Goal: Task Accomplishment & Management: Use online tool/utility

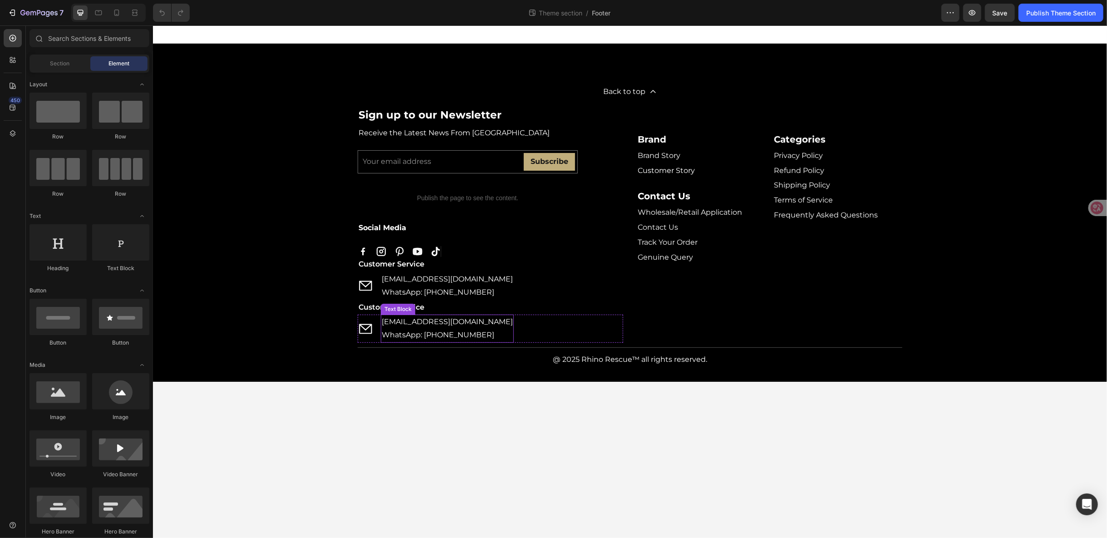
click at [512, 323] on link "[EMAIL_ADDRESS][DOMAIN_NAME]" at bounding box center [446, 321] width 131 height 9
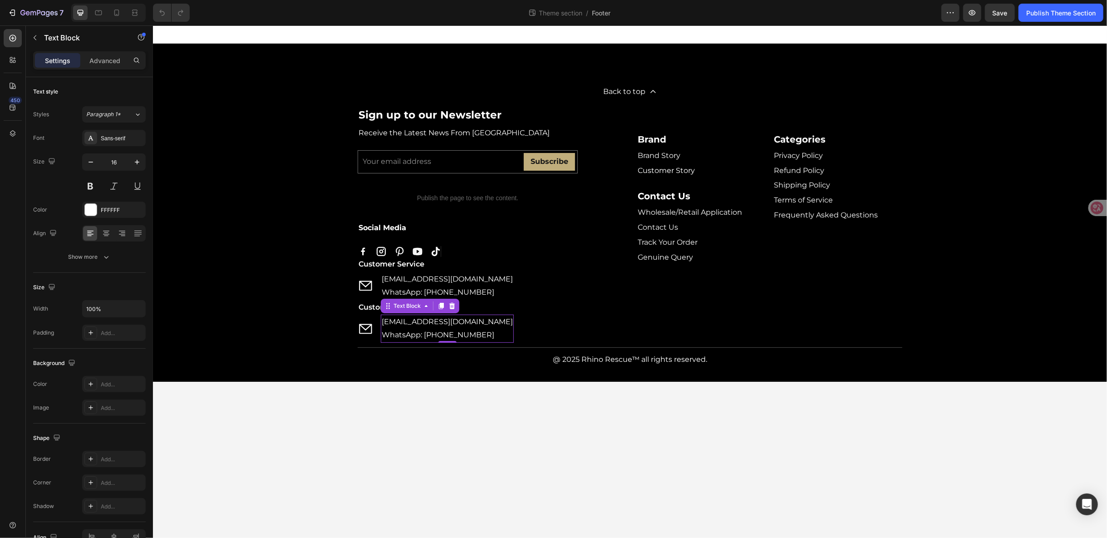
click at [512, 323] on link "customerservice@rhinorescuestore.com" at bounding box center [446, 321] width 131 height 9
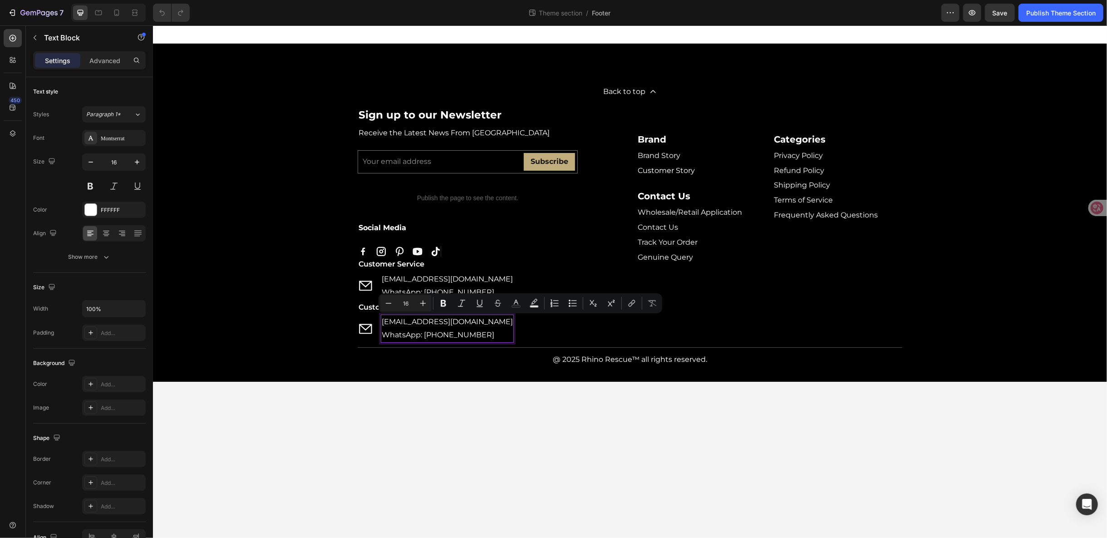
click at [471, 319] on link "customerservice@rhinorescuestore.com" at bounding box center [446, 321] width 131 height 9
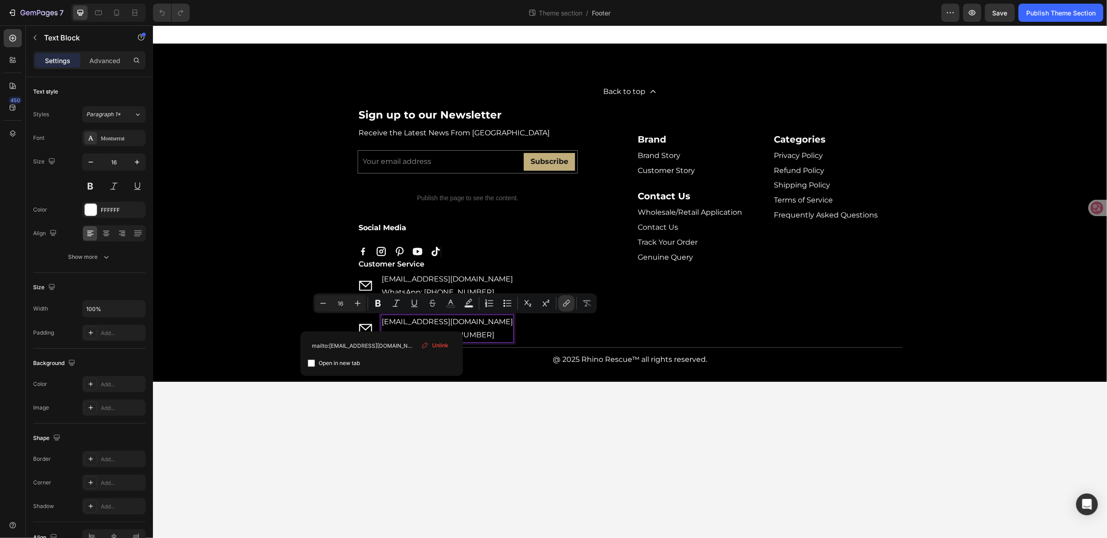
drag, startPoint x: 382, startPoint y: 322, endPoint x: 527, endPoint y: 322, distance: 145.3
click at [513, 322] on link "customerservice@rhinorescuestore.com" at bounding box center [446, 321] width 131 height 9
click at [388, 319] on p "Xsupport@rhinorescuestore.com" at bounding box center [446, 321] width 131 height 13
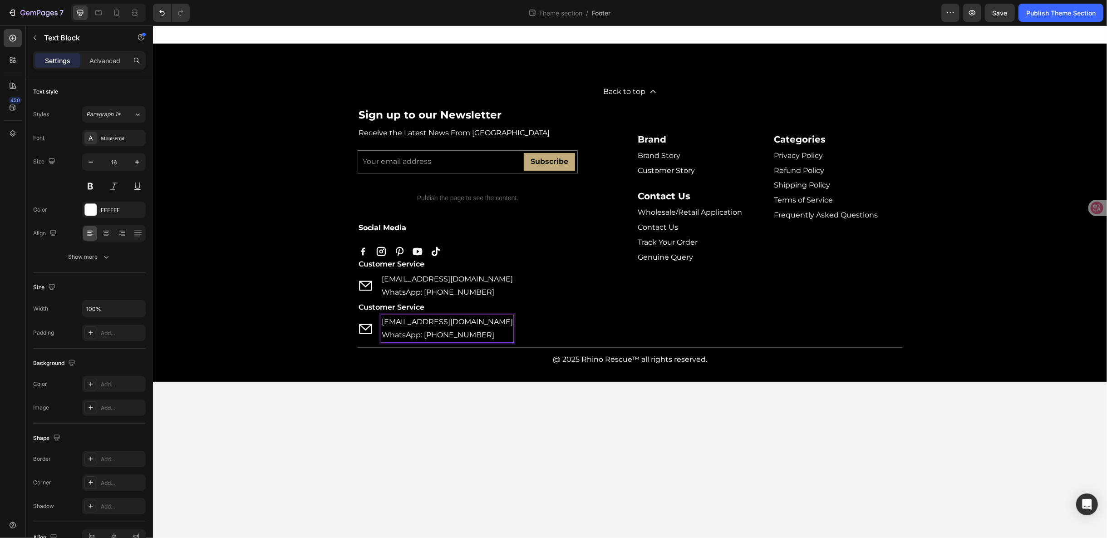
click at [387, 321] on p "Xsupport@rhinorescuestore.com" at bounding box center [446, 321] width 131 height 13
click at [435, 319] on p "support@rhinorescuestore.com" at bounding box center [446, 321] width 131 height 13
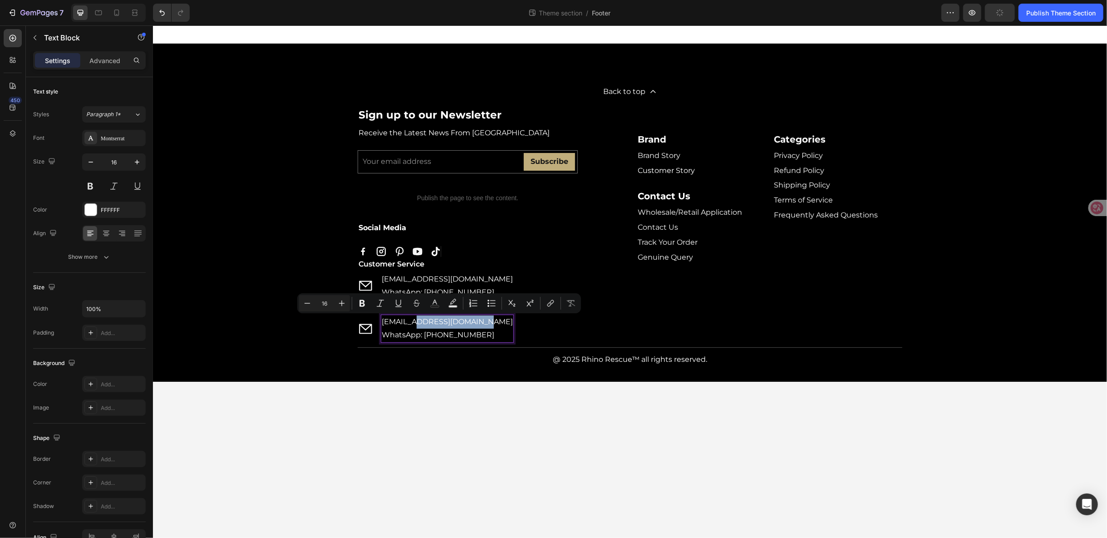
click at [435, 319] on p "support@rhinorescuestore.com" at bounding box center [446, 321] width 131 height 13
click at [434, 320] on p "support@rhinorescuestore.com" at bounding box center [446, 321] width 131 height 13
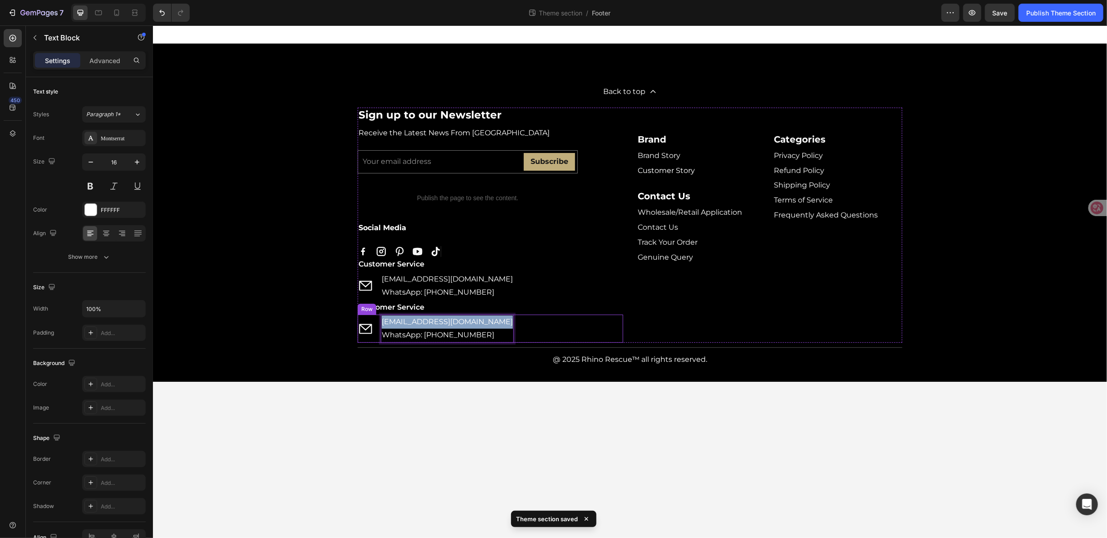
drag, startPoint x: 382, startPoint y: 322, endPoint x: 498, endPoint y: 321, distance: 116.2
click at [498, 321] on div "Icon support@rhinorescuestore.com WhatsApp: +86 13306186857 Text Block 0 Row" at bounding box center [490, 328] width 266 height 28
click at [544, 302] on button "link" at bounding box center [550, 303] width 16 height 16
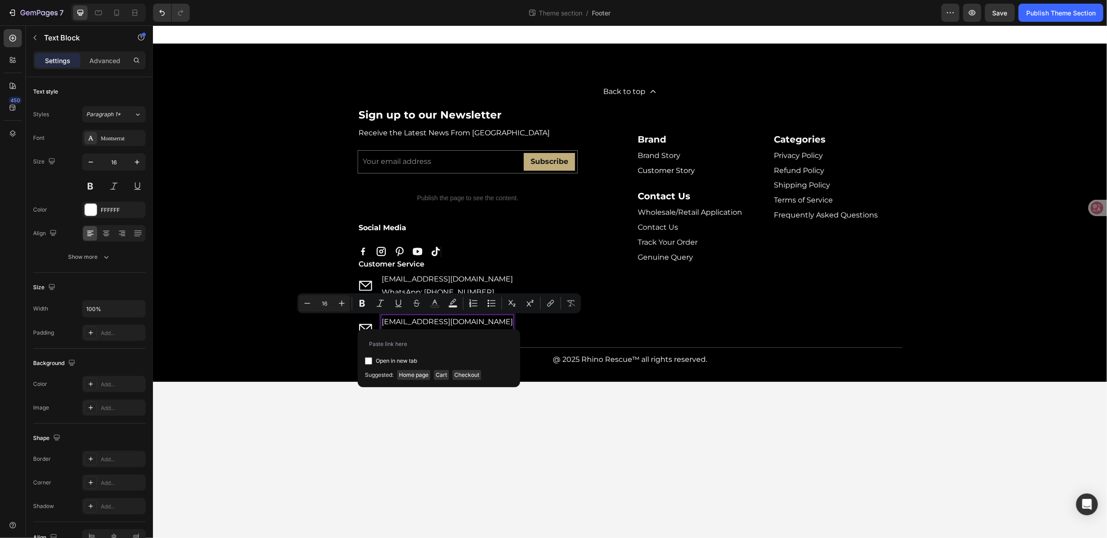
click at [496, 400] on body "Back to top Button Sign up to our Newsletter Heading Receive the Latest News Fr…" at bounding box center [630, 281] width 954 height 513
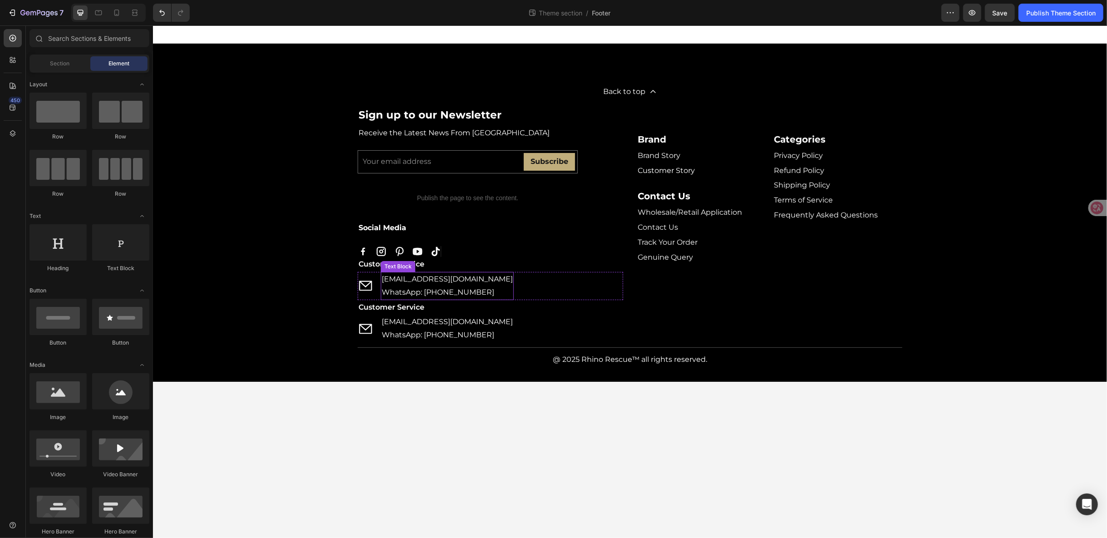
click at [459, 291] on p "WhatsApp: +86 13306186857" at bounding box center [446, 292] width 131 height 13
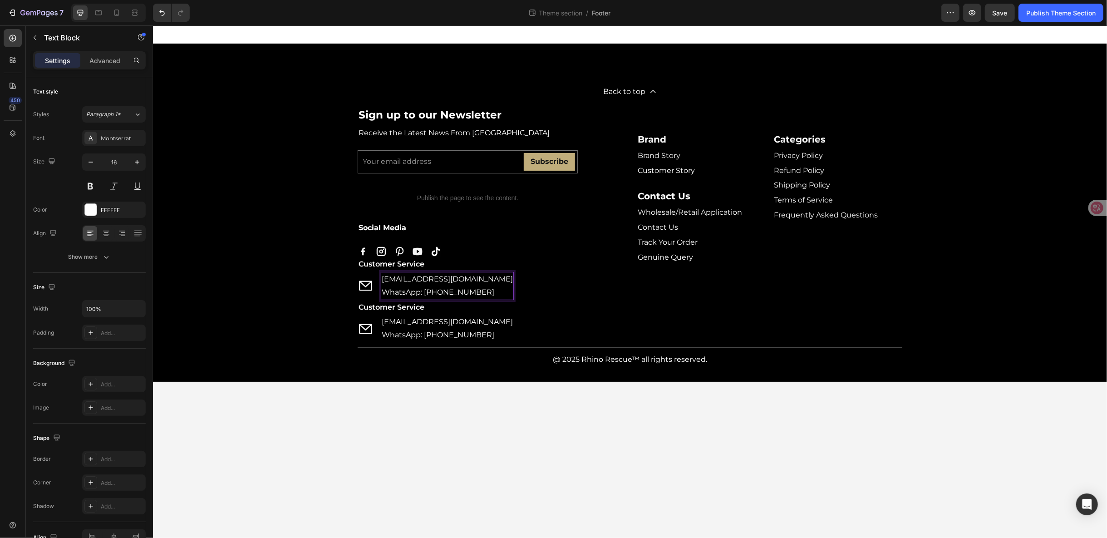
click at [458, 291] on p "WhatsApp: +86 13306186857" at bounding box center [446, 292] width 131 height 13
click at [412, 292] on p "WhatsApp: +86 13306186857" at bounding box center [446, 292] width 131 height 13
click at [421, 277] on link "customerservice@rhinorescuestore.com" at bounding box center [446, 278] width 131 height 9
click at [423, 335] on p "WhatsApp: +86 13306186857" at bounding box center [446, 334] width 131 height 13
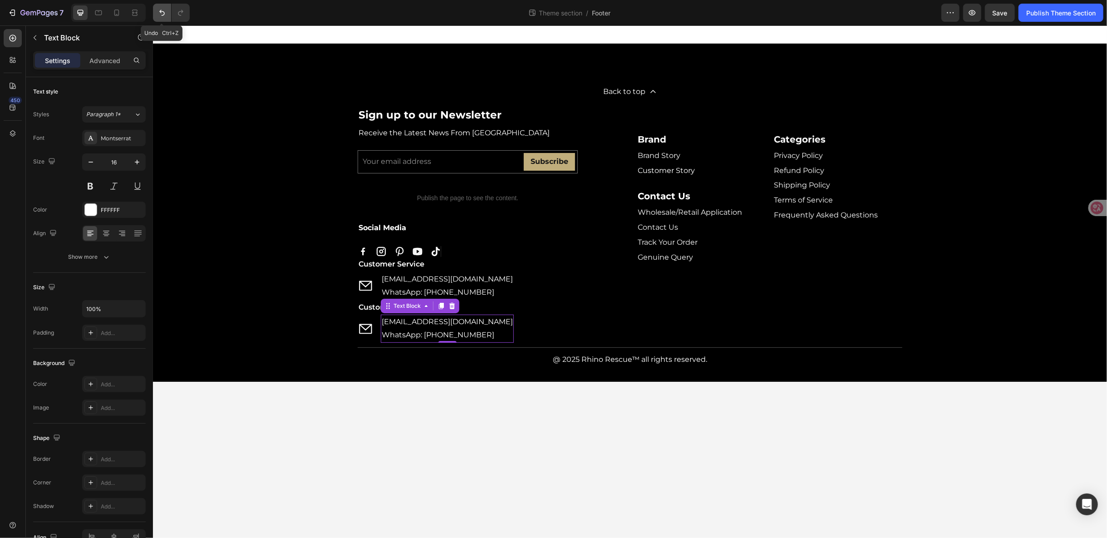
click at [162, 10] on icon "Undo/Redo" at bounding box center [162, 12] width 9 height 9
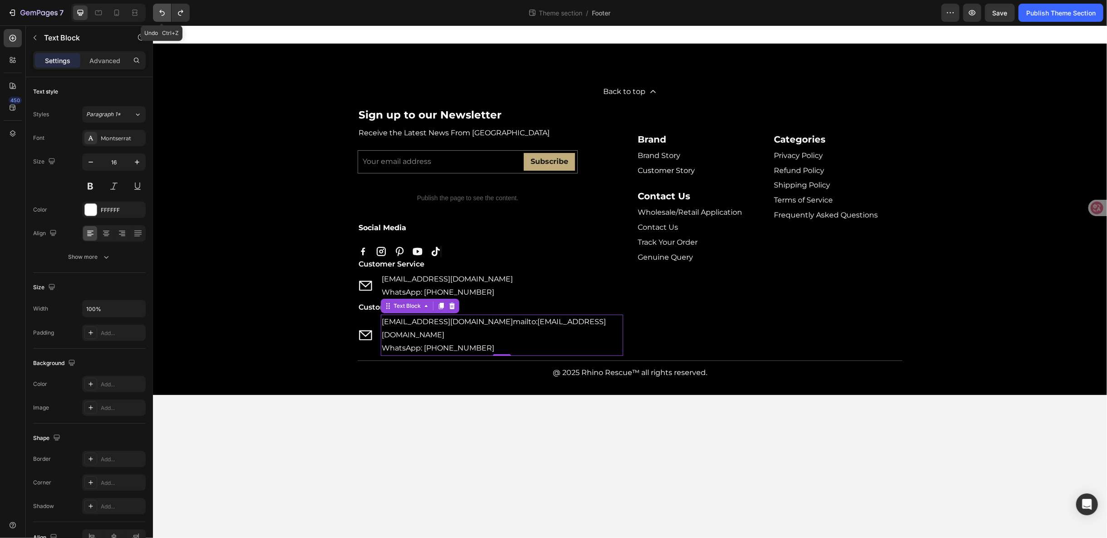
click at [162, 10] on icon "Undo/Redo" at bounding box center [162, 12] width 9 height 9
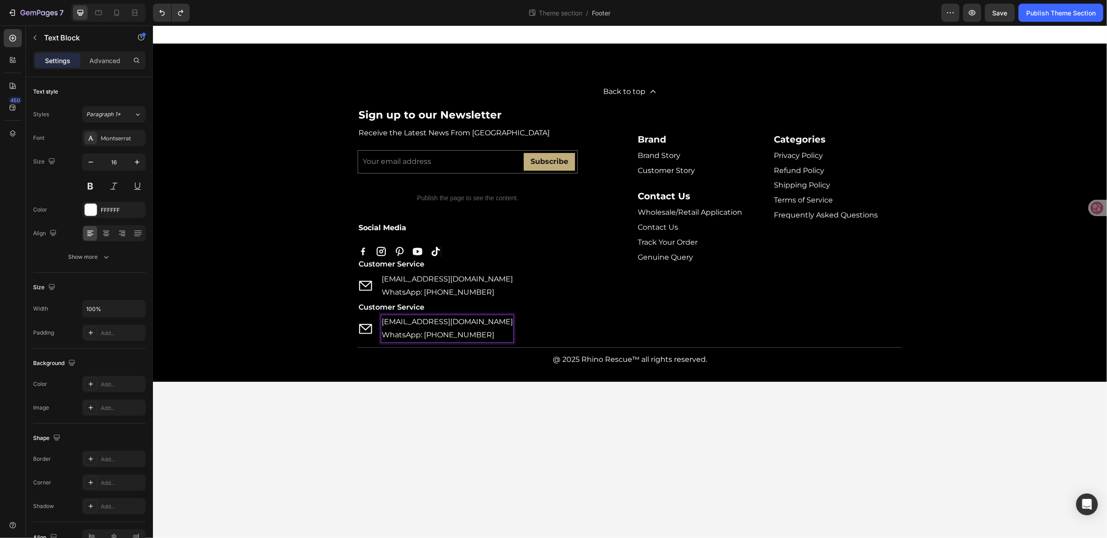
click at [482, 321] on p "Xsupport@rhinorescuestore.com" at bounding box center [446, 321] width 131 height 13
drag, startPoint x: 500, startPoint y: 322, endPoint x: 369, endPoint y: 325, distance: 131.2
click at [369, 325] on div "Icon Xsupport@rhinorescuestore.com WhatsApp: +86 13306186857 Text Block 0 Row" at bounding box center [490, 328] width 266 height 28
click at [555, 302] on icon "Editor contextual toolbar" at bounding box center [553, 303] width 9 height 9
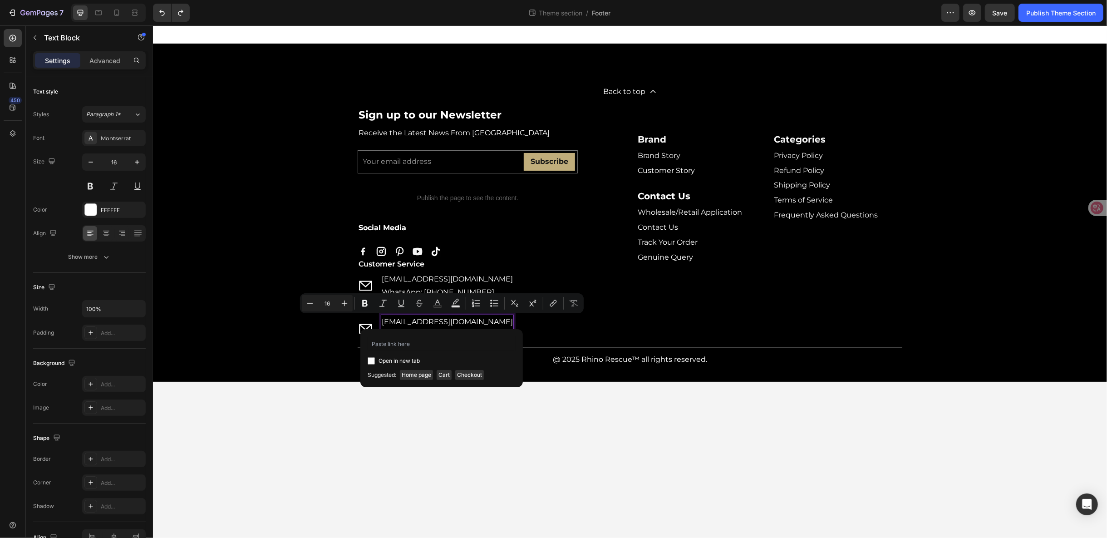
click at [389, 323] on p "Xsupport@rhinorescuestore.com" at bounding box center [446, 321] width 131 height 13
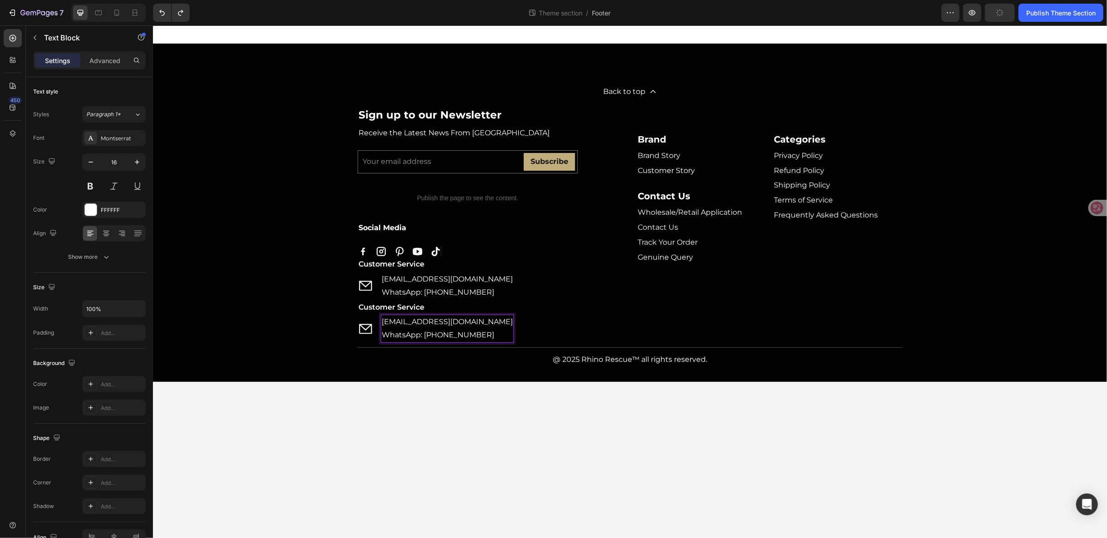
click at [387, 323] on p "Xsupport@rhinorescuestore.com" at bounding box center [446, 321] width 131 height 13
click at [459, 335] on p "WhatsApp: +86 13306186857" at bounding box center [446, 334] width 131 height 13
click at [1010, 14] on button "Save" at bounding box center [1000, 13] width 30 height 18
click at [977, 16] on icon "button" at bounding box center [972, 12] width 9 height 9
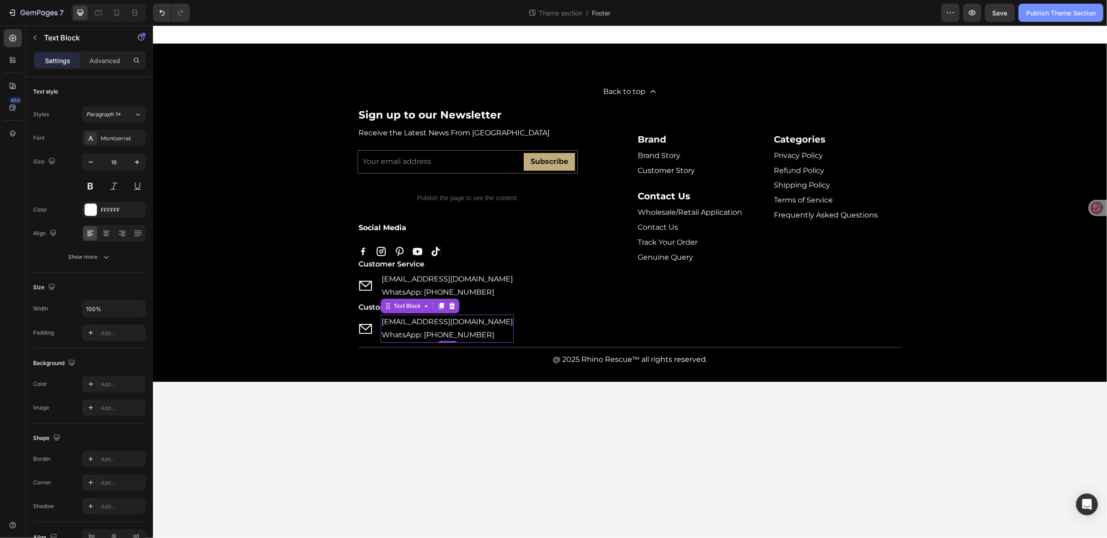
click at [1042, 5] on button "Publish Theme Section" at bounding box center [1061, 13] width 85 height 18
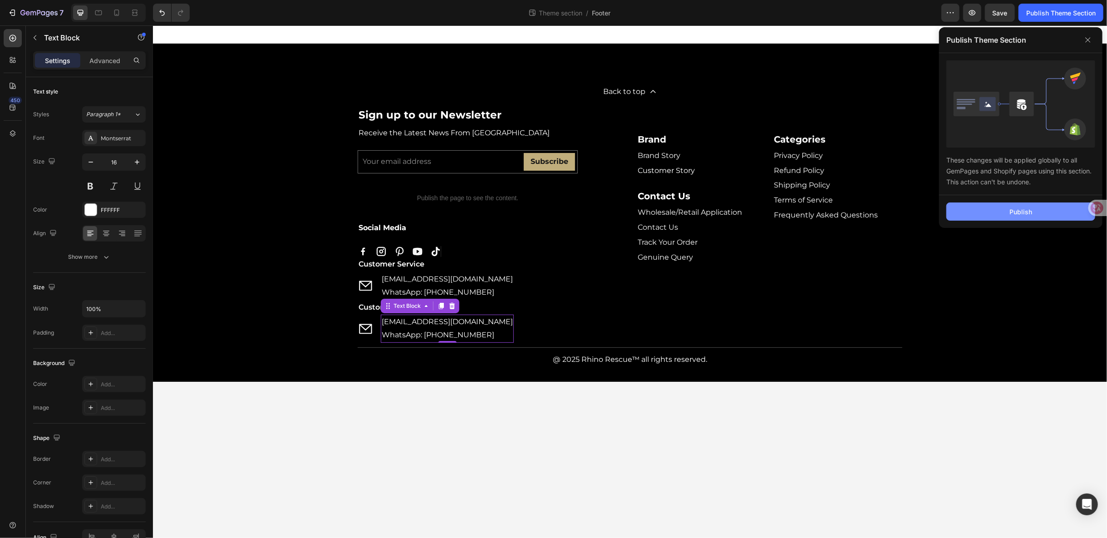
click at [1020, 208] on div "Publish" at bounding box center [1021, 212] width 23 height 10
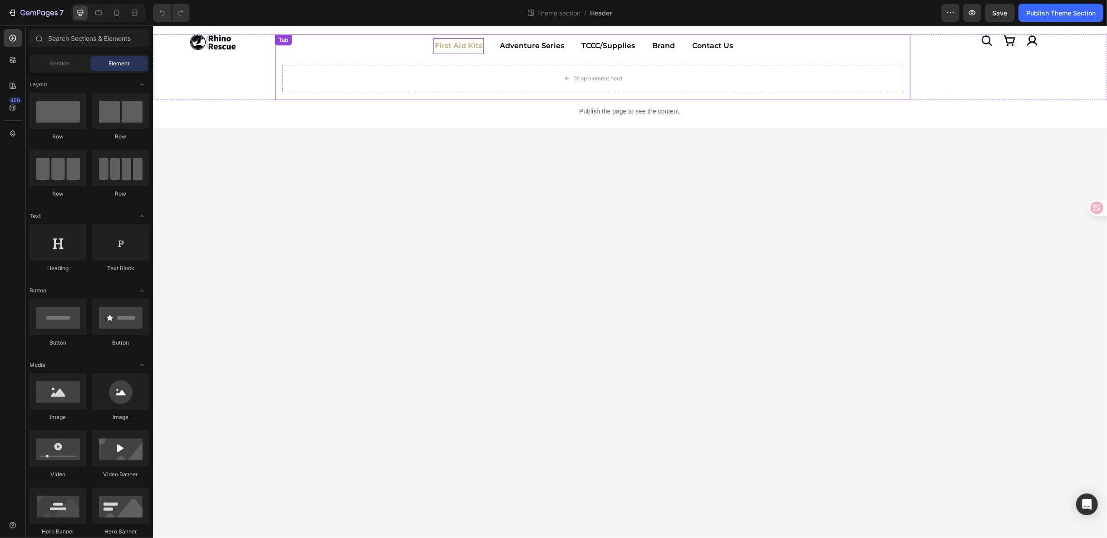
click at [465, 47] on p "First Aid Kits" at bounding box center [458, 45] width 48 height 13
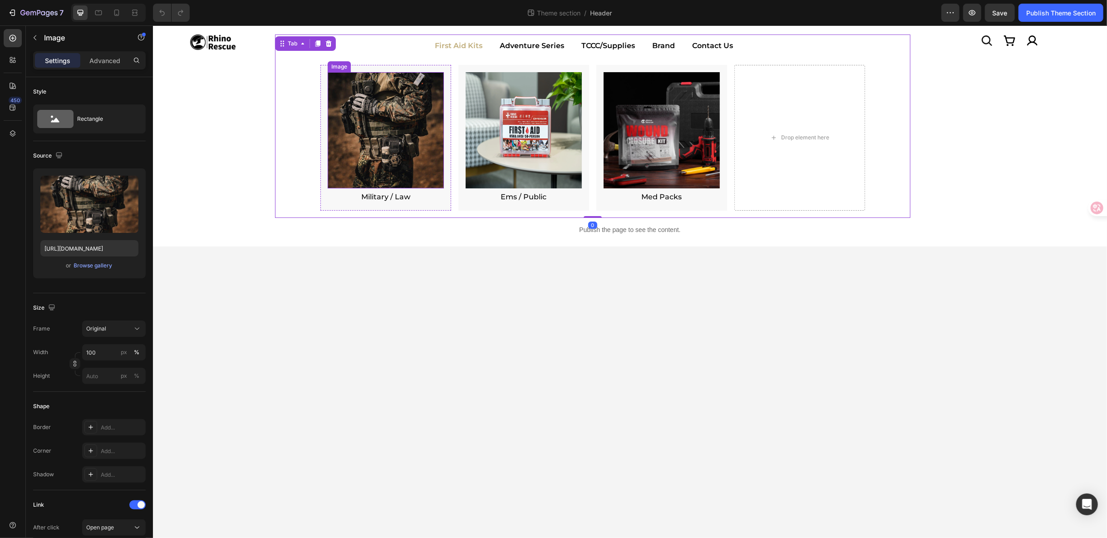
click at [377, 121] on img at bounding box center [385, 130] width 116 height 116
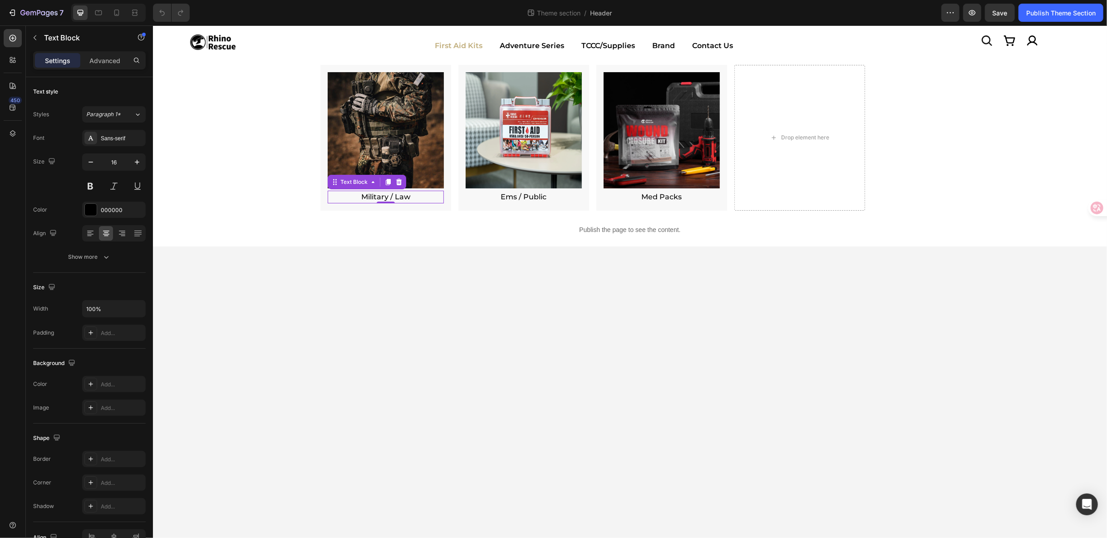
click at [373, 195] on p "Military / Law" at bounding box center [385, 196] width 114 height 11
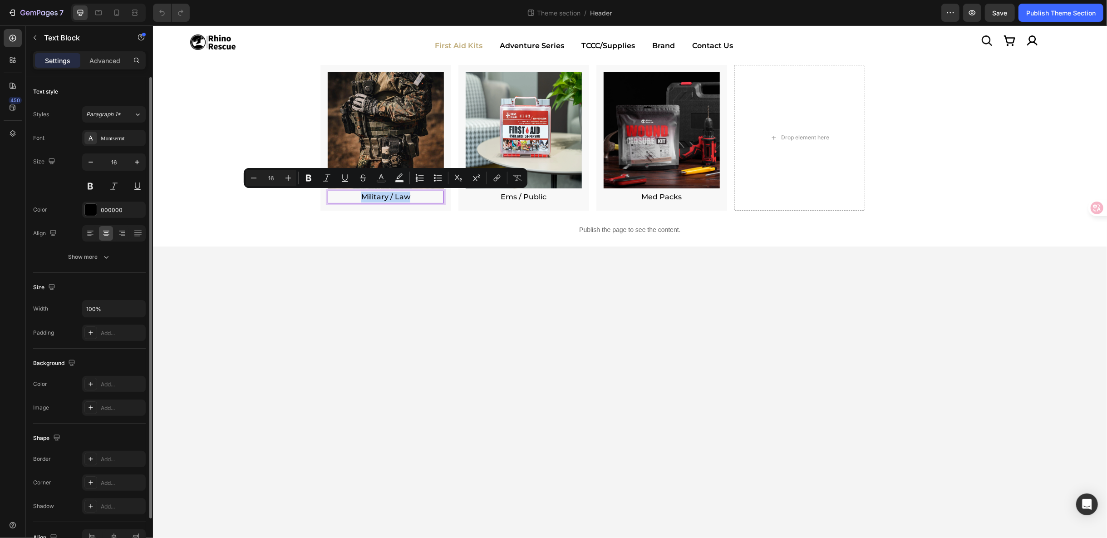
scroll to position [49, 0]
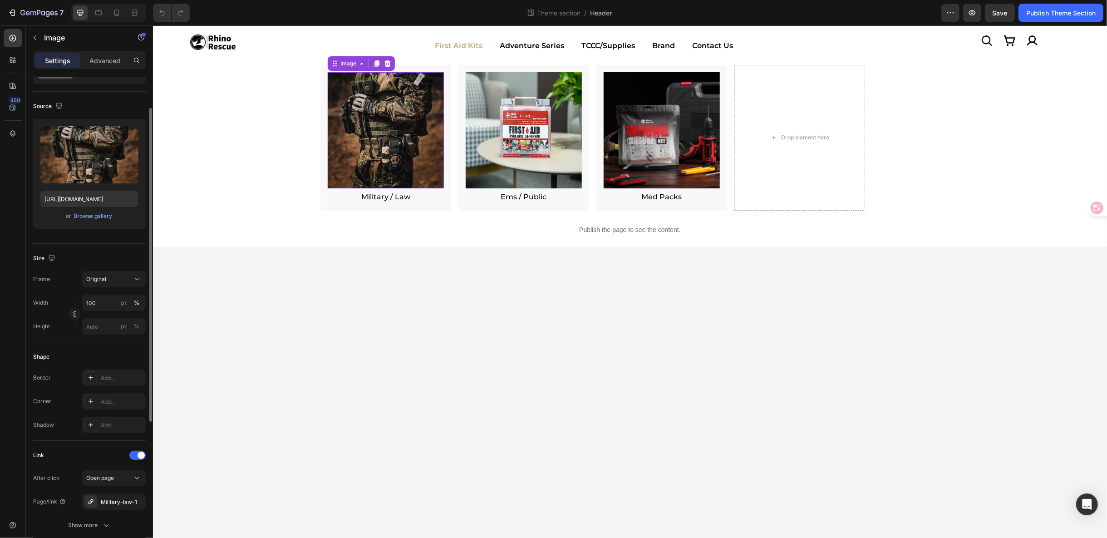
click at [387, 132] on img at bounding box center [385, 130] width 116 height 116
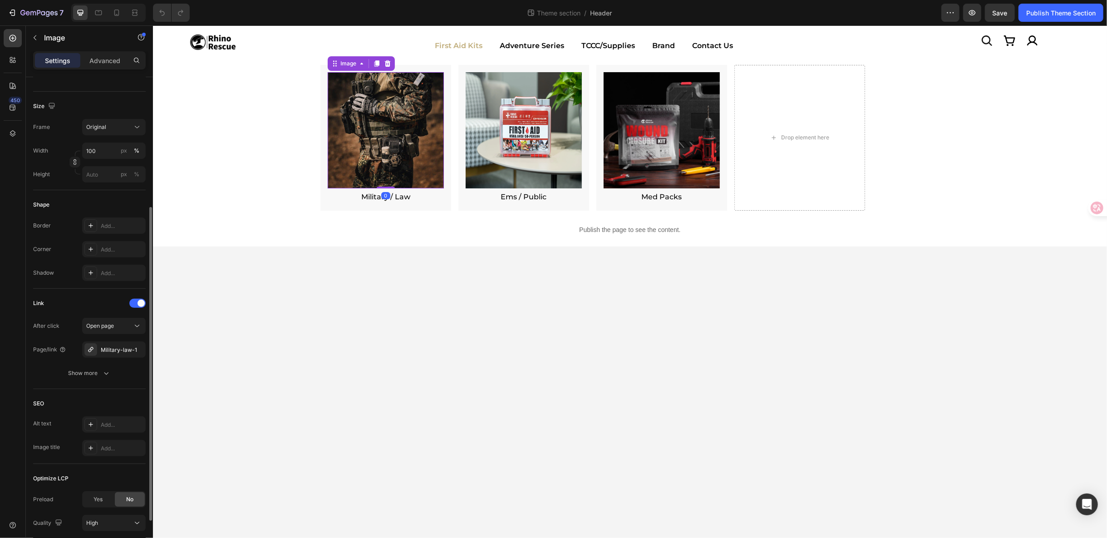
scroll to position [252, 0]
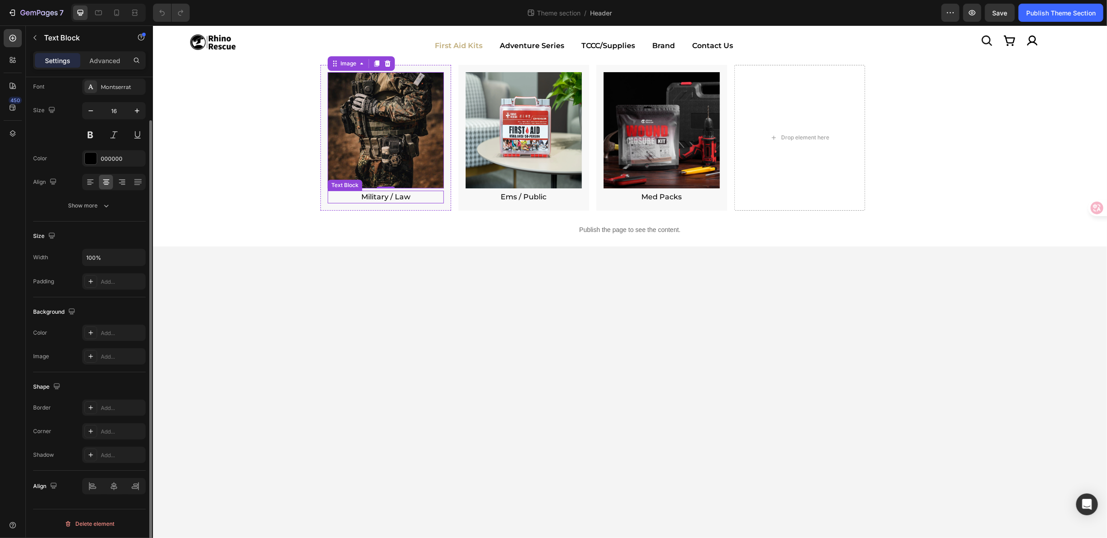
click at [389, 197] on p "Military / Law" at bounding box center [385, 196] width 114 height 11
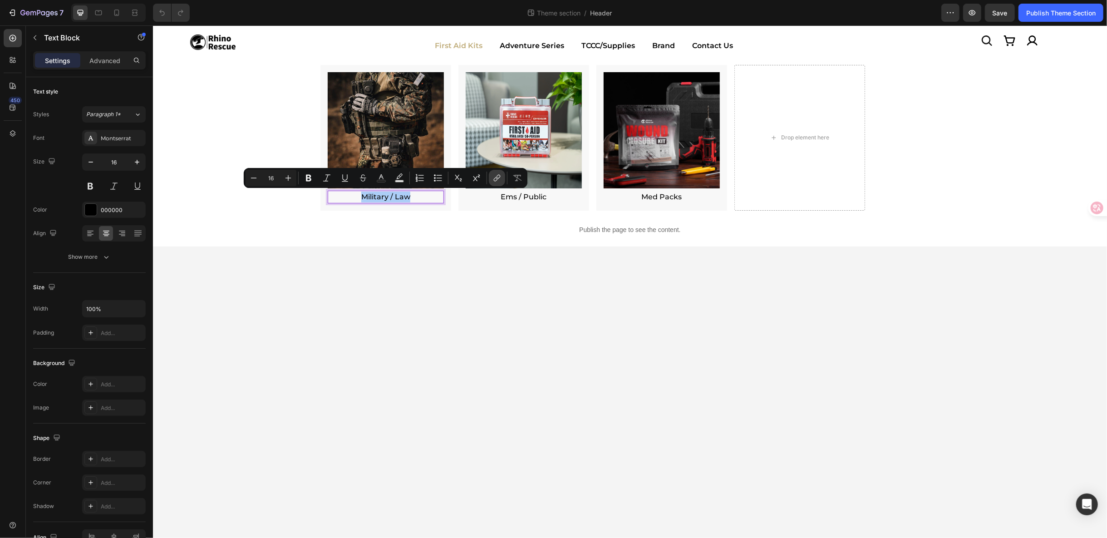
click at [493, 179] on icon "Editor contextual toolbar" at bounding box center [497, 177] width 9 height 9
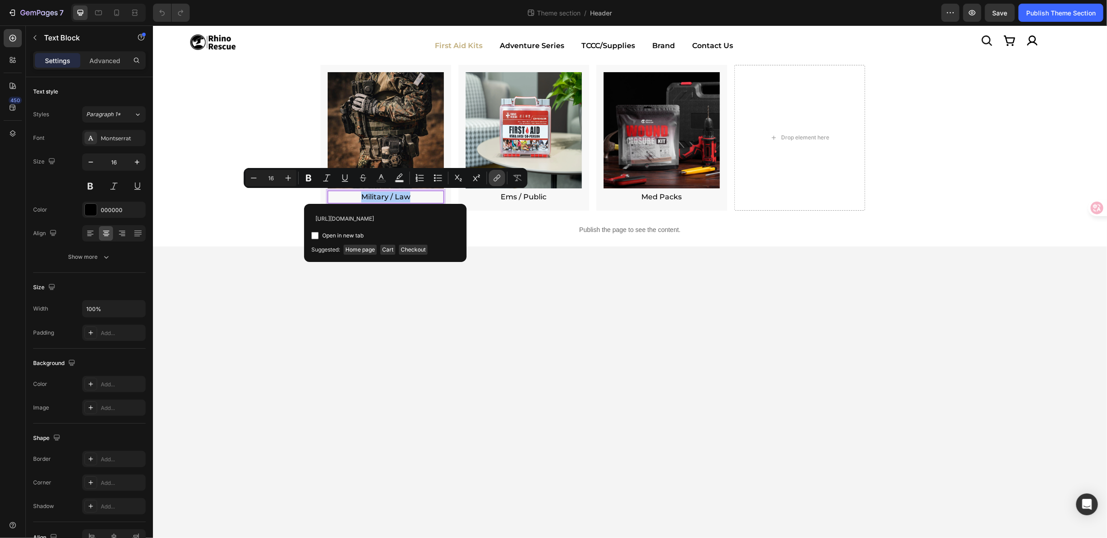
scroll to position [0, 39]
click at [374, 221] on input "https://rhinorescuestore.com/collections/military-law-1" at bounding box center [385, 218] width 148 height 15
type input "https://rhinorescuestore.com/collections/military-law-1"
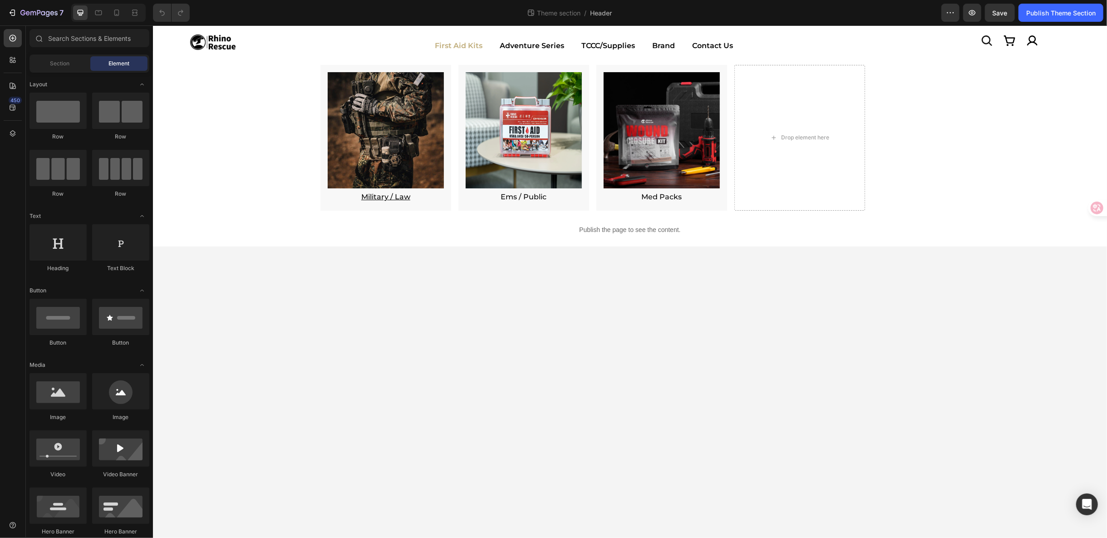
click at [455, 315] on body "Icon Image Icon Icon Row Row Image First Aid Kits Adventure Series TCCC/Supplie…" at bounding box center [630, 281] width 954 height 513
click at [389, 144] on img at bounding box center [385, 130] width 116 height 116
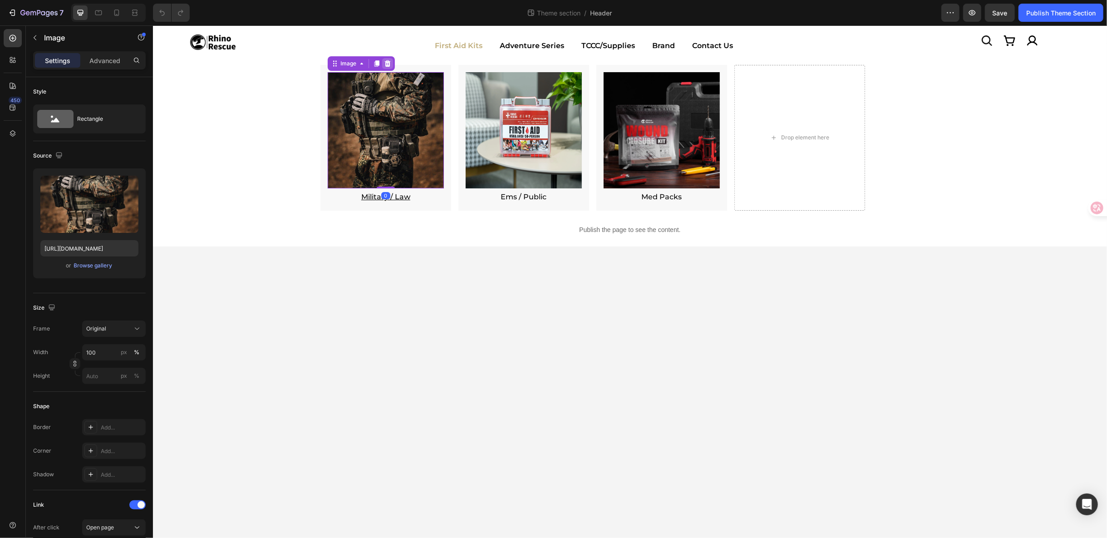
click at [387, 61] on icon at bounding box center [387, 63] width 6 height 6
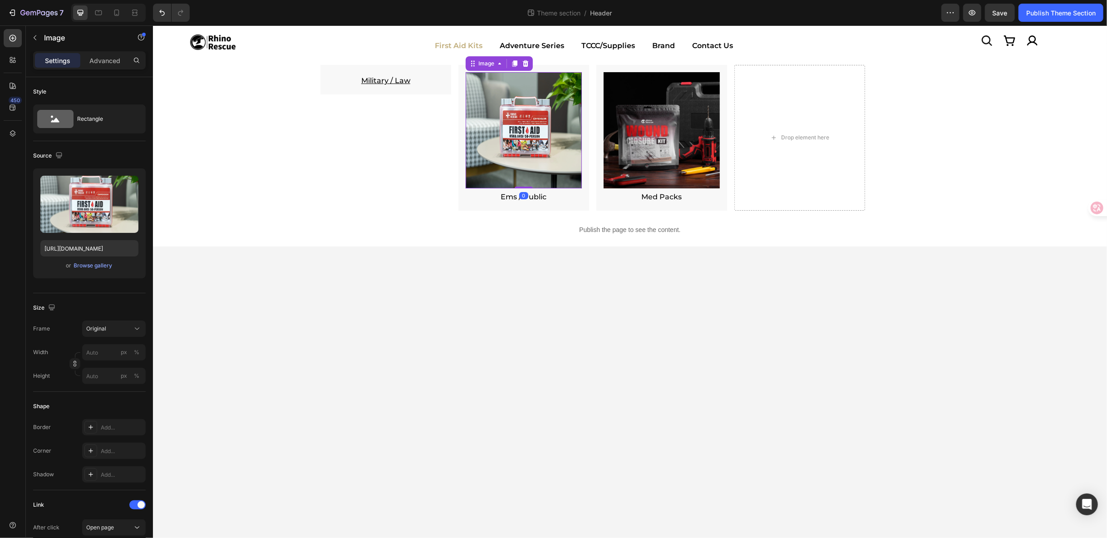
click at [516, 105] on img at bounding box center [523, 130] width 116 height 116
click at [507, 197] on p "Ems / Public" at bounding box center [523, 196] width 114 height 11
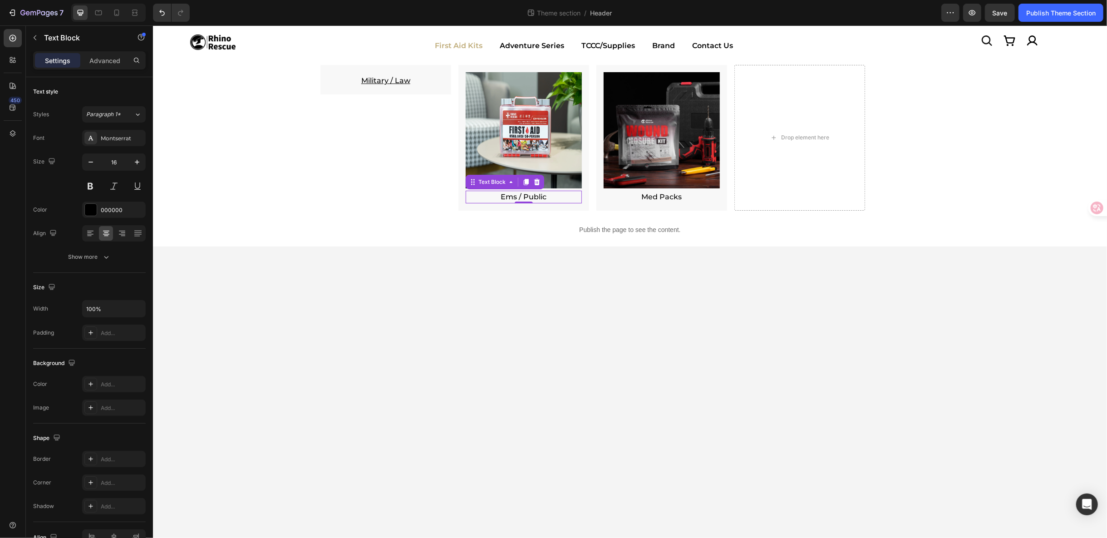
click at [507, 197] on p "Ems / Public" at bounding box center [523, 196] width 114 height 11
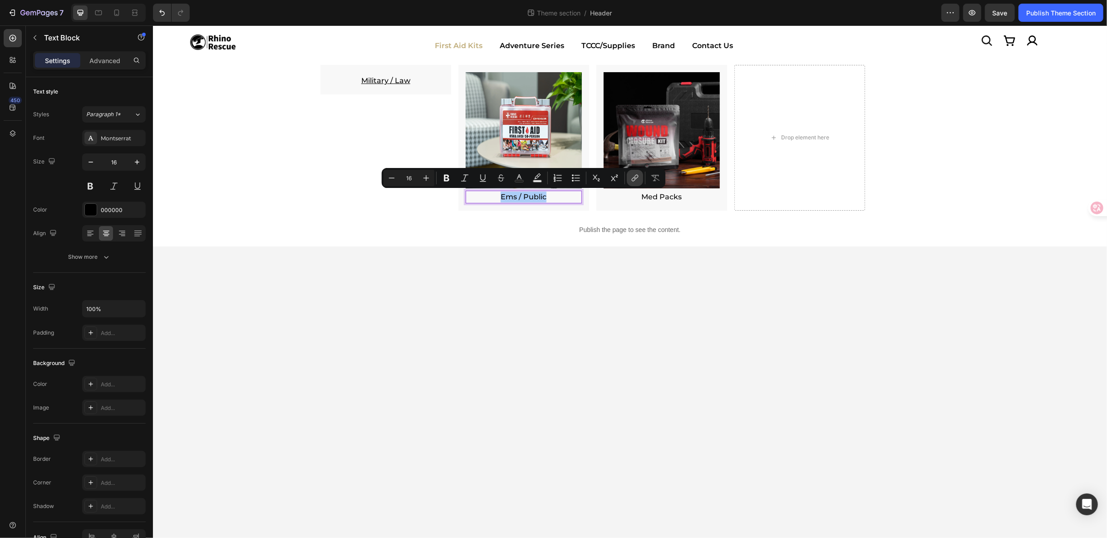
click at [631, 174] on icon "Editor contextual toolbar" at bounding box center [635, 177] width 9 height 9
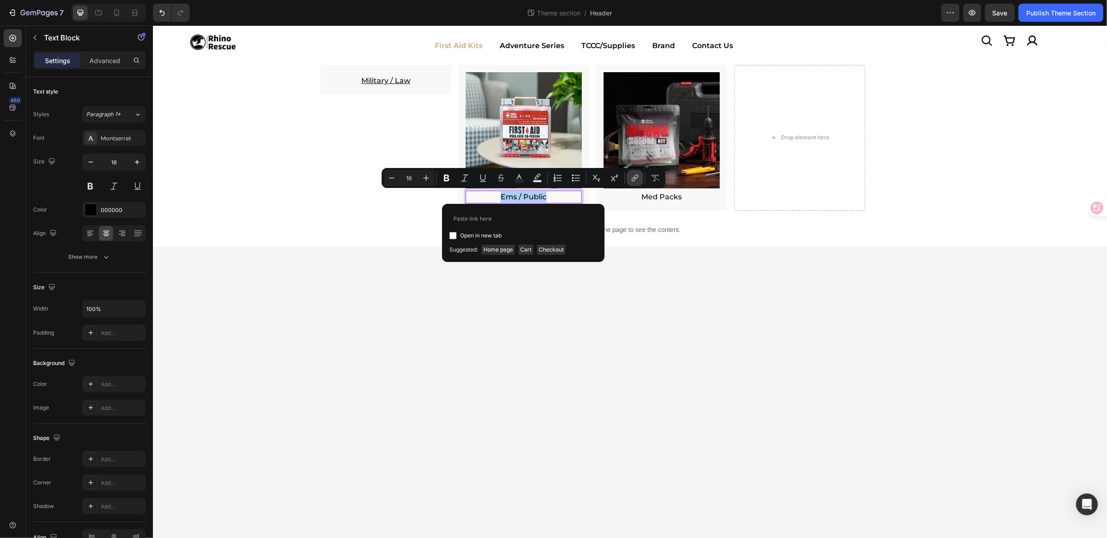
type input "https://rhinorescuestore.com/collections/home-first-aid-kit"
click at [545, 138] on img at bounding box center [523, 130] width 116 height 116
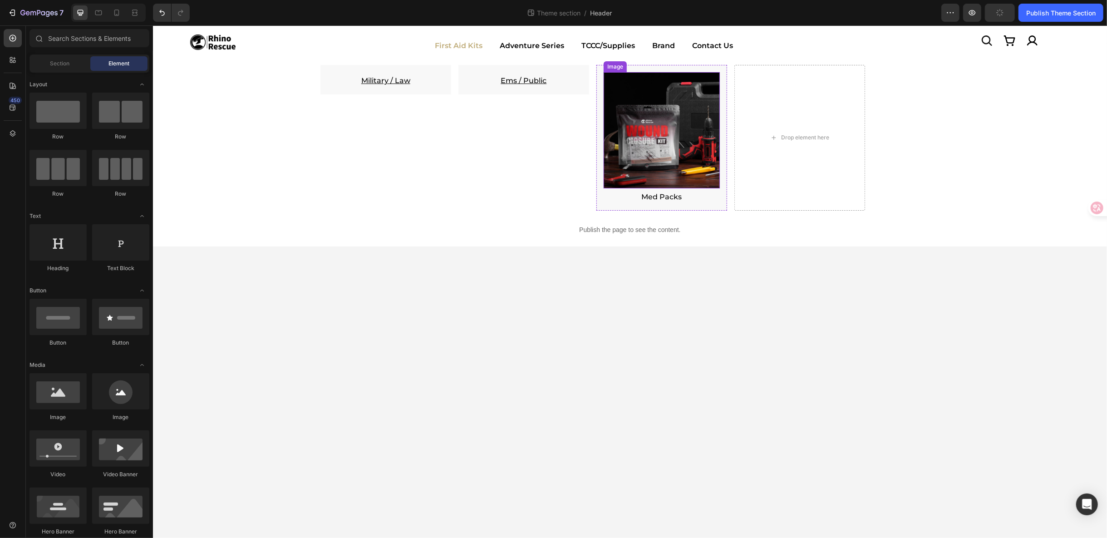
click at [646, 138] on img at bounding box center [661, 130] width 116 height 116
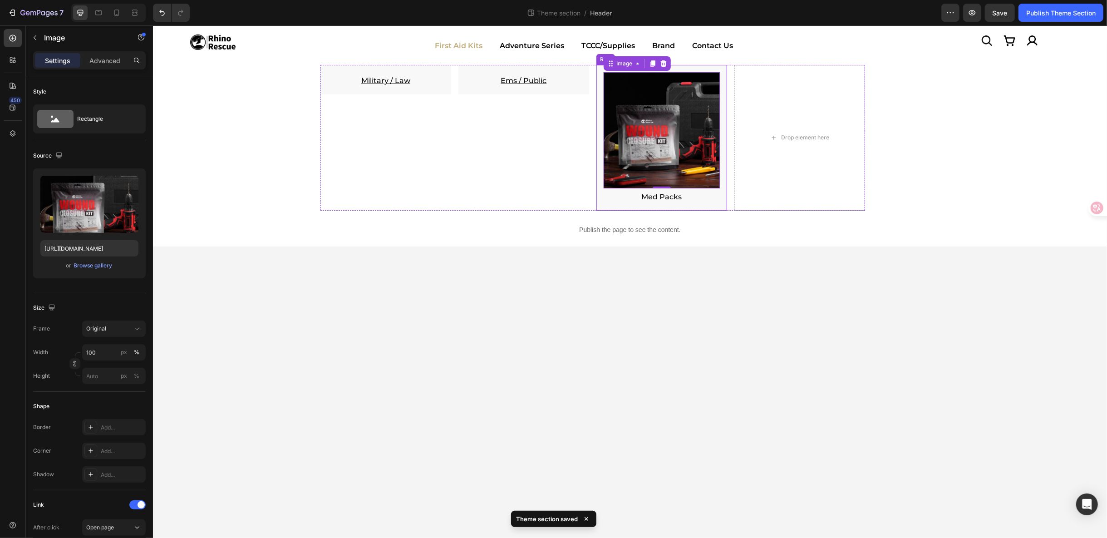
click at [667, 198] on p "Med Packs" at bounding box center [661, 196] width 114 height 11
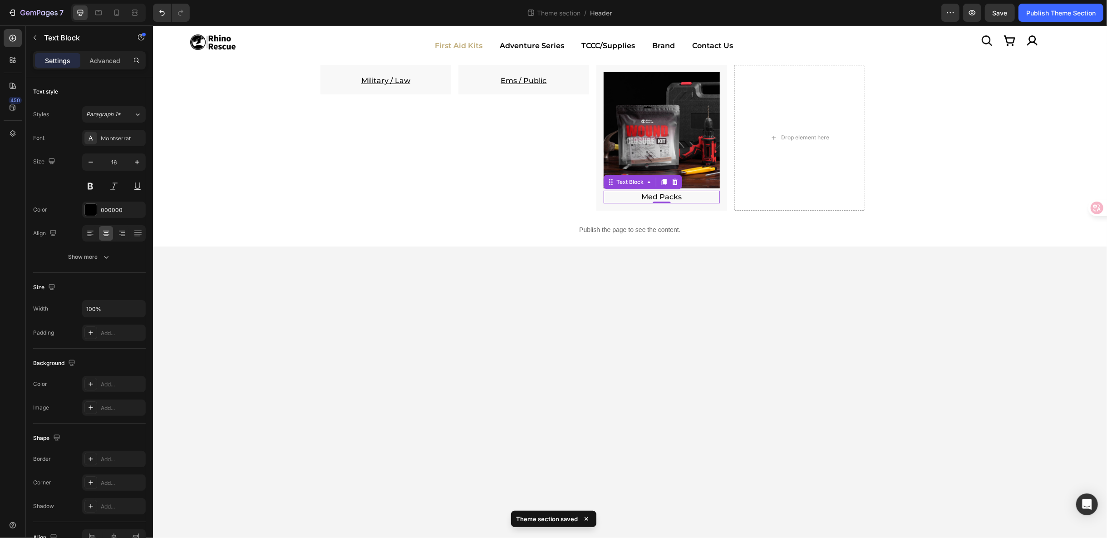
click at [667, 198] on p "Med Packs" at bounding box center [661, 196] width 114 height 11
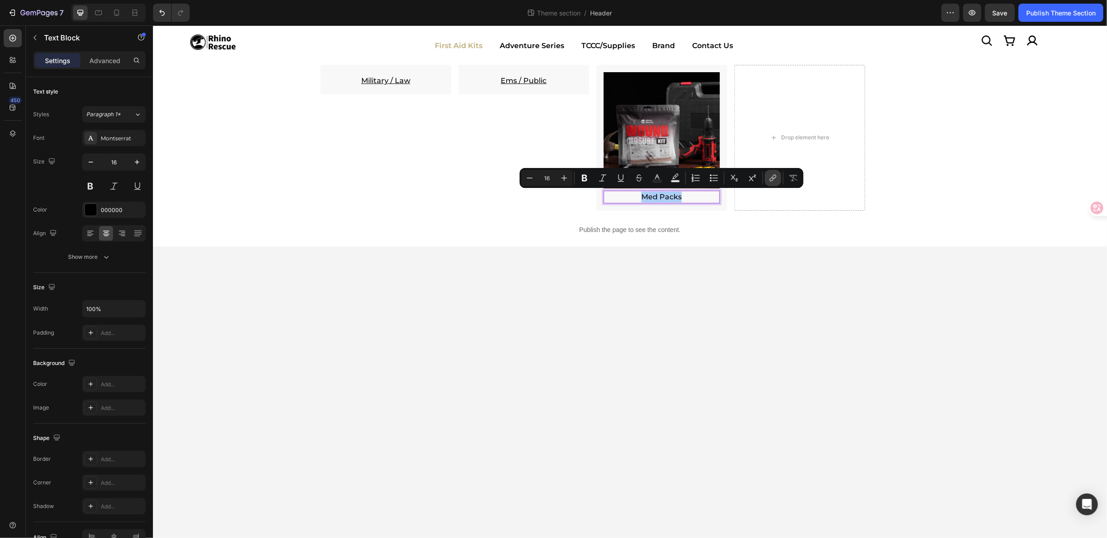
click at [774, 177] on icon "Editor contextual toolbar" at bounding box center [773, 177] width 9 height 9
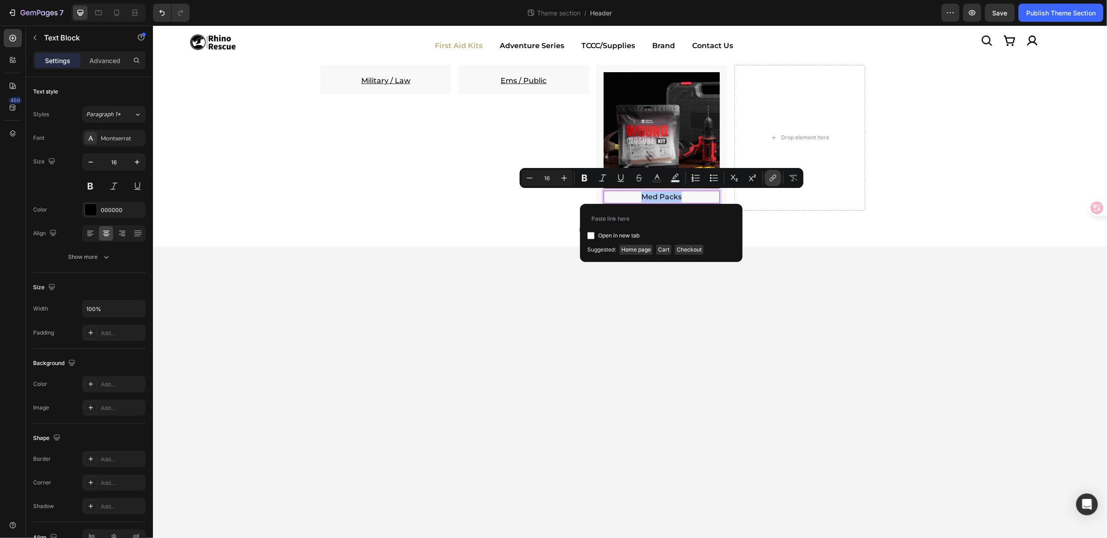
type input "https://rhinorescuestore.com/collections/medic-packs"
click at [667, 125] on img at bounding box center [661, 130] width 116 height 116
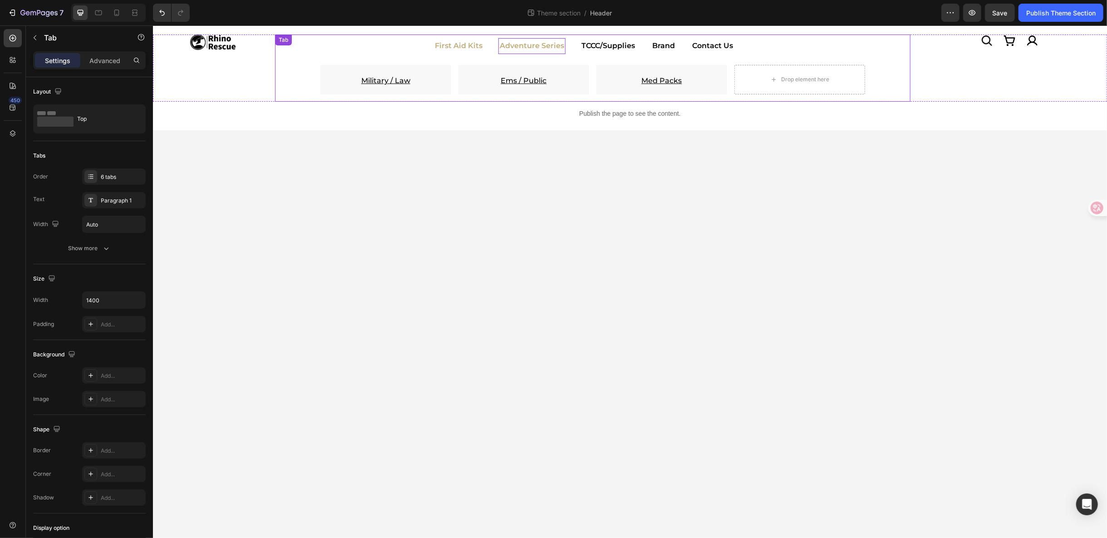
click at [542, 48] on p "Adventure Series" at bounding box center [531, 45] width 64 height 13
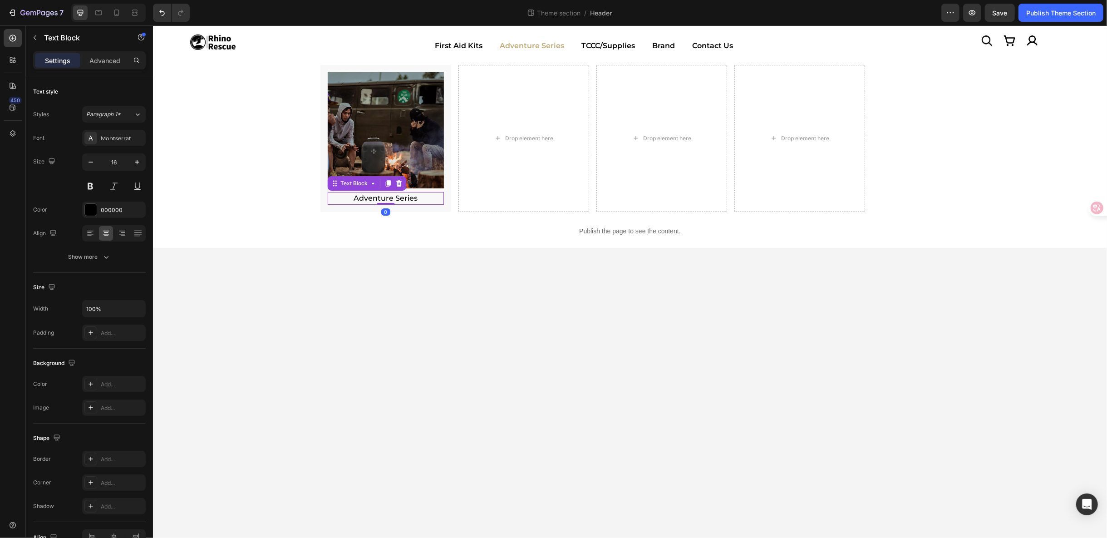
click at [391, 197] on p "Adventure Series" at bounding box center [385, 197] width 114 height 11
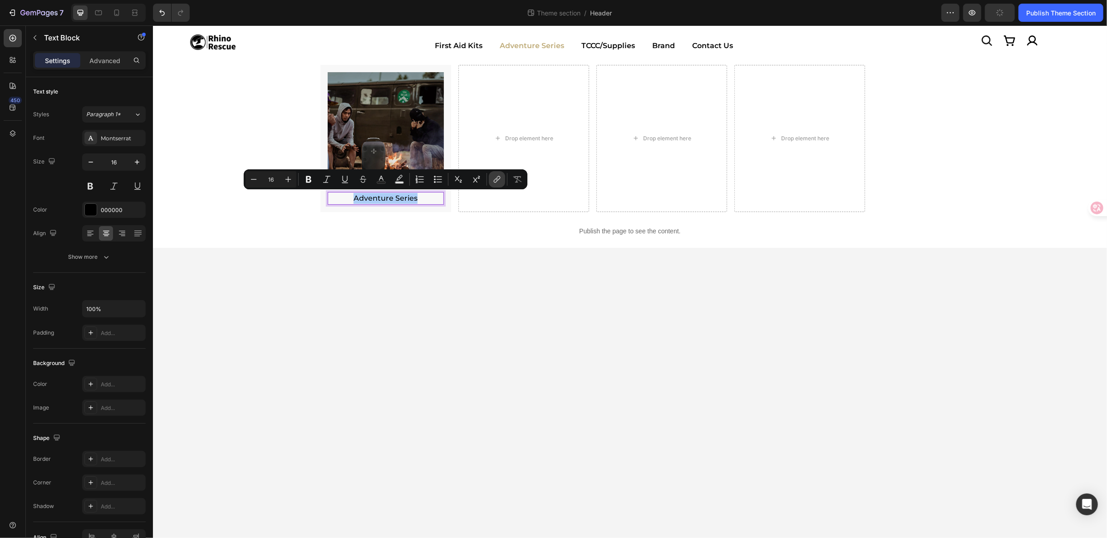
click at [491, 180] on button "link" at bounding box center [497, 179] width 16 height 16
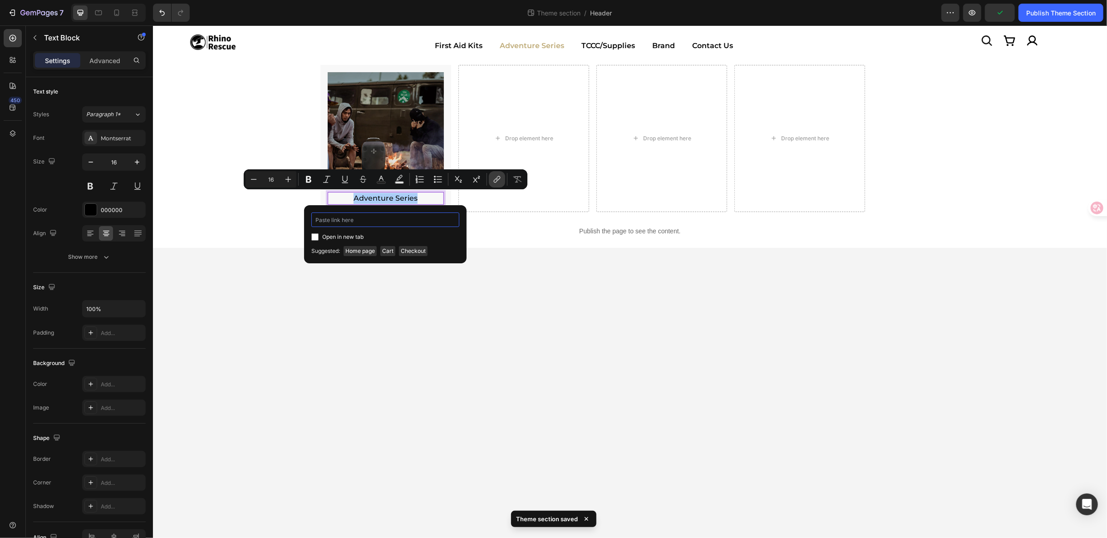
paste input "https://rhinorescuestore.com/collections/outdoor"
type input "https://rhinorescuestore.com/collections/outdoor"
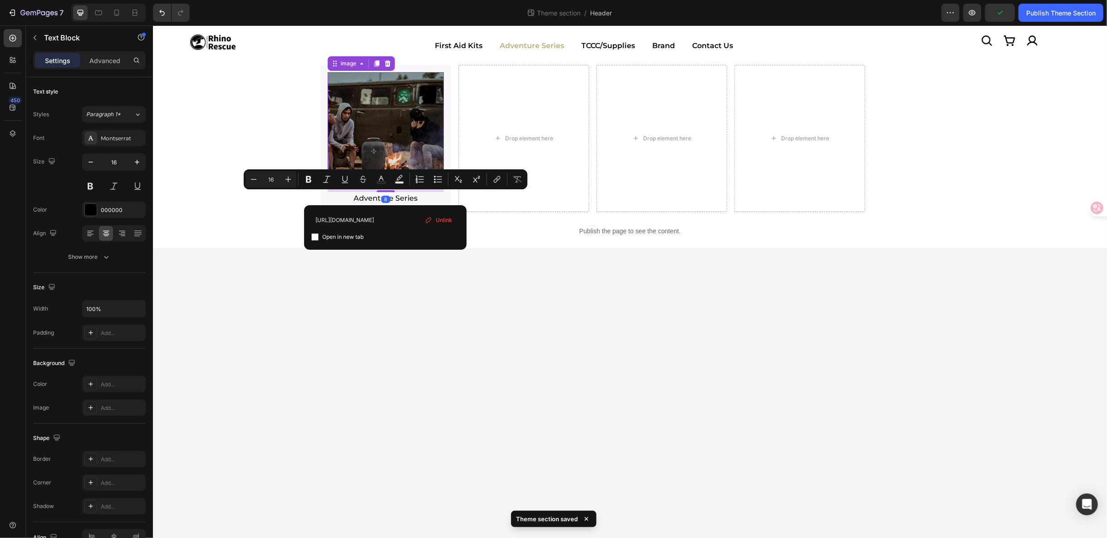
click at [391, 112] on img at bounding box center [385, 130] width 116 height 116
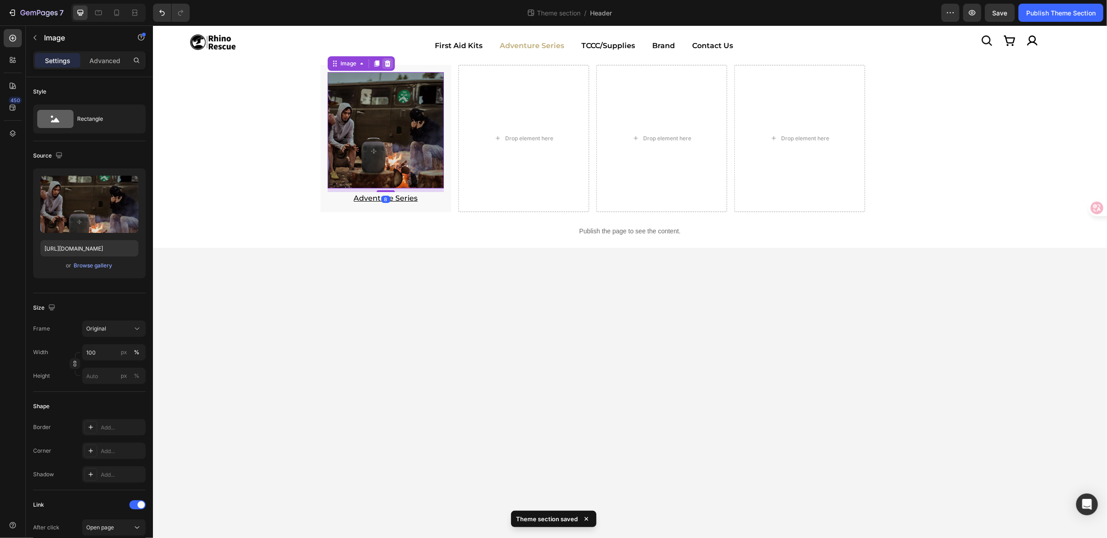
click at [384, 60] on icon at bounding box center [387, 62] width 7 height 7
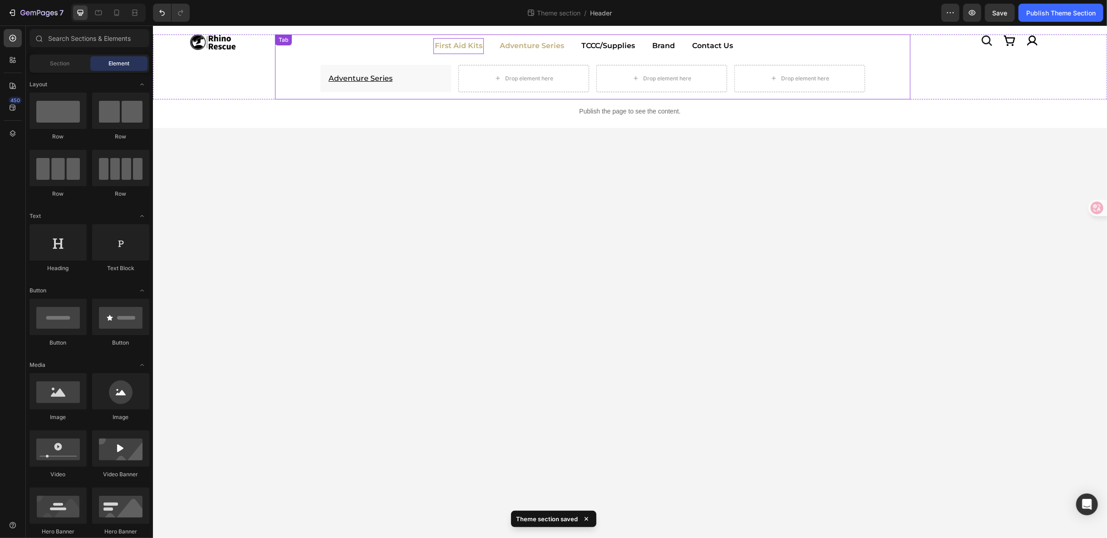
click at [477, 47] on p "First Aid Kits" at bounding box center [458, 45] width 48 height 13
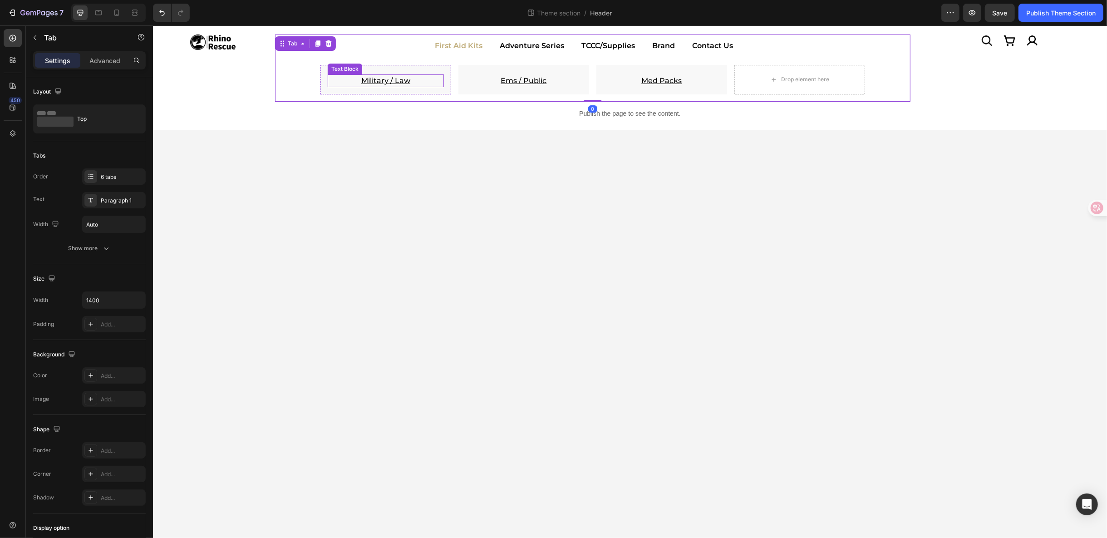
click at [404, 83] on u "Military / Law" at bounding box center [385, 80] width 49 height 9
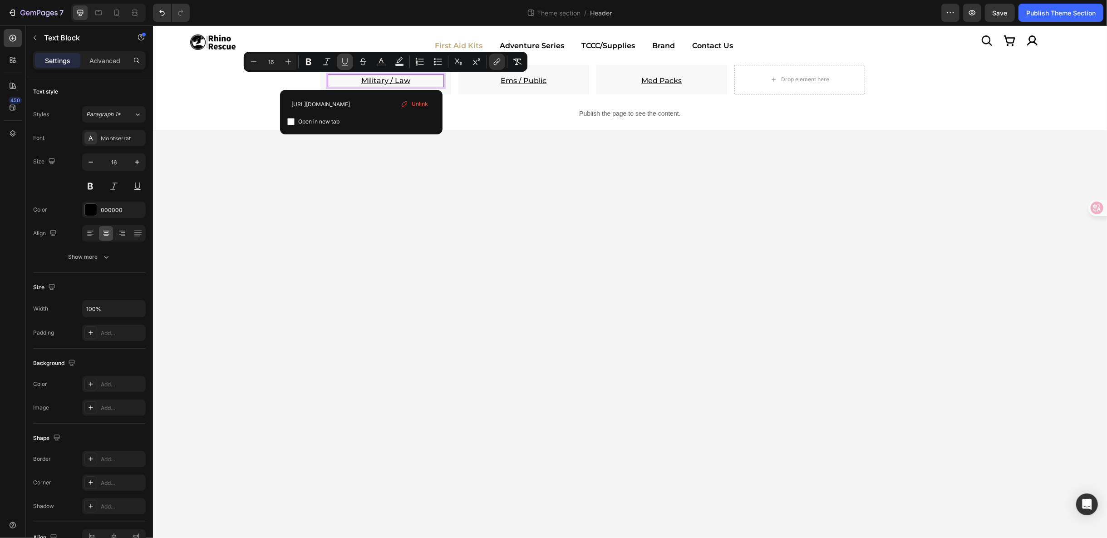
click at [343, 59] on icon "Editor contextual toolbar" at bounding box center [344, 61] width 9 height 9
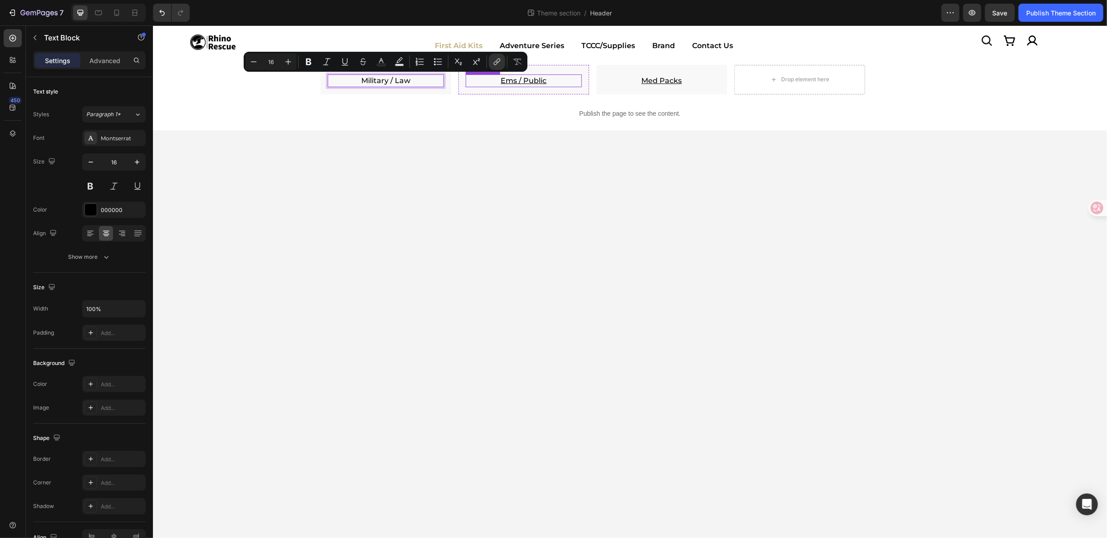
click at [532, 84] on p "Ems / Public" at bounding box center [523, 80] width 114 height 11
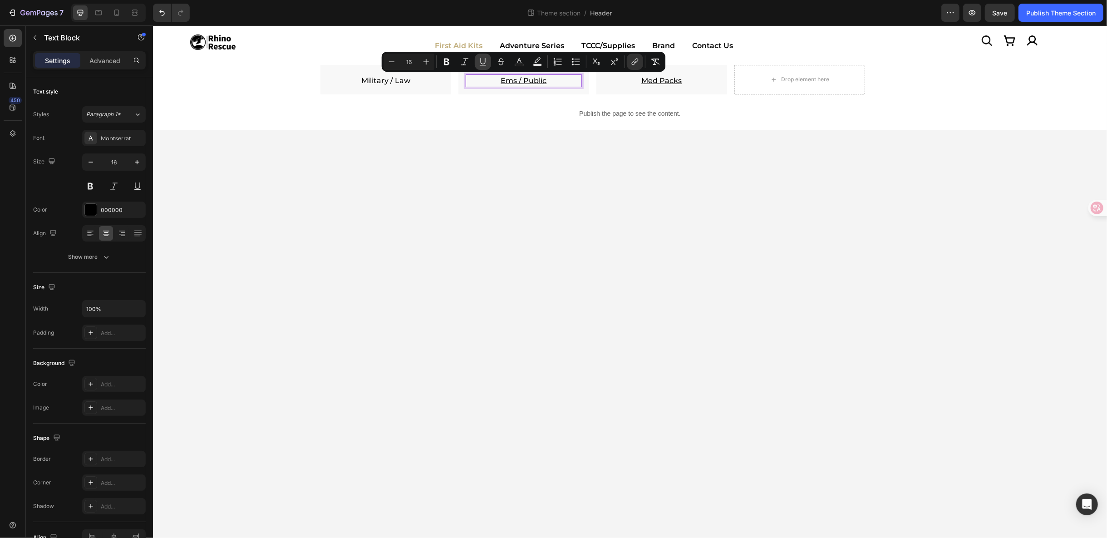
click at [484, 64] on icon "Editor contextual toolbar" at bounding box center [482, 61] width 9 height 9
click at [677, 78] on u "Med Packs" at bounding box center [661, 80] width 40 height 9
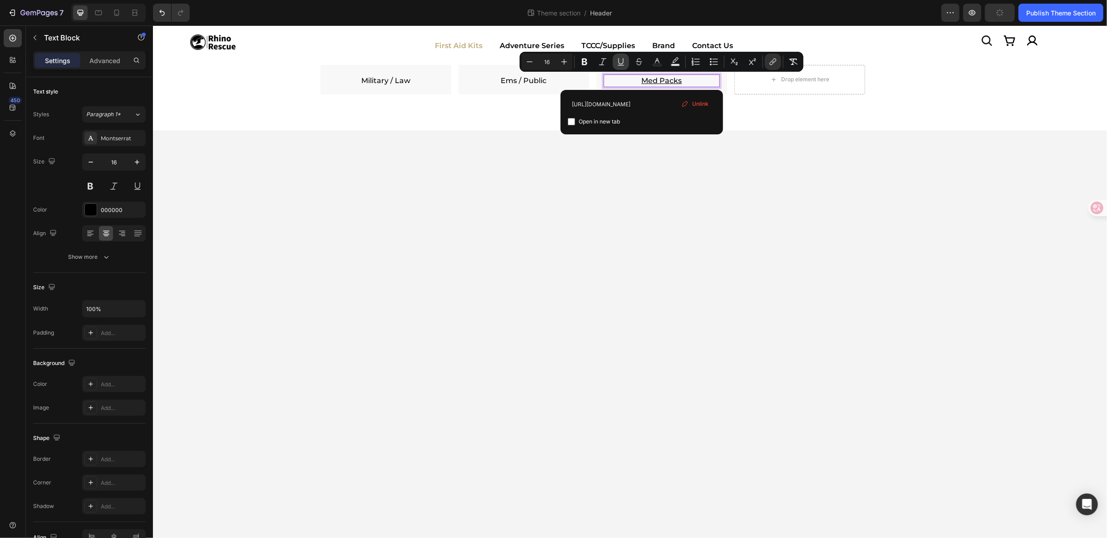
click at [621, 63] on icon "Editor contextual toolbar" at bounding box center [620, 61] width 9 height 9
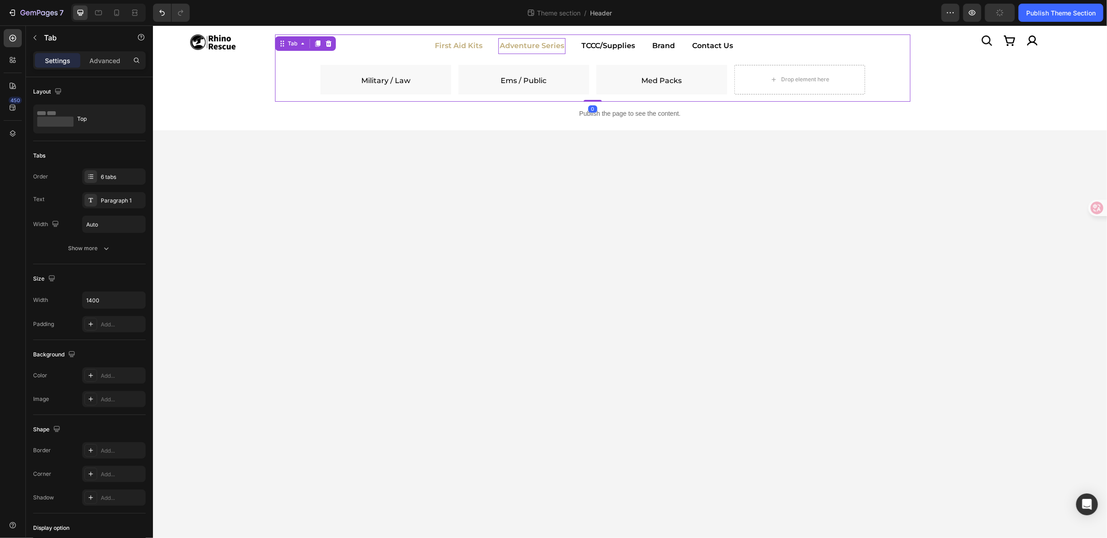
click at [515, 51] on p "Adventure Series" at bounding box center [531, 45] width 64 height 13
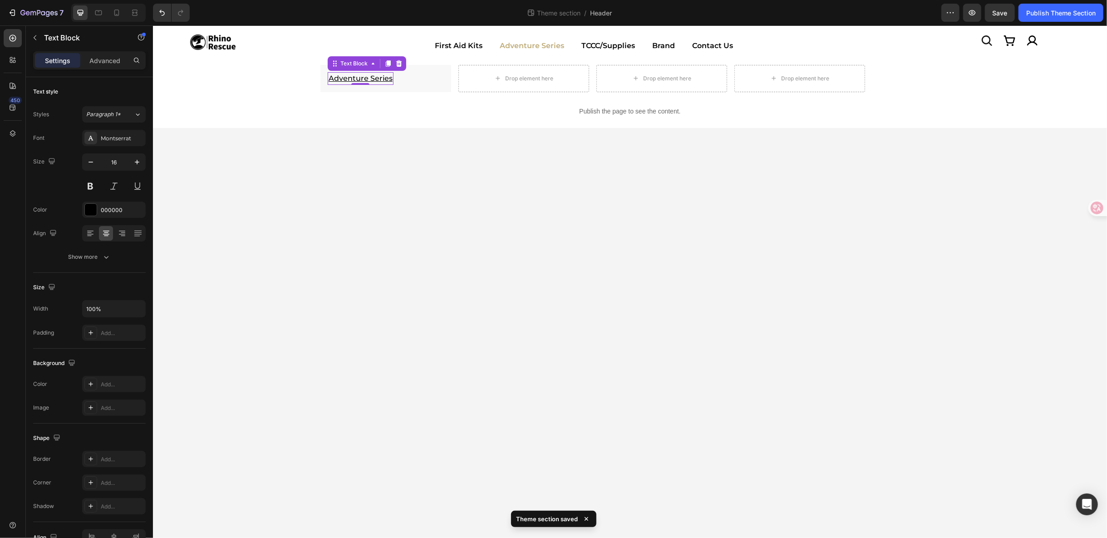
click at [371, 82] on p "Adventure Series" at bounding box center [360, 78] width 64 height 11
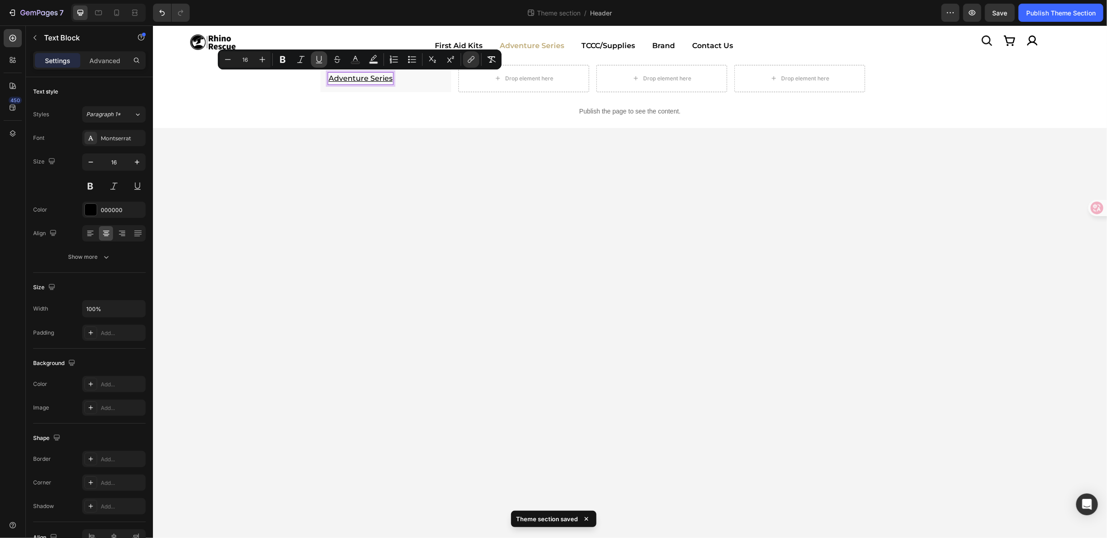
click at [314, 59] on button "Underline" at bounding box center [319, 59] width 16 height 16
click at [428, 83] on div "Adventure Series Text Block 0 Row" at bounding box center [385, 77] width 131 height 27
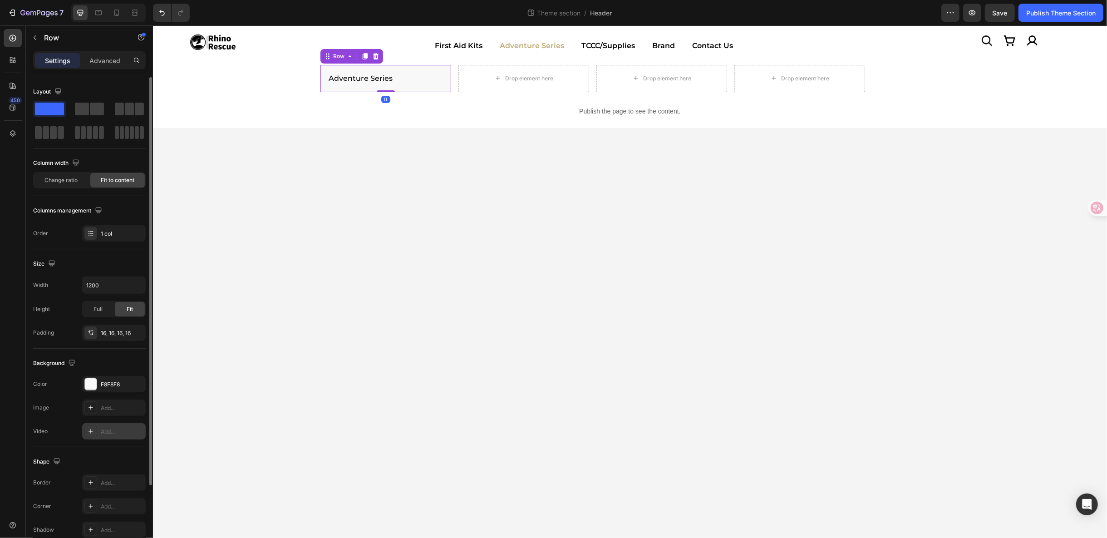
scroll to position [93, 0]
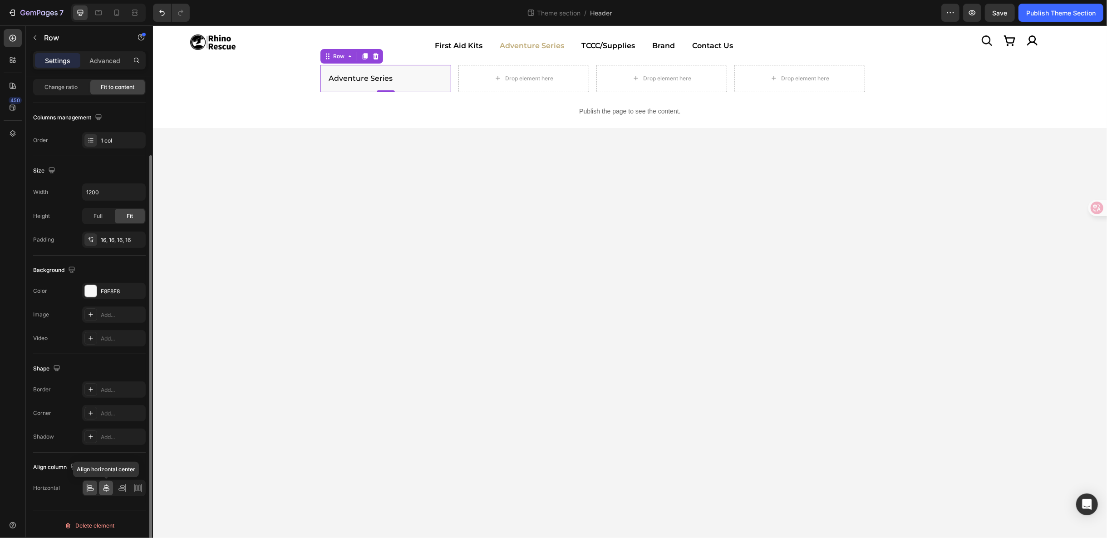
click at [107, 483] on icon at bounding box center [106, 487] width 9 height 9
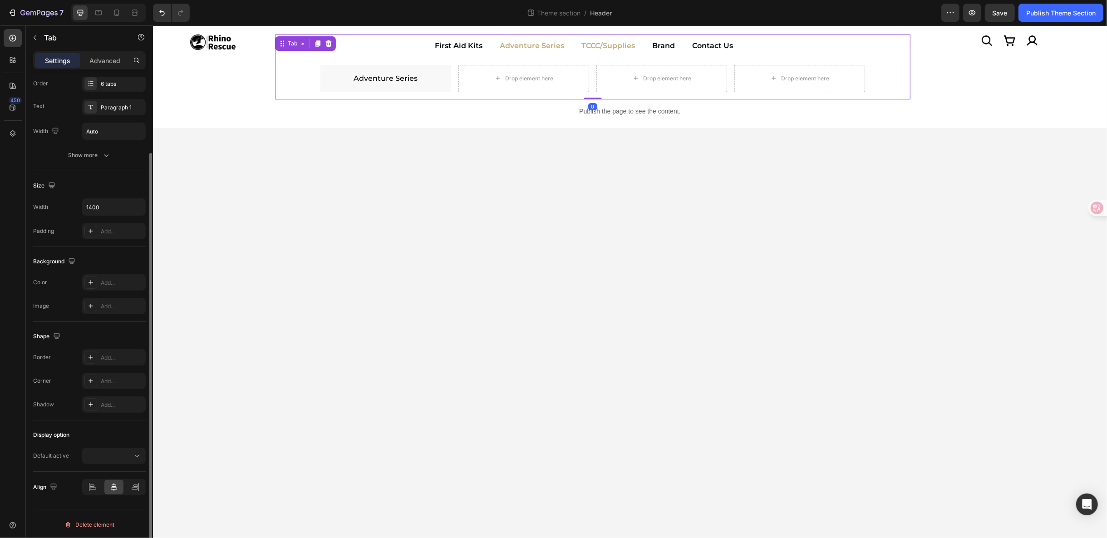
scroll to position [0, 0]
click at [620, 55] on li "TCCC/Supplies" at bounding box center [607, 45] width 71 height 23
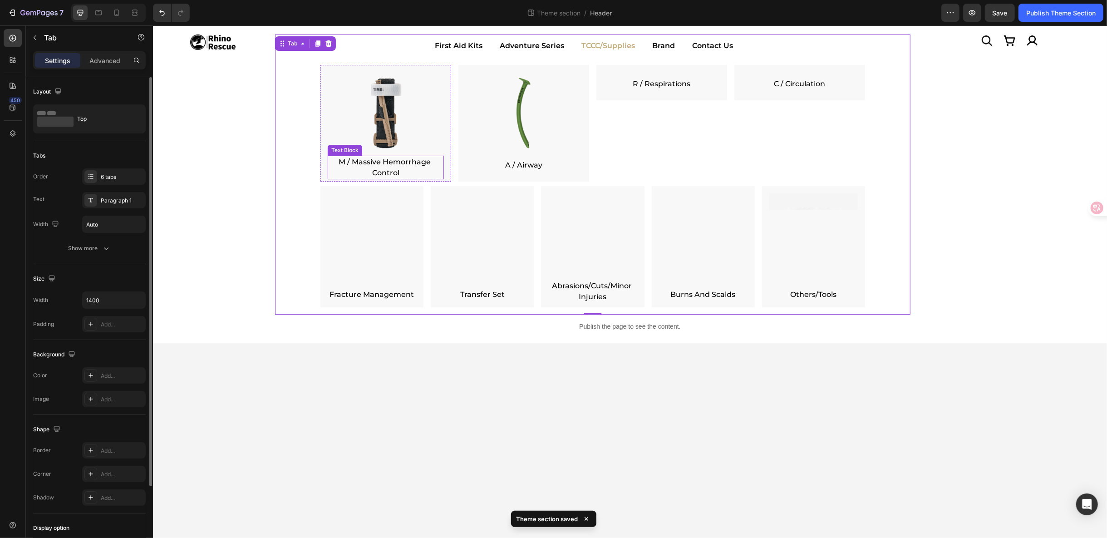
click at [379, 167] on p "M / Massive Hemorrhage Control" at bounding box center [385, 167] width 114 height 22
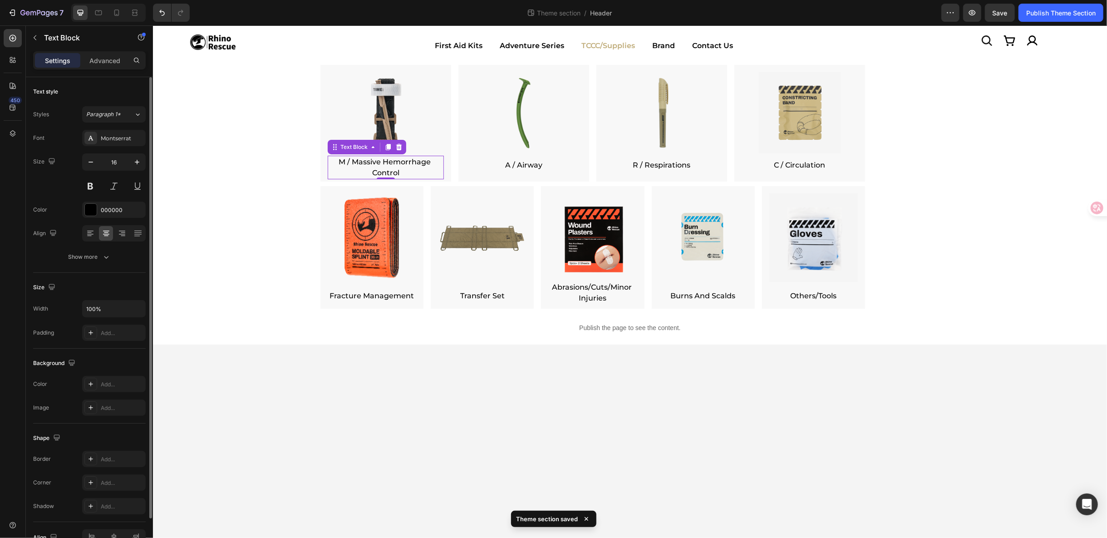
click at [379, 167] on p "M / Massive Hemorrhage Control" at bounding box center [385, 167] width 114 height 22
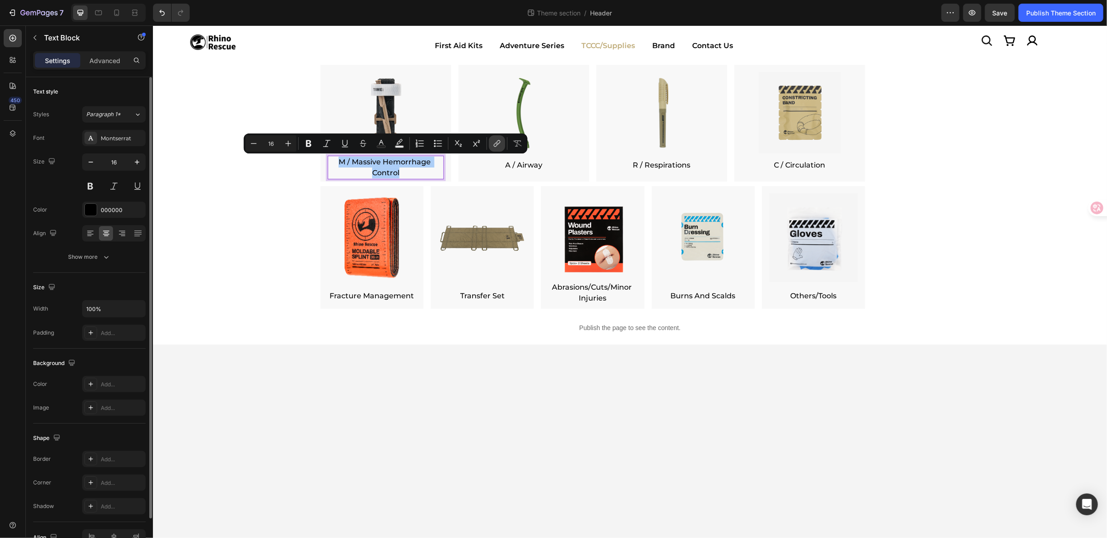
click at [500, 139] on icon "Editor contextual toolbar" at bounding box center [497, 143] width 9 height 9
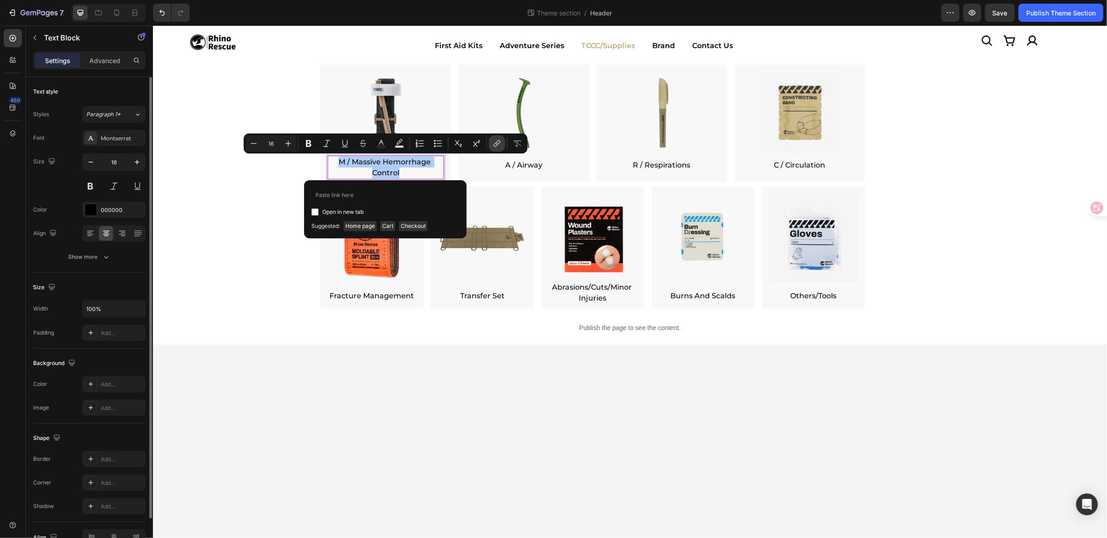
type input "https://rhinorescuestore.com/collections/massive-hemorrhage"
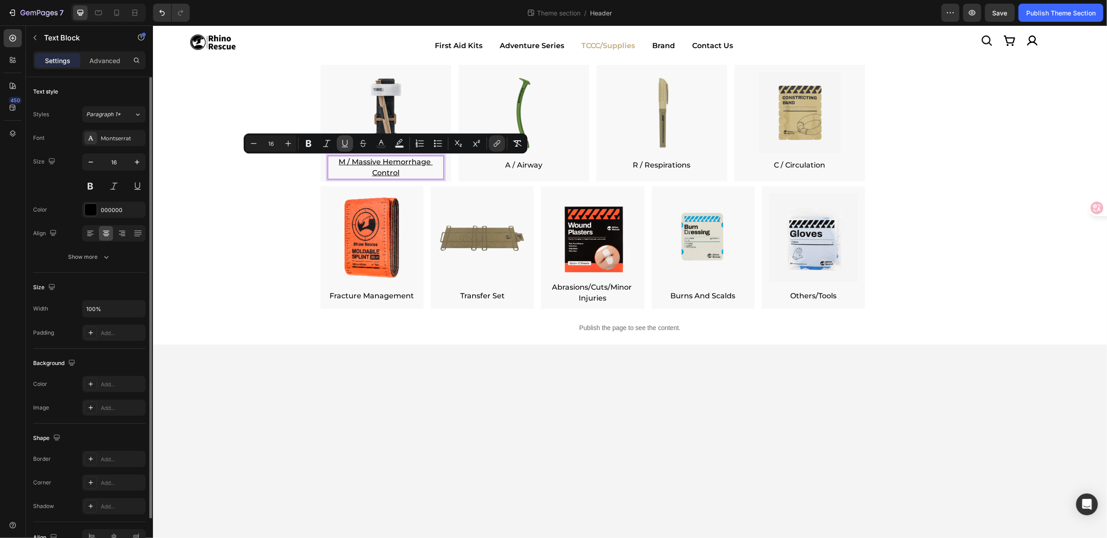
click at [339, 143] on button "Underline" at bounding box center [345, 143] width 16 height 16
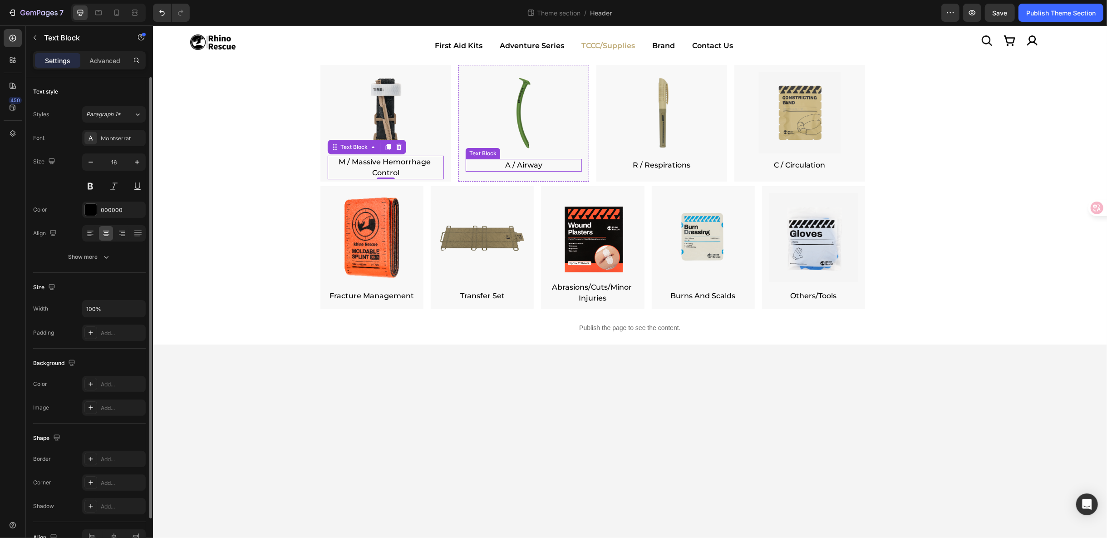
click at [519, 161] on p "A / Airway" at bounding box center [523, 164] width 114 height 11
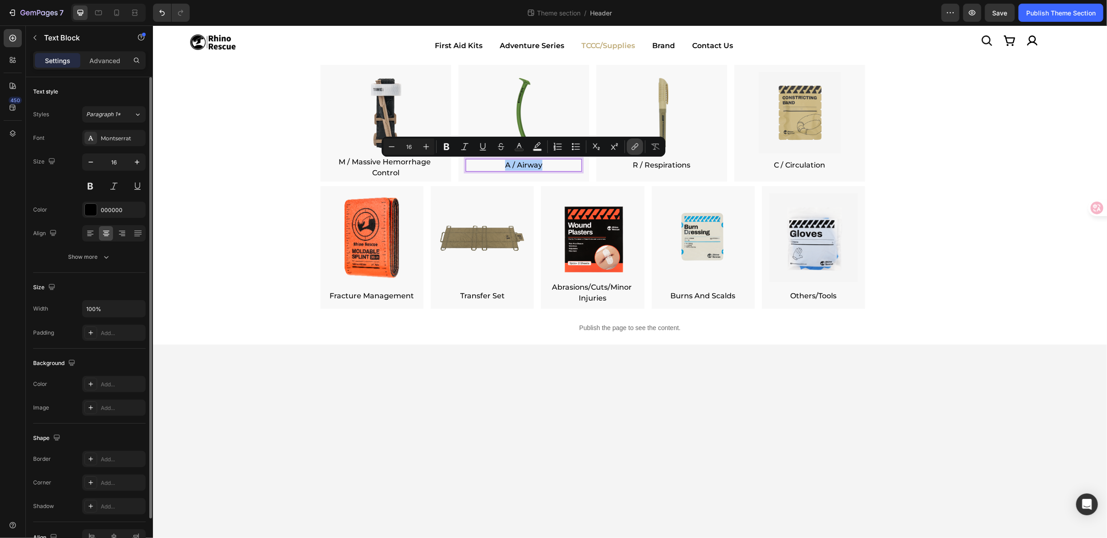
click at [627, 143] on button "link" at bounding box center [635, 146] width 16 height 16
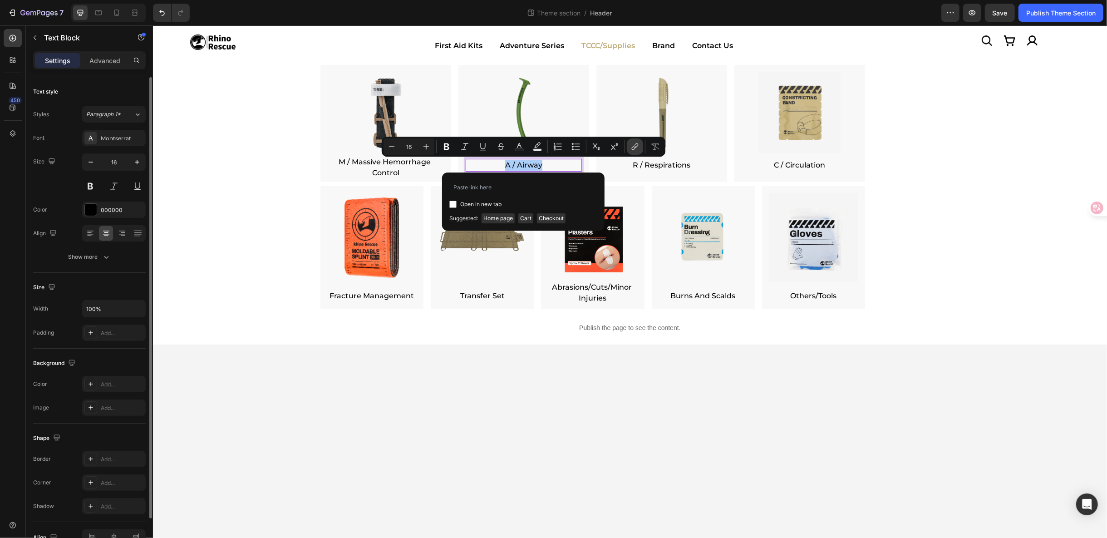
type input "https://rhinorescuestore.com/collections/airway"
click at [486, 150] on icon "Editor contextual toolbar" at bounding box center [482, 146] width 9 height 9
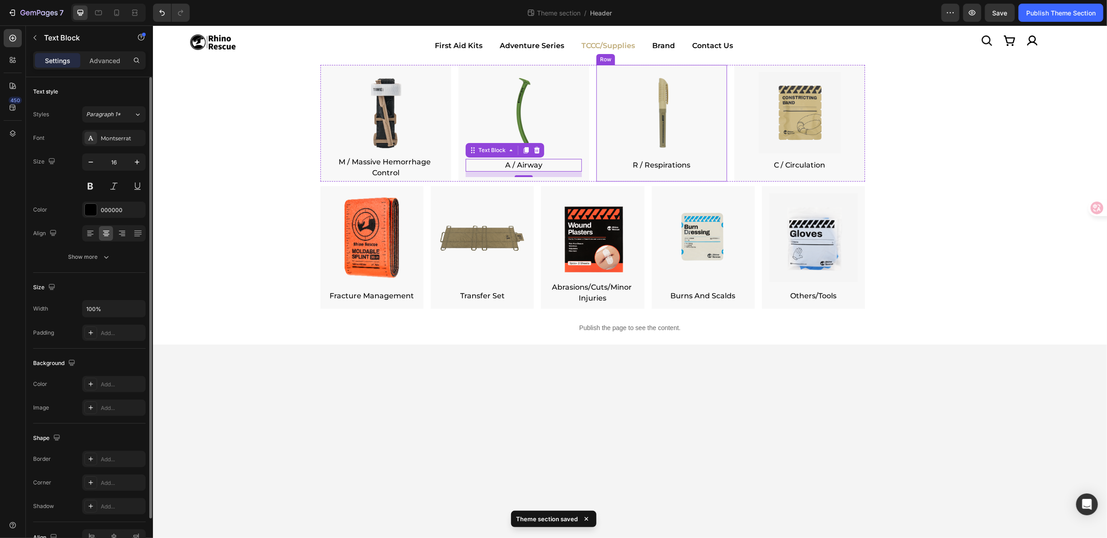
click at [653, 167] on p "R / Respirations" at bounding box center [661, 164] width 114 height 11
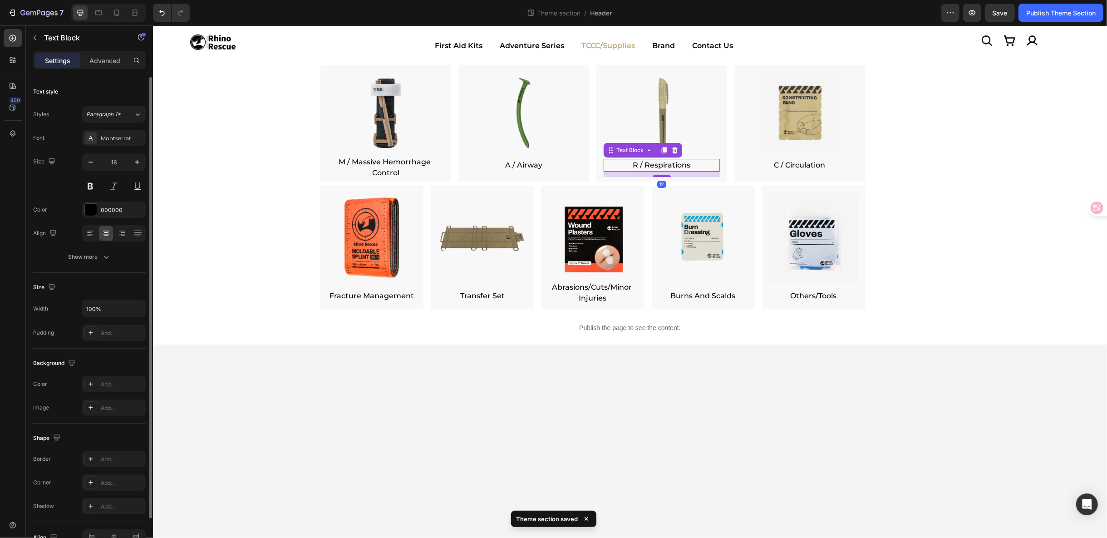
click at [653, 167] on p "R / Respirations" at bounding box center [661, 164] width 114 height 11
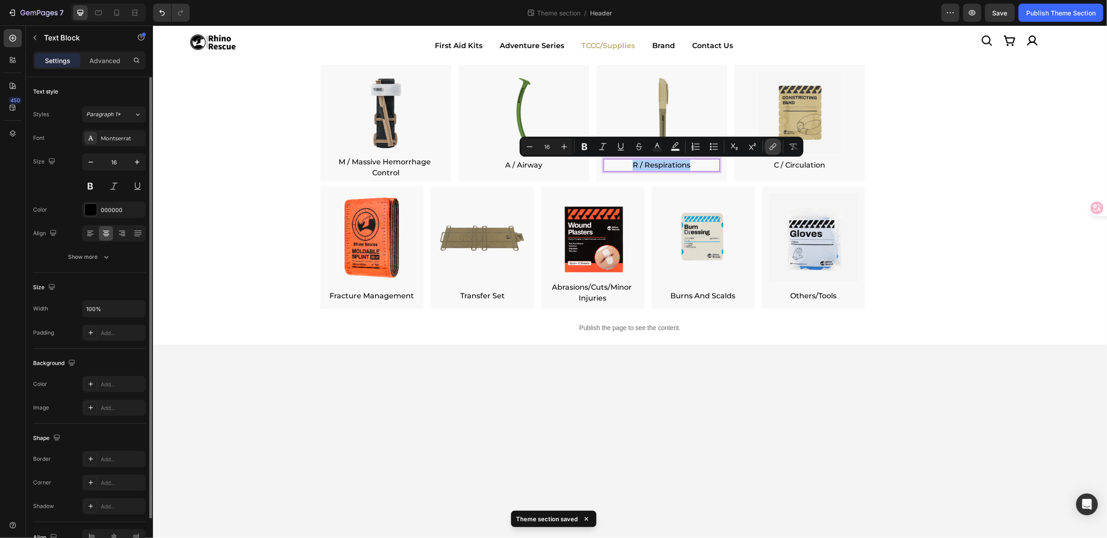
click at [769, 145] on icon "Editor contextual toolbar" at bounding box center [773, 146] width 9 height 9
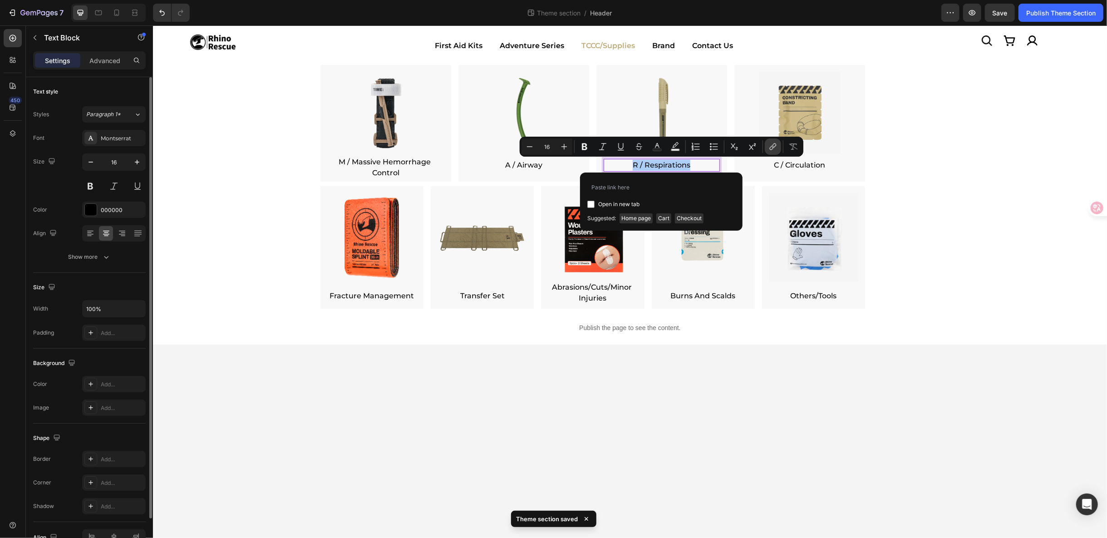
type input "https://rhinorescuestore.com/collections/respiratory"
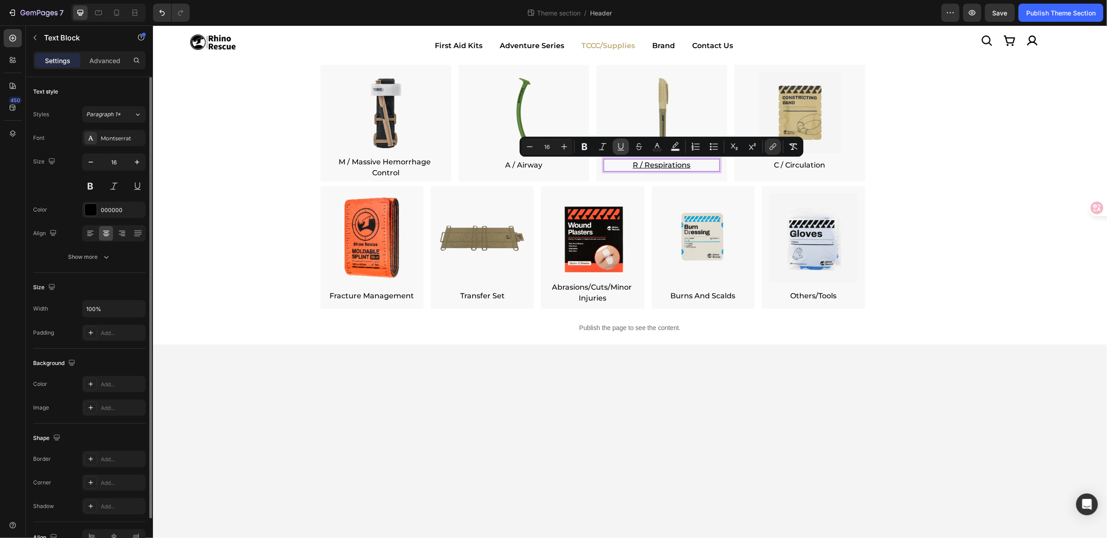
click at [618, 144] on icon "Editor contextual toolbar" at bounding box center [620, 146] width 9 height 9
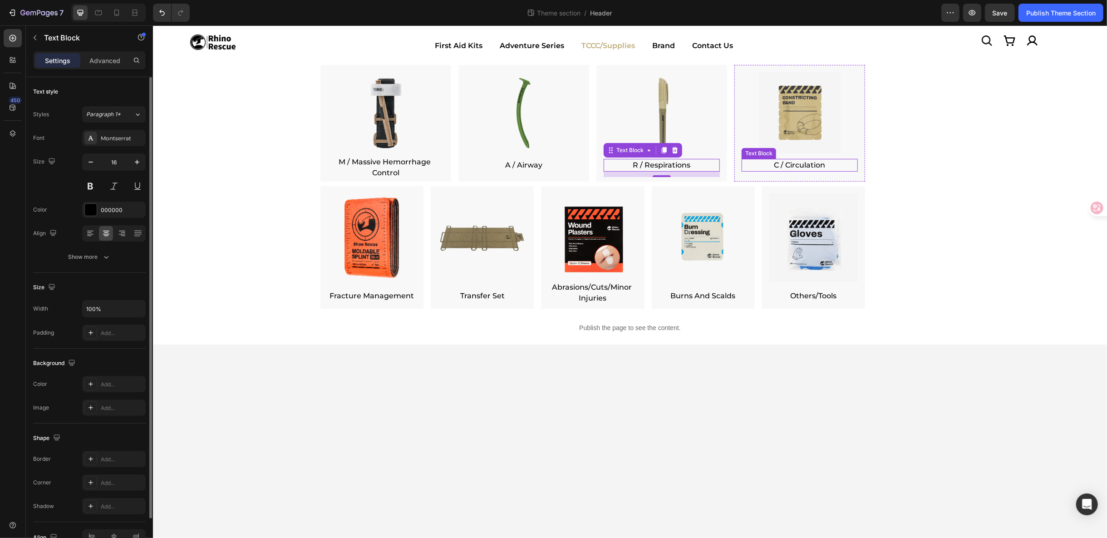
click at [791, 168] on p "C / Circulation" at bounding box center [799, 164] width 114 height 11
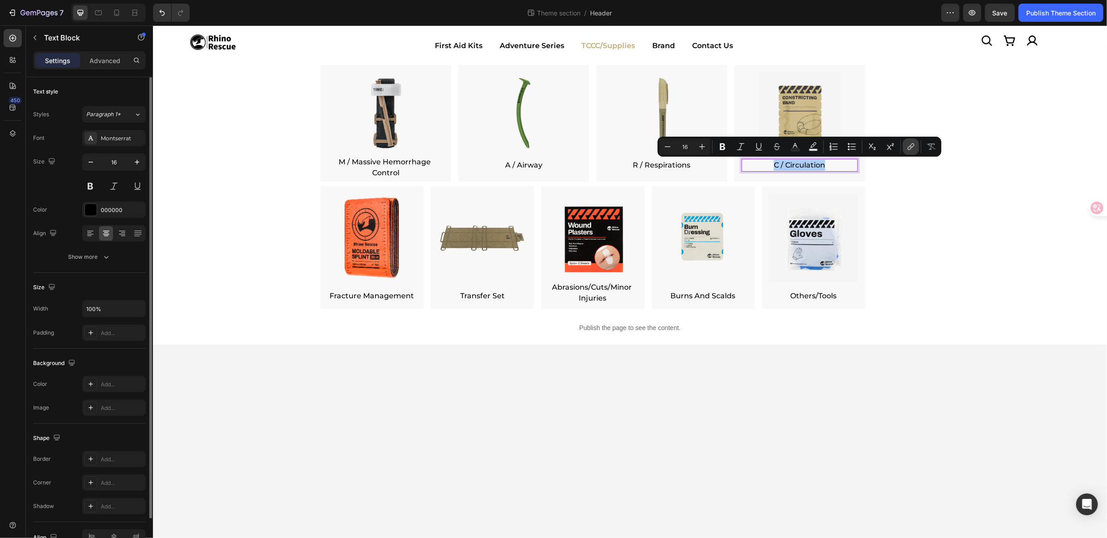
click at [908, 150] on icon "Editor contextual toolbar" at bounding box center [911, 146] width 9 height 9
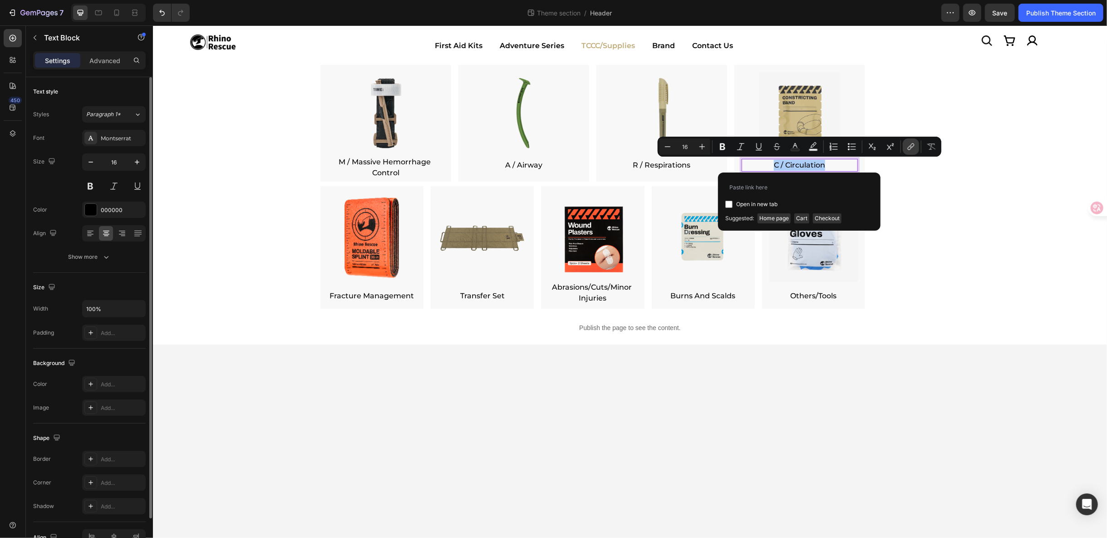
type input "https://rhinorescuestore.com/collections/circulation"
click at [761, 150] on icon "Editor contextual toolbar" at bounding box center [759, 150] width 6 height 0
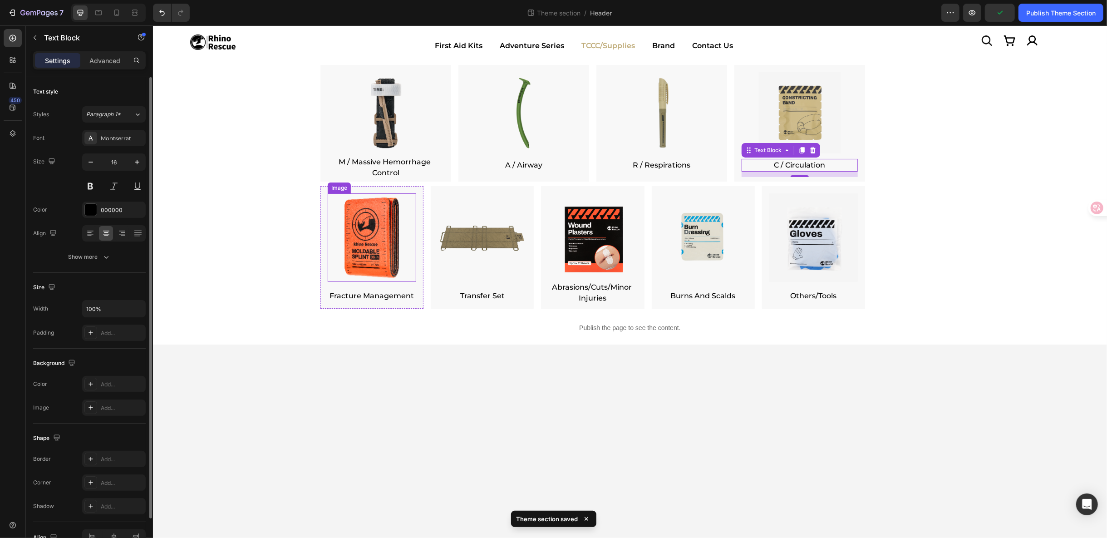
click at [370, 246] on img at bounding box center [371, 237] width 89 height 89
click at [374, 298] on p "Fracture Management" at bounding box center [371, 295] width 89 height 11
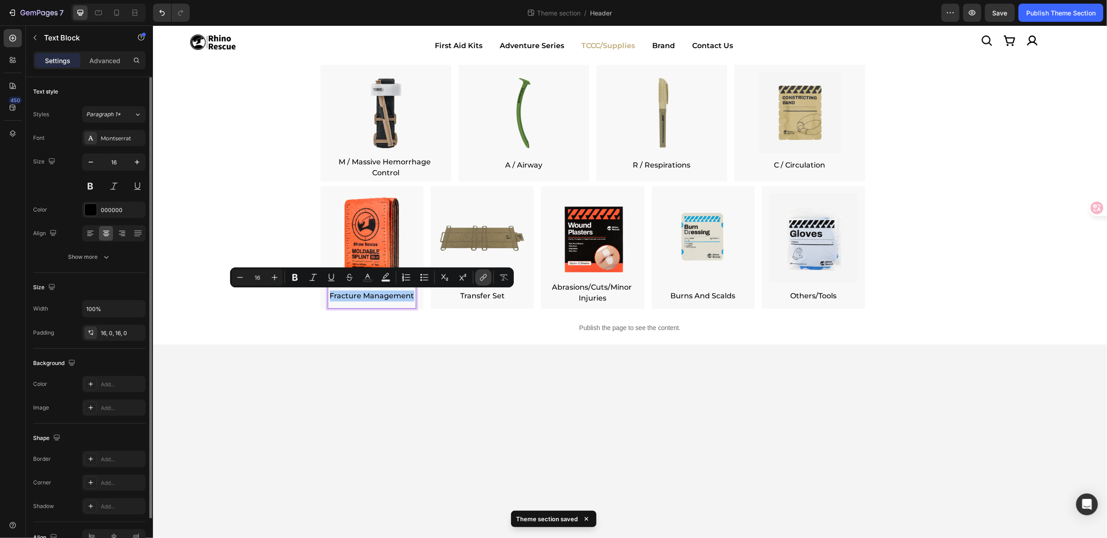
click at [475, 277] on button "link" at bounding box center [483, 277] width 16 height 16
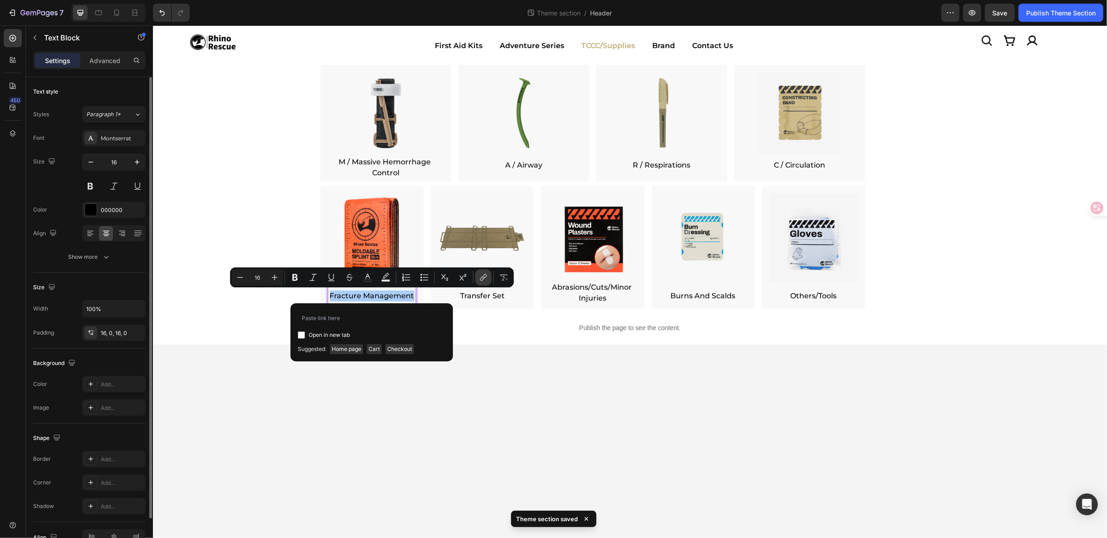
type input "https://rhinorescuestore.com/collections/fracture-management"
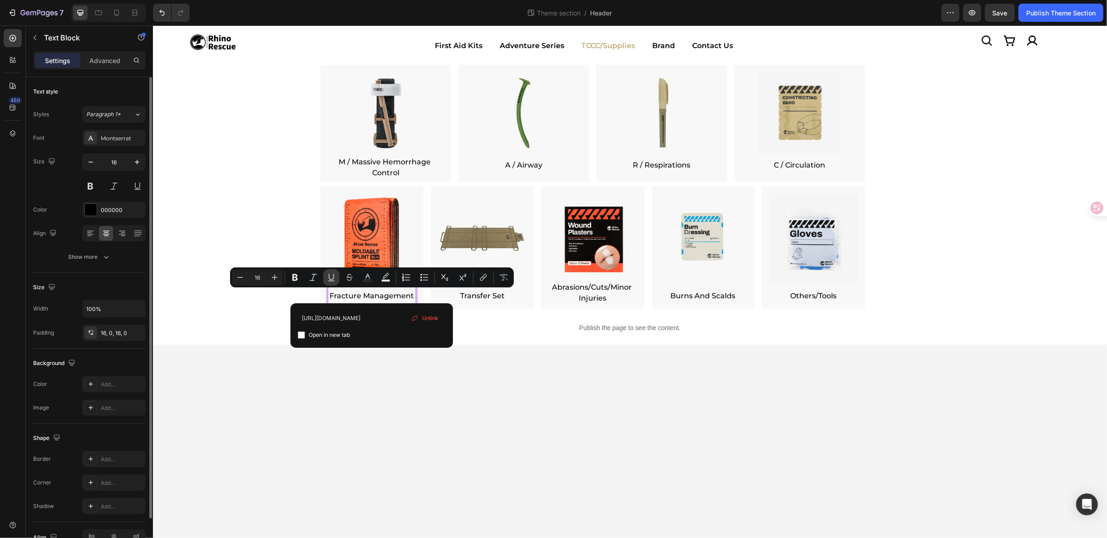
click at [329, 277] on icon "Editor contextual toolbar" at bounding box center [331, 277] width 5 height 6
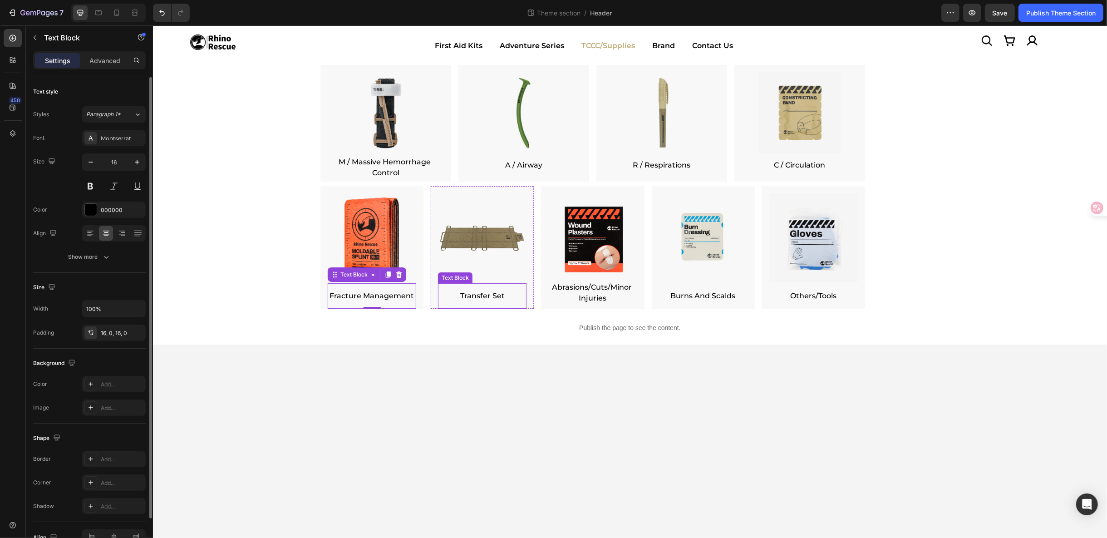
click at [485, 300] on p "Transfer Set" at bounding box center [482, 295] width 89 height 11
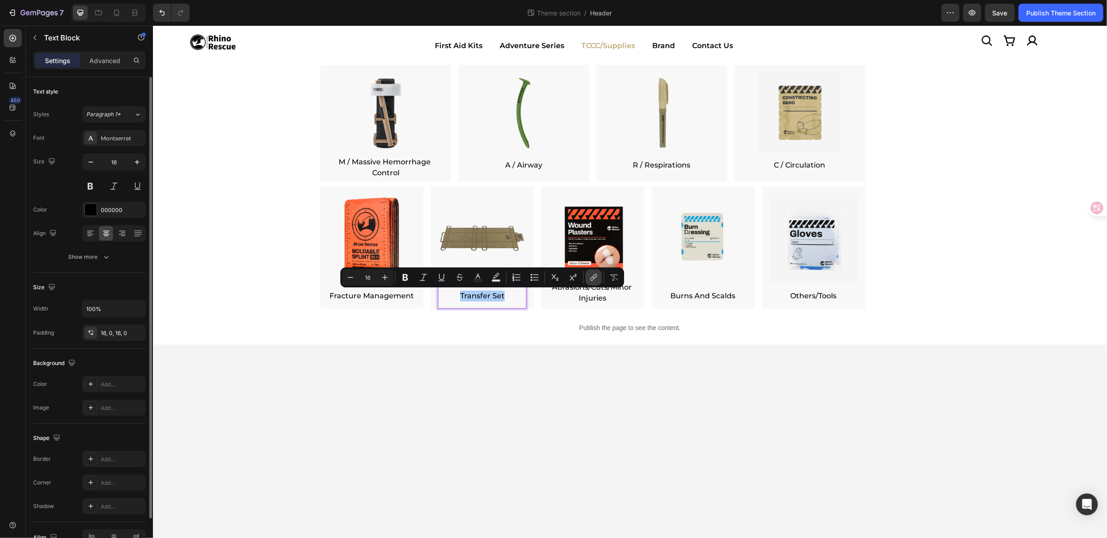
click at [588, 279] on button "link" at bounding box center [594, 277] width 16 height 16
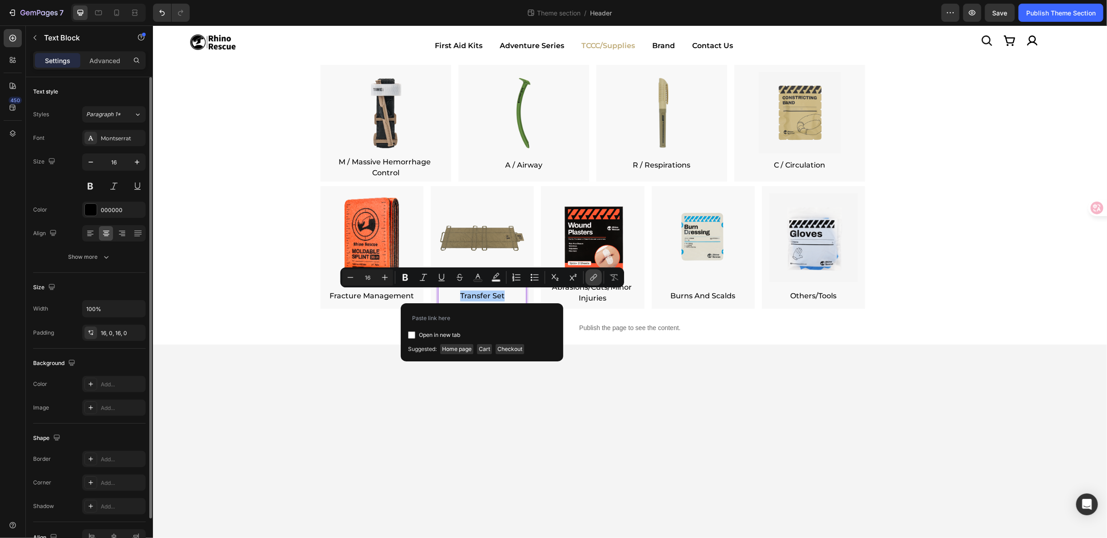
type input "https://rhinorescuestore.com/collections/emergency-stretchers"
click at [440, 276] on icon "Editor contextual toolbar" at bounding box center [441, 277] width 9 height 9
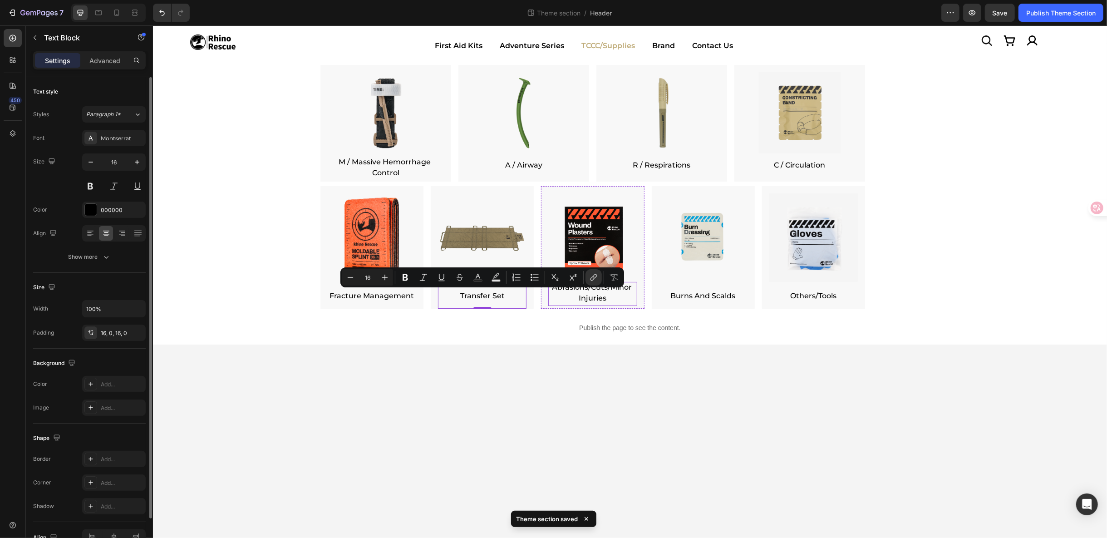
click at [596, 284] on button "link" at bounding box center [594, 277] width 16 height 16
drag, startPoint x: 444, startPoint y: 258, endPoint x: 444, endPoint y: 263, distance: 5.1
click at [596, 284] on button "link" at bounding box center [594, 277] width 16 height 16
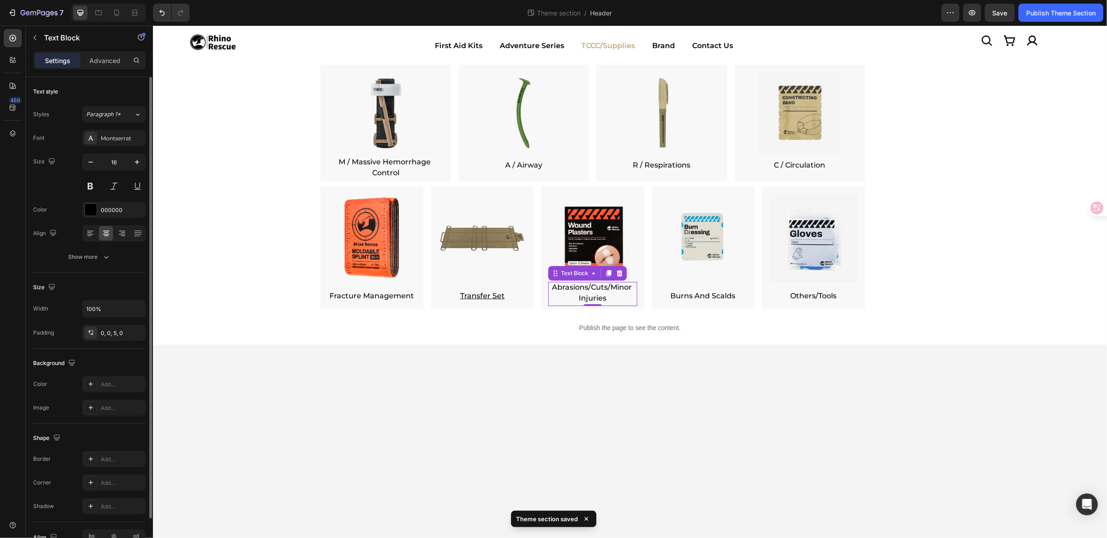
click at [592, 296] on p "Abrasions/Cuts/Minor Injuries" at bounding box center [592, 292] width 89 height 22
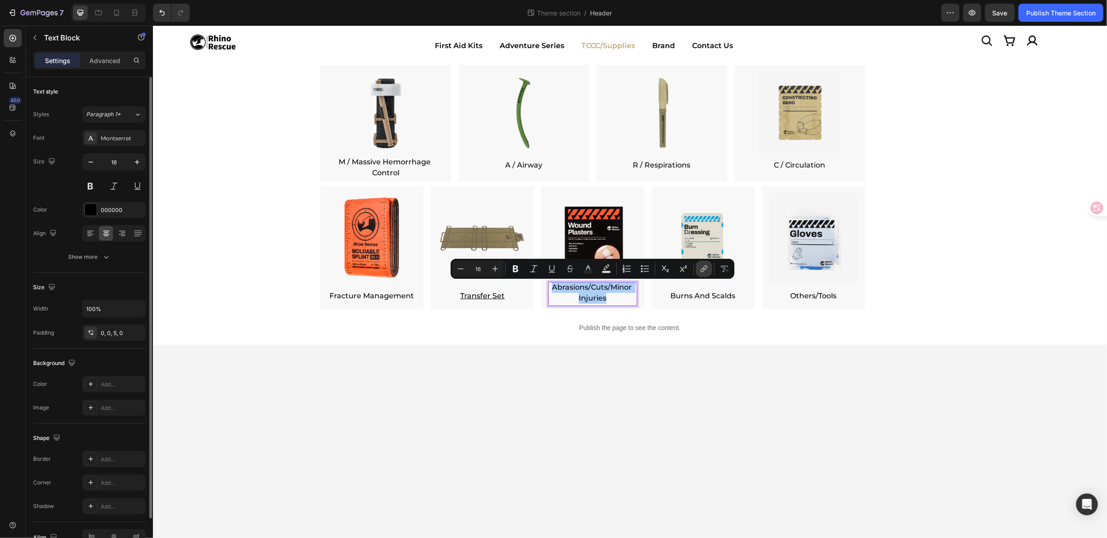
click at [703, 271] on icon "Editor contextual toolbar" at bounding box center [703, 270] width 4 height 5
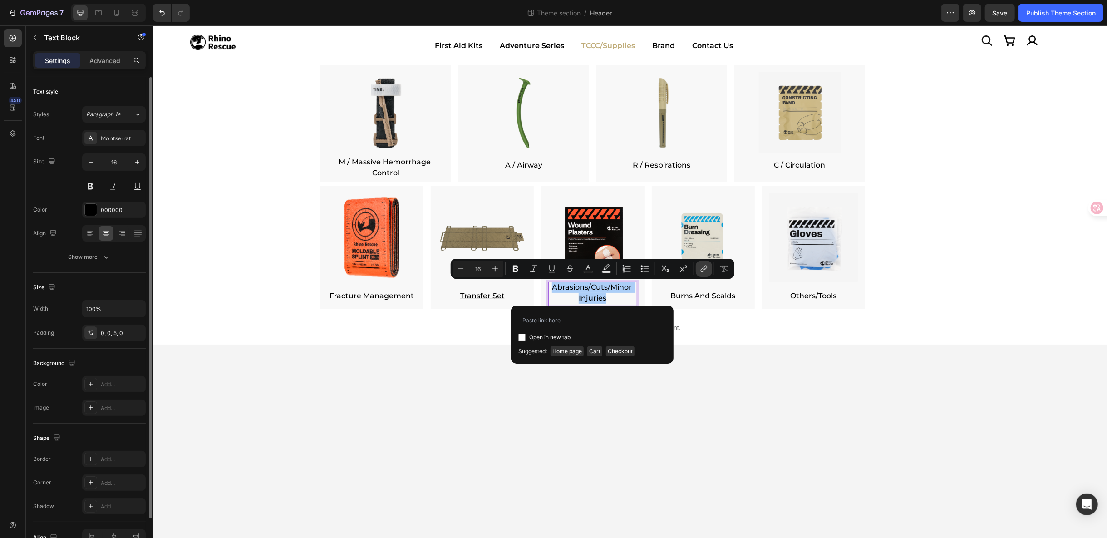
type input "https://rhinorescuestore.com/collections/cuts-and-scrapes"
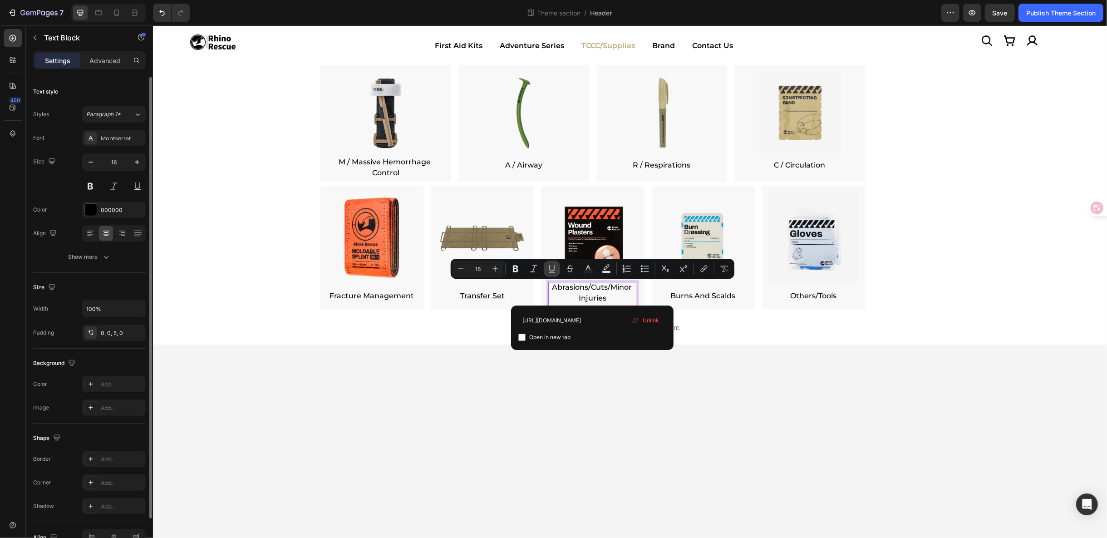
click at [551, 269] on icon "Editor contextual toolbar" at bounding box center [551, 268] width 9 height 9
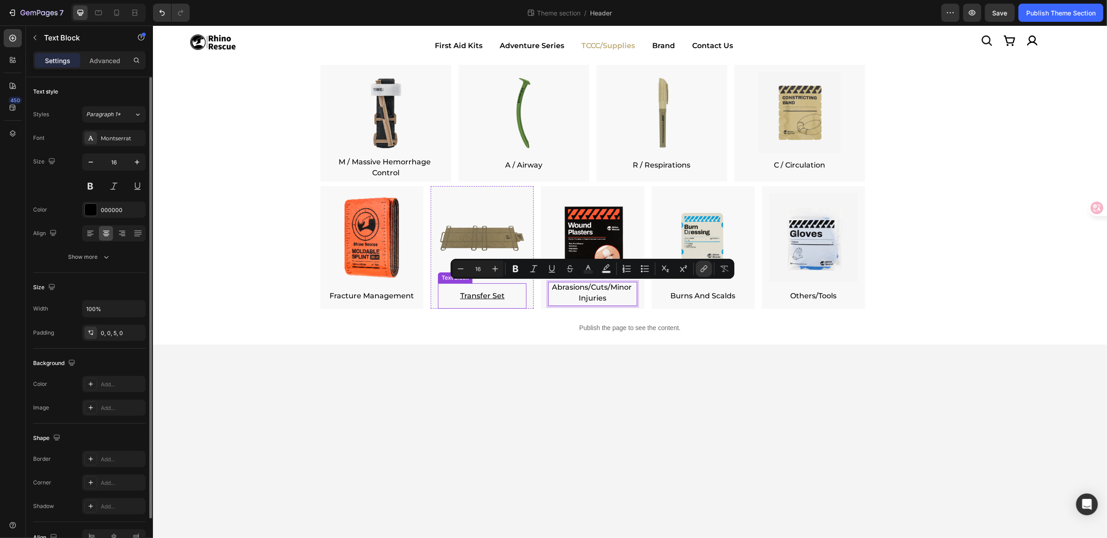
click at [516, 296] on p "Transfer Set" at bounding box center [482, 295] width 89 height 11
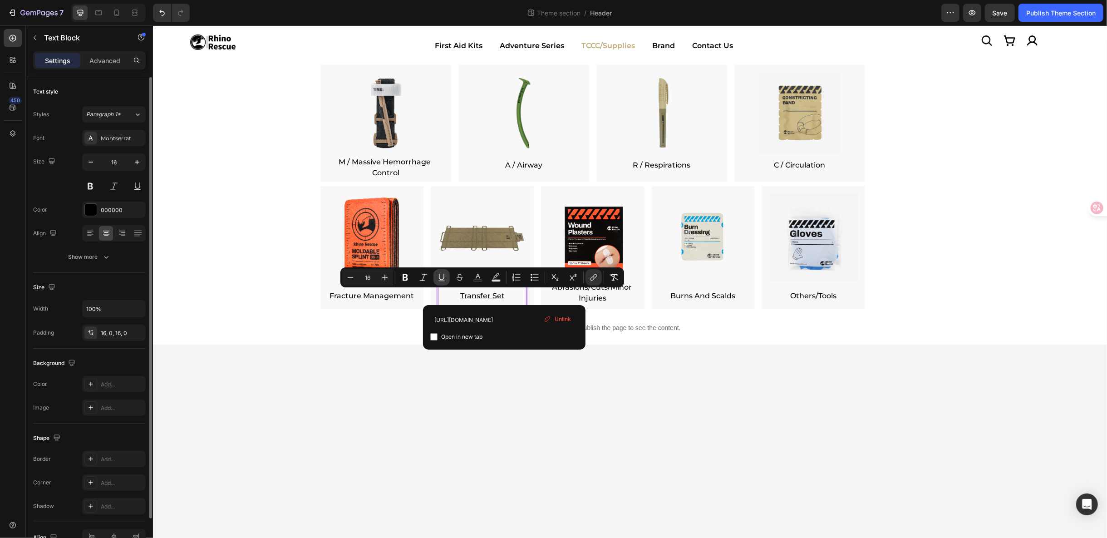
click at [441, 278] on icon "Editor contextual toolbar" at bounding box center [441, 277] width 9 height 9
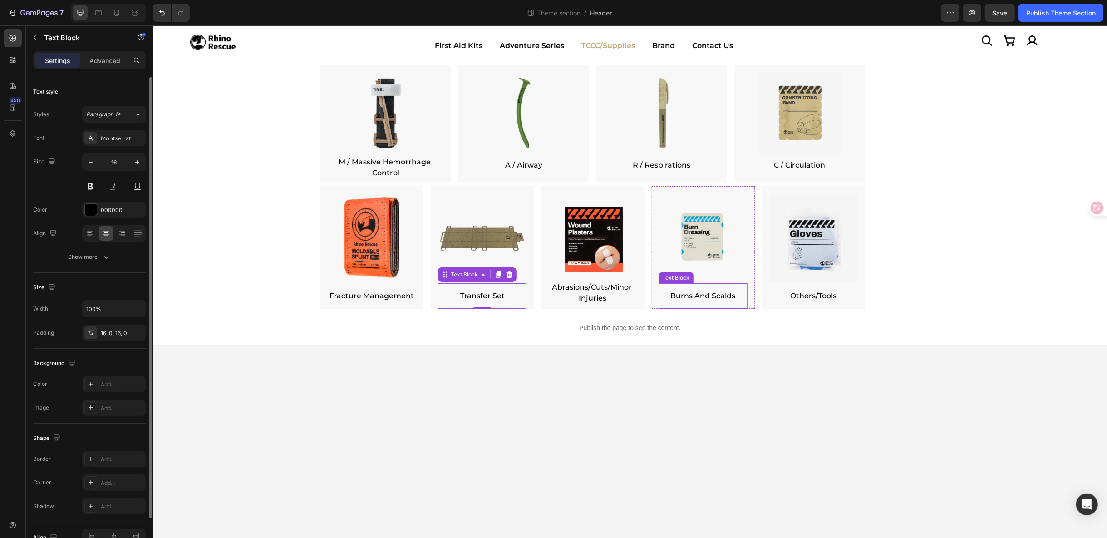
click at [723, 297] on p "Burns And Scalds" at bounding box center [703, 295] width 89 height 11
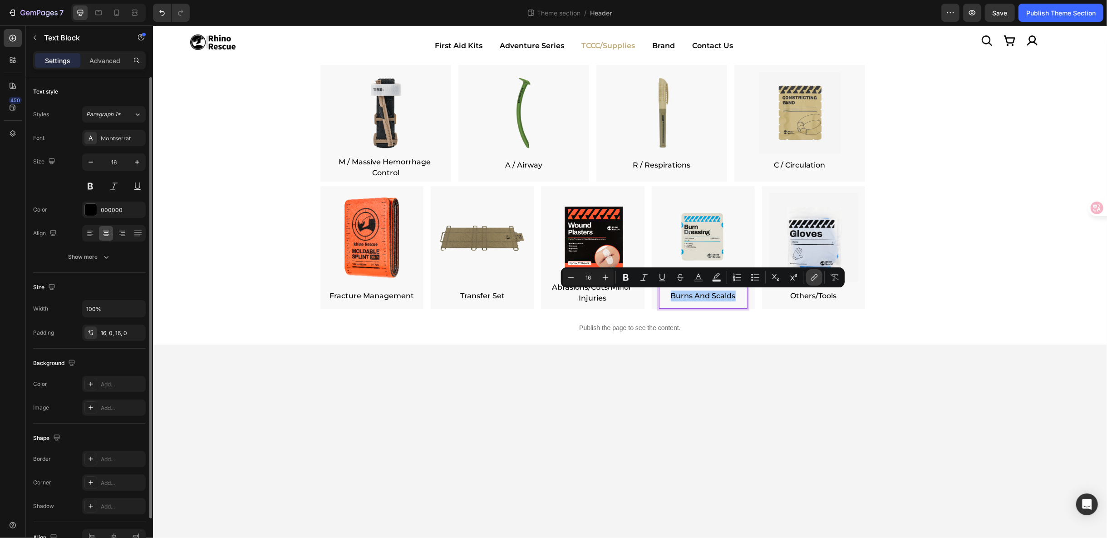
click at [820, 274] on button "link" at bounding box center [814, 277] width 16 height 16
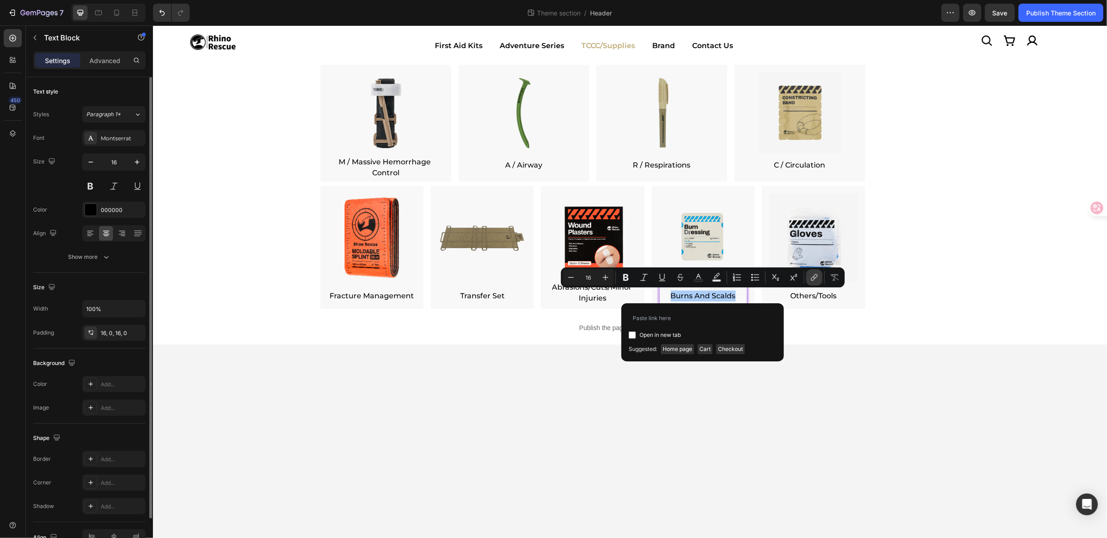
type input "https://rhinorescuestore.com/collections/burns-scalds"
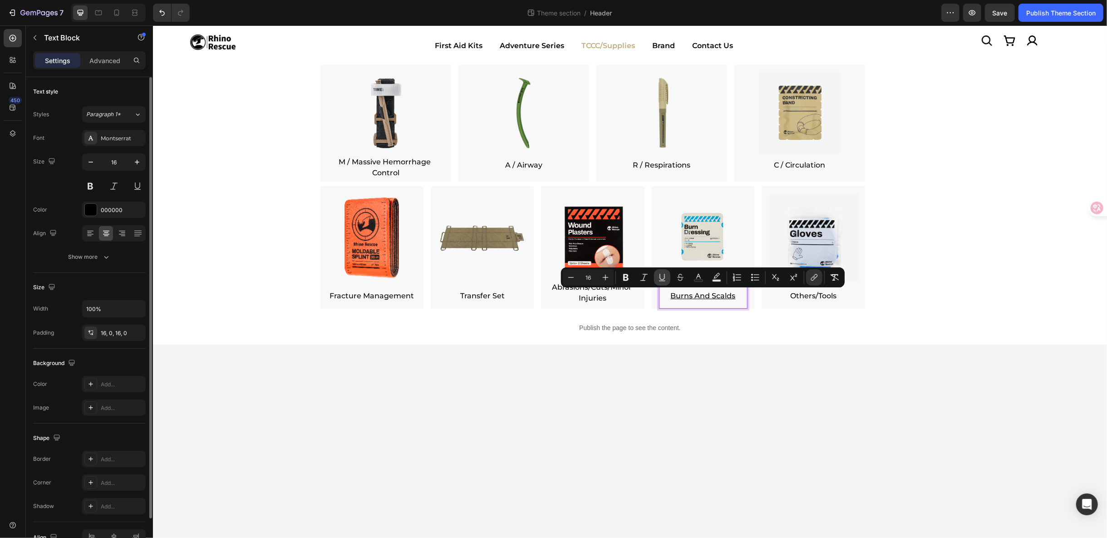
click at [663, 279] on icon "Editor contextual toolbar" at bounding box center [662, 277] width 9 height 9
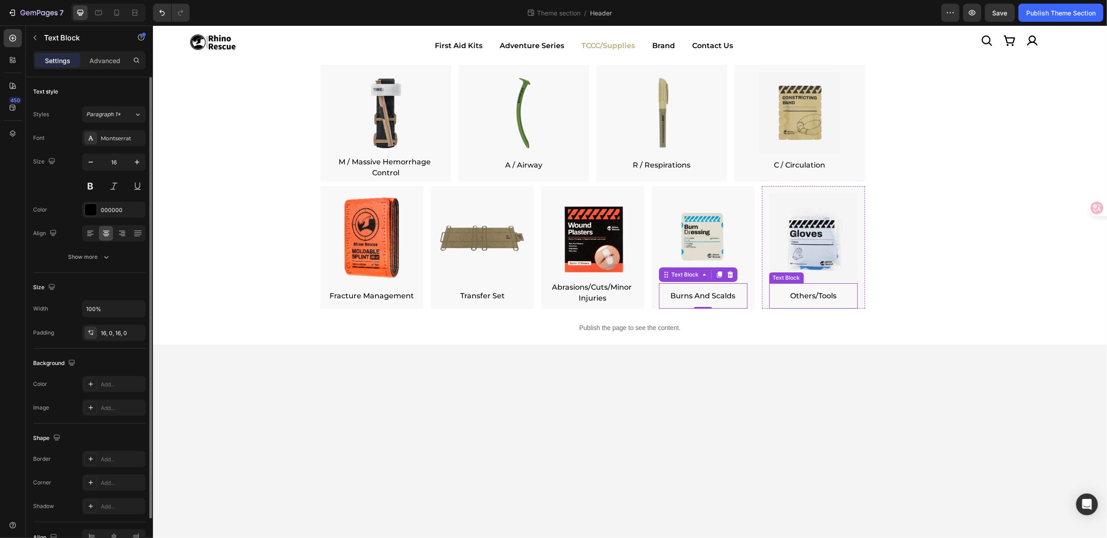
click at [812, 290] on p "Others/Tools" at bounding box center [813, 295] width 89 height 11
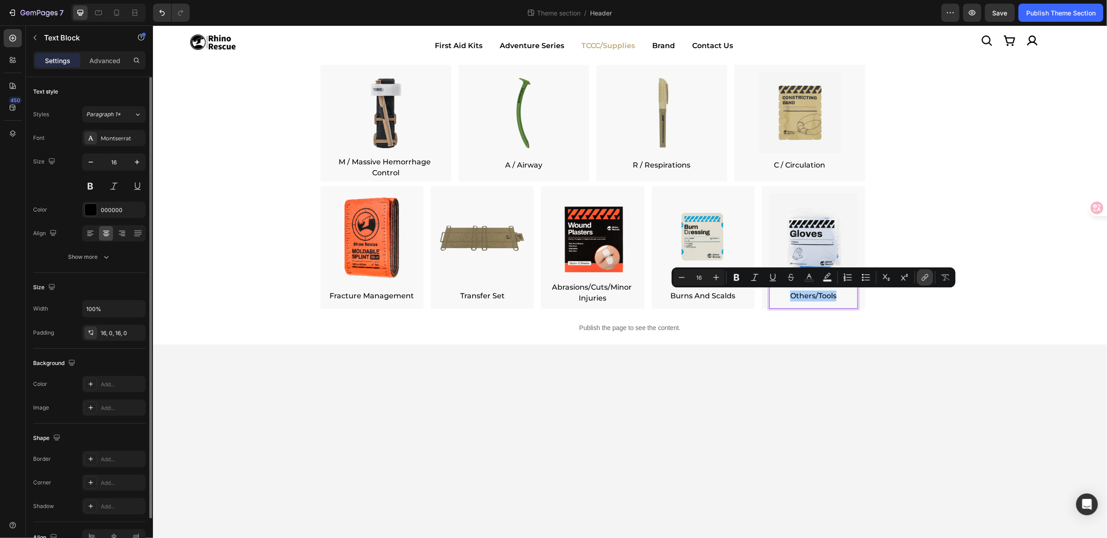
click at [923, 280] on icon "Editor contextual toolbar" at bounding box center [925, 277] width 9 height 9
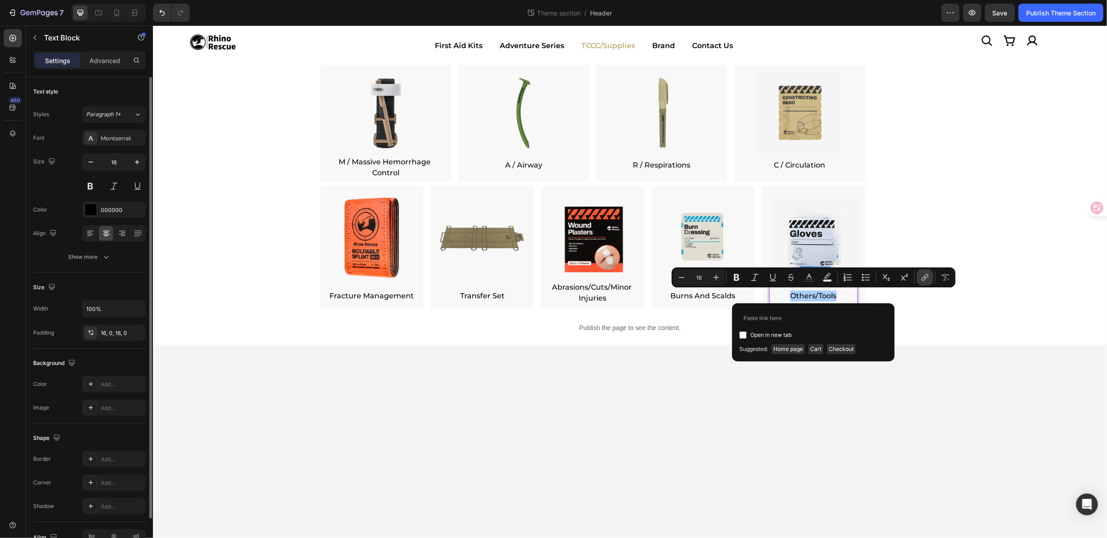
type input "https://rhinorescuestore.com/collections/others-tools"
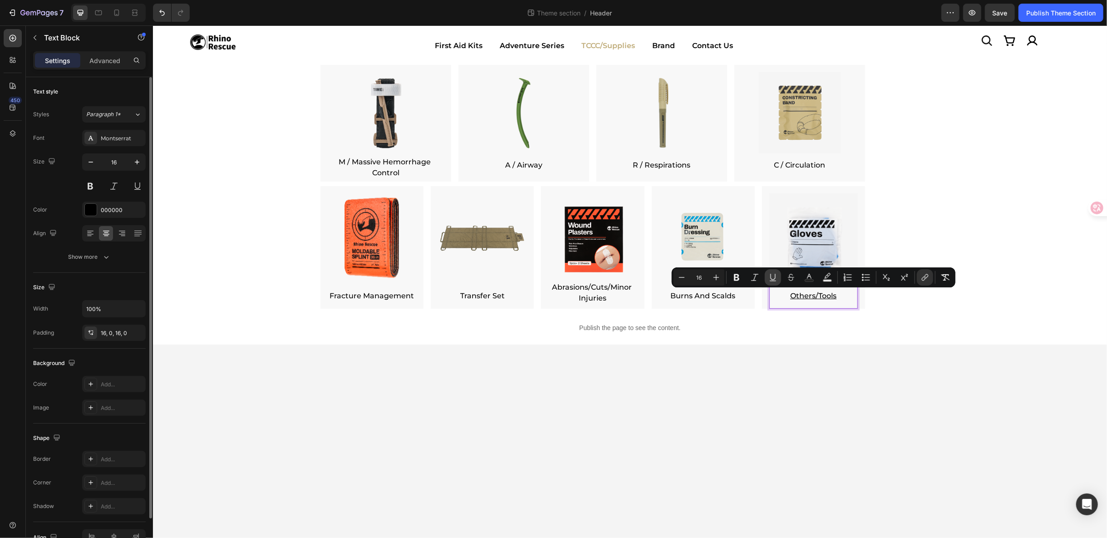
click at [779, 277] on button "Underline" at bounding box center [773, 277] width 16 height 16
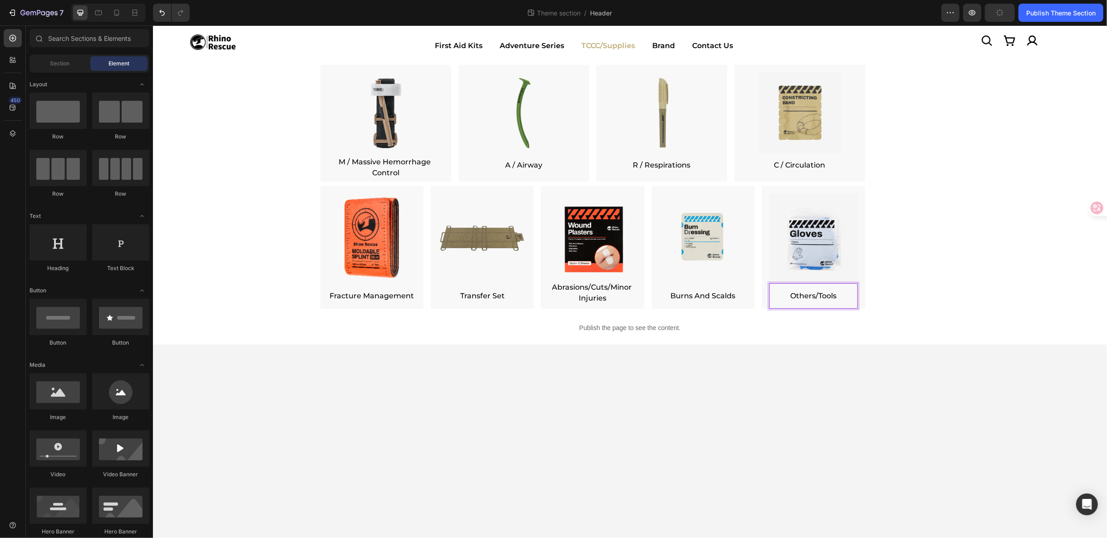
click at [735, 397] on body "Icon Image Icon Icon Row Row Image First Aid Kits Adventure Series TCCC/Supplie…" at bounding box center [630, 281] width 954 height 513
click at [373, 104] on img at bounding box center [385, 112] width 81 height 81
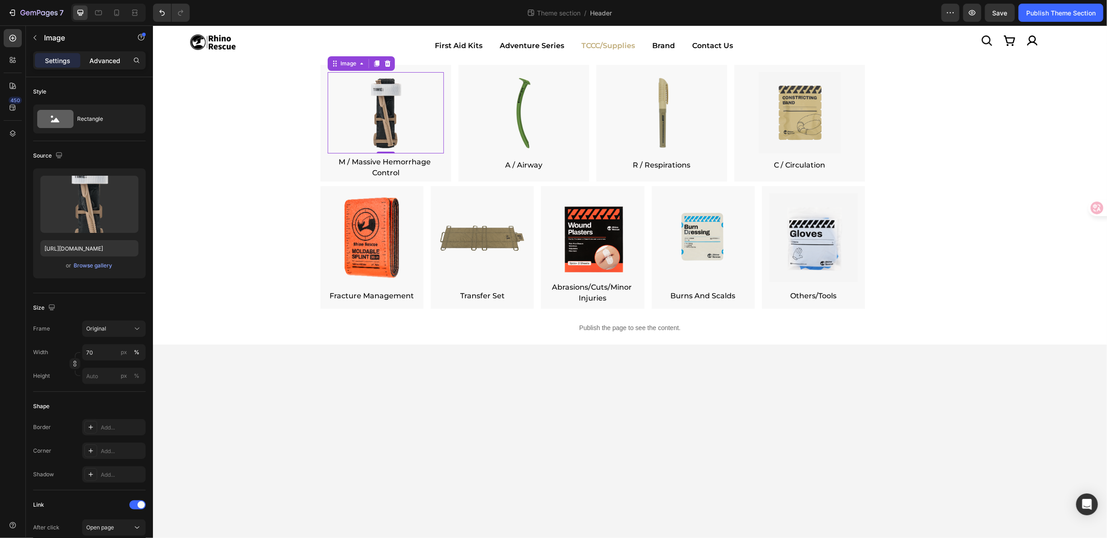
click at [93, 57] on p "Advanced" at bounding box center [104, 61] width 31 height 10
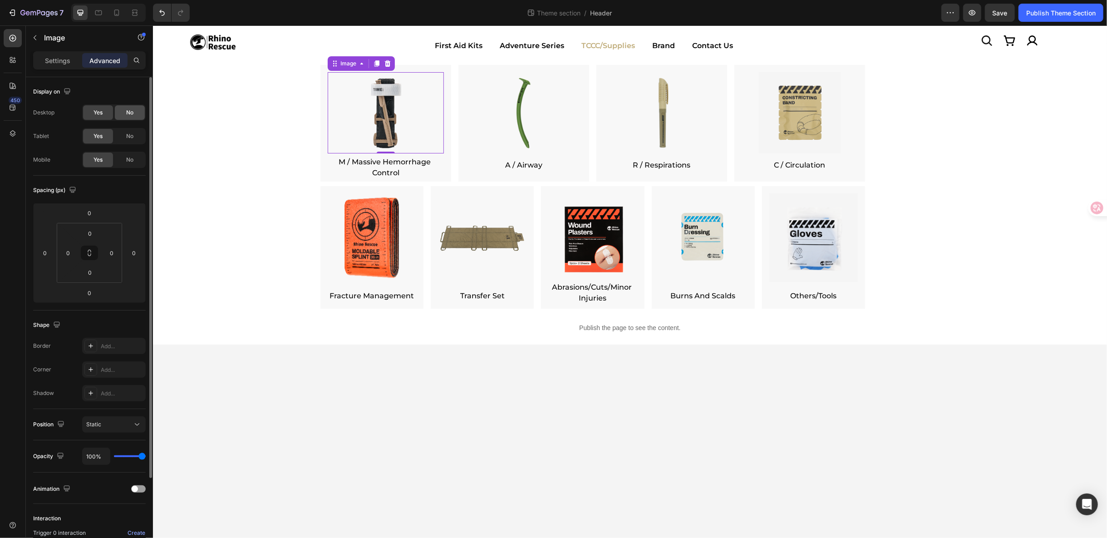
click at [142, 111] on div "No" at bounding box center [130, 112] width 30 height 15
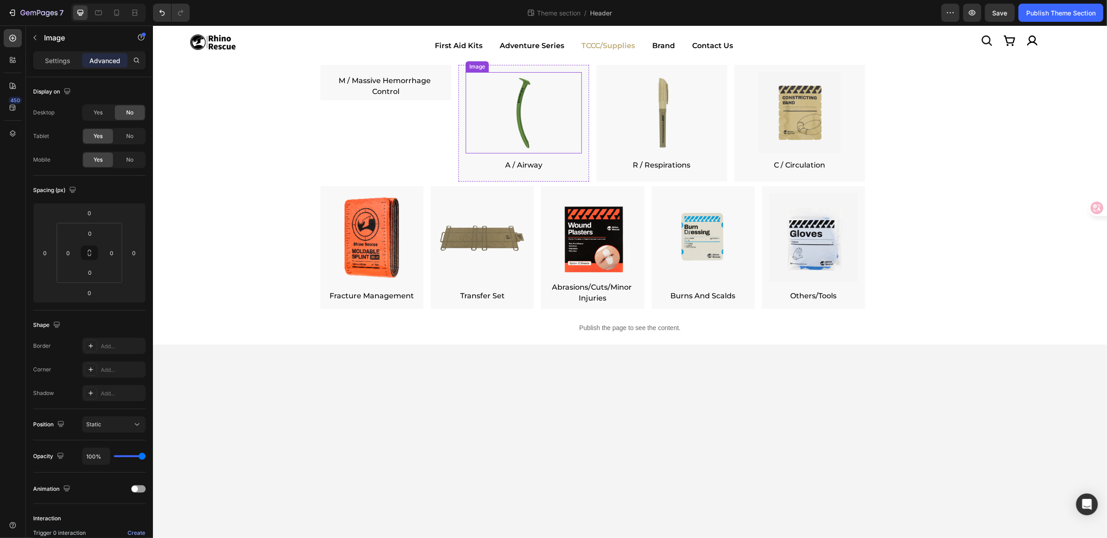
click at [550, 111] on img at bounding box center [523, 112] width 81 height 81
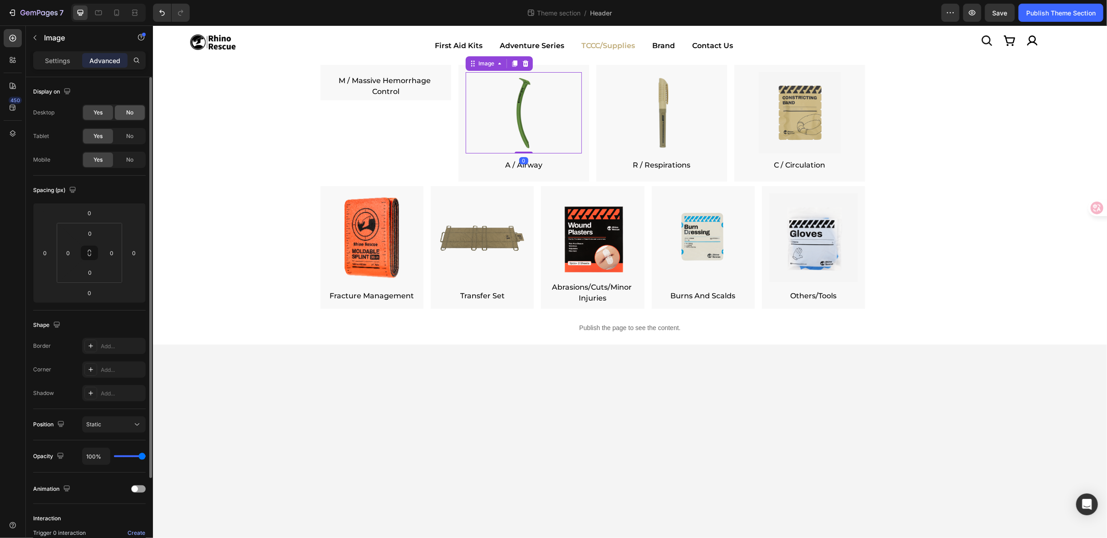
click at [130, 106] on div "No" at bounding box center [130, 112] width 30 height 15
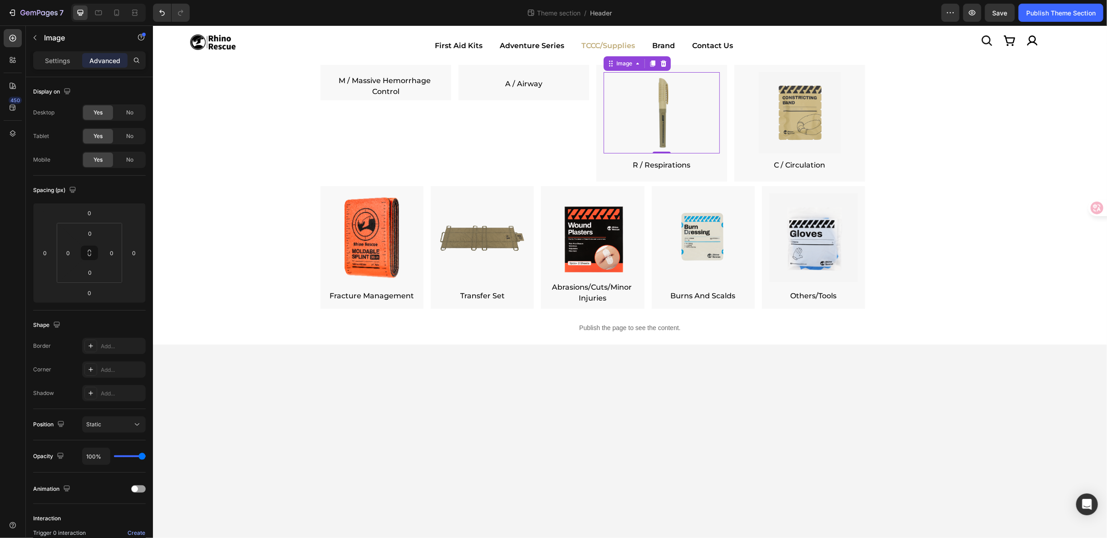
click at [643, 91] on img at bounding box center [661, 112] width 81 height 81
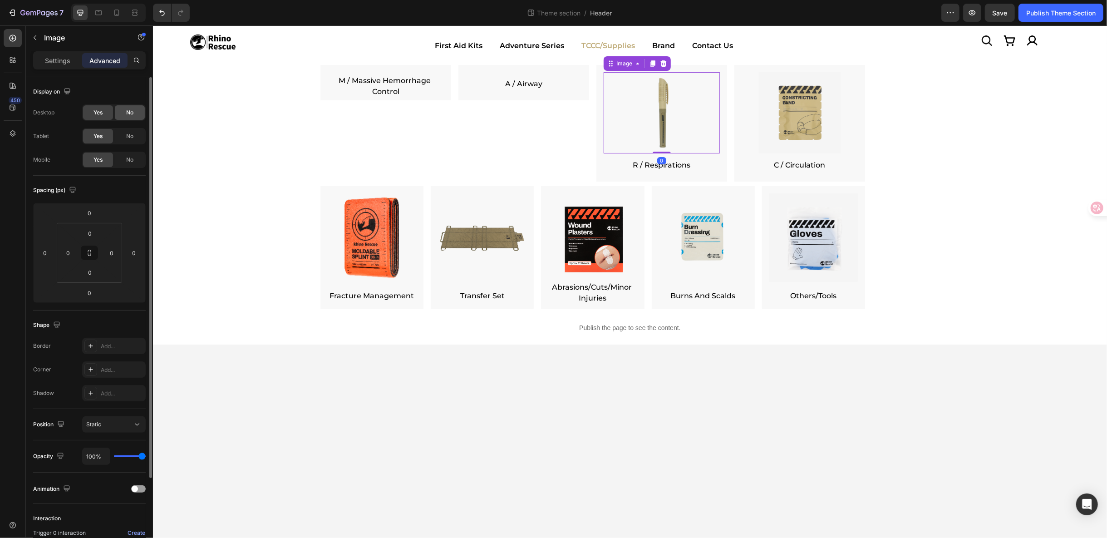
click at [135, 107] on div "No" at bounding box center [130, 112] width 30 height 15
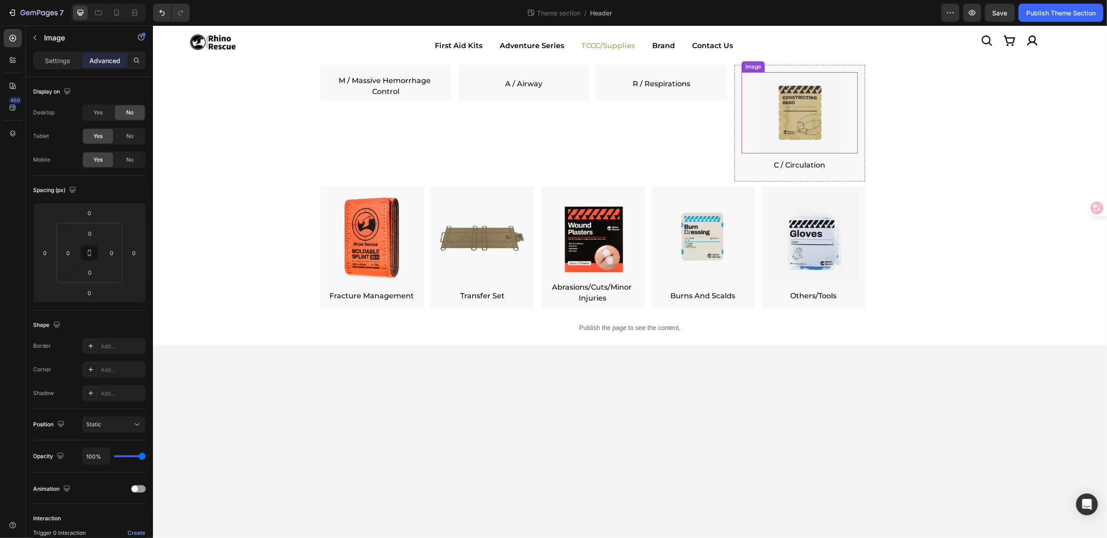
click at [814, 104] on img at bounding box center [799, 112] width 81 height 81
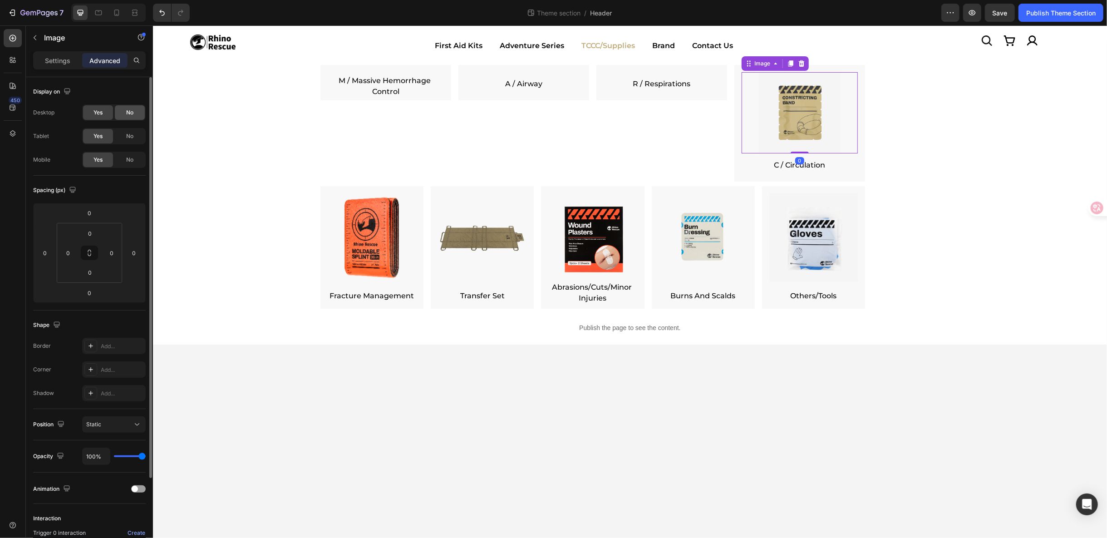
click at [127, 106] on div "No" at bounding box center [130, 112] width 30 height 15
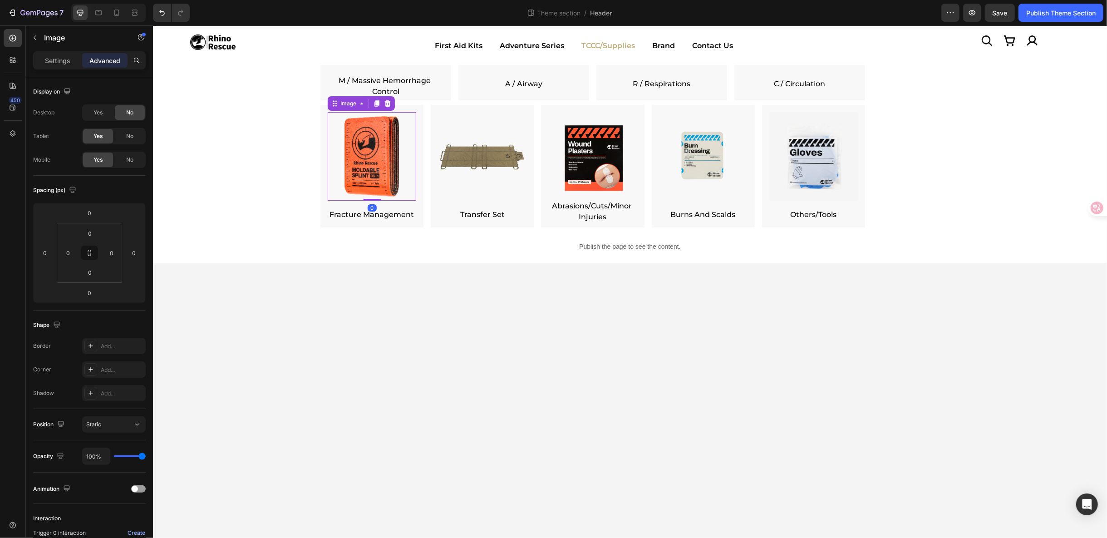
click at [366, 145] on img at bounding box center [371, 156] width 89 height 89
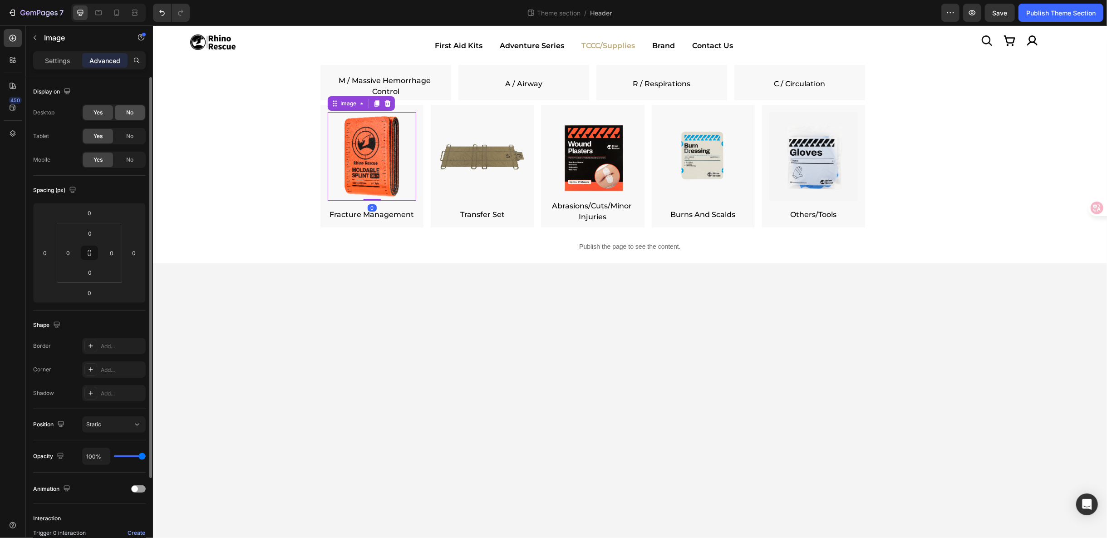
click at [139, 114] on div "No" at bounding box center [130, 112] width 30 height 15
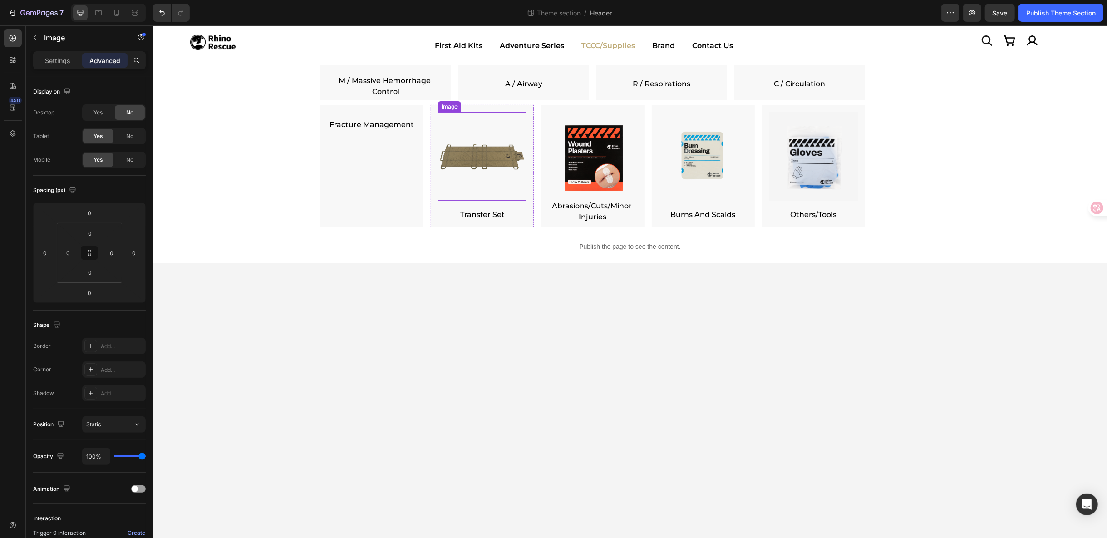
click at [473, 138] on img at bounding box center [482, 156] width 89 height 89
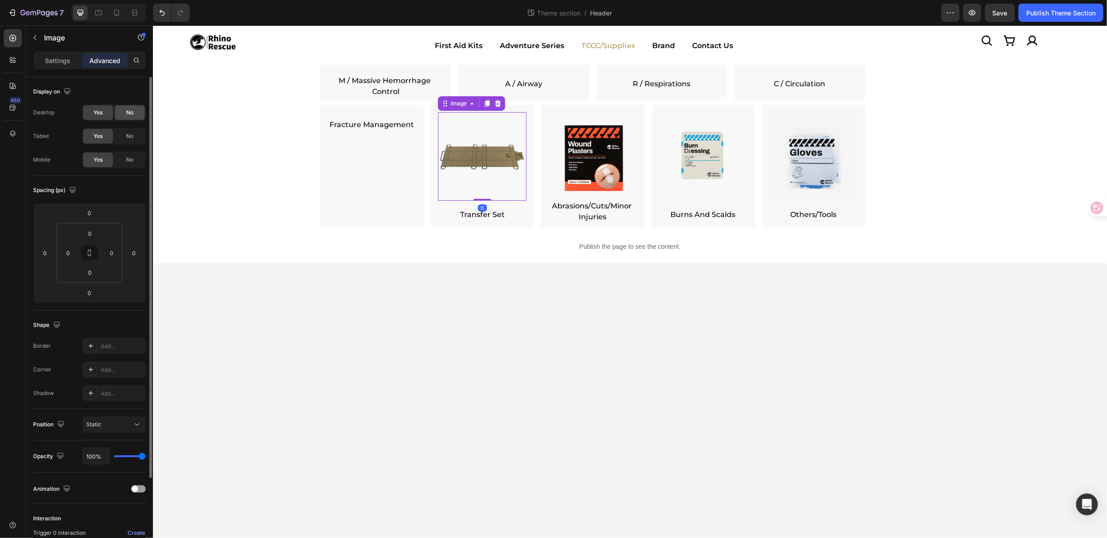
click at [127, 112] on span "No" at bounding box center [129, 112] width 7 height 8
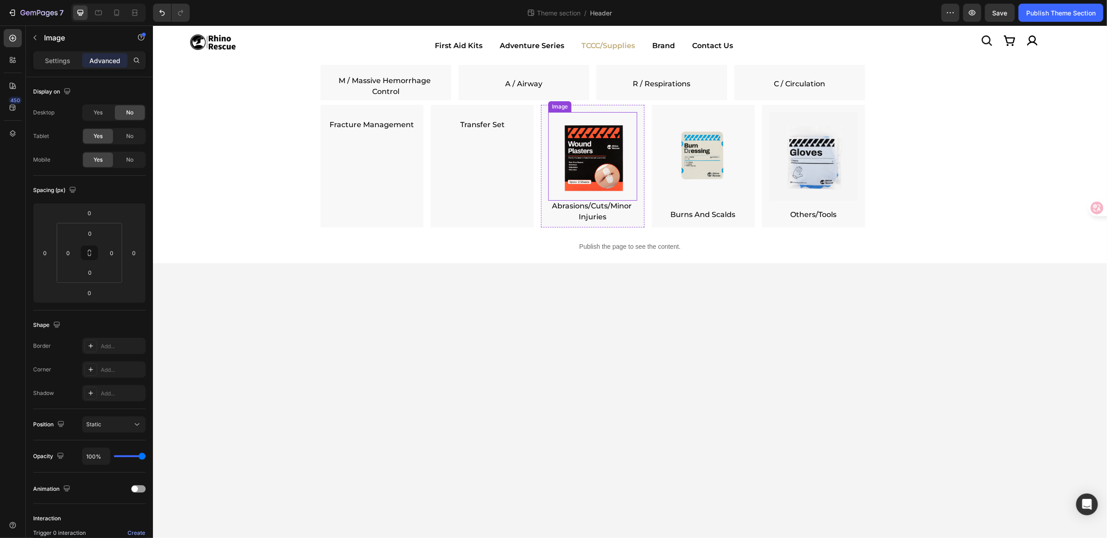
click at [596, 165] on img at bounding box center [592, 156] width 89 height 89
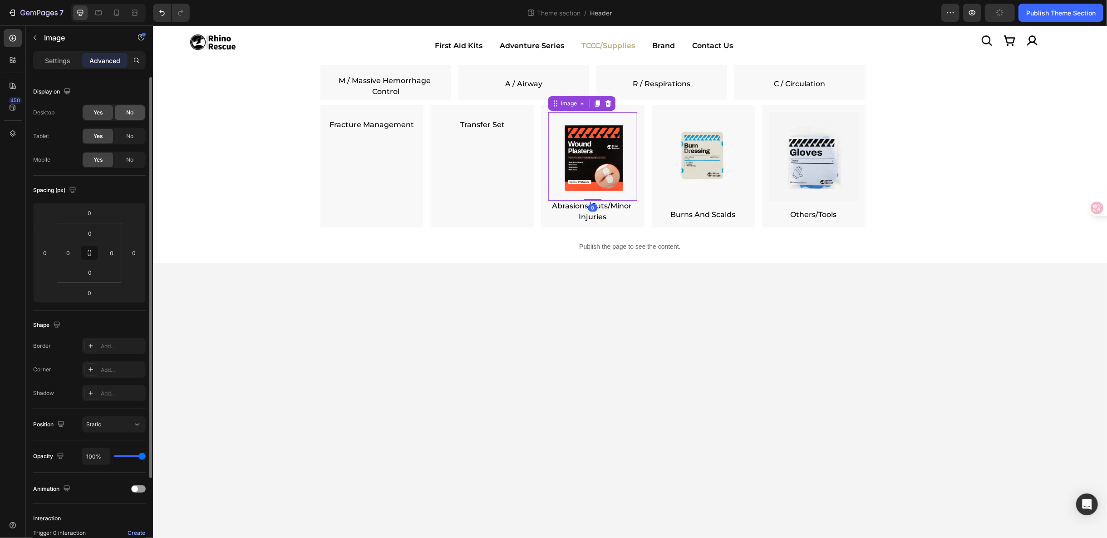
click at [133, 113] on span "No" at bounding box center [129, 112] width 7 height 8
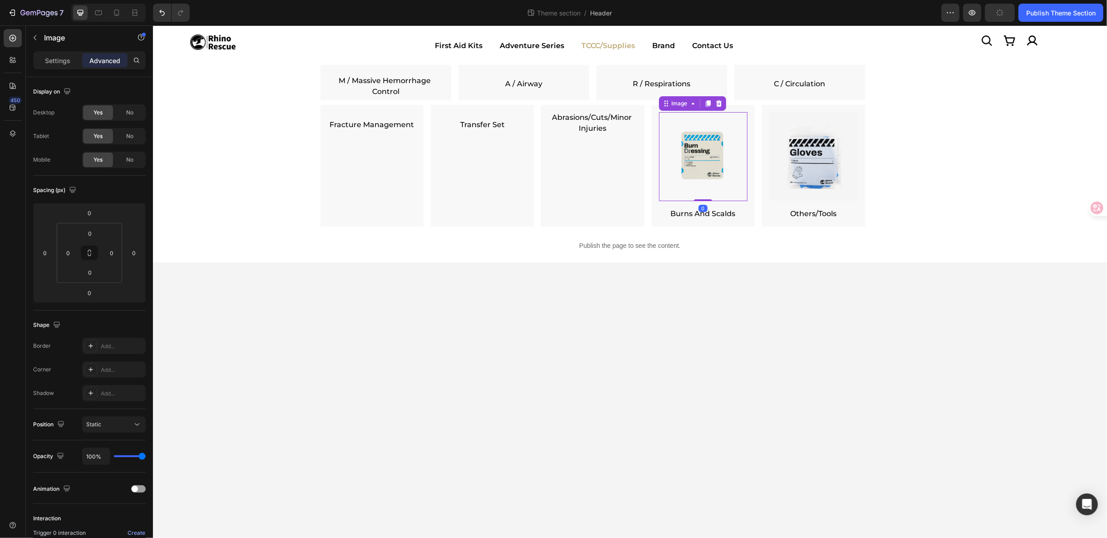
click at [704, 141] on img at bounding box center [702, 156] width 75 height 89
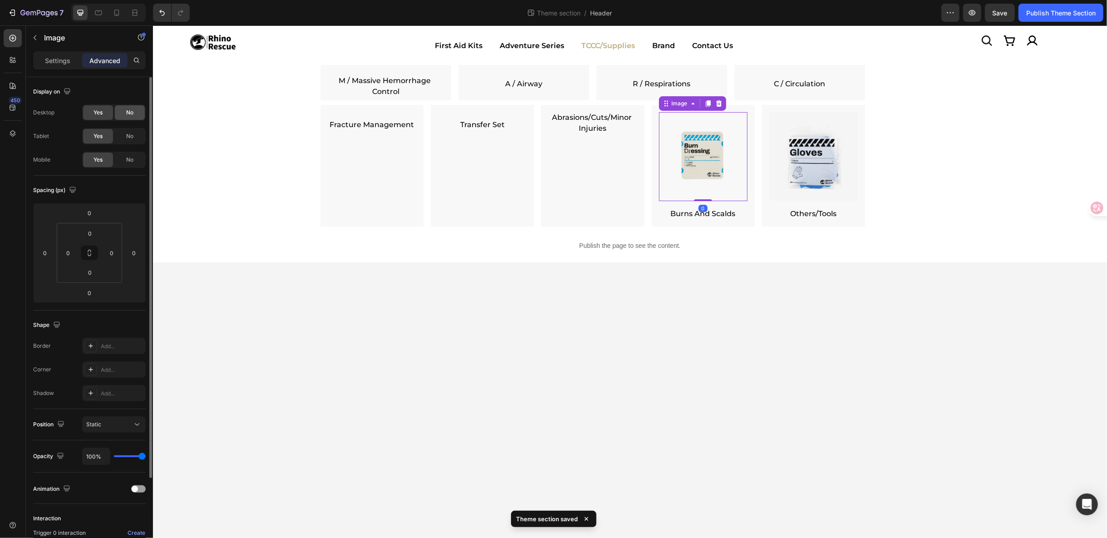
drag, startPoint x: 136, startPoint y: 115, endPoint x: 260, endPoint y: 102, distance: 124.6
click at [136, 115] on div "No" at bounding box center [130, 112] width 30 height 15
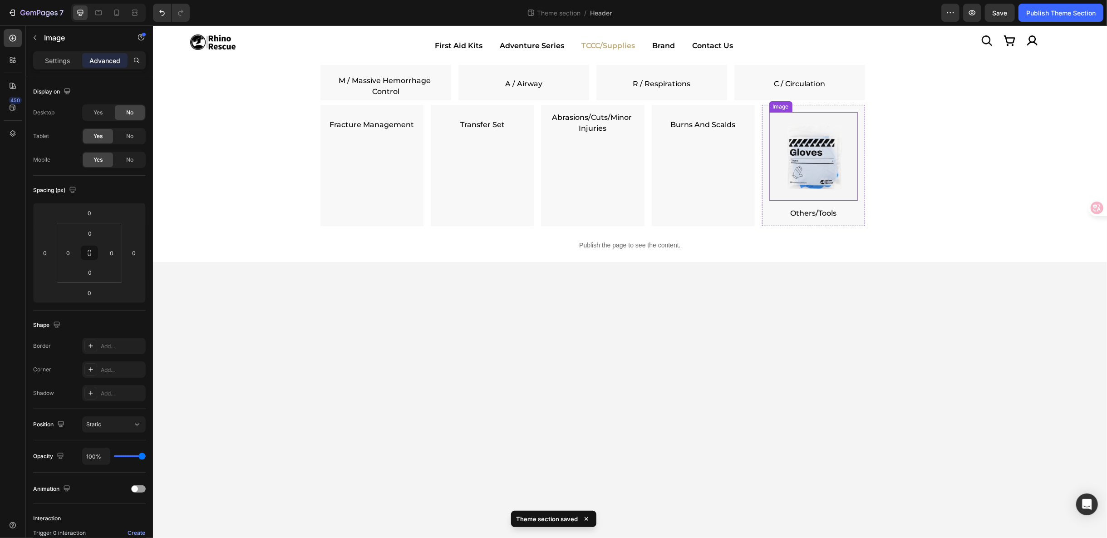
click at [821, 170] on img at bounding box center [813, 156] width 89 height 89
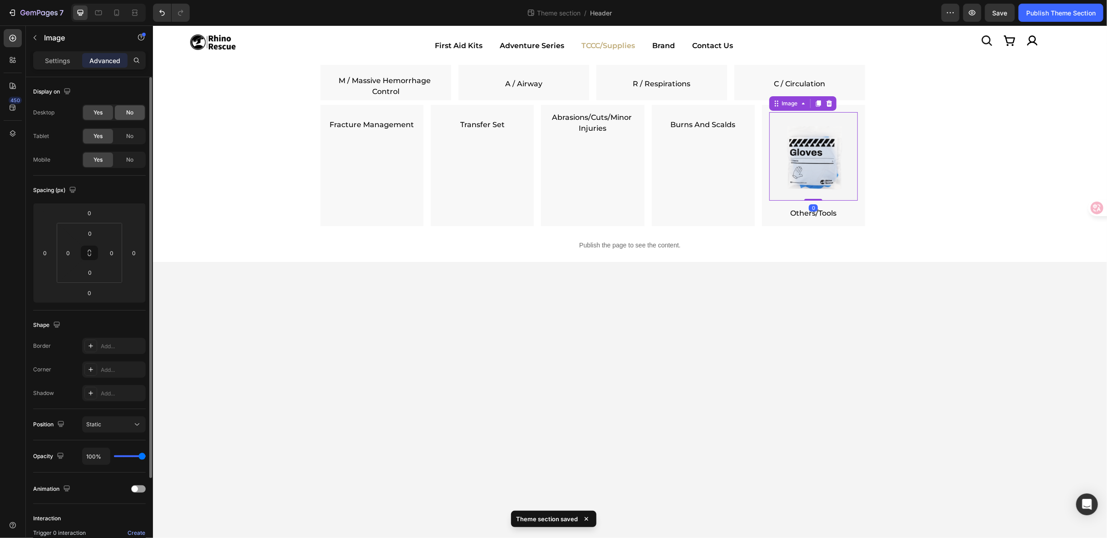
click at [135, 113] on div "No" at bounding box center [130, 112] width 30 height 15
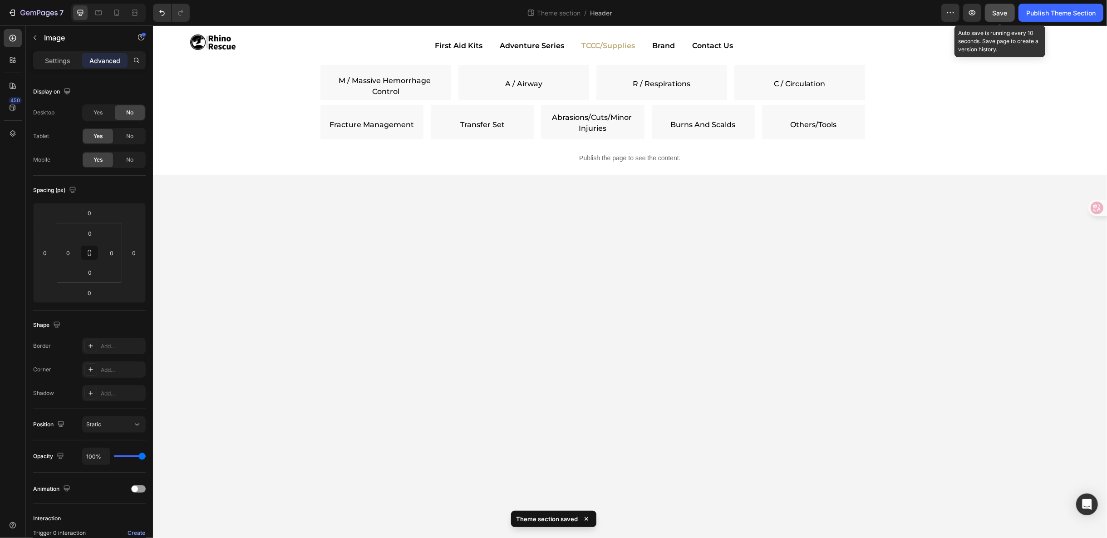
click at [1009, 17] on button "Save" at bounding box center [1000, 13] width 30 height 18
click at [322, 78] on div "Image M / Massive Hemorrhage Control Text Block Row" at bounding box center [385, 81] width 131 height 35
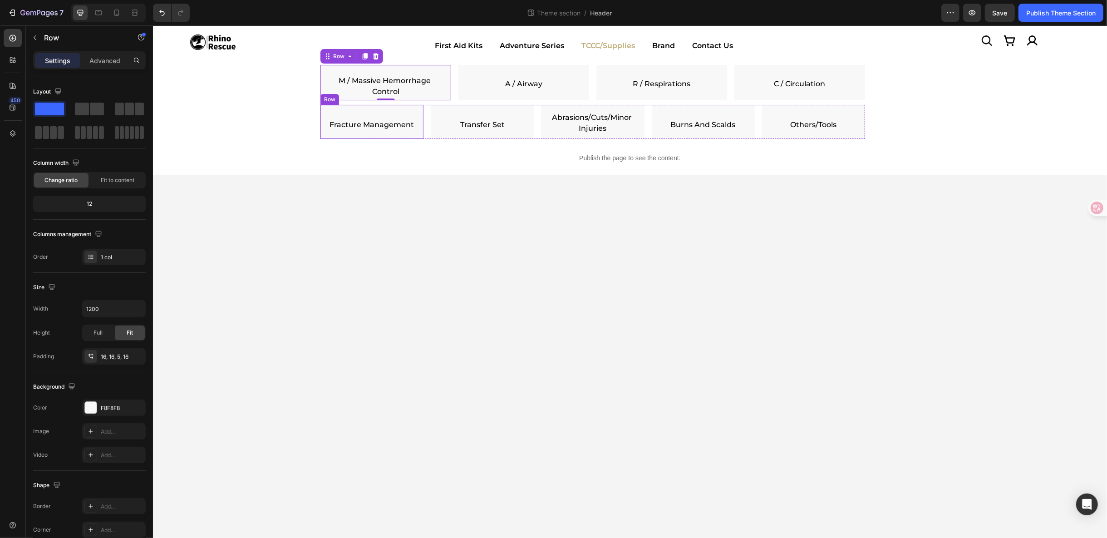
click at [324, 113] on div "Image Fracture Management Text Block Row" at bounding box center [371, 121] width 103 height 34
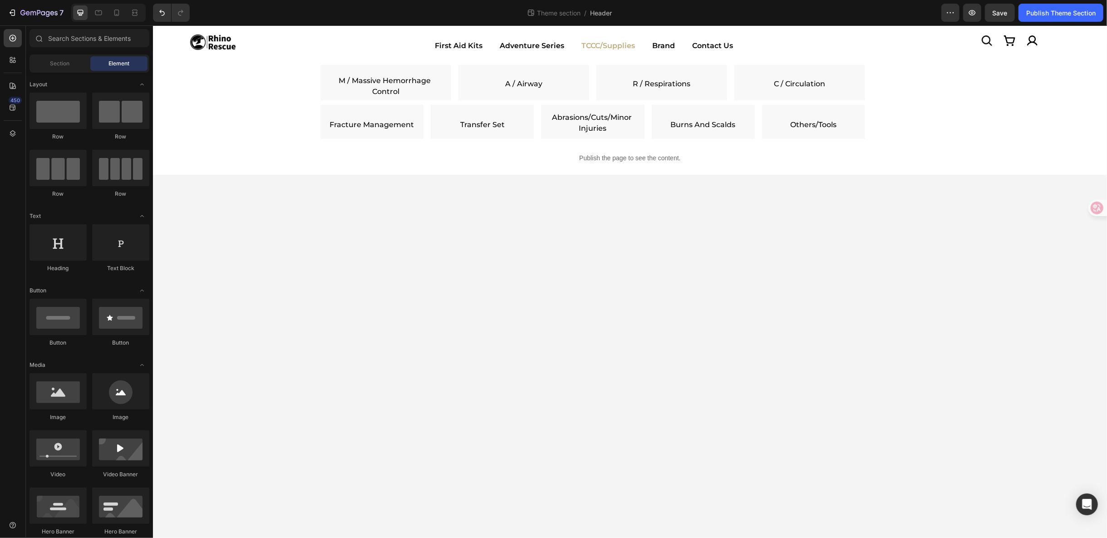
click at [430, 230] on body "Icon Image Icon Icon Row Row Image First Aid Kits Adventure Series TCCC/Supplie…" at bounding box center [630, 281] width 954 height 513
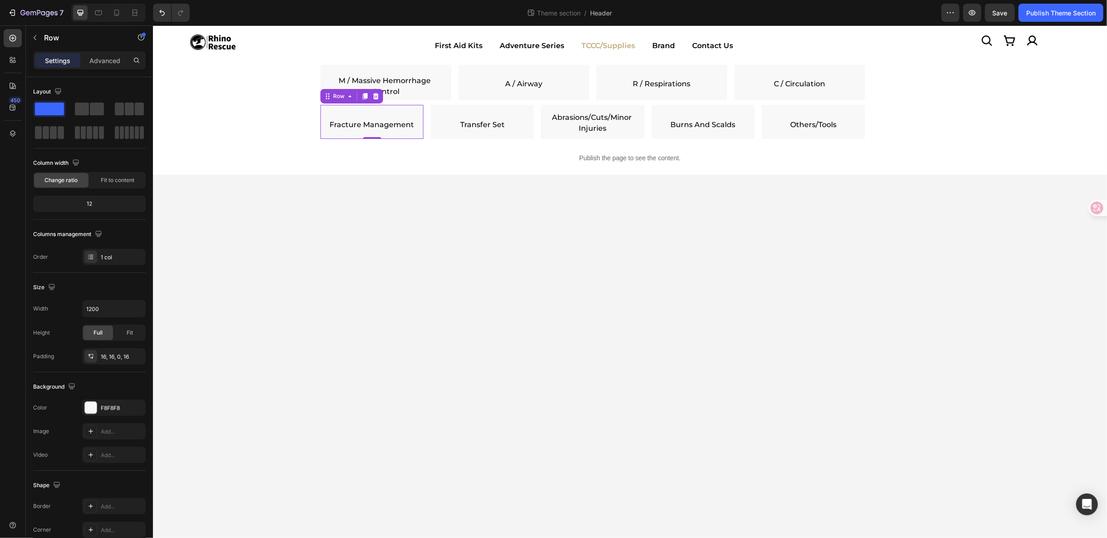
click at [323, 115] on div "Image Fracture Management Text Block Row 0" at bounding box center [371, 121] width 103 height 34
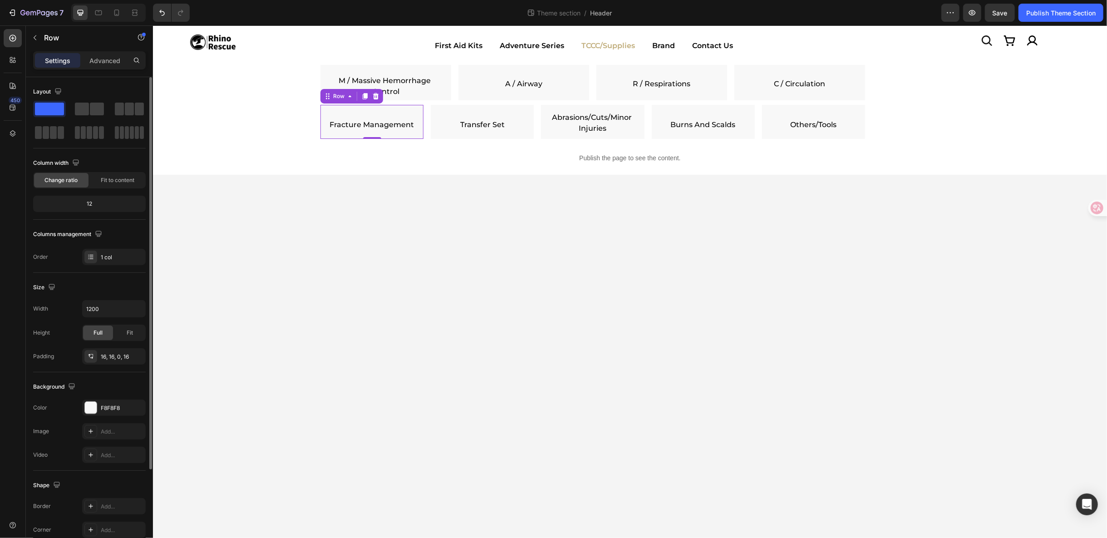
scroll to position [117, 0]
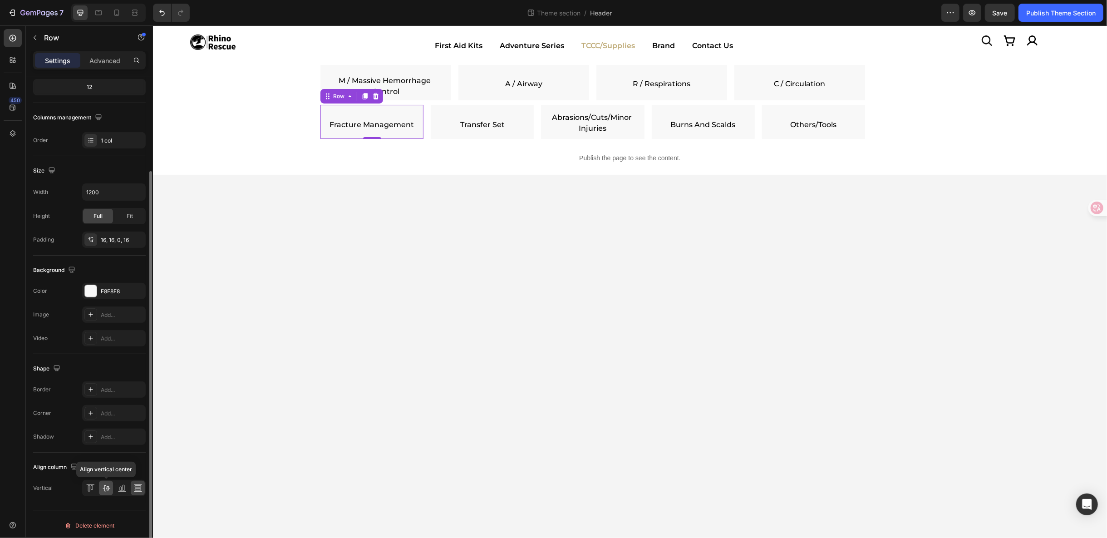
click at [104, 483] on icon at bounding box center [106, 487] width 9 height 9
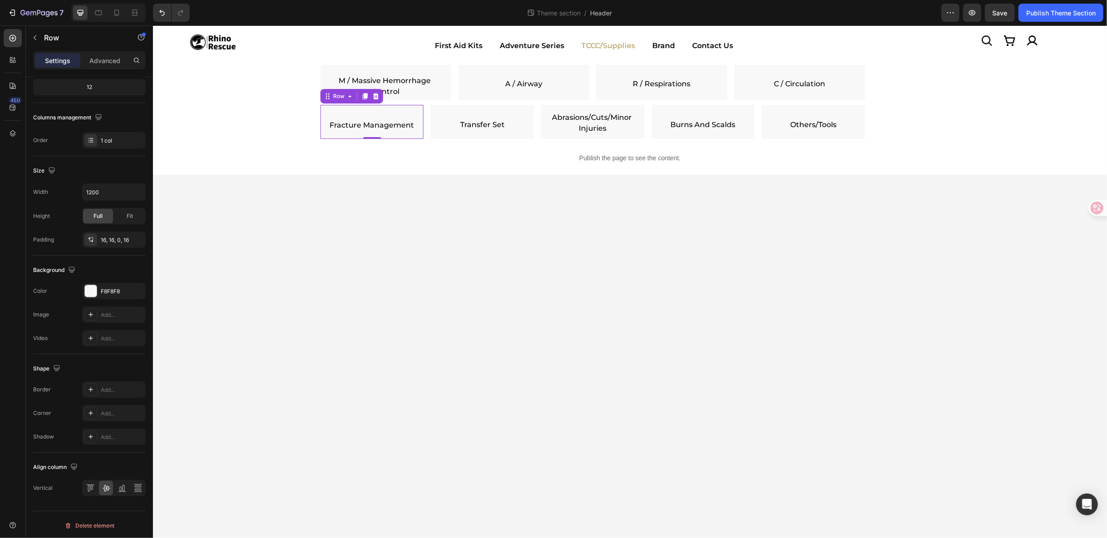
click at [323, 114] on div "Image Fracture Management Text Block Row 0" at bounding box center [371, 121] width 103 height 34
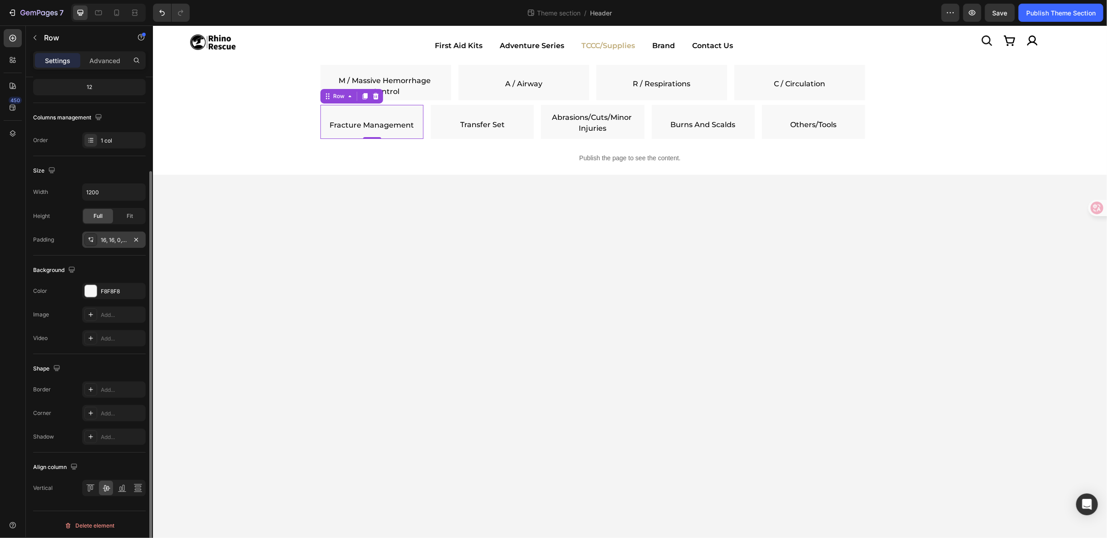
click at [106, 234] on div "16, 16, 0, 16" at bounding box center [114, 240] width 64 height 16
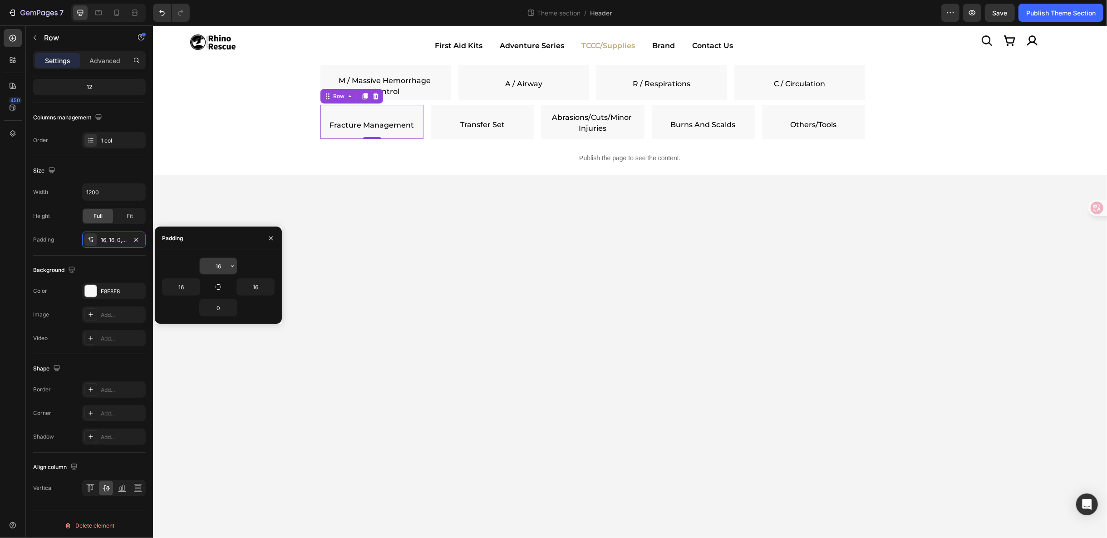
click at [222, 262] on input "16" at bounding box center [218, 266] width 37 height 16
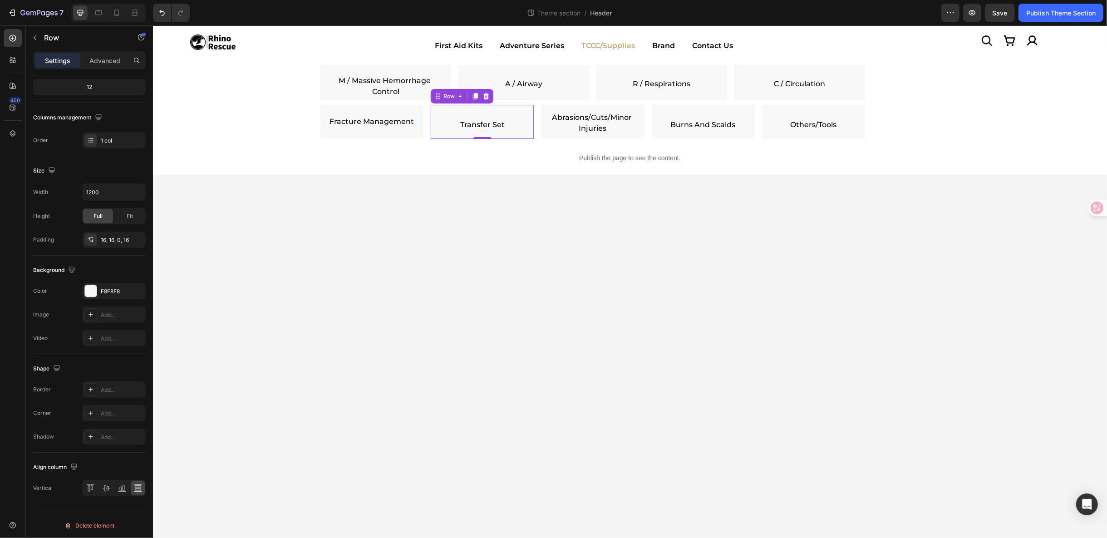
click at [433, 120] on div "Image Transfer Set Text Block Row 0" at bounding box center [481, 121] width 103 height 34
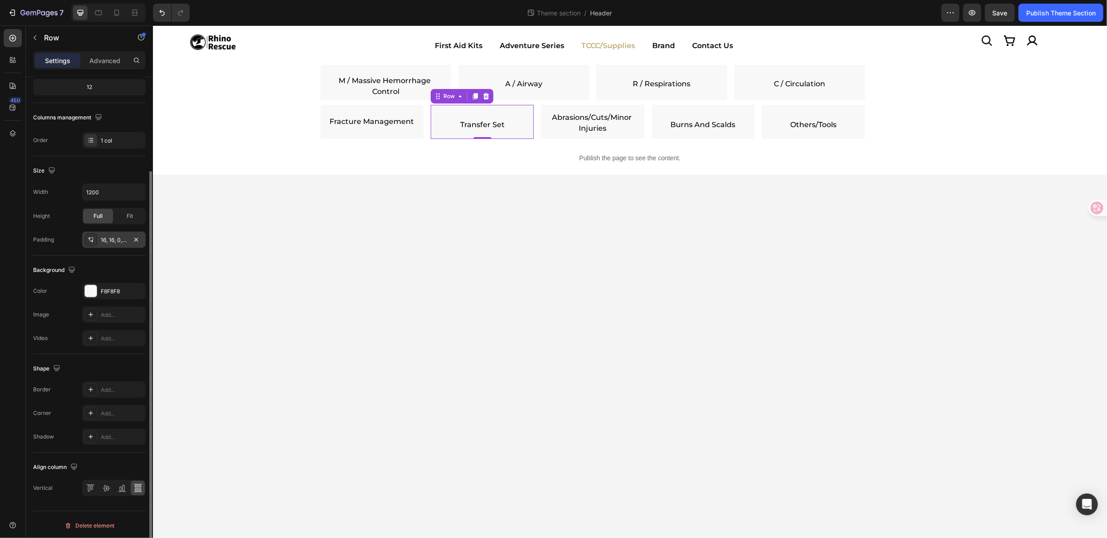
click at [125, 241] on div "16, 16, 0, 16" at bounding box center [114, 240] width 26 height 8
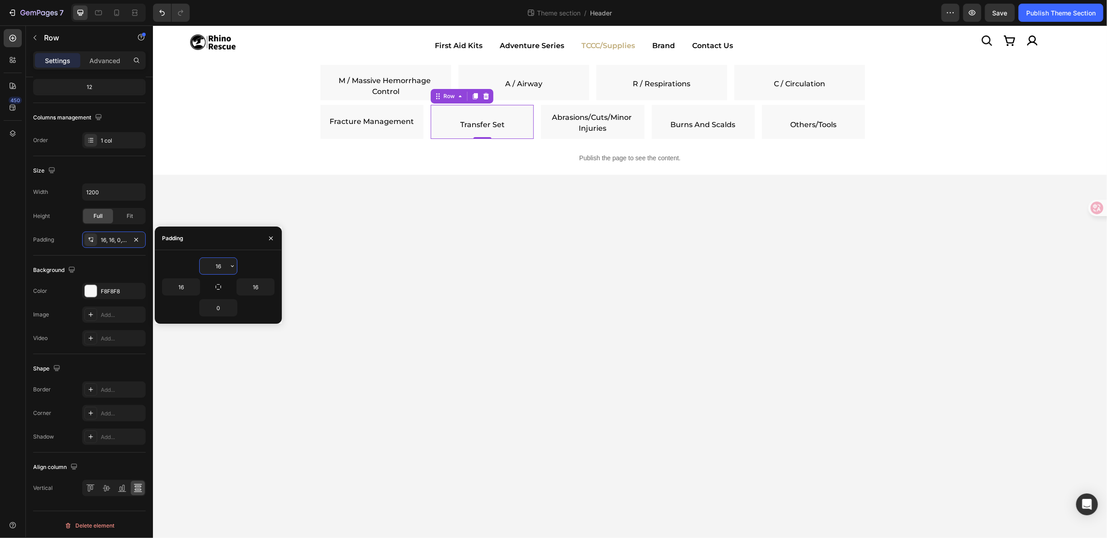
click at [209, 258] on input "16" at bounding box center [218, 266] width 37 height 16
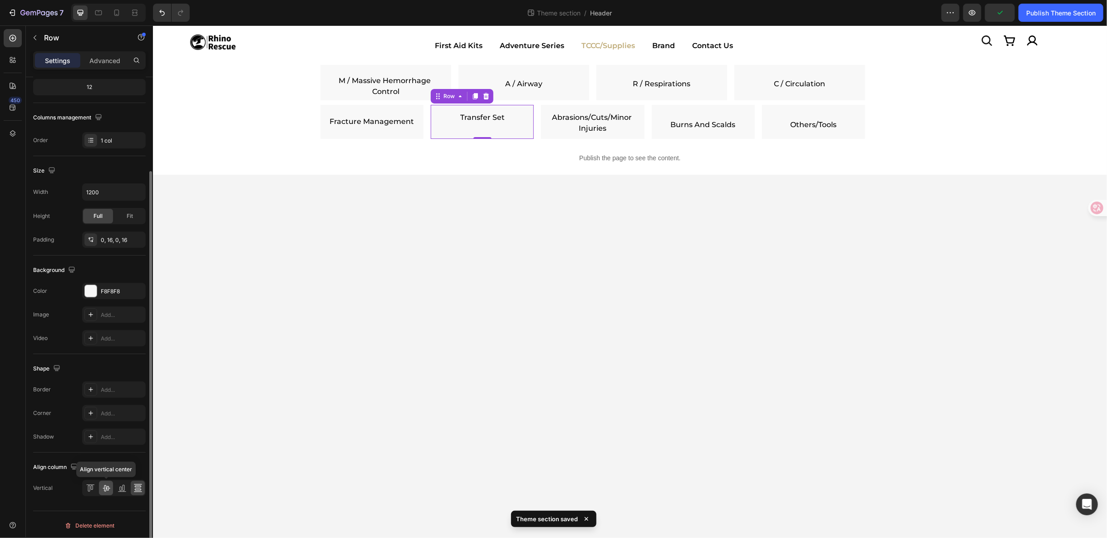
drag, startPoint x: 103, startPoint y: 481, endPoint x: 26, endPoint y: 415, distance: 101.1
click at [104, 481] on div at bounding box center [106, 488] width 14 height 15
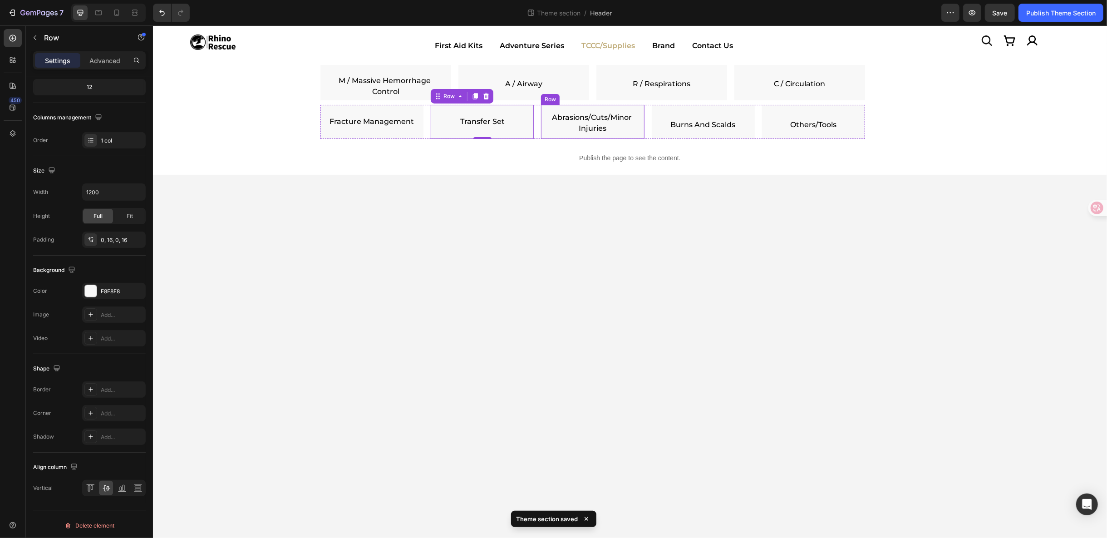
click at [546, 126] on div "Image Abrasions/Cuts/Minor Injuries Text Block Row" at bounding box center [592, 121] width 103 height 34
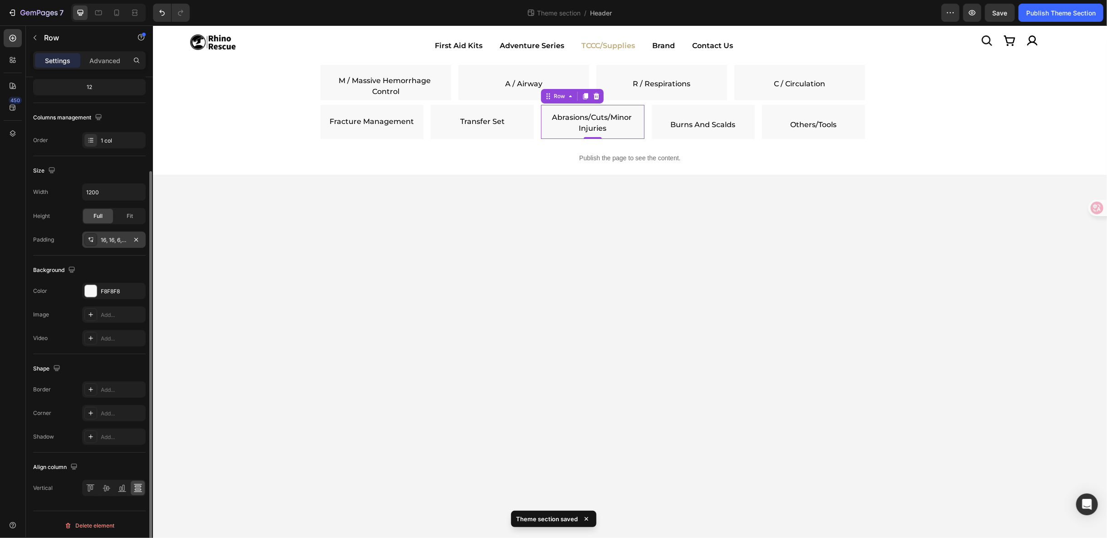
click at [118, 241] on div "16, 16, 6, 16" at bounding box center [114, 240] width 26 height 8
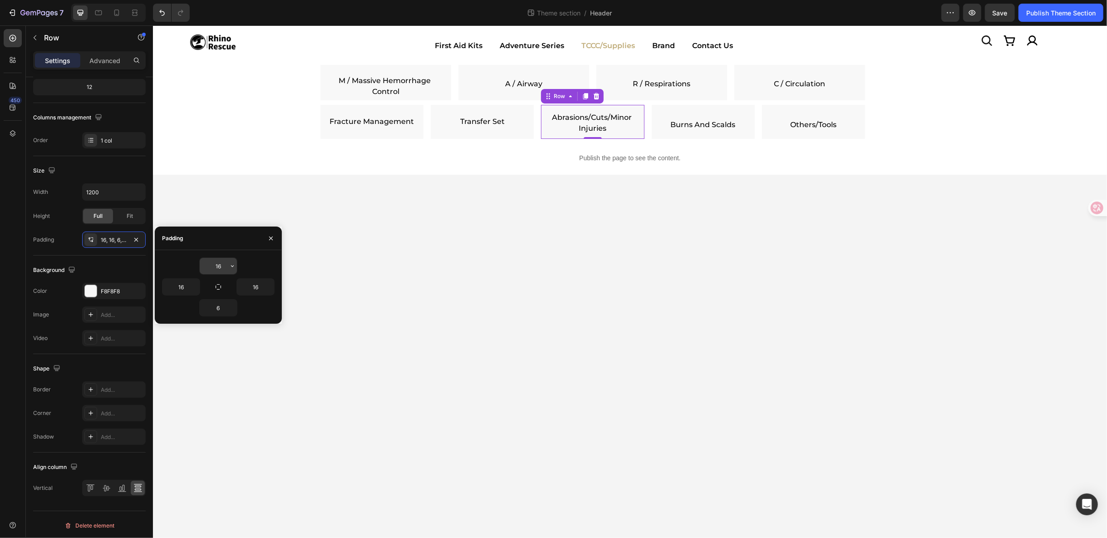
click at [224, 260] on input "16" at bounding box center [218, 266] width 37 height 16
type input "0"
click at [224, 306] on input "6" at bounding box center [218, 308] width 37 height 16
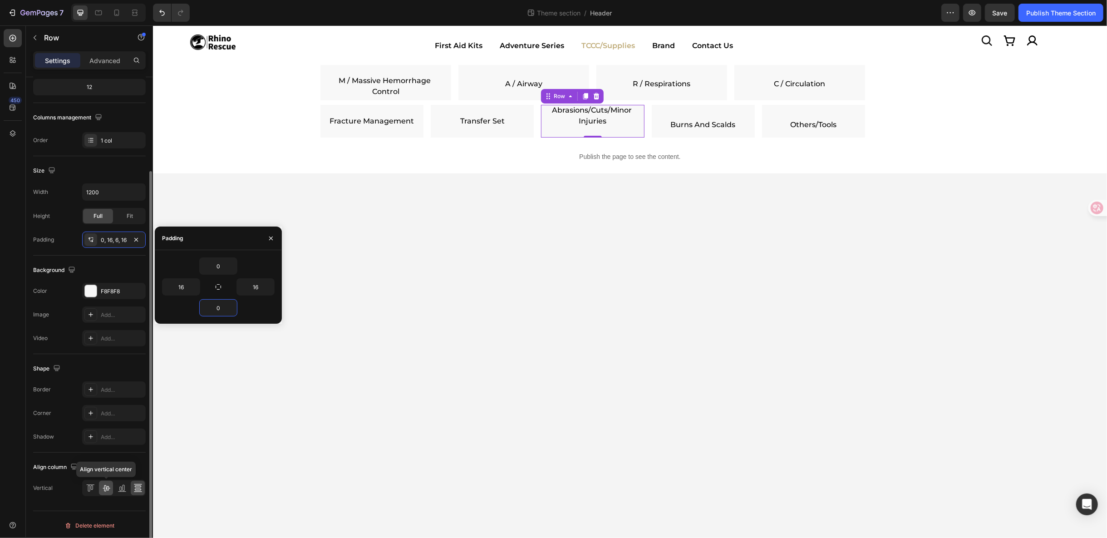
click at [106, 483] on icon at bounding box center [106, 487] width 9 height 9
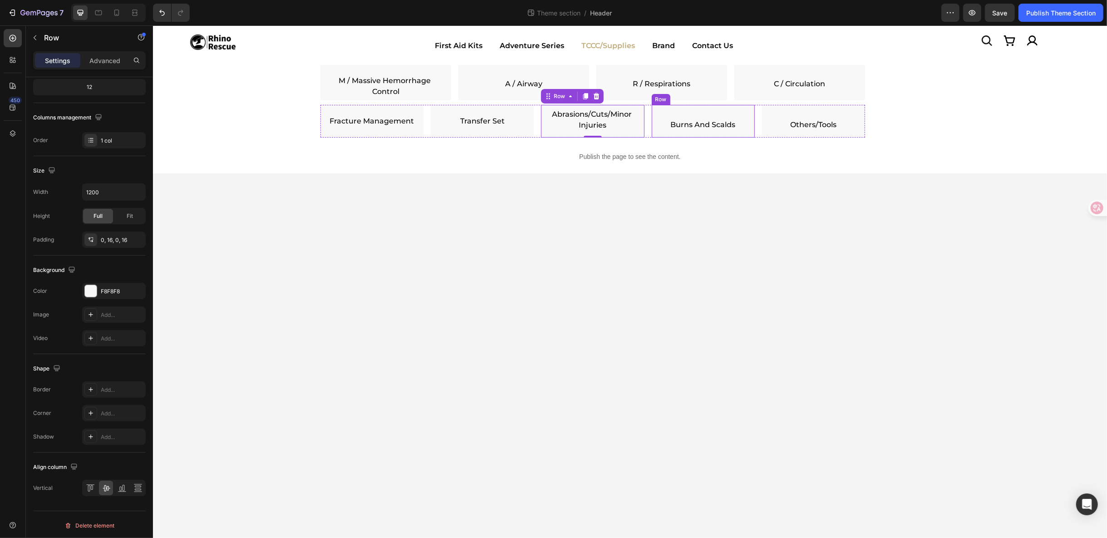
click at [657, 117] on div "Image Burns And Scalds Text Block Row" at bounding box center [702, 120] width 103 height 33
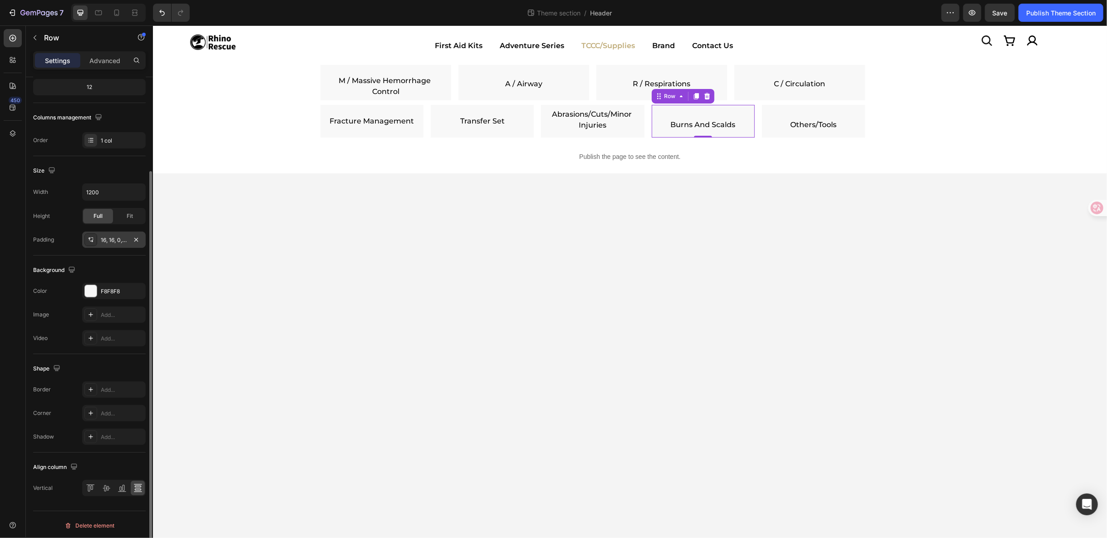
click at [110, 236] on div "16, 16, 0, 16" at bounding box center [114, 240] width 26 height 8
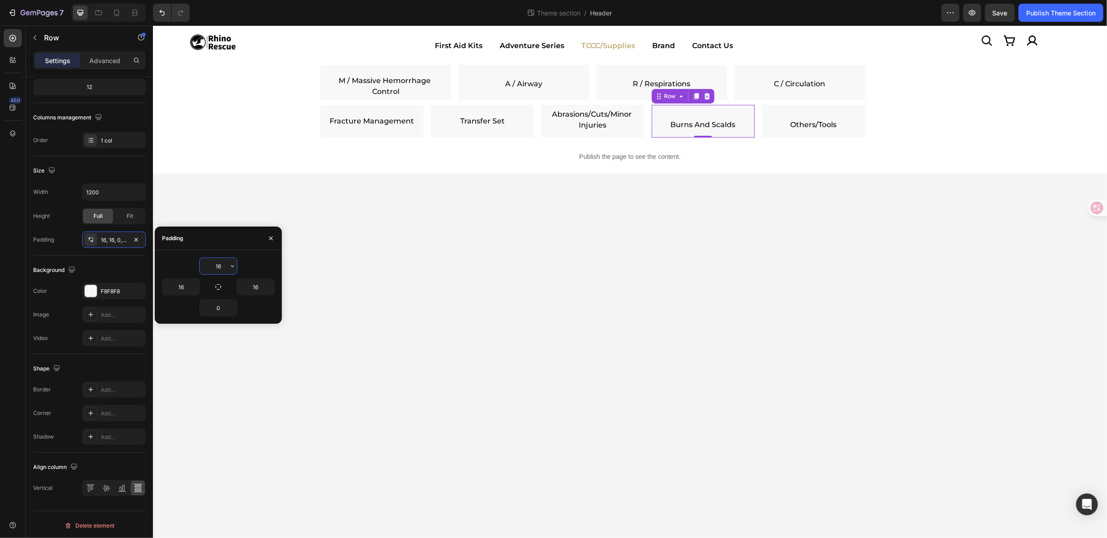
click at [224, 264] on input "16" at bounding box center [218, 266] width 37 height 16
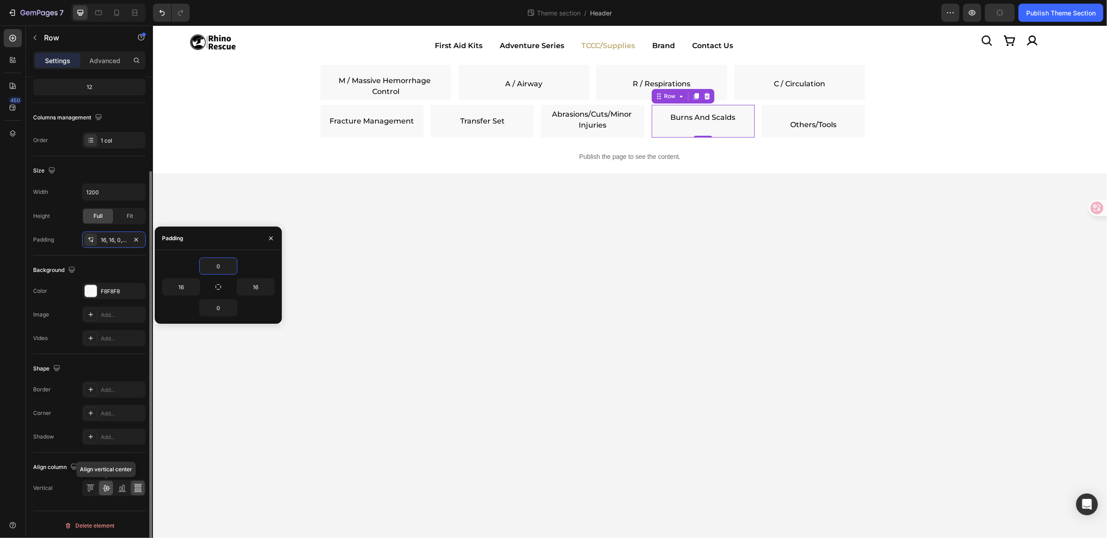
click at [112, 487] on div at bounding box center [106, 488] width 14 height 15
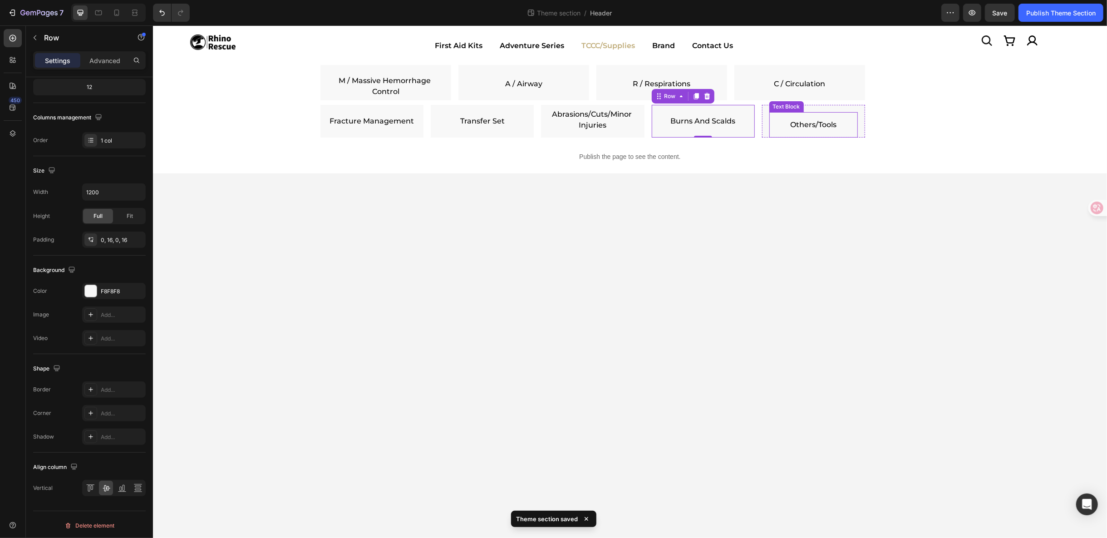
click at [769, 124] on p "Others/Tools" at bounding box center [813, 124] width 89 height 11
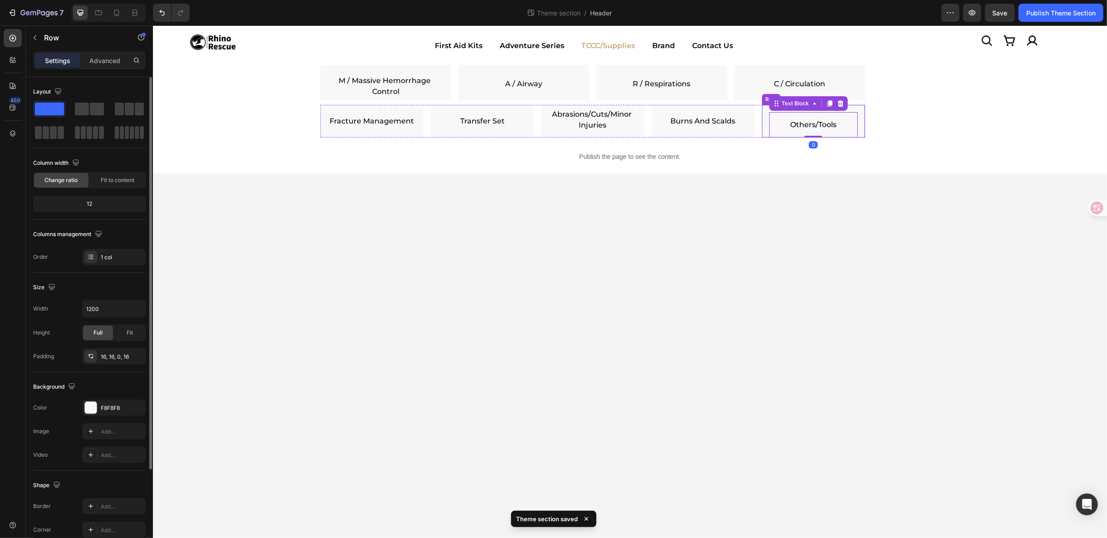
click at [766, 124] on div "Image Others/Tools Text Block 0 Row" at bounding box center [813, 120] width 103 height 33
click at [114, 354] on div "16, 16, 0, 16" at bounding box center [114, 357] width 26 height 8
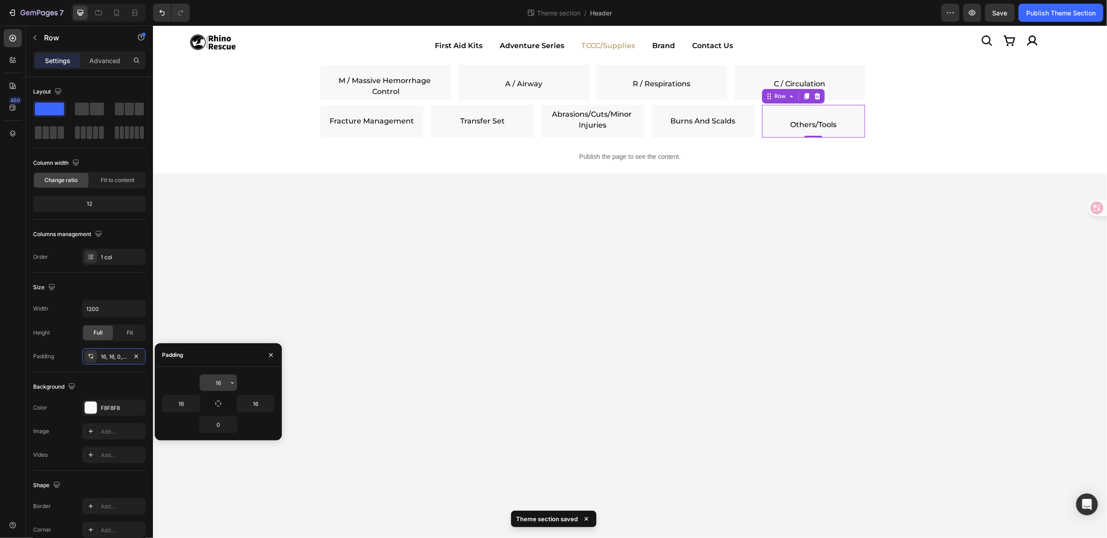
click at [219, 377] on input "16" at bounding box center [218, 383] width 37 height 16
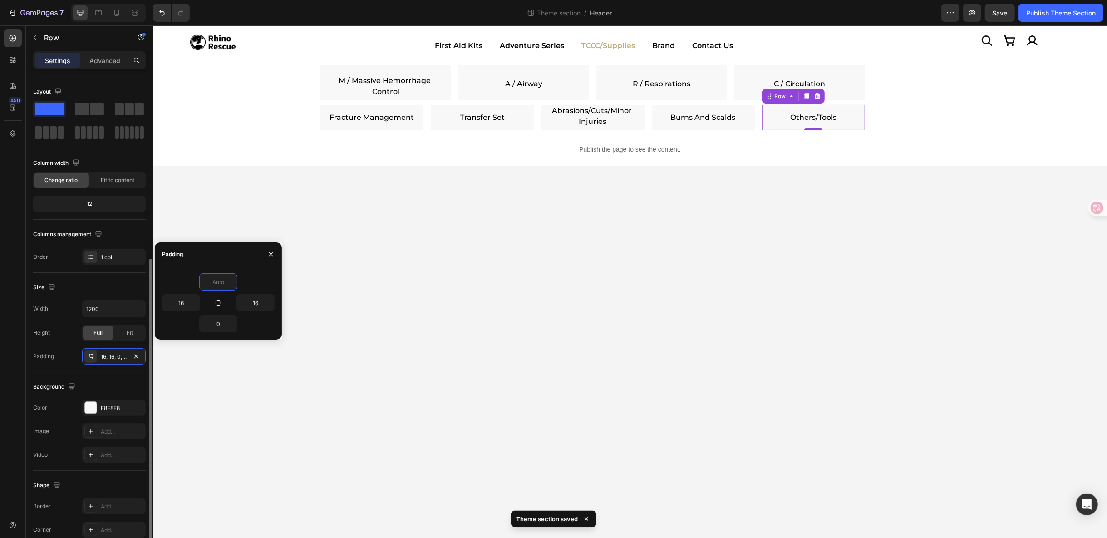
scroll to position [117, 0]
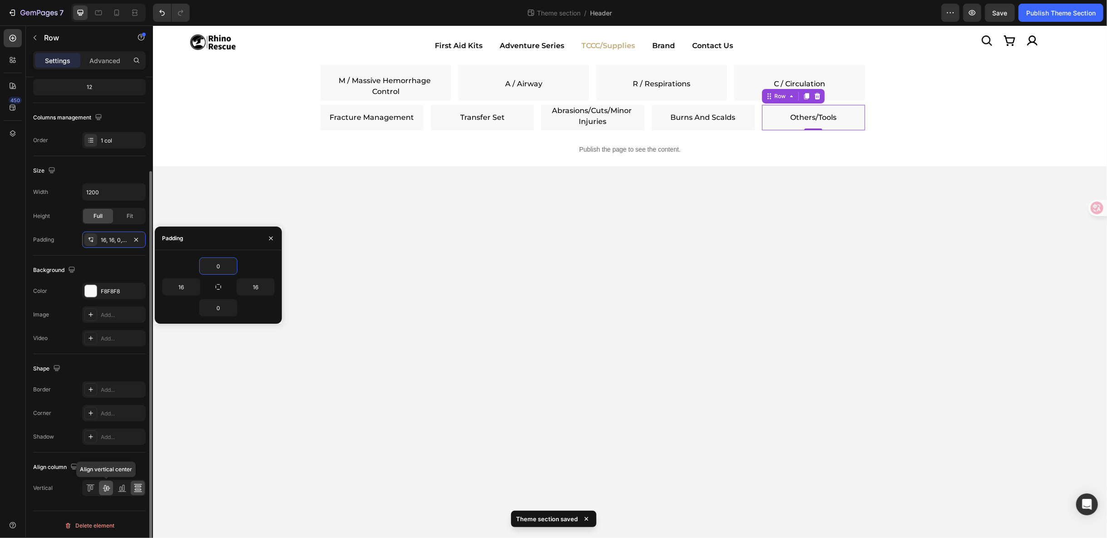
click at [108, 488] on icon at bounding box center [106, 488] width 7 height 6
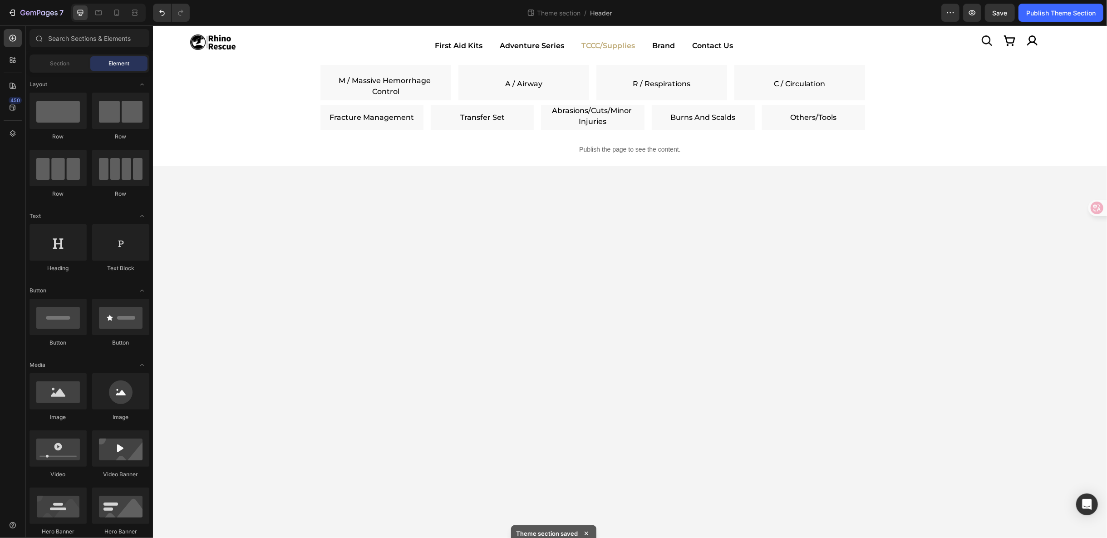
click at [687, 349] on body "Icon Image Icon Icon Row Row Image First Aid Kits Adventure Series TCCC/Supplie…" at bounding box center [630, 281] width 954 height 513
click at [321, 79] on div "Image M / Massive Hemorrhage Control Text Block Row" at bounding box center [385, 81] width 131 height 35
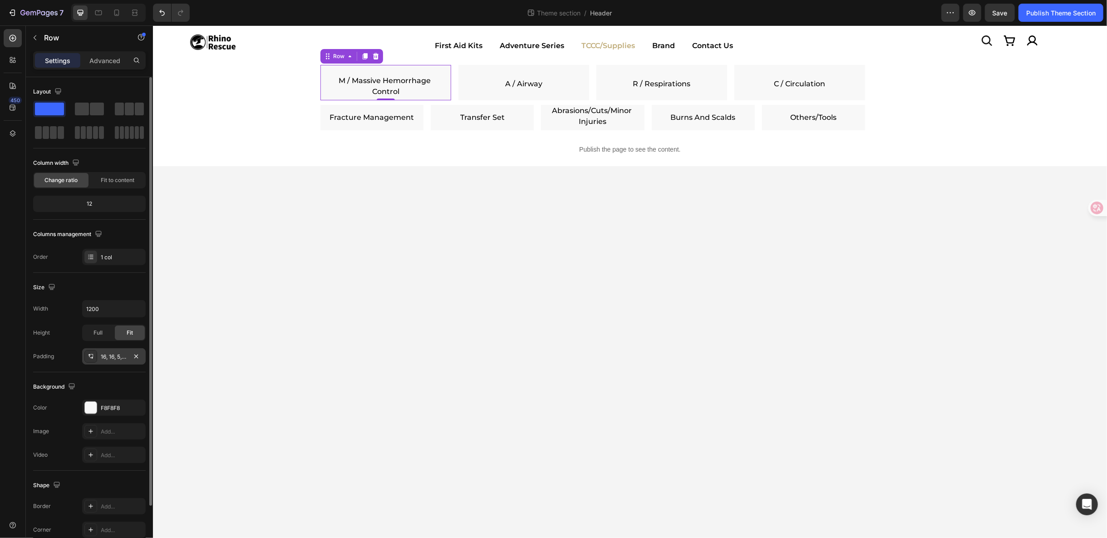
click at [119, 354] on div "16, 16, 5, 16" at bounding box center [114, 357] width 26 height 8
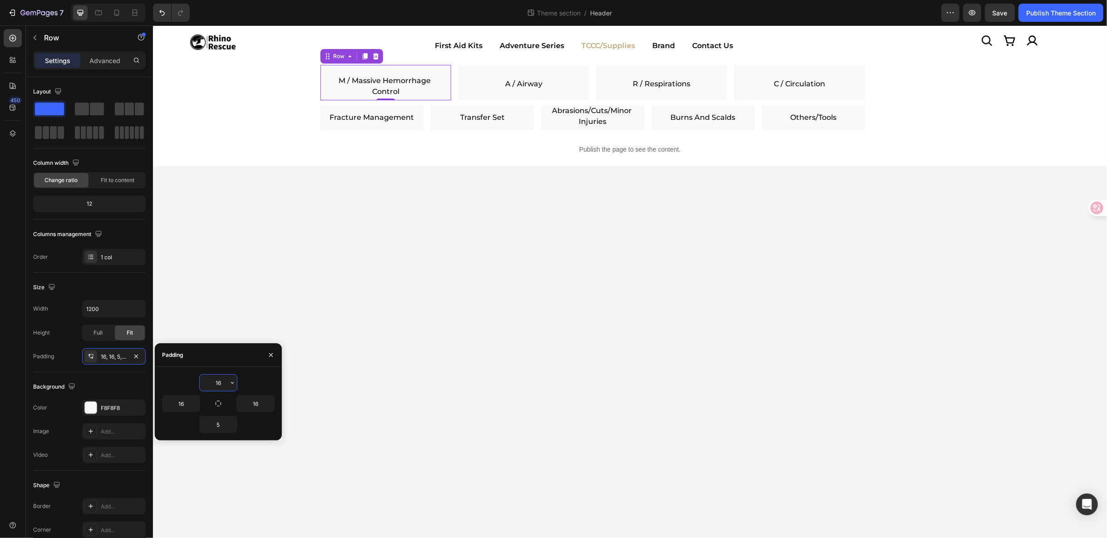
click at [215, 377] on input "16" at bounding box center [218, 383] width 37 height 16
type input "0"
click at [220, 421] on input "5" at bounding box center [218, 424] width 37 height 16
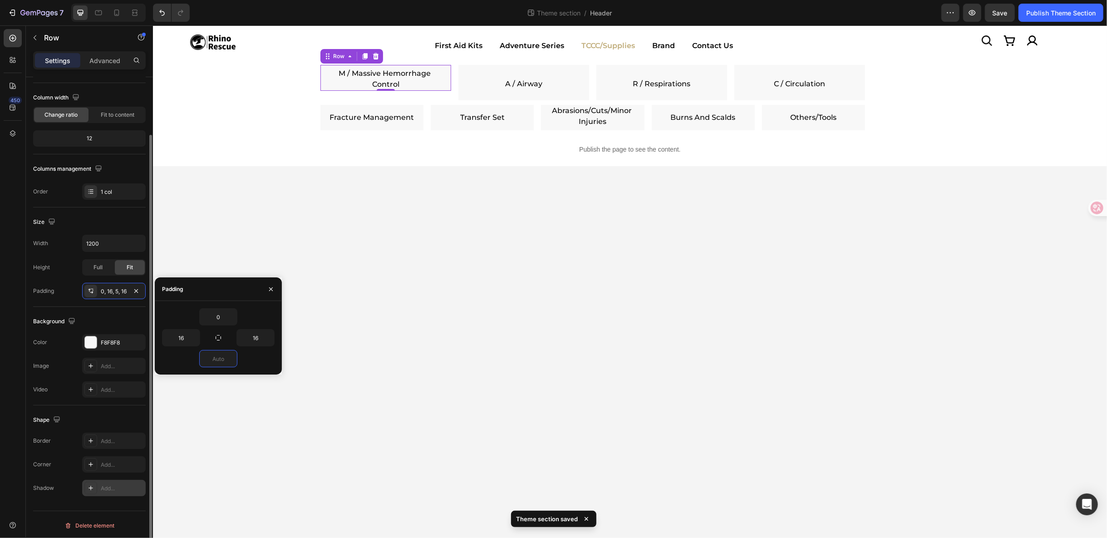
scroll to position [65, 0]
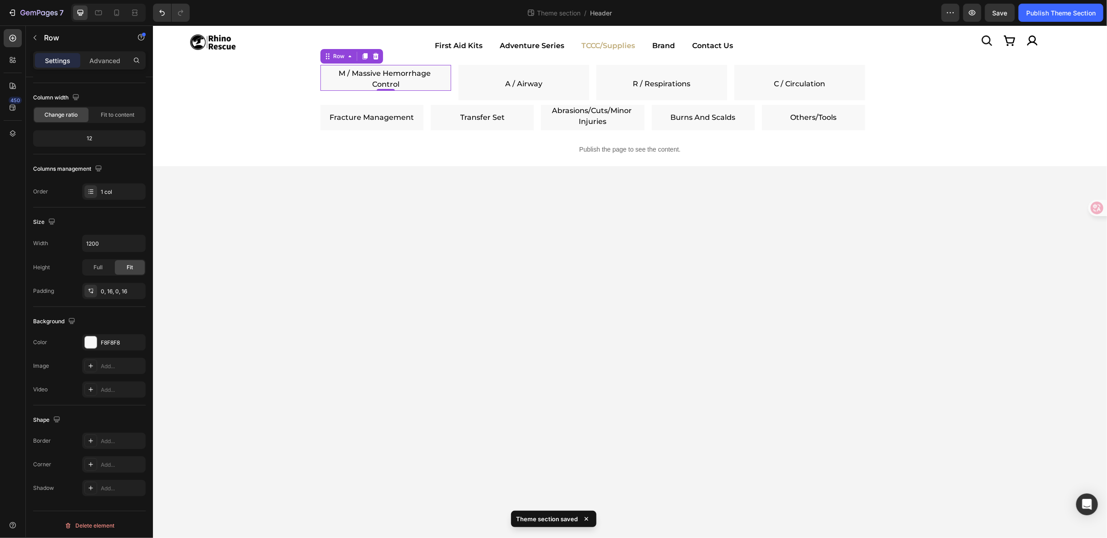
click at [322, 81] on div "Image M / Massive Hemorrhage Control Text Block Row 0" at bounding box center [385, 77] width 131 height 26
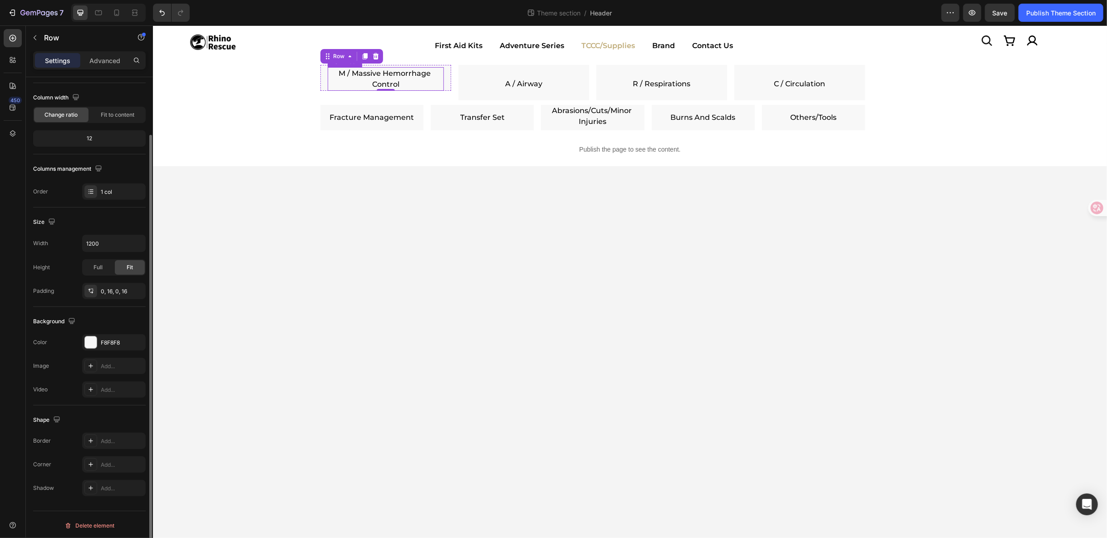
click at [352, 79] on p "M / Massive Hemorrhage Control" at bounding box center [385, 79] width 114 height 22
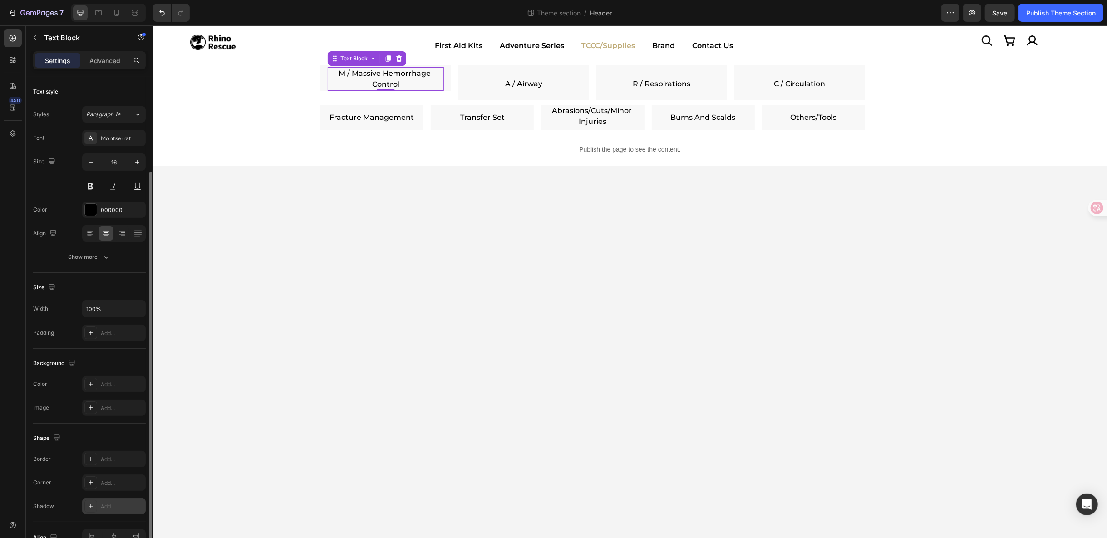
scroll to position [49, 0]
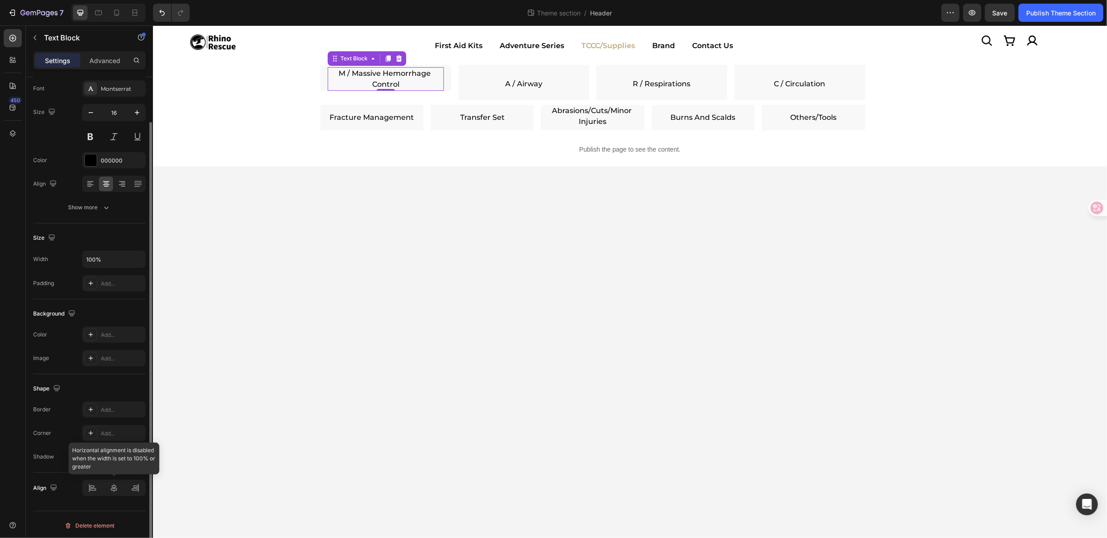
click at [116, 487] on div at bounding box center [114, 488] width 64 height 16
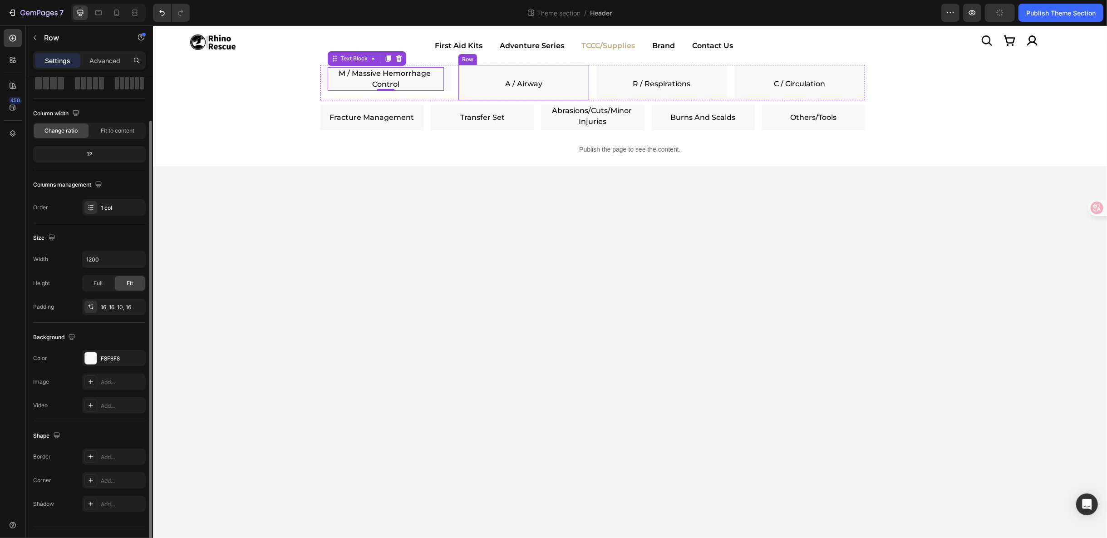
click at [465, 88] on div "Image A / Airway Text Block Row" at bounding box center [523, 81] width 131 height 35
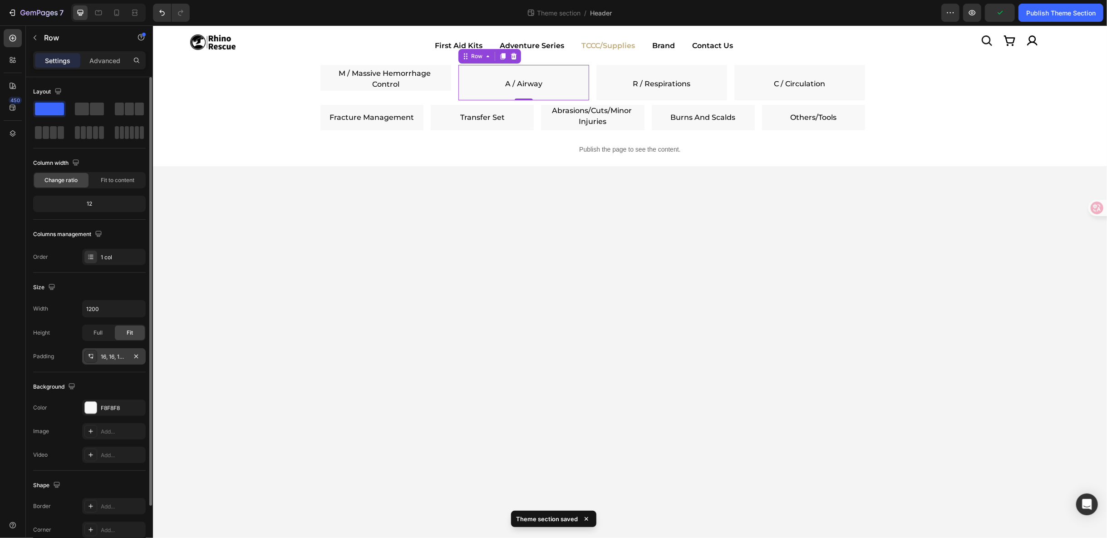
click at [110, 353] on div "16, 16, 10, 16" at bounding box center [114, 357] width 26 height 8
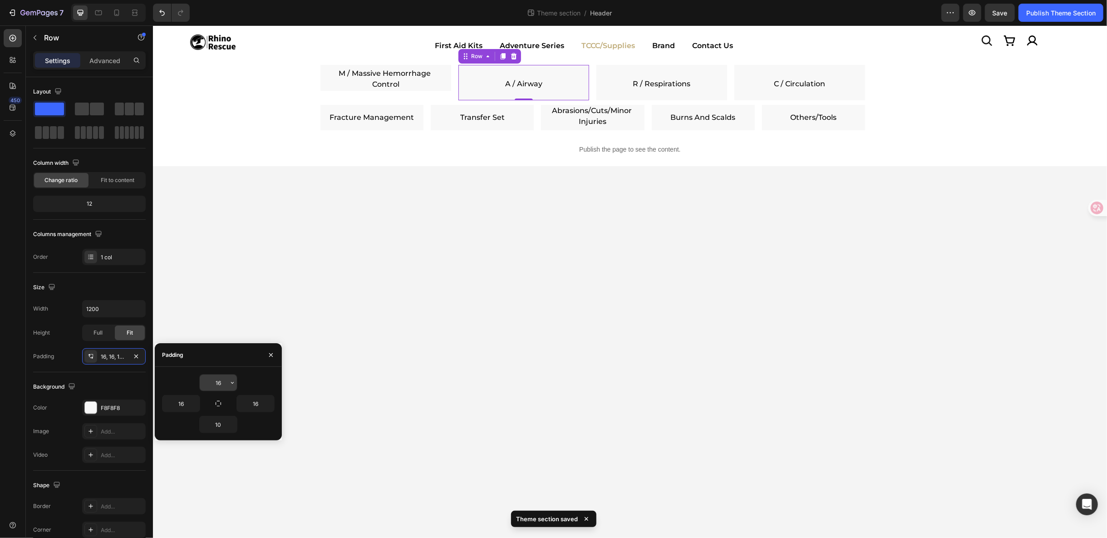
click at [222, 384] on input "16" at bounding box center [218, 383] width 37 height 16
type input "0"
click at [230, 424] on icon "button" at bounding box center [232, 424] width 7 height 7
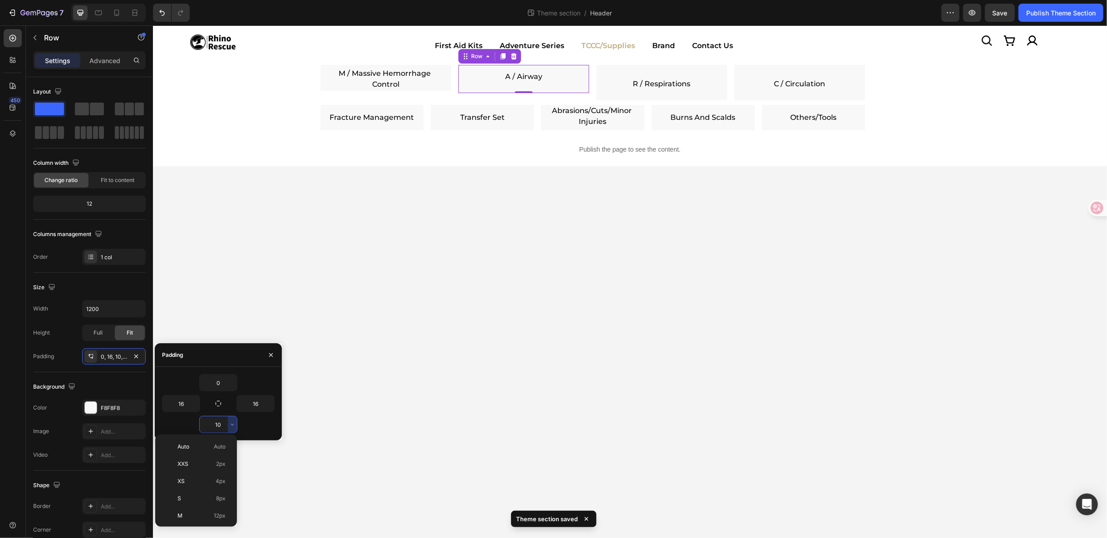
click at [227, 425] on input "10" at bounding box center [218, 424] width 37 height 16
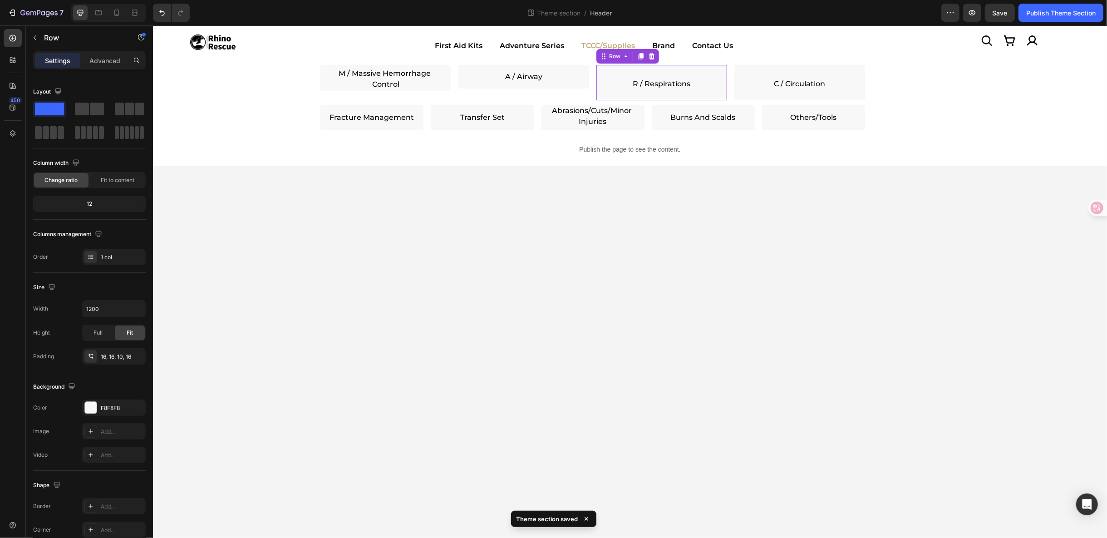
click at [600, 86] on div "Image R / Respirations Text Block Row 0" at bounding box center [661, 81] width 131 height 35
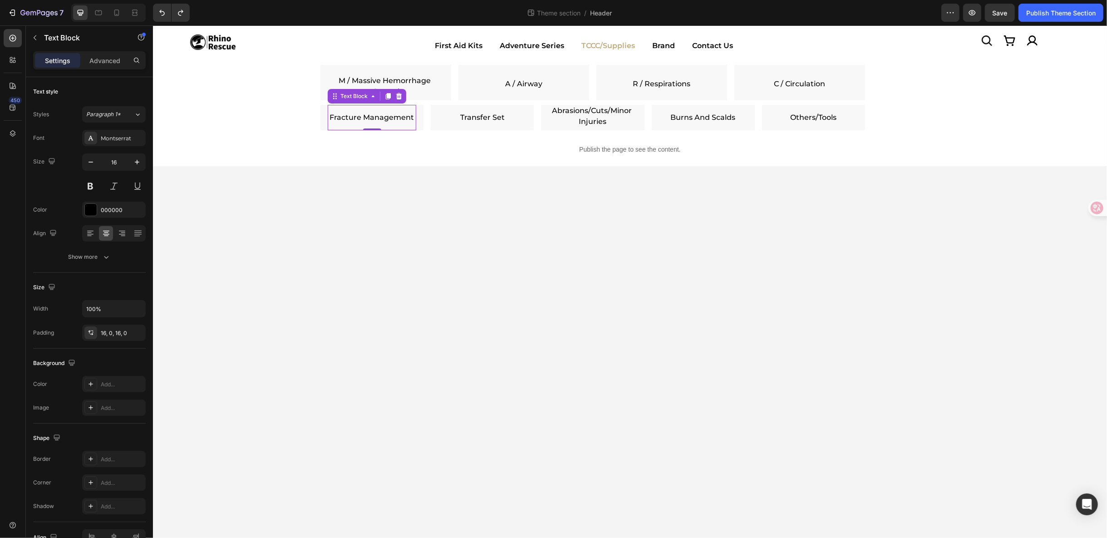
click at [387, 118] on link "Fracture Management" at bounding box center [372, 117] width 84 height 9
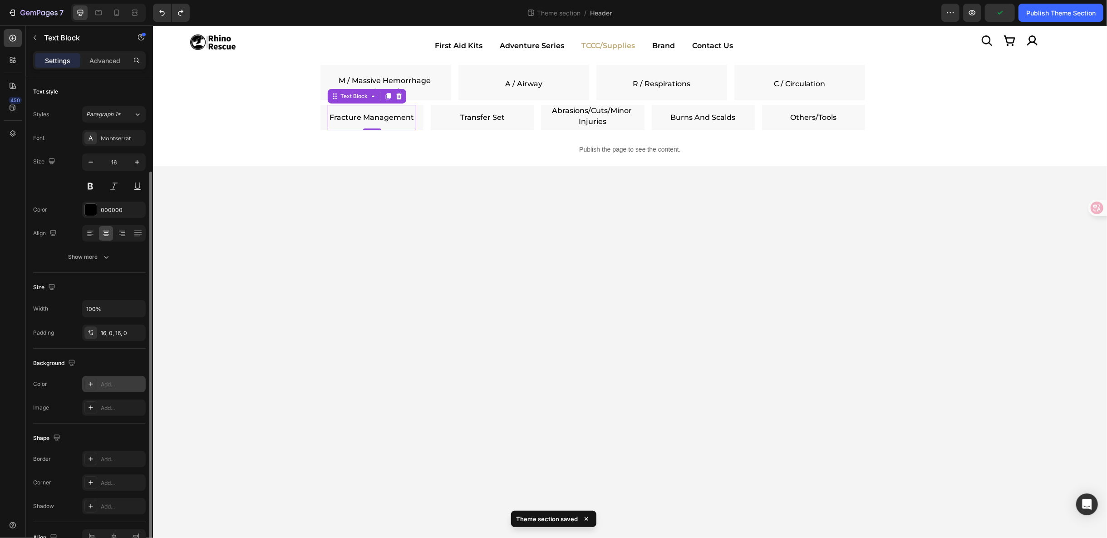
scroll to position [49, 0]
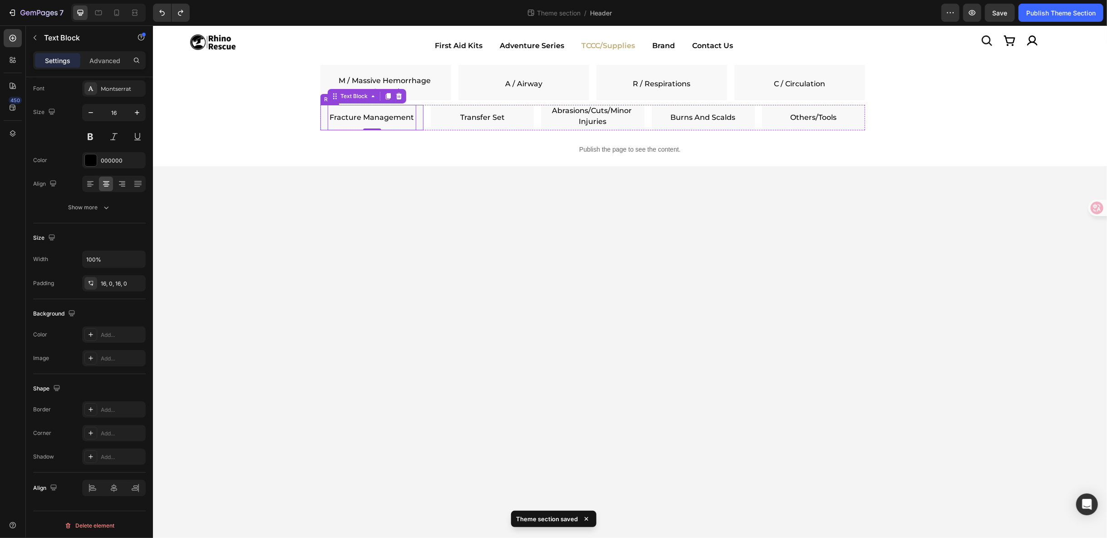
click at [323, 119] on div "Image Fracture Management Text Block 0 Row" at bounding box center [371, 116] width 103 height 25
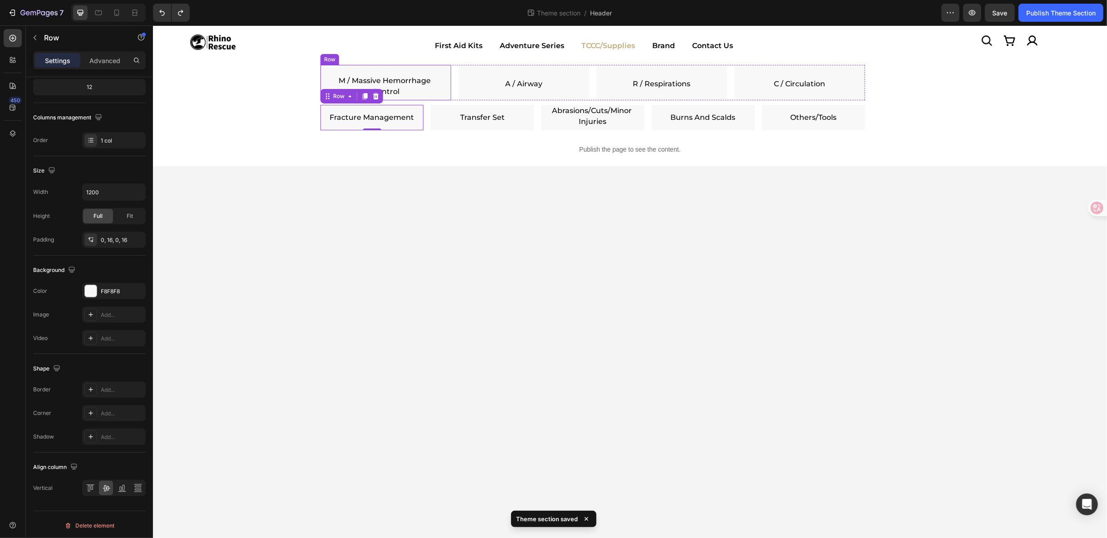
scroll to position [65, 0]
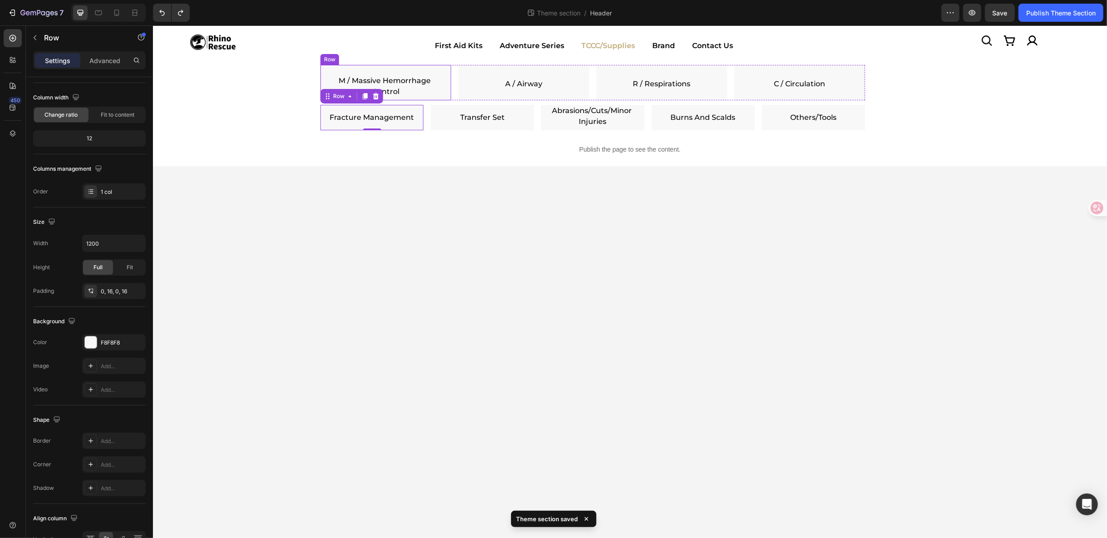
click at [326, 74] on div "Image M / Massive Hemorrhage Control Text Block Row" at bounding box center [385, 81] width 131 height 35
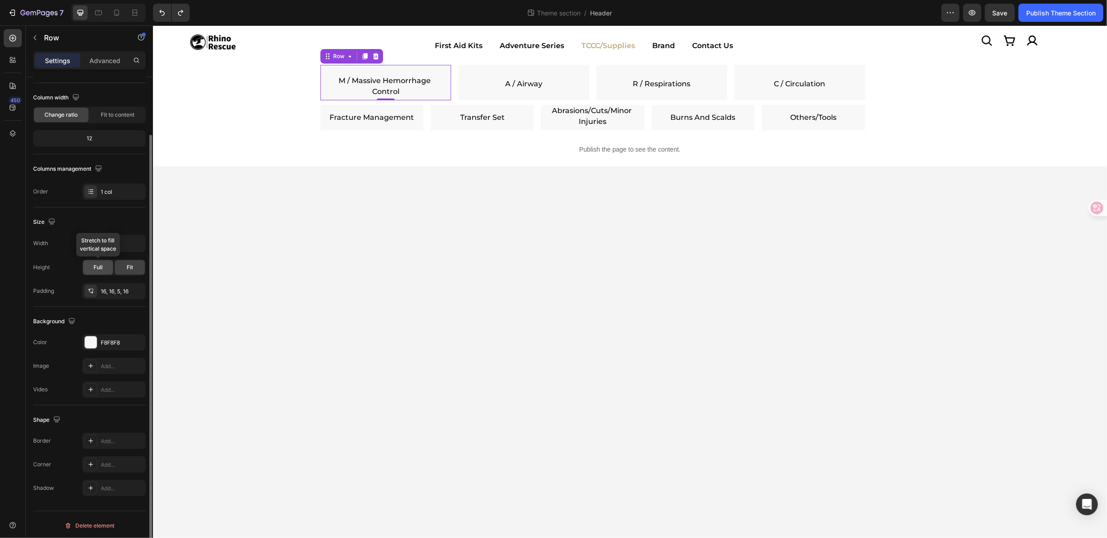
click at [102, 267] on span "Full" at bounding box center [98, 267] width 9 height 8
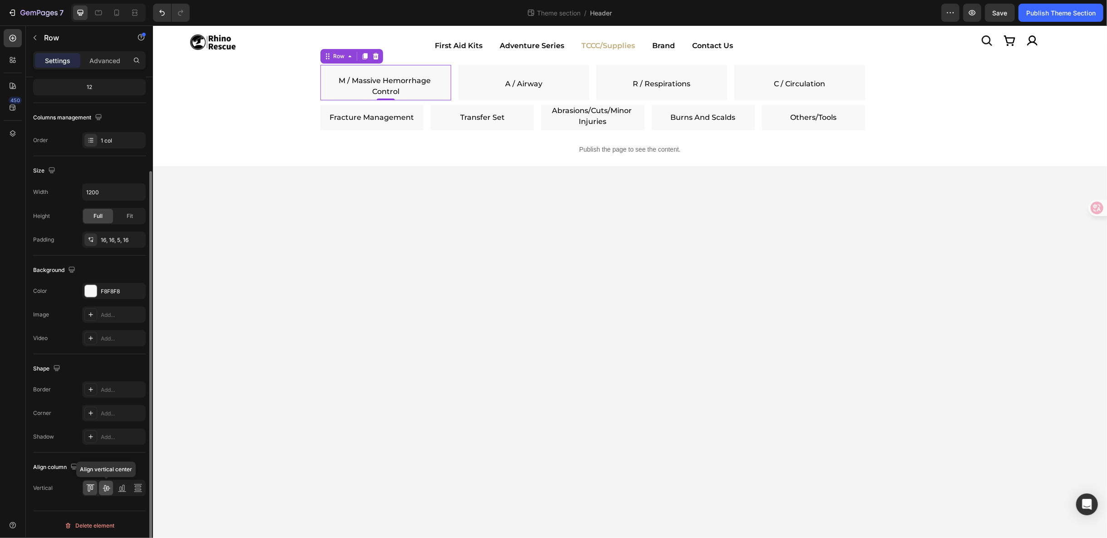
click at [106, 488] on icon at bounding box center [106, 488] width 7 height 6
click at [128, 245] on div "16, 16, 5, 16" at bounding box center [114, 240] width 64 height 16
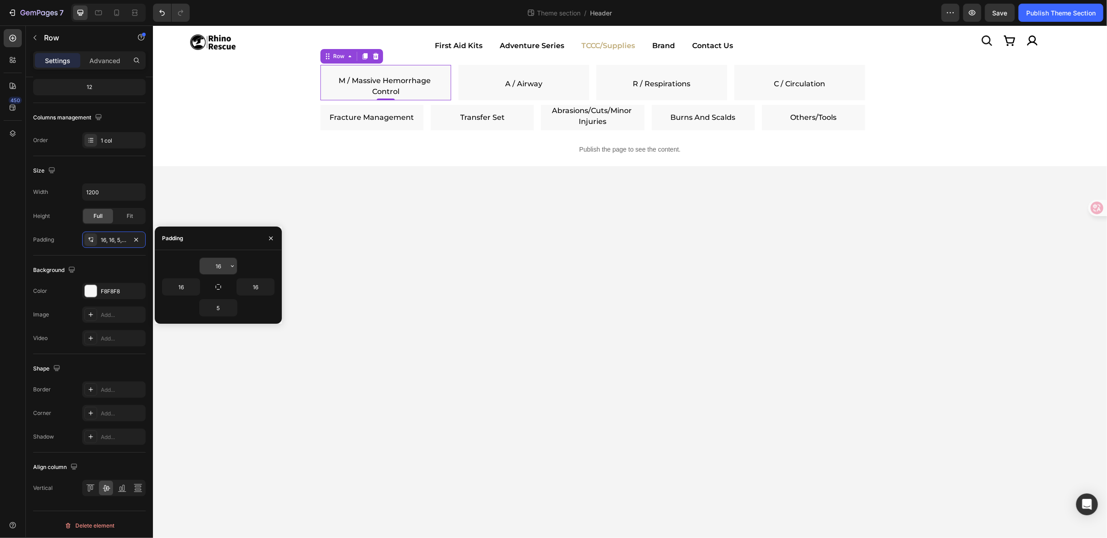
click at [225, 268] on input "16" at bounding box center [218, 266] width 37 height 16
type input "0"
click at [222, 305] on input "5" at bounding box center [218, 308] width 37 height 16
click at [465, 79] on div "Image A / Airway Text Block Row" at bounding box center [523, 81] width 131 height 35
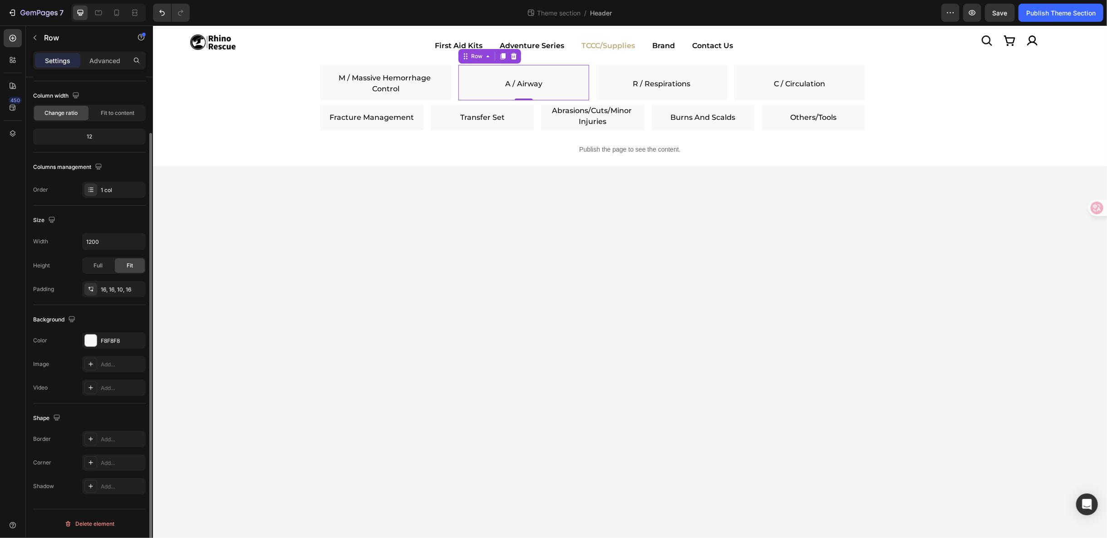
scroll to position [65, 0]
click at [93, 266] on div "Full" at bounding box center [98, 267] width 30 height 15
click at [115, 288] on div "16, 16, 10, 16" at bounding box center [114, 291] width 26 height 8
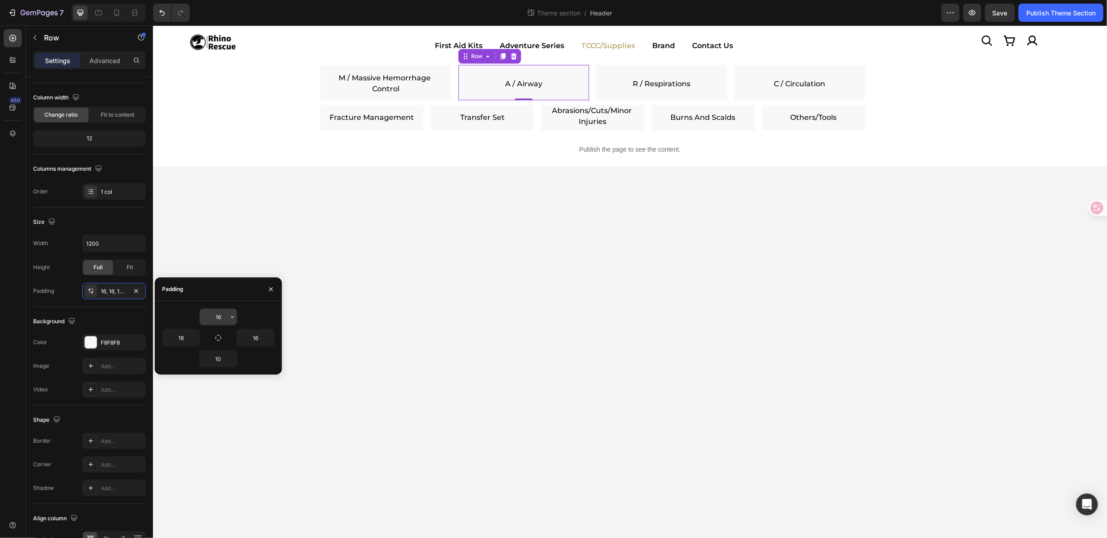
click at [214, 310] on input "16" at bounding box center [218, 317] width 37 height 16
type input "0"
click at [226, 365] on input "10" at bounding box center [218, 358] width 37 height 16
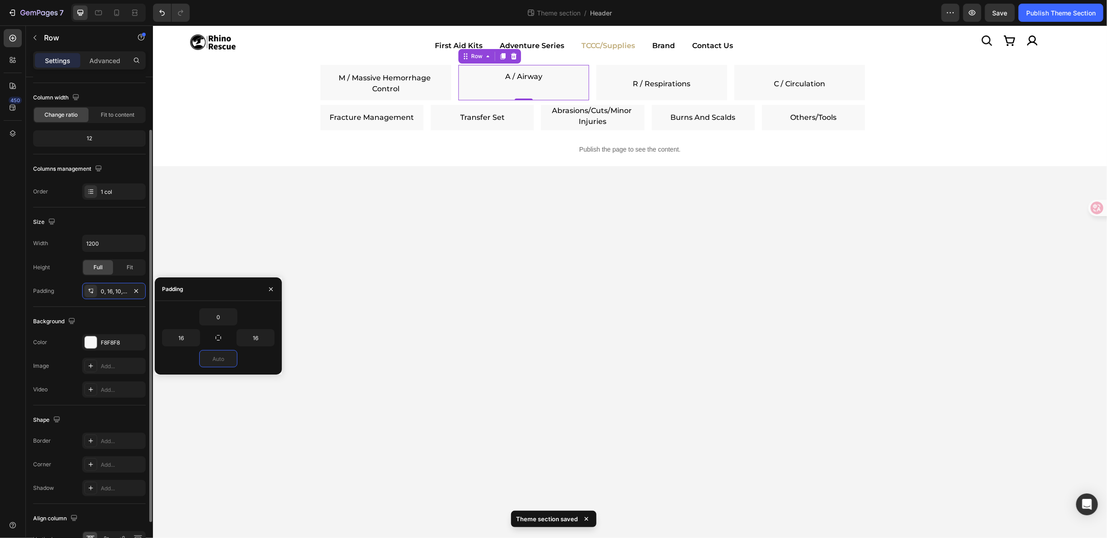
scroll to position [117, 0]
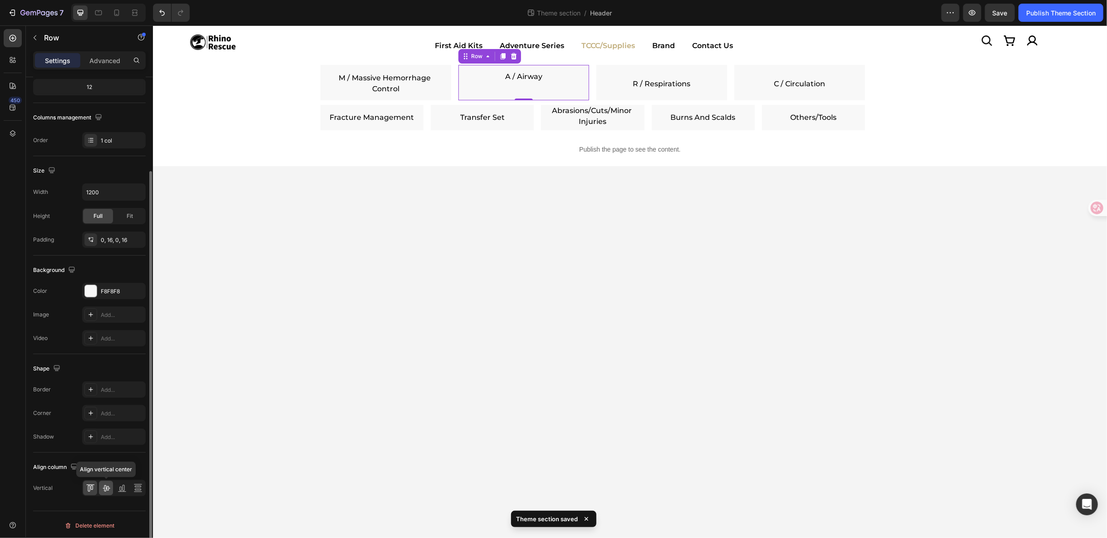
click at [107, 488] on icon at bounding box center [106, 488] width 7 height 6
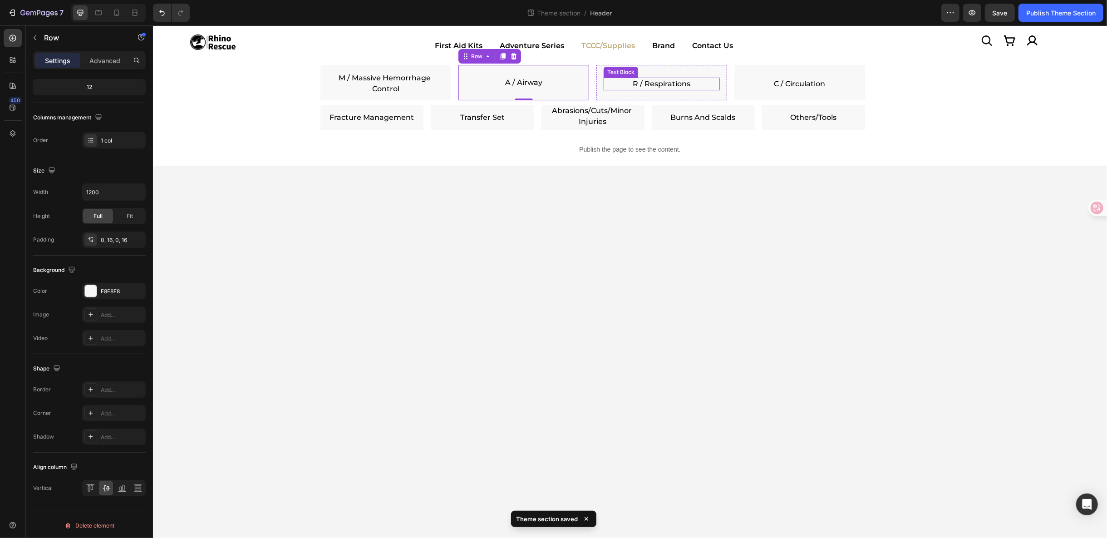
click at [604, 86] on p "R / Respirations" at bounding box center [661, 83] width 114 height 11
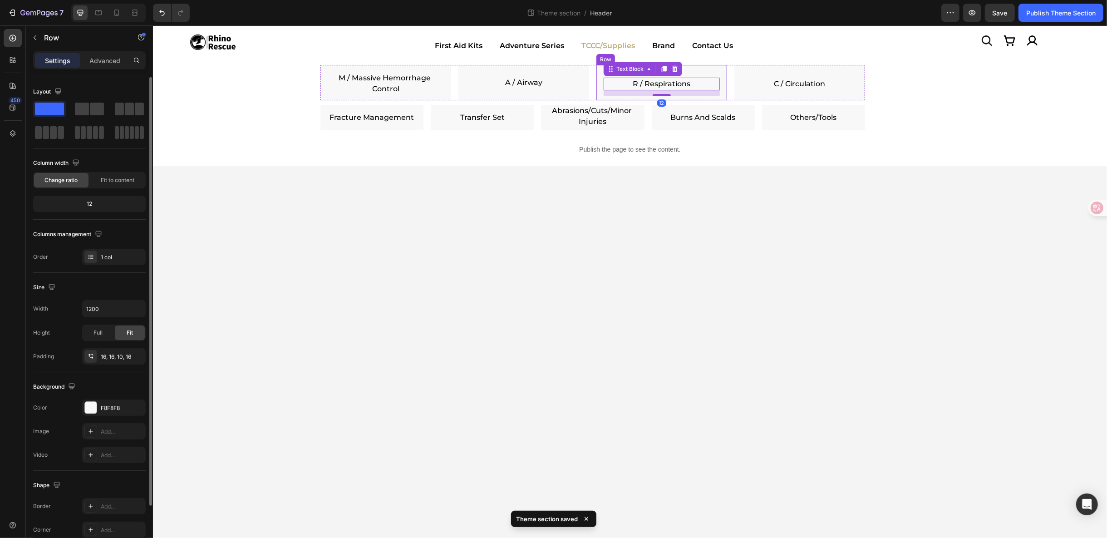
click at [600, 85] on div "Image R / Respirations Text Block 12 Row" at bounding box center [661, 81] width 131 height 35
click at [105, 333] on div "Full" at bounding box center [98, 332] width 30 height 15
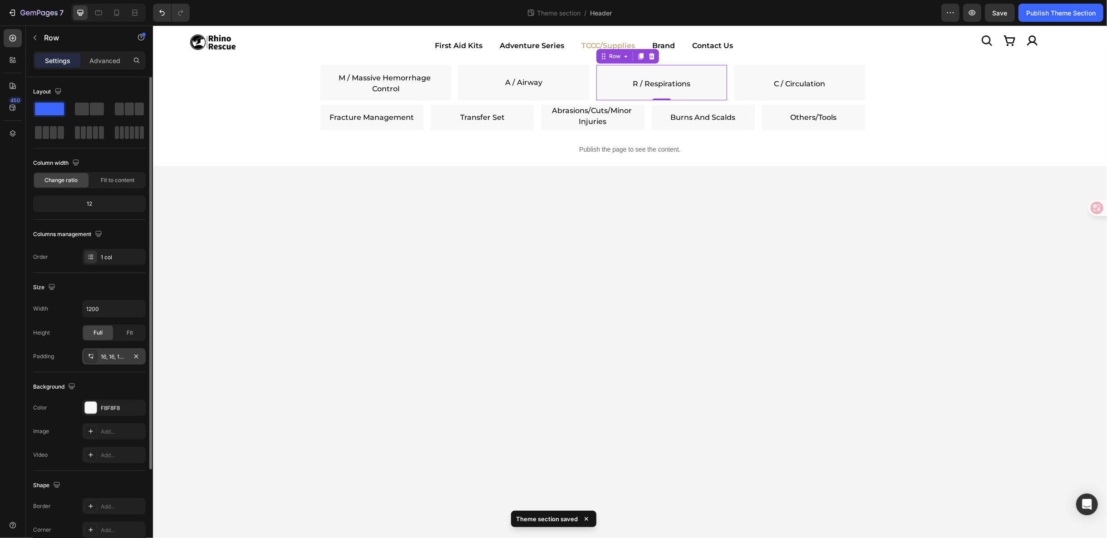
click at [111, 358] on div "16, 16, 10, 16" at bounding box center [114, 357] width 26 height 8
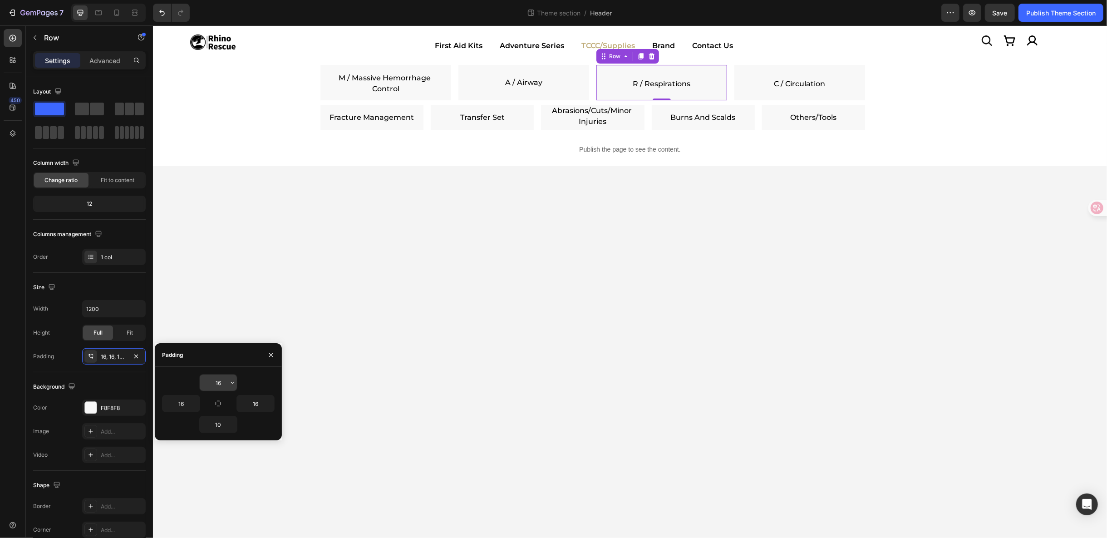
click at [220, 382] on input "16" at bounding box center [218, 383] width 37 height 16
type input "0"
click at [222, 417] on input "10" at bounding box center [218, 424] width 37 height 16
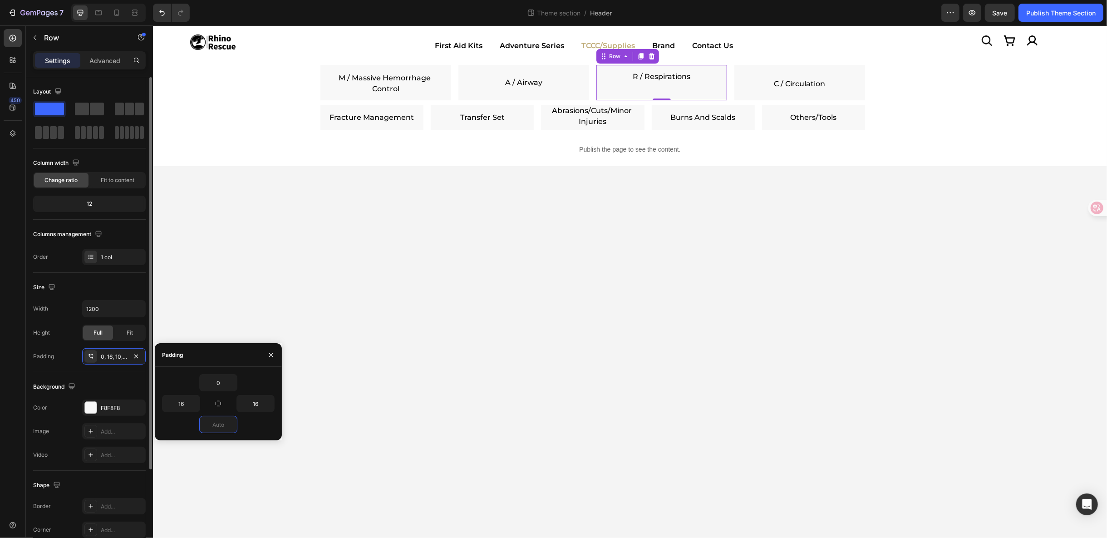
scroll to position [117, 0]
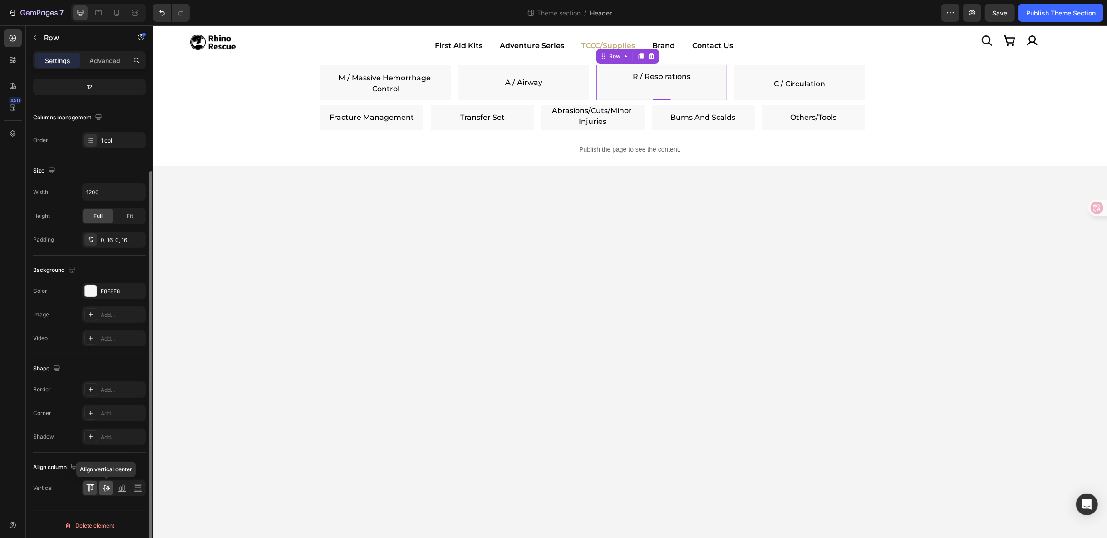
click at [108, 483] on icon at bounding box center [106, 487] width 9 height 9
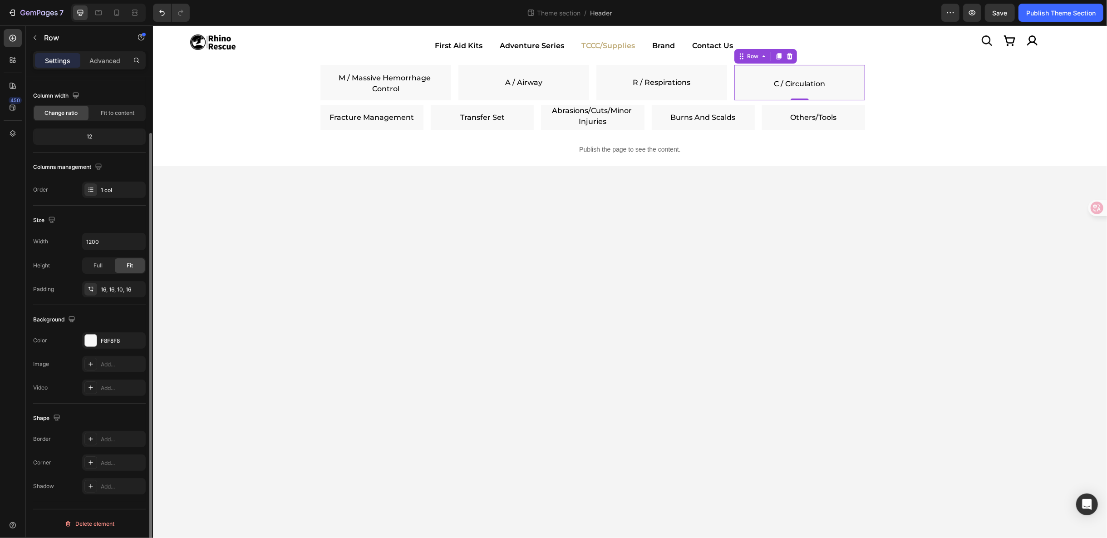
scroll to position [65, 0]
click at [738, 85] on div "Image C / Circulation Text Block Row 0" at bounding box center [799, 81] width 131 height 35
click at [114, 291] on div "16, 16, 10, 16" at bounding box center [114, 291] width 26 height 8
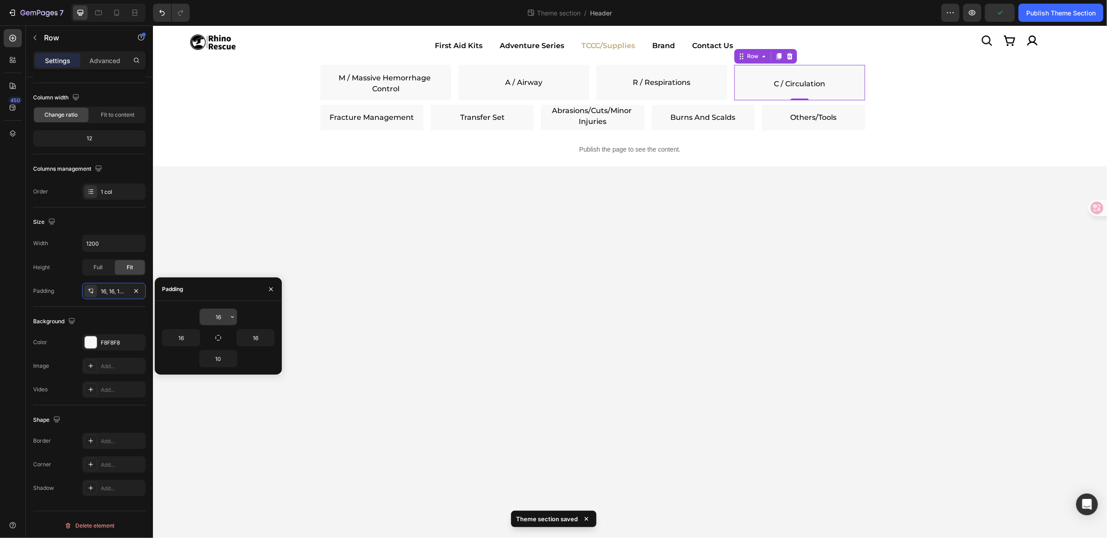
click at [218, 319] on input "16" at bounding box center [218, 317] width 37 height 16
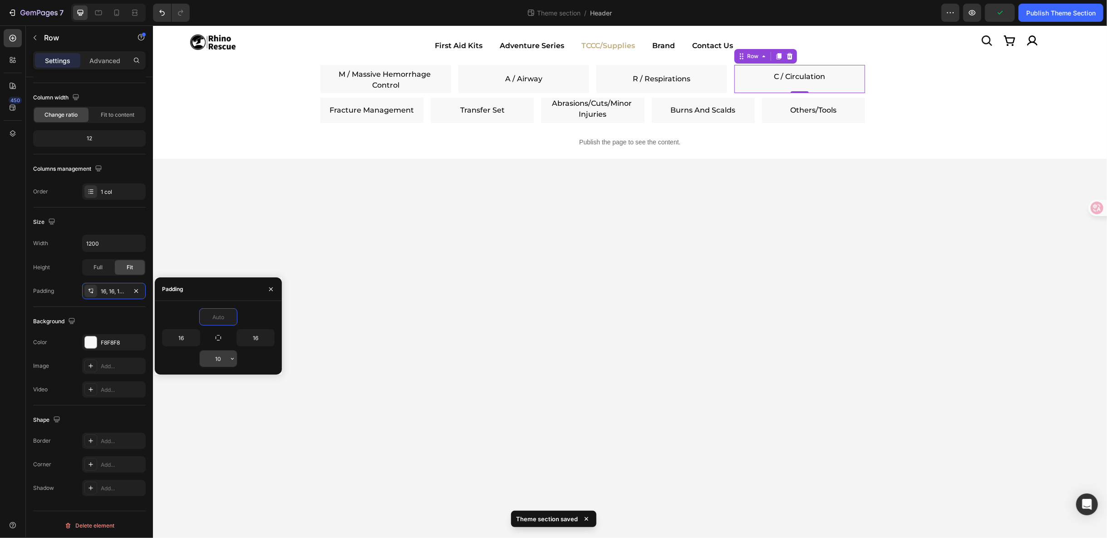
type input "0"
drag, startPoint x: 223, startPoint y: 364, endPoint x: 29, endPoint y: 364, distance: 193.8
click at [223, 364] on input "10" at bounding box center [218, 358] width 37 height 16
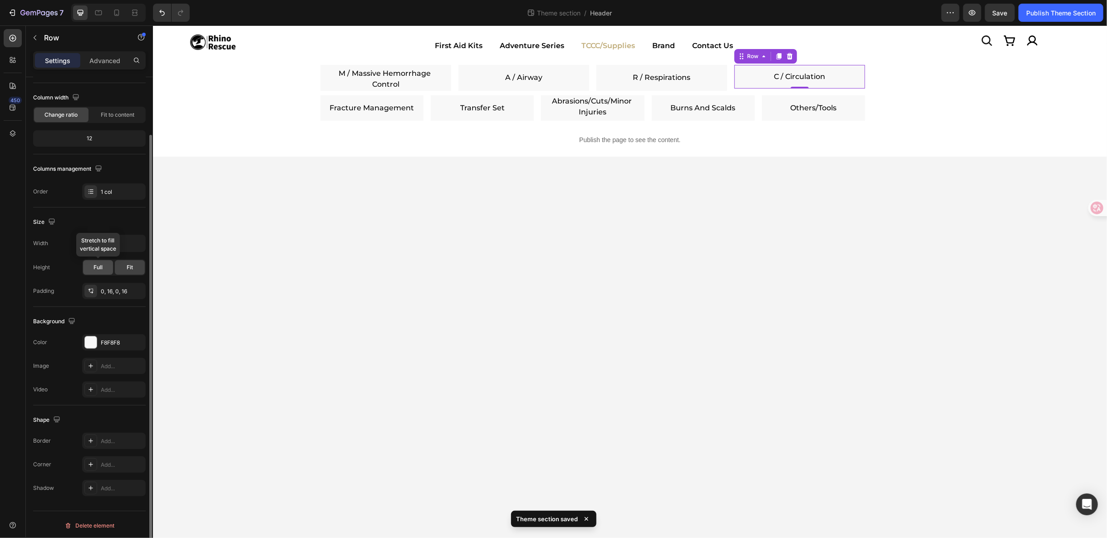
click at [100, 270] on div "Full" at bounding box center [98, 267] width 30 height 15
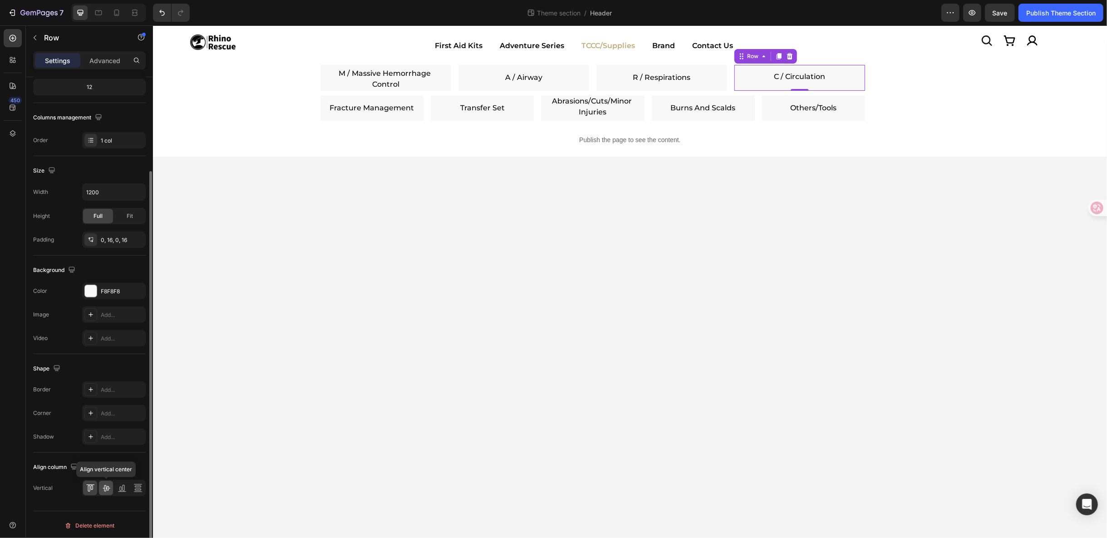
click at [109, 487] on icon at bounding box center [106, 487] width 9 height 9
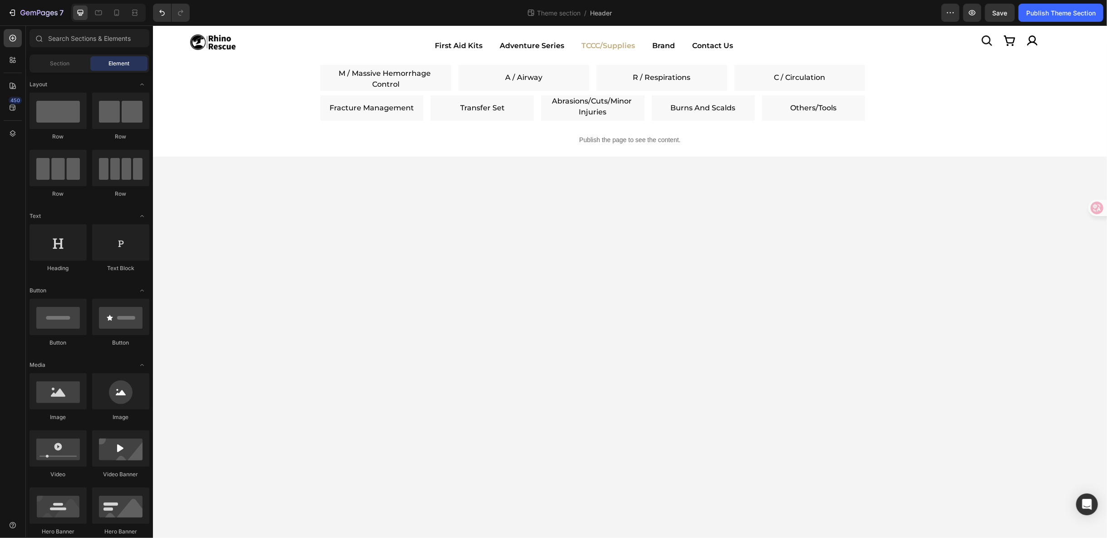
click at [875, 345] on body "Icon Image Icon Icon Row Row Image First Aid Kits Adventure Series TCCC/Supplie…" at bounding box center [630, 281] width 954 height 513
click at [1006, 14] on button "button" at bounding box center [1000, 13] width 30 height 18
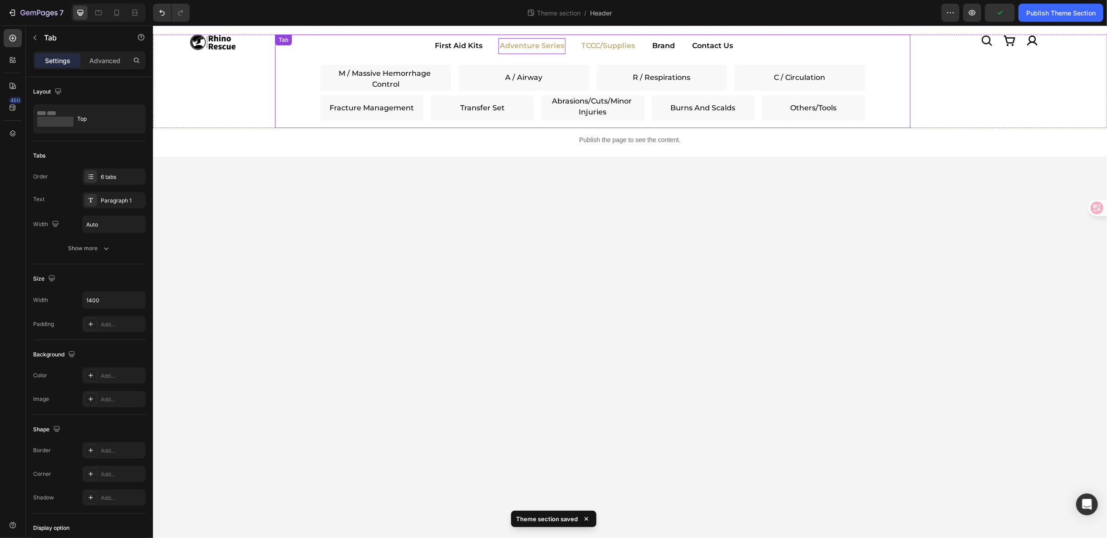
click at [547, 52] on div "Adventure Series" at bounding box center [531, 46] width 67 height 16
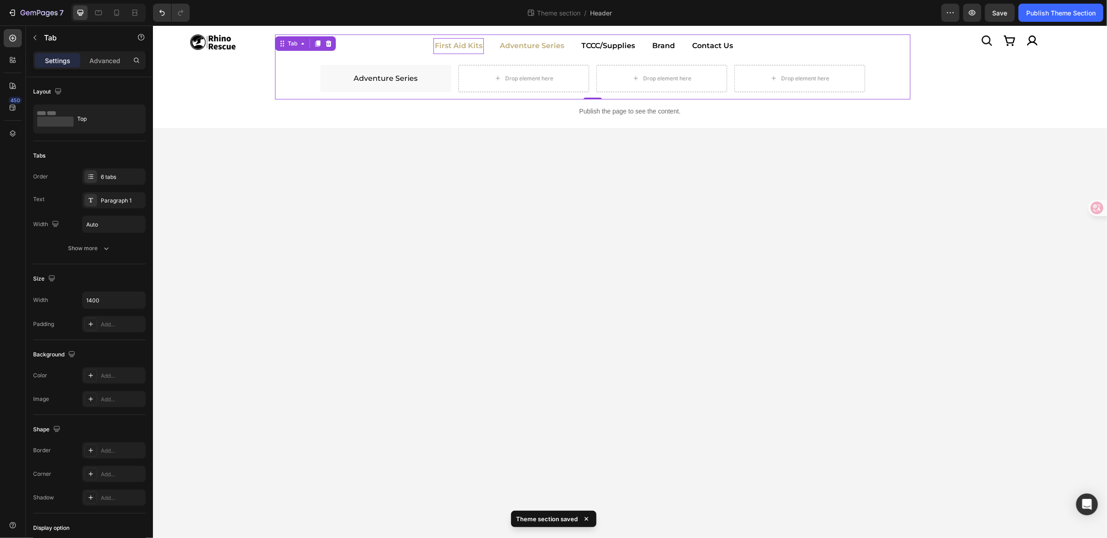
click at [458, 45] on p "First Aid Kits" at bounding box center [458, 45] width 48 height 13
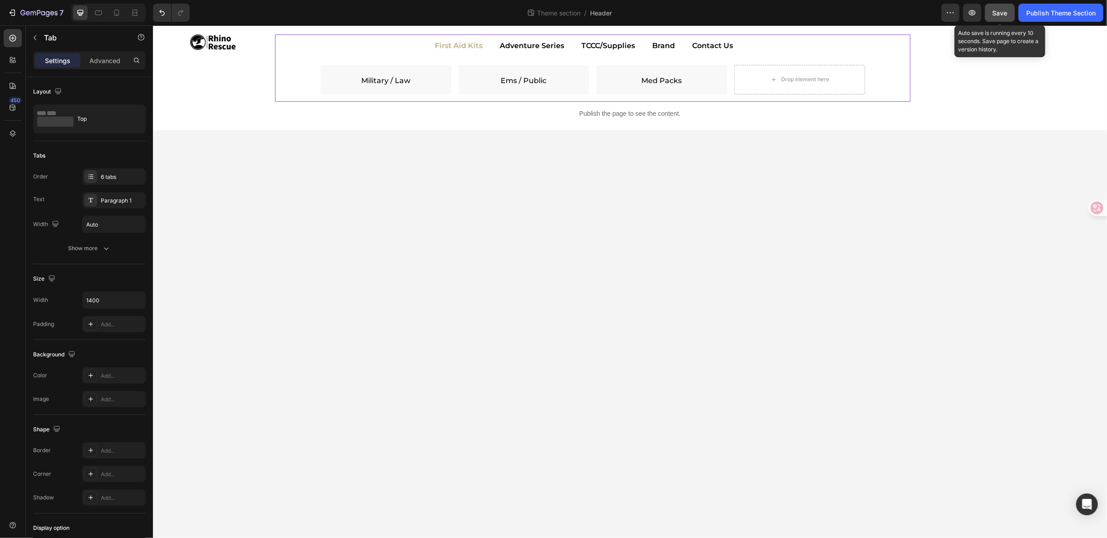
click at [1002, 13] on span "Save" at bounding box center [1000, 13] width 15 height 8
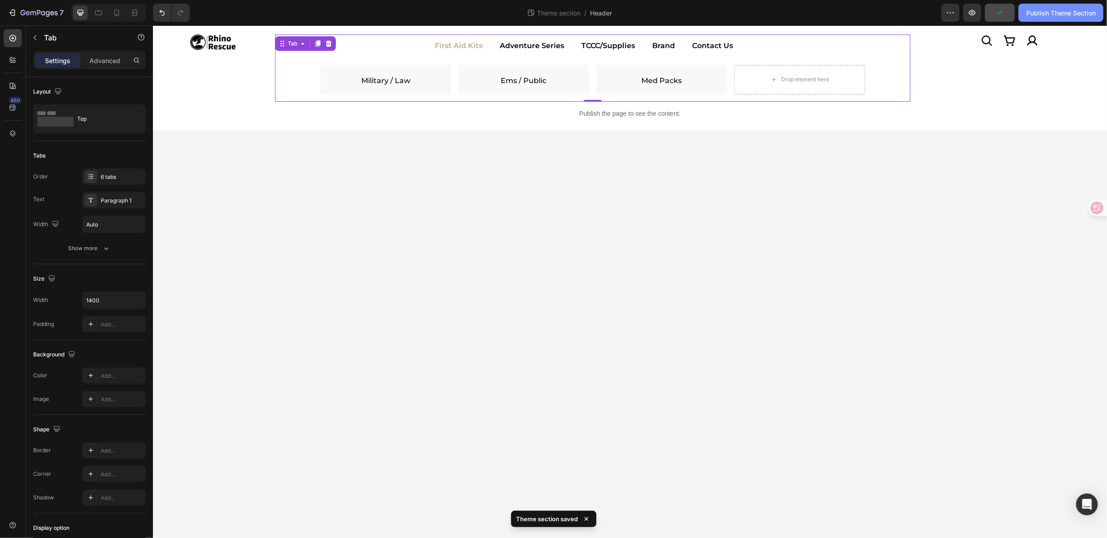
click at [1039, 8] on div "Publish Theme Section" at bounding box center [1060, 13] width 69 height 10
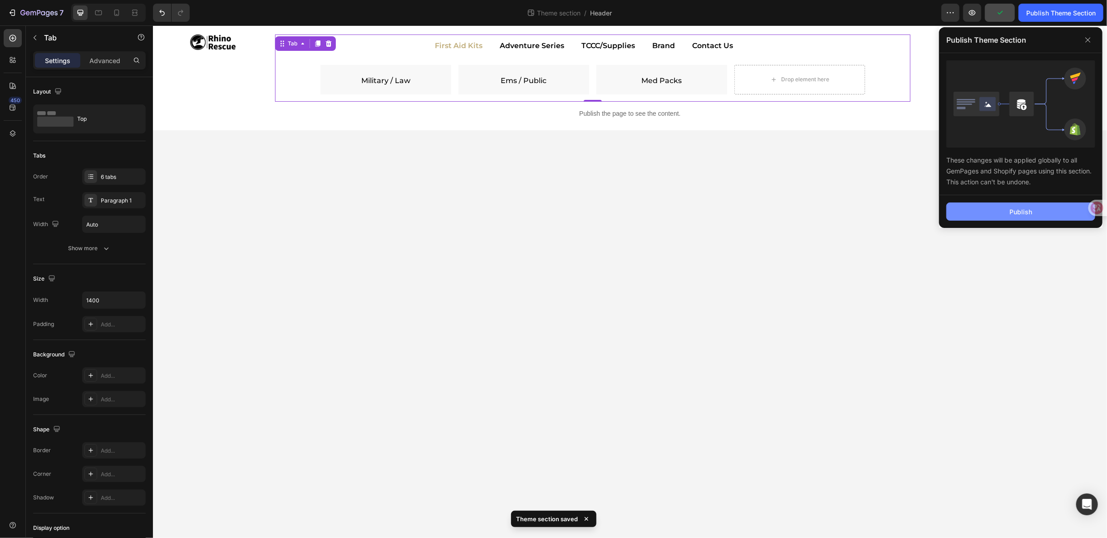
click at [1040, 212] on button "Publish" at bounding box center [1020, 211] width 149 height 18
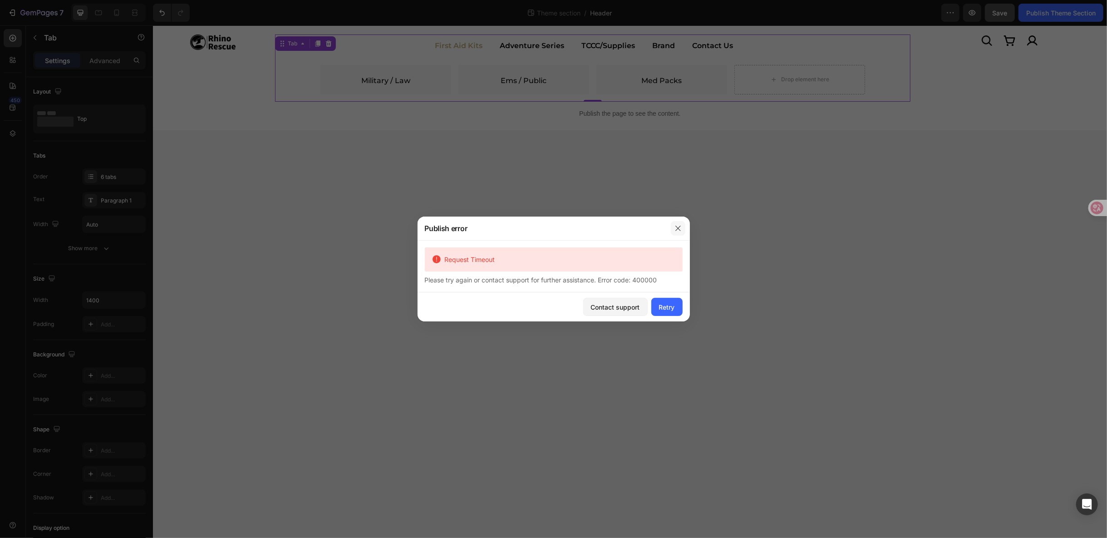
click at [678, 232] on button "button" at bounding box center [678, 228] width 15 height 15
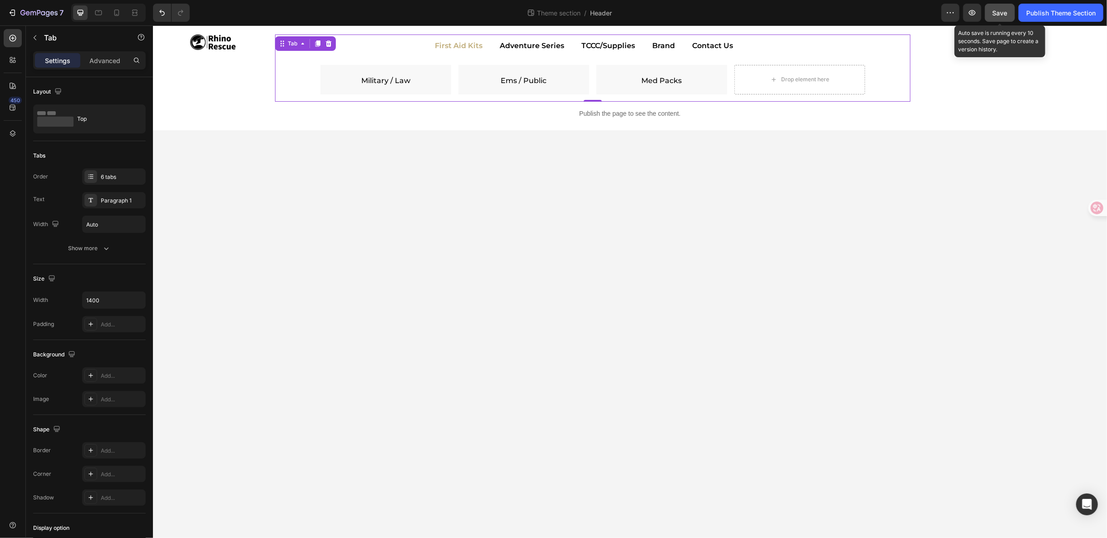
click at [1005, 17] on div "Save" at bounding box center [1000, 13] width 15 height 10
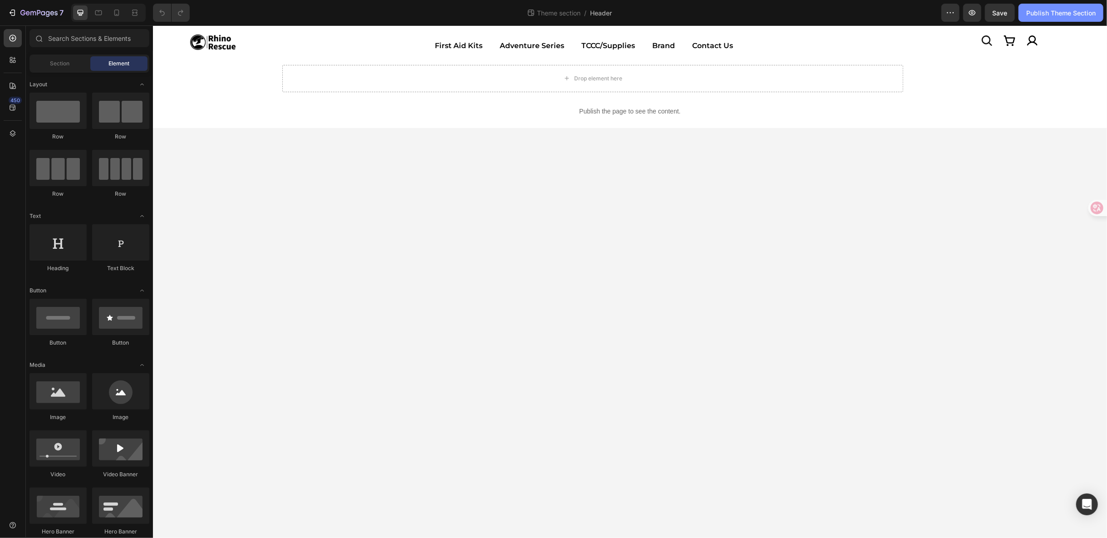
click at [1046, 16] on div "Publish Theme Section" at bounding box center [1060, 13] width 69 height 10
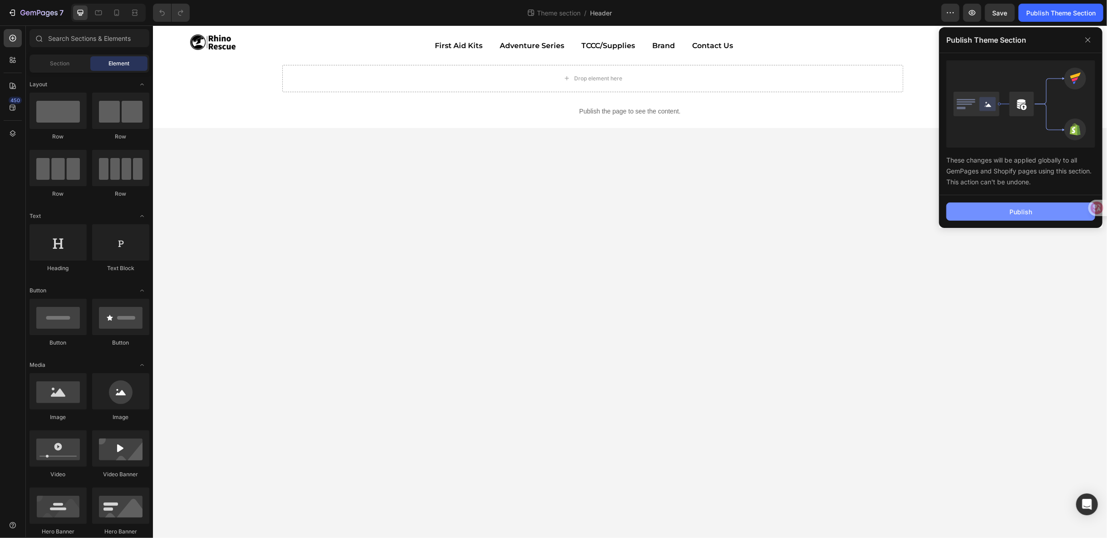
click at [1029, 212] on div "Publish" at bounding box center [1021, 212] width 23 height 10
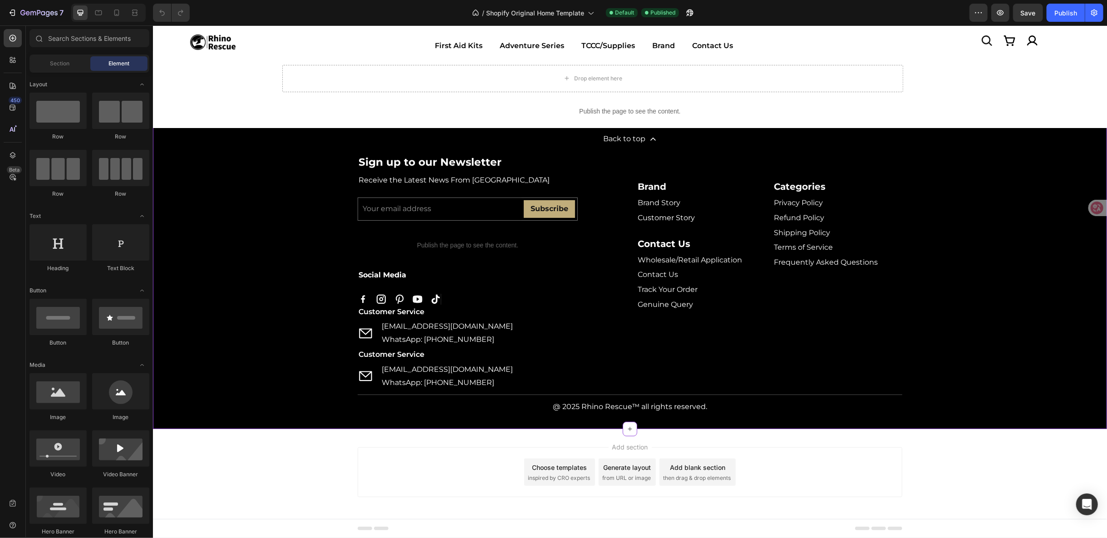
scroll to position [3356, 0]
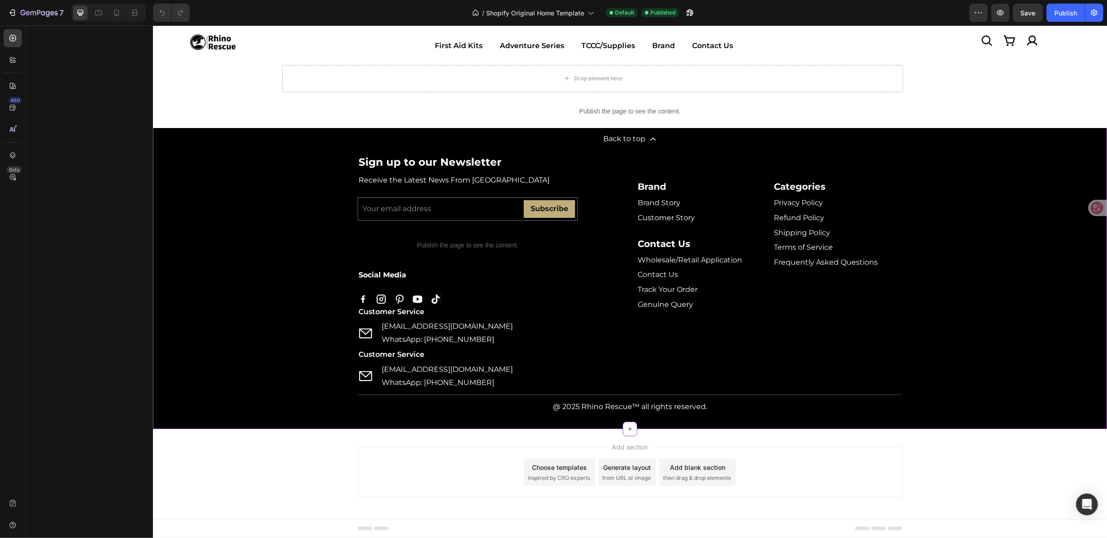
click at [438, 371] on p "support@rhinorescuestore.com" at bounding box center [446, 369] width 131 height 13
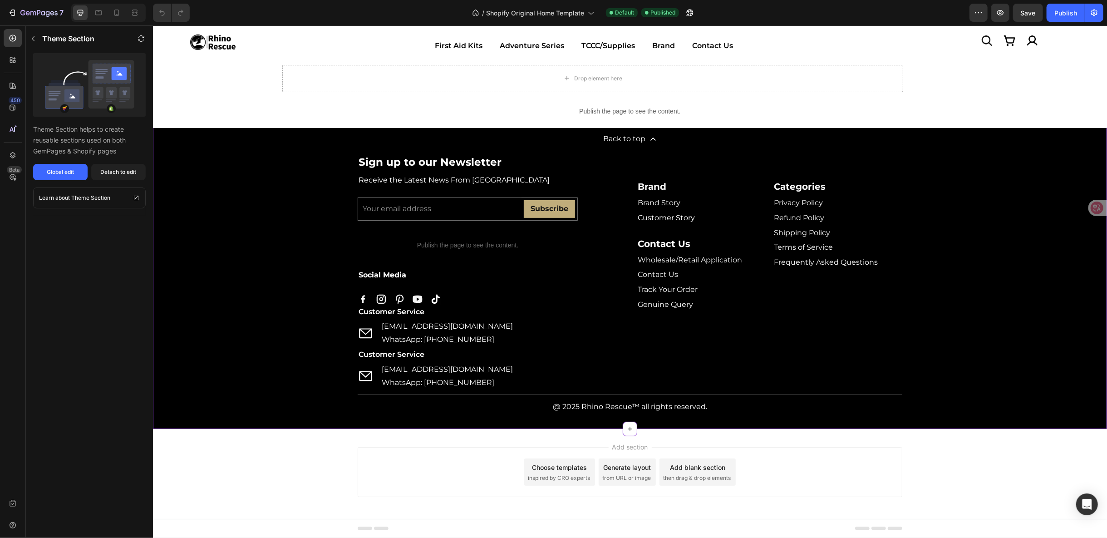
scroll to position [3154, 0]
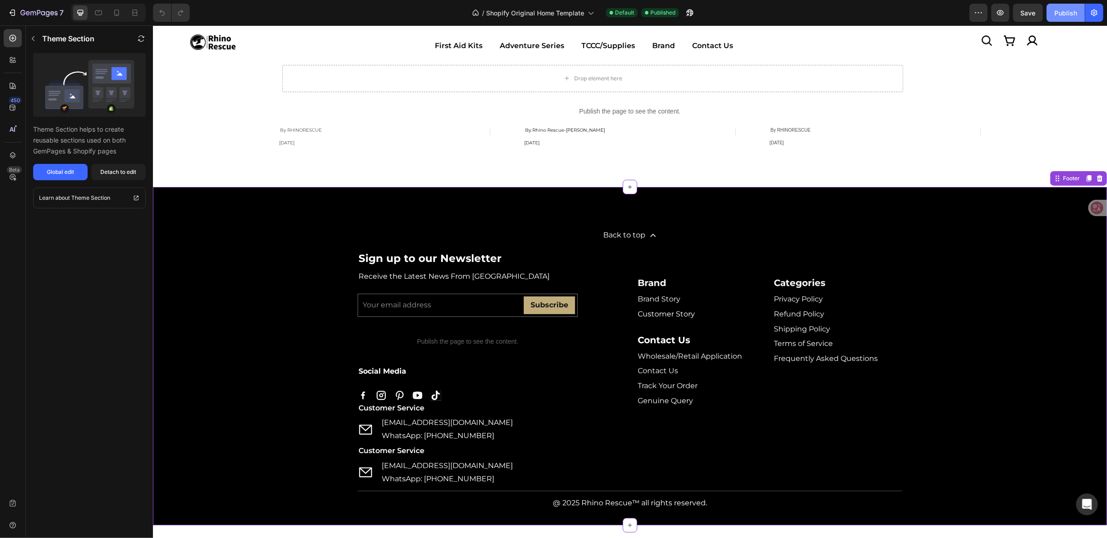
click at [1063, 14] on div "Publish" at bounding box center [1066, 13] width 23 height 10
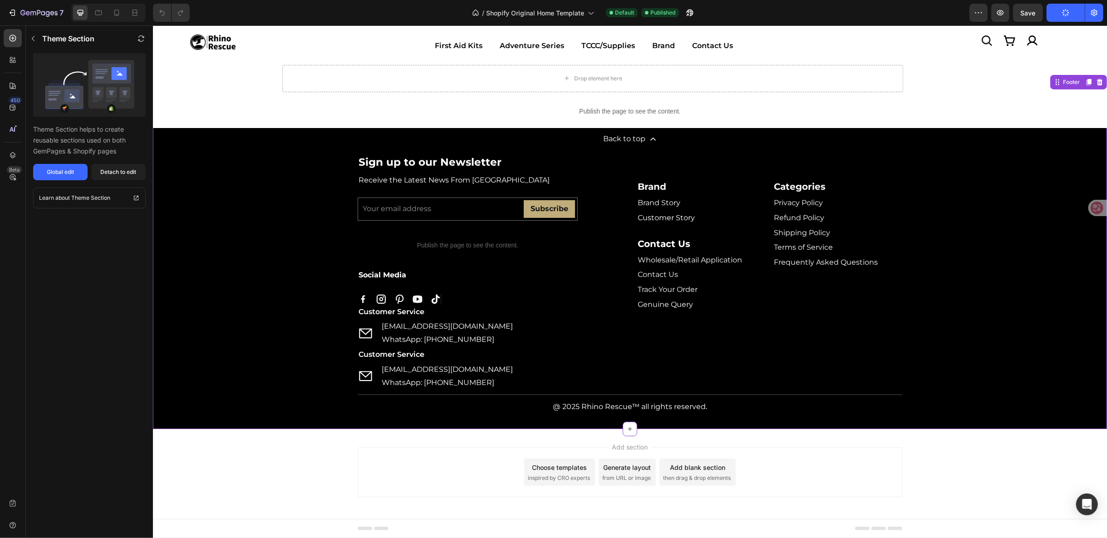
scroll to position [3255, 0]
click at [466, 48] on p "First Aid Kits" at bounding box center [458, 45] width 48 height 13
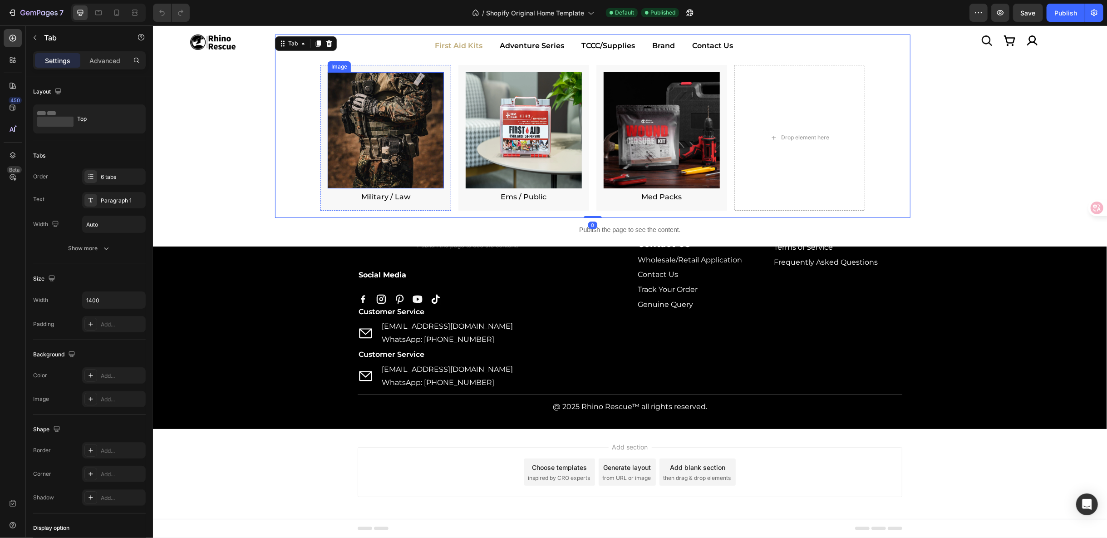
click at [402, 109] on img at bounding box center [385, 130] width 116 height 116
click at [516, 43] on p "Adventure Series" at bounding box center [531, 45] width 64 height 13
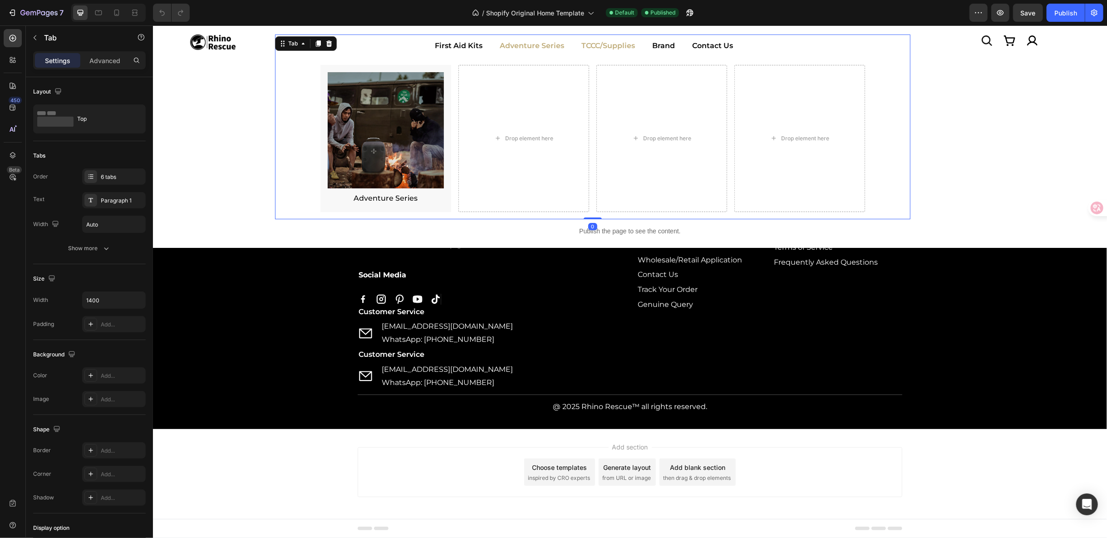
click at [603, 44] on p "TCCC/Supplies" at bounding box center [608, 45] width 54 height 13
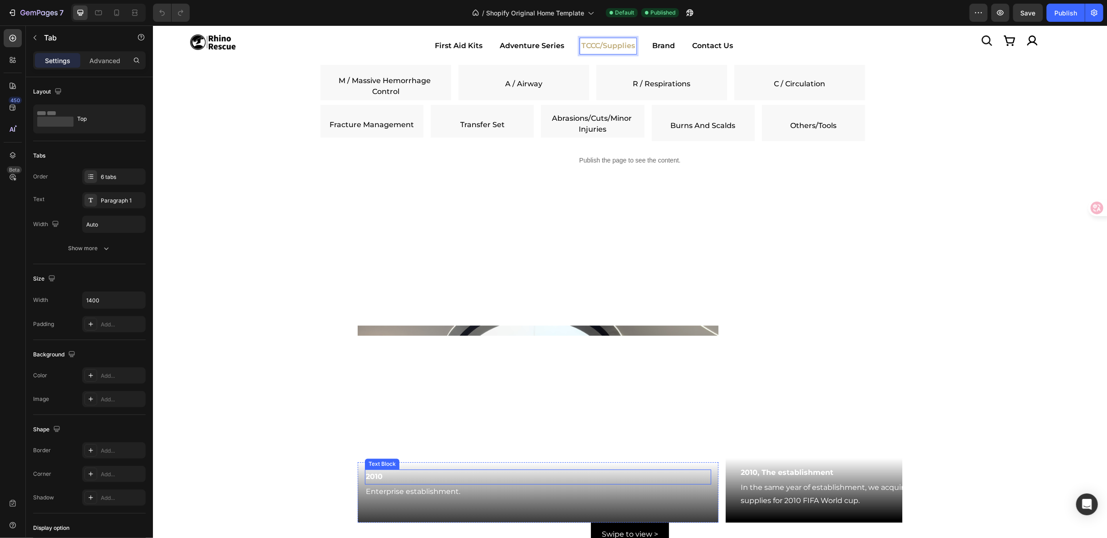
scroll to position [2195, 0]
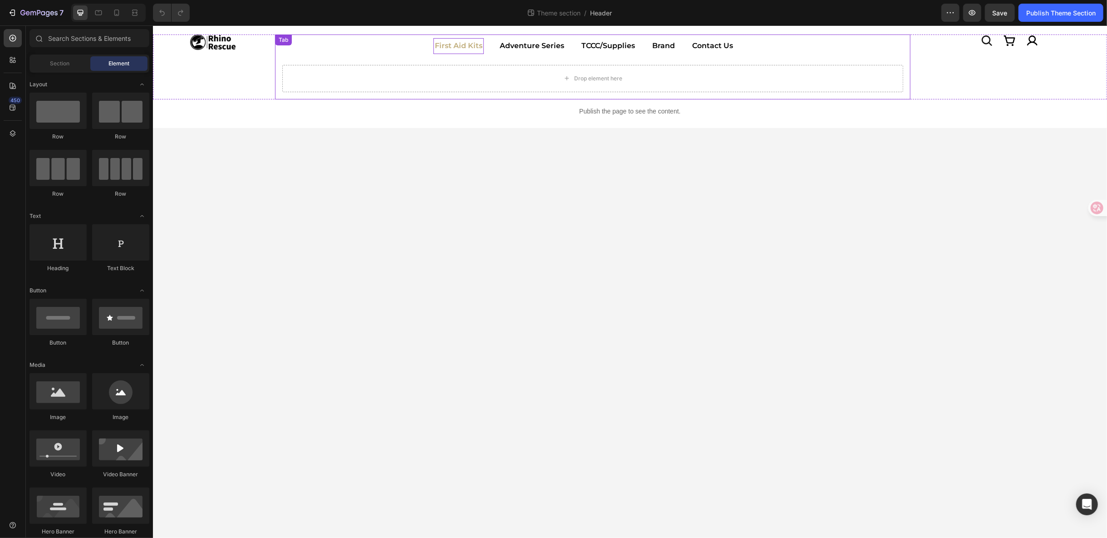
click at [465, 42] on p "First Aid Kits" at bounding box center [458, 45] width 48 height 13
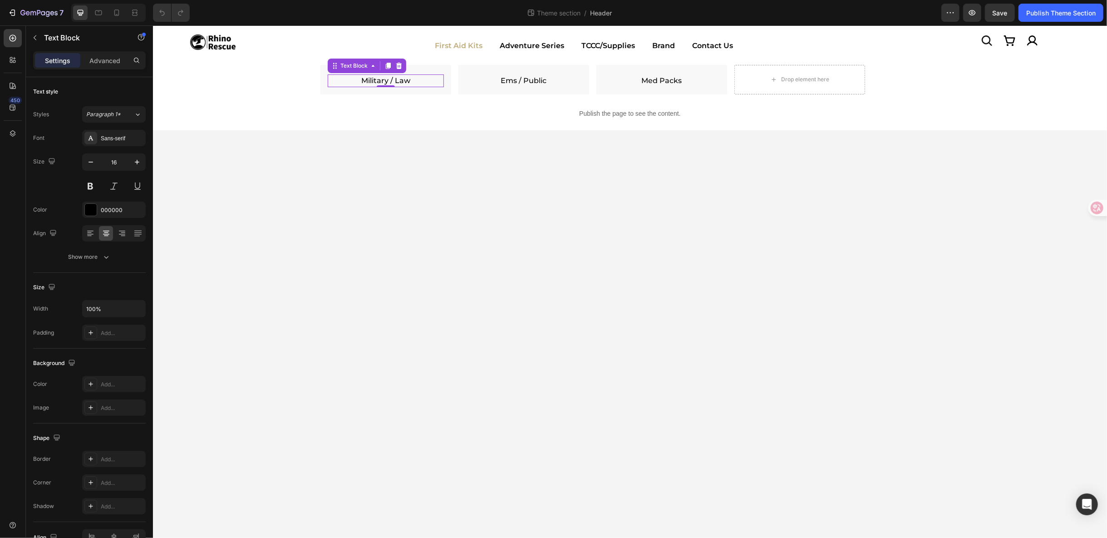
click at [387, 78] on link "Military / Law" at bounding box center [385, 80] width 49 height 9
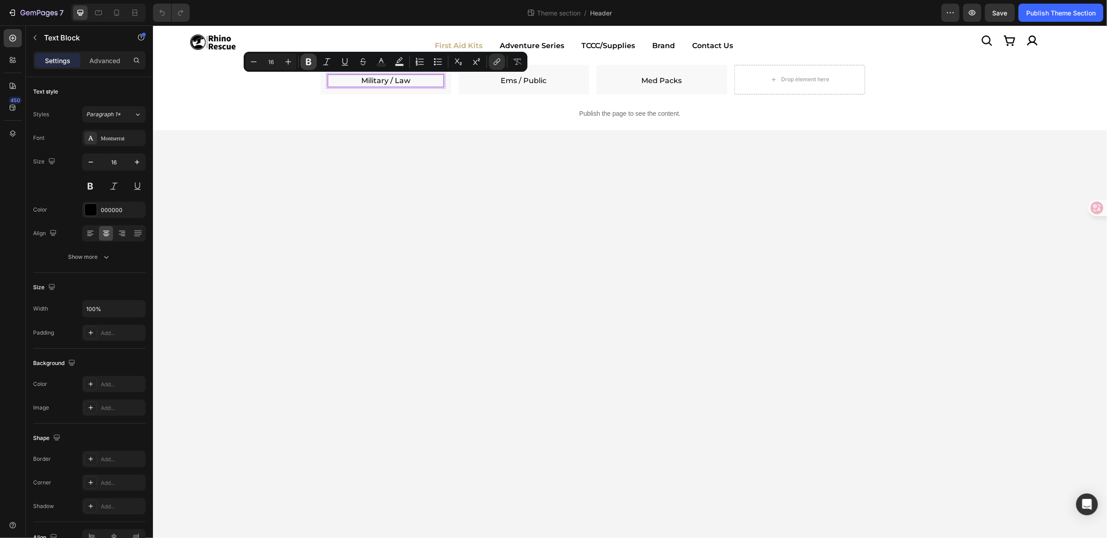
click at [311, 63] on icon "Editor contextual toolbar" at bounding box center [308, 61] width 9 height 9
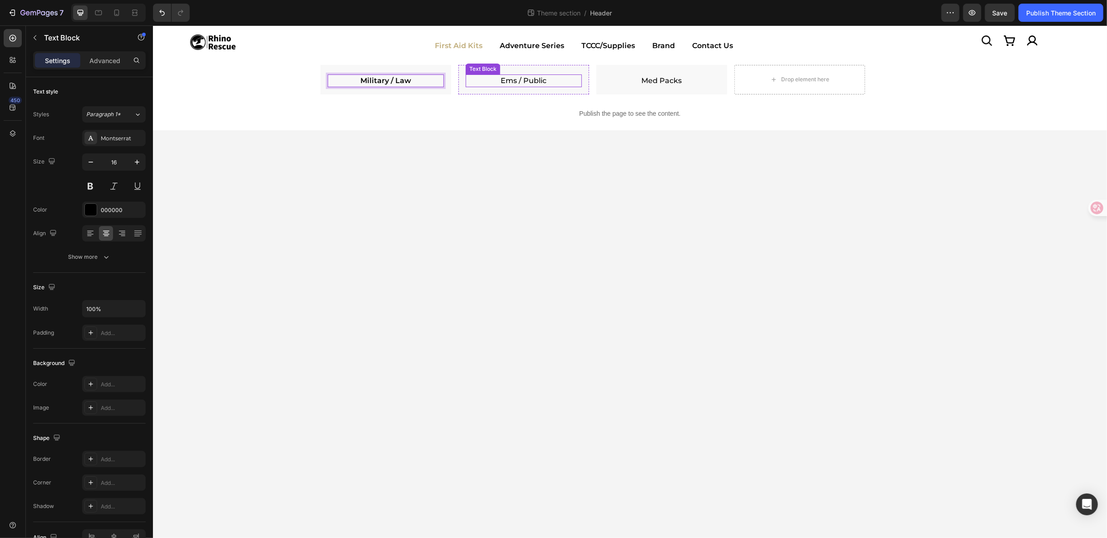
click at [514, 83] on link "Ems / Public" at bounding box center [523, 80] width 46 height 9
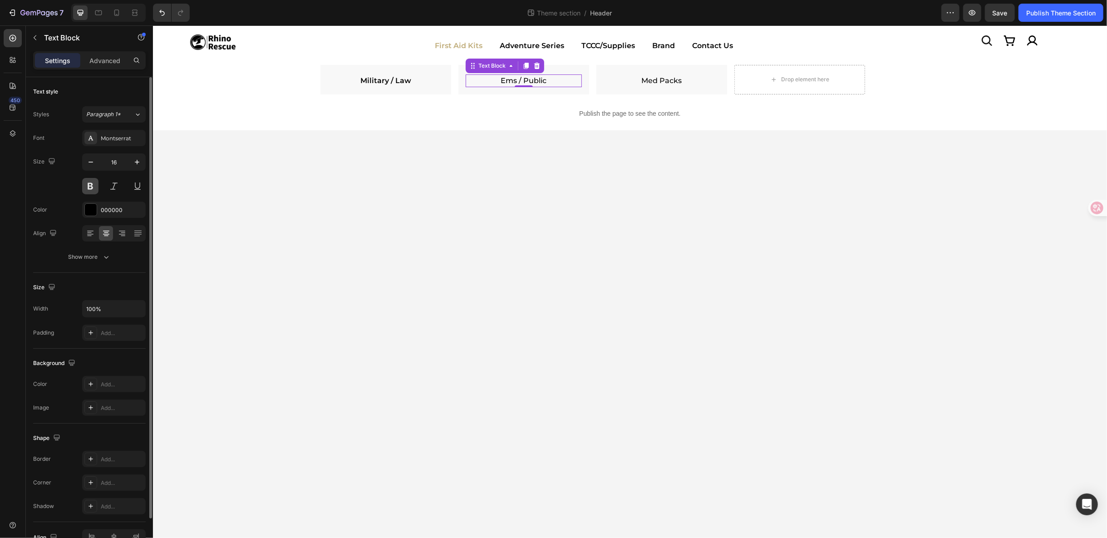
click at [91, 183] on button at bounding box center [90, 186] width 16 height 16
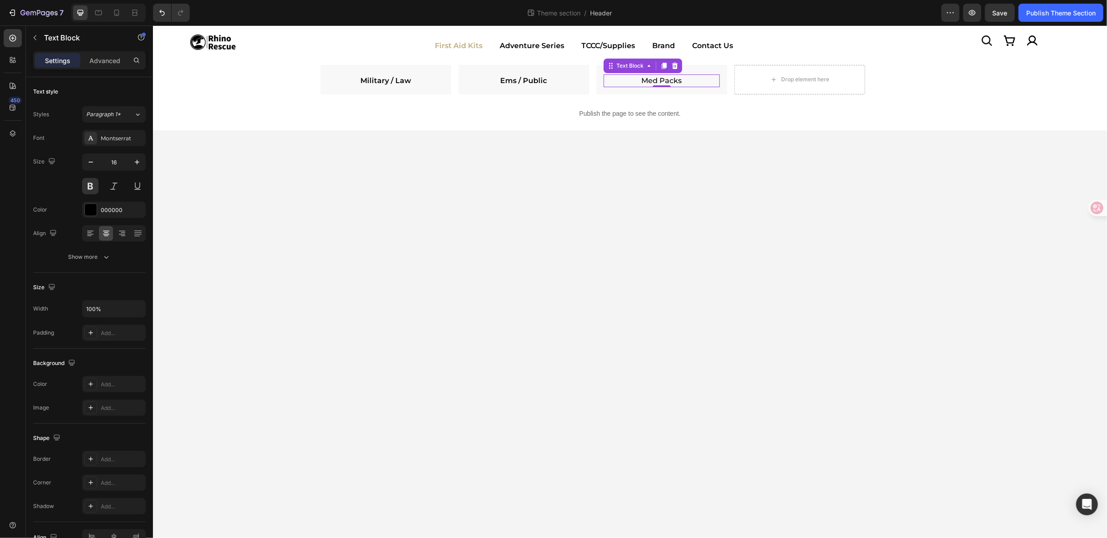
click at [682, 81] on p "Med Packs" at bounding box center [661, 80] width 114 height 11
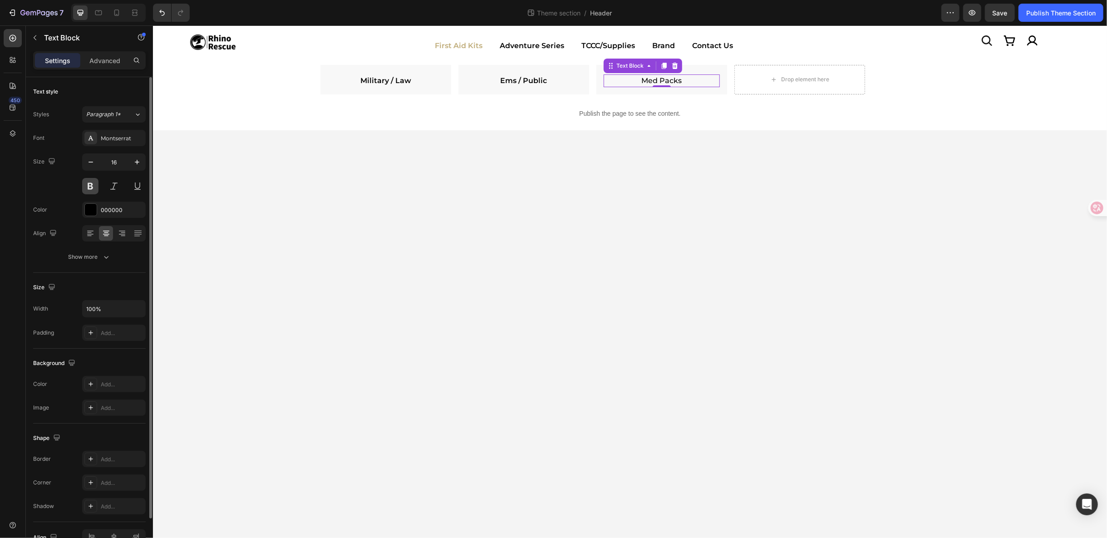
click at [89, 183] on button at bounding box center [90, 186] width 16 height 16
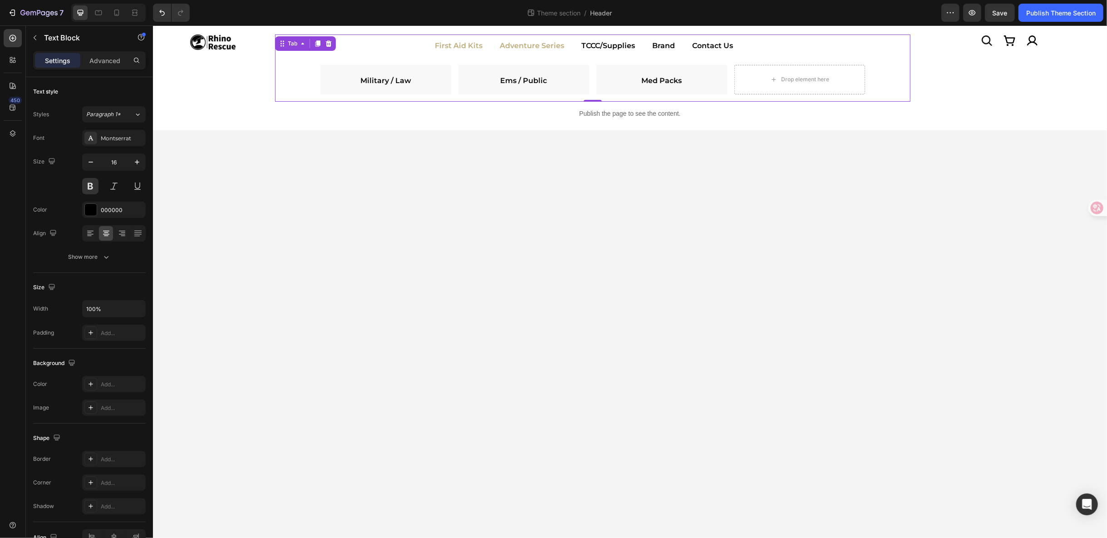
click at [534, 53] on li "Adventure Series" at bounding box center [532, 45] width 82 height 23
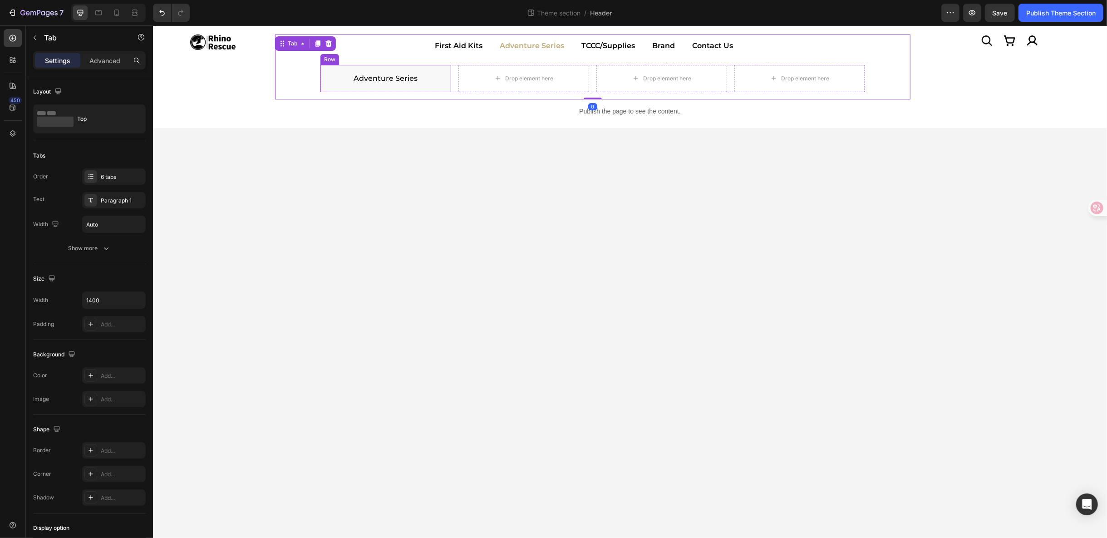
click at [412, 78] on link "Adventure Series" at bounding box center [385, 78] width 64 height 9
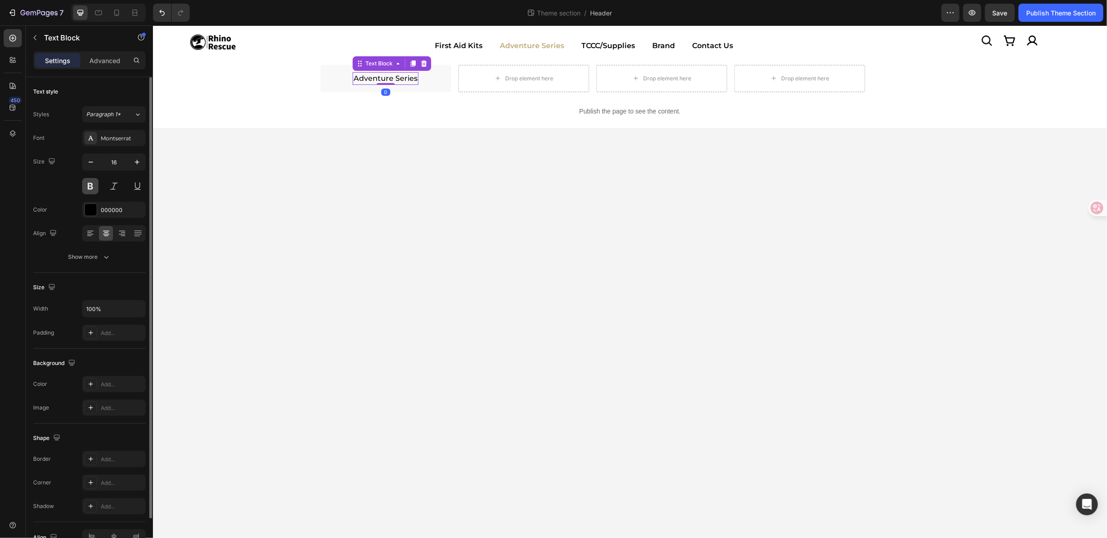
click at [94, 190] on button at bounding box center [90, 186] width 16 height 16
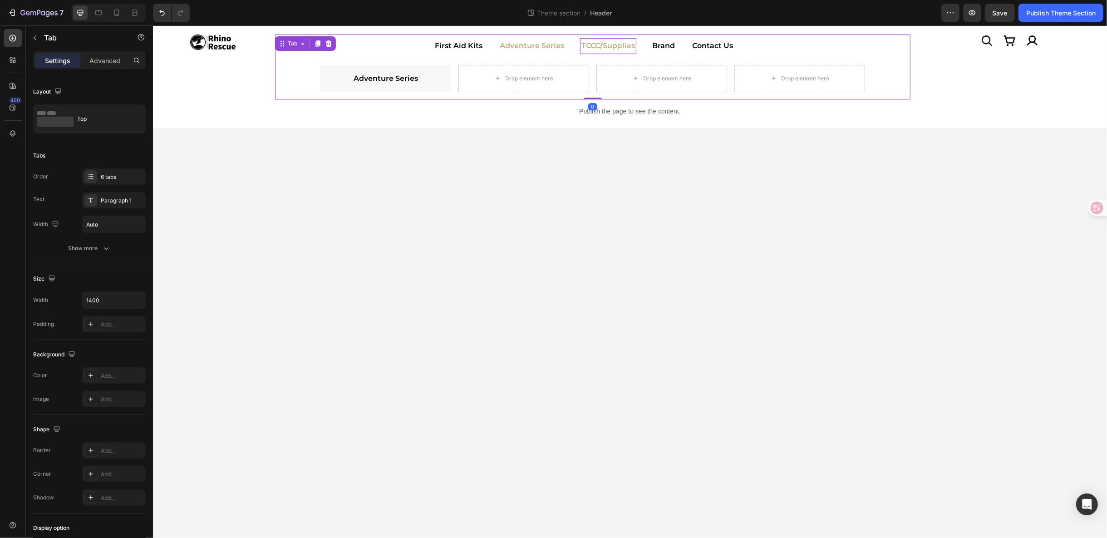
click at [605, 45] on p "TCCC/Supplies" at bounding box center [608, 45] width 54 height 13
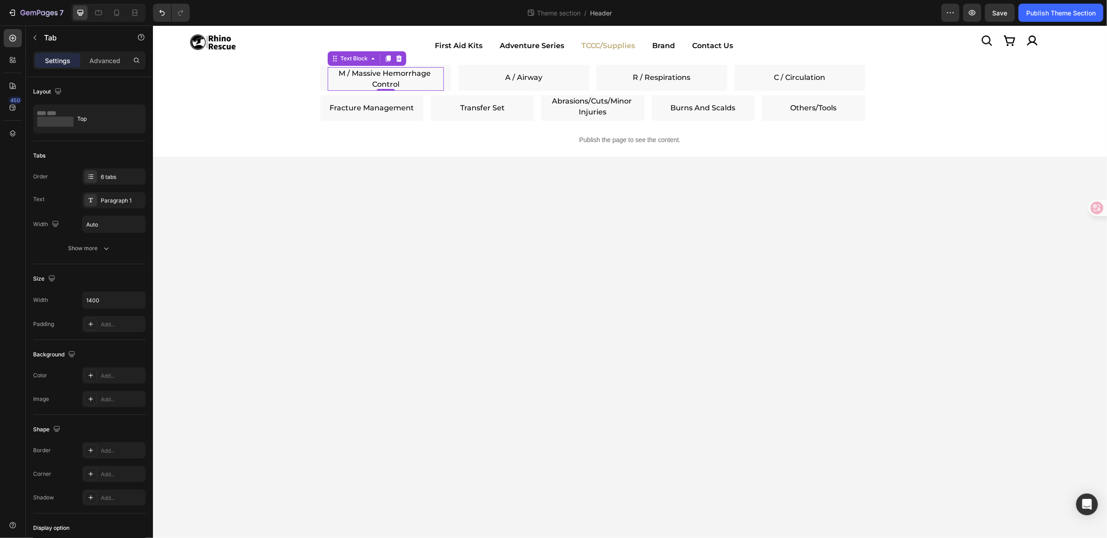
click at [393, 81] on link "M / Massive Hemorrhage Control" at bounding box center [385, 79] width 94 height 20
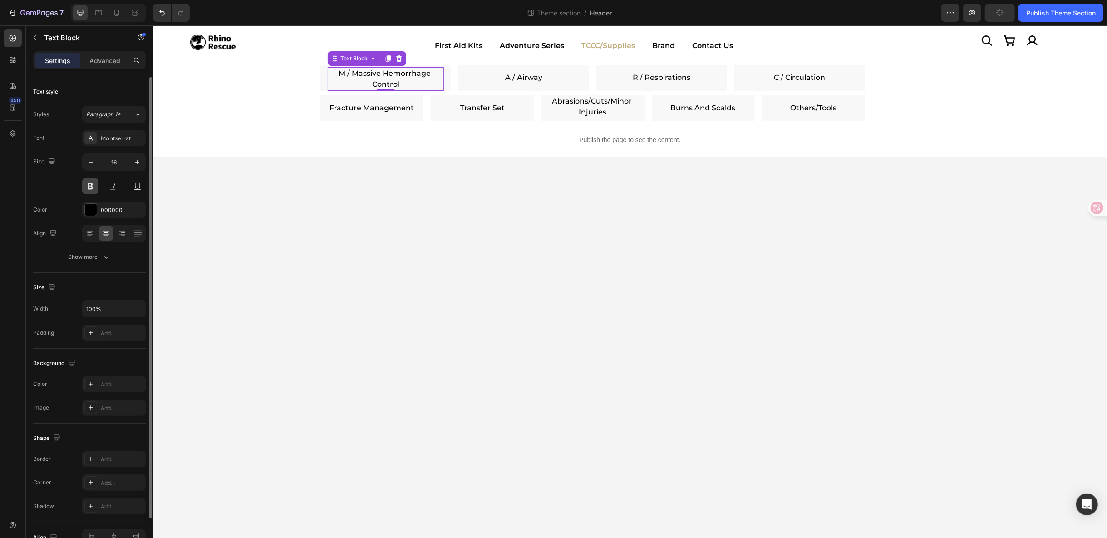
click at [92, 188] on button at bounding box center [90, 186] width 16 height 16
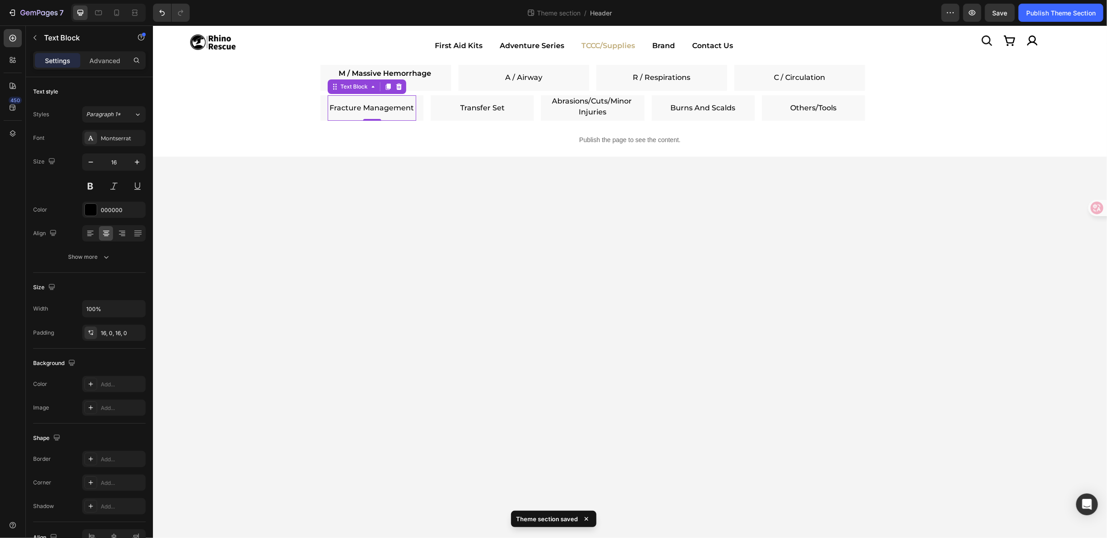
click at [365, 103] on link "Fracture Management" at bounding box center [372, 107] width 84 height 9
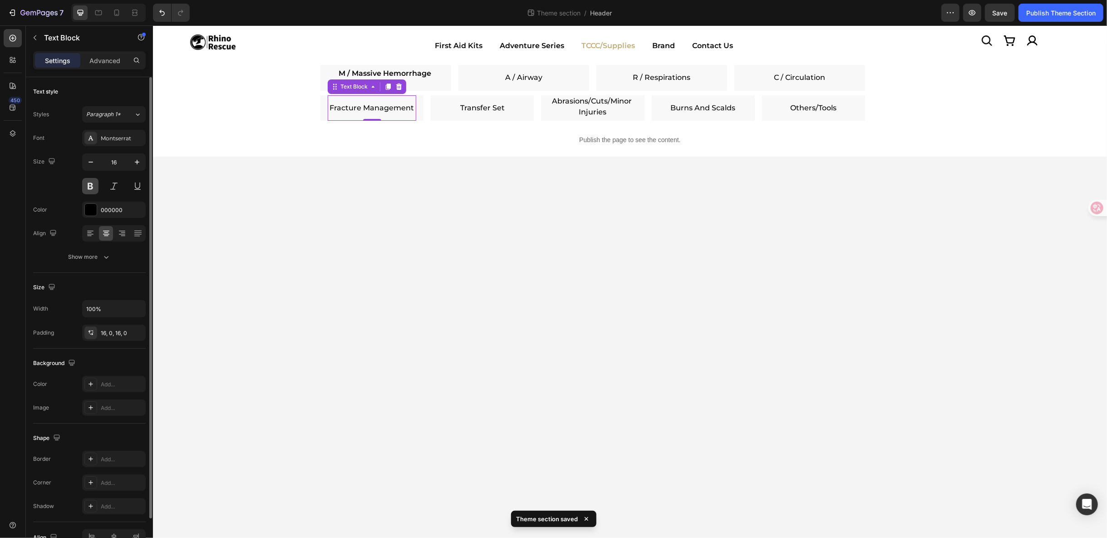
click at [90, 187] on button at bounding box center [90, 186] width 16 height 16
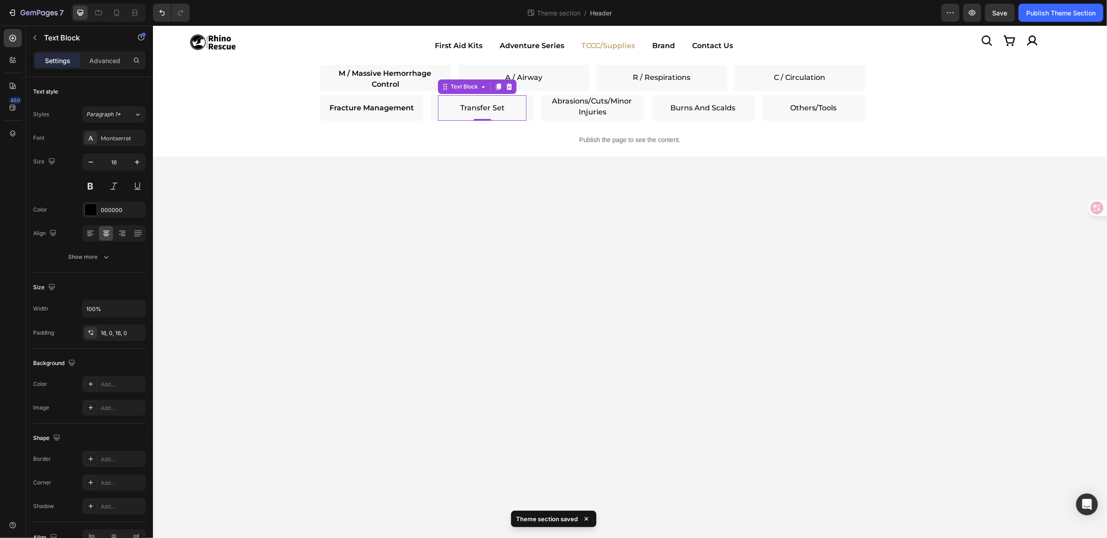
click at [496, 108] on link "Transfer Set" at bounding box center [482, 107] width 44 height 9
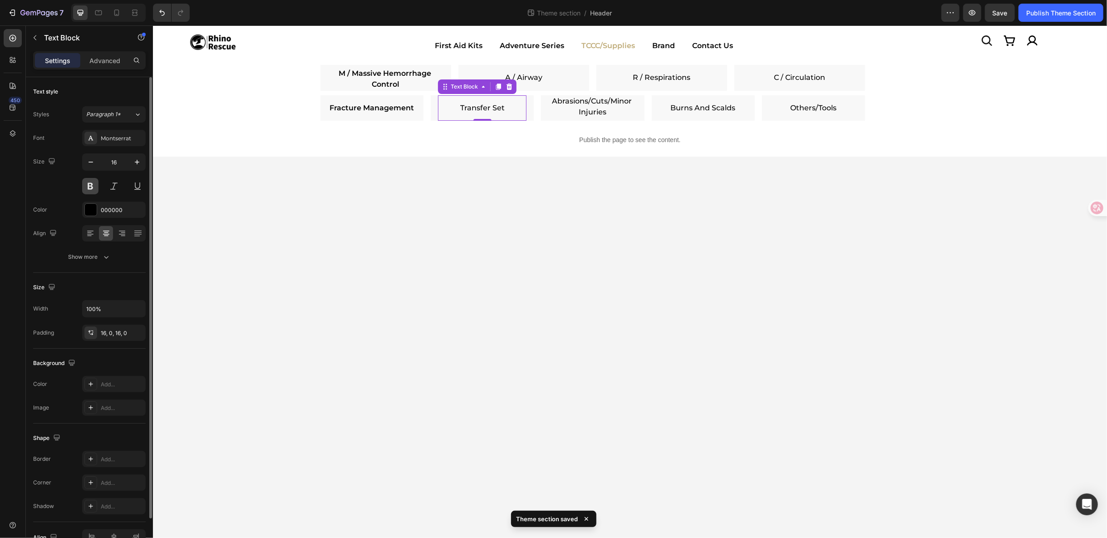
click at [97, 188] on button at bounding box center [90, 186] width 16 height 16
click at [540, 81] on p "A / Airway" at bounding box center [523, 77] width 114 height 11
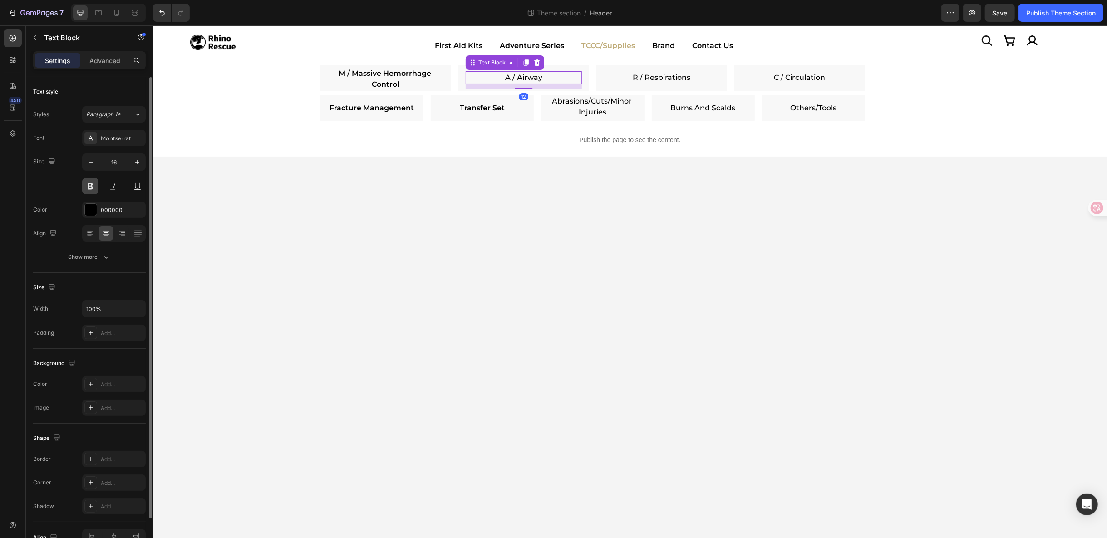
click at [95, 182] on button at bounding box center [90, 186] width 16 height 16
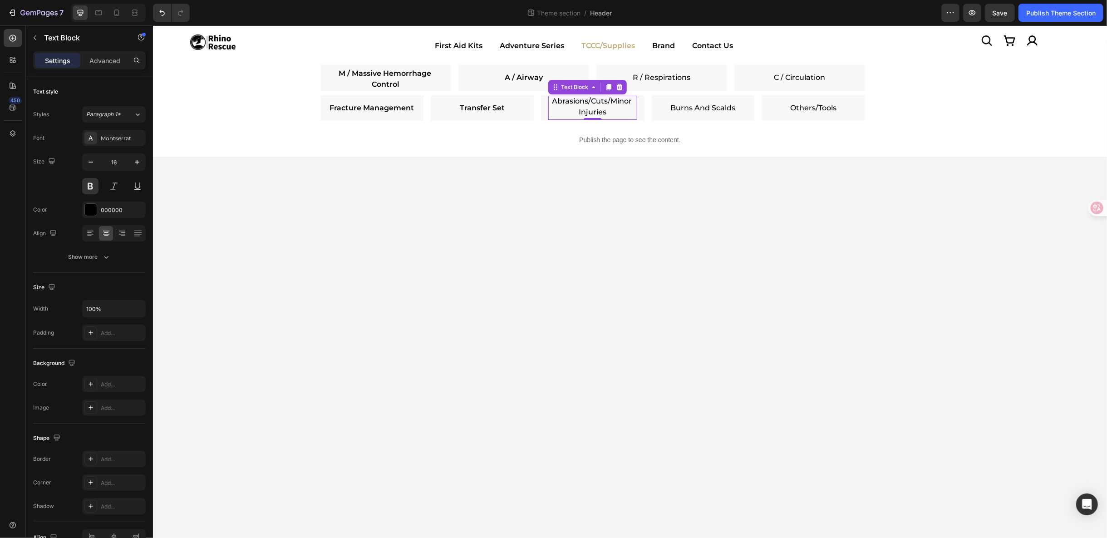
click at [619, 104] on p "Abrasions/Cuts/Minor Injuries" at bounding box center [592, 106] width 89 height 22
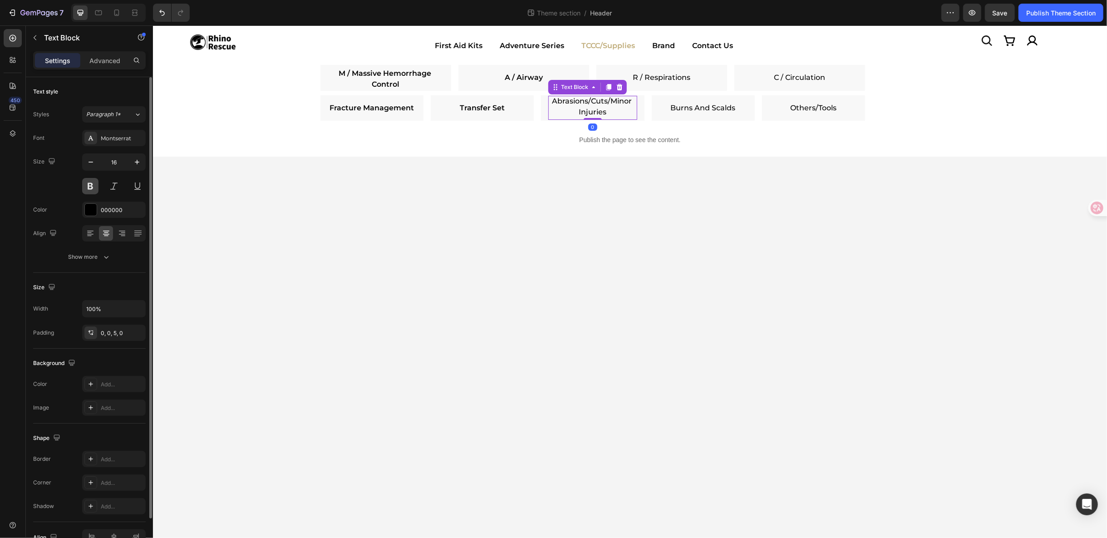
click at [93, 184] on button at bounding box center [90, 186] width 16 height 16
click at [665, 83] on div "R / Respirations" at bounding box center [661, 77] width 116 height 13
click at [89, 179] on button at bounding box center [90, 186] width 16 height 16
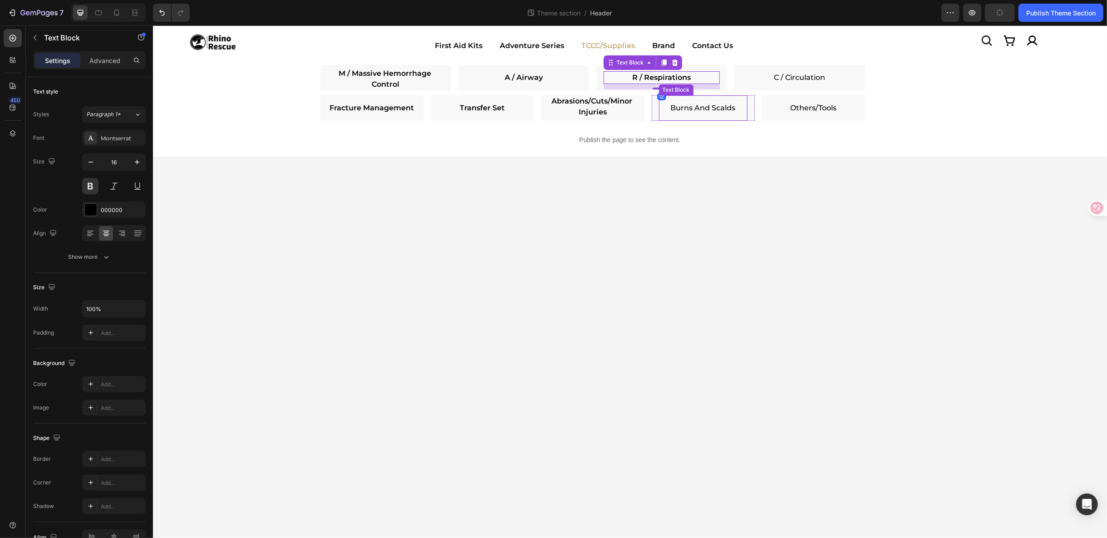
click at [736, 105] on p "Burns And Scalds" at bounding box center [703, 107] width 89 height 11
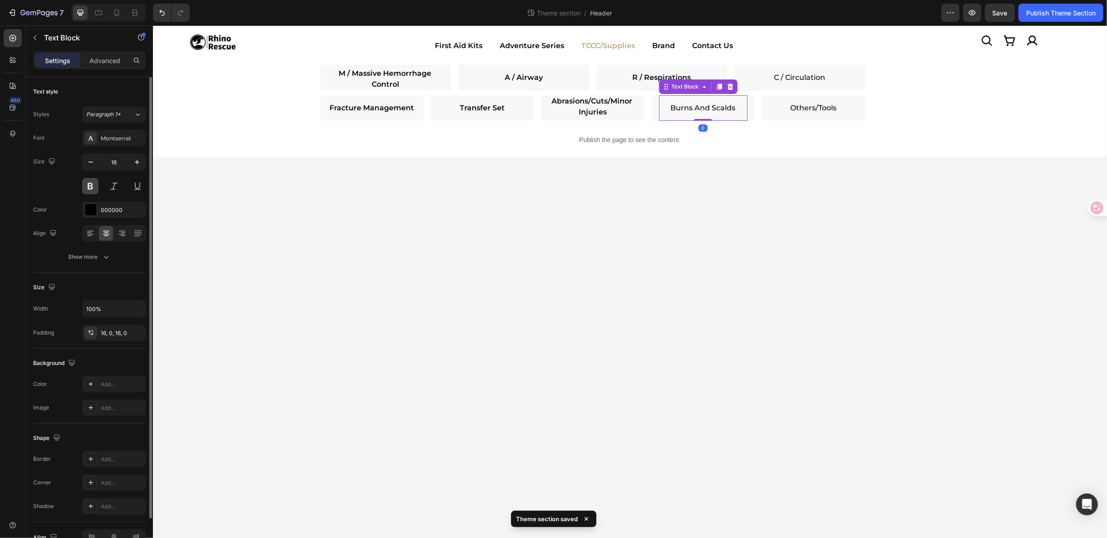
click at [90, 187] on button at bounding box center [90, 186] width 16 height 16
click at [822, 82] on p "C / Circulation" at bounding box center [799, 77] width 114 height 11
click at [90, 187] on button at bounding box center [90, 186] width 16 height 16
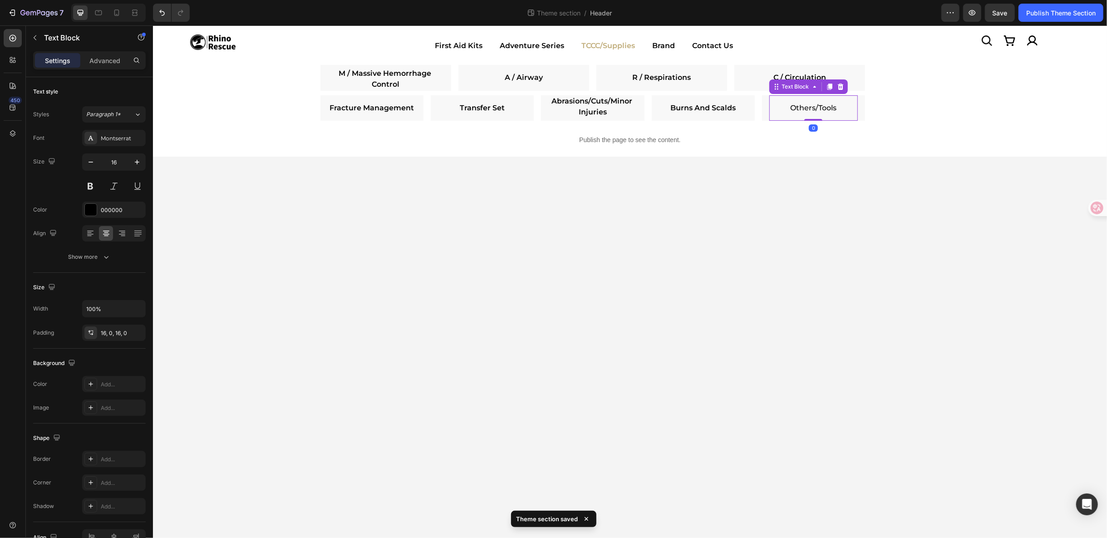
click at [833, 111] on link "Others/Tools" at bounding box center [813, 107] width 46 height 9
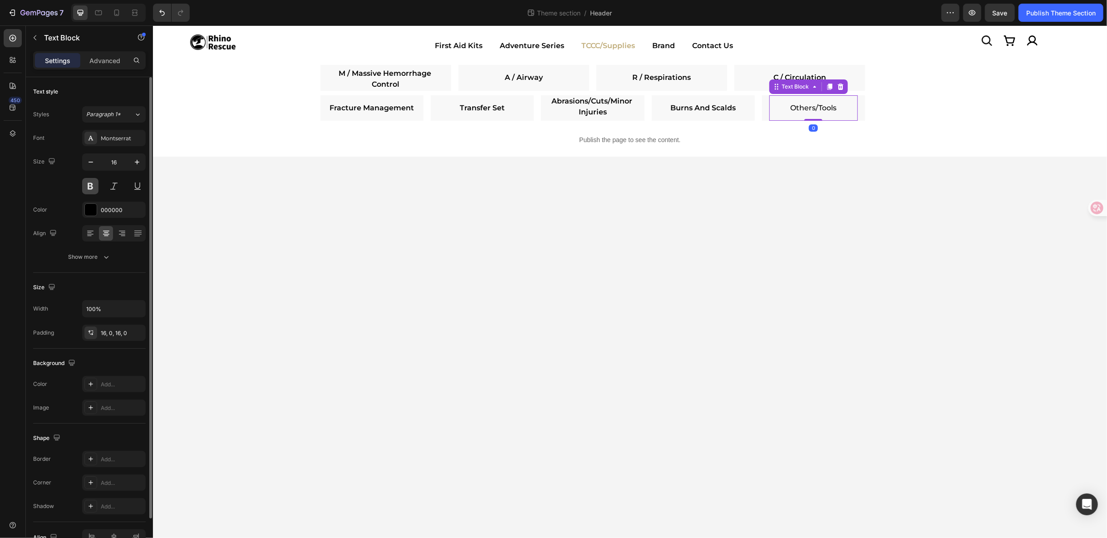
click at [92, 189] on button at bounding box center [90, 186] width 16 height 16
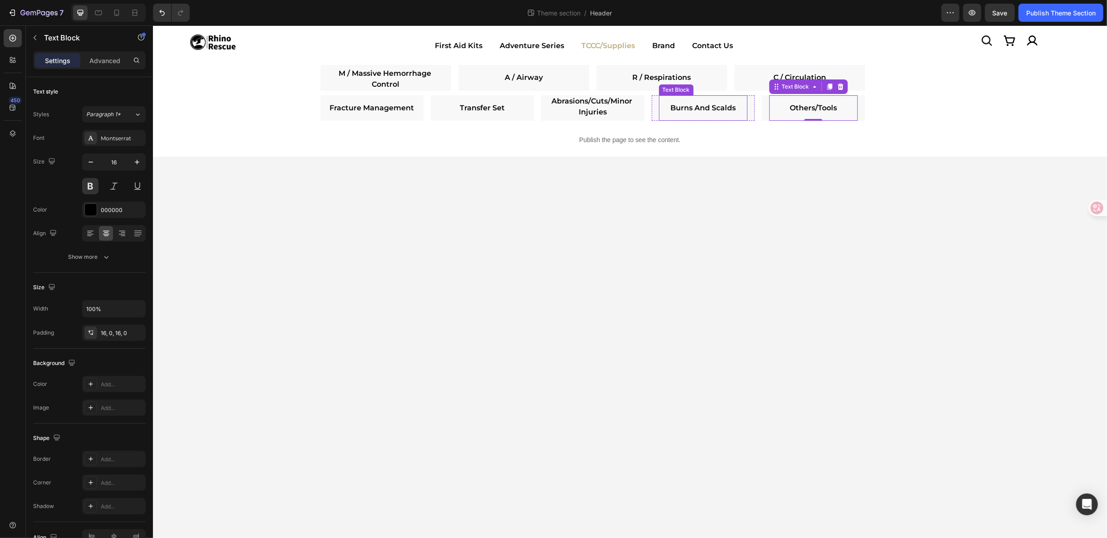
click at [729, 103] on link "Burns And Scalds" at bounding box center [702, 107] width 65 height 9
click at [810, 74] on link "C / Circulation" at bounding box center [799, 77] width 53 height 9
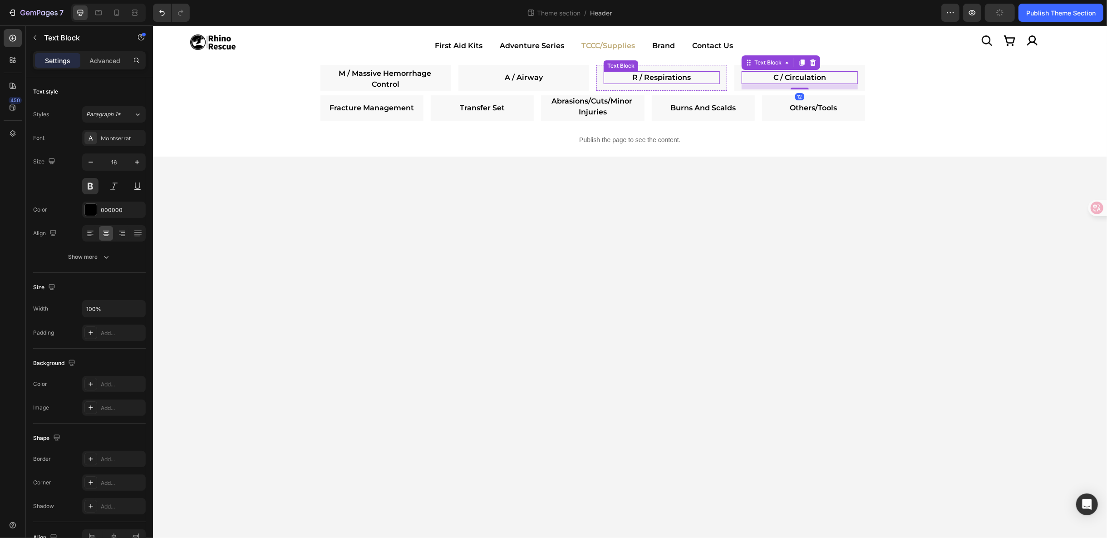
click at [694, 81] on p "R / Respirations" at bounding box center [661, 77] width 114 height 11
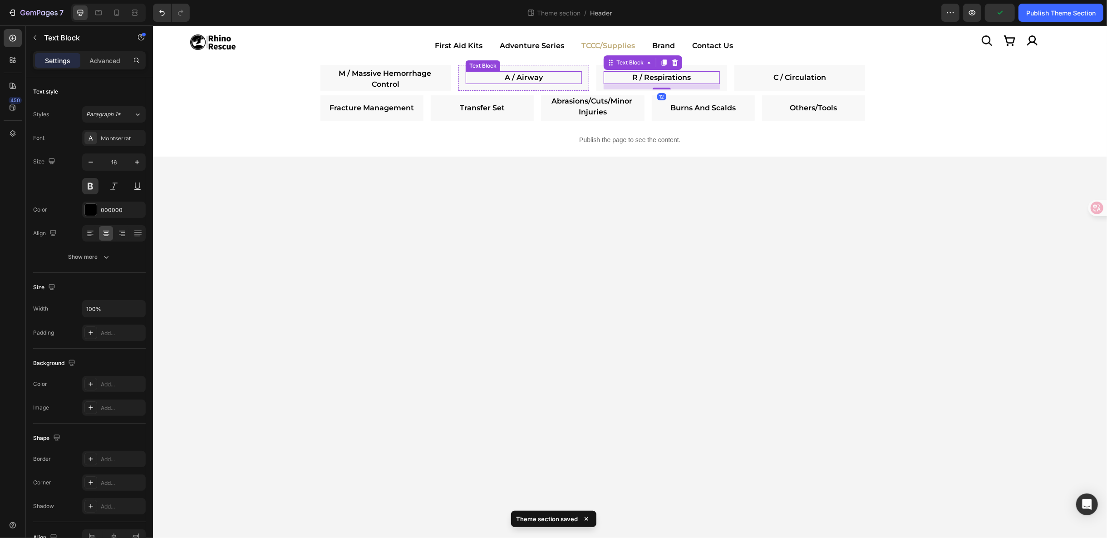
click at [526, 73] on link "A / Airway" at bounding box center [523, 77] width 38 height 9
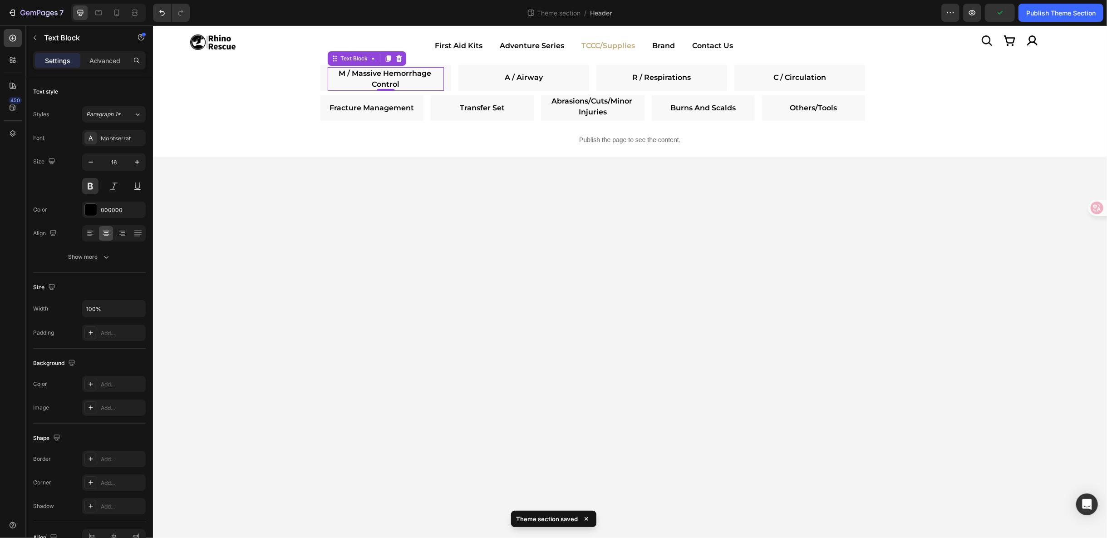
click at [409, 78] on p "M / Massive Hemorrhage Control" at bounding box center [385, 79] width 114 height 22
click at [1006, 8] on div "Save" at bounding box center [1000, 13] width 15 height 10
click at [1082, 17] on div "Publish Theme Section" at bounding box center [1060, 13] width 69 height 10
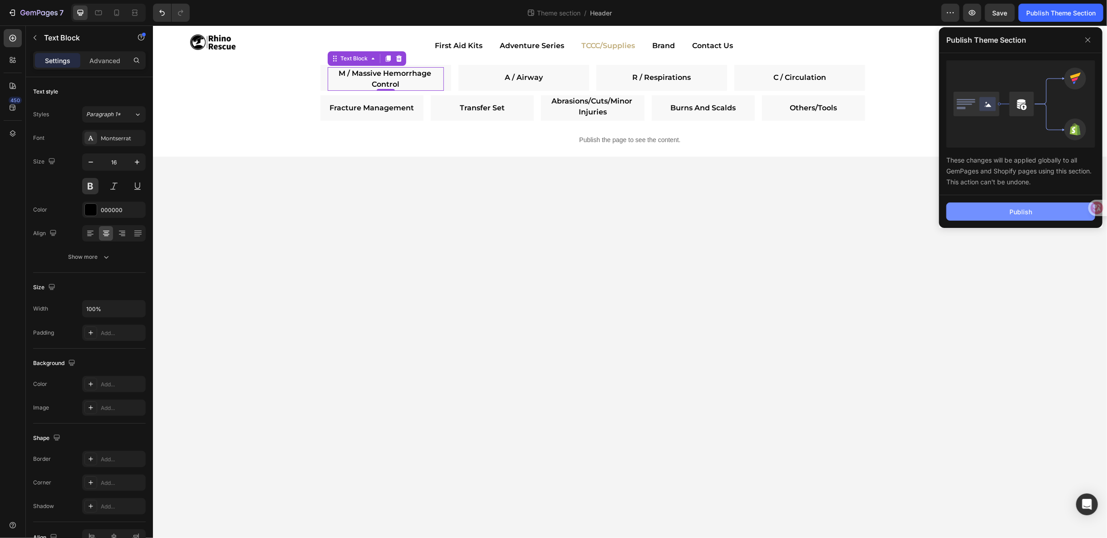
click at [1041, 214] on button "Publish" at bounding box center [1020, 211] width 149 height 18
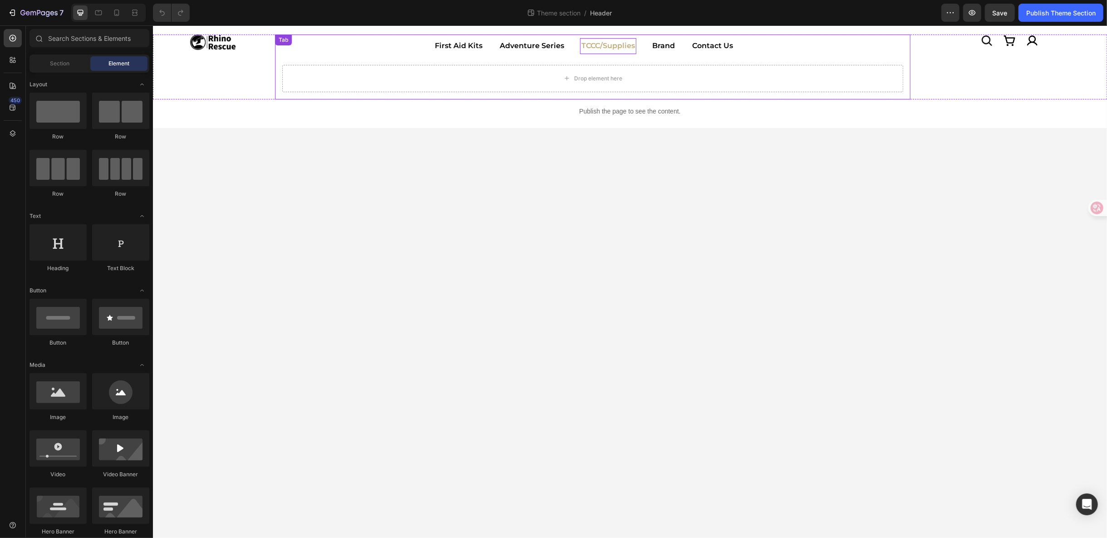
click at [609, 44] on p "TCCC/Supplies" at bounding box center [608, 45] width 54 height 13
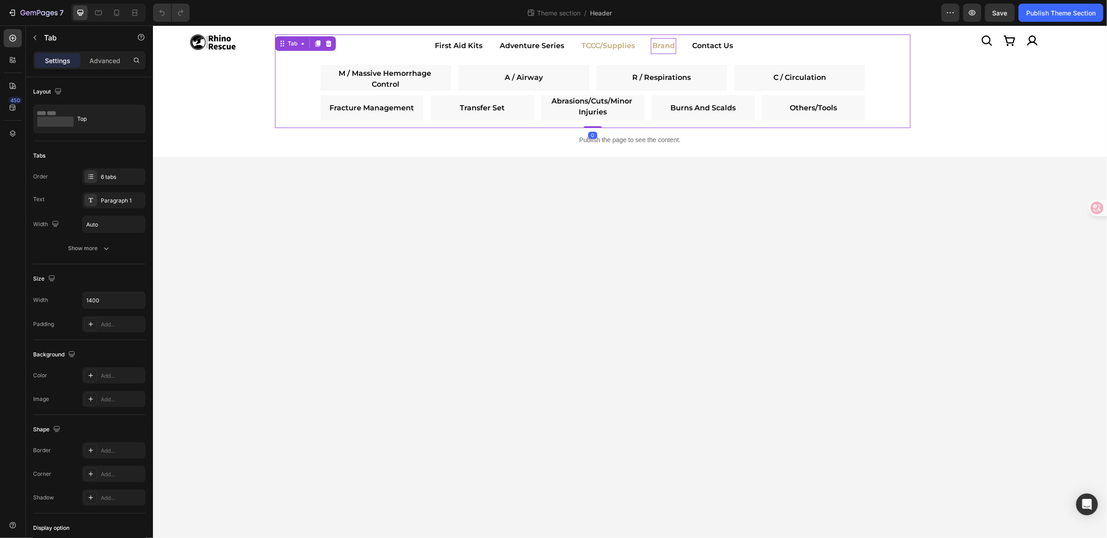
click at [653, 44] on p "Brand" at bounding box center [663, 45] width 23 height 13
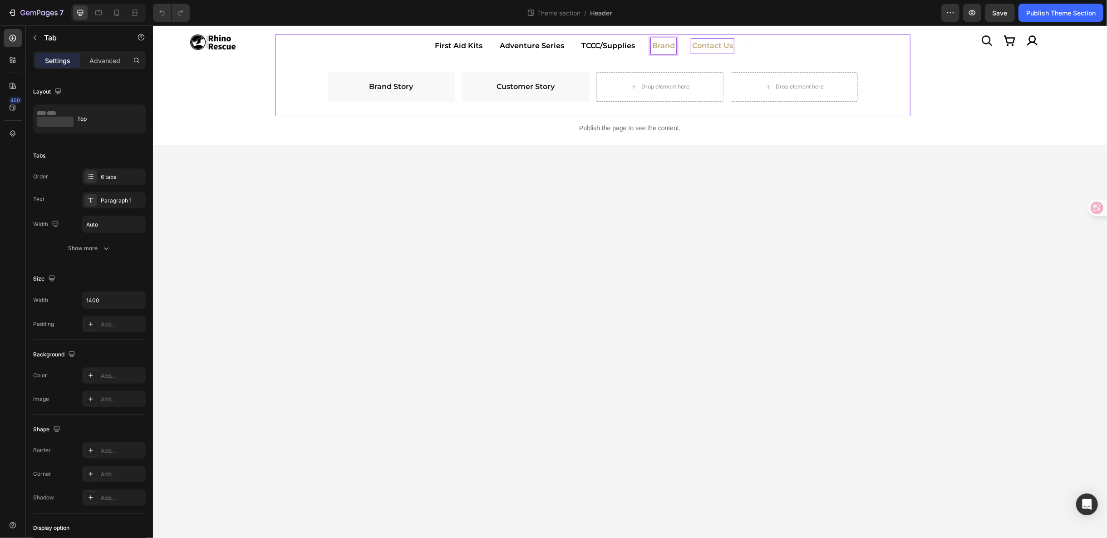
click at [700, 47] on p "Contact Us" at bounding box center [712, 45] width 41 height 13
click at [331, 85] on div "Wholesale/Retail Application Text Block Row" at bounding box center [390, 87] width 127 height 30
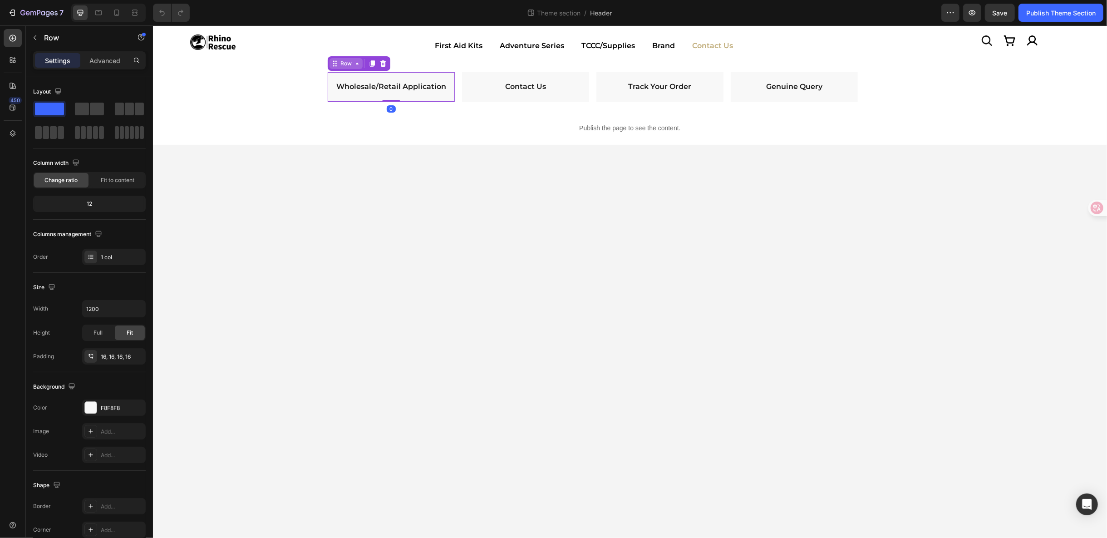
click at [358, 61] on icon at bounding box center [356, 62] width 7 height 7
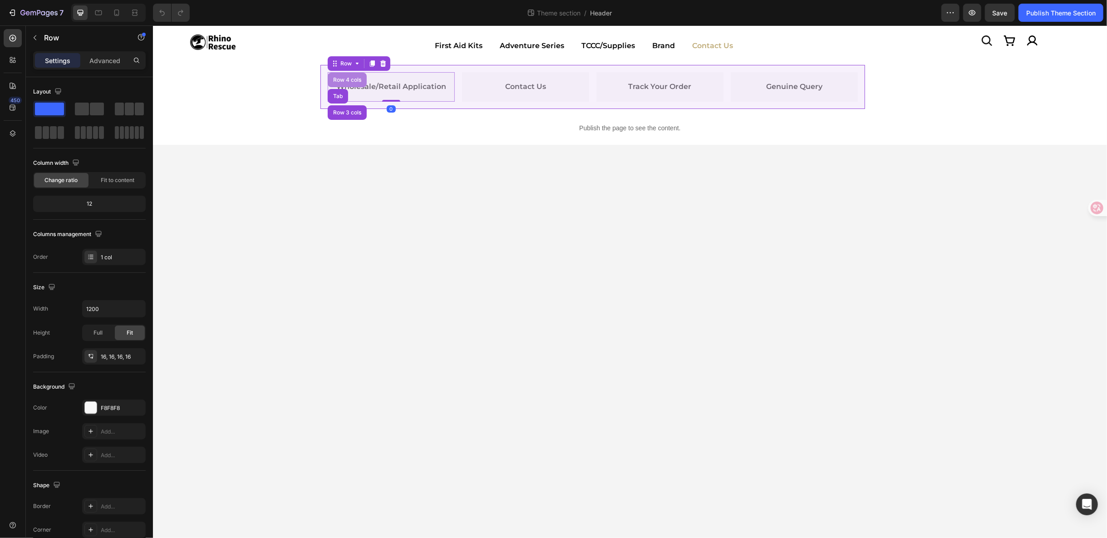
click at [351, 74] on div "Row 4 cols" at bounding box center [346, 79] width 39 height 15
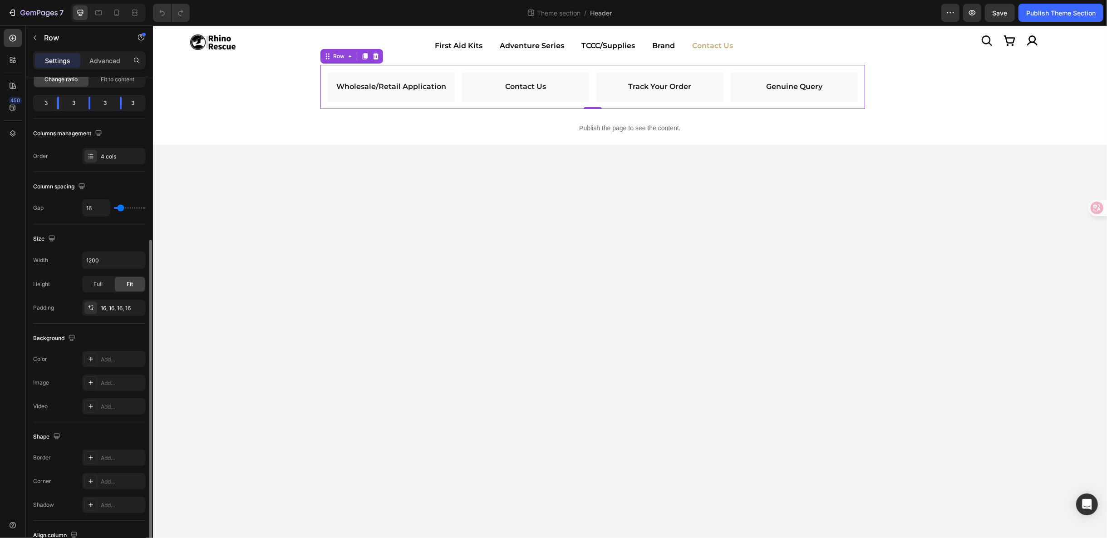
scroll to position [151, 0]
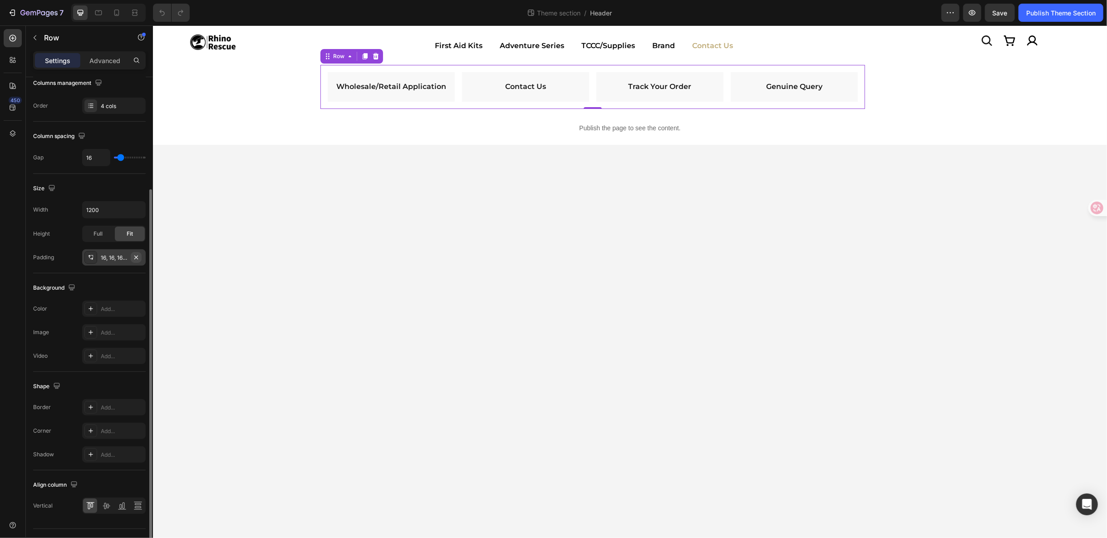
click at [138, 259] on button "button" at bounding box center [136, 257] width 11 height 11
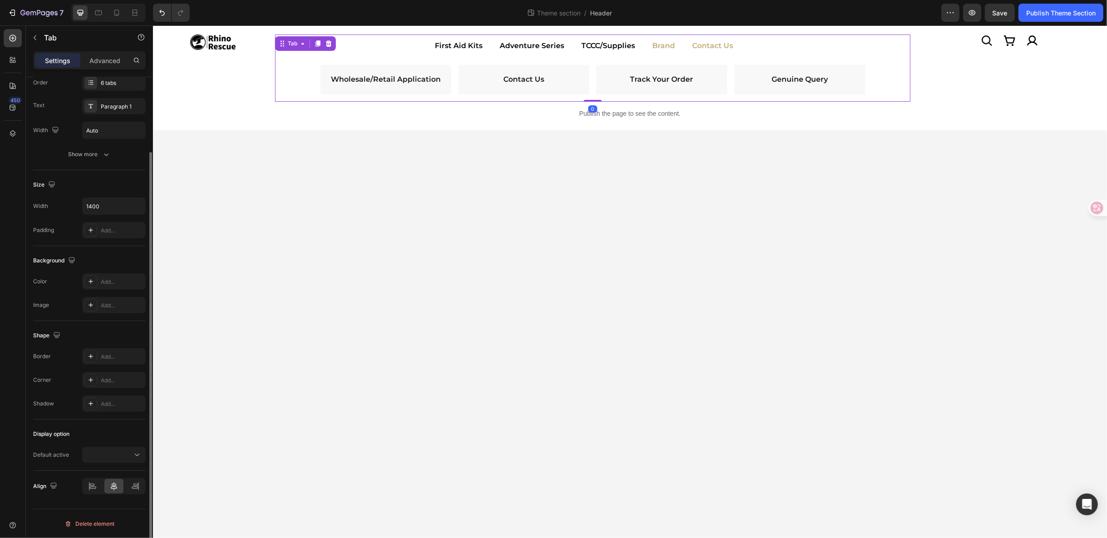
click at [650, 46] on li "Brand" at bounding box center [663, 45] width 40 height 23
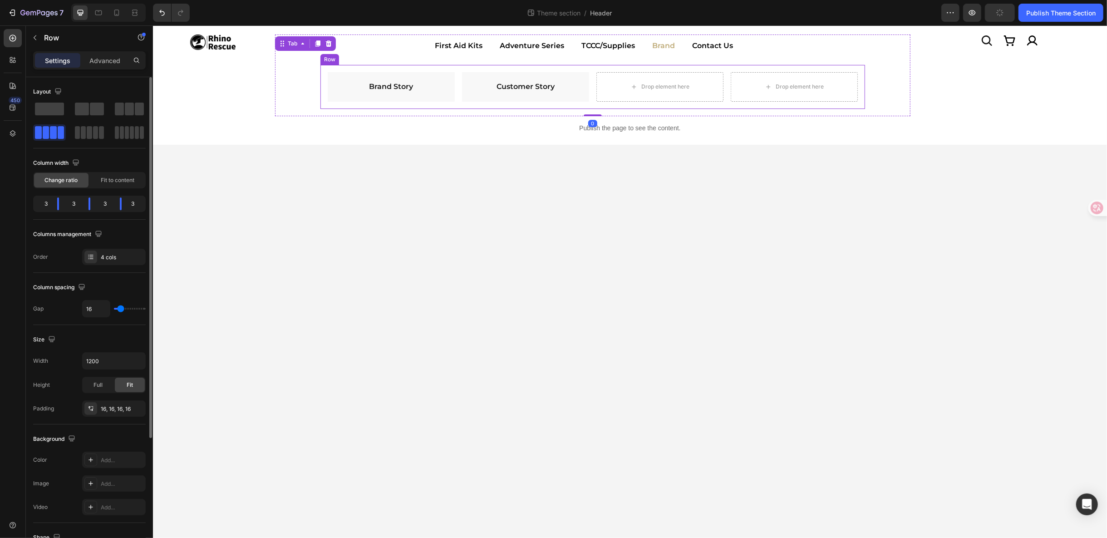
click at [321, 83] on div "Brand Story Text Block Row Customer Story Text Block Row Drop element here Drop…" at bounding box center [592, 86] width 545 height 44
click at [139, 405] on icon "button" at bounding box center [136, 408] width 7 height 7
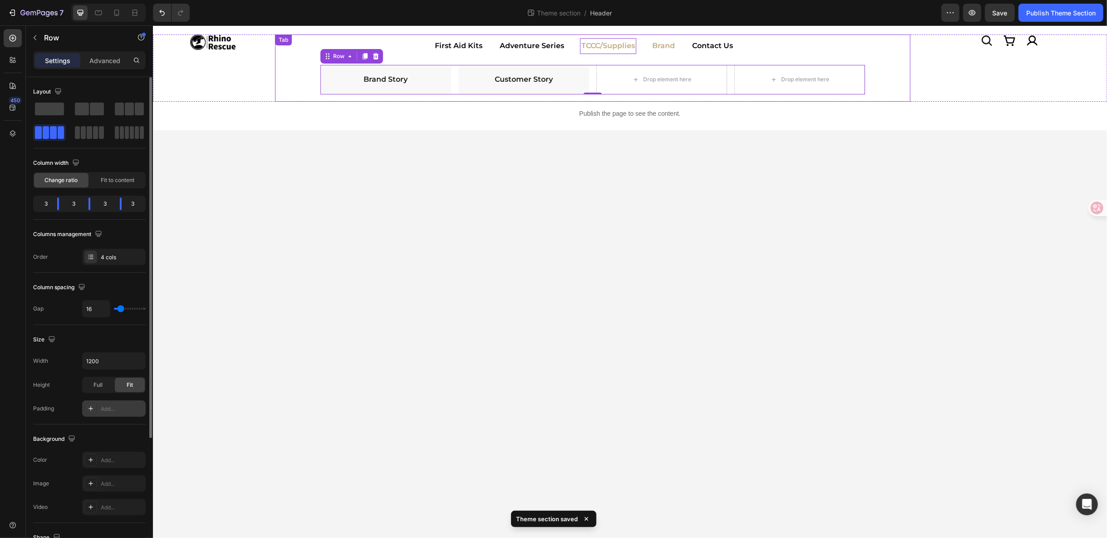
click at [596, 40] on p "TCCC/Supplies" at bounding box center [608, 45] width 54 height 13
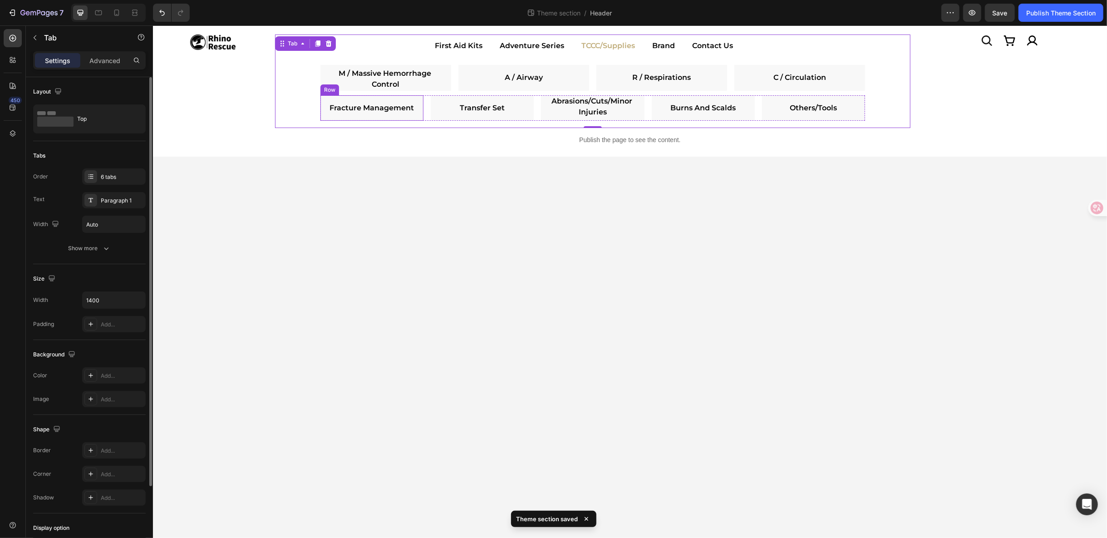
click at [327, 92] on div "Row" at bounding box center [329, 89] width 19 height 11
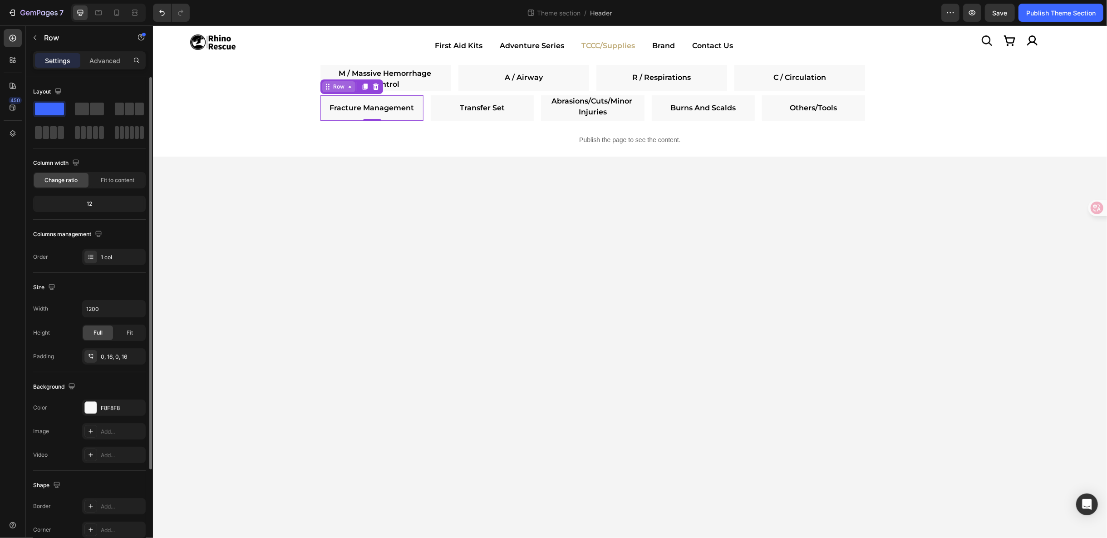
click at [340, 81] on div "Row" at bounding box center [338, 86] width 33 height 11
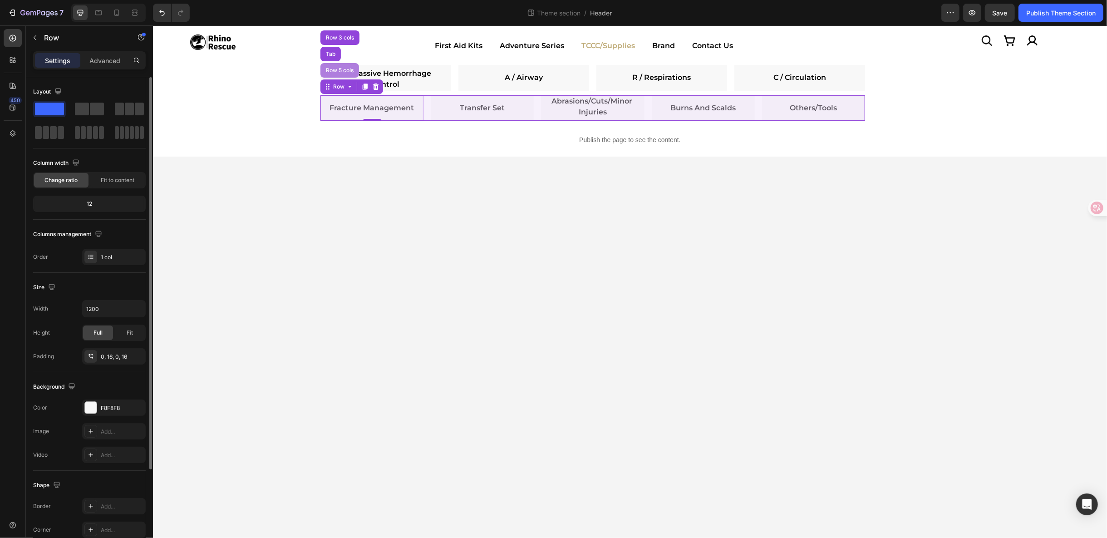
click at [336, 68] on div "Row 5 cols" at bounding box center [339, 69] width 31 height 5
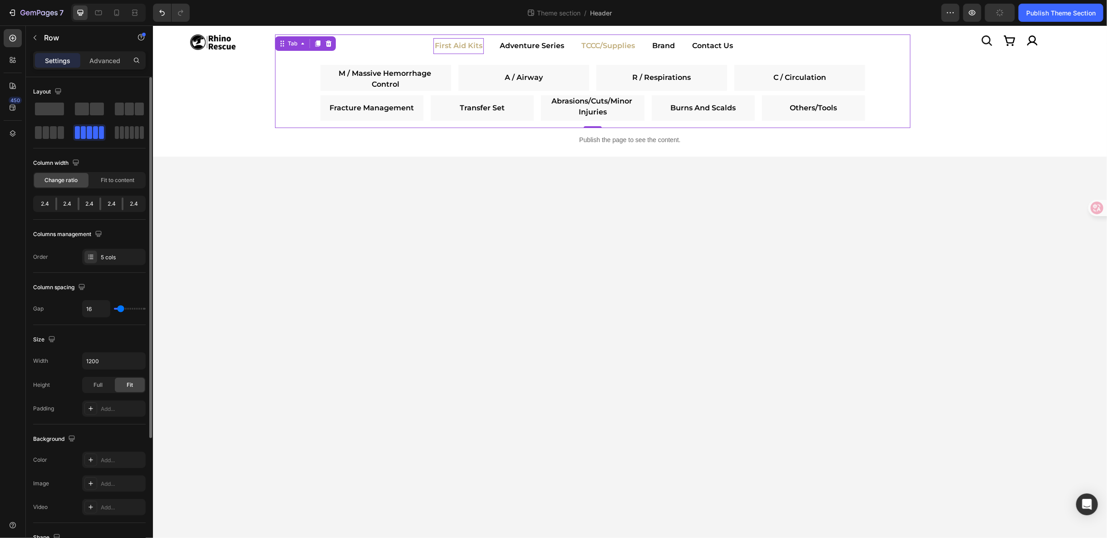
click at [476, 47] on p "First Aid Kits" at bounding box center [458, 45] width 48 height 13
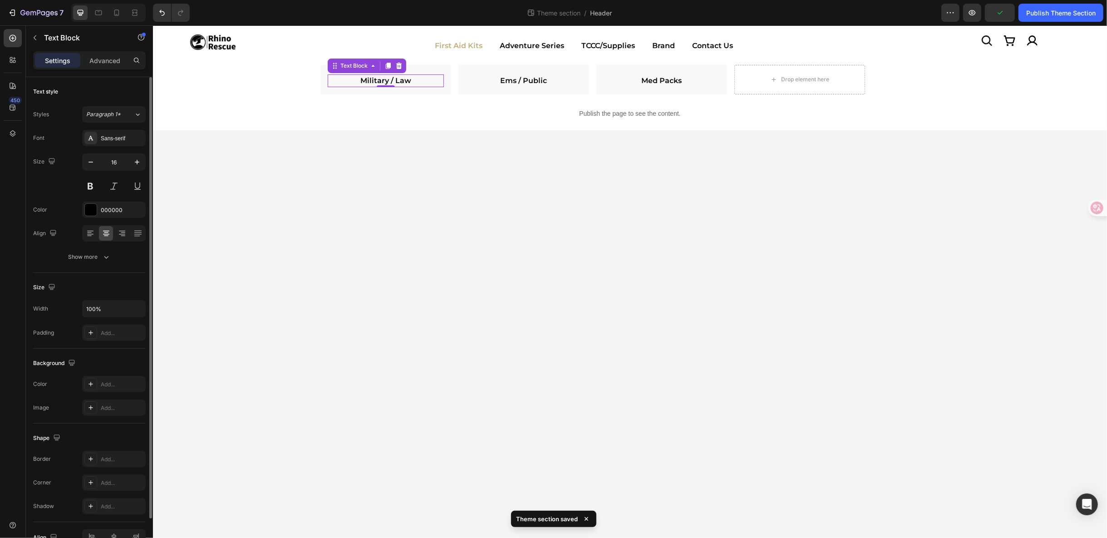
click at [409, 82] on strong "Military / Law" at bounding box center [385, 80] width 51 height 9
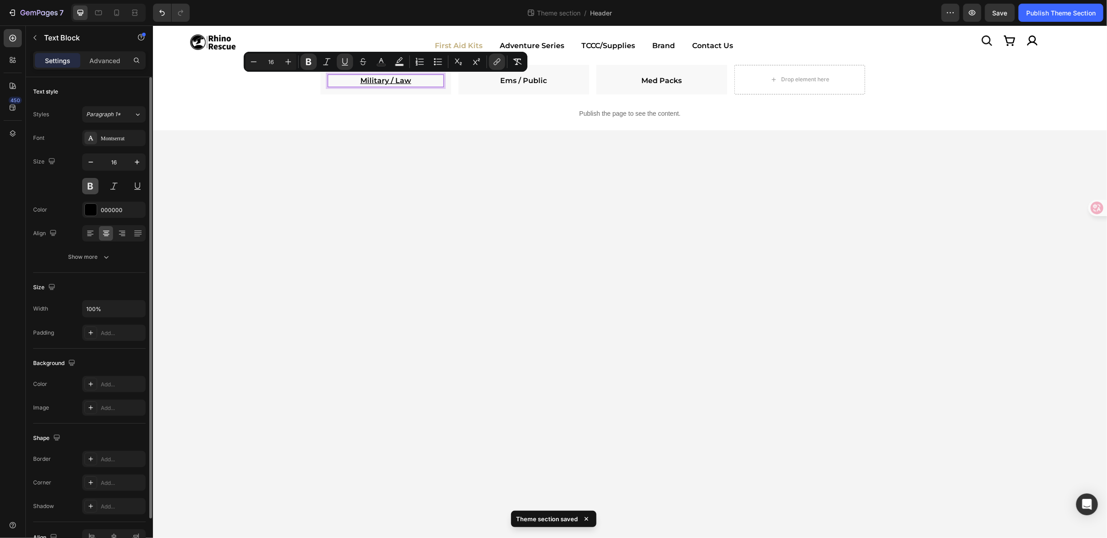
click at [91, 186] on button at bounding box center [90, 186] width 16 height 16
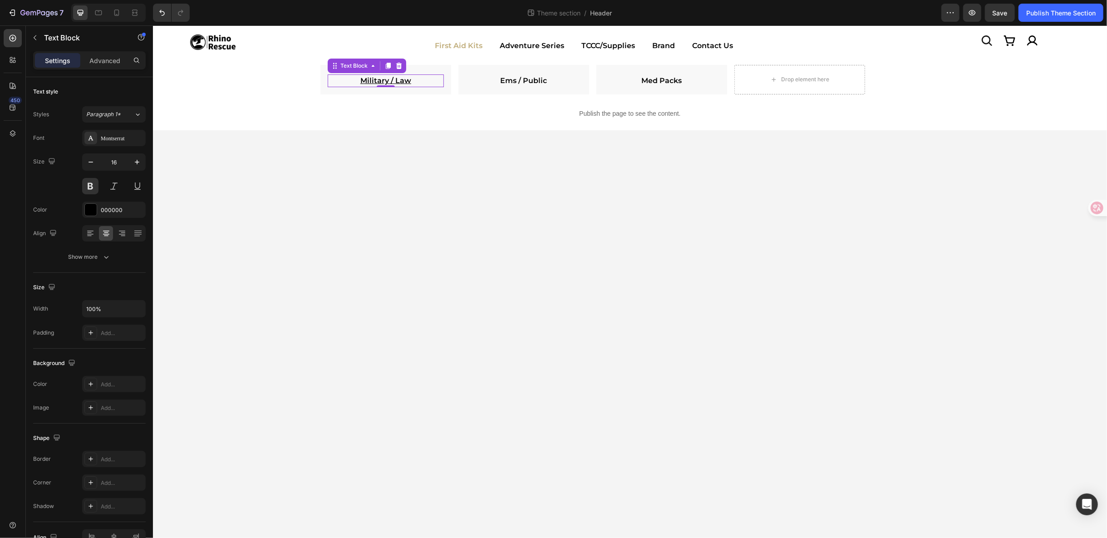
click at [405, 81] on u "Military / Law" at bounding box center [385, 80] width 51 height 9
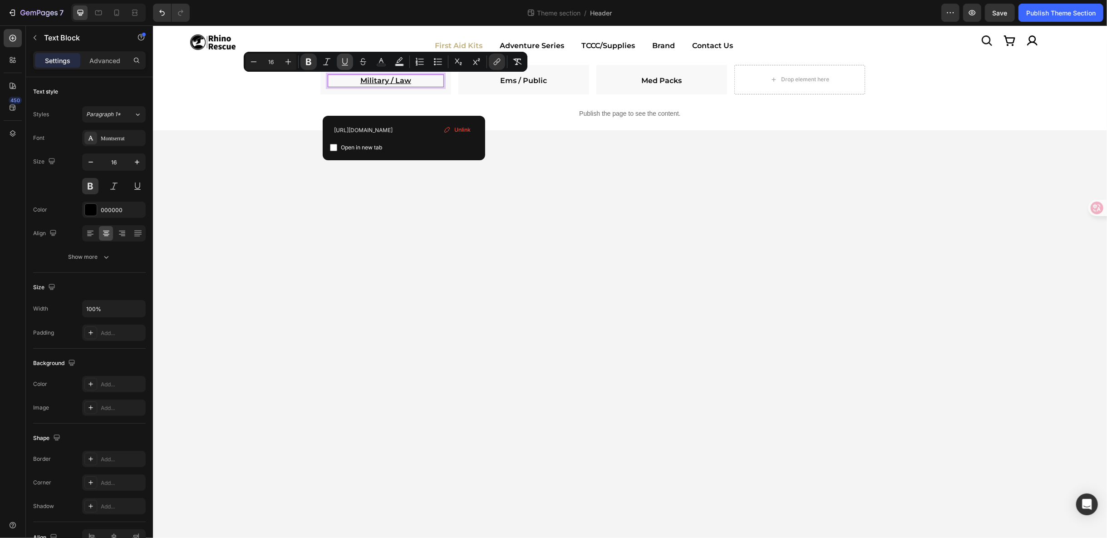
click at [340, 57] on icon "Editor contextual toolbar" at bounding box center [344, 61] width 9 height 9
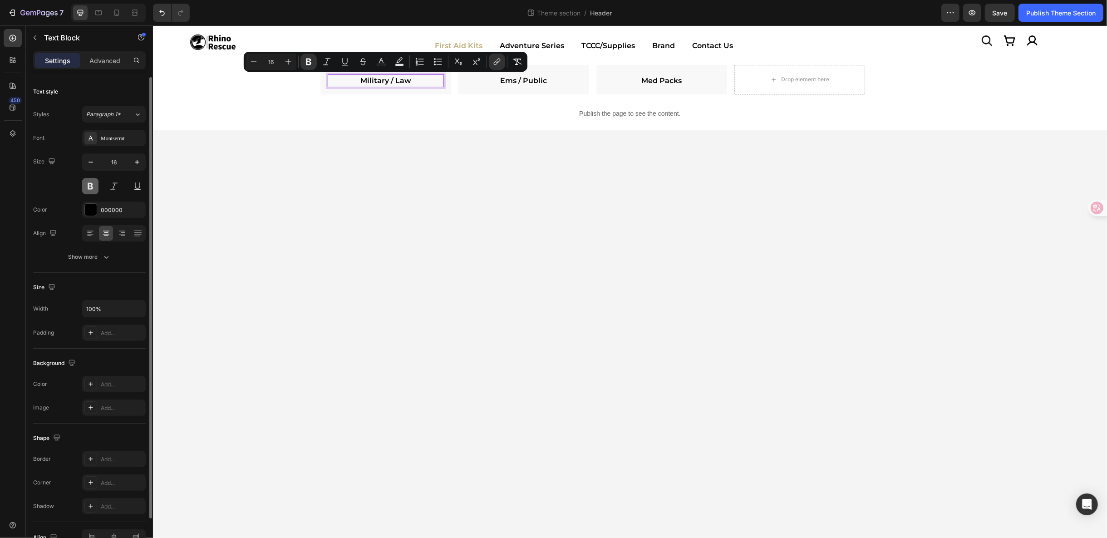
click at [90, 182] on button at bounding box center [90, 186] width 16 height 16
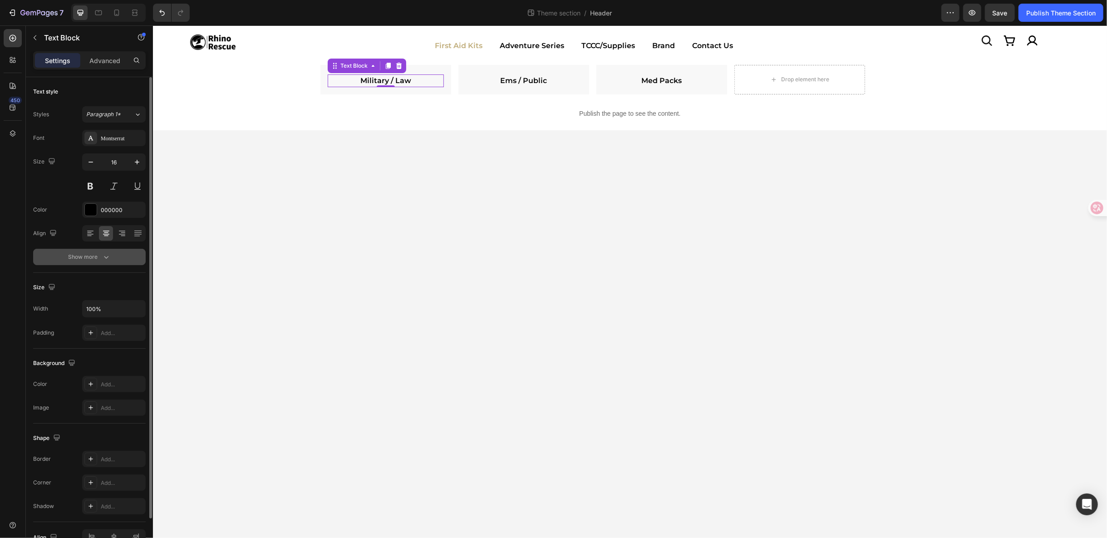
click at [120, 258] on button "Show more" at bounding box center [89, 257] width 113 height 16
click at [141, 256] on icon at bounding box center [137, 256] width 9 height 9
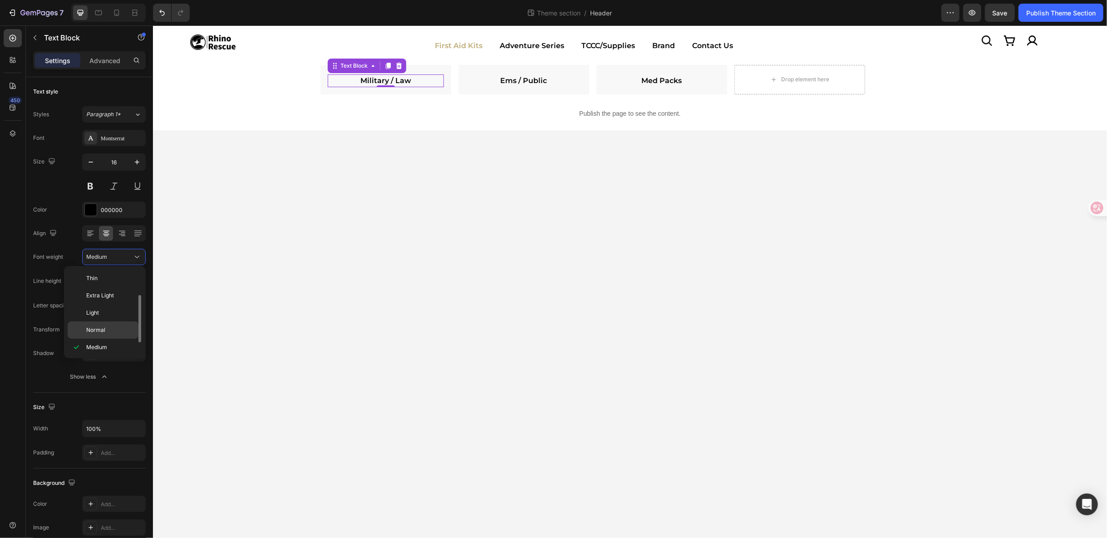
scroll to position [16, 0]
click at [104, 322] on div "Medium" at bounding box center [103, 330] width 71 height 17
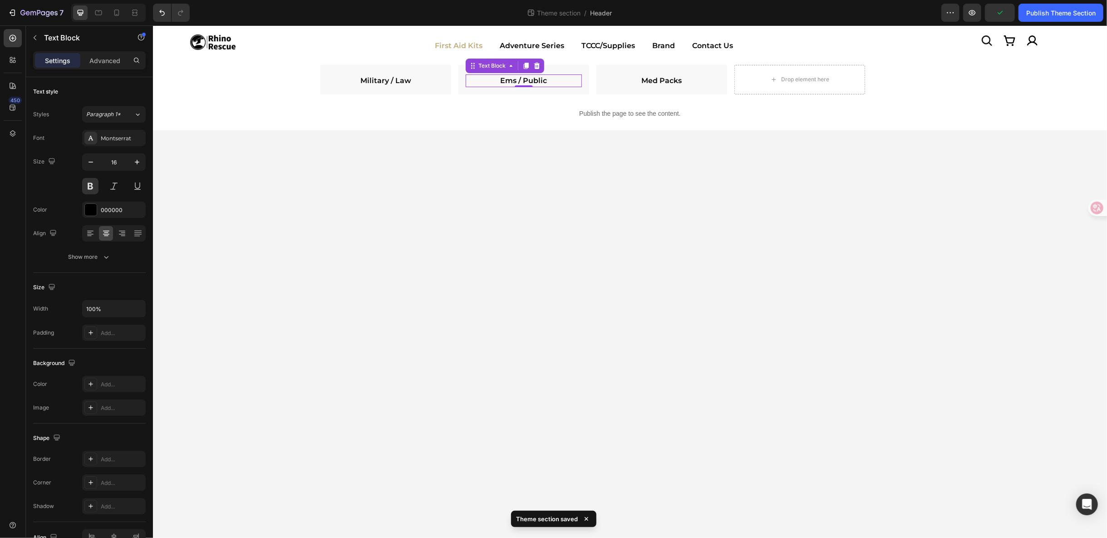
click at [529, 86] on div "Ems / Public Text Block 0" at bounding box center [523, 80] width 116 height 13
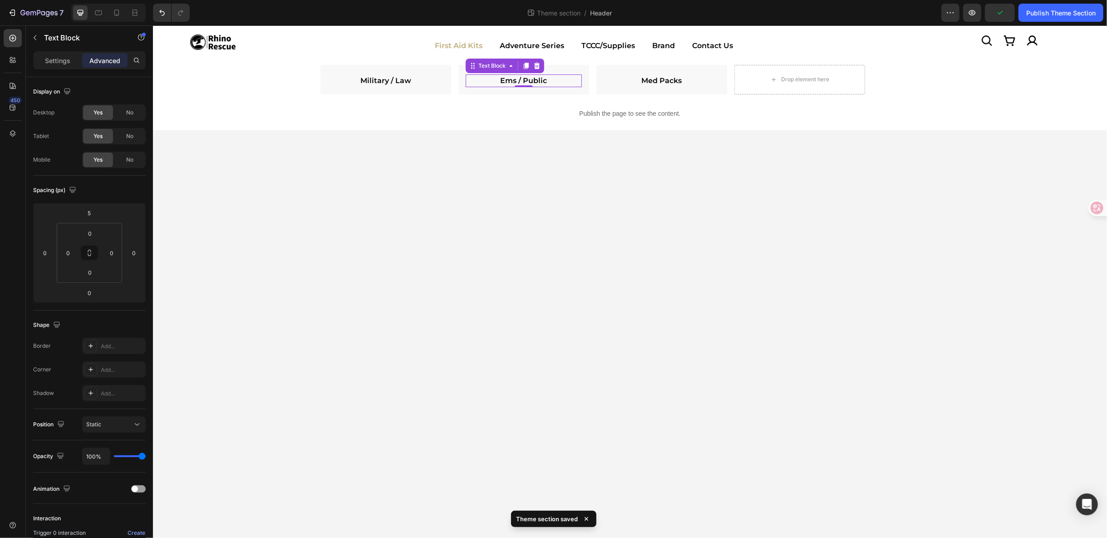
click at [529, 86] on div at bounding box center [523, 86] width 18 height 2
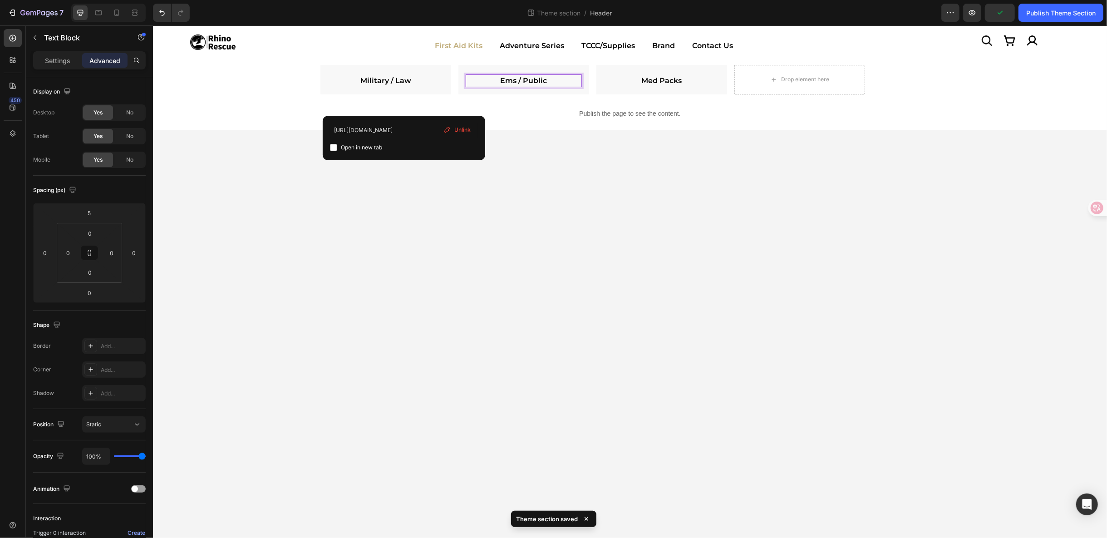
click at [535, 81] on link "Ems / Public" at bounding box center [523, 80] width 47 height 9
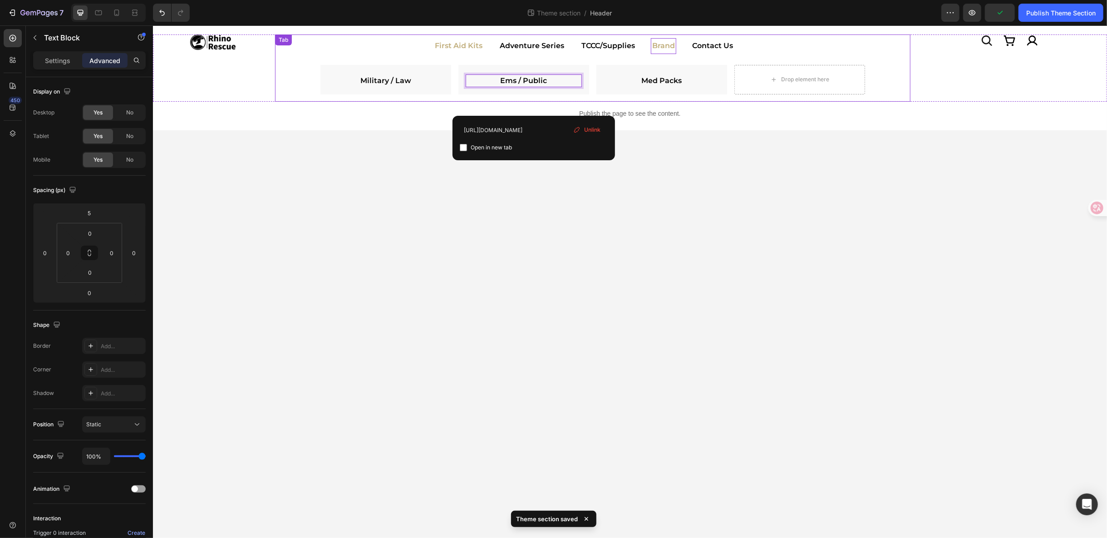
click at [657, 44] on p "Brand" at bounding box center [663, 45] width 23 height 13
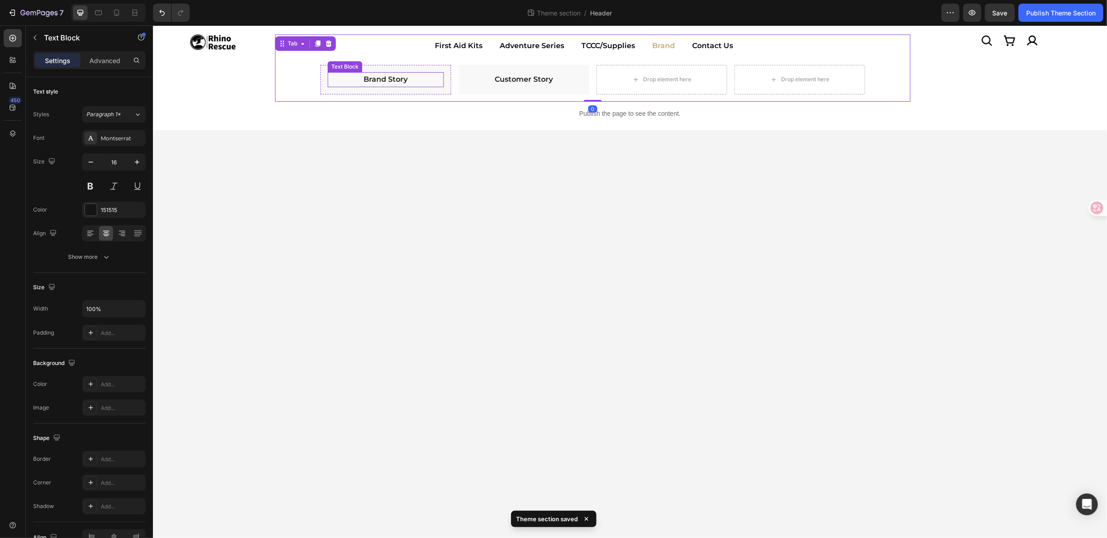
click at [390, 77] on link "Brand Story" at bounding box center [385, 78] width 44 height 9
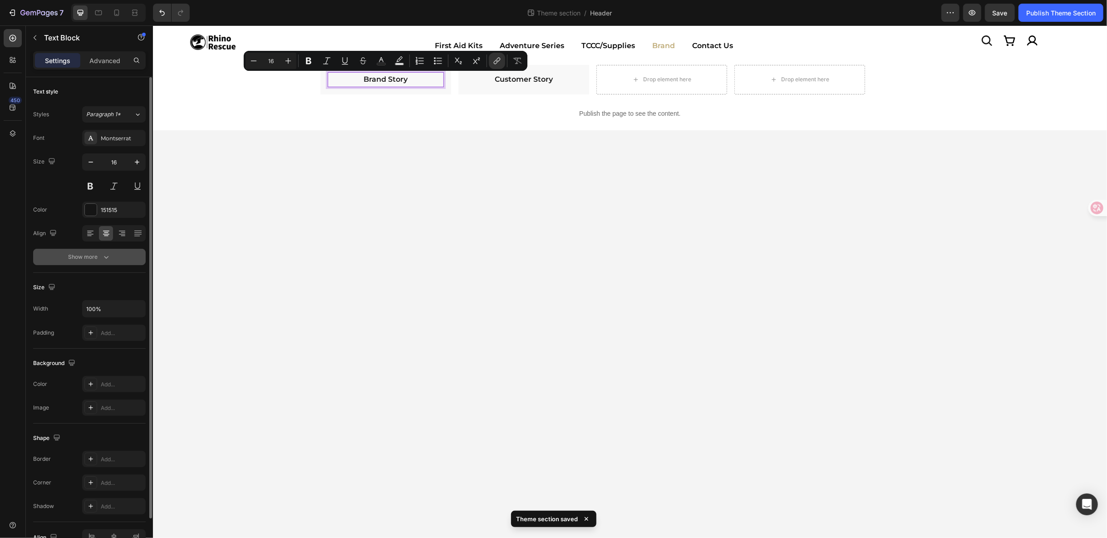
click at [121, 259] on button "Show more" at bounding box center [89, 257] width 113 height 16
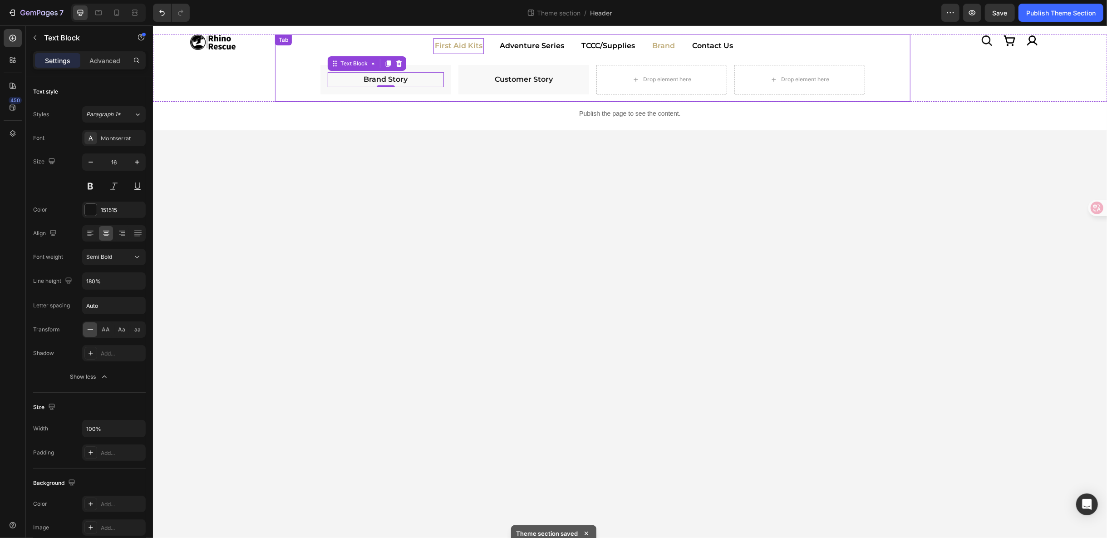
click at [455, 49] on p "First Aid Kits" at bounding box center [458, 45] width 48 height 13
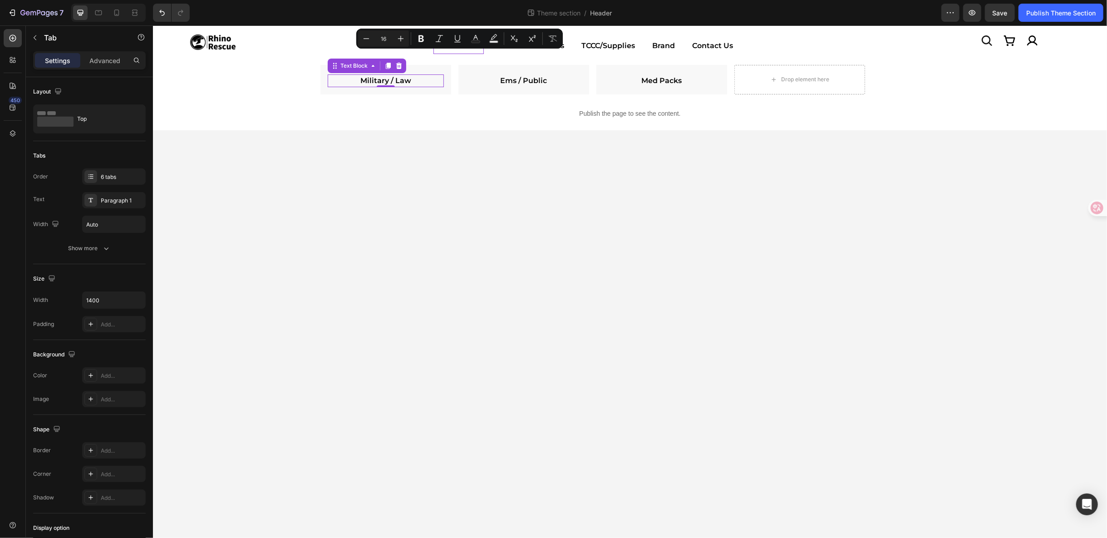
click at [390, 77] on strong "Military / Law" at bounding box center [385, 80] width 51 height 9
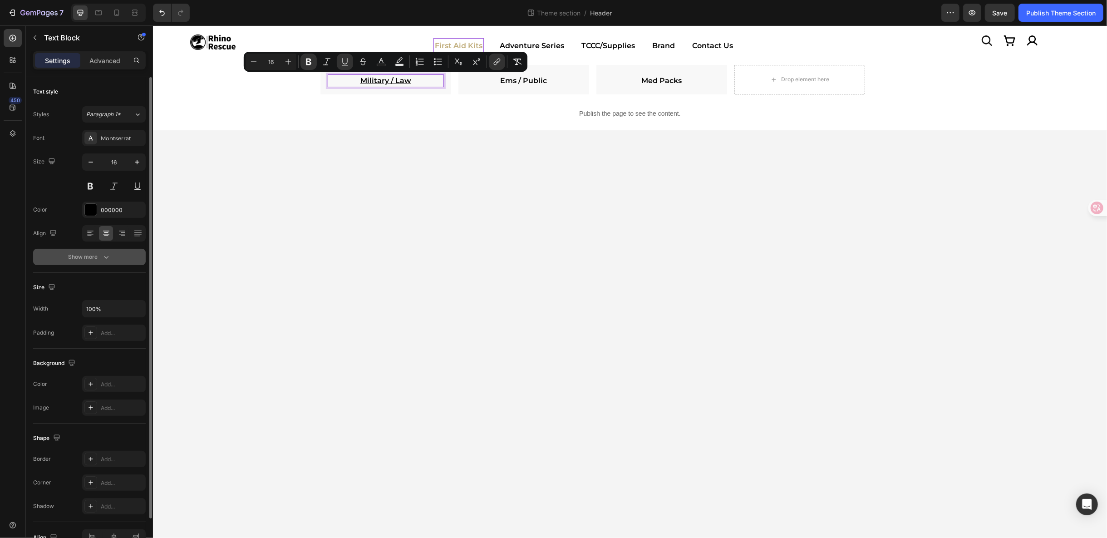
click at [109, 261] on button "Show more" at bounding box center [89, 257] width 113 height 16
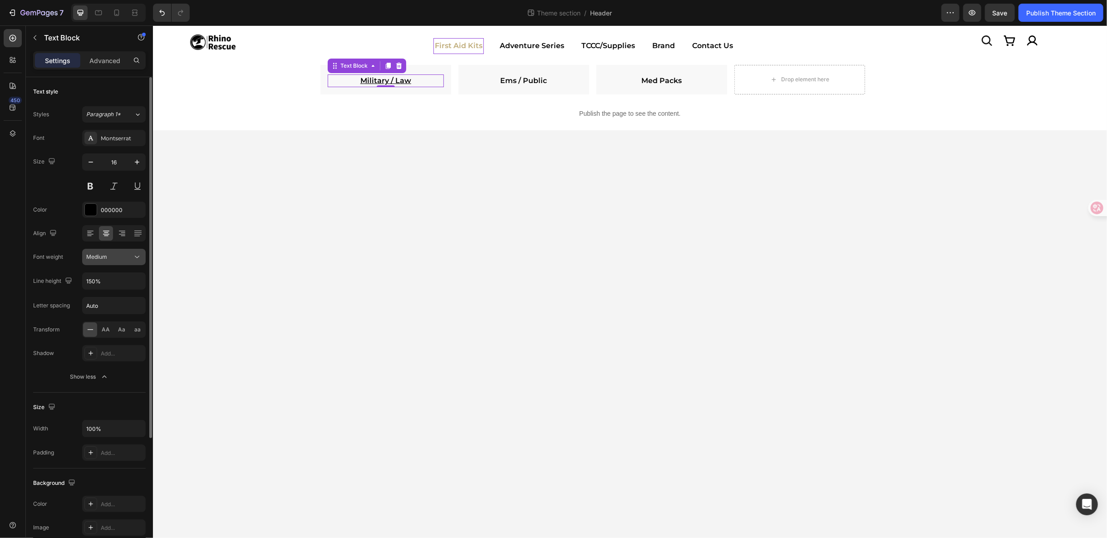
click at [139, 260] on icon at bounding box center [137, 256] width 9 height 9
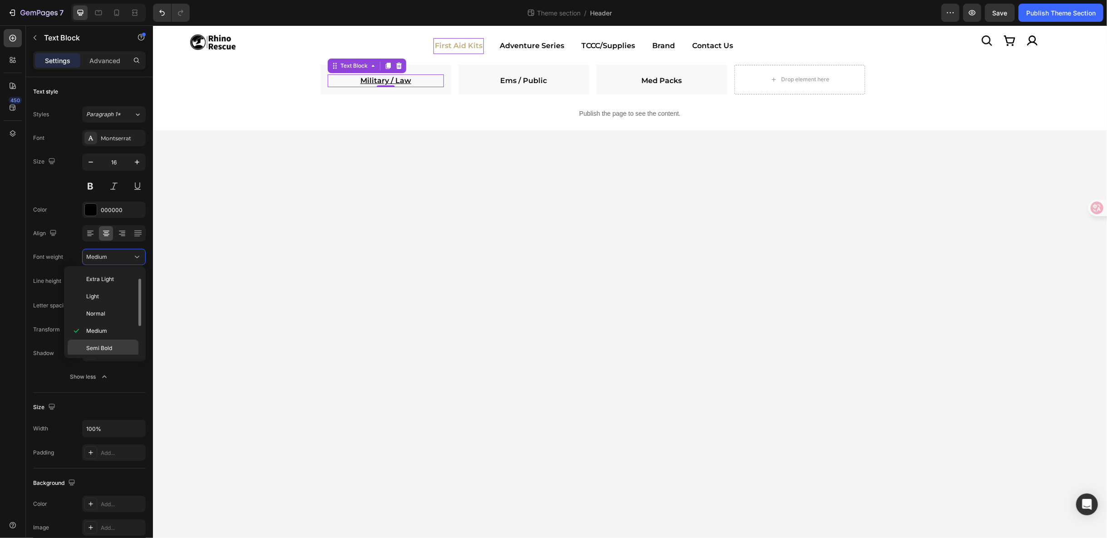
click at [108, 340] on div "Semi Bold" at bounding box center [103, 348] width 71 height 17
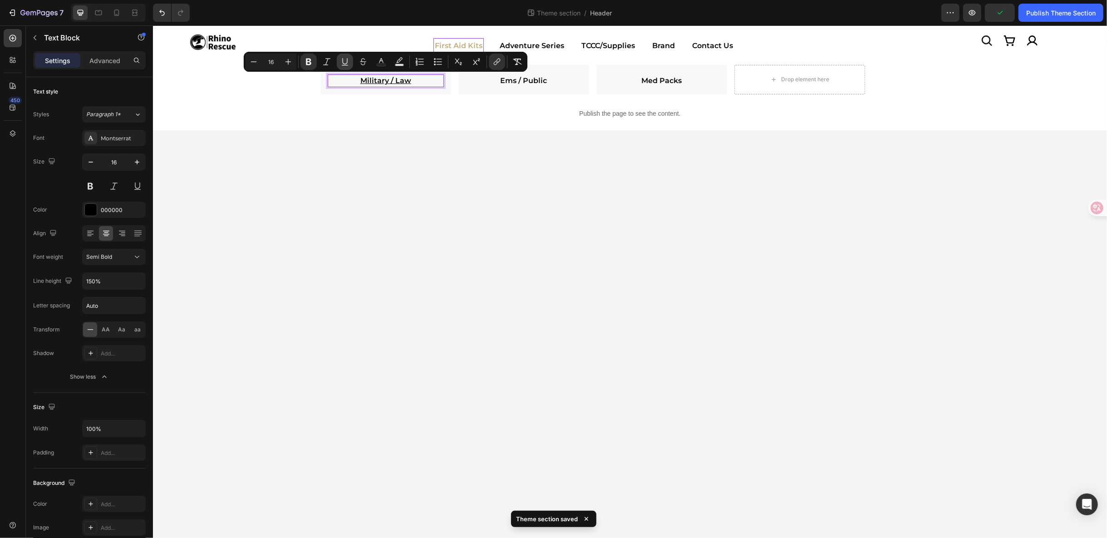
click at [341, 62] on icon "Editor contextual toolbar" at bounding box center [344, 61] width 9 height 9
click at [530, 76] on link "Ems / Public" at bounding box center [523, 80] width 47 height 9
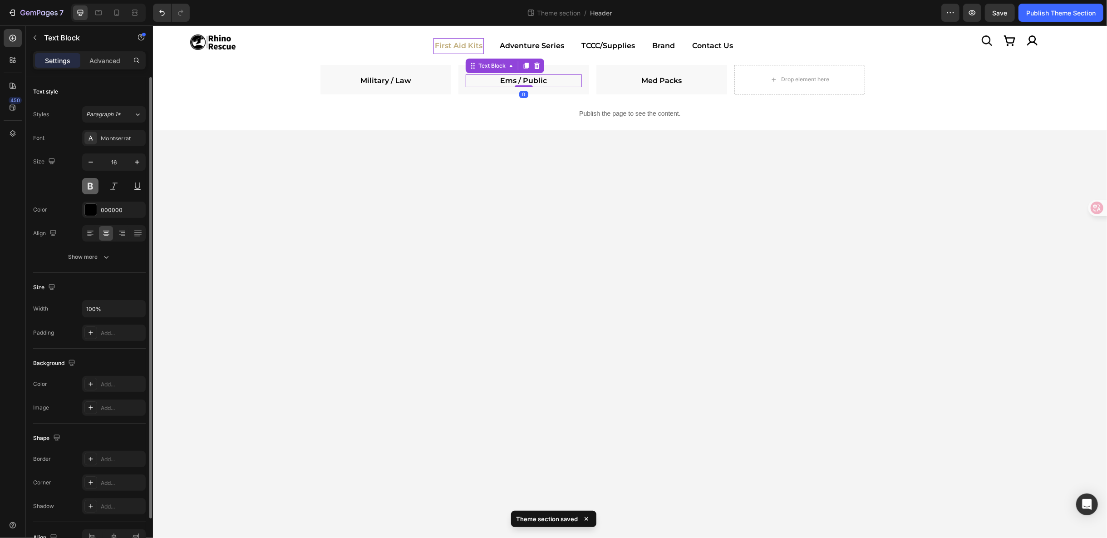
click at [84, 186] on button at bounding box center [90, 186] width 16 height 16
click at [104, 261] on button "Show more" at bounding box center [89, 257] width 113 height 16
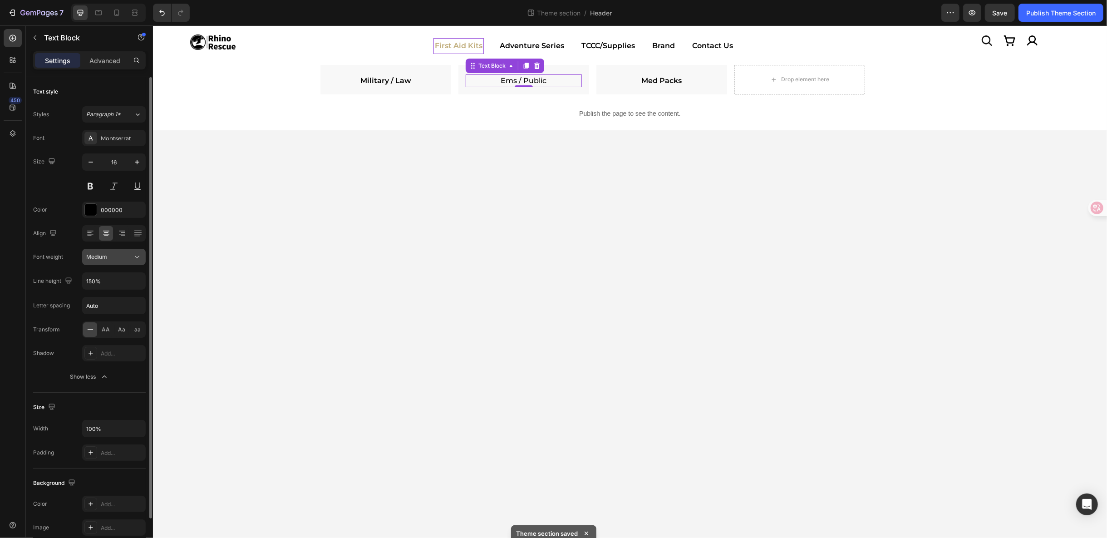
click at [140, 256] on icon at bounding box center [137, 256] width 9 height 9
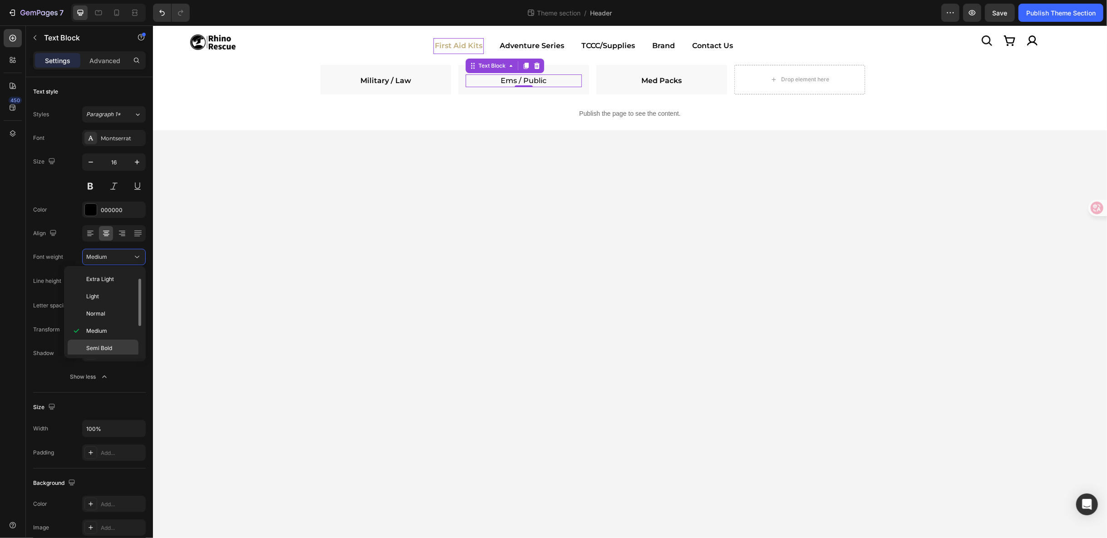
click at [116, 348] on p "Semi Bold" at bounding box center [110, 348] width 48 height 8
click at [654, 81] on link "Med Packs" at bounding box center [661, 80] width 40 height 9
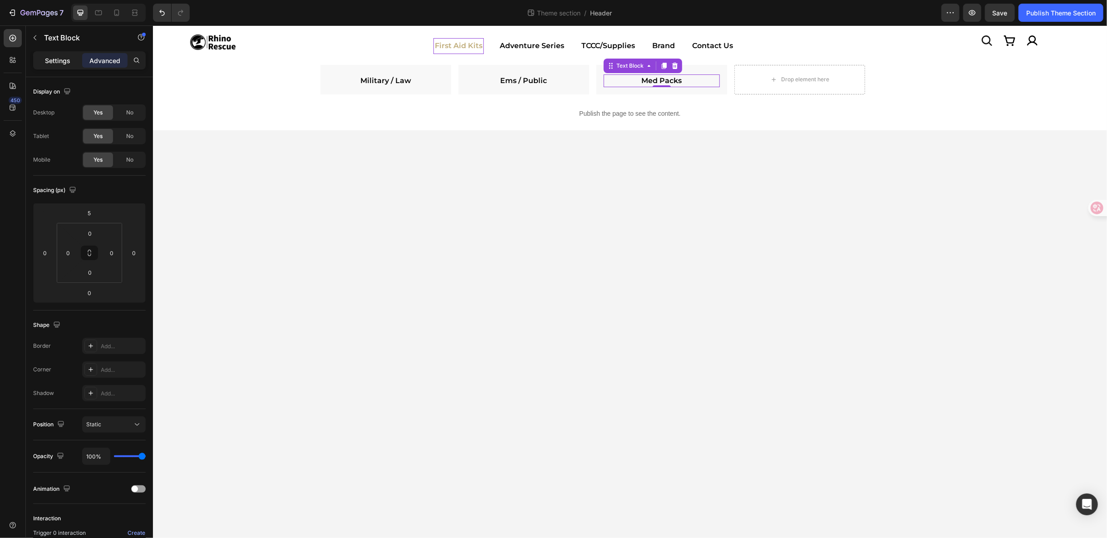
click at [56, 59] on p "Settings" at bounding box center [57, 61] width 25 height 10
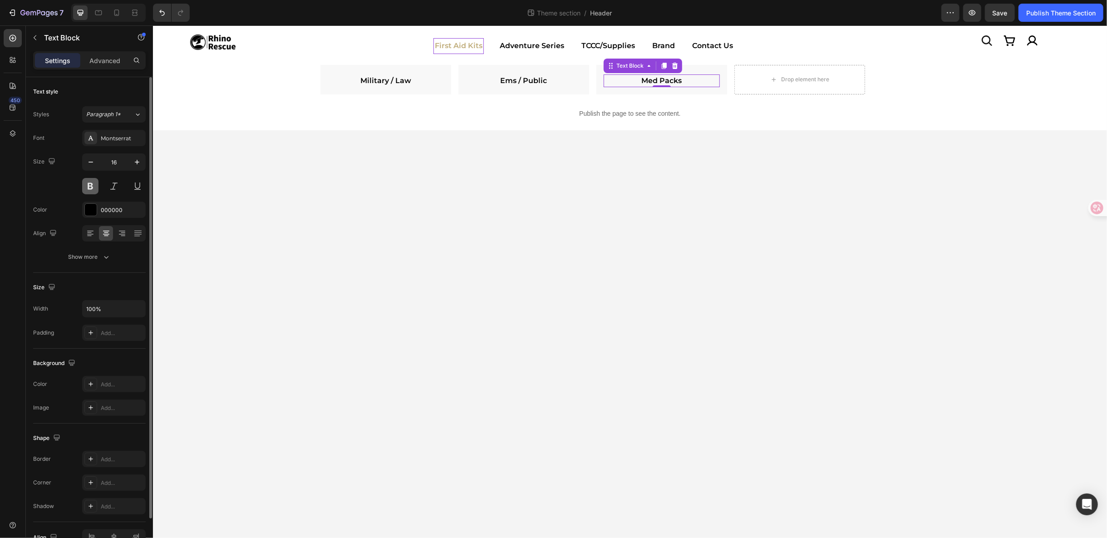
click at [93, 182] on button at bounding box center [90, 186] width 16 height 16
click at [104, 253] on icon "button" at bounding box center [106, 256] width 9 height 9
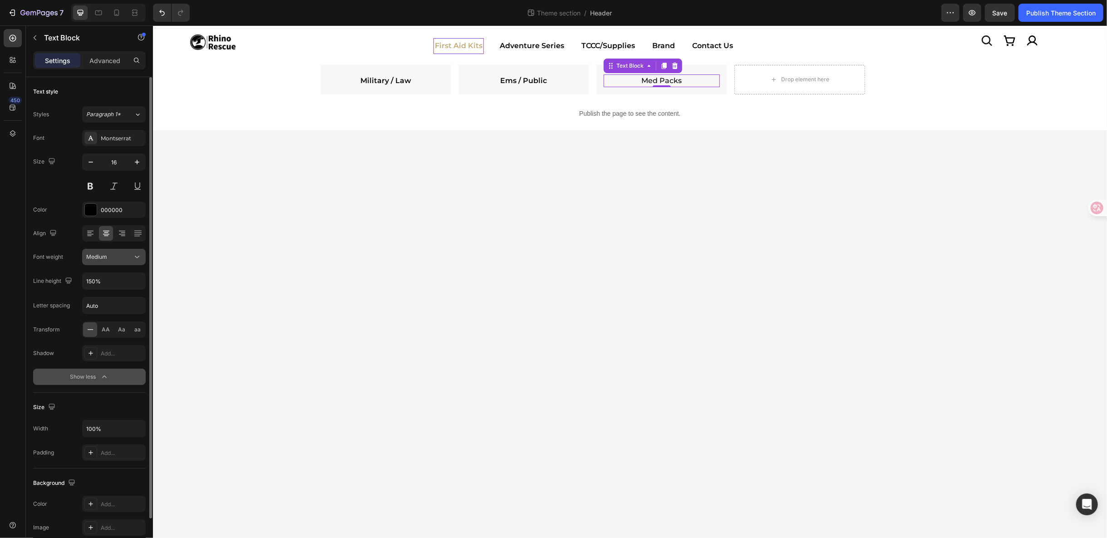
click at [141, 259] on icon at bounding box center [137, 256] width 9 height 9
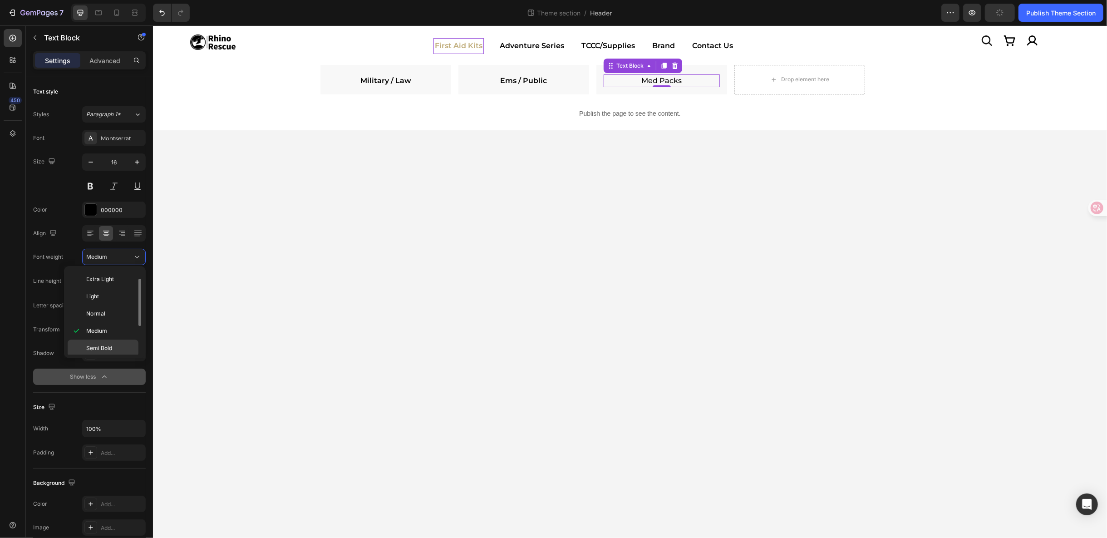
click at [113, 344] on p "Semi Bold" at bounding box center [110, 348] width 48 height 8
click at [535, 47] on p "Adventure Series" at bounding box center [531, 45] width 64 height 13
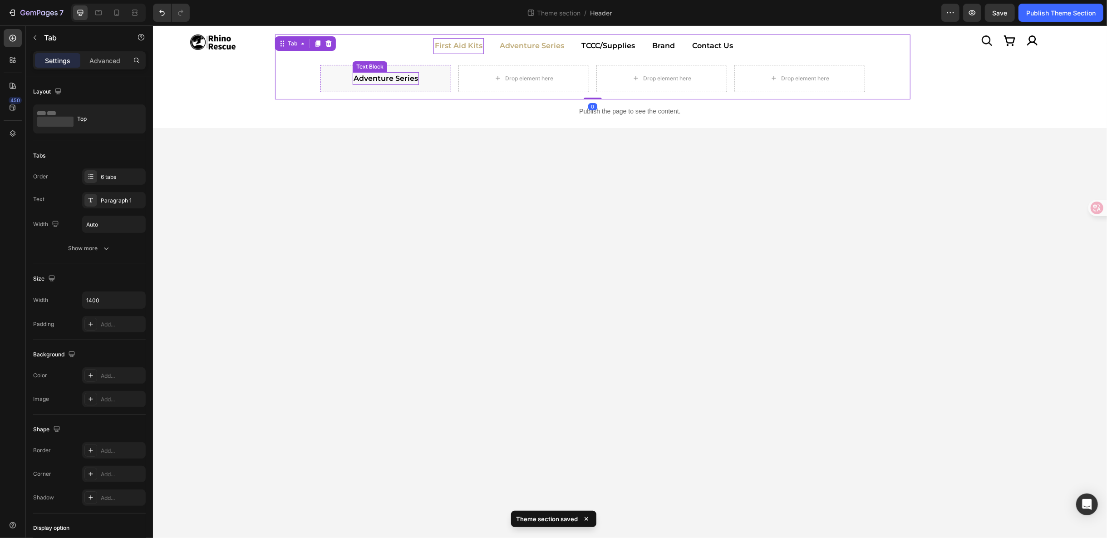
click at [365, 80] on link "Adventure Series" at bounding box center [385, 78] width 64 height 9
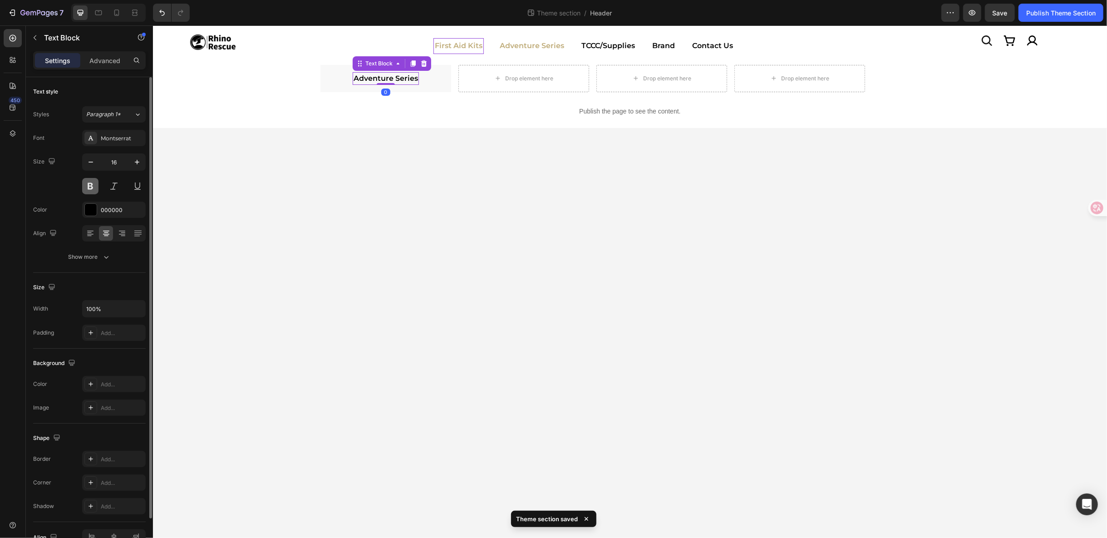
click at [90, 192] on button at bounding box center [90, 186] width 16 height 16
click at [114, 258] on button "Show more" at bounding box center [89, 257] width 113 height 16
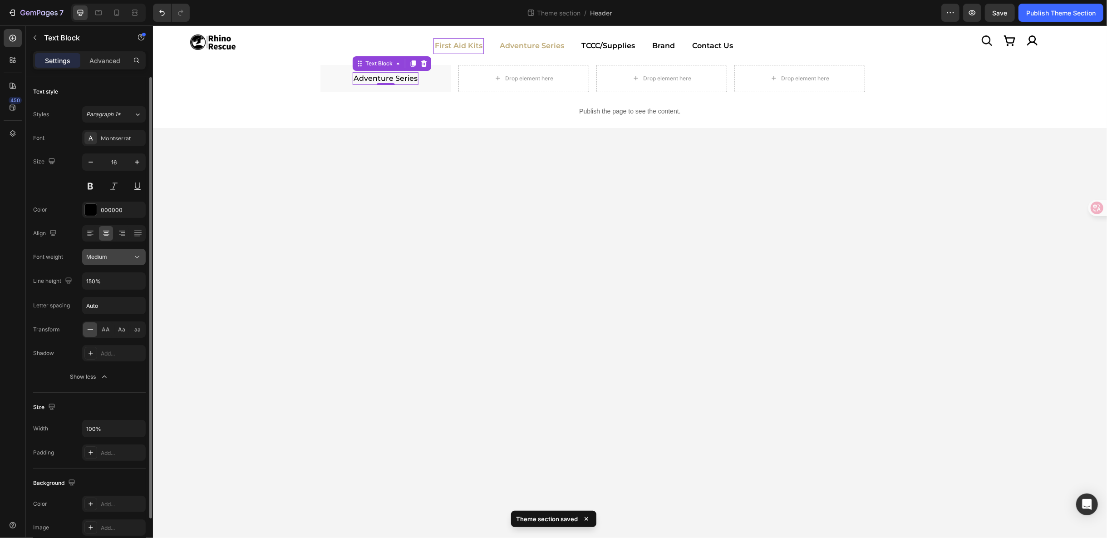
click at [140, 255] on icon at bounding box center [137, 256] width 9 height 9
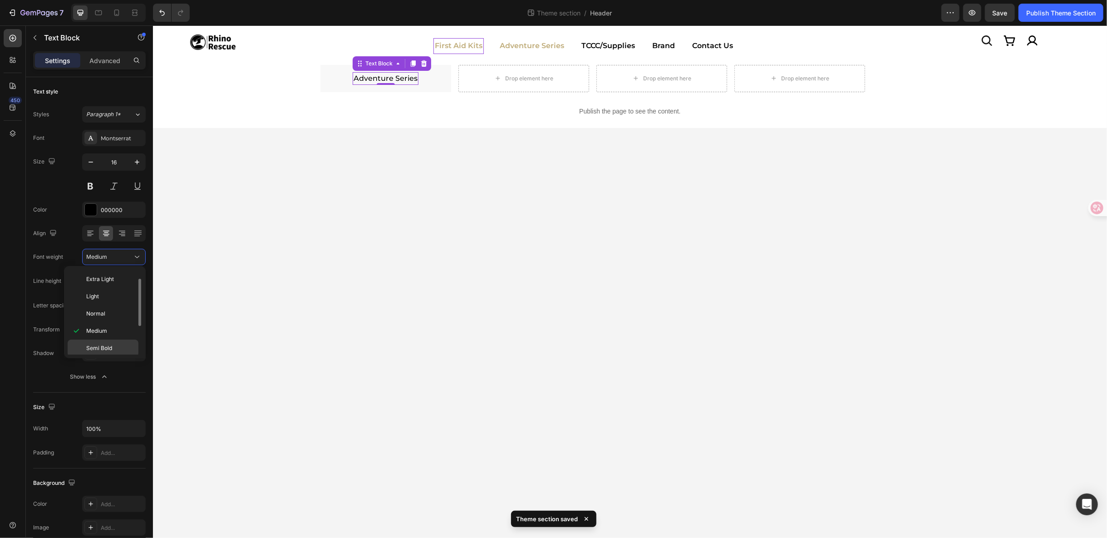
click at [127, 340] on div "Semi Bold" at bounding box center [103, 348] width 71 height 17
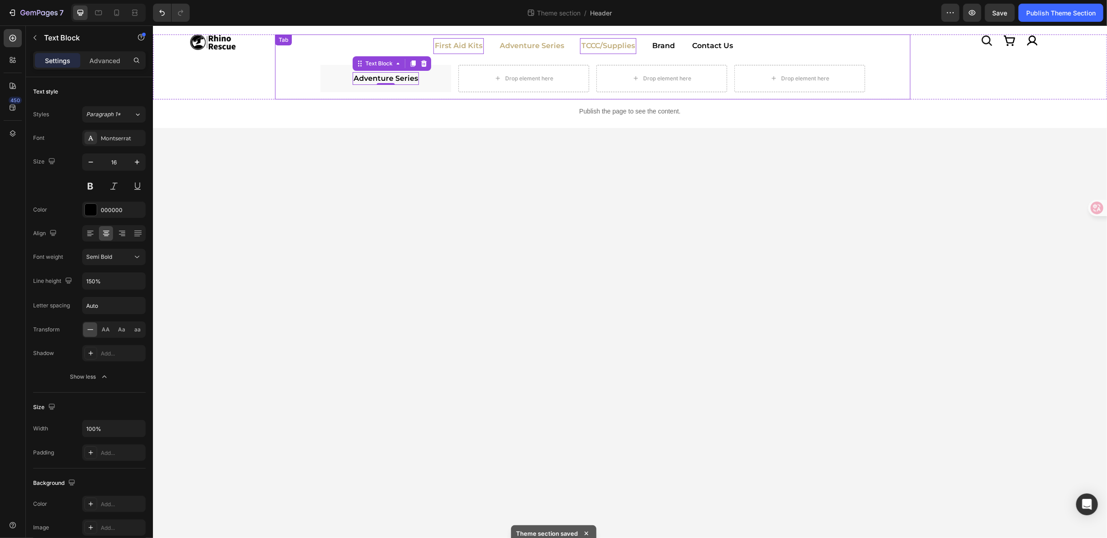
click at [597, 45] on p "TCCC/Supplies" at bounding box center [608, 45] width 54 height 13
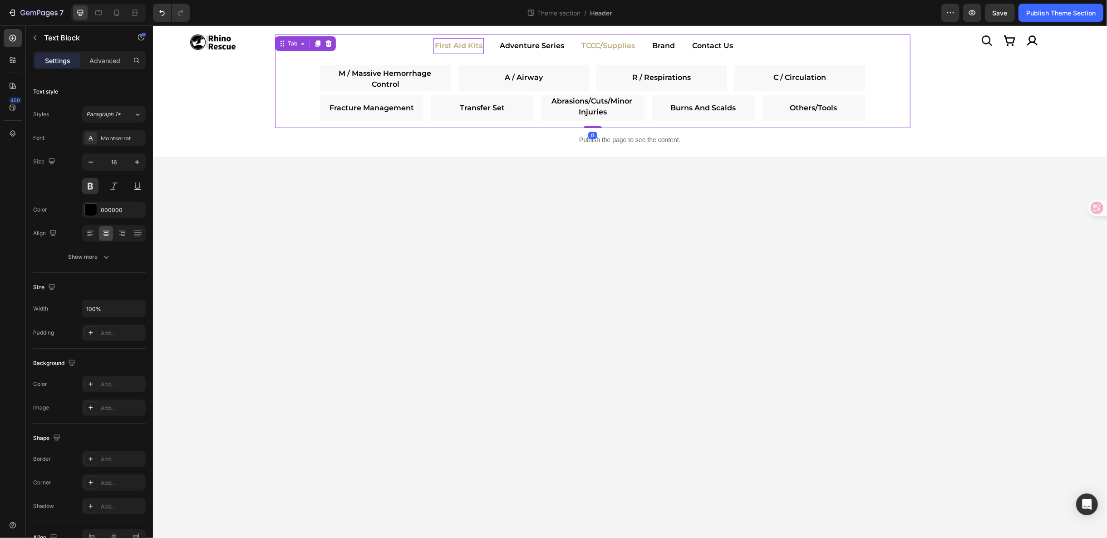
click at [396, 80] on link "M / Massive Hemorrhage Control" at bounding box center [385, 79] width 94 height 20
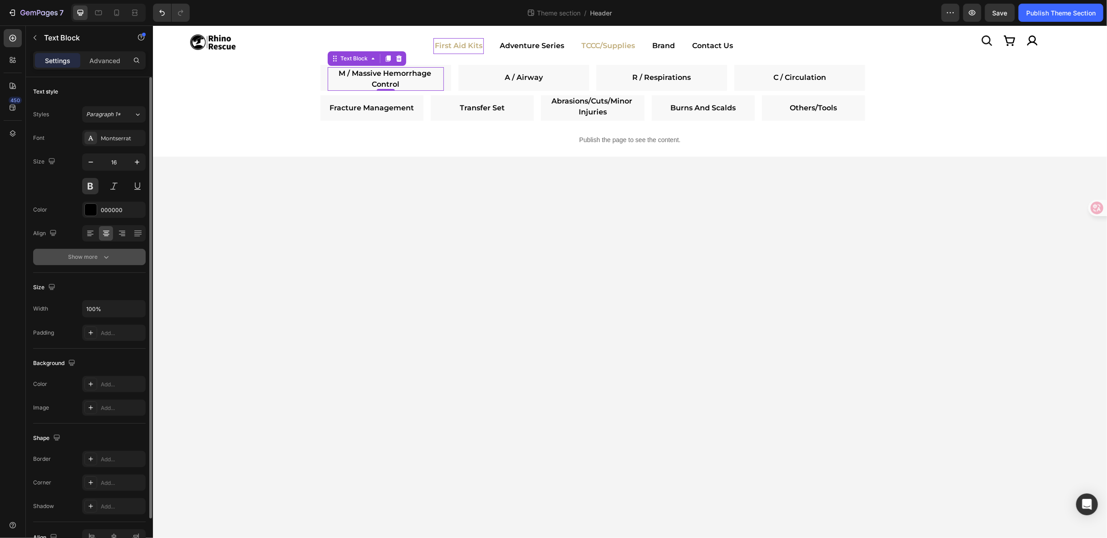
click at [89, 256] on div "Show more" at bounding box center [90, 256] width 42 height 9
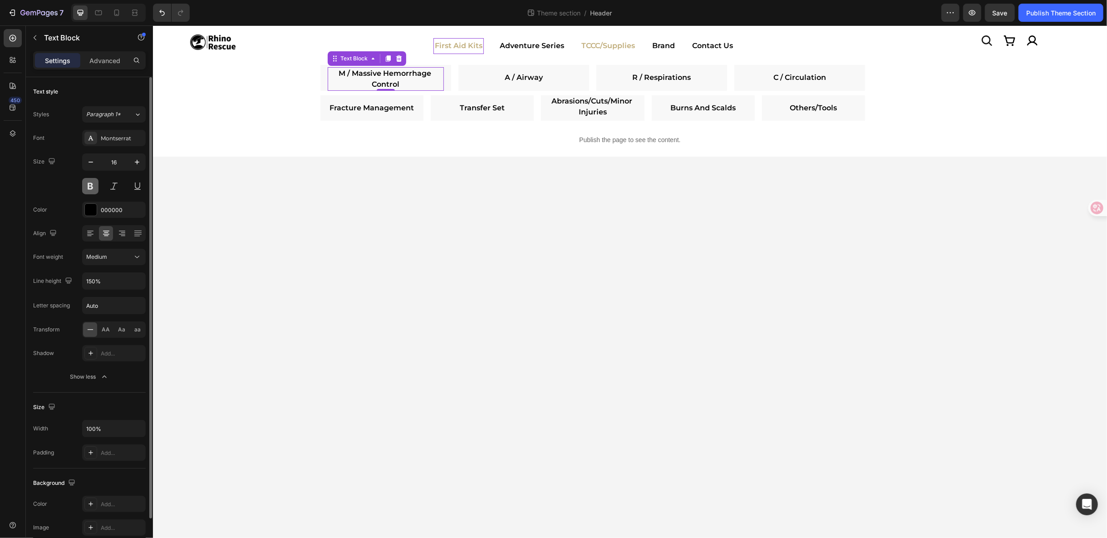
click at [96, 182] on button at bounding box center [90, 186] width 16 height 16
click at [138, 249] on button "Medium" at bounding box center [114, 257] width 64 height 16
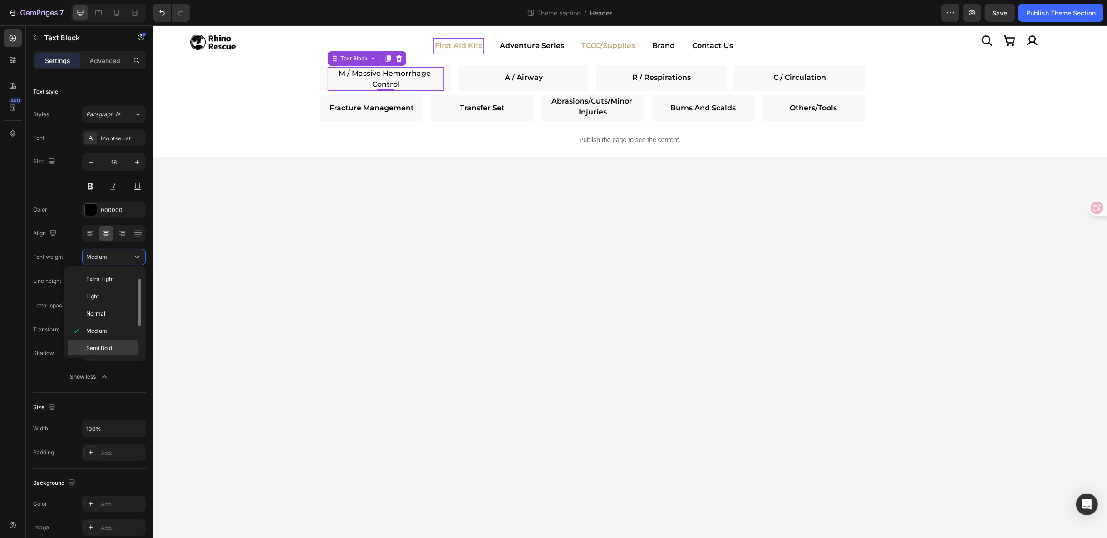
click at [98, 350] on span "Semi Bold" at bounding box center [99, 348] width 26 height 8
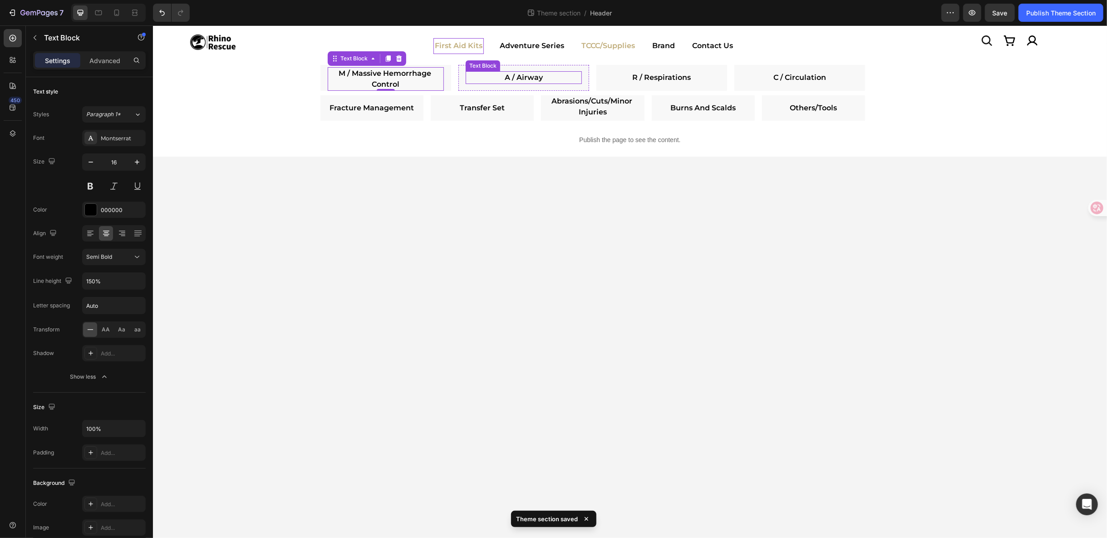
click at [513, 75] on link "A / Airway" at bounding box center [523, 77] width 38 height 9
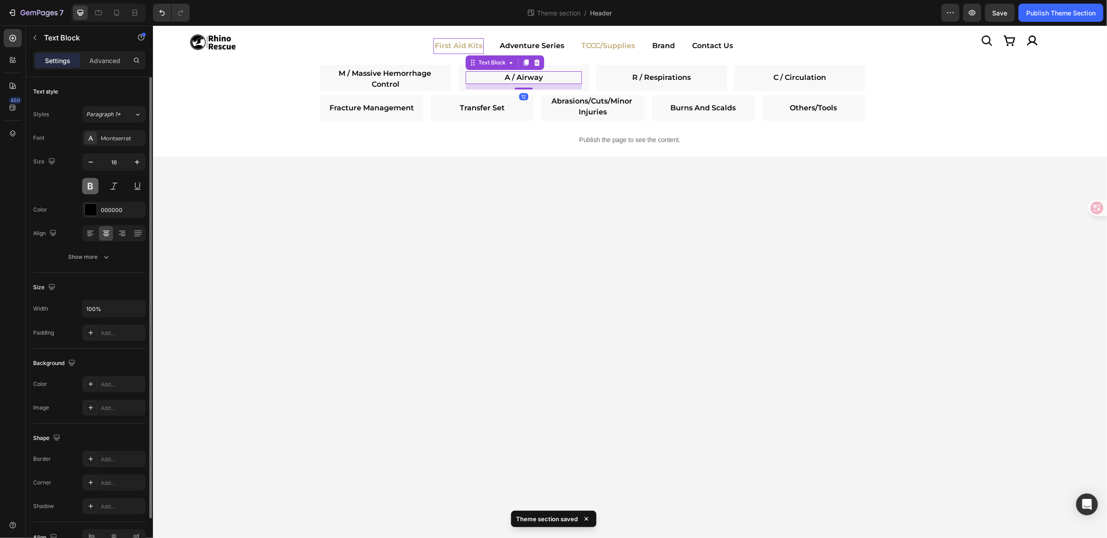
click at [86, 188] on button at bounding box center [90, 186] width 16 height 16
click at [104, 253] on icon "button" at bounding box center [106, 256] width 9 height 9
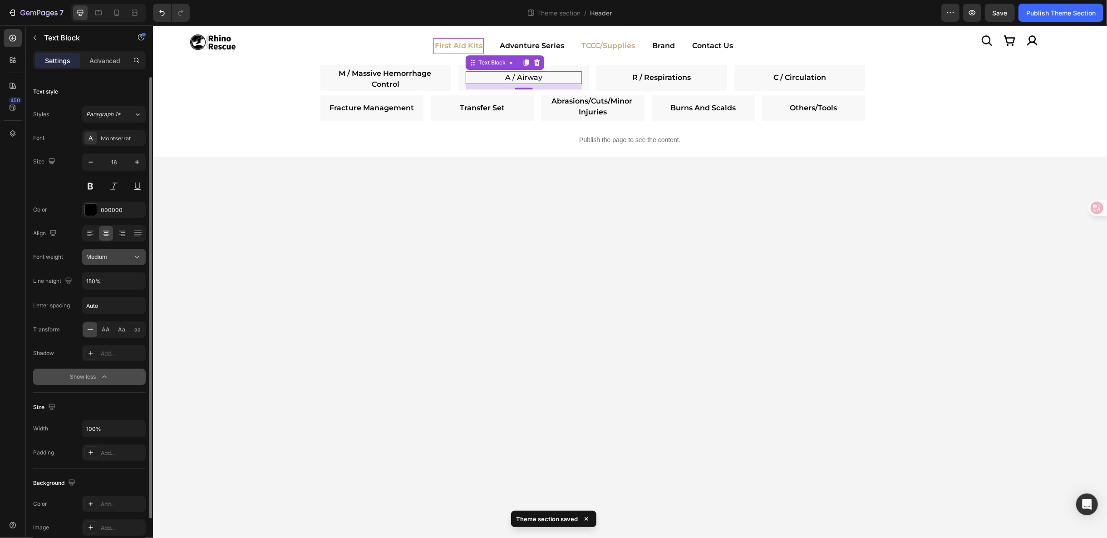
click at [136, 258] on icon at bounding box center [137, 256] width 9 height 9
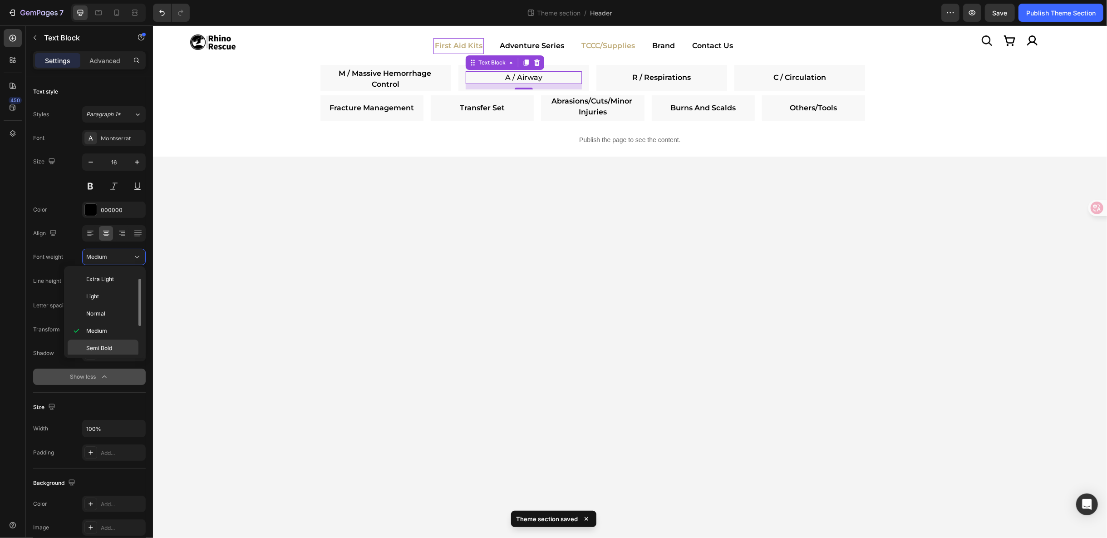
click at [103, 347] on span "Semi Bold" at bounding box center [99, 348] width 26 height 8
click at [646, 73] on link "R / Respirations" at bounding box center [661, 77] width 59 height 9
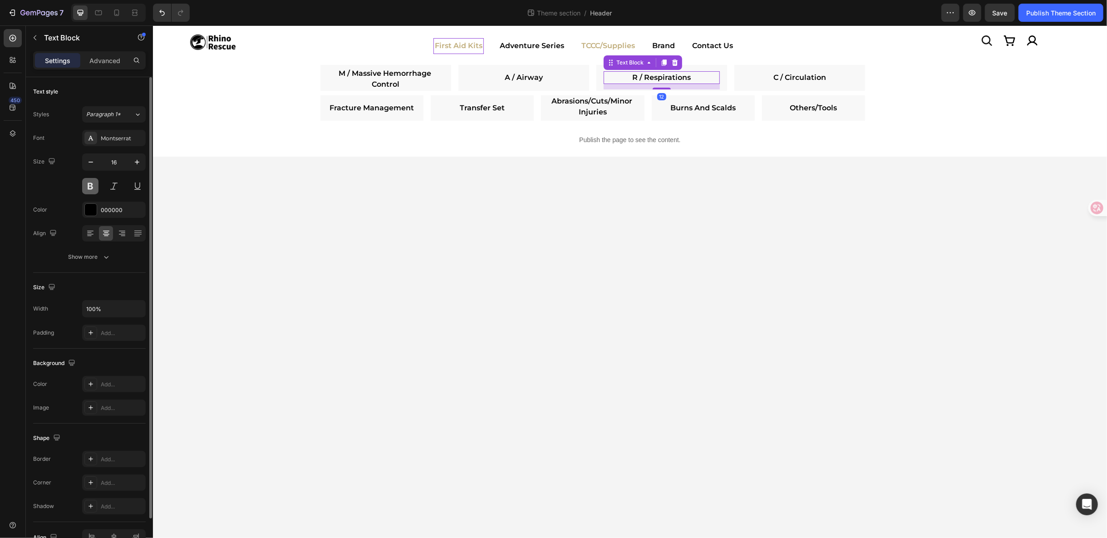
click at [97, 185] on button at bounding box center [90, 186] width 16 height 16
click at [110, 259] on icon "button" at bounding box center [106, 256] width 9 height 9
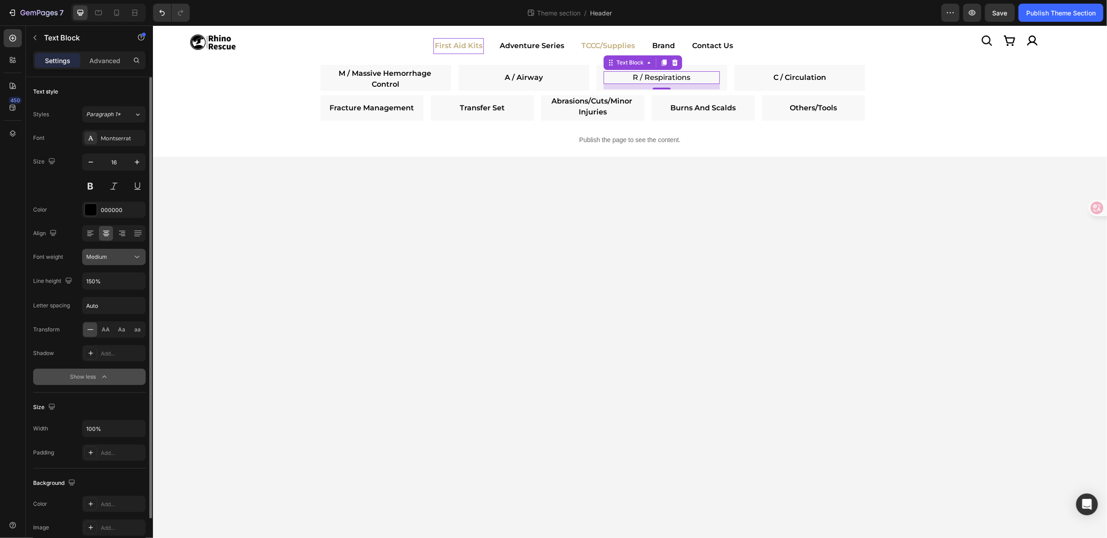
click at [136, 261] on button "Medium" at bounding box center [114, 257] width 64 height 16
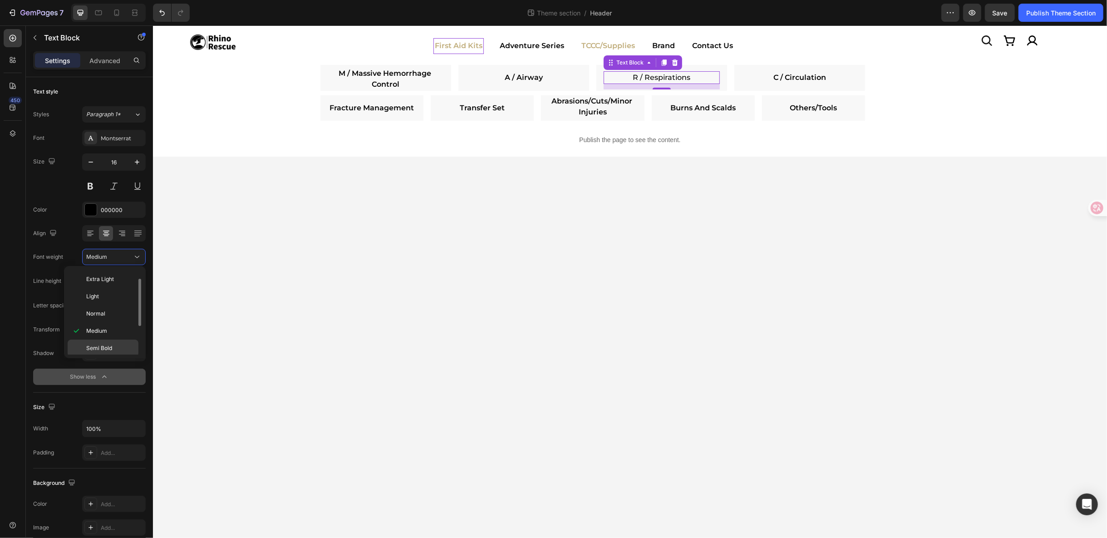
click at [101, 346] on span "Semi Bold" at bounding box center [99, 348] width 26 height 8
click at [799, 73] on link "C / Circulation" at bounding box center [799, 77] width 53 height 9
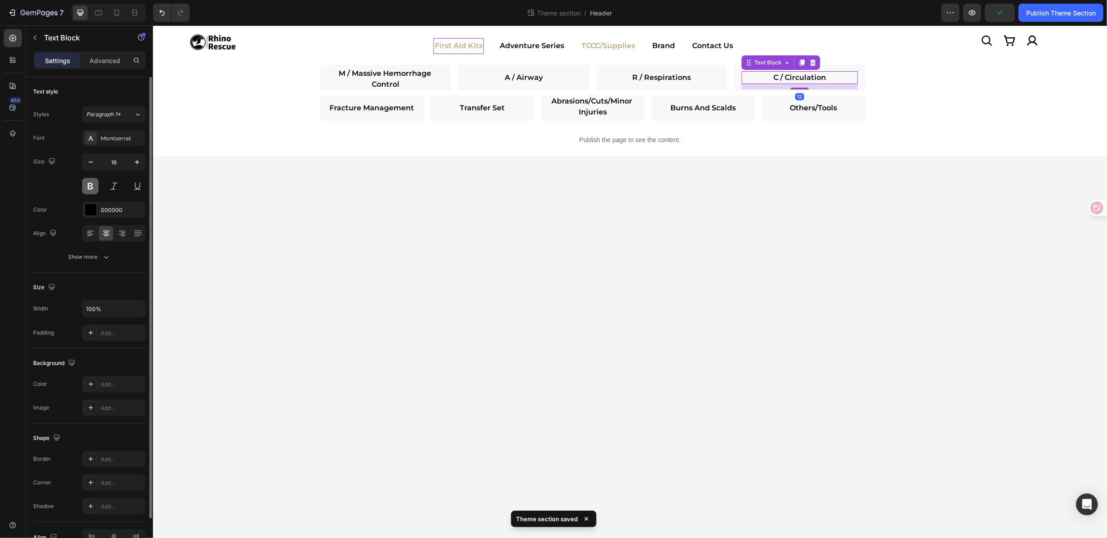
click at [97, 189] on button at bounding box center [90, 186] width 16 height 16
click at [117, 258] on button "Show more" at bounding box center [89, 257] width 113 height 16
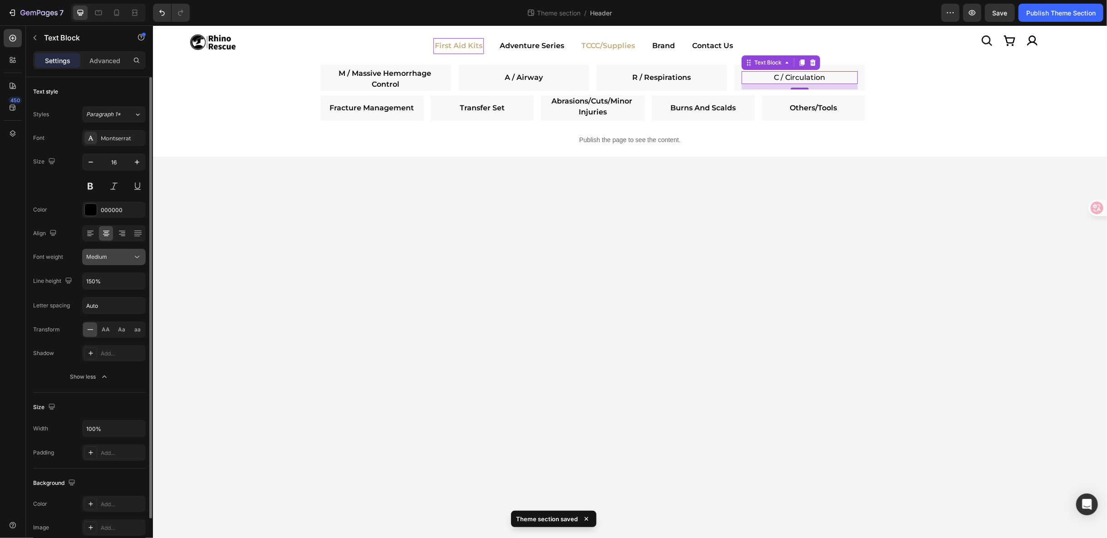
click at [137, 264] on button "Medium" at bounding box center [114, 257] width 64 height 16
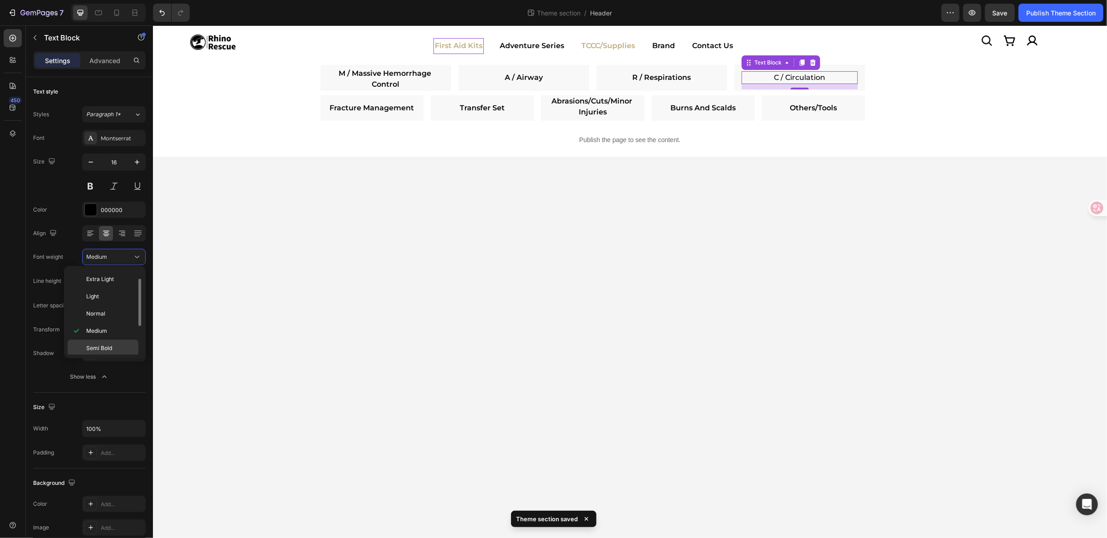
click at [112, 340] on div "Semi Bold" at bounding box center [103, 348] width 71 height 17
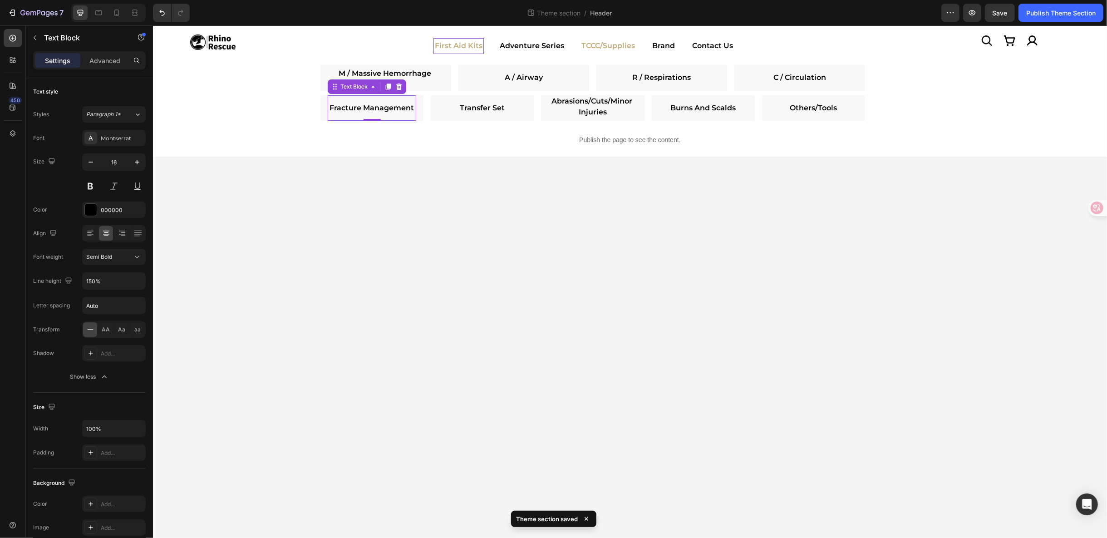
click at [385, 103] on link "Fracture Management" at bounding box center [372, 107] width 84 height 9
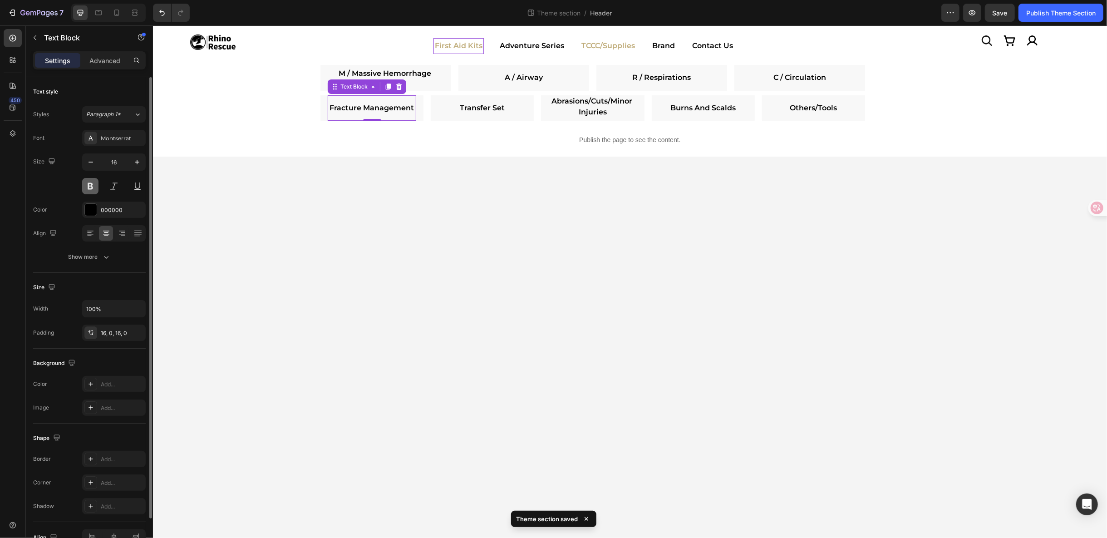
click at [89, 181] on button at bounding box center [90, 186] width 16 height 16
click at [122, 263] on button "Show more" at bounding box center [89, 257] width 113 height 16
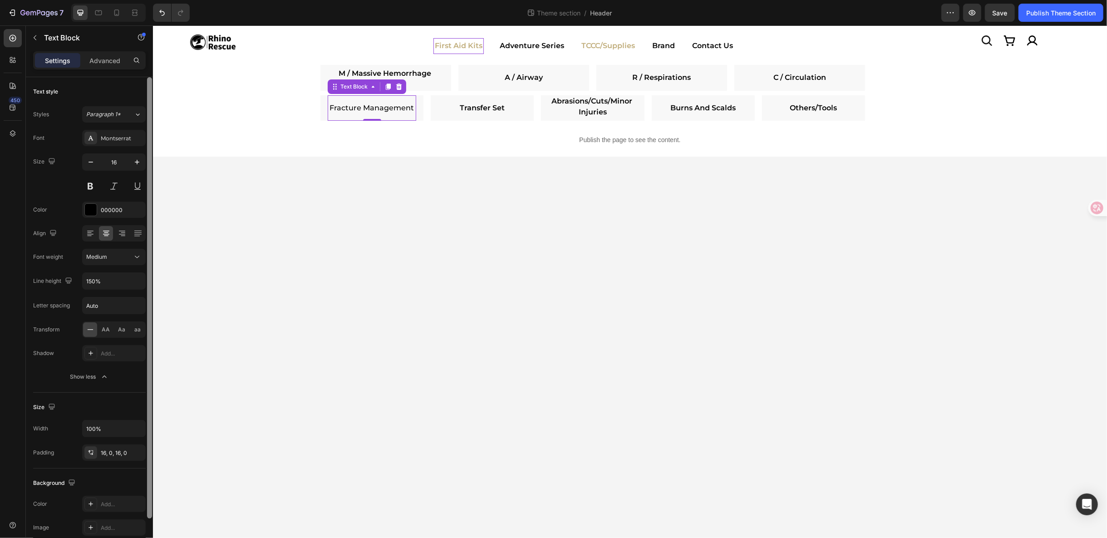
click at [148, 254] on div at bounding box center [149, 320] width 7 height 487
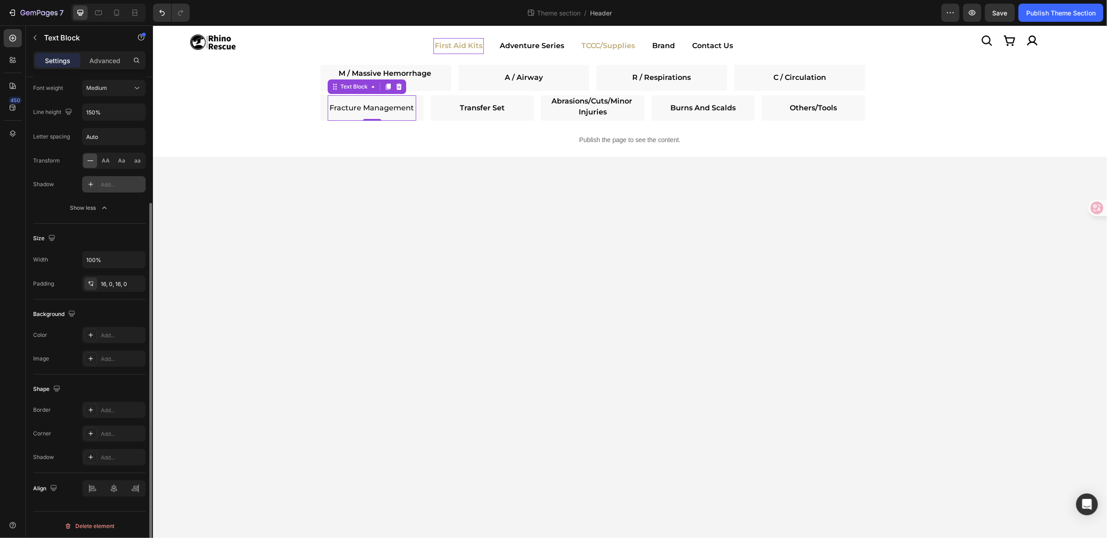
scroll to position [118, 0]
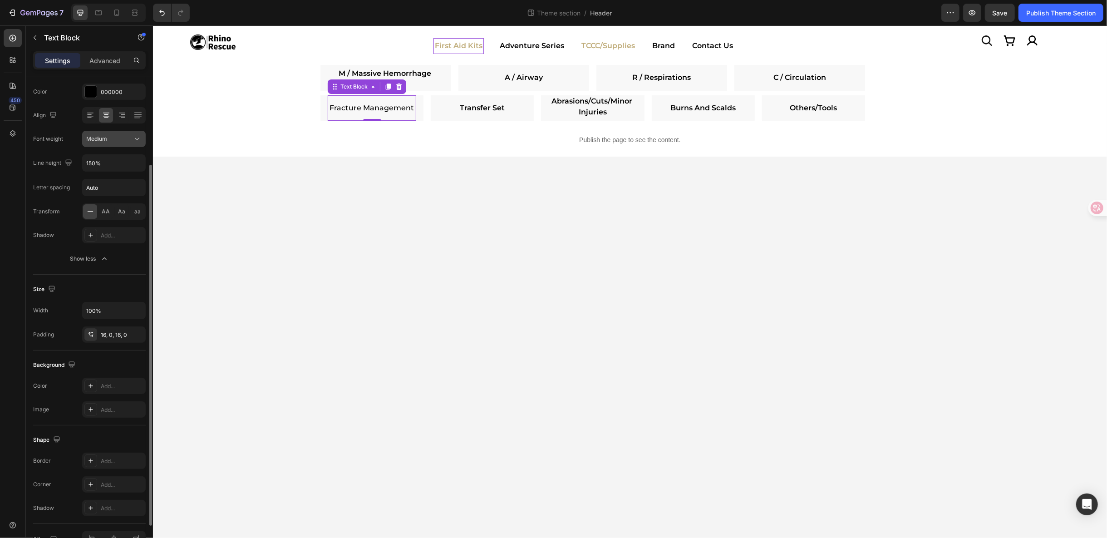
click at [140, 139] on icon at bounding box center [137, 138] width 9 height 9
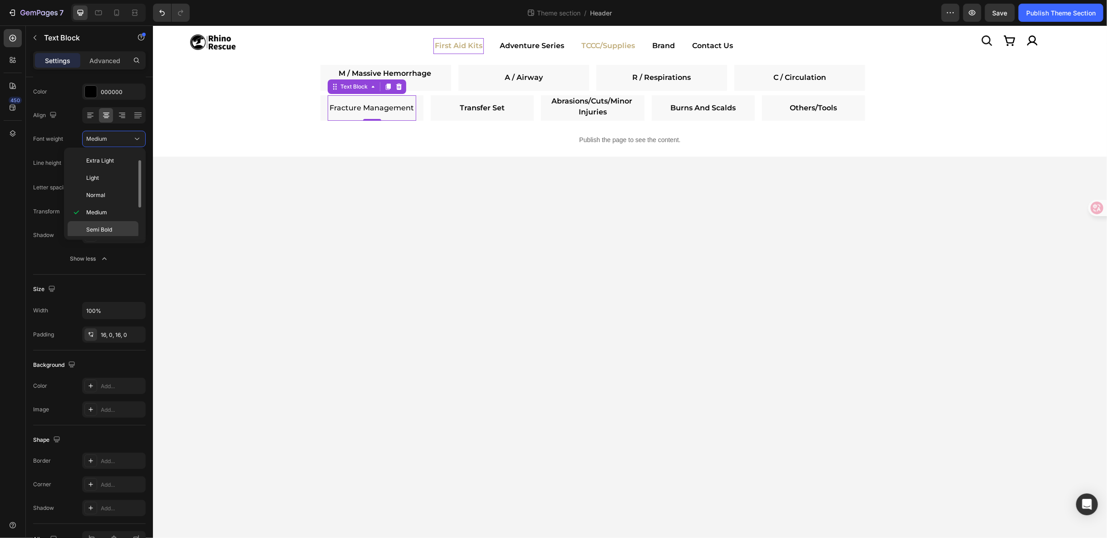
click at [112, 230] on p "Semi Bold" at bounding box center [110, 230] width 48 height 8
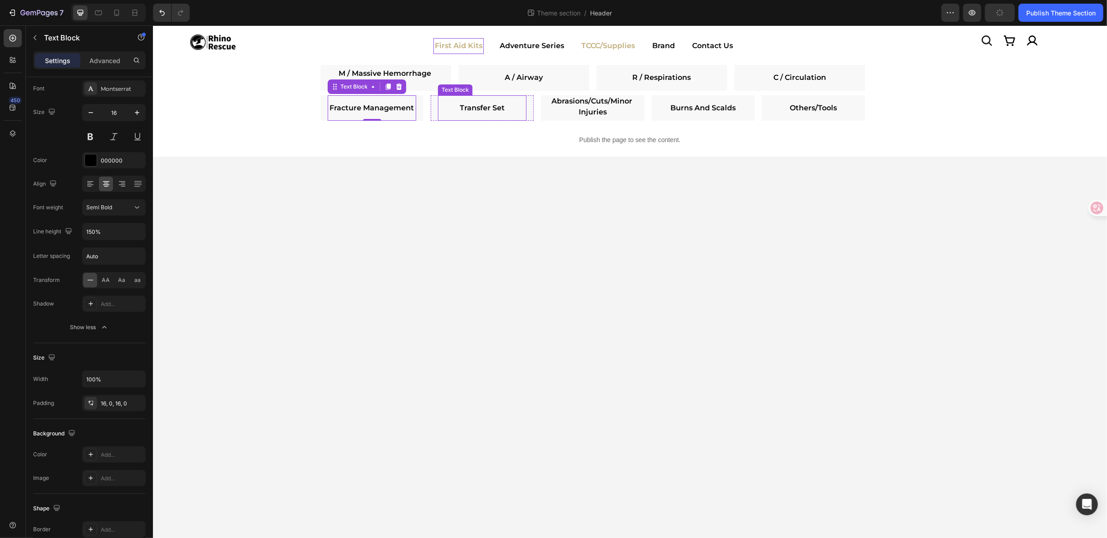
click at [497, 109] on link "Transfer Set" at bounding box center [481, 107] width 45 height 9
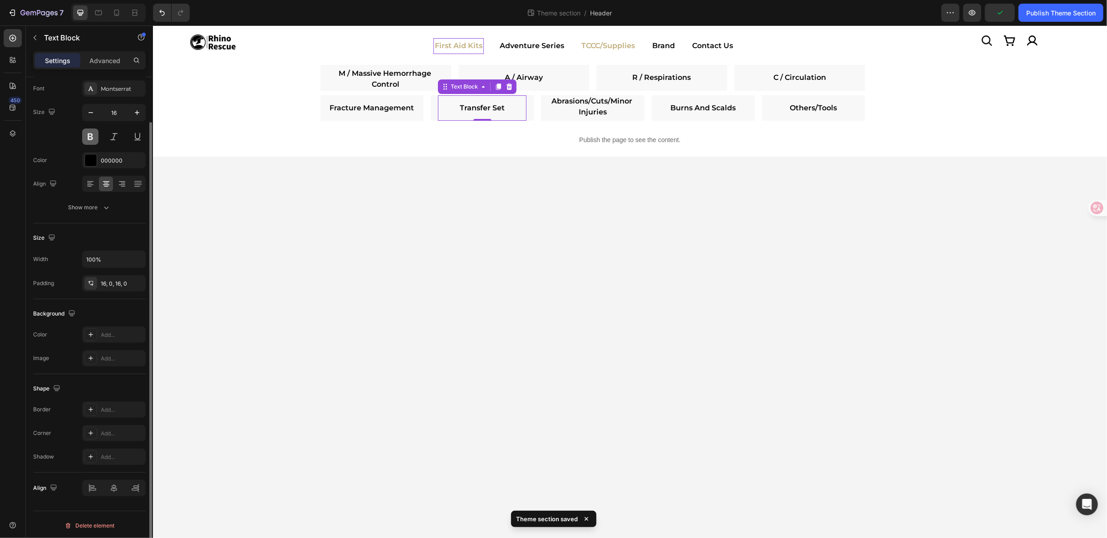
click at [93, 140] on button at bounding box center [90, 136] width 16 height 16
click at [89, 208] on div "Show more" at bounding box center [90, 207] width 42 height 9
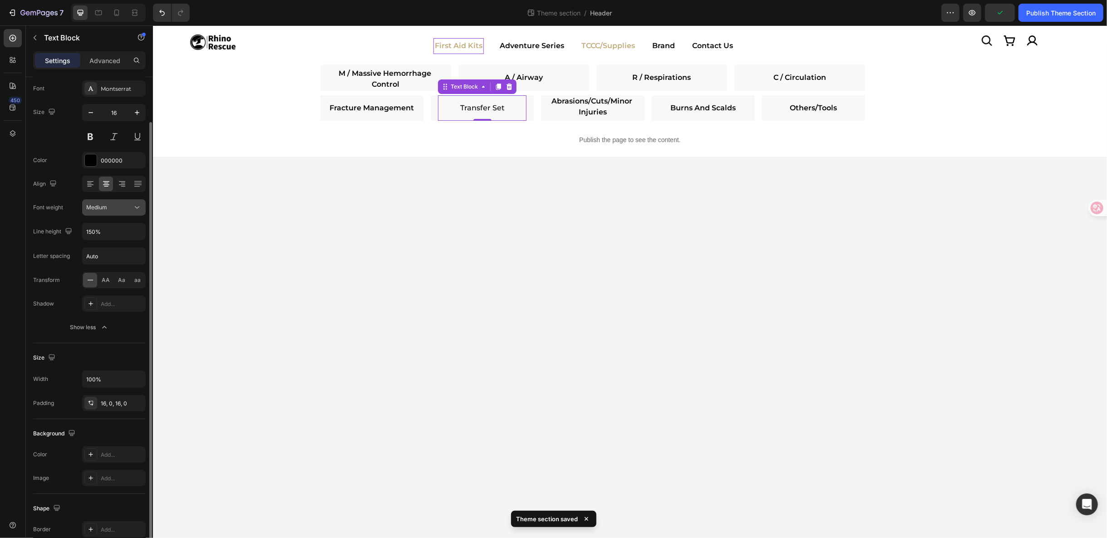
click at [140, 212] on button "Medium" at bounding box center [114, 207] width 64 height 16
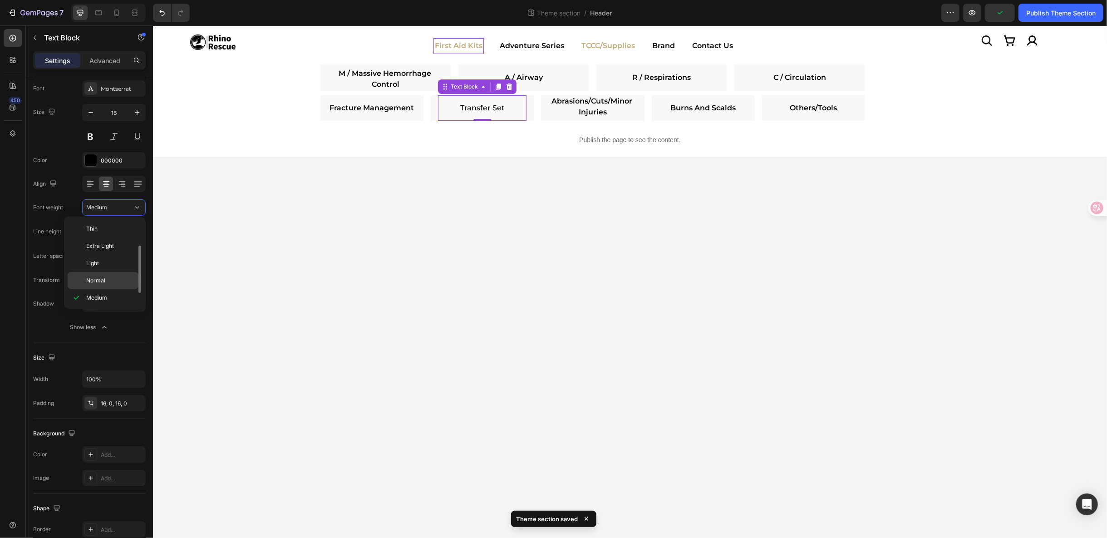
scroll to position [16, 0]
click at [106, 296] on span "Semi Bold" at bounding box center [99, 299] width 26 height 8
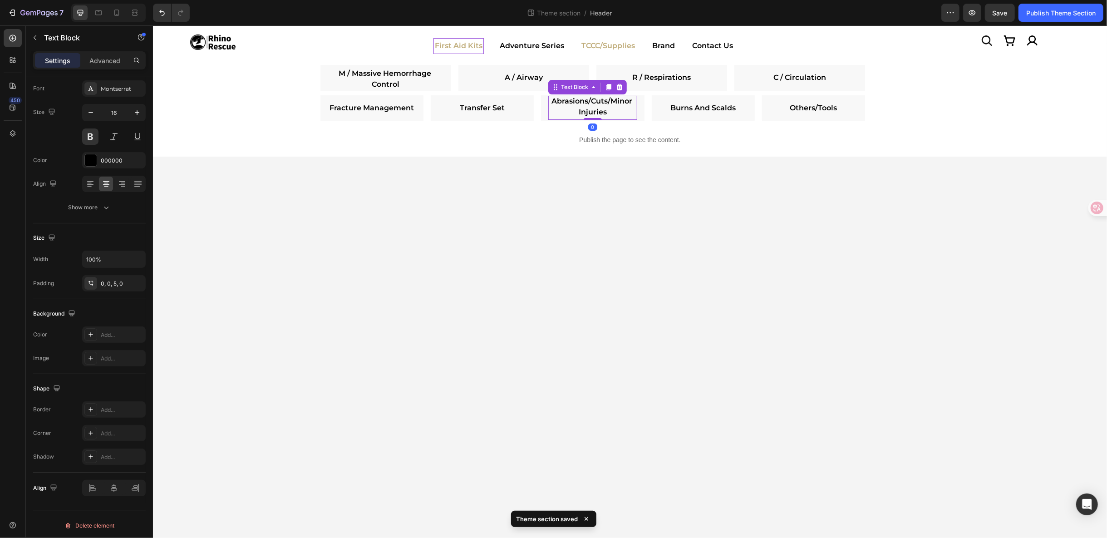
click at [577, 111] on p "Abrasions/Cuts/Minor Injuries" at bounding box center [592, 106] width 89 height 22
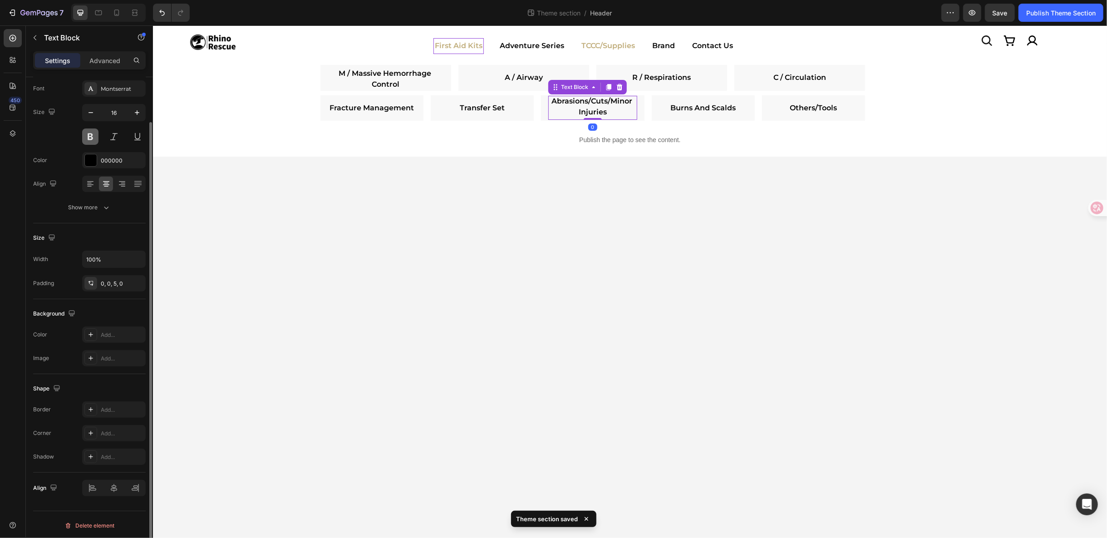
click at [90, 133] on button at bounding box center [90, 136] width 16 height 16
click at [104, 211] on icon "button" at bounding box center [106, 207] width 9 height 9
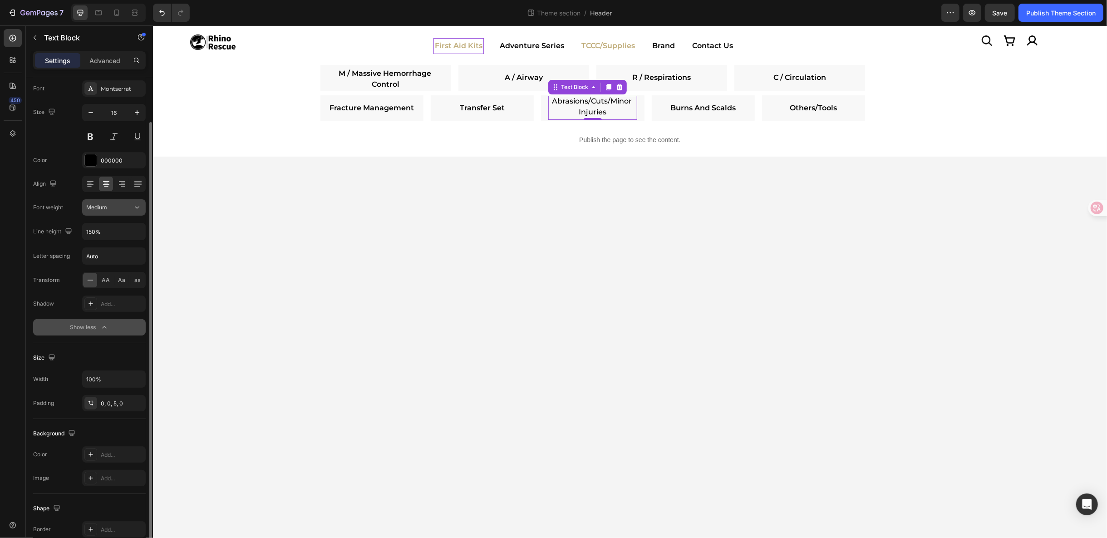
click at [140, 204] on icon at bounding box center [137, 207] width 9 height 9
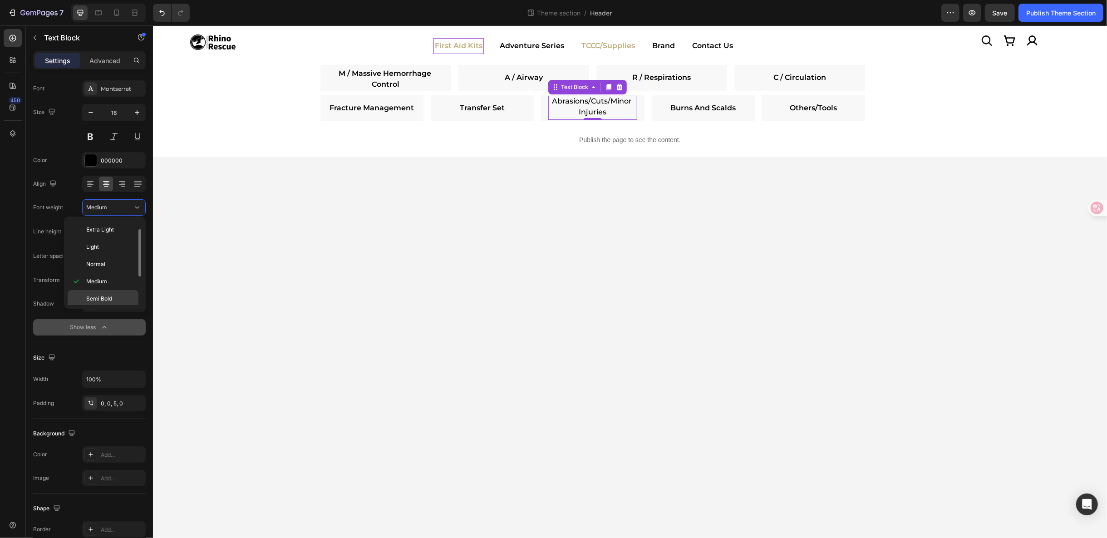
click at [107, 290] on div "Semi Bold" at bounding box center [103, 298] width 71 height 17
click at [705, 108] on link "Burns And Scalds" at bounding box center [702, 107] width 65 height 9
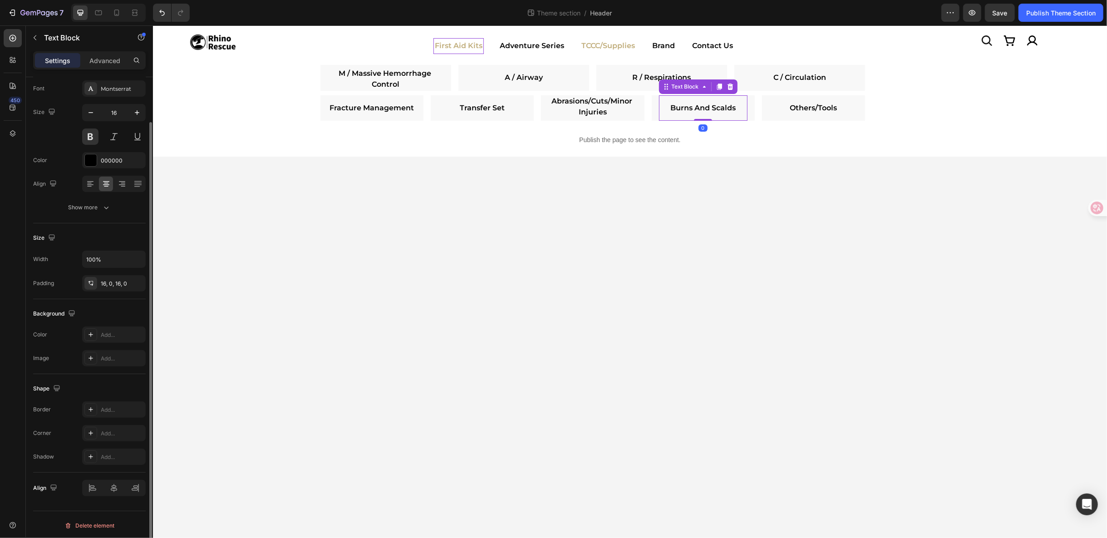
click at [99, 138] on div at bounding box center [114, 136] width 64 height 16
click at [95, 140] on button at bounding box center [90, 136] width 16 height 16
click at [112, 199] on button "Show more" at bounding box center [89, 207] width 113 height 16
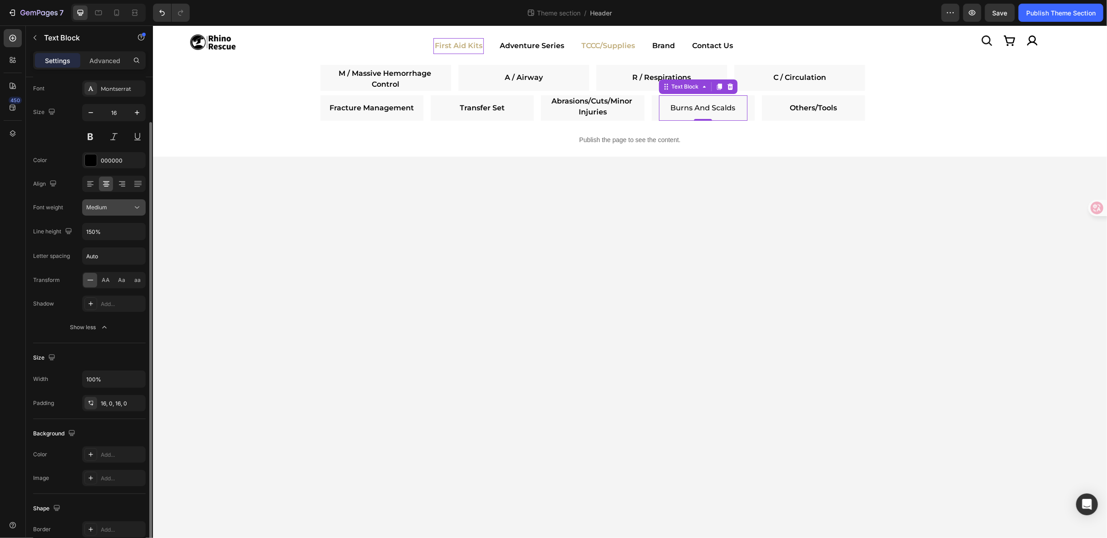
click at [140, 204] on icon at bounding box center [137, 207] width 9 height 9
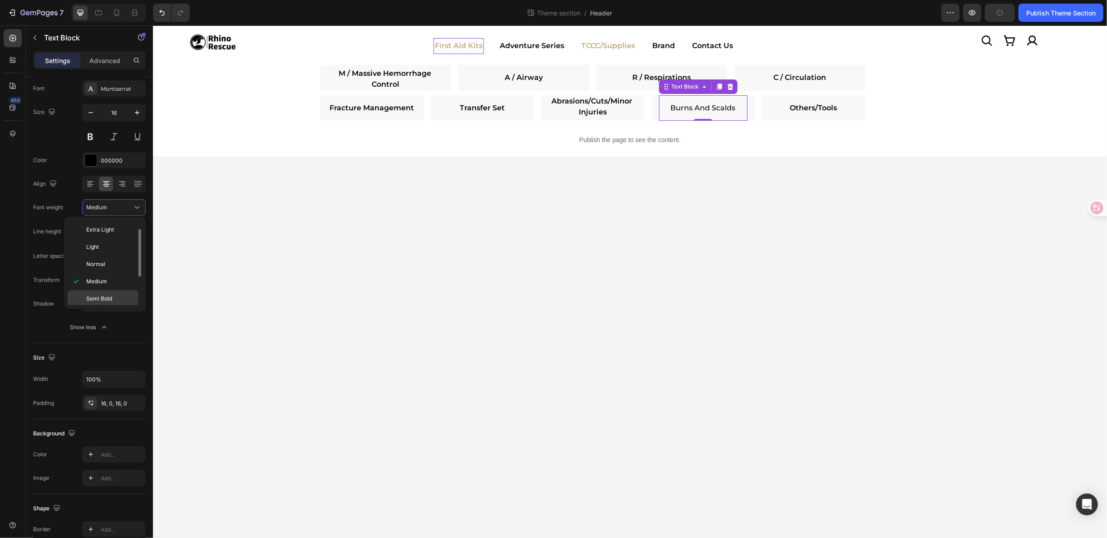
click at [117, 291] on div "Semi Bold" at bounding box center [103, 298] width 71 height 17
click at [790, 101] on div "Others/Tools" at bounding box center [813, 107] width 89 height 25
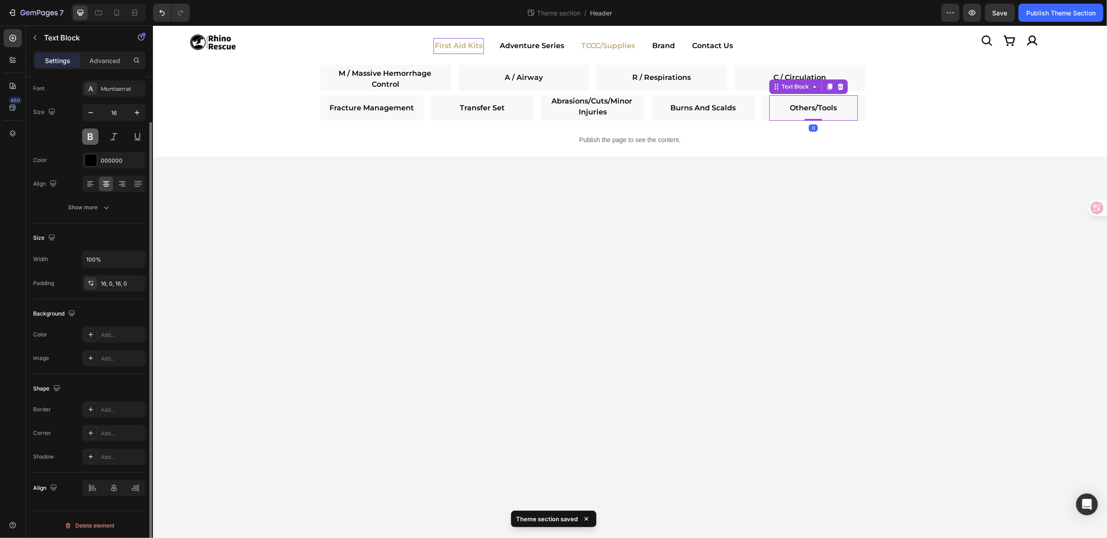
click at [89, 137] on button at bounding box center [90, 136] width 16 height 16
click at [95, 203] on div "Show more" at bounding box center [90, 207] width 42 height 9
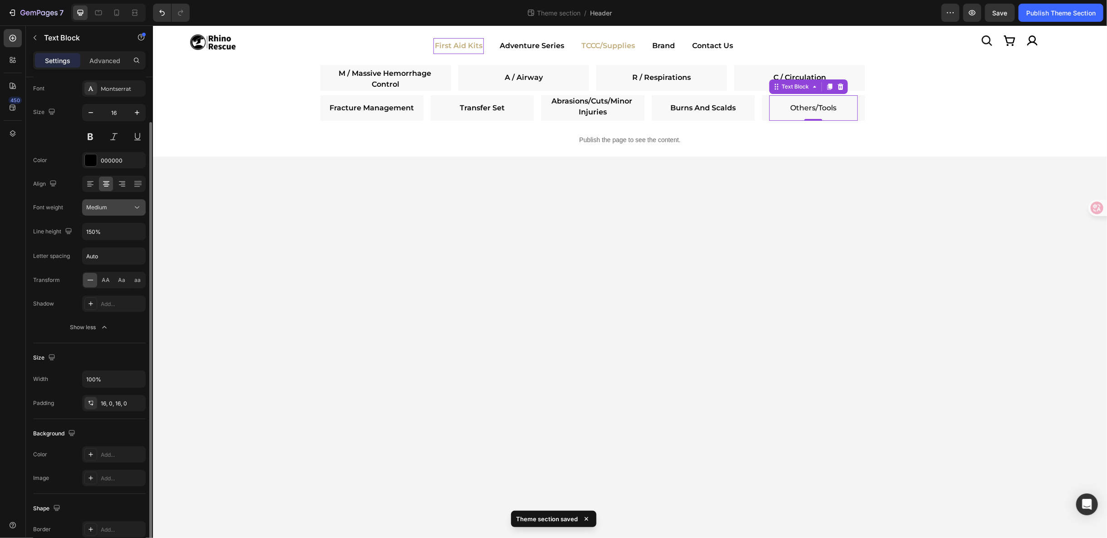
click at [144, 209] on button "Medium" at bounding box center [114, 207] width 64 height 16
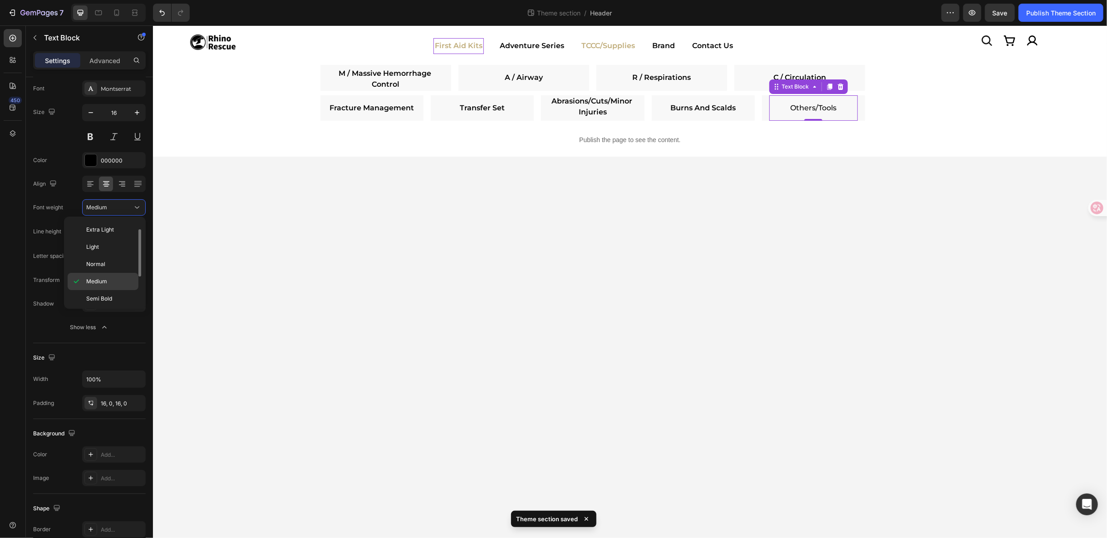
click at [117, 287] on div "Medium" at bounding box center [103, 281] width 71 height 17
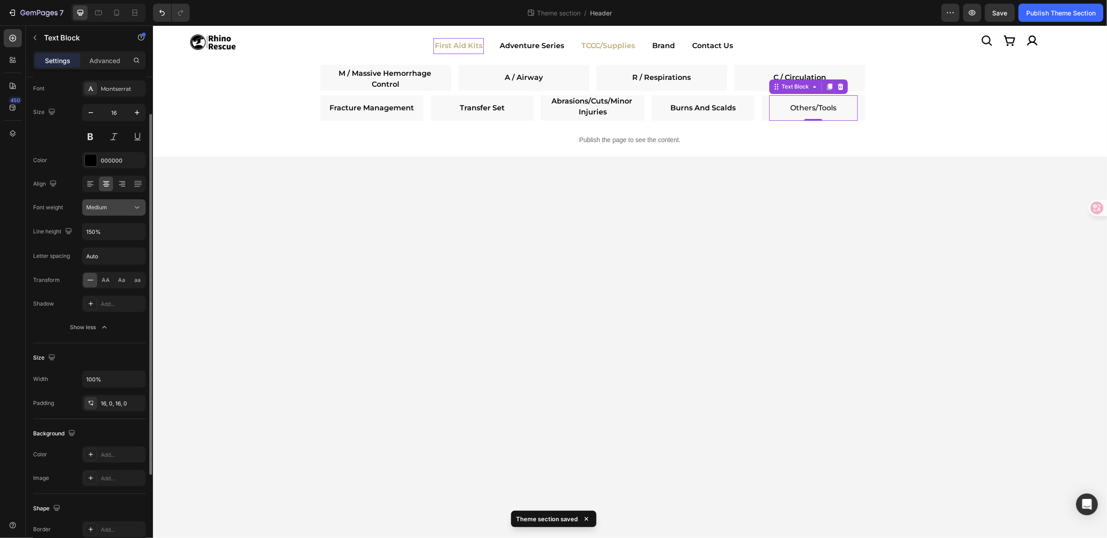
click at [138, 207] on icon at bounding box center [137, 208] width 5 height 2
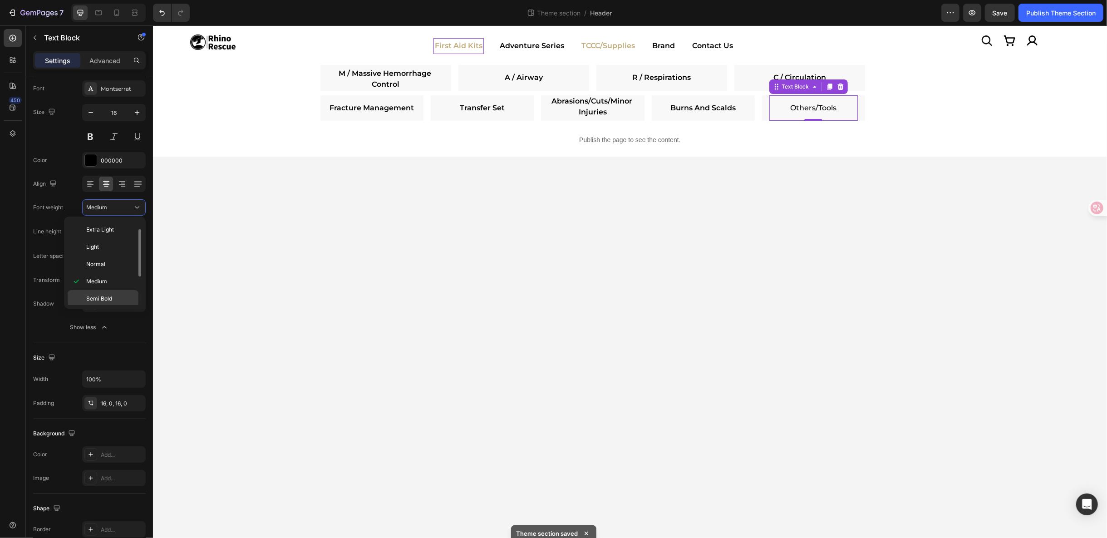
click at [119, 291] on div "Semi Bold" at bounding box center [103, 298] width 71 height 17
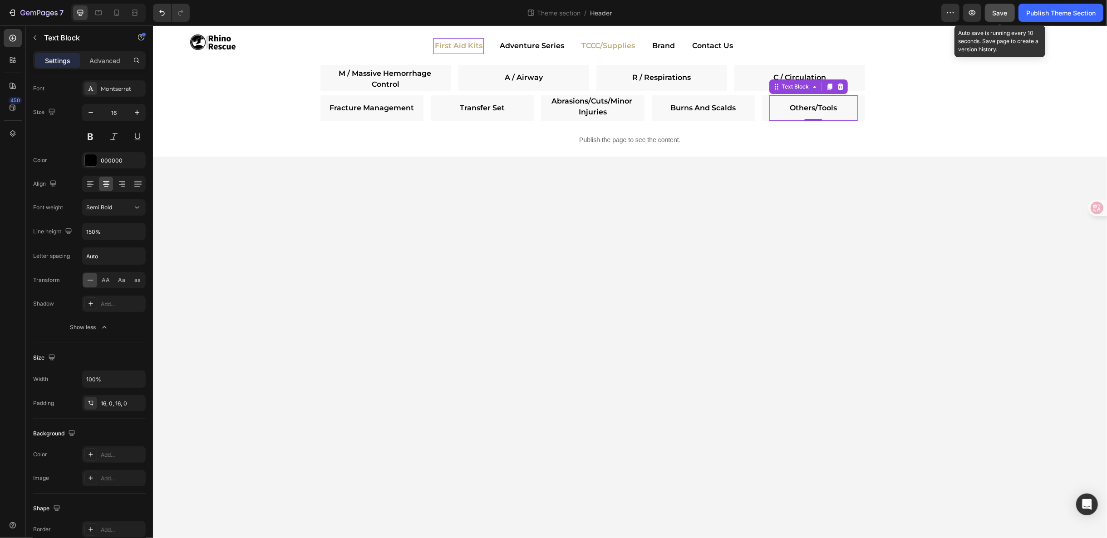
click at [1008, 13] on button "Save" at bounding box center [1000, 13] width 30 height 18
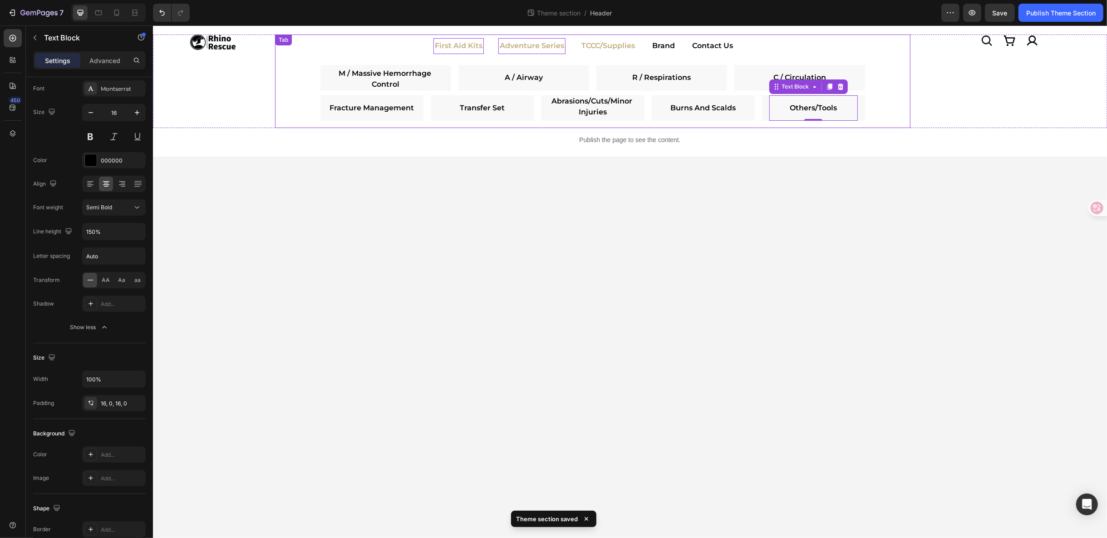
click at [522, 51] on p "Adventure Series" at bounding box center [531, 45] width 64 height 13
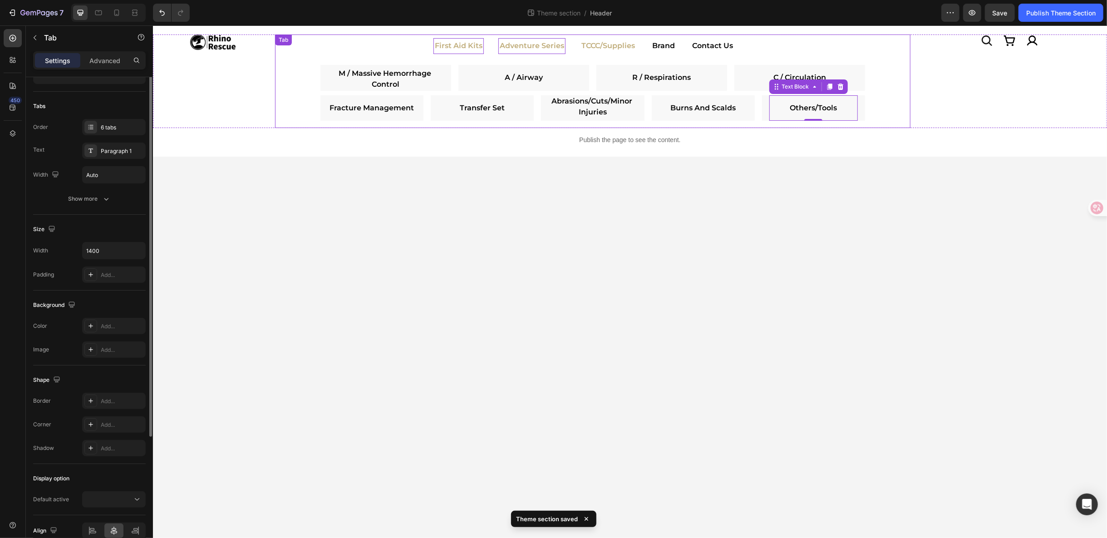
scroll to position [0, 0]
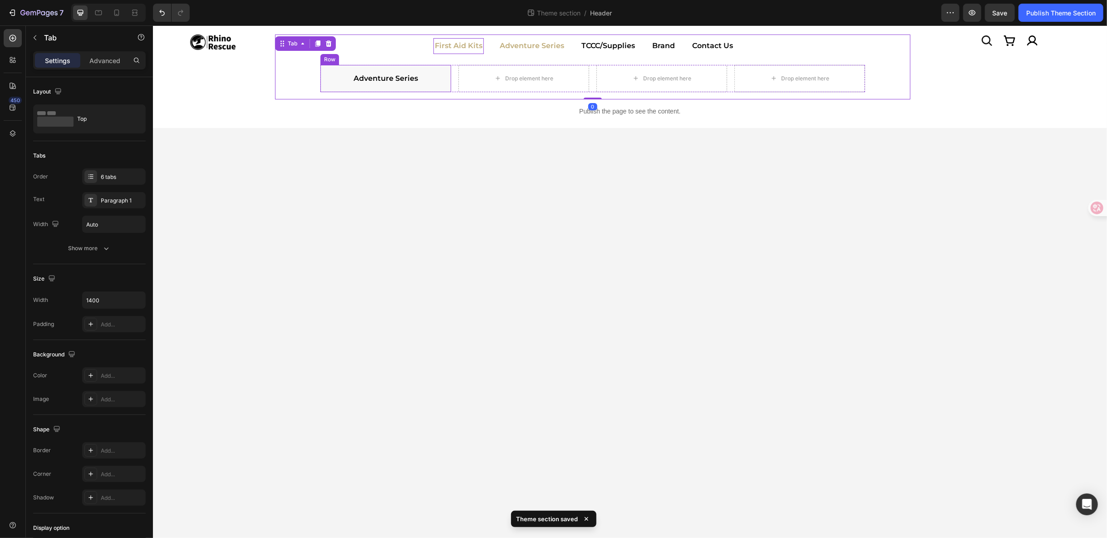
click at [335, 63] on div "Military / Law Text Block Row Ems / Public Text Block Row Med Packs Text Block …" at bounding box center [593, 78] width 636 height 42
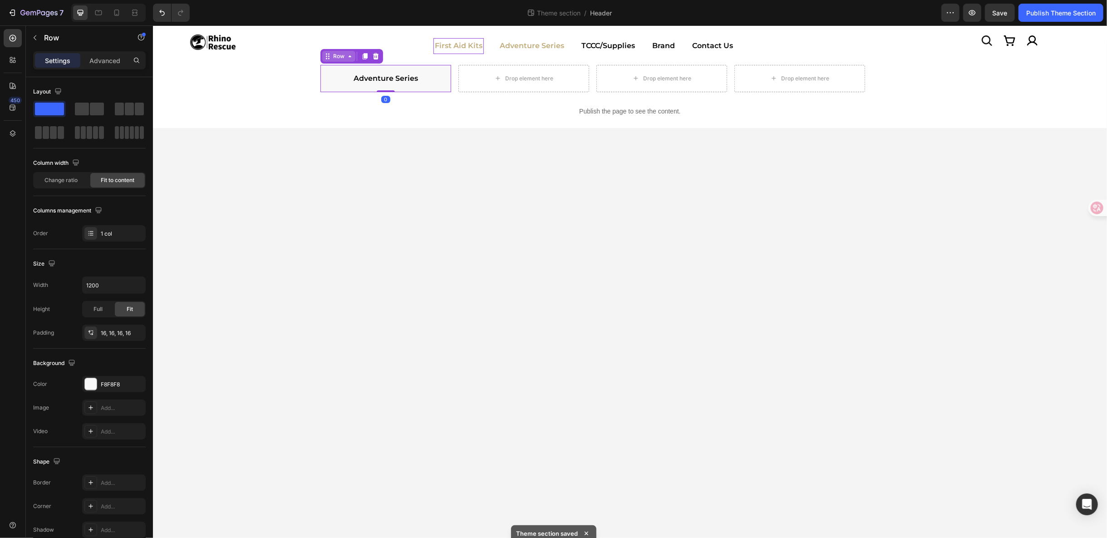
click at [336, 56] on div "Row" at bounding box center [338, 56] width 15 height 8
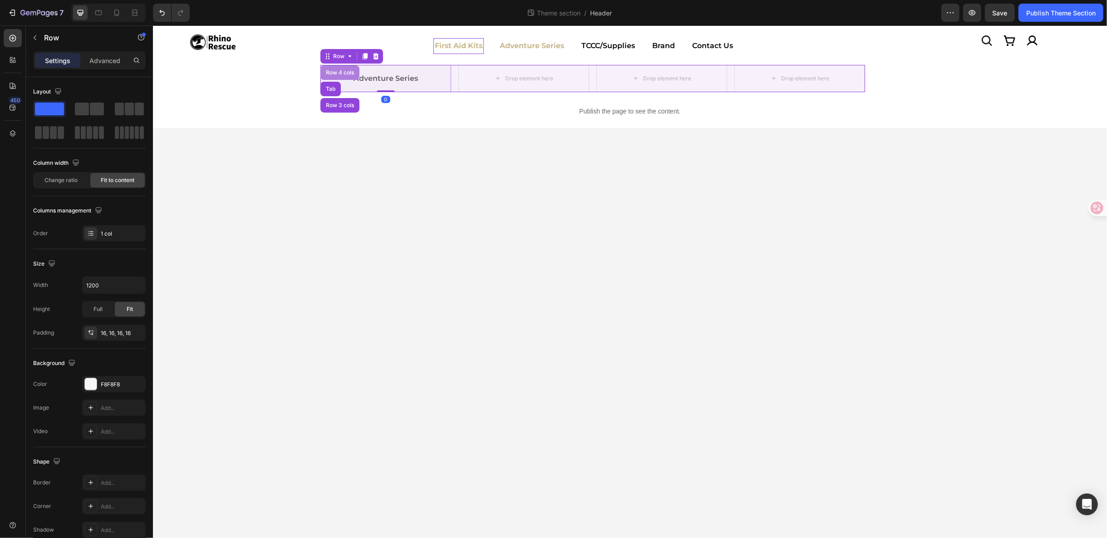
click at [331, 71] on div "Row 4 cols" at bounding box center [340, 71] width 32 height 5
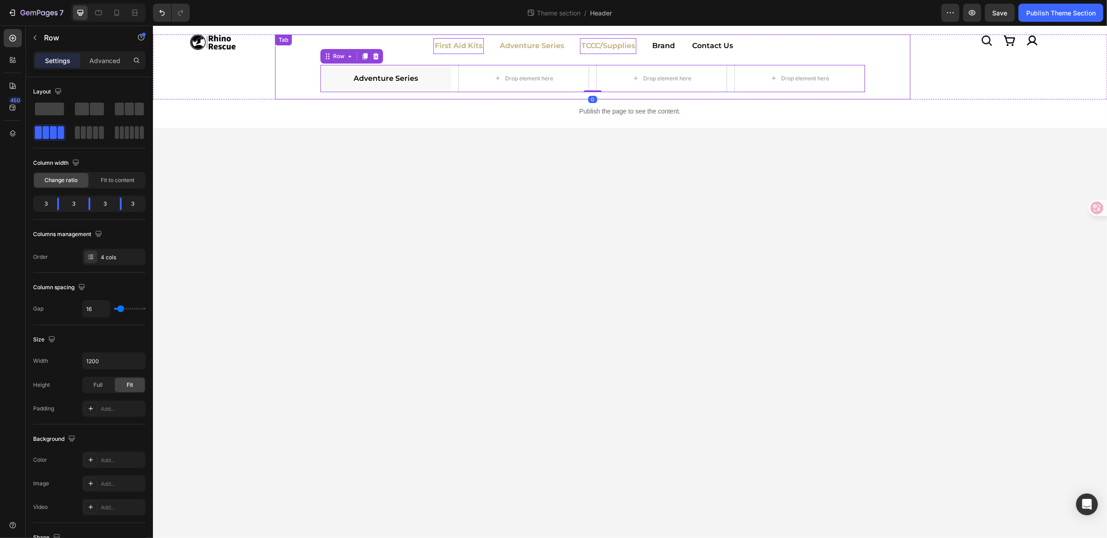
click at [618, 40] on p "TCCC/Supplies" at bounding box center [608, 45] width 54 height 13
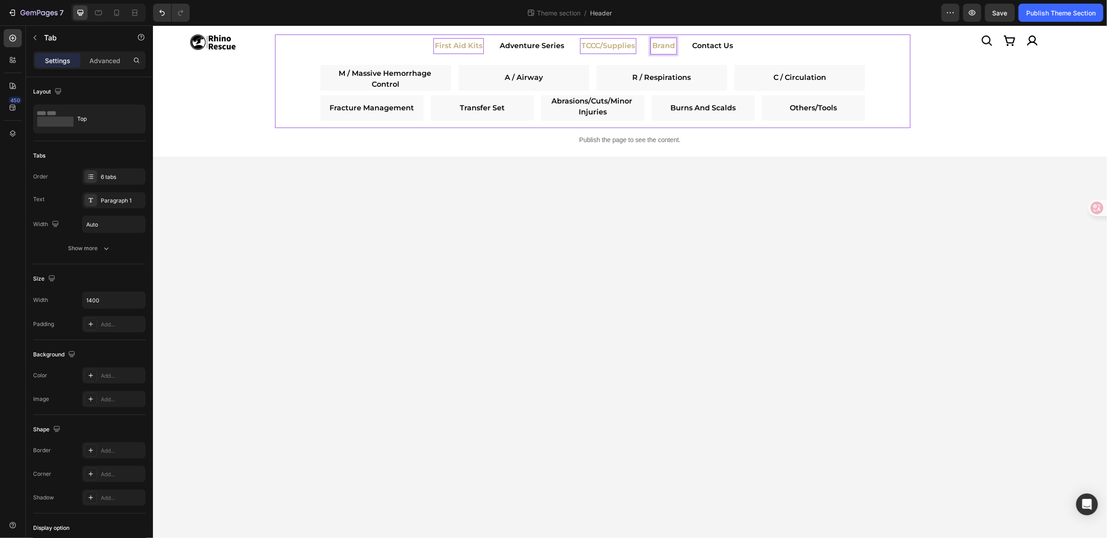
click at [665, 50] on p "Brand" at bounding box center [663, 45] width 23 height 13
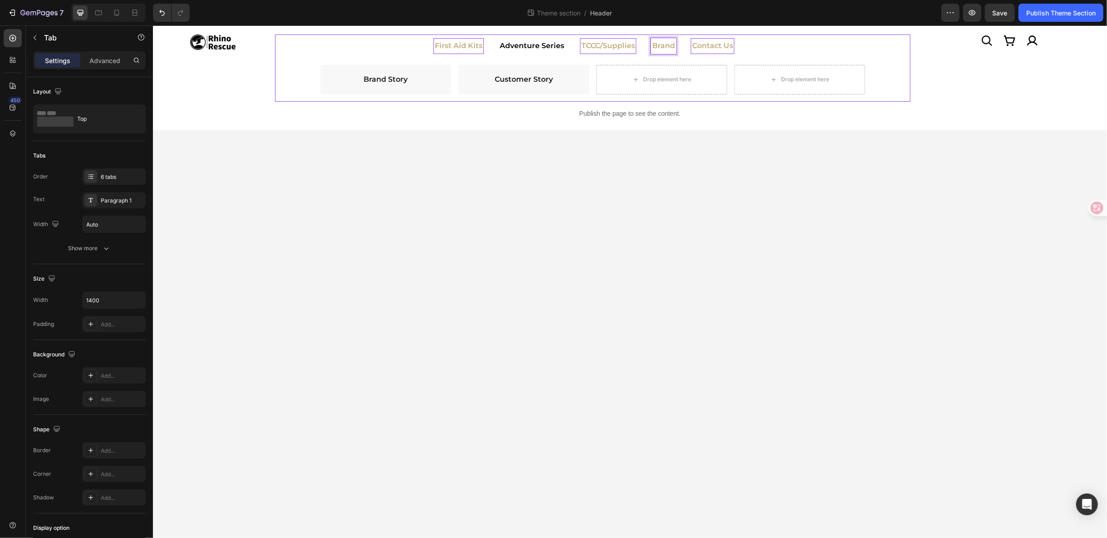
click at [710, 45] on p "Contact Us" at bounding box center [712, 45] width 41 height 13
click at [1047, 17] on div "Publish Theme Section" at bounding box center [1060, 13] width 69 height 10
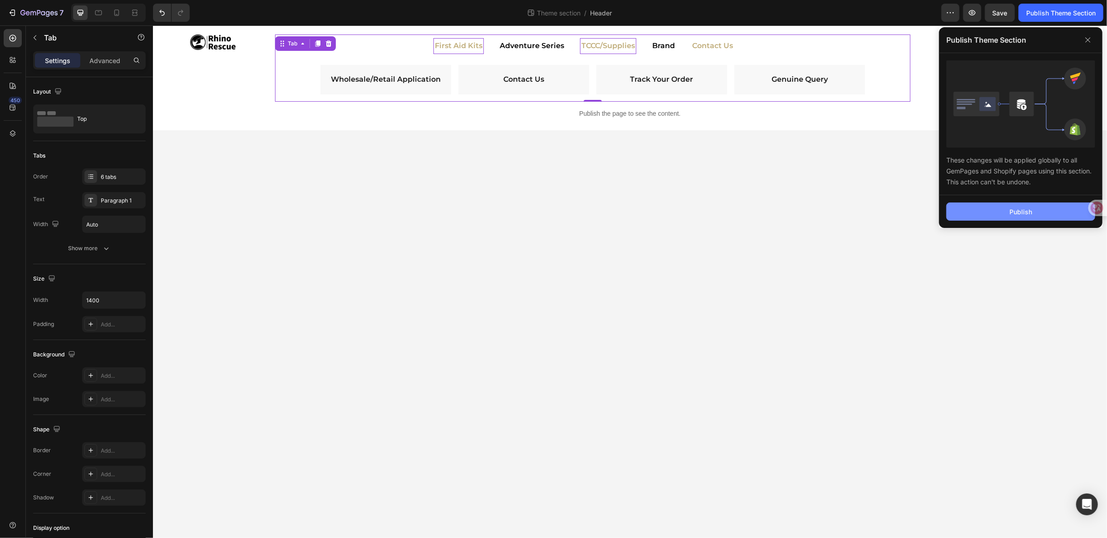
click at [1017, 209] on div "Publish" at bounding box center [1021, 212] width 23 height 10
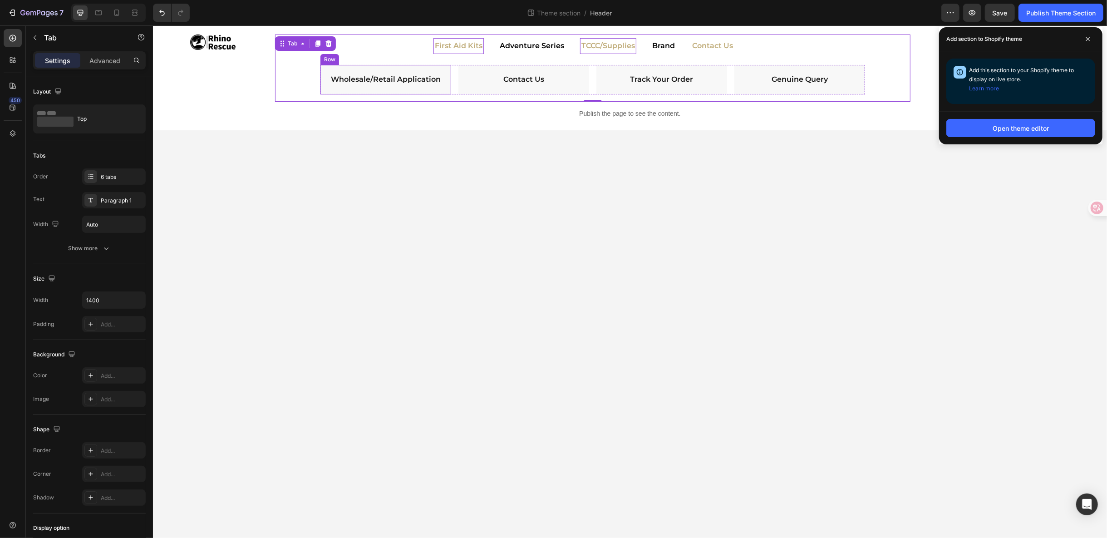
click at [322, 72] on div "Wholesale/Retail Application Text Block Row" at bounding box center [385, 79] width 131 height 30
click at [536, 40] on p "Adventure Series" at bounding box center [531, 45] width 64 height 13
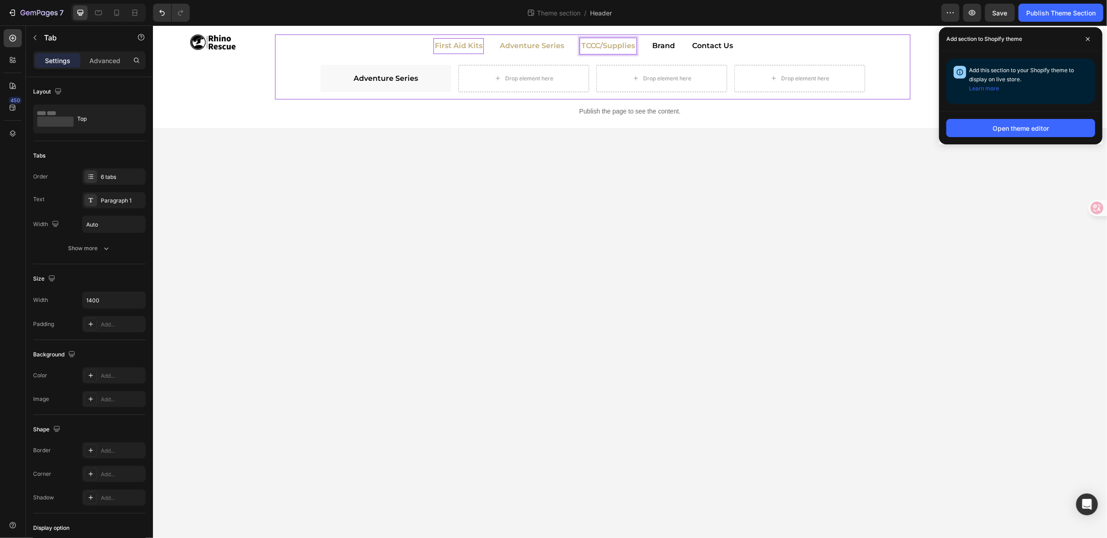
click at [594, 52] on div "TCCC/Supplies" at bounding box center [608, 46] width 56 height 16
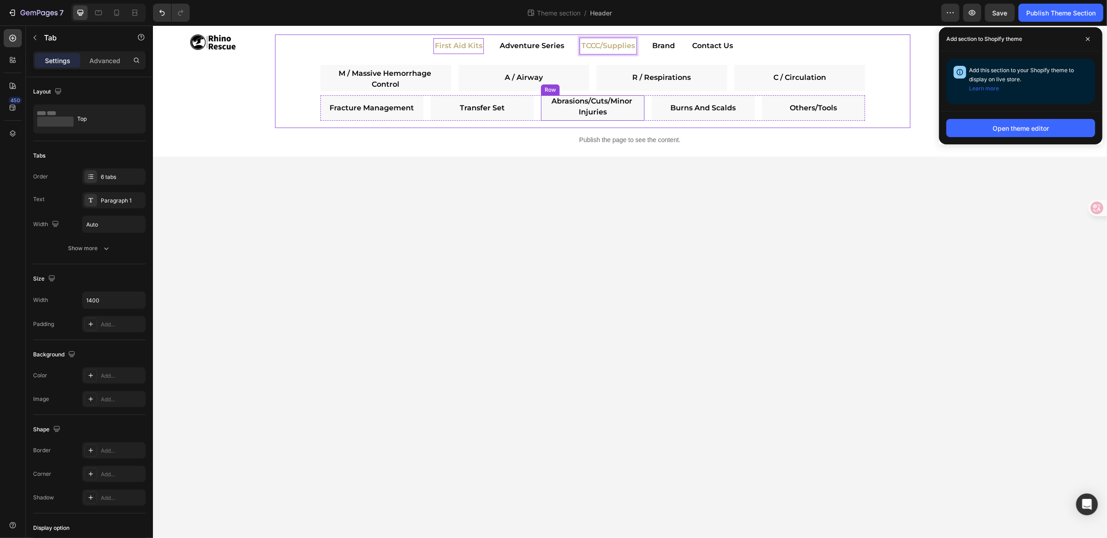
click at [542, 102] on div "Image Abrasions/Cuts/Minor Injuries Text Block Row" at bounding box center [592, 107] width 103 height 25
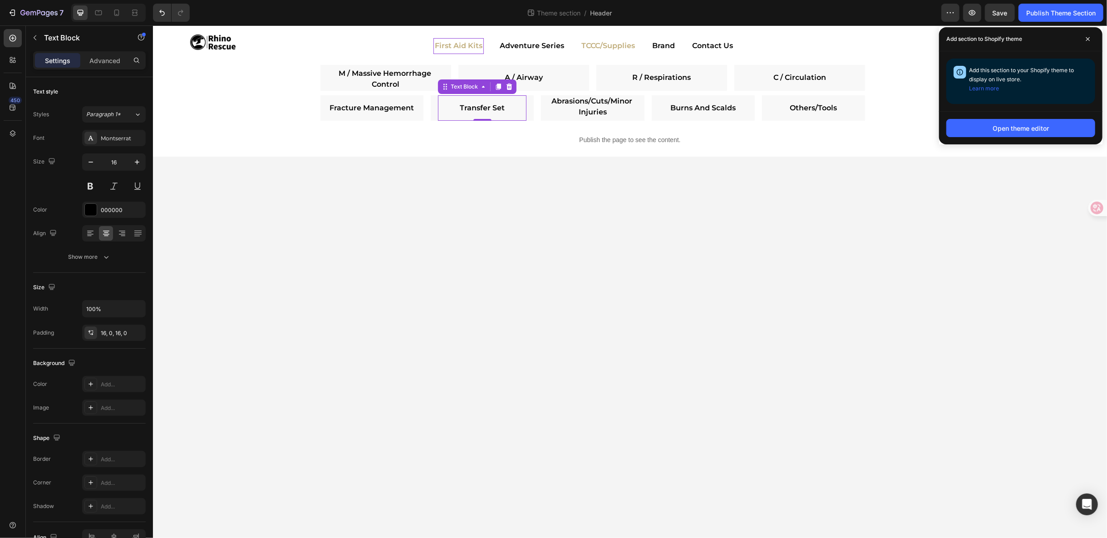
click at [493, 108] on link "Transfer Set" at bounding box center [481, 107] width 45 height 9
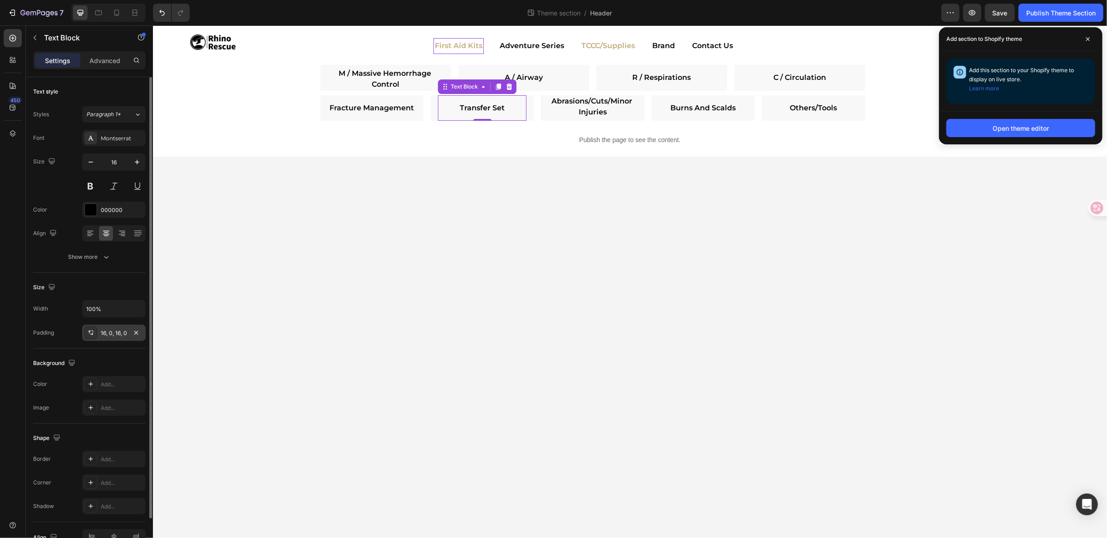
click at [118, 335] on div "16, 0, 16, 0" at bounding box center [114, 333] width 26 height 8
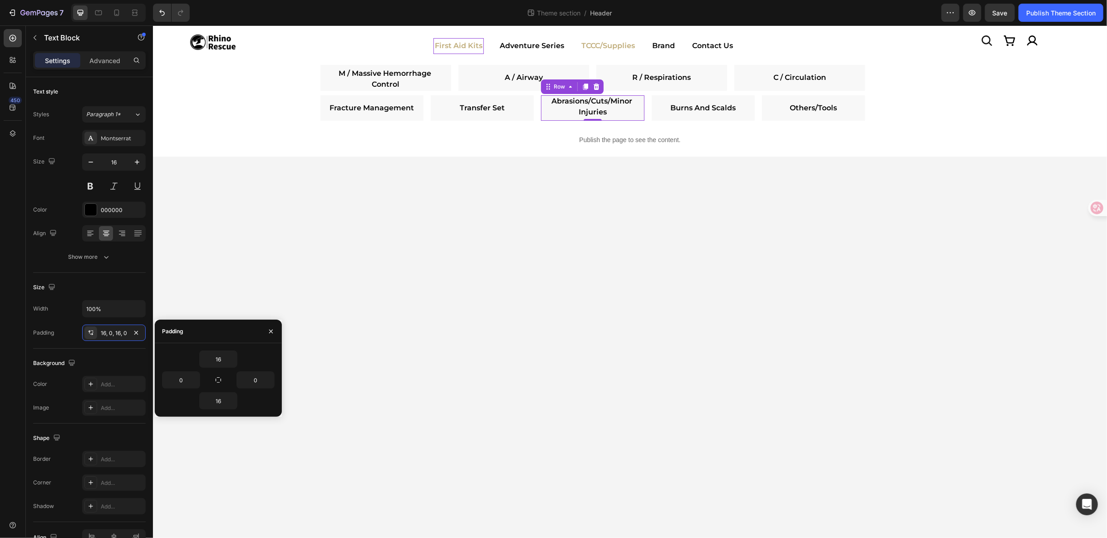
click at [543, 107] on div "Image Abrasions/Cuts/Minor Injuries Text Block Row 0" at bounding box center [592, 107] width 103 height 25
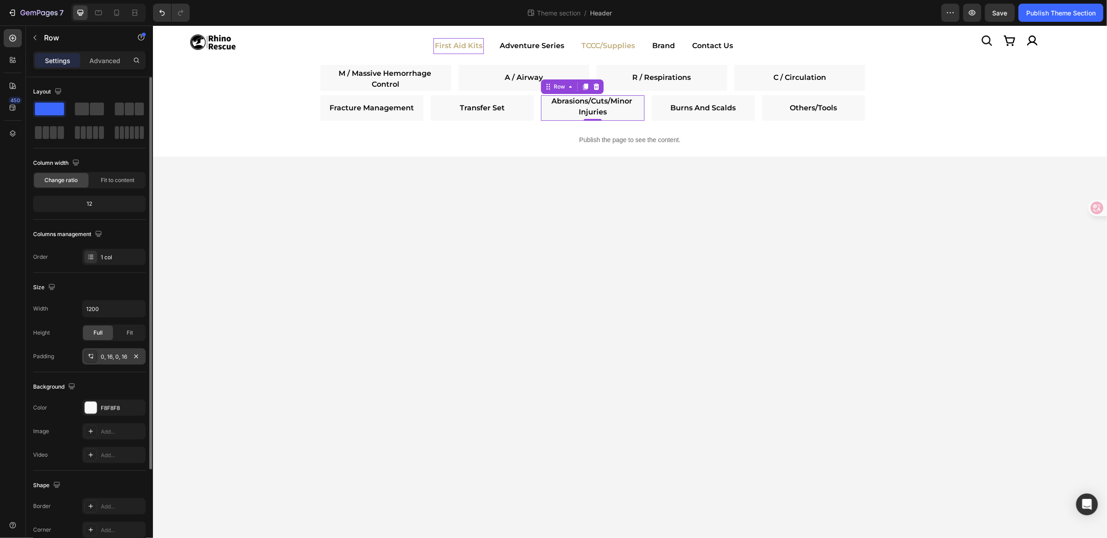
click at [118, 354] on div "0, 16, 0, 16" at bounding box center [114, 357] width 26 height 8
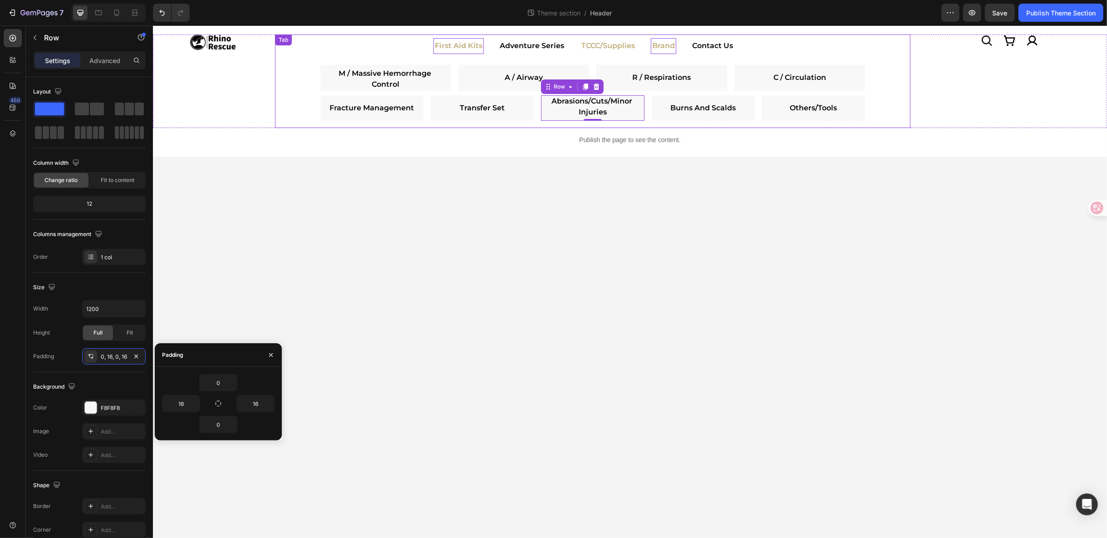
click at [673, 44] on p "Brand" at bounding box center [663, 45] width 23 height 13
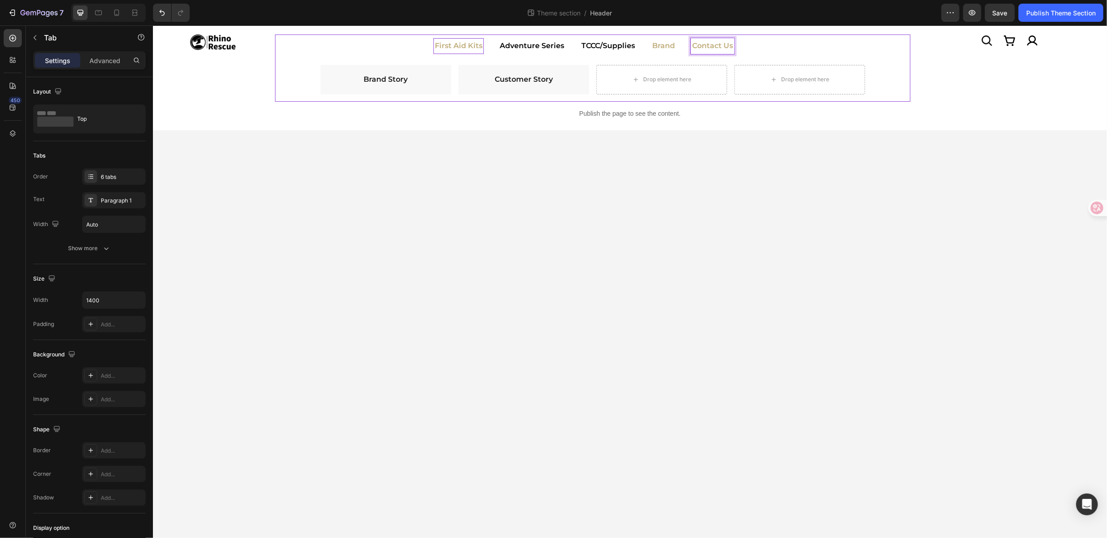
click at [702, 49] on p "Contact Us" at bounding box center [712, 45] width 41 height 13
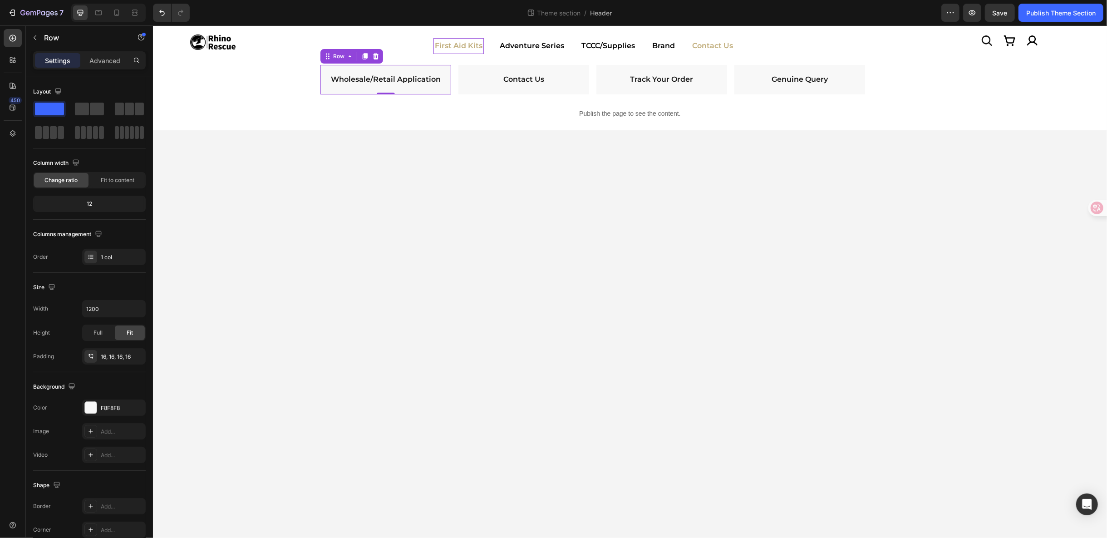
click at [324, 81] on div "Wholesale/Retail Application Text Block Row 0" at bounding box center [385, 79] width 131 height 30
click at [341, 61] on div "Row" at bounding box center [351, 56] width 63 height 15
click at [342, 59] on div "Row" at bounding box center [338, 56] width 15 height 8
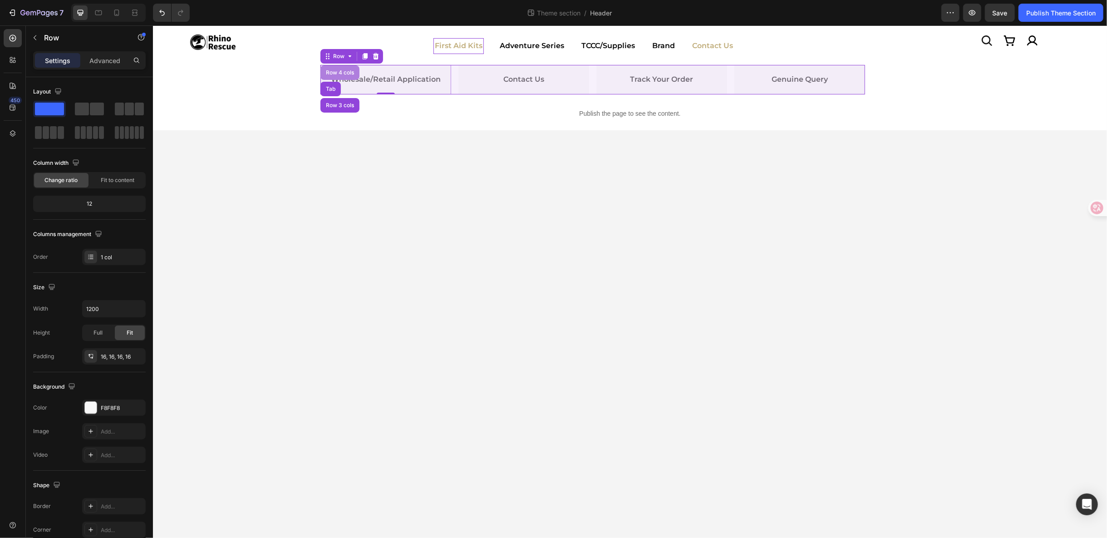
click at [343, 75] on div "Row 4 cols" at bounding box center [339, 72] width 39 height 15
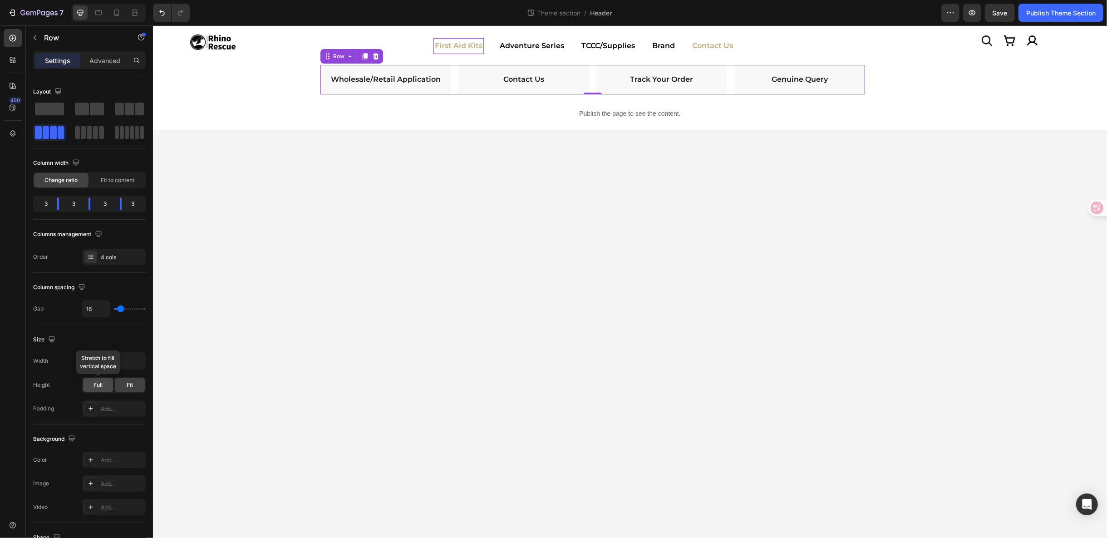
click at [103, 388] on div "Full" at bounding box center [98, 385] width 30 height 15
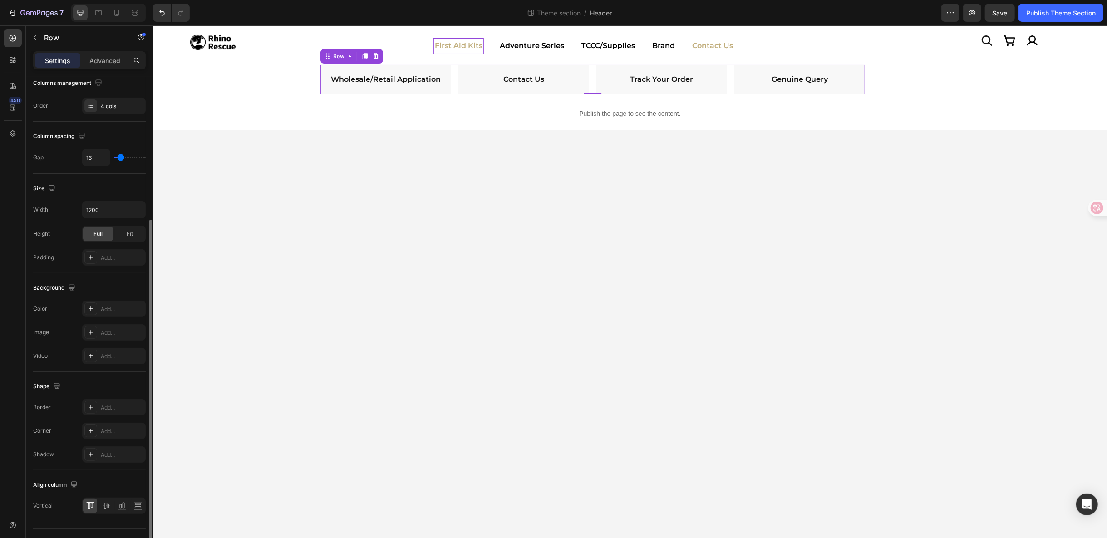
scroll to position [168, 0]
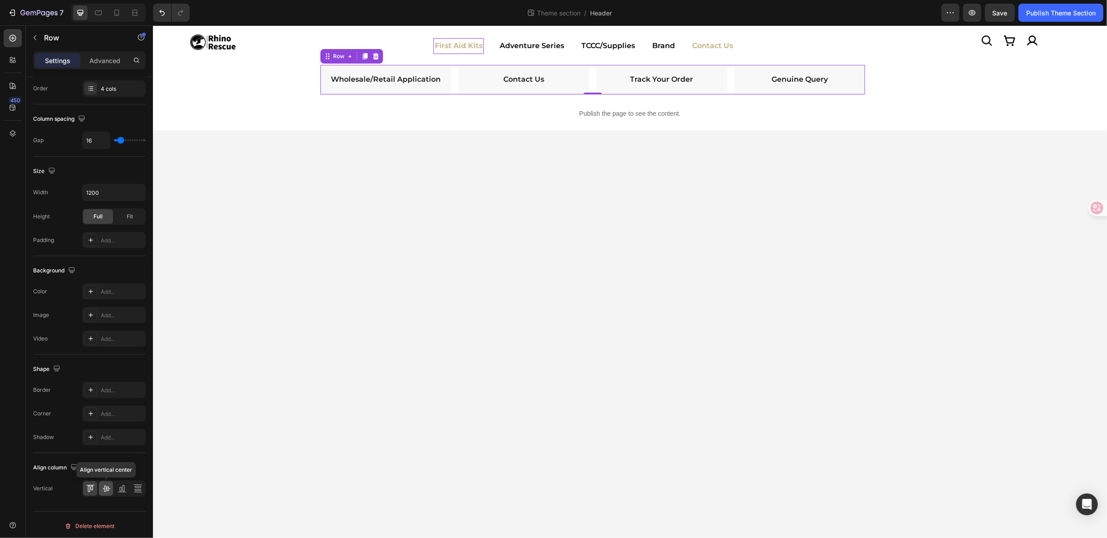
click at [104, 487] on icon at bounding box center [106, 488] width 9 height 9
click at [1004, 14] on span "Save" at bounding box center [1000, 13] width 15 height 8
click at [1047, 10] on div "Publish Theme Section" at bounding box center [1060, 13] width 69 height 10
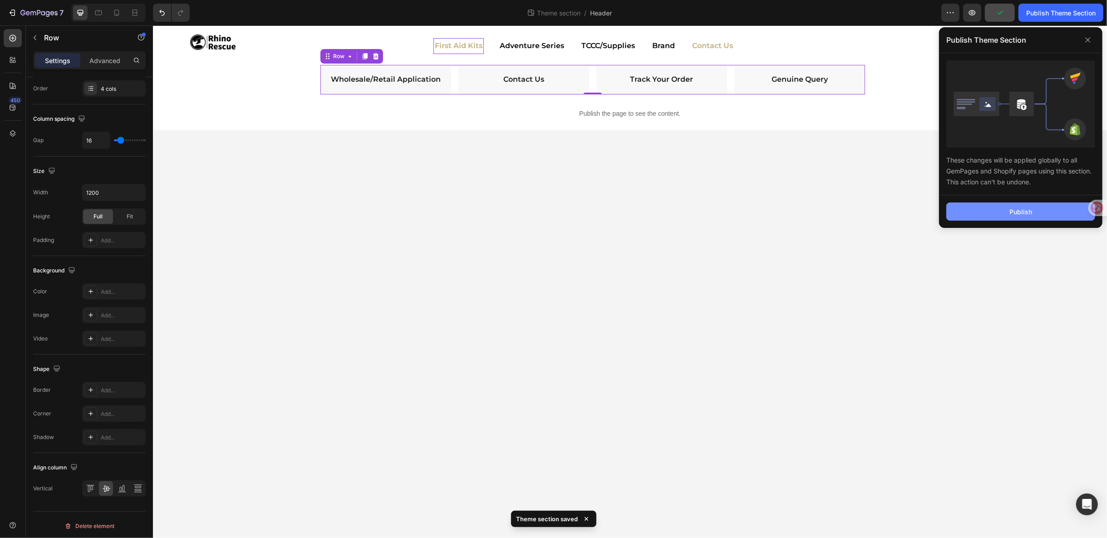
click at [1003, 210] on button "Publish" at bounding box center [1020, 211] width 149 height 18
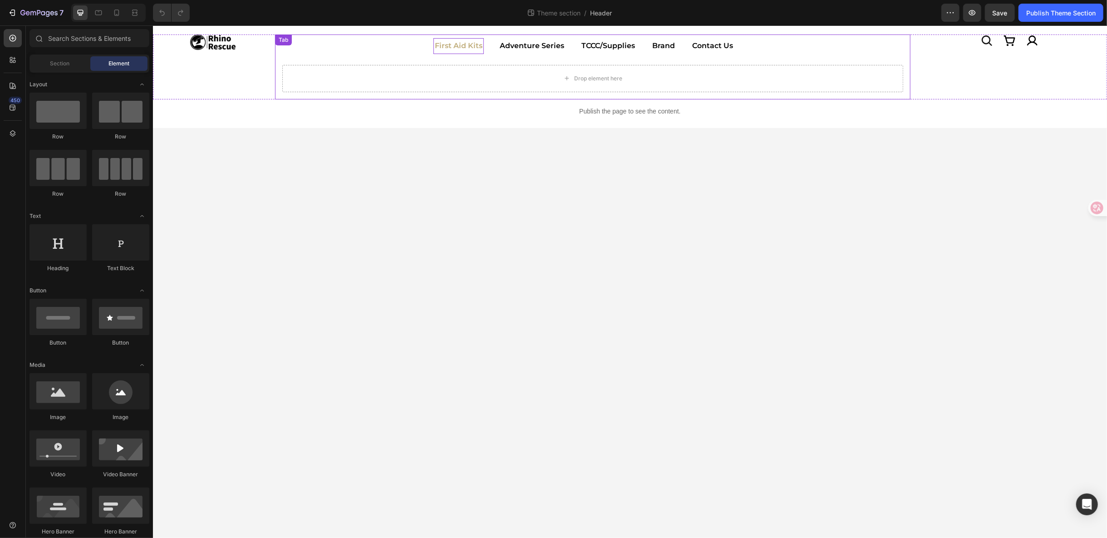
click at [464, 44] on p "First Aid Kits" at bounding box center [458, 45] width 48 height 13
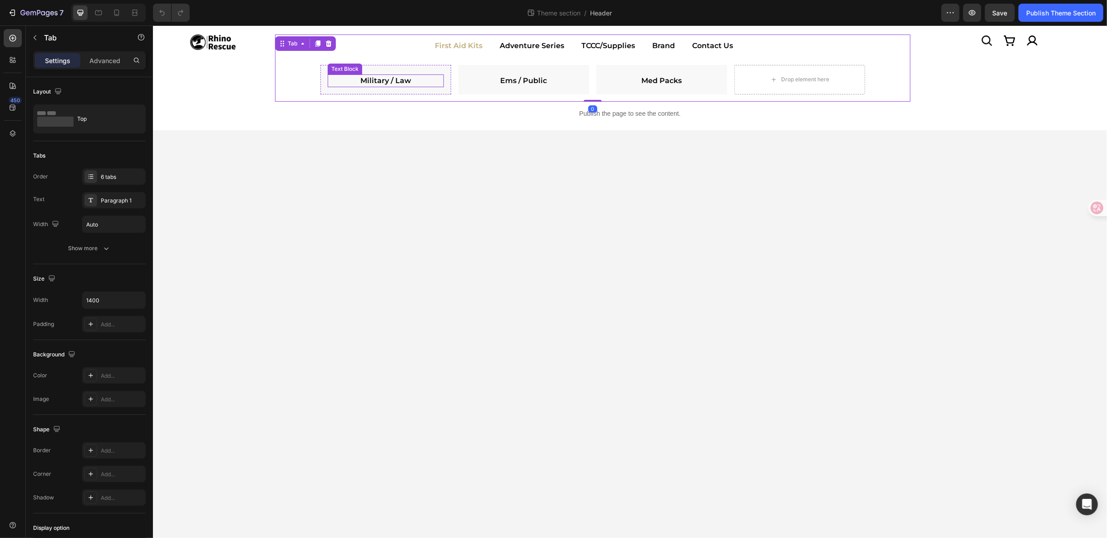
click at [397, 82] on strong "Military / Law" at bounding box center [385, 80] width 51 height 9
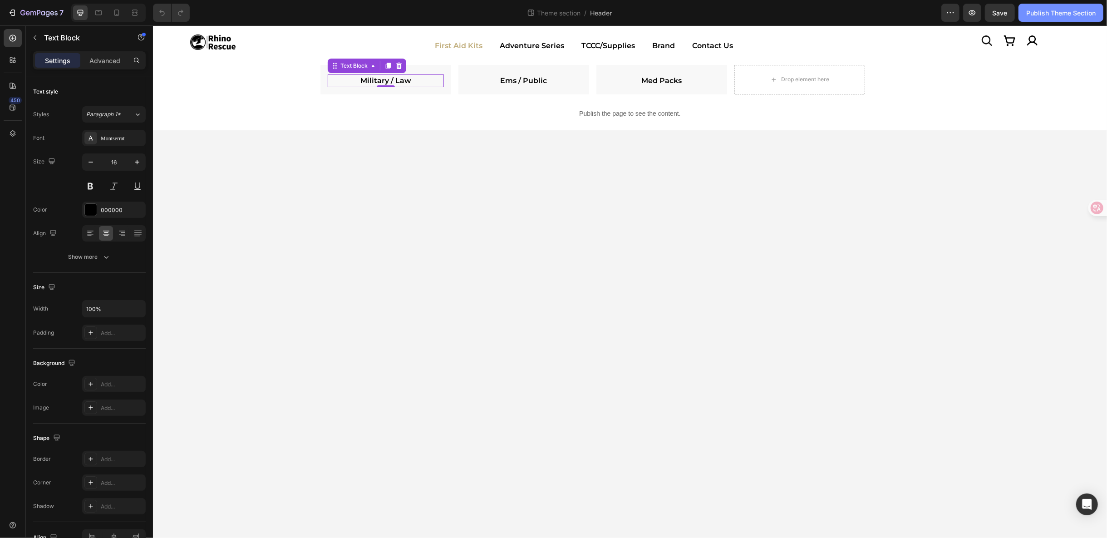
click at [1056, 13] on div "Publish Theme Section" at bounding box center [1060, 13] width 69 height 10
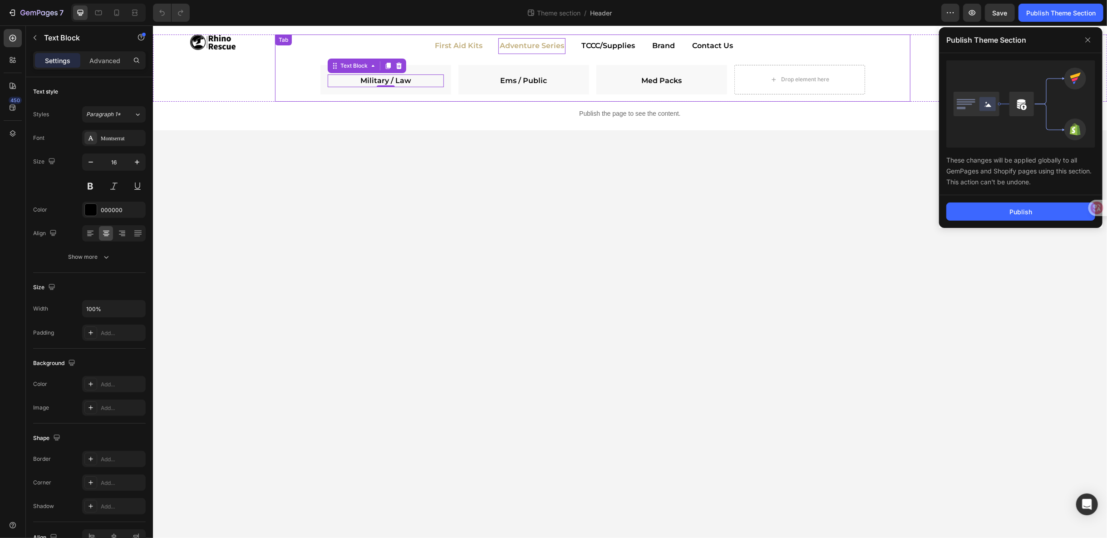
click at [531, 50] on p "Adventure Series" at bounding box center [531, 45] width 64 height 13
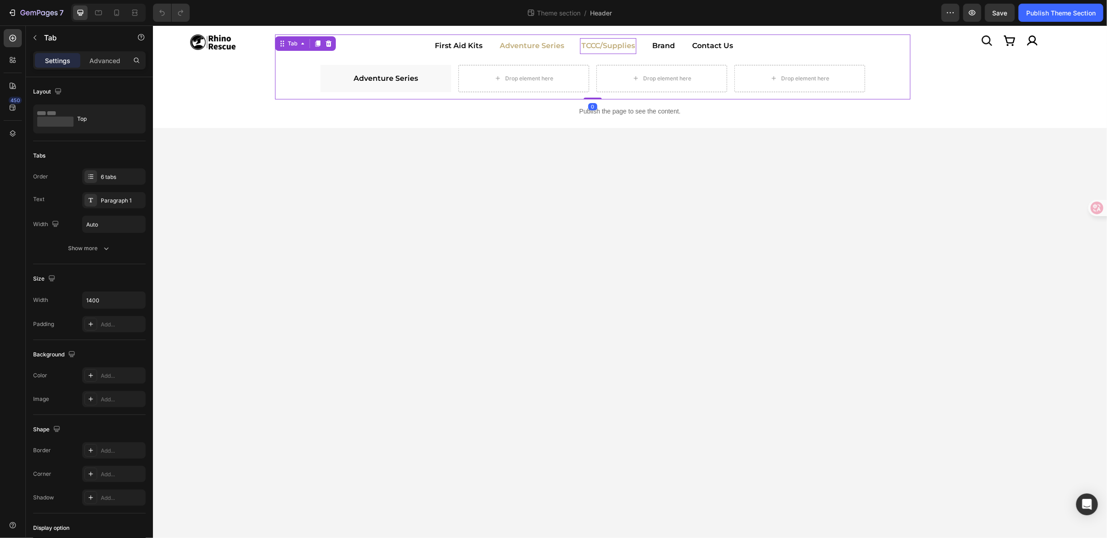
click at [613, 46] on p "TCCC/Supplies" at bounding box center [608, 45] width 54 height 13
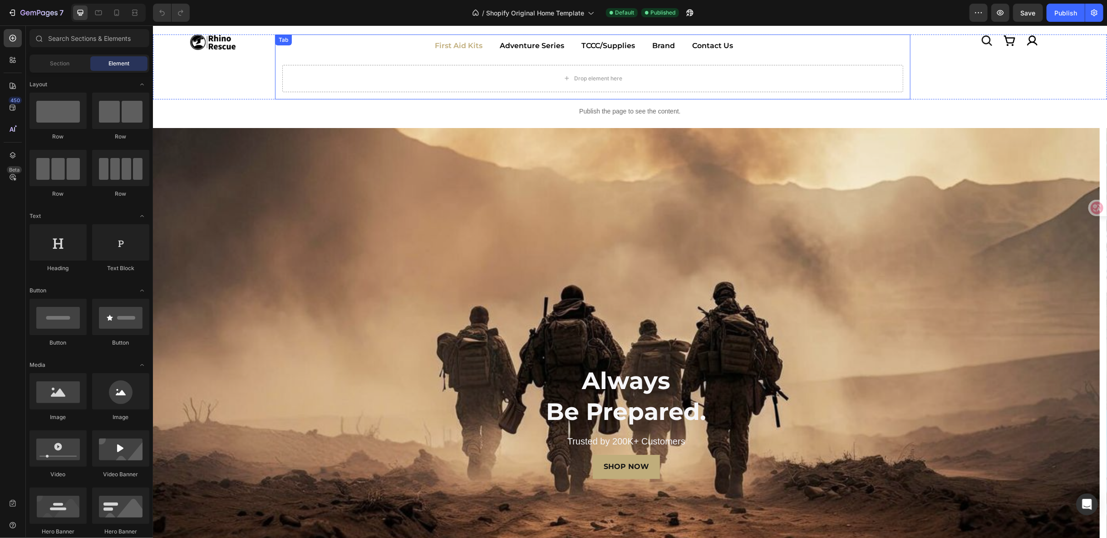
click at [472, 44] on p "First Aid Kits" at bounding box center [458, 45] width 48 height 13
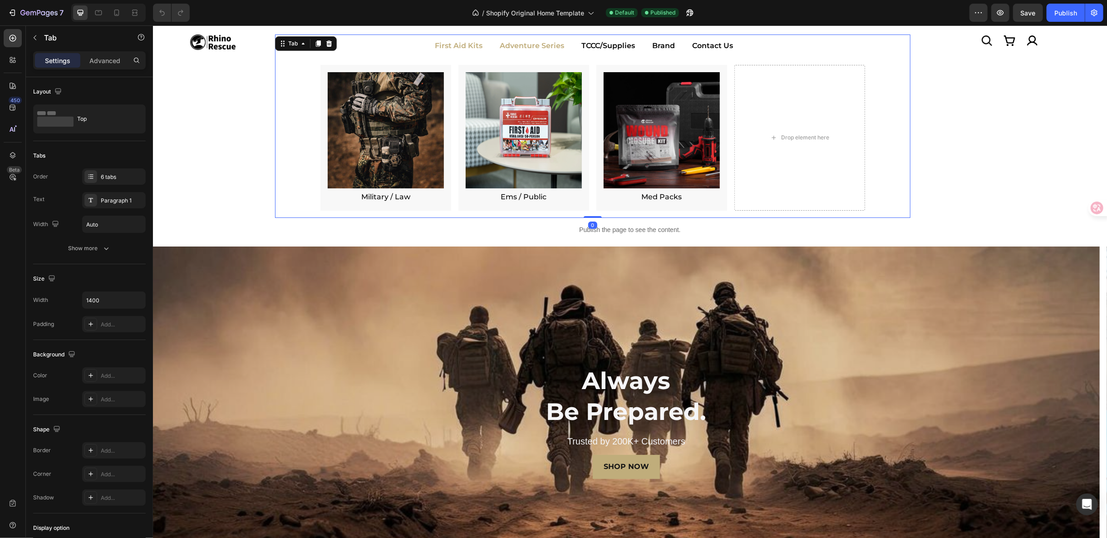
click at [523, 50] on p "Adventure Series" at bounding box center [531, 45] width 64 height 13
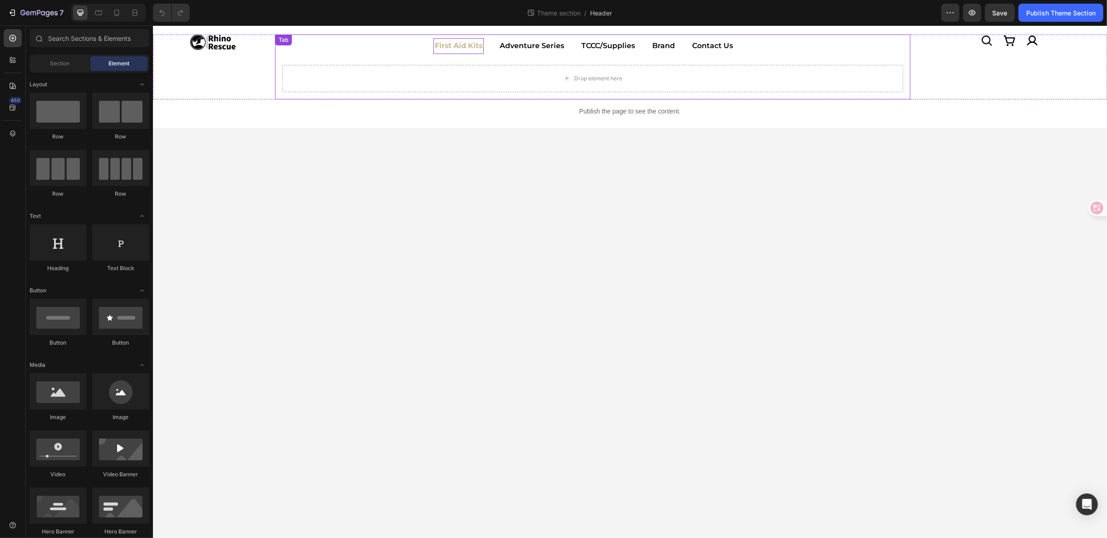
click at [454, 42] on p "First Aid Kits" at bounding box center [458, 45] width 48 height 13
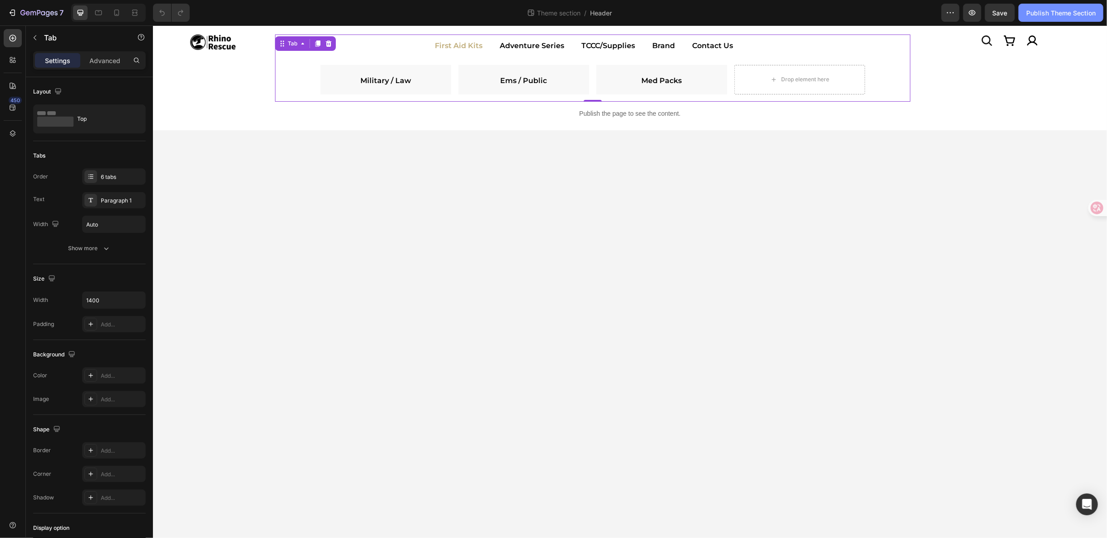
click at [1062, 10] on div "Publish Theme Section" at bounding box center [1060, 13] width 69 height 10
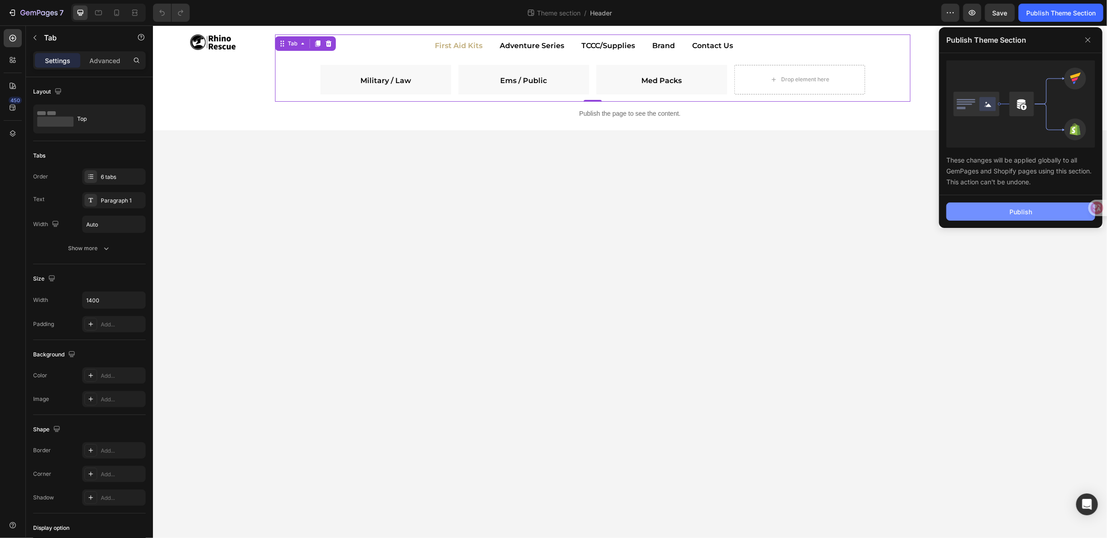
click at [1047, 209] on button "Publish" at bounding box center [1020, 211] width 149 height 18
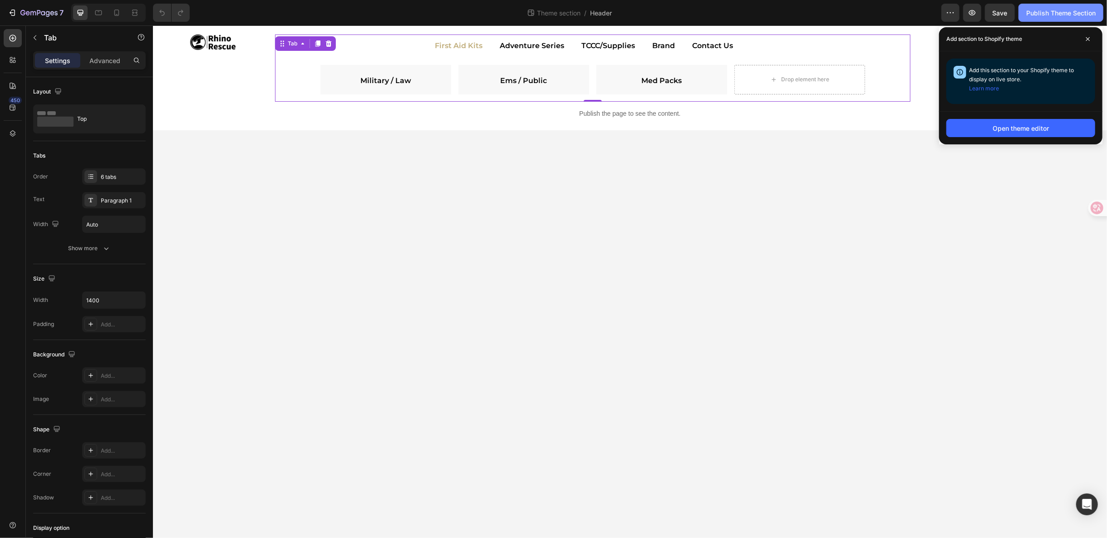
click at [1068, 13] on div "Publish Theme Section" at bounding box center [1060, 13] width 69 height 10
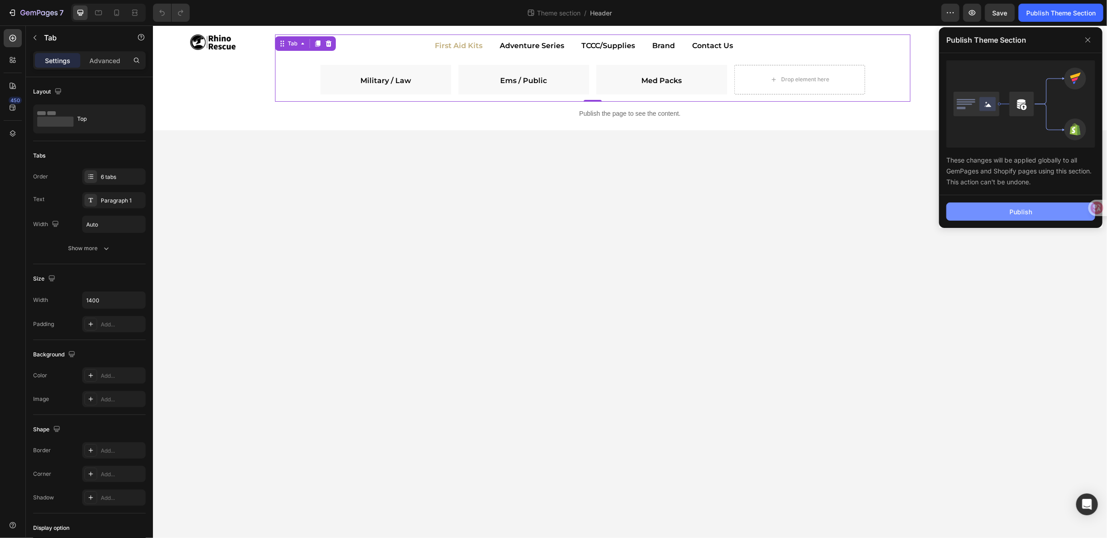
click at [1017, 215] on div "Publish" at bounding box center [1021, 212] width 23 height 10
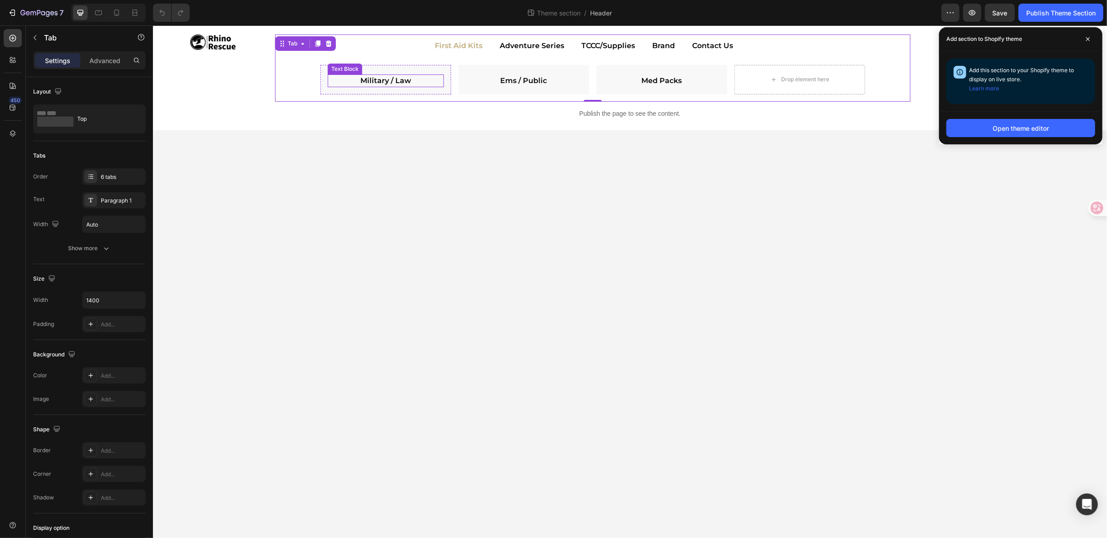
click at [377, 82] on strong "Military / Law" at bounding box center [385, 80] width 51 height 9
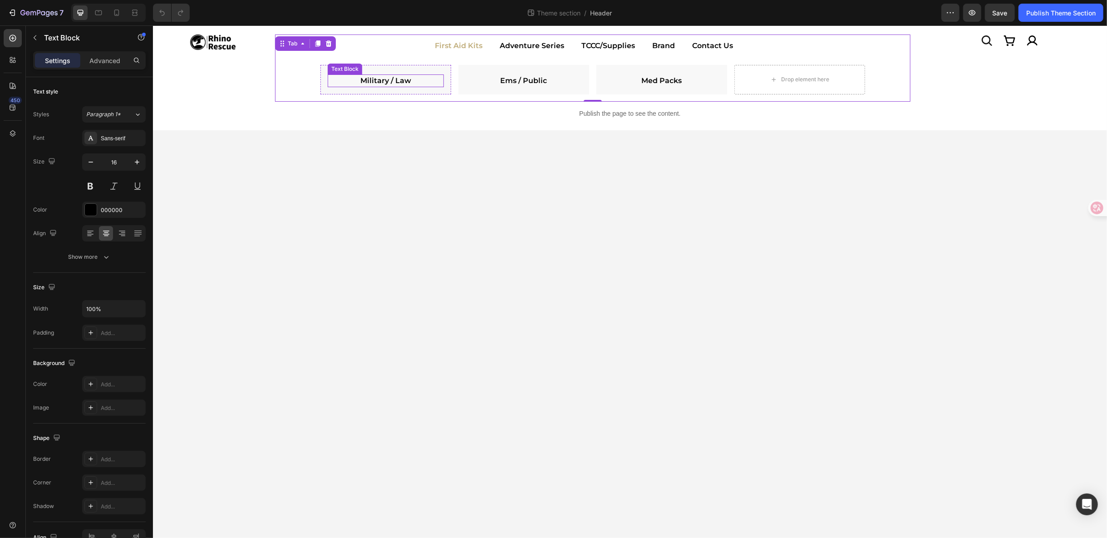
click at [377, 82] on strong "Military / Law" at bounding box center [385, 80] width 51 height 9
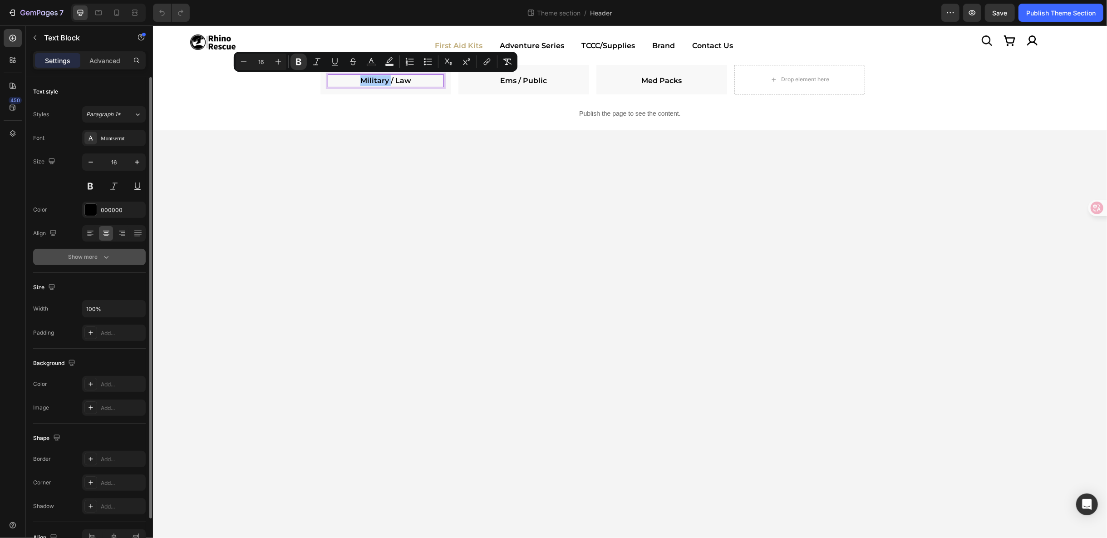
click at [108, 252] on icon "button" at bounding box center [106, 256] width 9 height 9
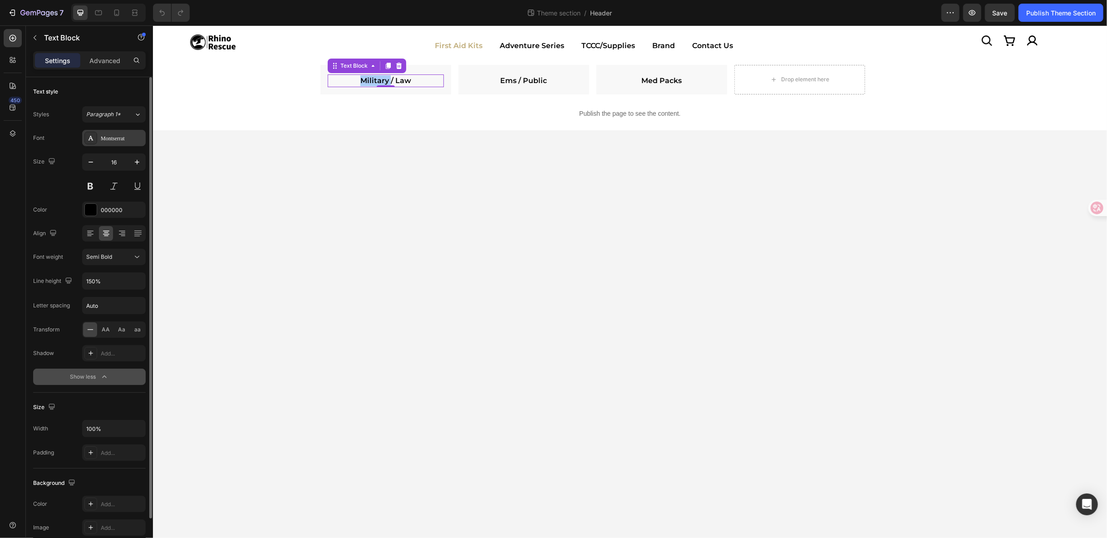
click at [108, 142] on div "Montserrat" at bounding box center [114, 138] width 64 height 16
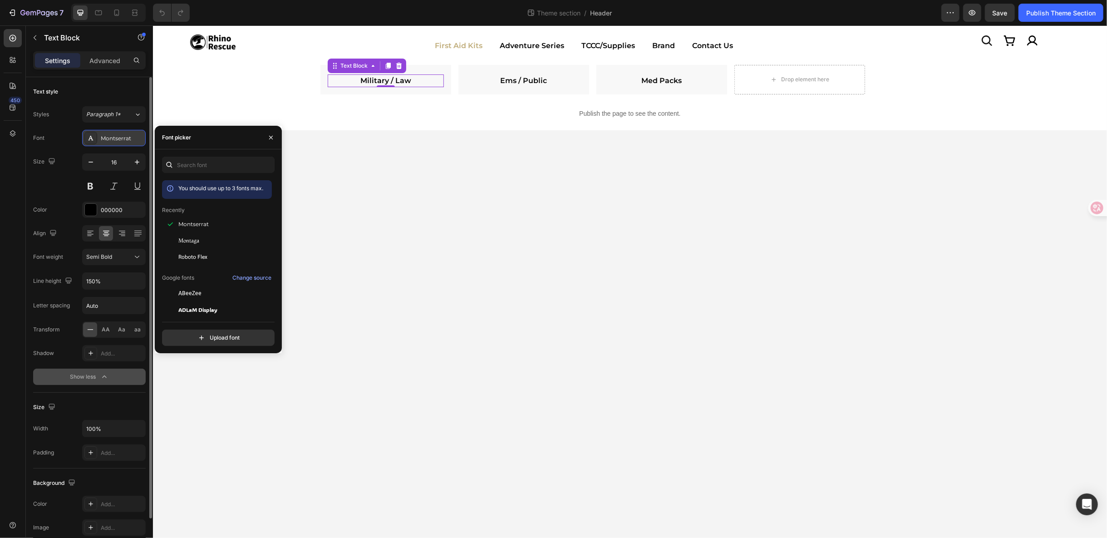
click at [108, 142] on div "Montserrat" at bounding box center [114, 138] width 64 height 16
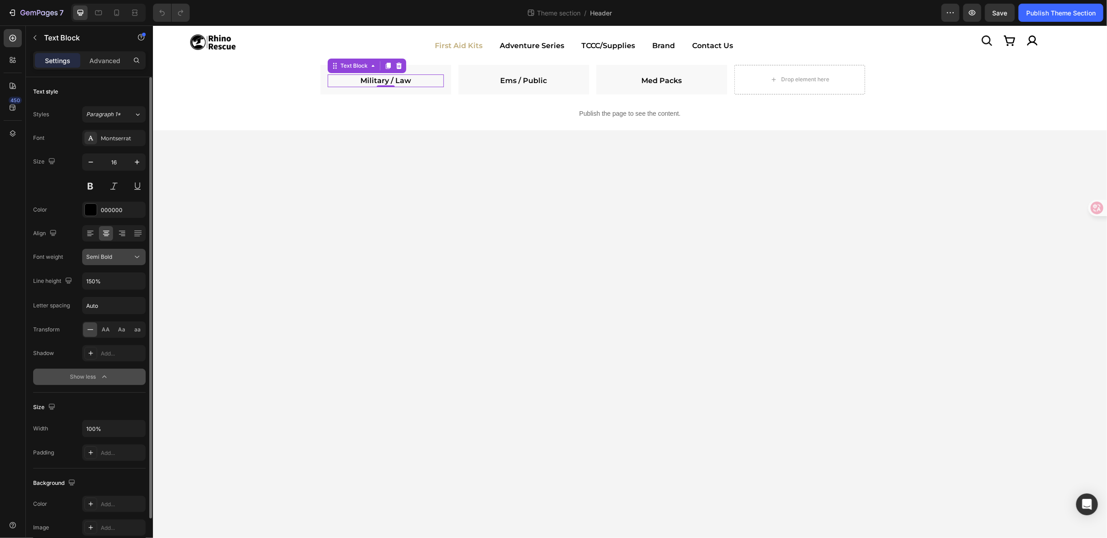
click at [120, 255] on div "Semi Bold" at bounding box center [109, 257] width 46 height 8
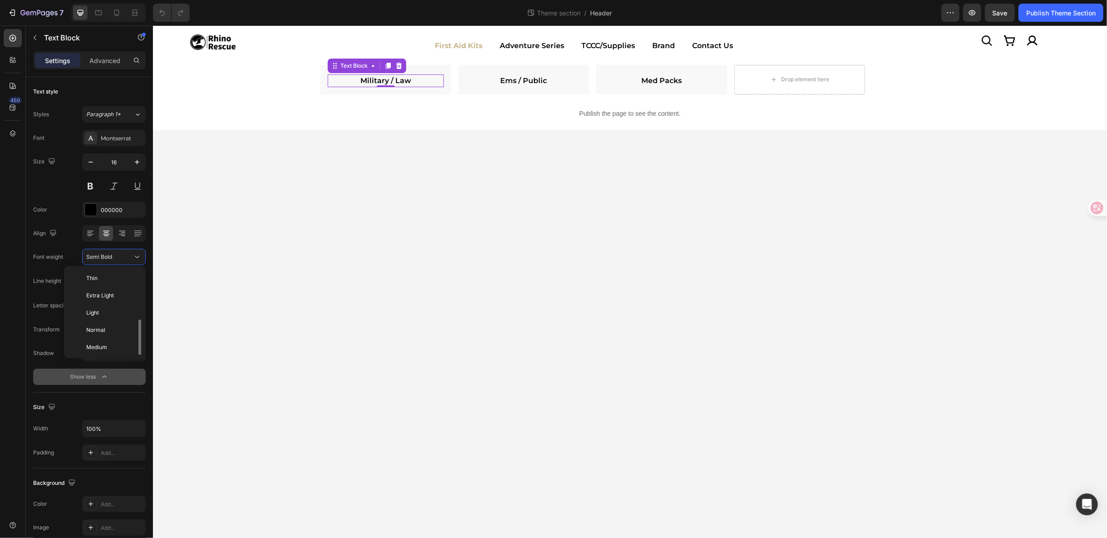
scroll to position [32, 0]
click at [115, 316] on p "Medium" at bounding box center [110, 315] width 48 height 8
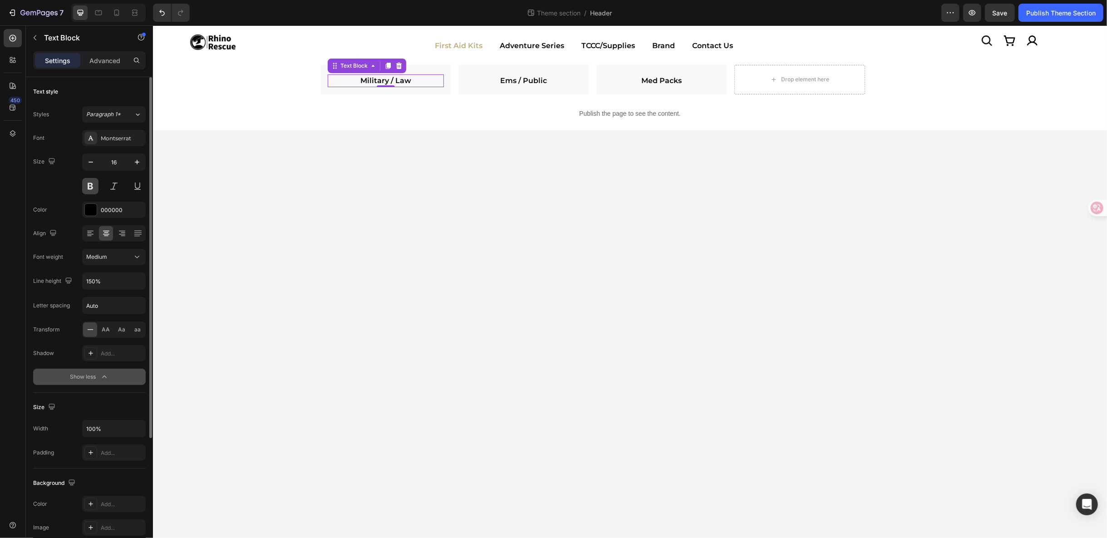
click at [90, 186] on button at bounding box center [90, 186] width 16 height 16
click at [138, 251] on button "Medium" at bounding box center [114, 257] width 64 height 16
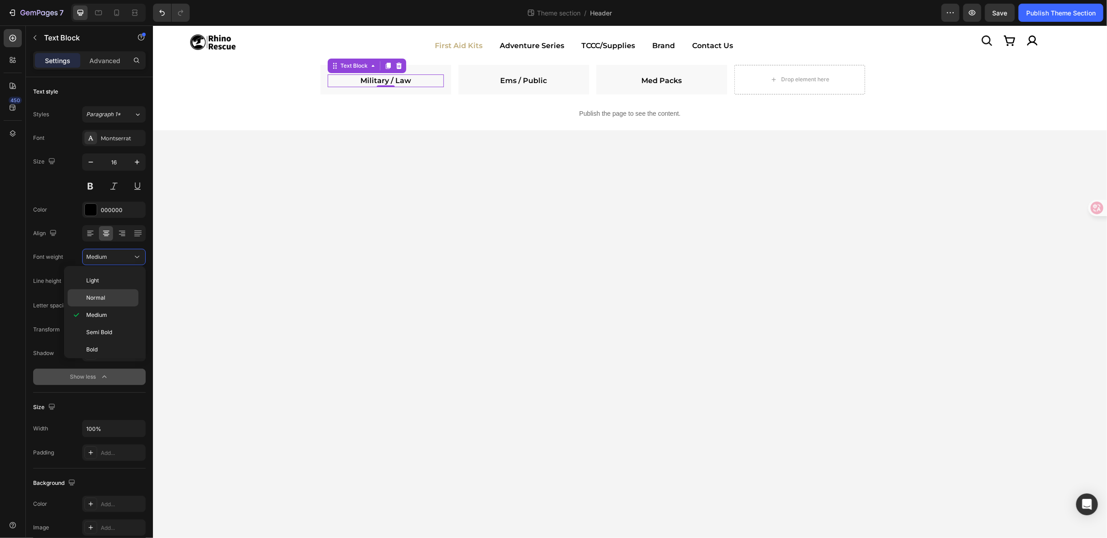
click at [112, 294] on p "Normal" at bounding box center [110, 298] width 48 height 8
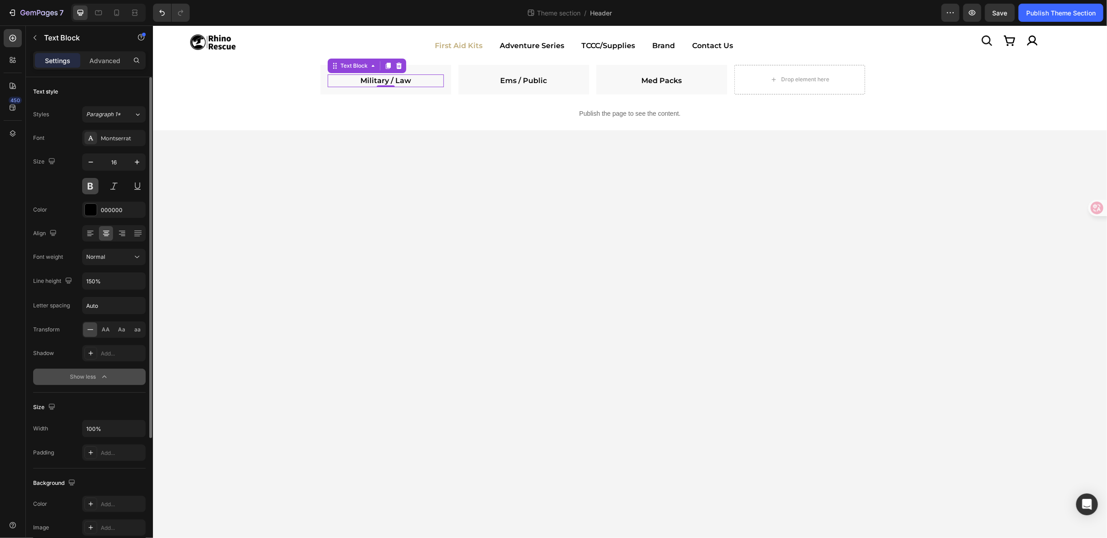
click at [95, 192] on button at bounding box center [90, 186] width 16 height 16
click at [139, 256] on icon at bounding box center [137, 256] width 9 height 9
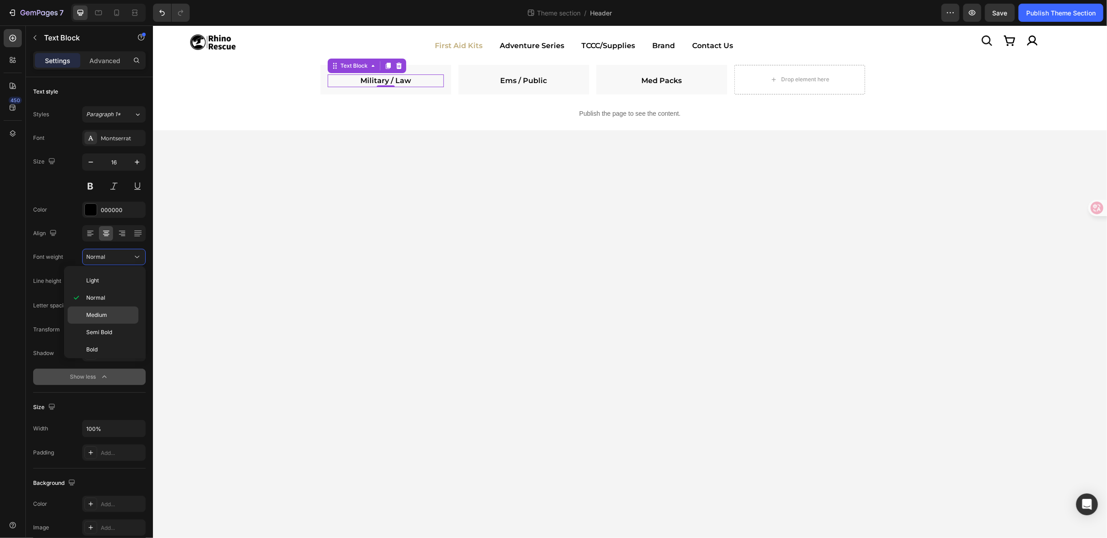
click at [123, 319] on div "Medium" at bounding box center [103, 314] width 71 height 17
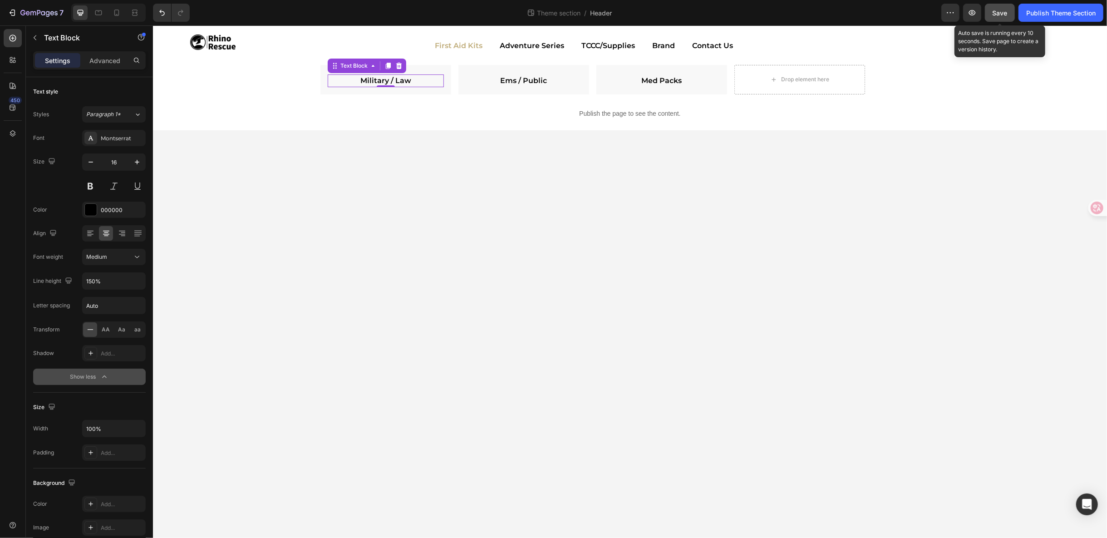
click at [1006, 17] on div "Save" at bounding box center [1000, 13] width 15 height 10
click at [974, 20] on button "button" at bounding box center [972, 13] width 18 height 18
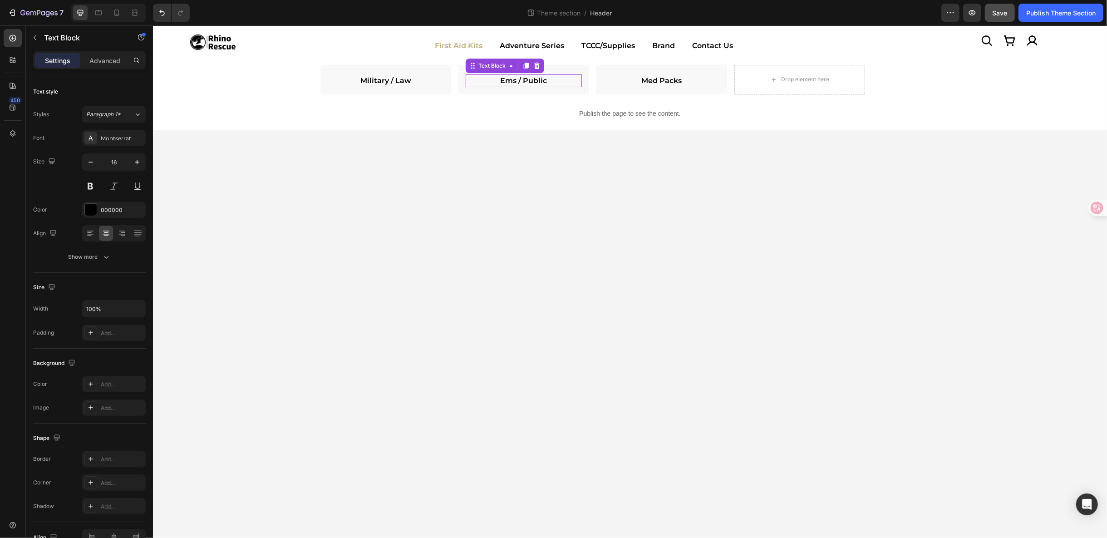
click at [514, 80] on link "Ems / Public" at bounding box center [523, 80] width 47 height 9
click at [528, 62] on icon at bounding box center [525, 65] width 5 height 6
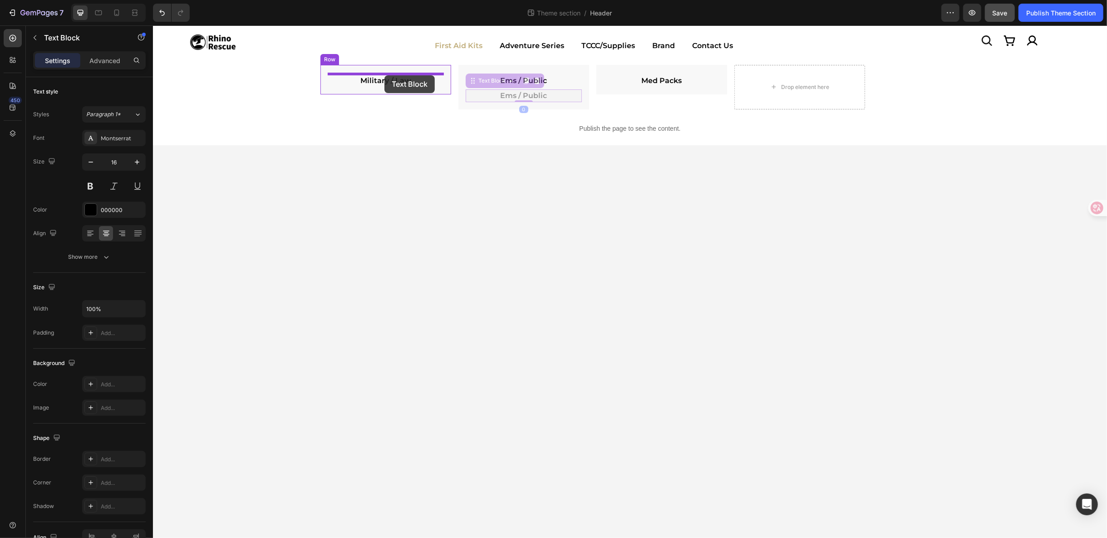
drag, startPoint x: 491, startPoint y: 84, endPoint x: 384, endPoint y: 75, distance: 107.6
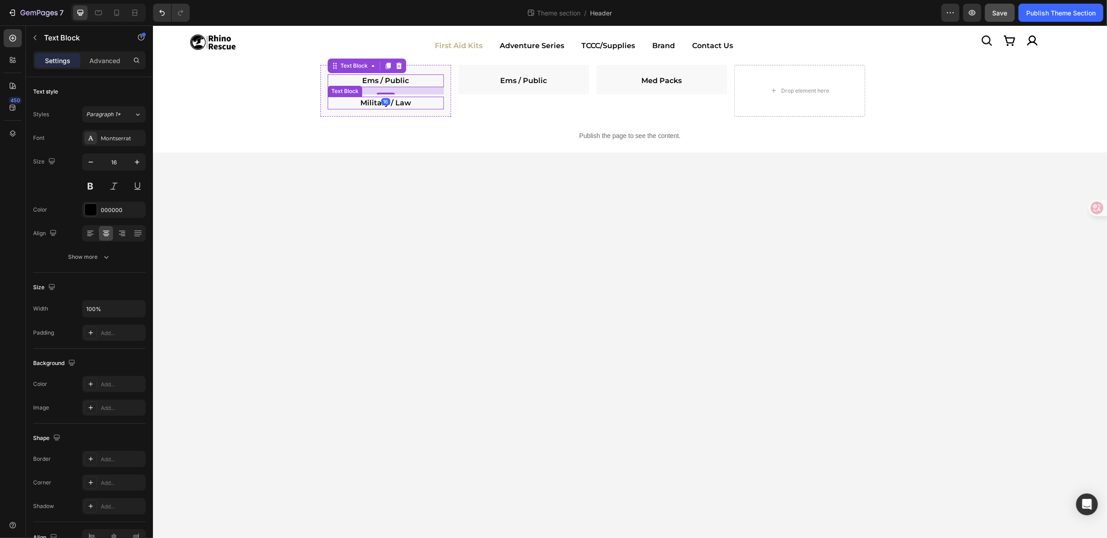
click at [376, 101] on strong "Military / Law" at bounding box center [385, 102] width 51 height 9
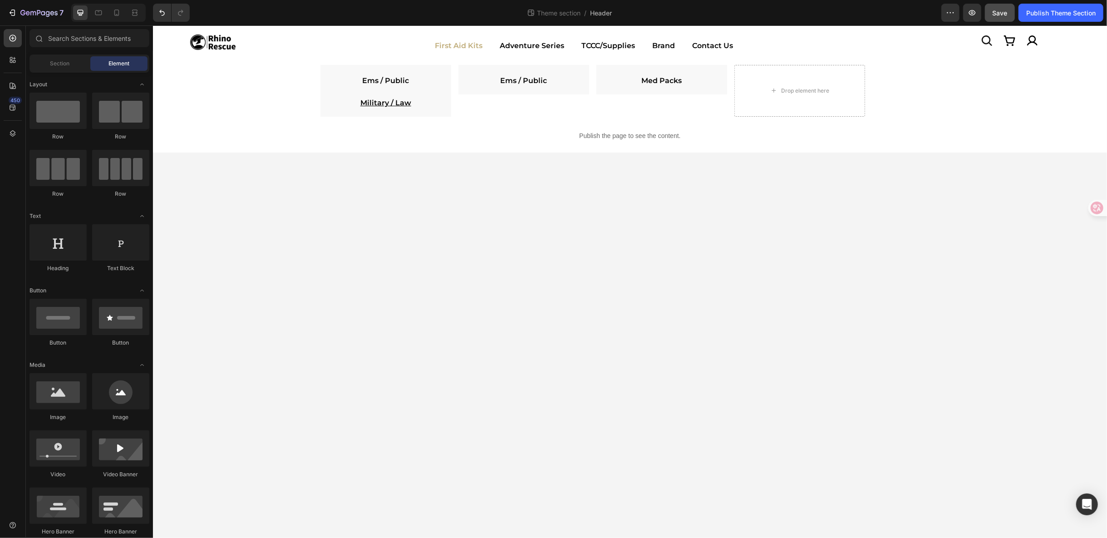
click at [470, 165] on body "Icon Image Icon Icon Row Row Image First Aid Kits Adventure Series TCCC/Supplie…" at bounding box center [630, 281] width 954 height 513
click at [395, 79] on link "Ems / Public" at bounding box center [385, 80] width 47 height 9
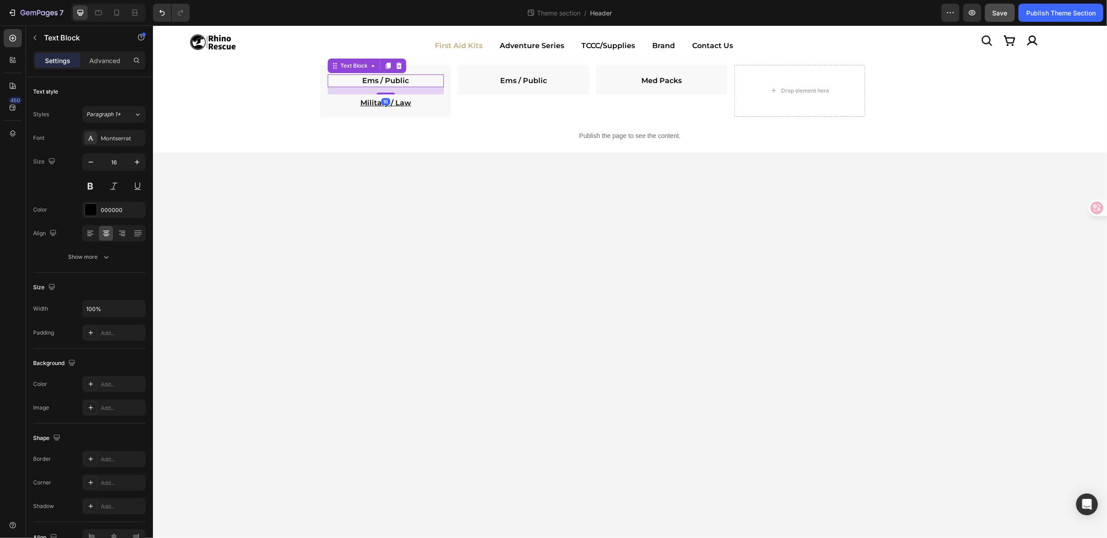
click at [395, 79] on link "Ems / Public" at bounding box center [385, 80] width 47 height 9
click at [384, 104] on u "Military / Law" at bounding box center [385, 102] width 51 height 9
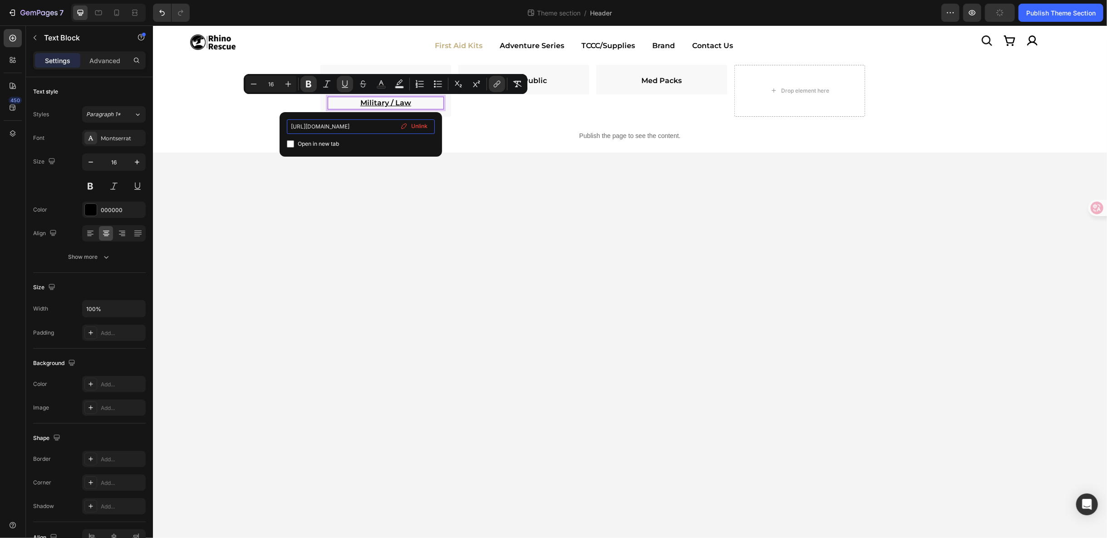
click at [369, 127] on input "https://rhinorescuestore.com/collections/military-law-1" at bounding box center [361, 126] width 148 height 15
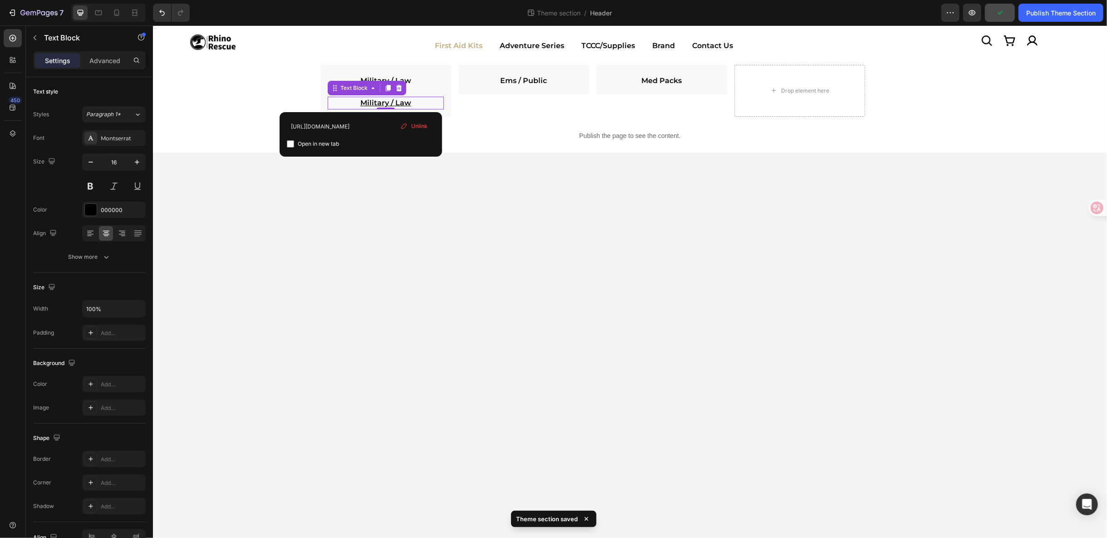
click at [423, 185] on body "Icon Image Icon Icon Row Row Image First Aid Kits Adventure Series TCCC/Supplie…" at bounding box center [630, 281] width 954 height 513
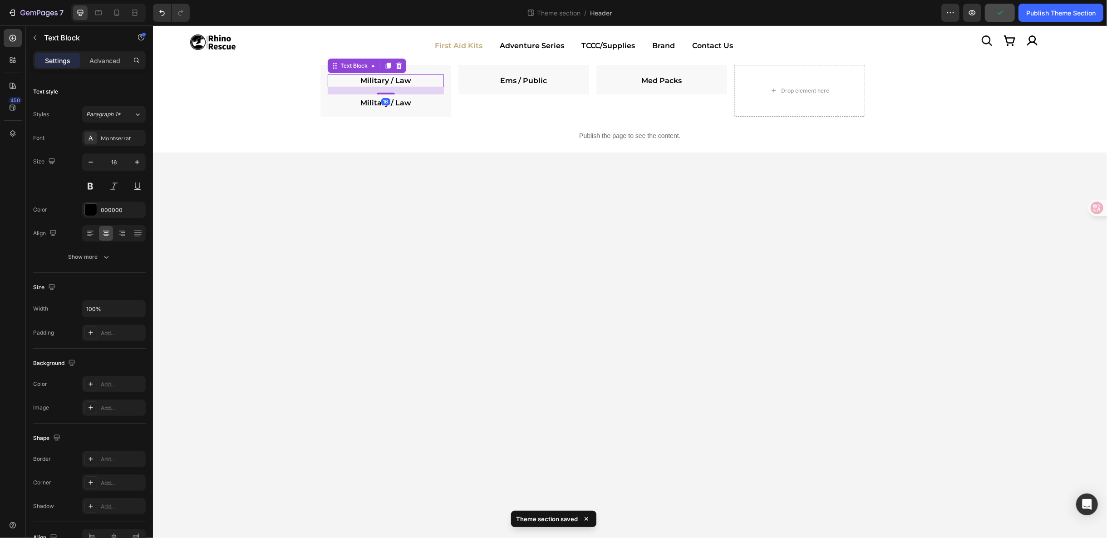
click at [389, 79] on strong "Military / Law" at bounding box center [385, 80] width 51 height 9
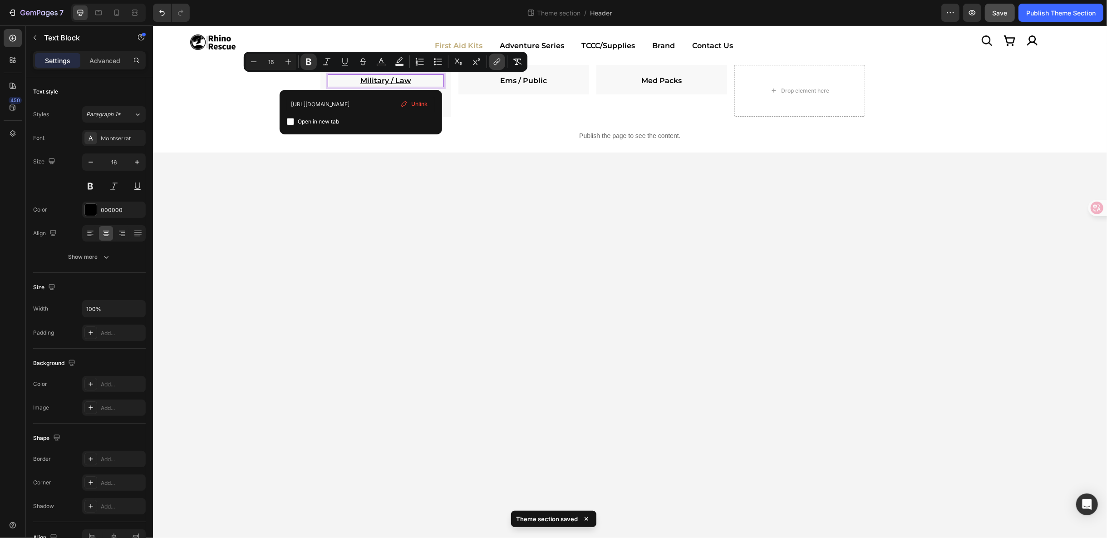
click at [494, 62] on icon "Editor contextual toolbar" at bounding box center [496, 63] width 4 height 5
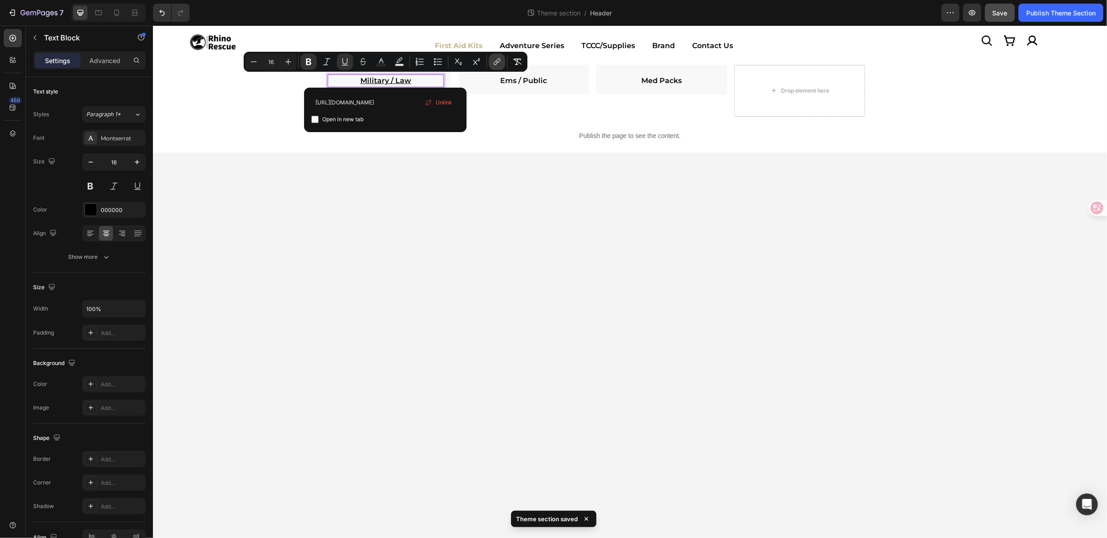
scroll to position [0, 39]
click at [432, 198] on body "Icon Image Icon Icon Row Row Image First Aid Kits Adventure Series TCCC/Supplie…" at bounding box center [630, 281] width 954 height 513
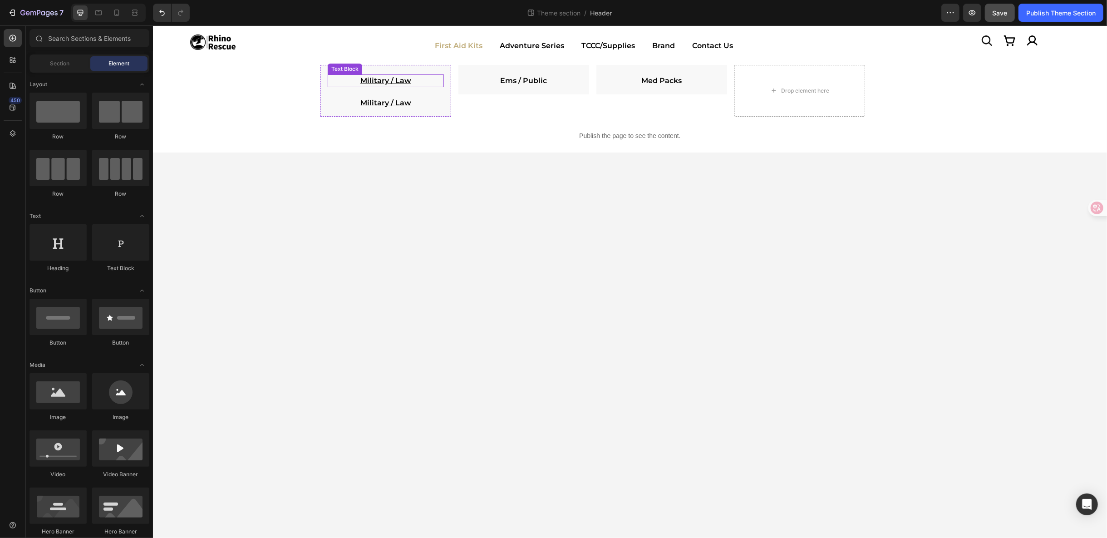
click at [414, 81] on p "Military / Law" at bounding box center [385, 80] width 114 height 11
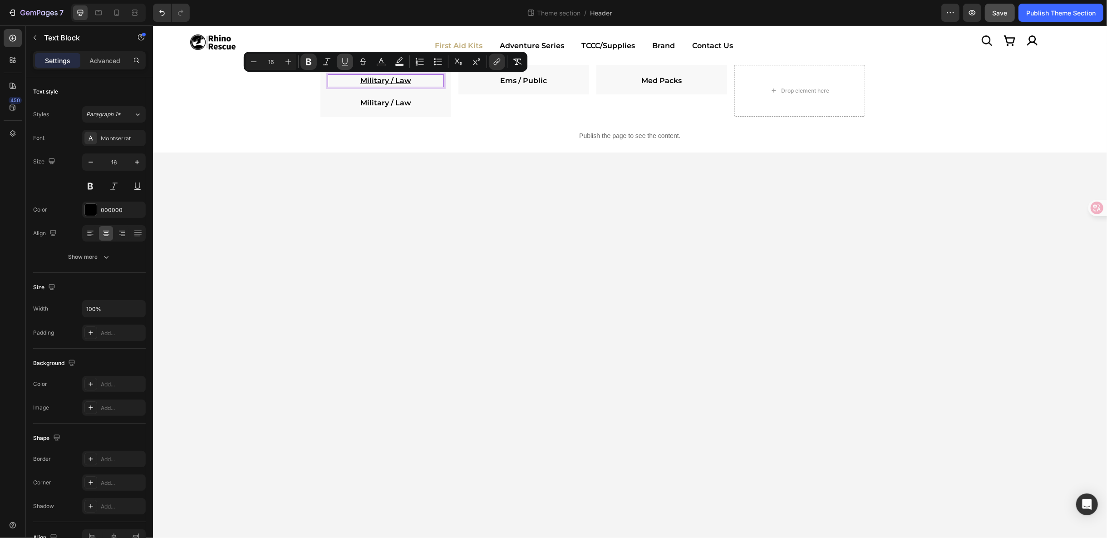
click at [349, 61] on icon "Editor contextual toolbar" at bounding box center [344, 61] width 9 height 9
click at [421, 104] on p "Military / Law" at bounding box center [385, 102] width 114 height 11
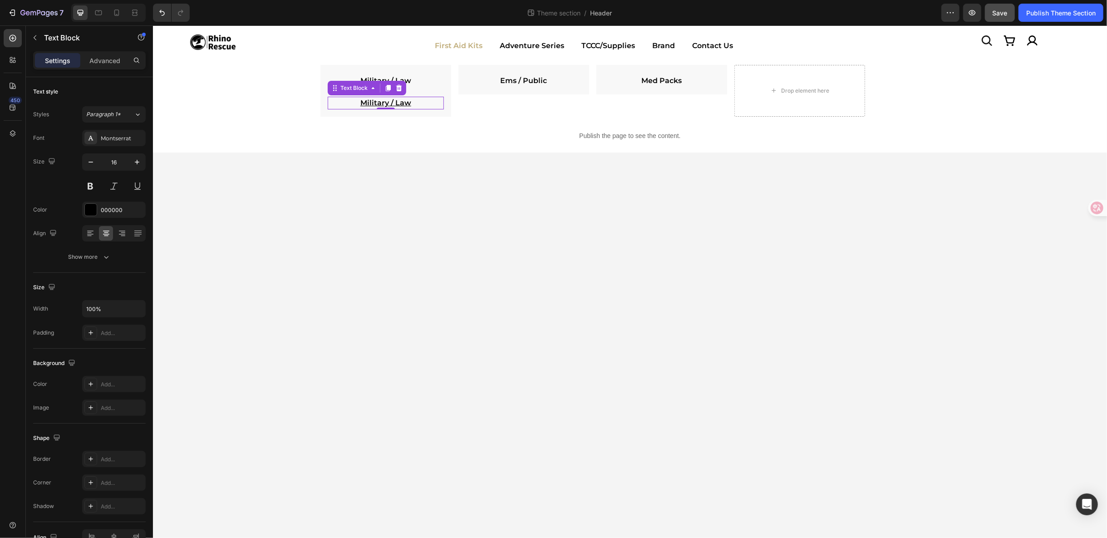
click at [403, 90] on div at bounding box center [398, 87] width 11 height 11
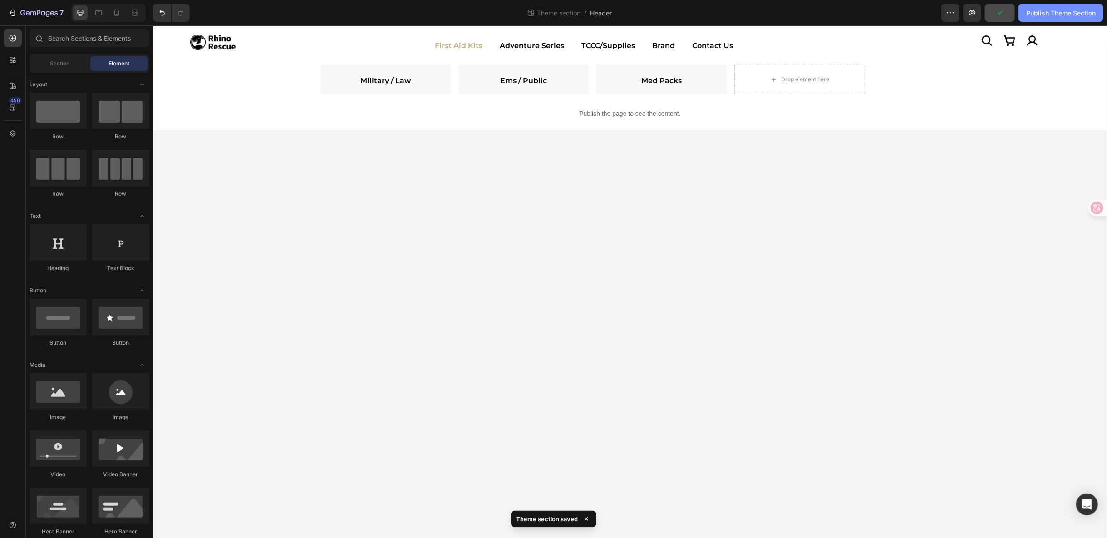
click at [1067, 18] on button "Publish Theme Section" at bounding box center [1061, 13] width 85 height 18
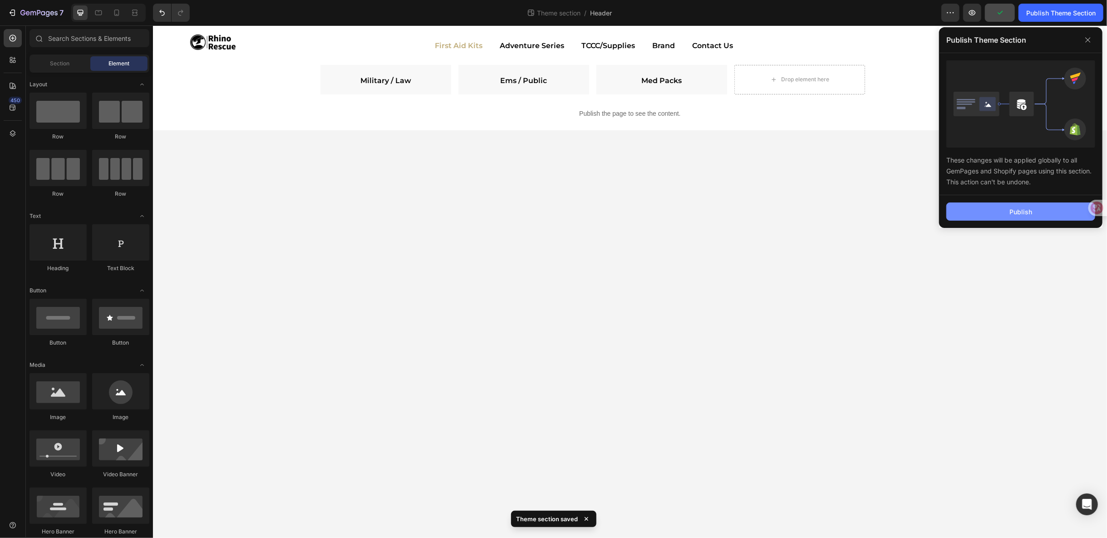
click at [1050, 212] on button "Publish" at bounding box center [1020, 211] width 149 height 18
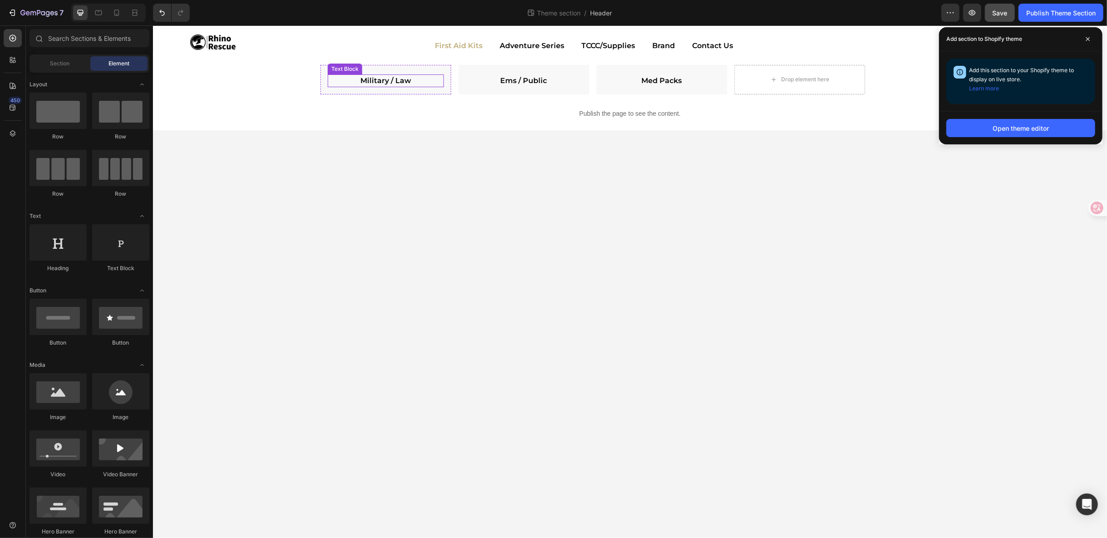
click at [373, 81] on strong "Military / Law" at bounding box center [385, 80] width 51 height 9
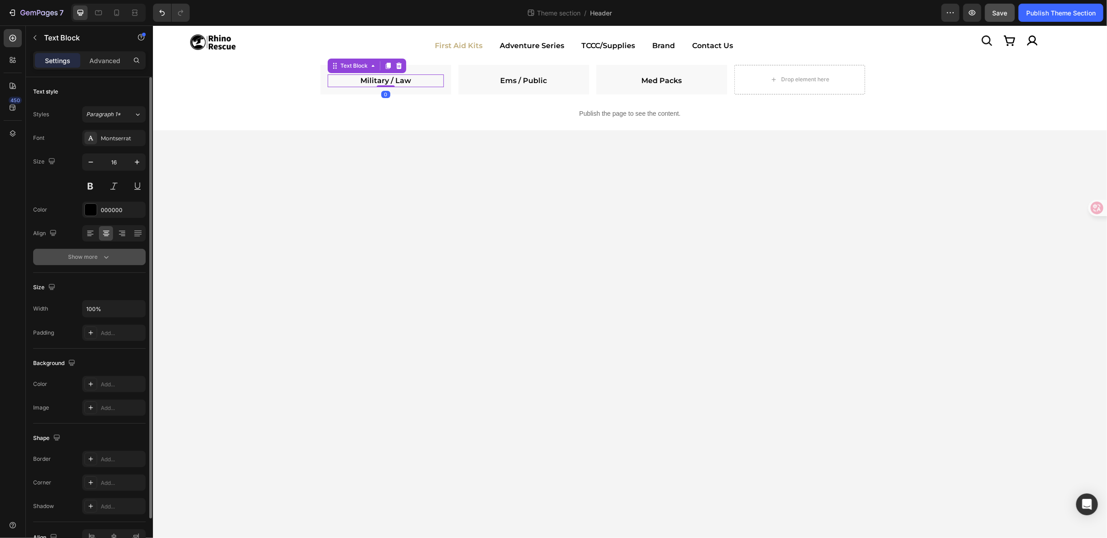
click at [100, 253] on div "Show more" at bounding box center [90, 256] width 42 height 9
click at [143, 260] on button "Semi Bold" at bounding box center [114, 257] width 64 height 16
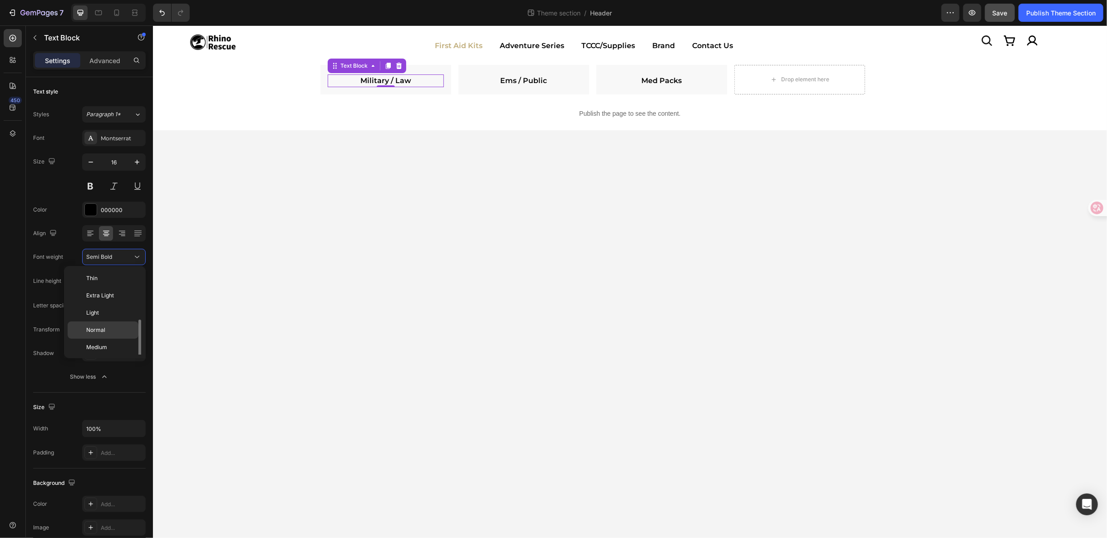
scroll to position [32, 0]
click at [126, 292] on div "Normal" at bounding box center [103, 297] width 71 height 17
click at [1061, 14] on div "Publish Theme Section" at bounding box center [1060, 13] width 69 height 10
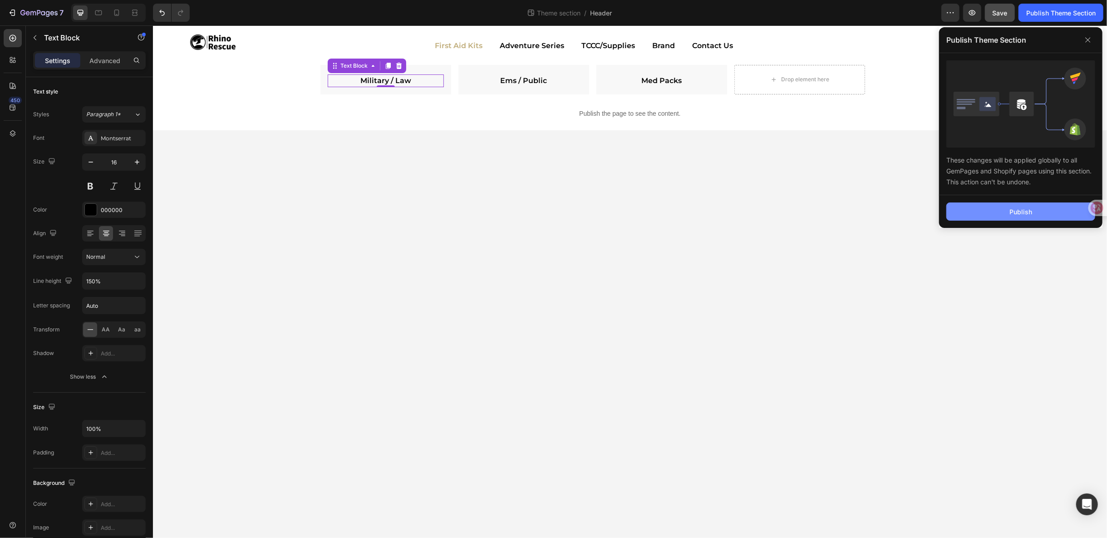
click at [1024, 205] on button "Publish" at bounding box center [1020, 211] width 149 height 18
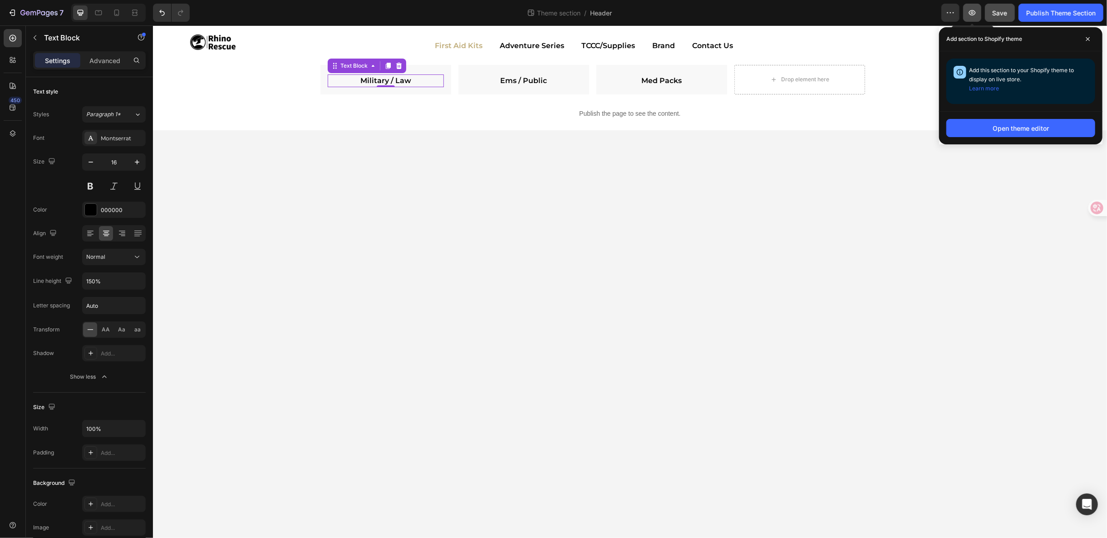
click at [978, 12] on button "button" at bounding box center [972, 13] width 18 height 18
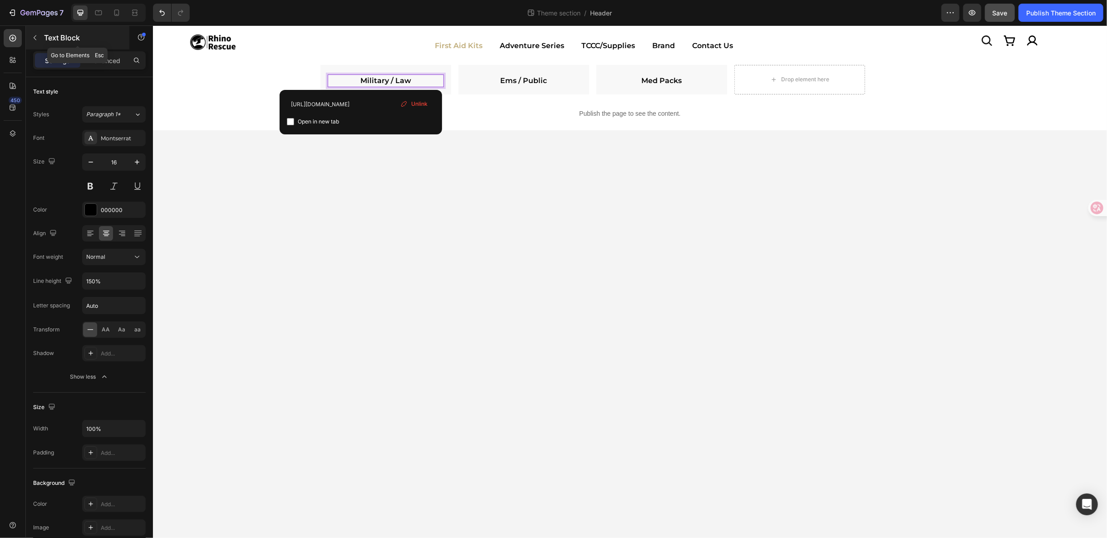
click at [32, 39] on icon "button" at bounding box center [34, 37] width 7 height 7
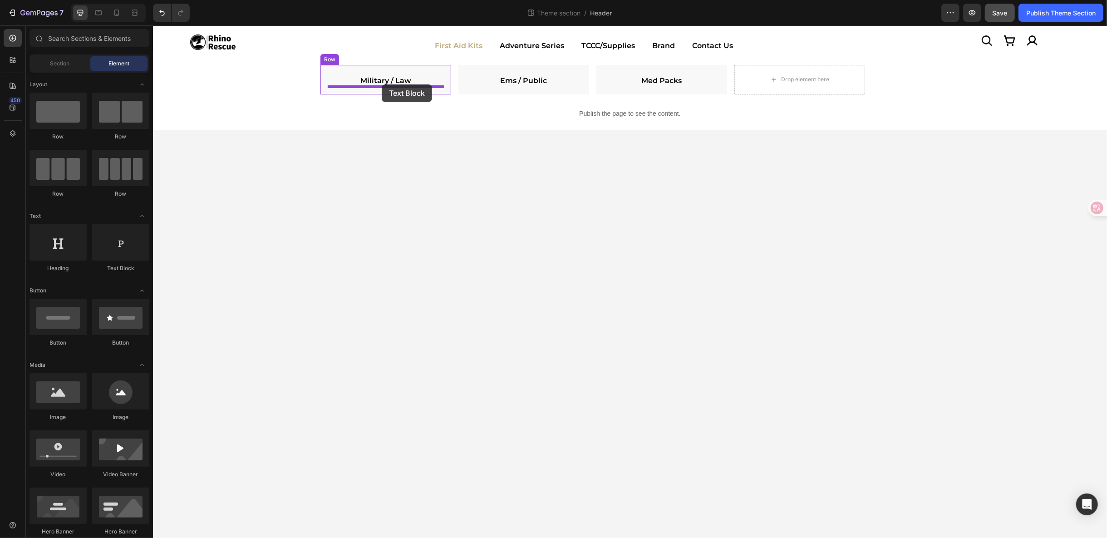
drag, startPoint x: 277, startPoint y: 276, endPoint x: 381, endPoint y: 84, distance: 218.6
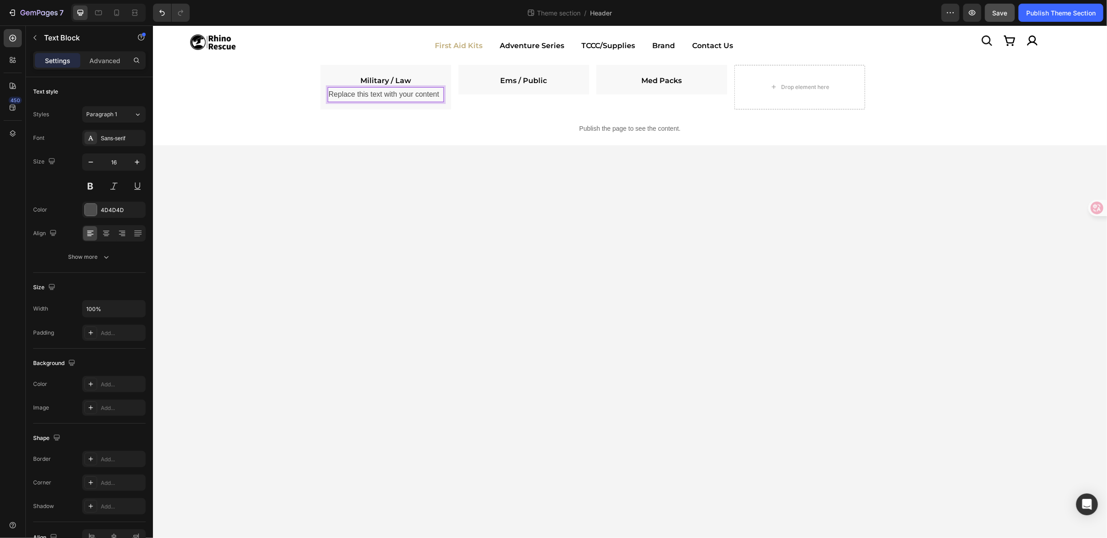
click at [424, 91] on div "Replace this text with your content" at bounding box center [385, 94] width 116 height 15
click at [424, 91] on p "Replace this text with your content" at bounding box center [385, 94] width 114 height 13
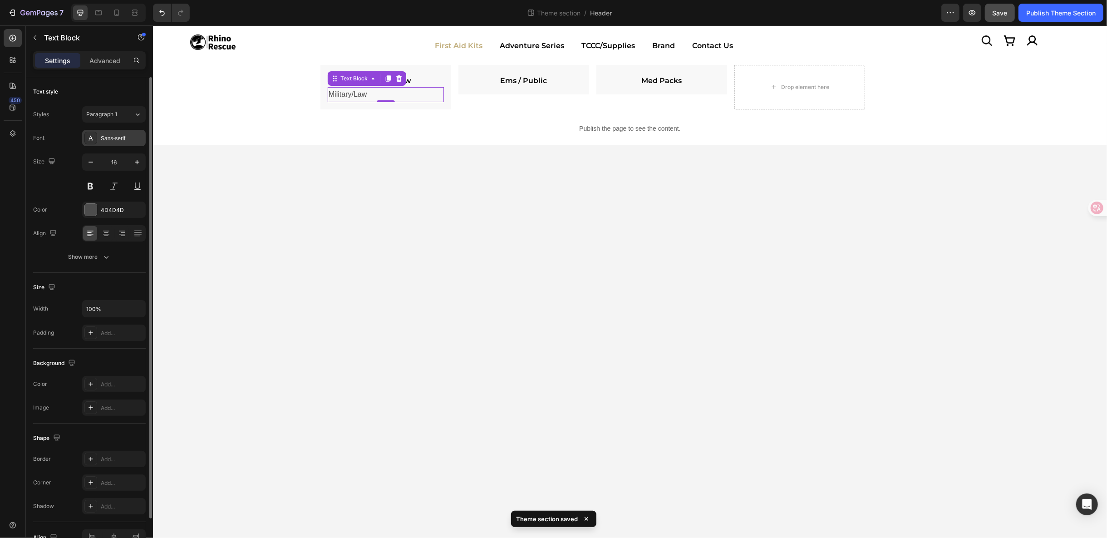
click at [112, 137] on div "Sans-serif" at bounding box center [122, 138] width 43 height 8
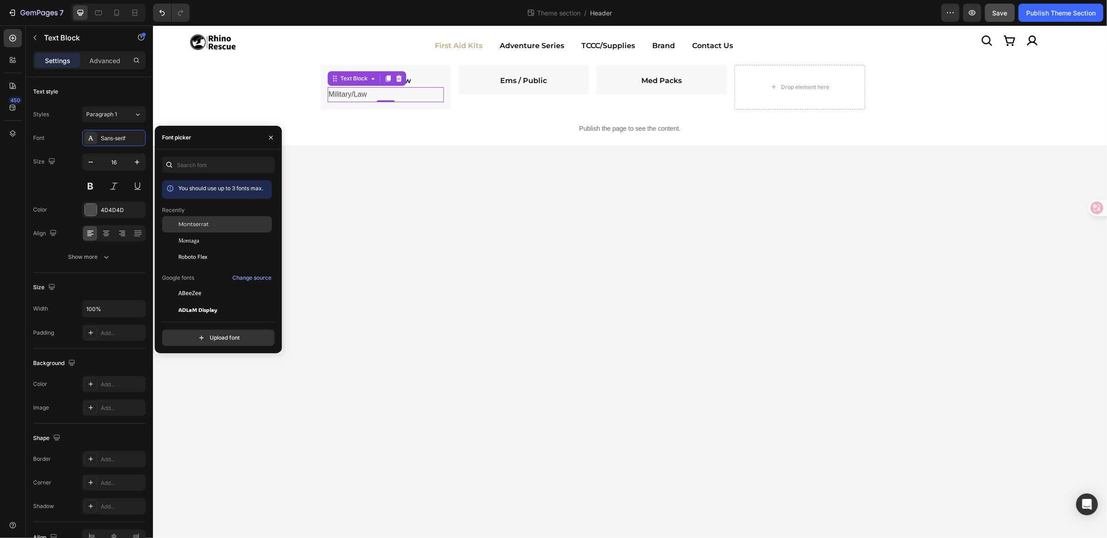
click at [205, 225] on span "Montserrat" at bounding box center [193, 224] width 30 height 8
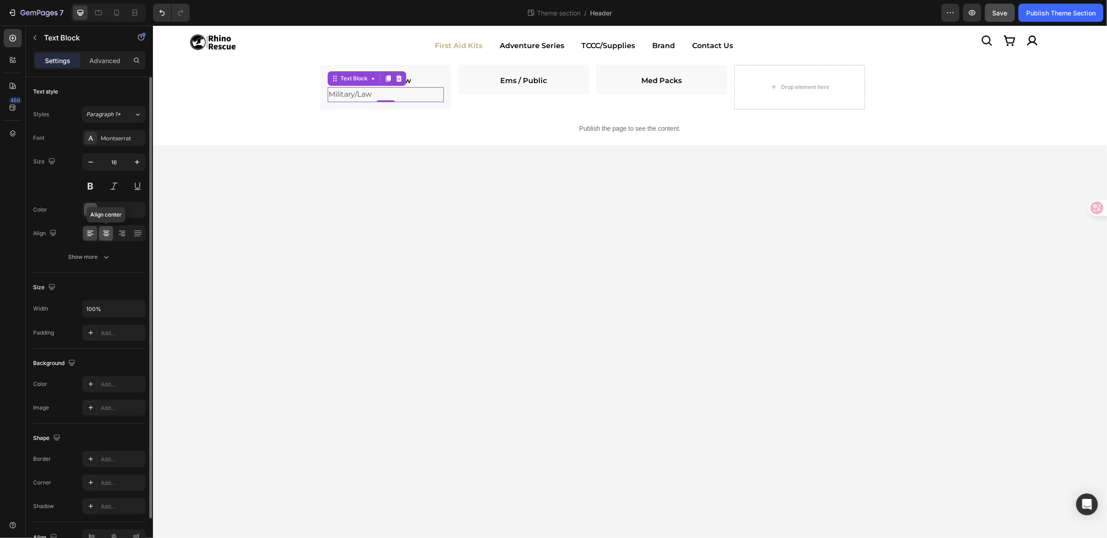
click at [104, 235] on icon at bounding box center [106, 233] width 9 height 9
click at [88, 212] on div at bounding box center [91, 210] width 12 height 12
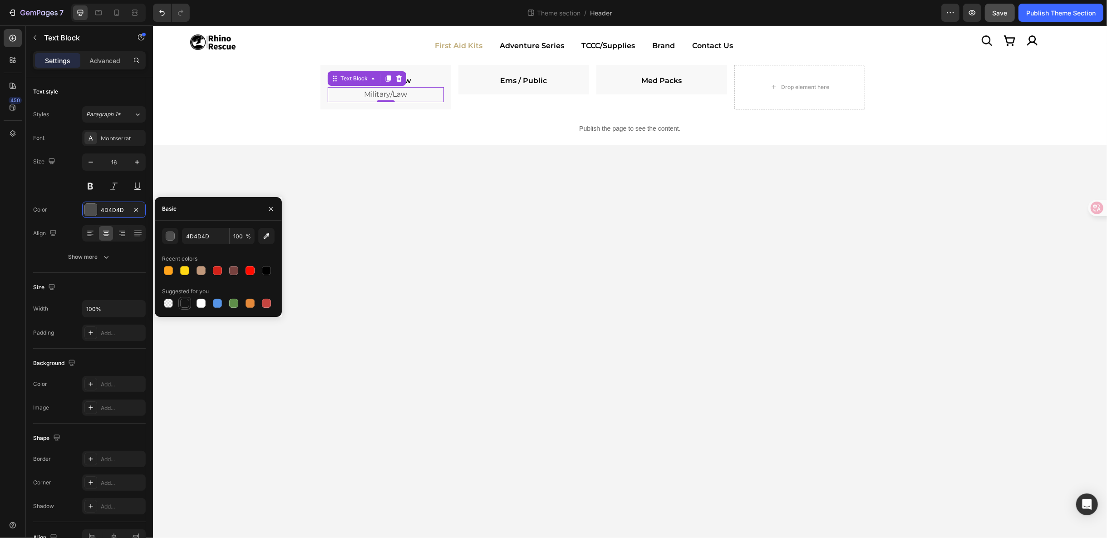
click at [181, 299] on div at bounding box center [184, 303] width 9 height 9
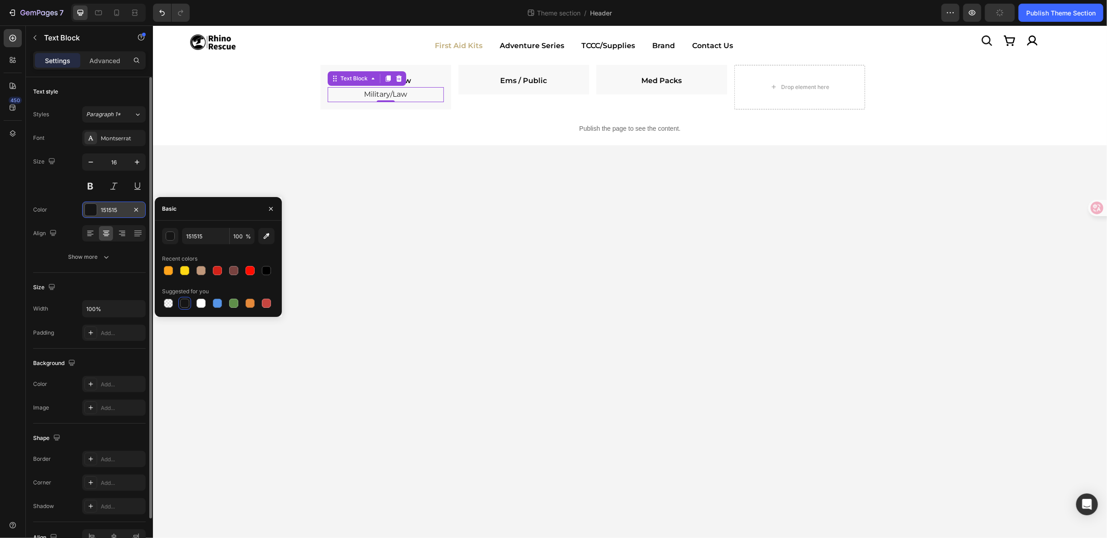
click at [92, 210] on div at bounding box center [91, 210] width 12 height 12
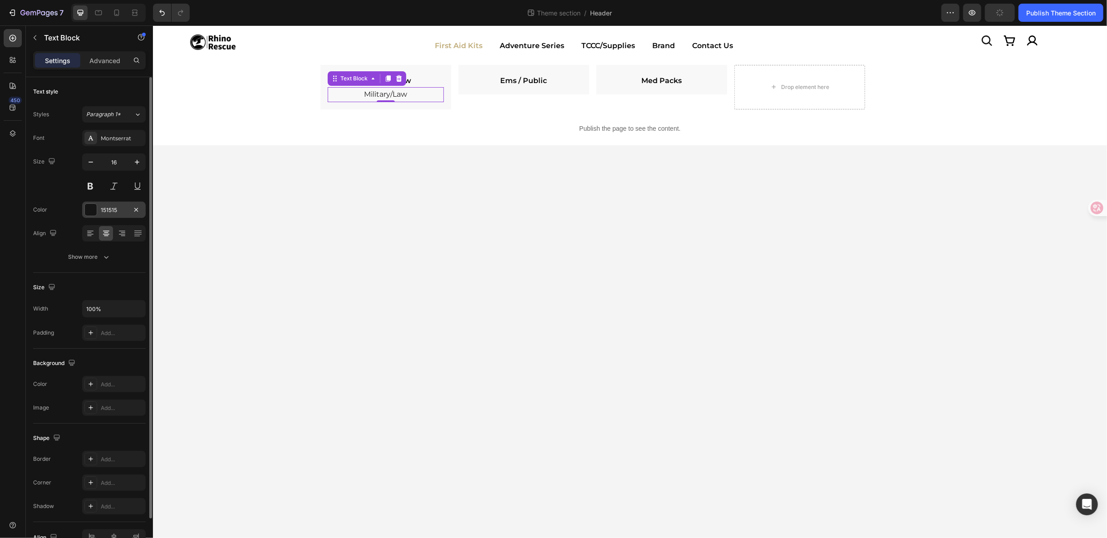
click at [95, 209] on div at bounding box center [91, 210] width 12 height 12
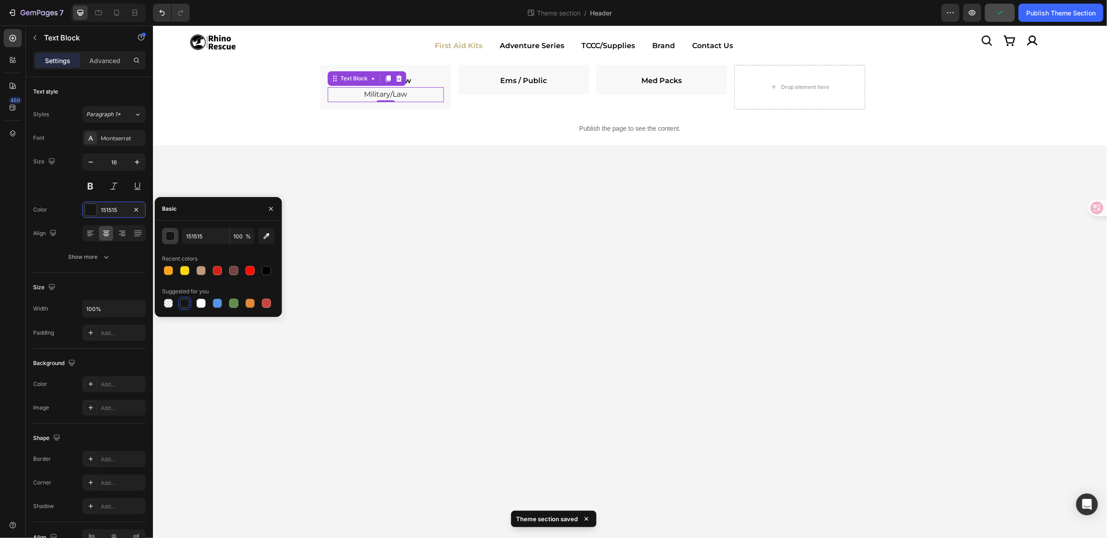
click at [168, 234] on div "button" at bounding box center [170, 236] width 9 height 9
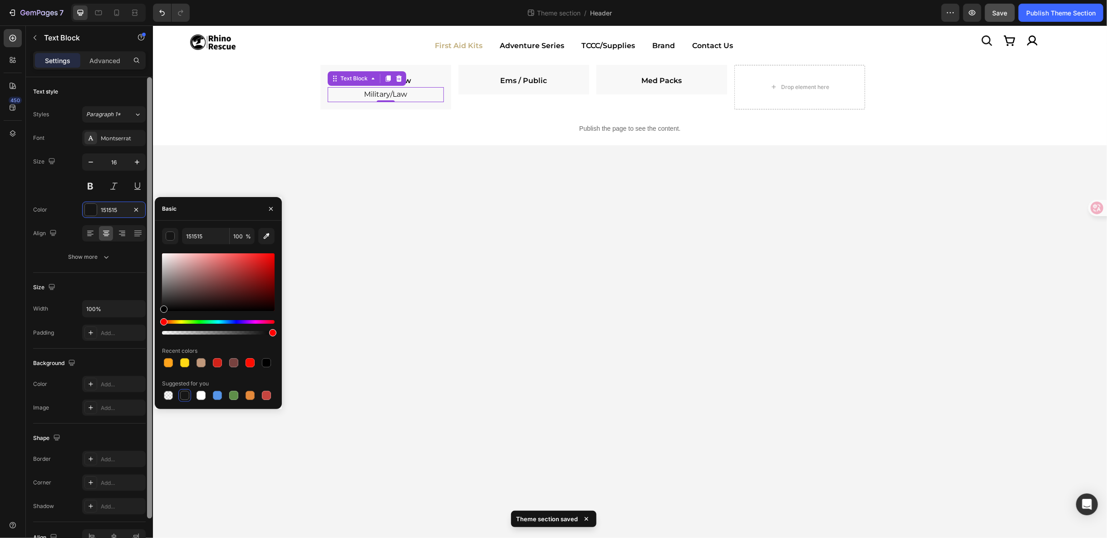
drag, startPoint x: 192, startPoint y: 255, endPoint x: 149, endPoint y: 331, distance: 87.4
click at [149, 331] on div "450 Sections(18) Elements(81) Section Element Hero Section Product Detail Brand…" at bounding box center [76, 281] width 153 height 513
type input "000000"
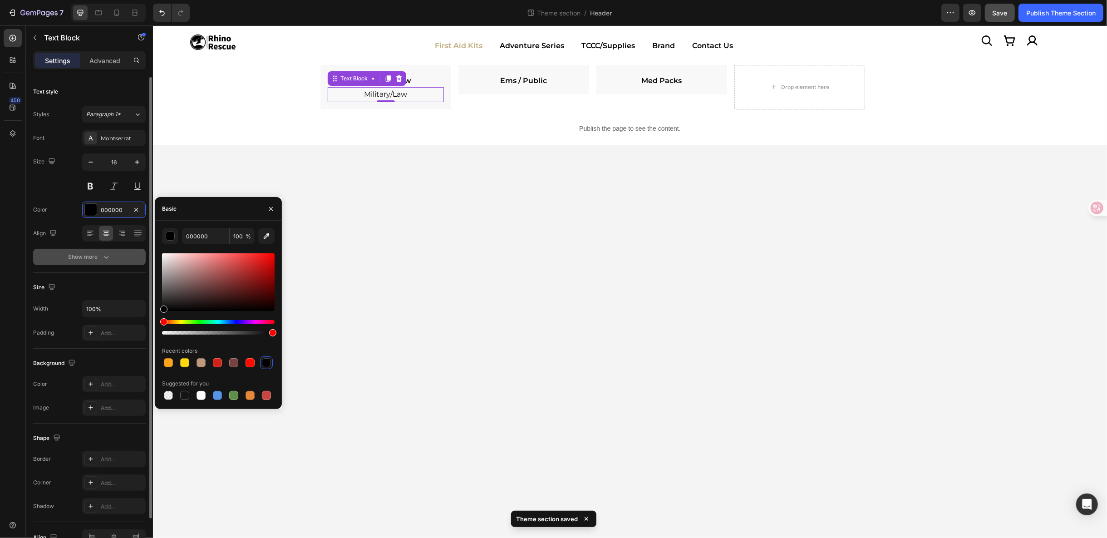
click at [102, 261] on icon "button" at bounding box center [106, 256] width 9 height 9
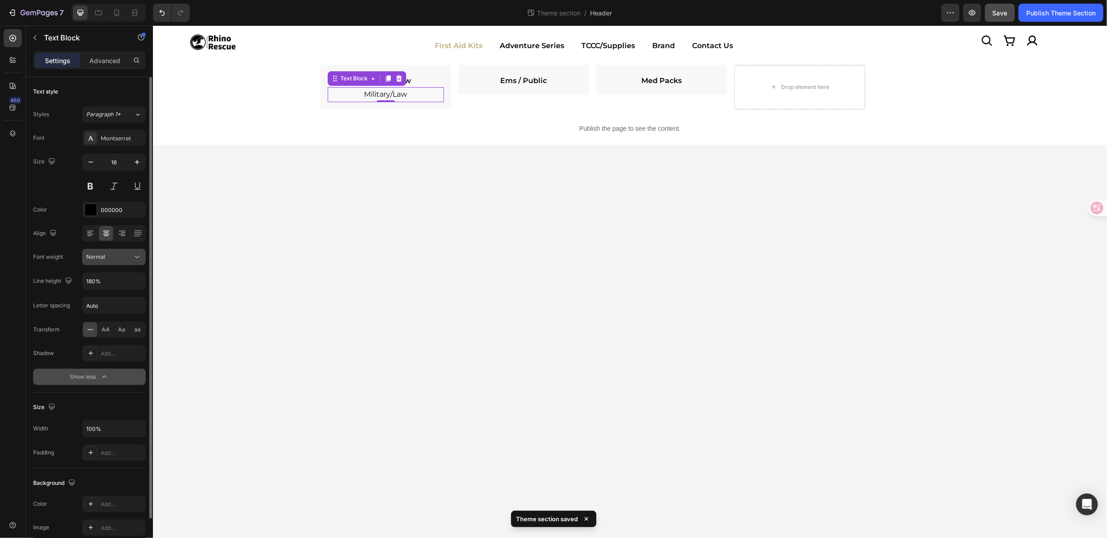
click at [136, 256] on icon at bounding box center [137, 256] width 9 height 9
click at [138, 260] on icon at bounding box center [137, 256] width 9 height 9
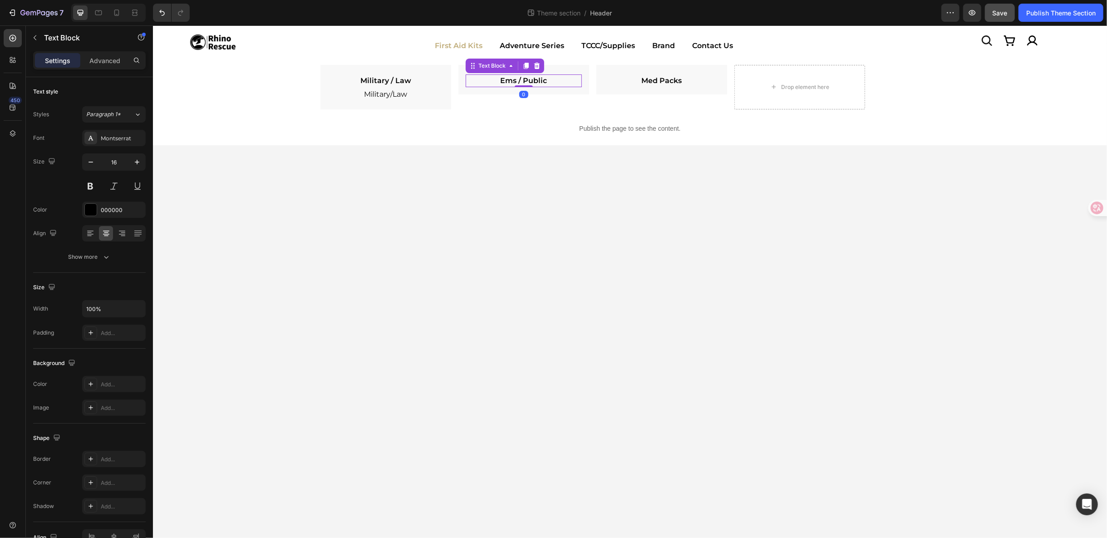
click at [520, 76] on link "Ems / Public" at bounding box center [523, 80] width 47 height 9
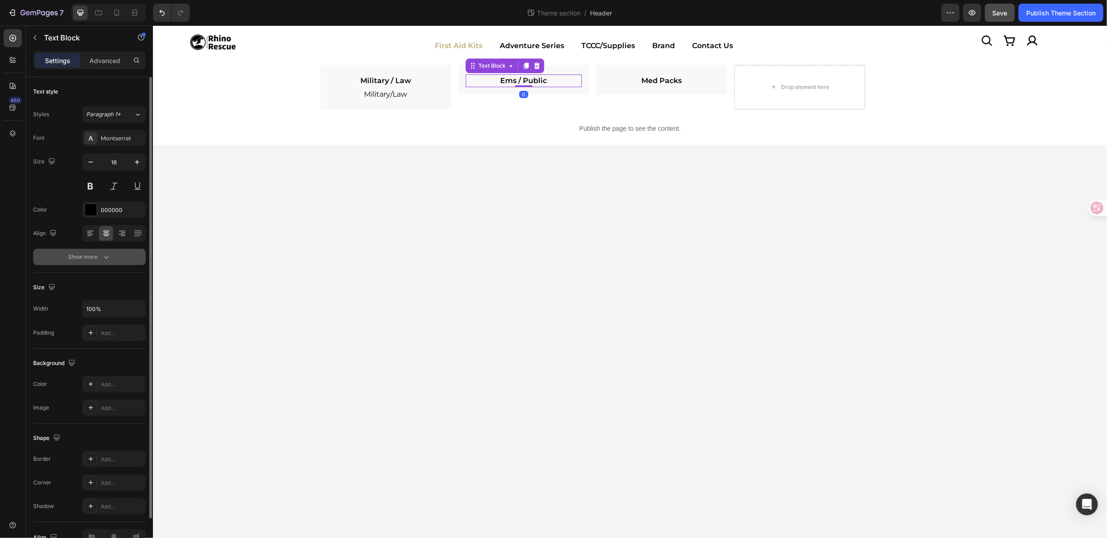
click at [95, 255] on div "Show more" at bounding box center [90, 256] width 42 height 9
click at [405, 92] on p "Military/Law" at bounding box center [385, 94] width 114 height 13
click at [95, 254] on div "Show more" at bounding box center [90, 256] width 42 height 9
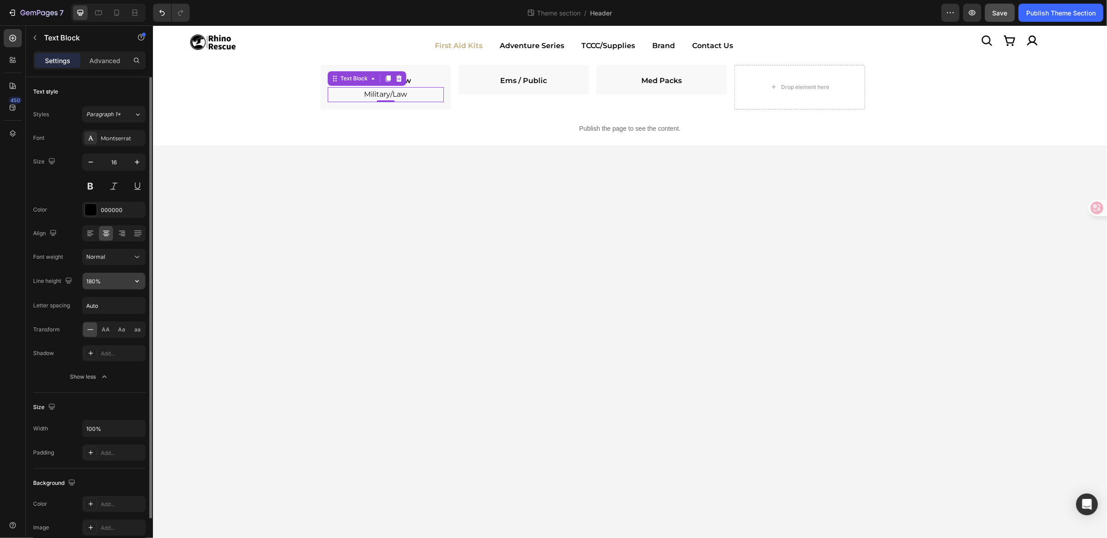
click at [140, 281] on icon "button" at bounding box center [137, 280] width 9 height 9
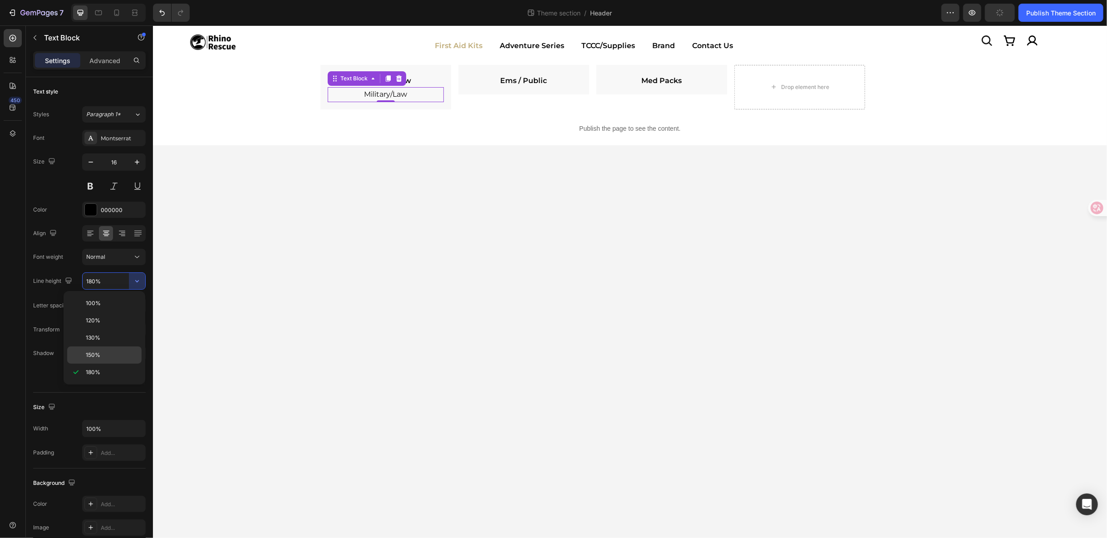
click at [123, 348] on div "150%" at bounding box center [104, 354] width 74 height 17
type input "150%"
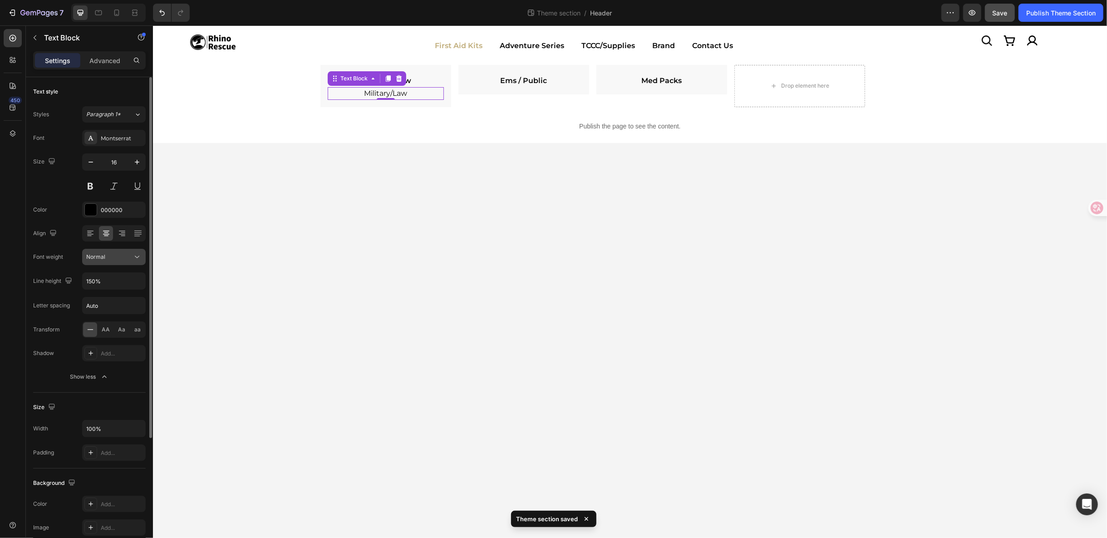
click at [131, 257] on div "Normal" at bounding box center [109, 257] width 46 height 8
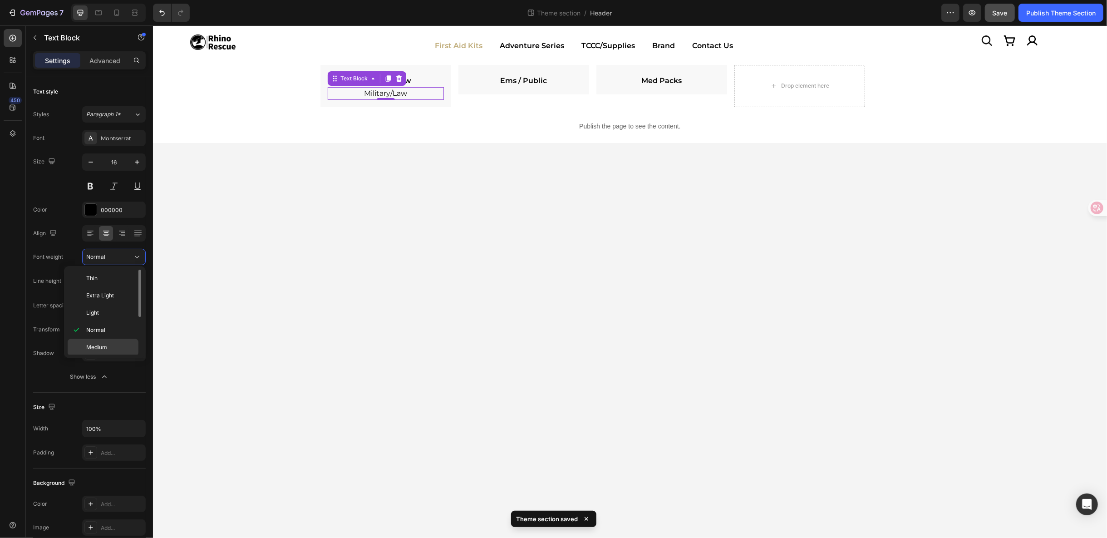
click at [104, 344] on span "Medium" at bounding box center [96, 347] width 21 height 8
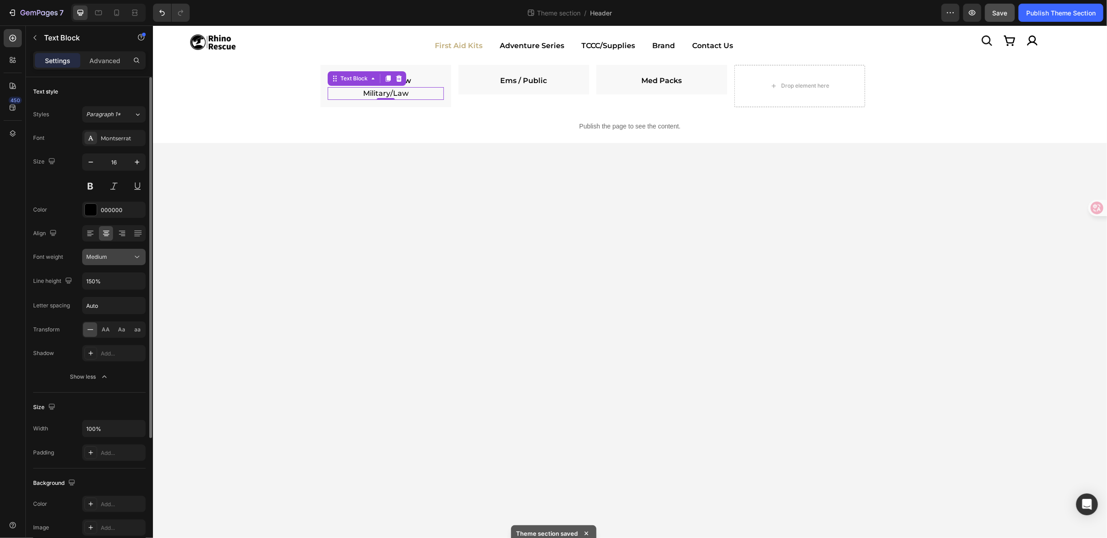
click at [141, 253] on icon at bounding box center [137, 256] width 9 height 9
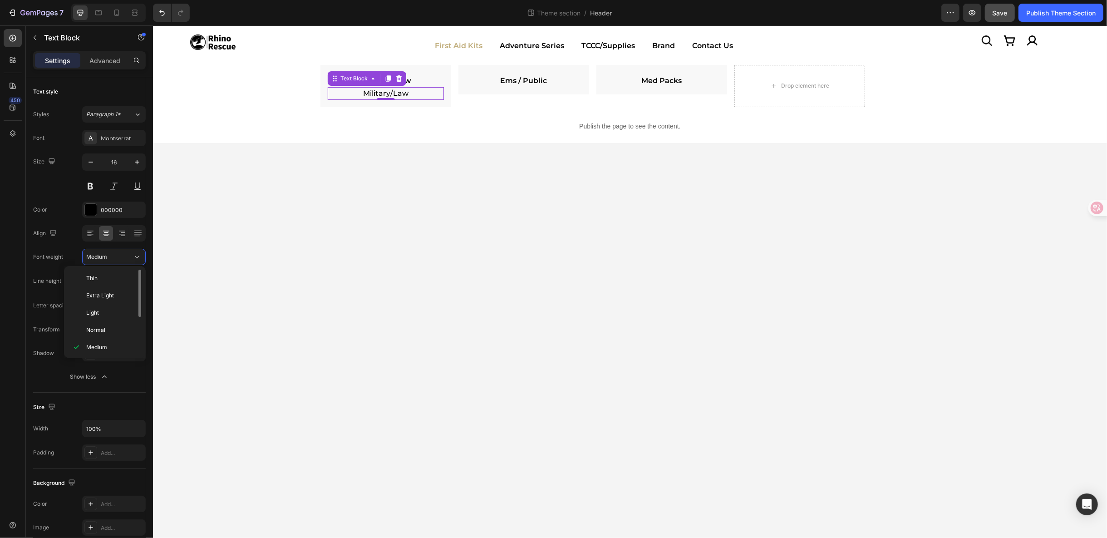
scroll to position [50, 0]
click at [119, 313] on p "Semi Bold" at bounding box center [110, 314] width 48 height 8
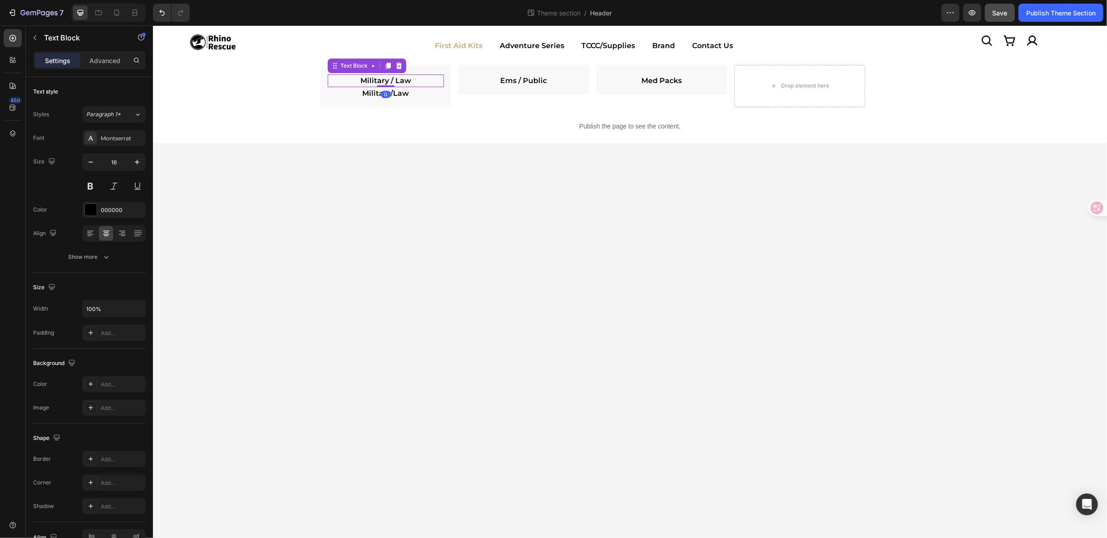
click at [427, 81] on p "Military / Law ⁠⁠⁠⁠⁠⁠⁠" at bounding box center [385, 80] width 114 height 11
click at [395, 66] on icon at bounding box center [398, 65] width 7 height 7
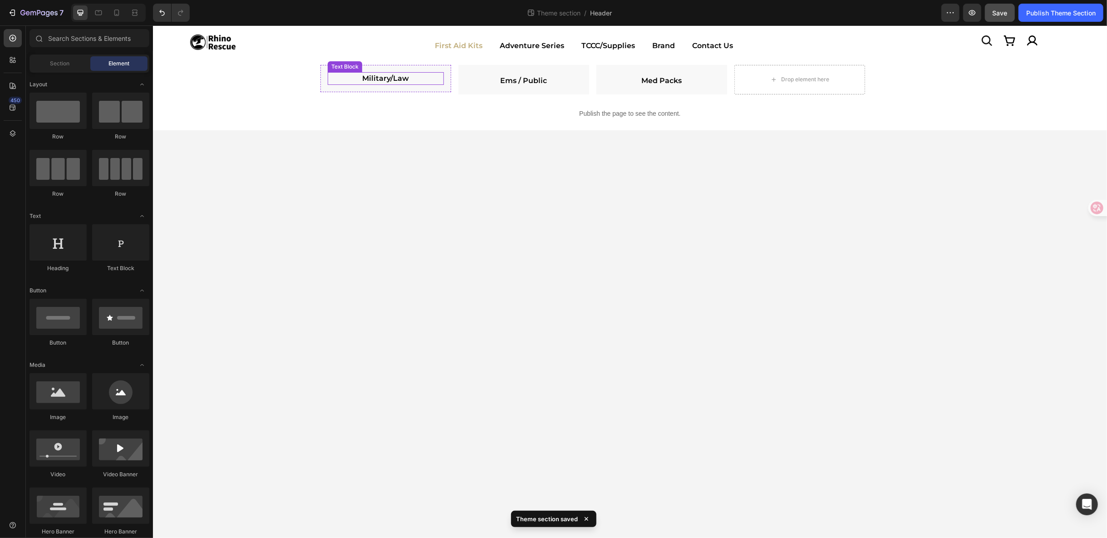
click at [393, 75] on p "Military/Law" at bounding box center [385, 78] width 114 height 11
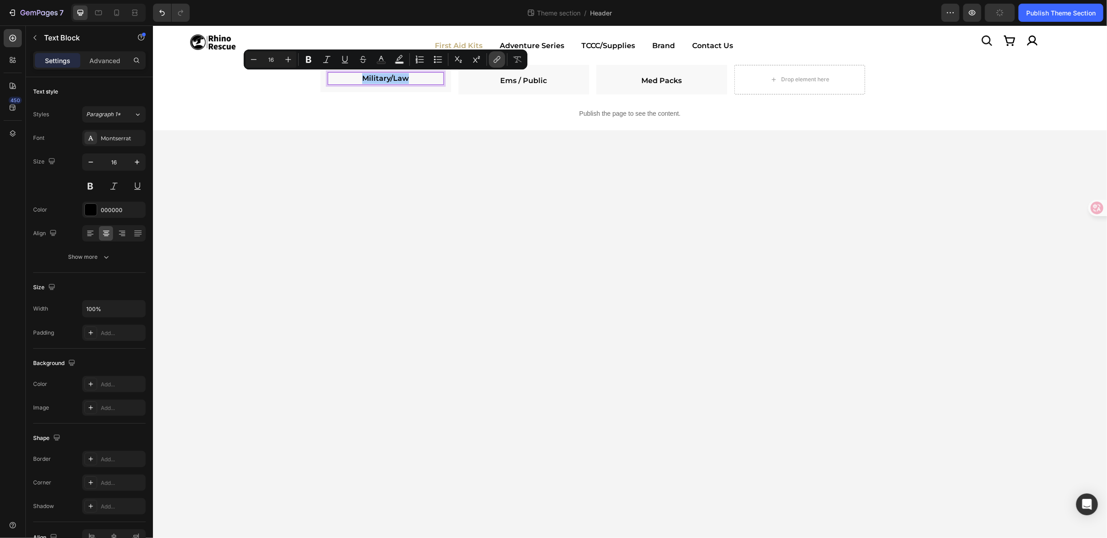
click at [496, 61] on icon "Editor contextual toolbar" at bounding box center [497, 59] width 9 height 9
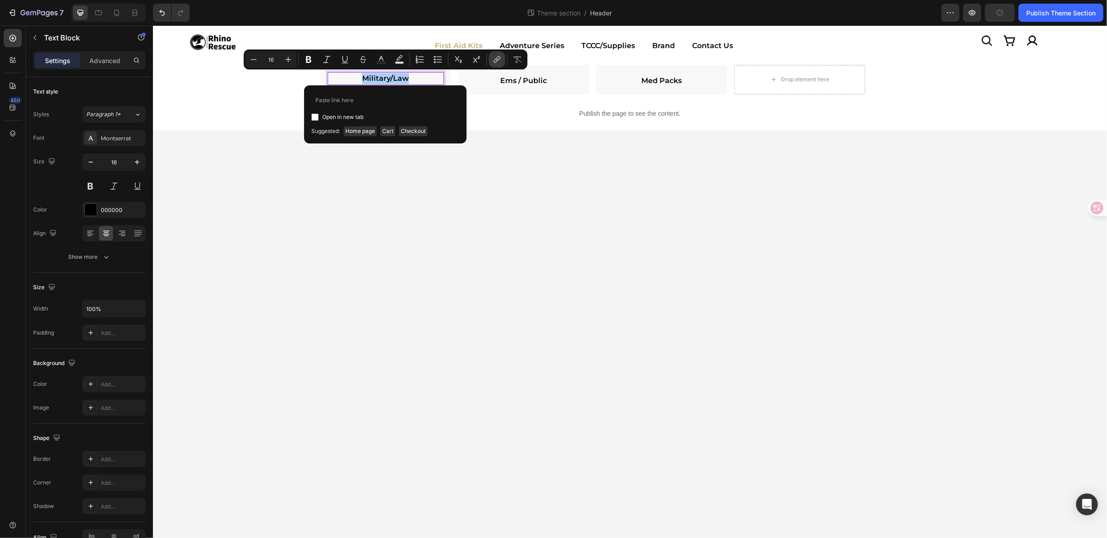
type input "[URL][DOMAIN_NAME]"
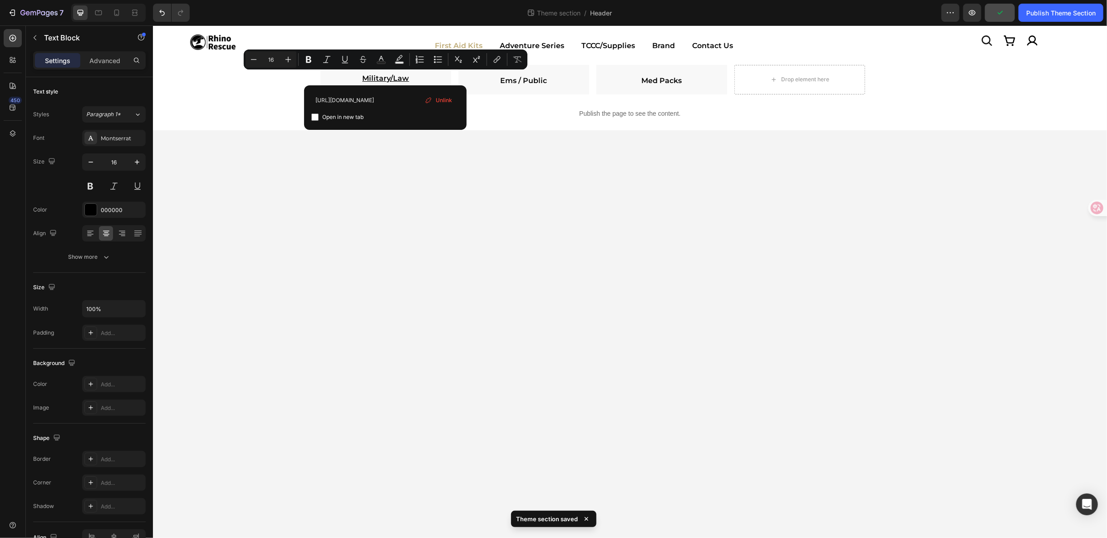
click at [497, 159] on body "Icon Image Icon Icon Row Row Image First Aid Kits Adventure Series TCCC/Supplie…" at bounding box center [630, 281] width 954 height 513
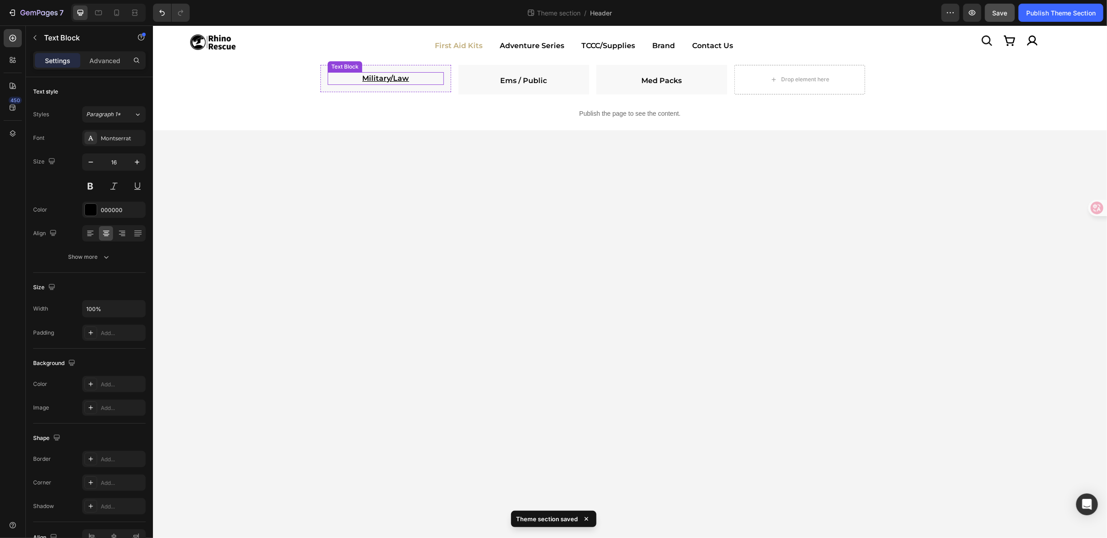
click at [414, 75] on p "Military/Law" at bounding box center [385, 78] width 114 height 11
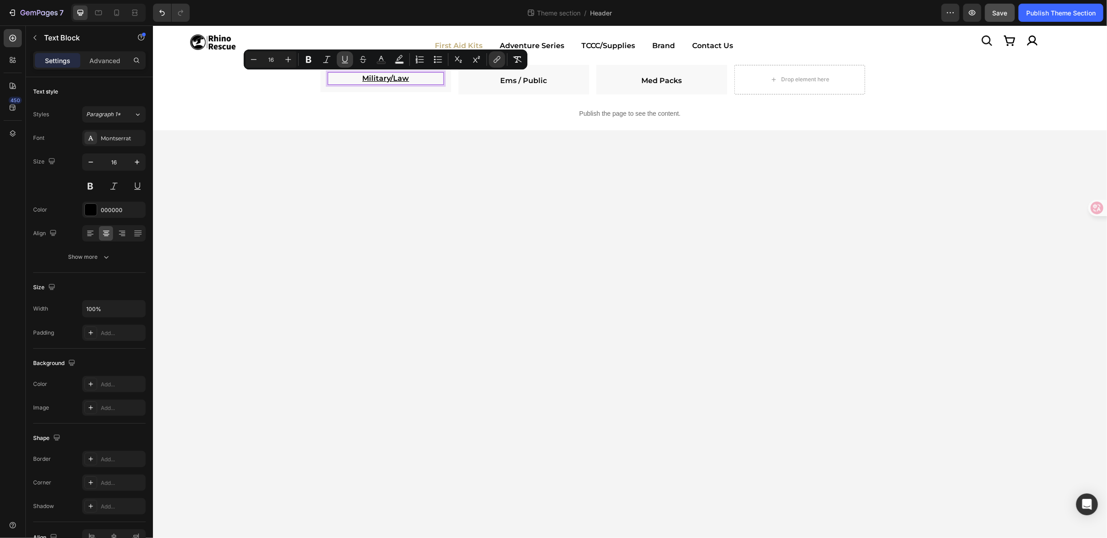
click at [340, 59] on button "Underline" at bounding box center [345, 59] width 16 height 16
click at [558, 77] on p "Ems / Public" at bounding box center [523, 80] width 114 height 11
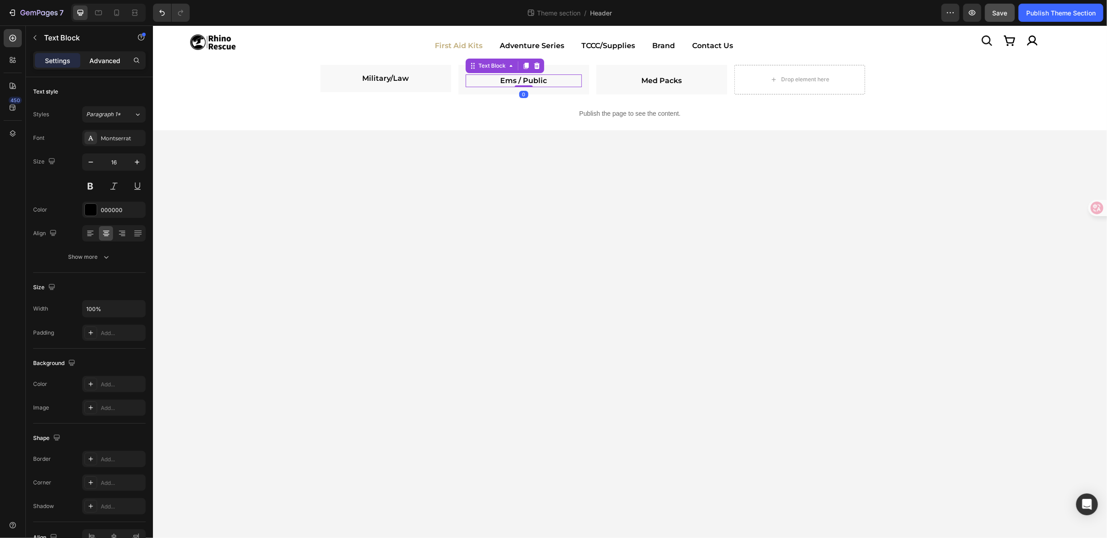
click at [120, 58] on p "Advanced" at bounding box center [104, 61] width 31 height 10
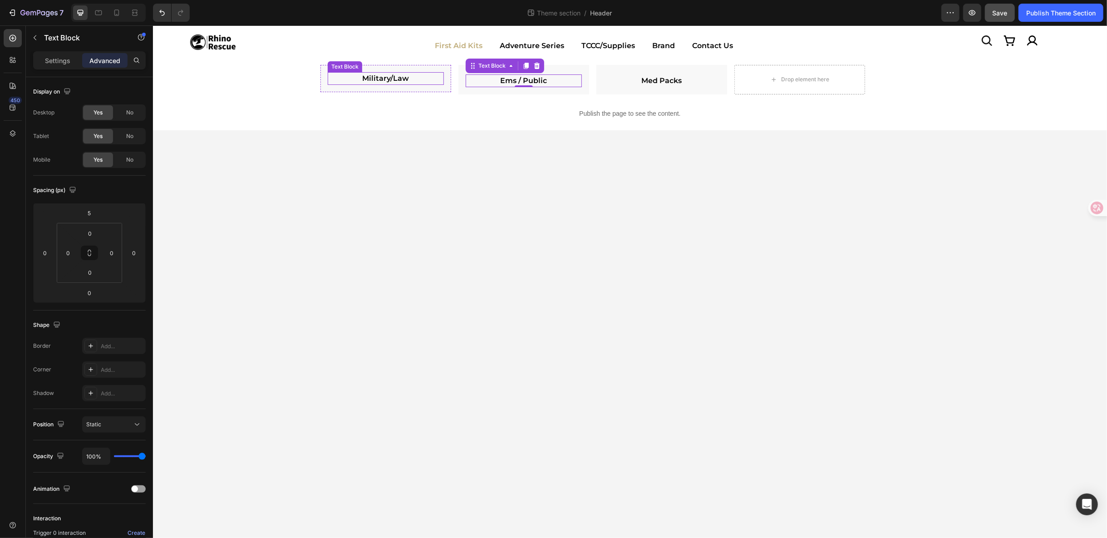
click at [424, 77] on p "Military/Law" at bounding box center [385, 78] width 114 height 11
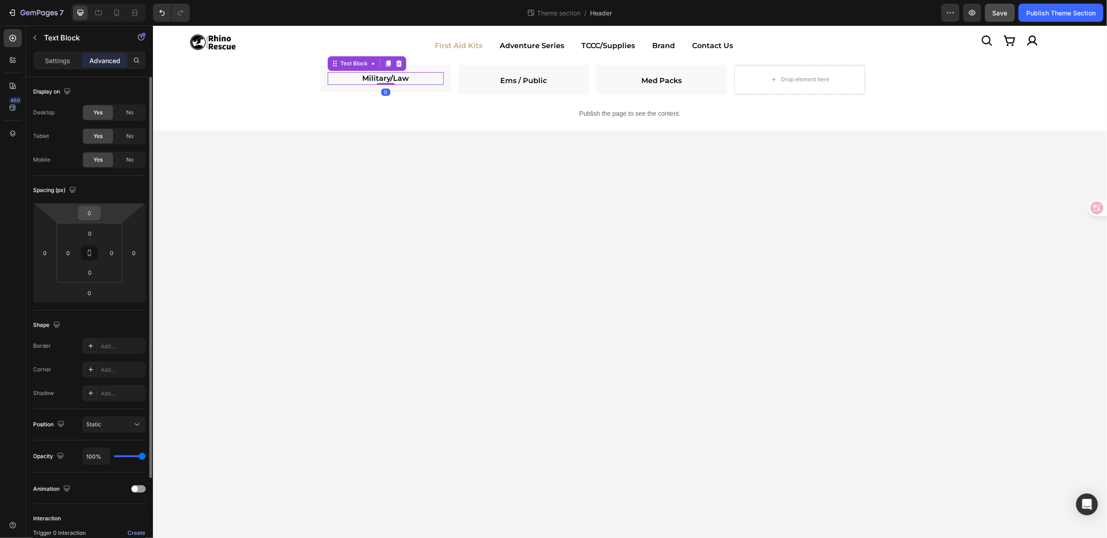
click at [82, 216] on input "0" at bounding box center [89, 213] width 18 height 14
type input "5"
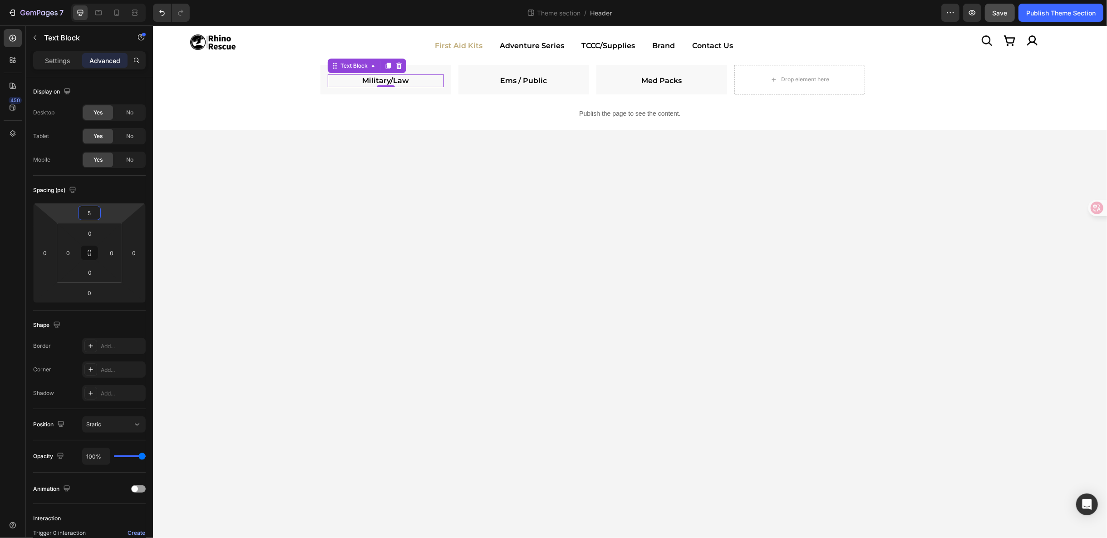
click at [365, 328] on body "Icon Image Icon Icon Row Row Image First Aid Kits Adventure Series TCCC/Supplie…" at bounding box center [630, 281] width 954 height 513
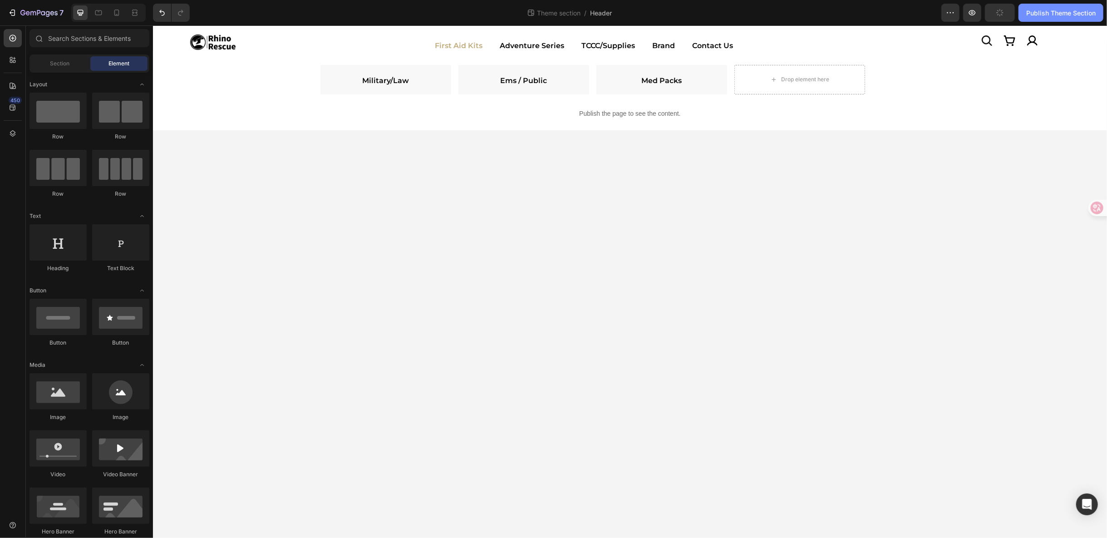
click at [1061, 11] on div "Publish Theme Section" at bounding box center [1060, 13] width 69 height 10
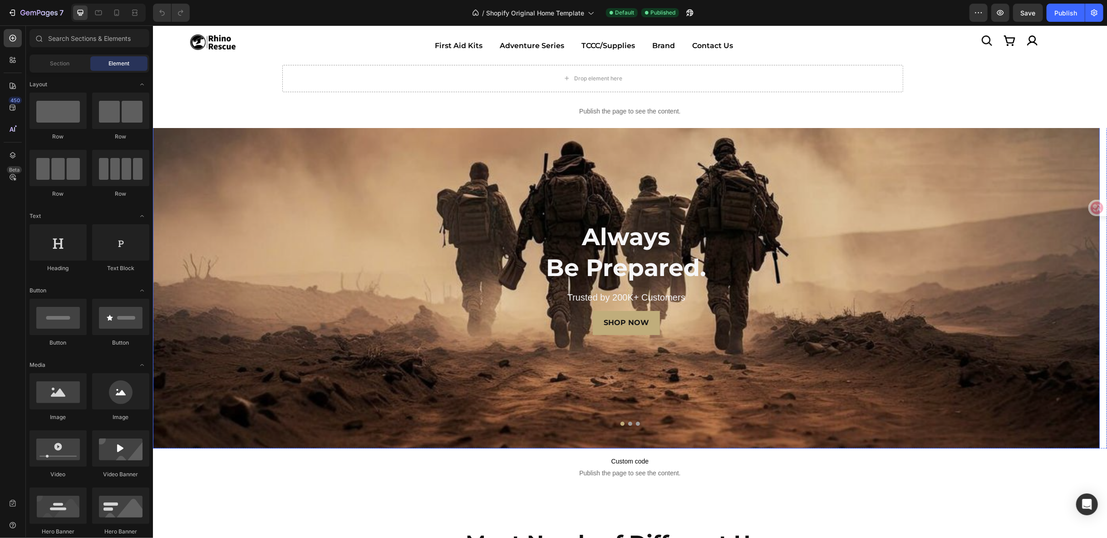
scroll to position [151, 0]
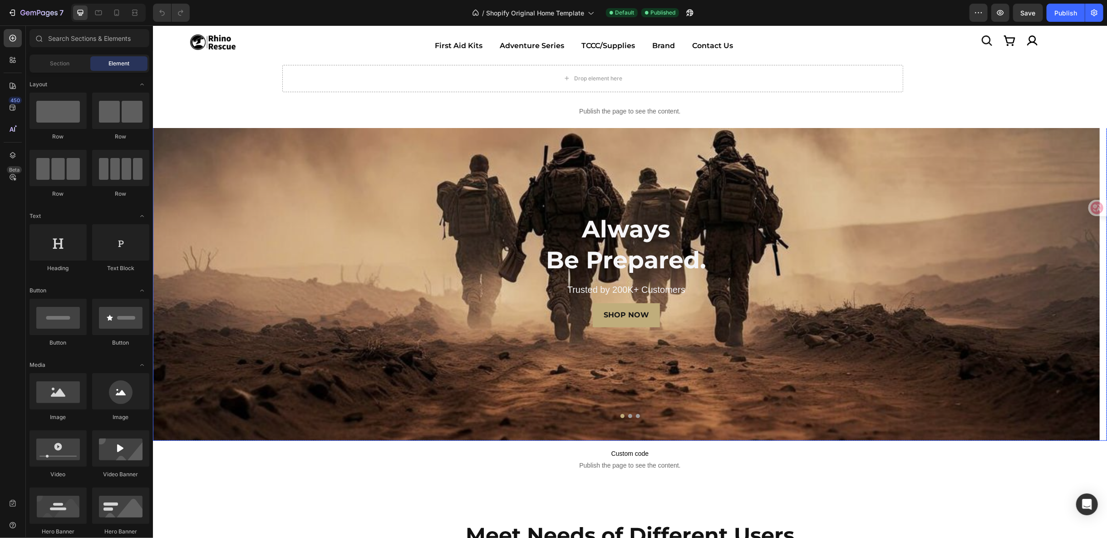
click at [628, 414] on button "Dot" at bounding box center [630, 416] width 4 height 4
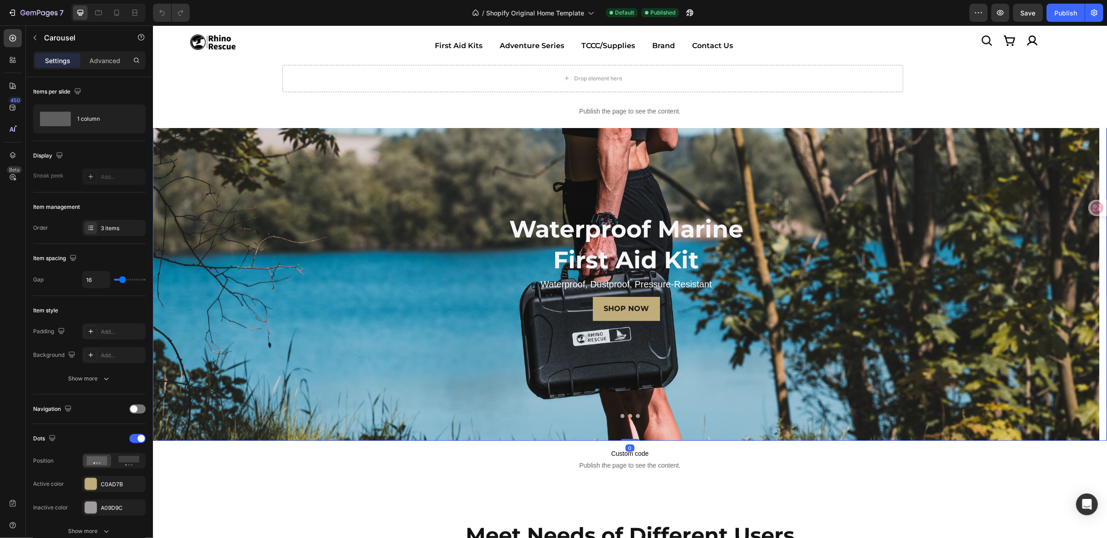
click at [636, 416] on button "Dot" at bounding box center [638, 416] width 4 height 4
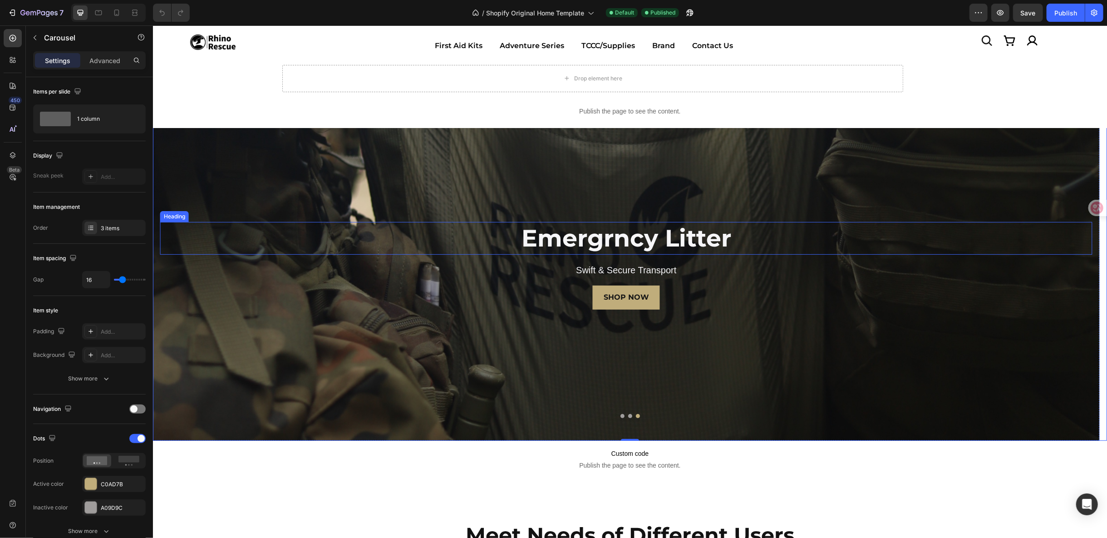
click at [614, 234] on h2 "Emergrncy Litter" at bounding box center [626, 238] width 932 height 33
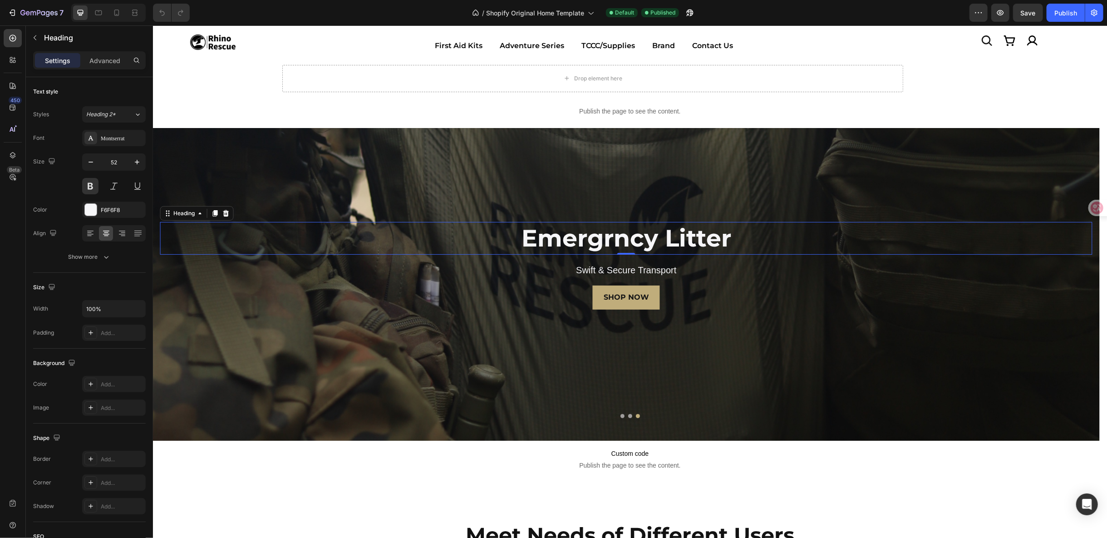
click at [603, 237] on h2 "Emergrncy Litter" at bounding box center [626, 238] width 932 height 33
click at [621, 239] on p "Emergrncy Litter" at bounding box center [626, 237] width 931 height 31
click at [627, 240] on p "Emergrncy Litter" at bounding box center [626, 237] width 931 height 31
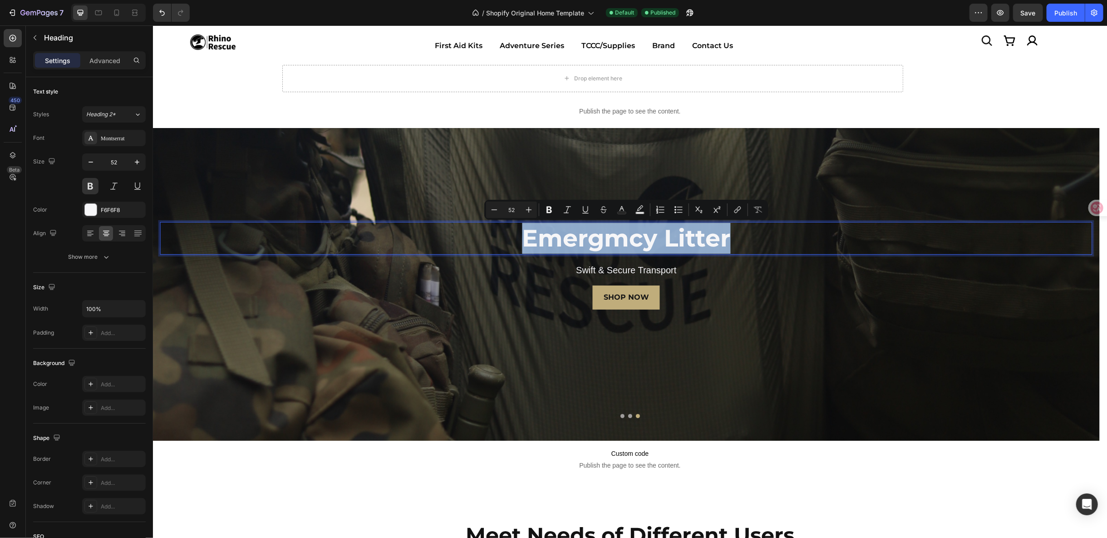
copy p "Emergmcy Litter"
click at [643, 232] on p "Emergmcy Litter" at bounding box center [626, 237] width 931 height 31
drag, startPoint x: 654, startPoint y: 237, endPoint x: 524, endPoint y: 237, distance: 129.4
click at [524, 237] on p "Emergmcy Litter" at bounding box center [626, 237] width 931 height 31
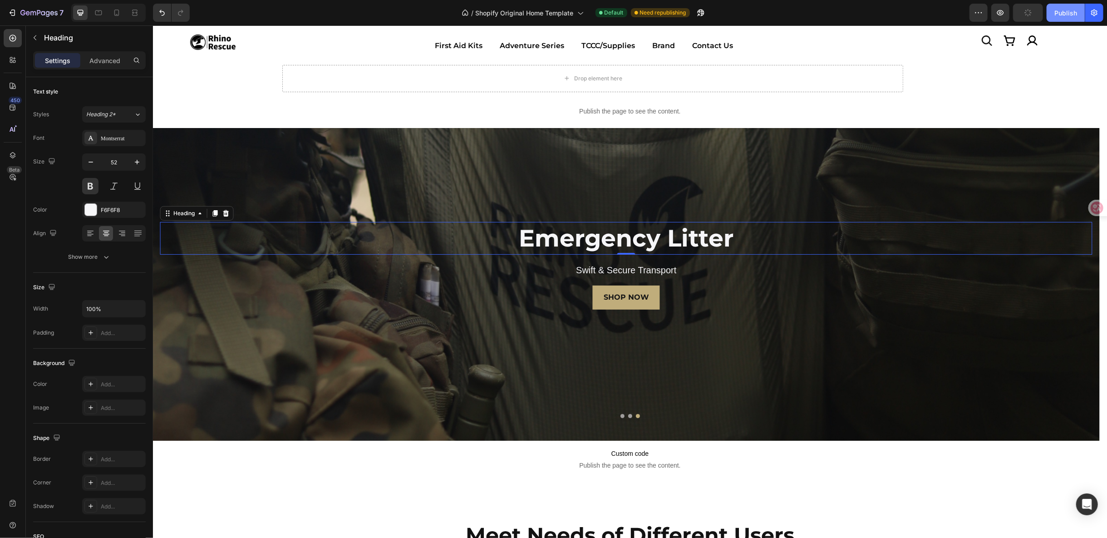
click at [1054, 13] on button "Publish" at bounding box center [1066, 13] width 38 height 18
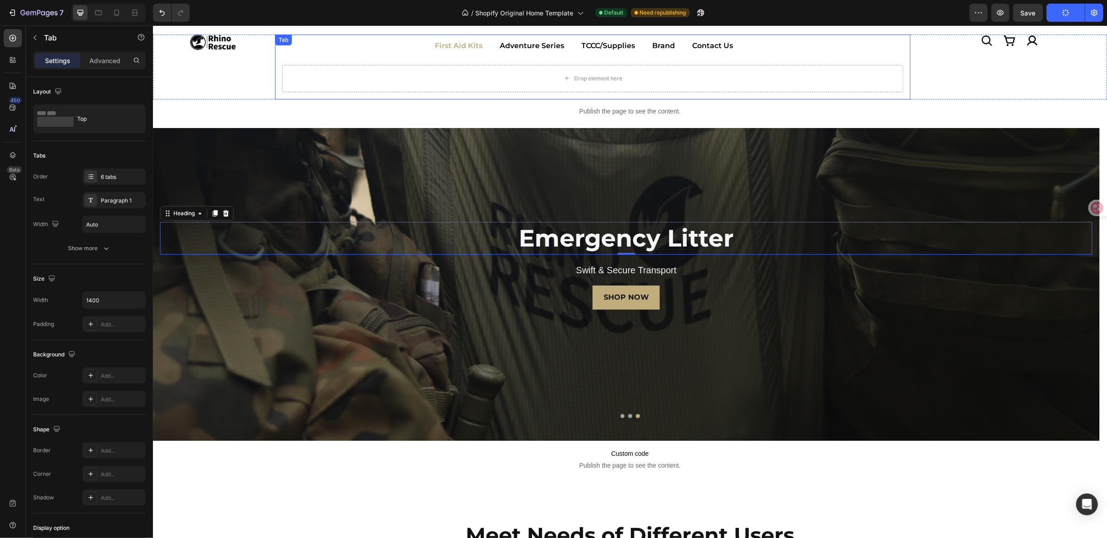
click at [458, 49] on p "First Aid Kits" at bounding box center [458, 45] width 48 height 13
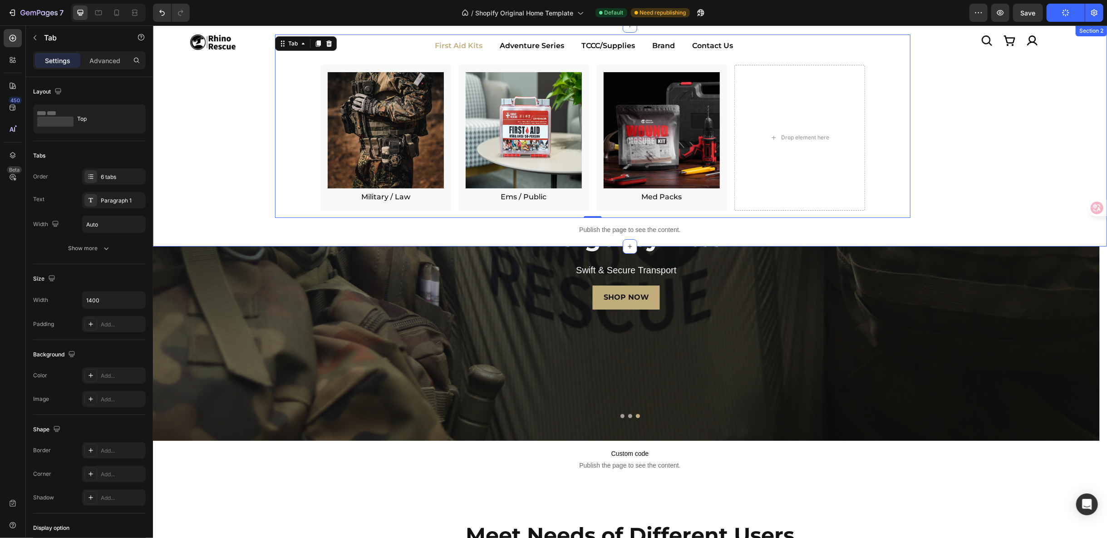
click at [163, 32] on div "Icon Image Icon Icon Row Row Image First Aid Kits Adventure Series TCCC/Supplie…" at bounding box center [630, 135] width 954 height 221
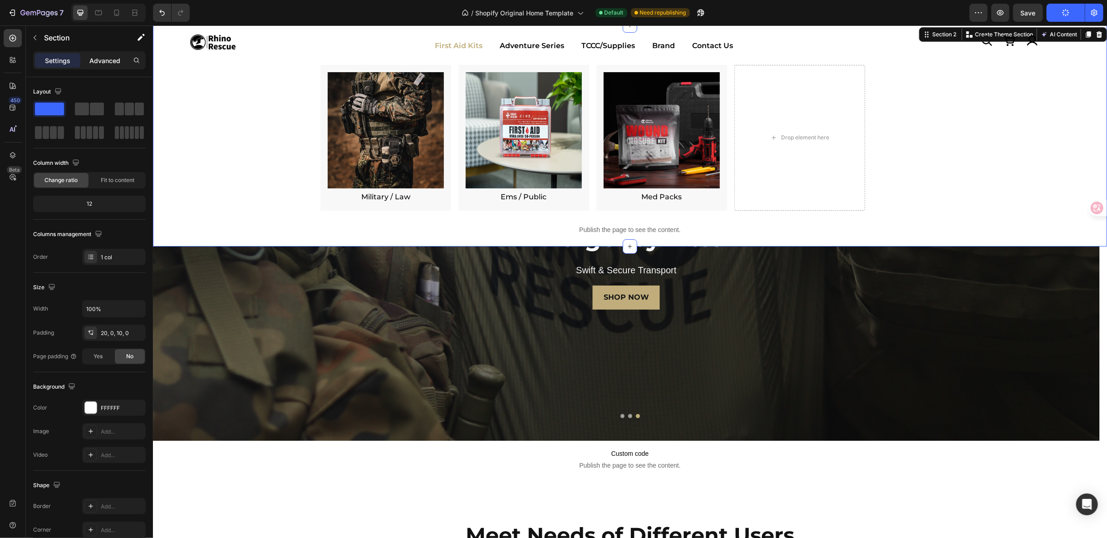
click at [90, 60] on p "Advanced" at bounding box center [104, 61] width 31 height 10
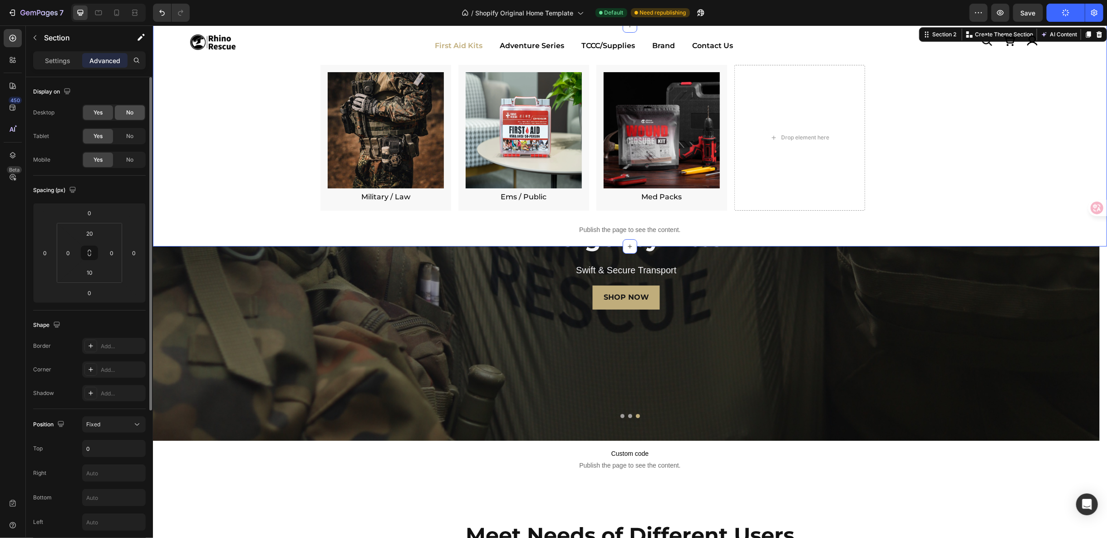
click at [133, 119] on div "No" at bounding box center [130, 112] width 30 height 15
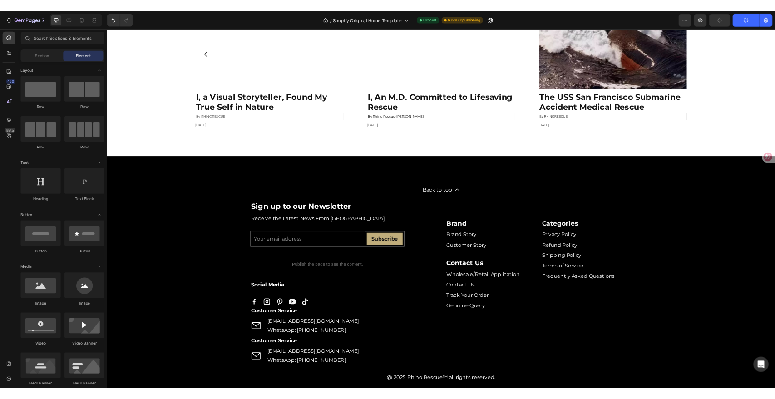
scroll to position [3214, 0]
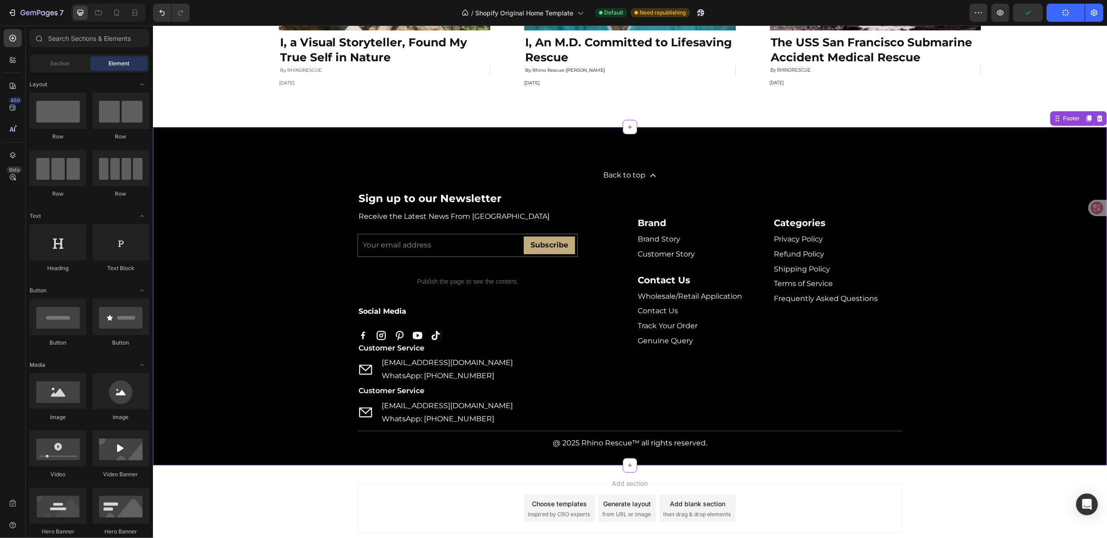
click at [239, 263] on div "Back to top Button Sign up to our Newsletter Heading Receive the Latest News Fr…" at bounding box center [630, 296] width 954 height 338
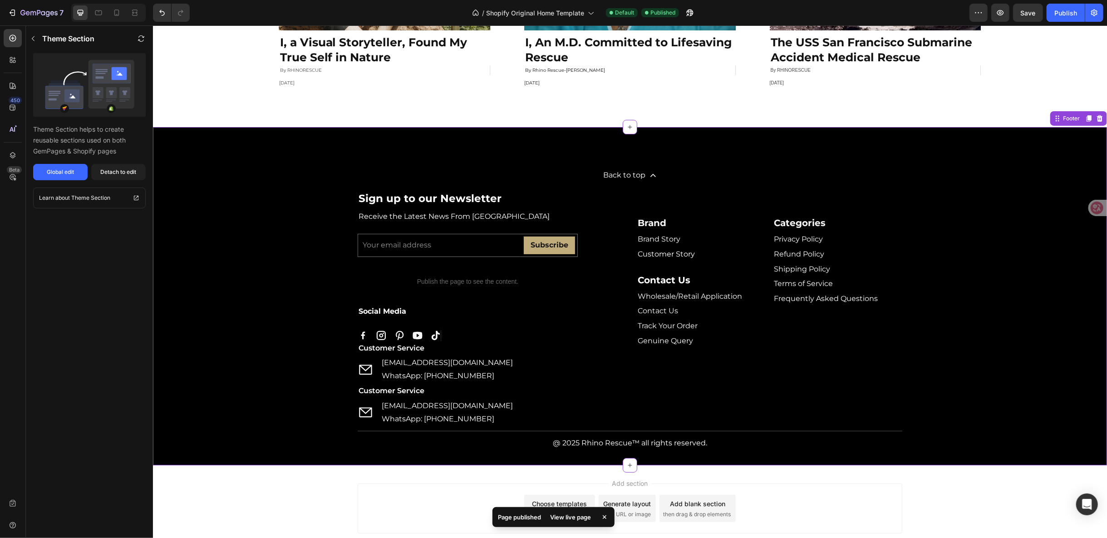
click at [580, 517] on div "View live page" at bounding box center [571, 517] width 52 height 13
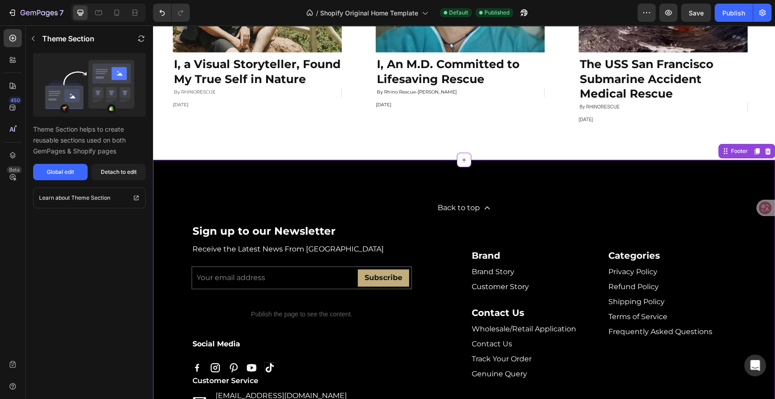
scroll to position [3149, 0]
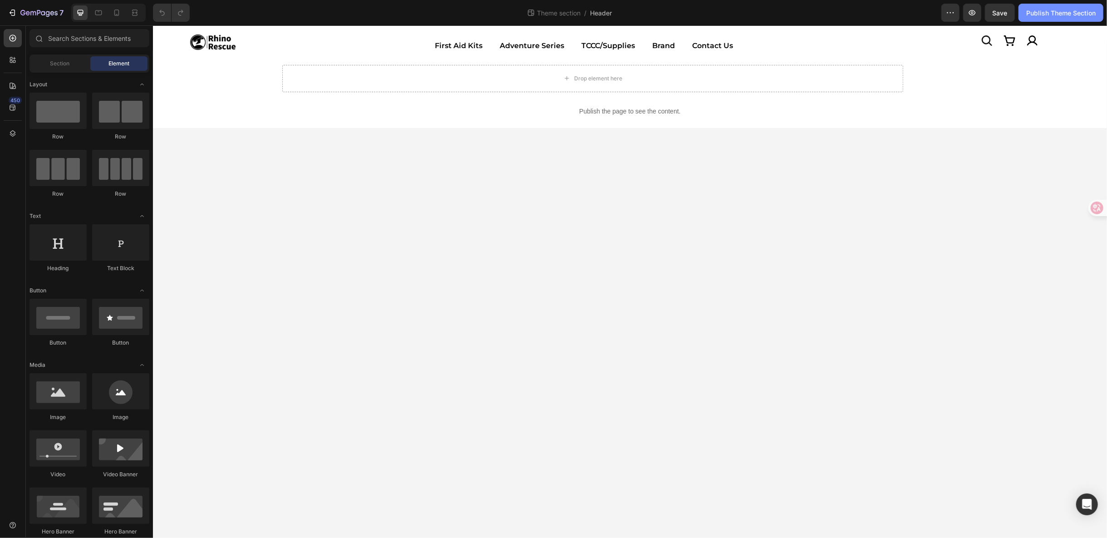
click at [1054, 13] on div "Publish Theme Section" at bounding box center [1060, 13] width 69 height 10
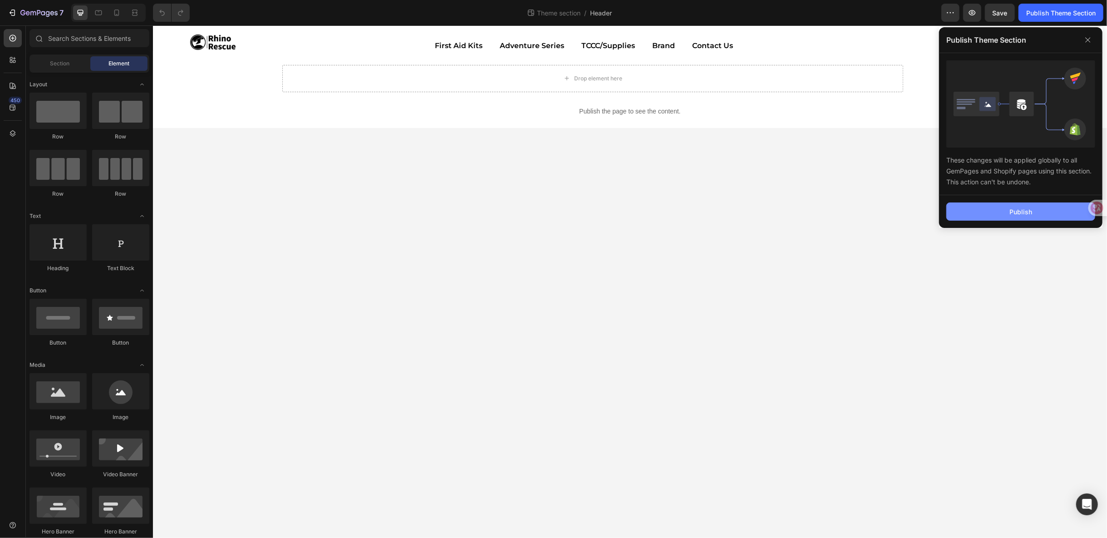
click at [1030, 213] on div "Publish" at bounding box center [1021, 212] width 23 height 10
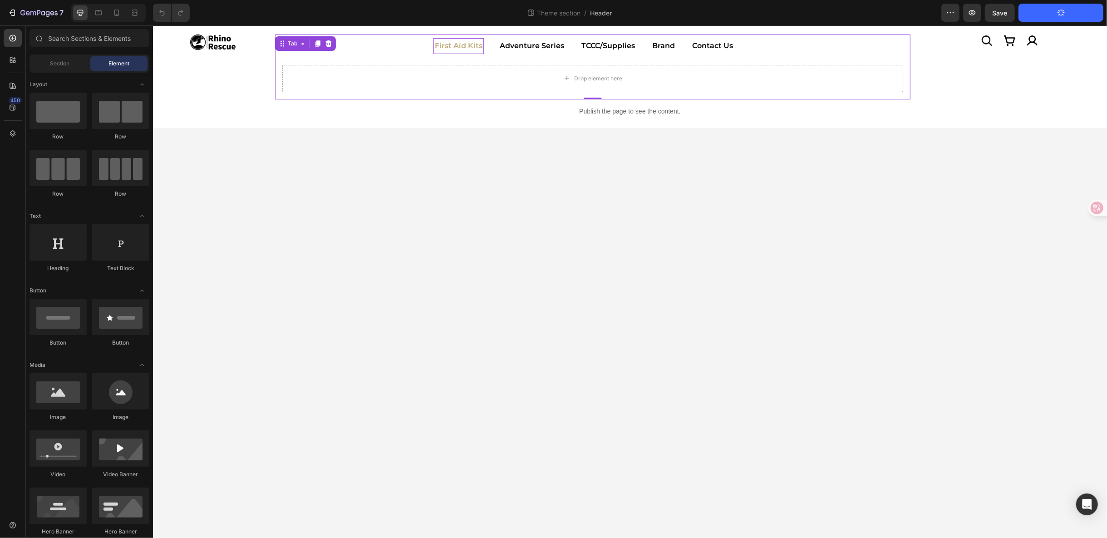
click at [463, 44] on p "First Aid Kits" at bounding box center [458, 45] width 48 height 13
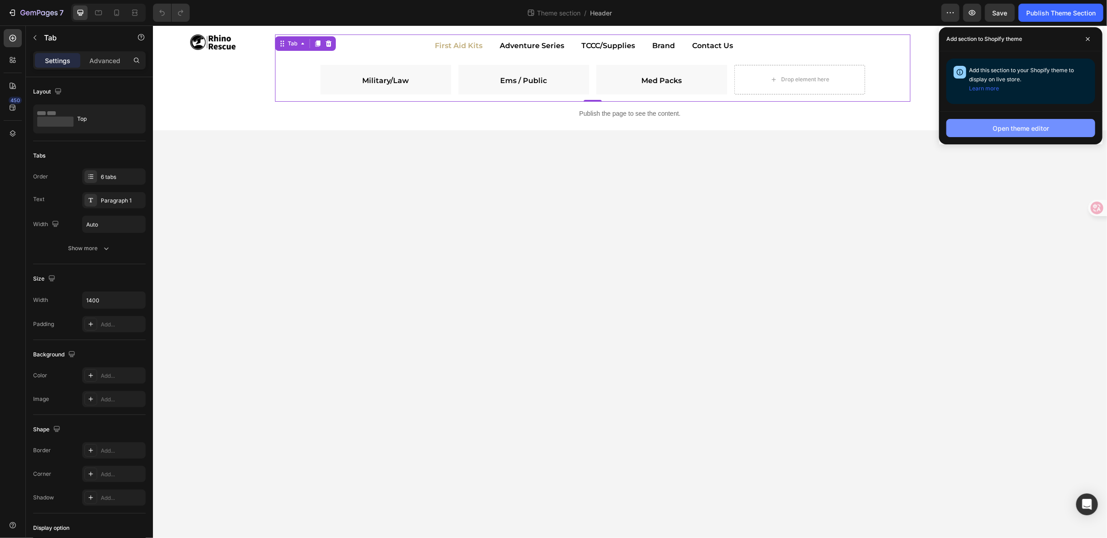
click at [1029, 135] on button "Open theme editor" at bounding box center [1020, 128] width 149 height 18
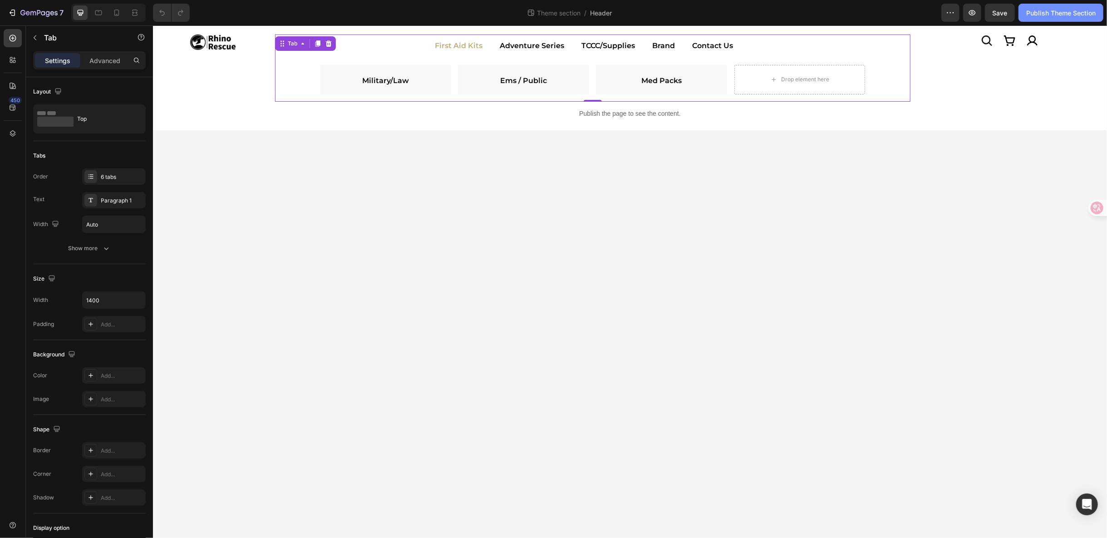
click at [1065, 9] on div "Publish Theme Section" at bounding box center [1060, 13] width 69 height 10
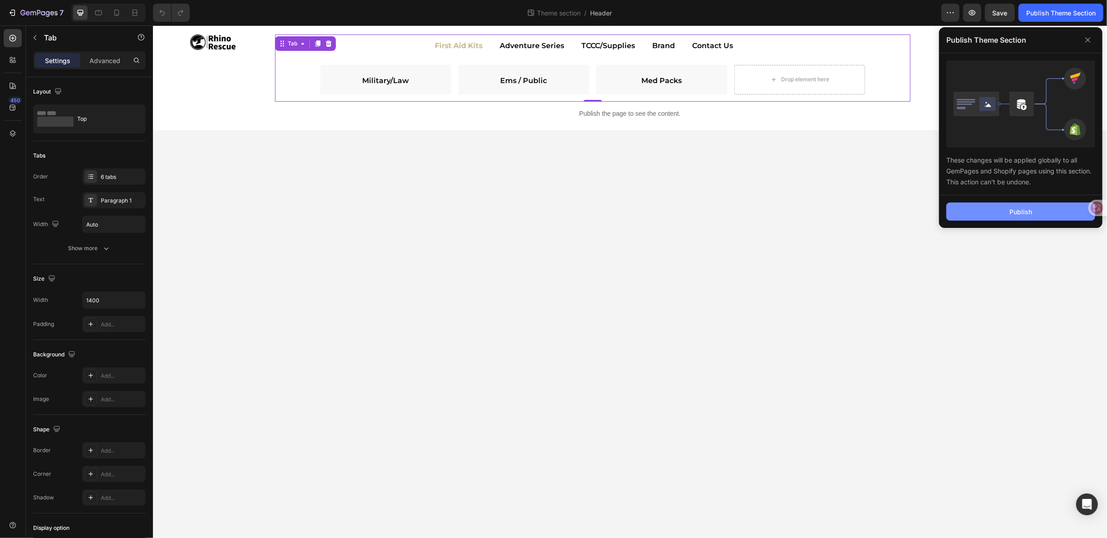
click at [1029, 207] on div "Publish" at bounding box center [1021, 212] width 23 height 10
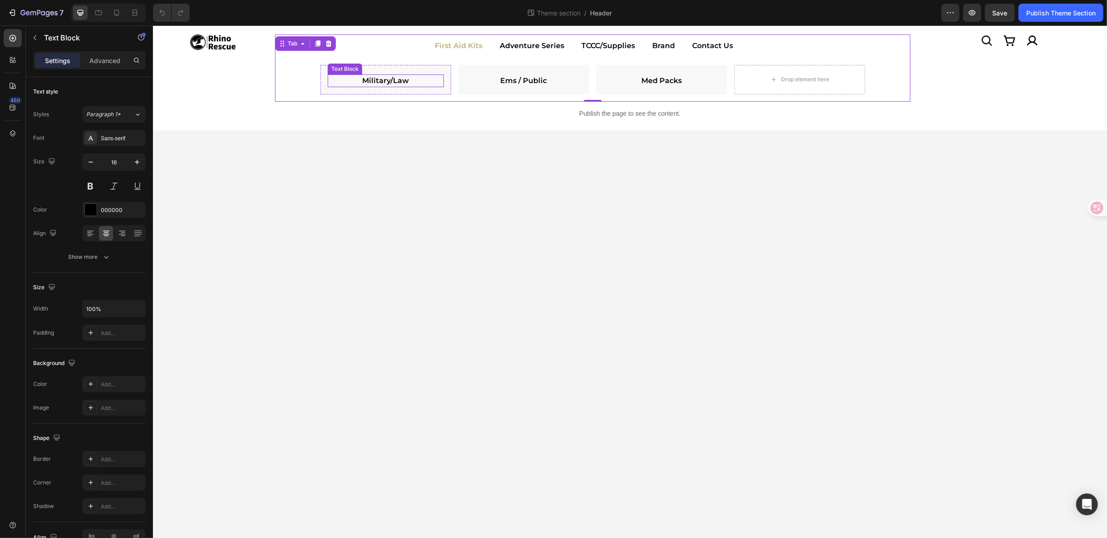
click at [401, 81] on link "Military/Law" at bounding box center [385, 80] width 47 height 9
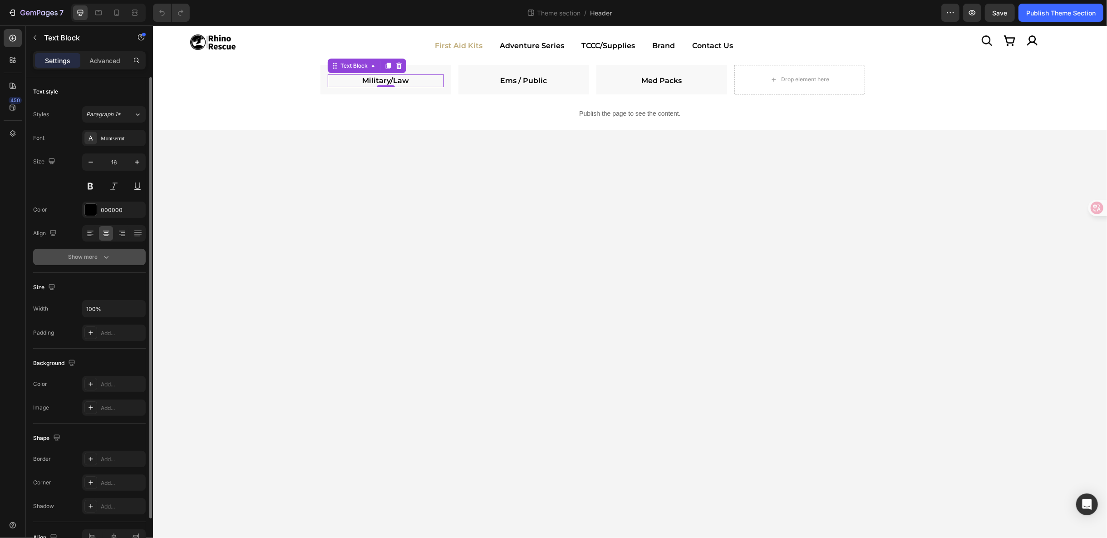
click at [111, 255] on button "Show more" at bounding box center [89, 257] width 113 height 16
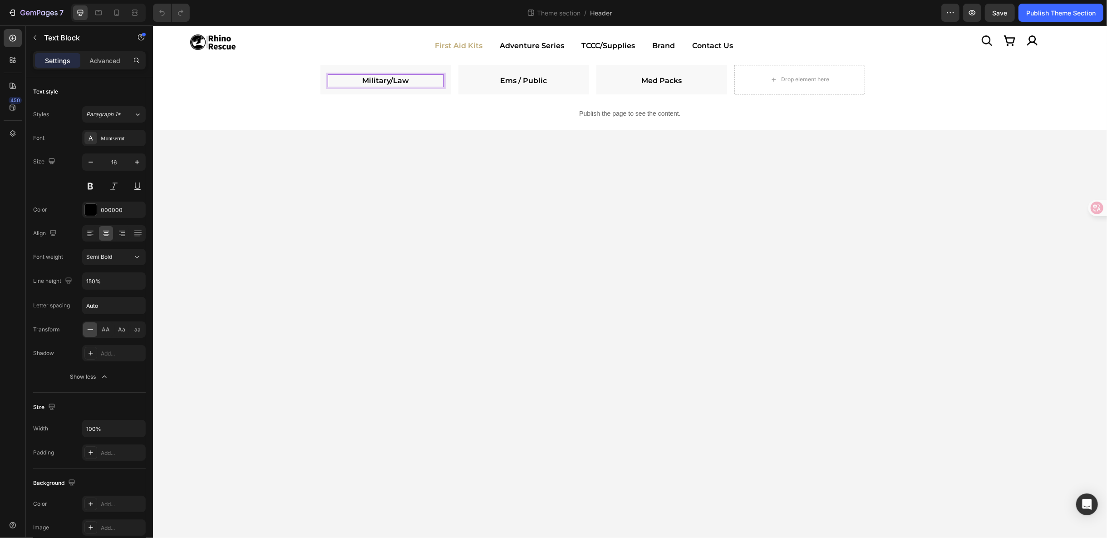
click at [392, 78] on link "Military/Law" at bounding box center [385, 80] width 47 height 9
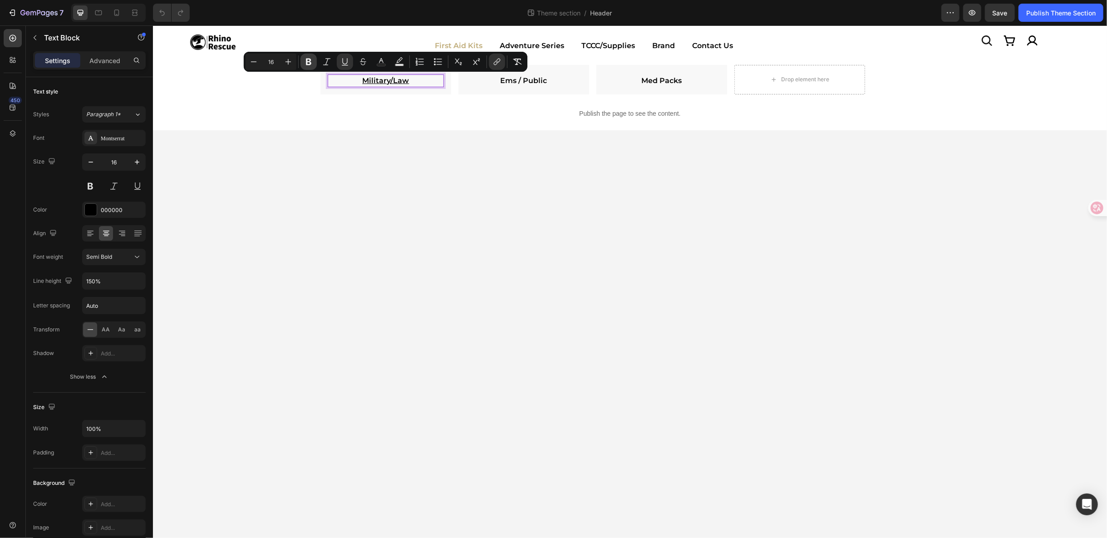
click at [313, 60] on icon "Editor contextual toolbar" at bounding box center [308, 61] width 9 height 9
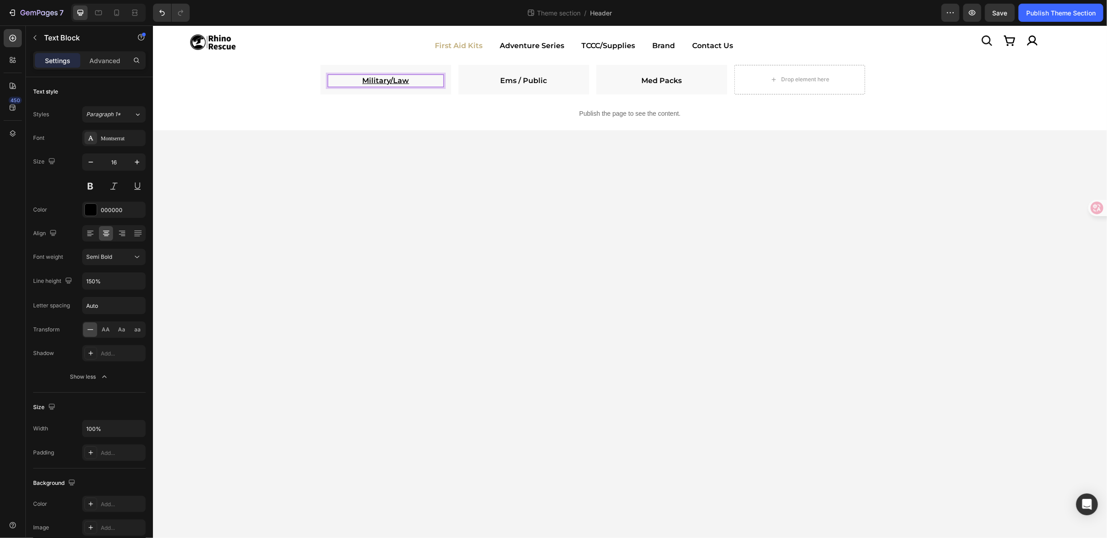
click at [395, 79] on u "Military/Law" at bounding box center [385, 80] width 47 height 9
click at [419, 77] on p "Military/Law" at bounding box center [385, 80] width 114 height 11
click at [408, 79] on u "Military/Law" at bounding box center [385, 80] width 47 height 9
click at [416, 79] on p "Military/Law" at bounding box center [385, 80] width 114 height 11
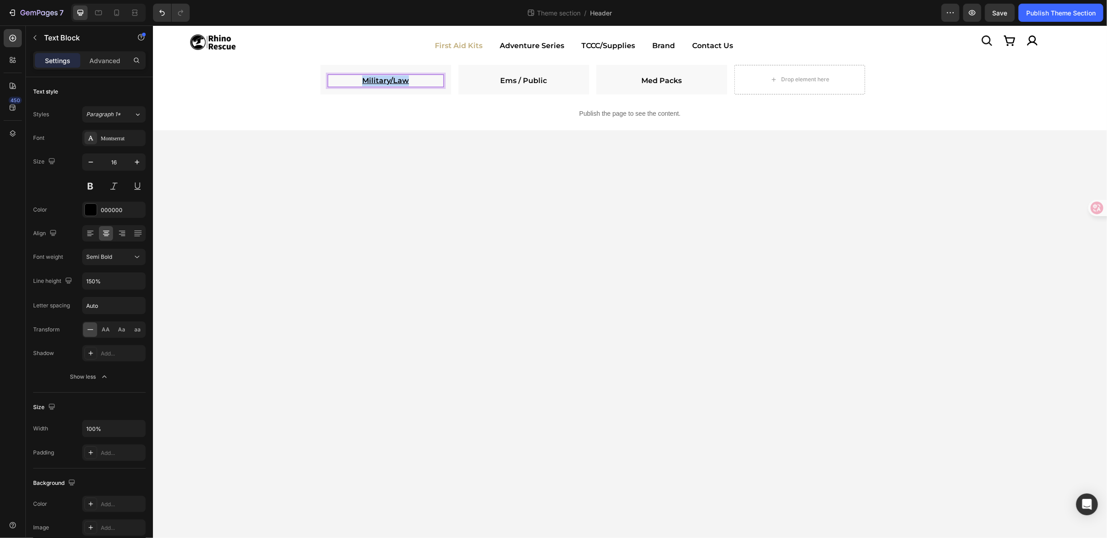
drag, startPoint x: 410, startPoint y: 79, endPoint x: 351, endPoint y: 79, distance: 58.6
click at [353, 79] on p "Military/Law" at bounding box center [385, 80] width 114 height 11
click at [368, 81] on u "Military/Law" at bounding box center [385, 80] width 47 height 9
drag, startPoint x: 413, startPoint y: 79, endPoint x: 350, endPoint y: 83, distance: 62.8
click at [350, 83] on p "Military/Law" at bounding box center [385, 80] width 114 height 11
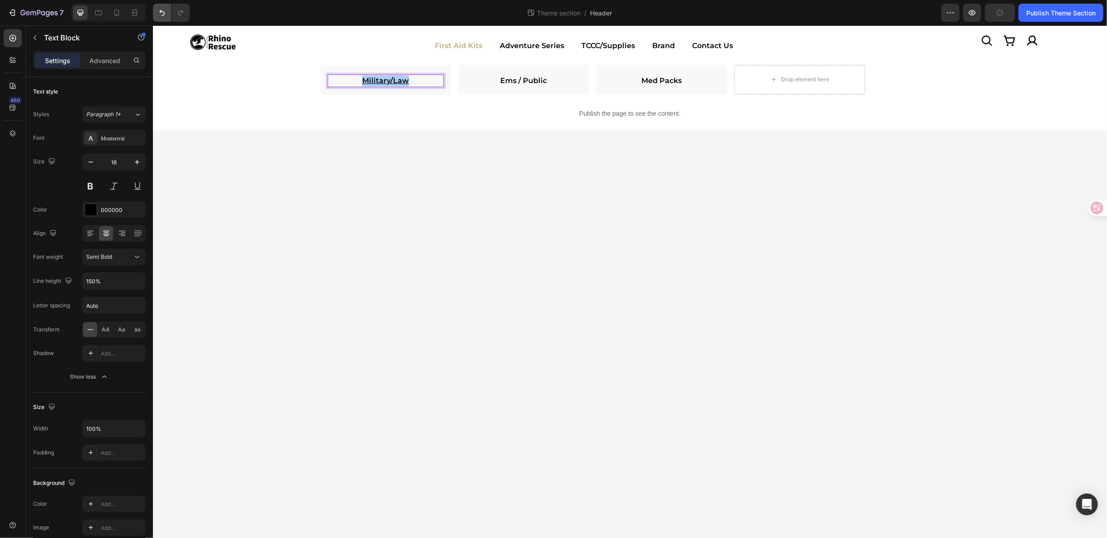
drag, startPoint x: 243, startPoint y: 55, endPoint x: 167, endPoint y: 15, distance: 86.3
click at [170, 14] on button "Undo/Redo" at bounding box center [162, 13] width 18 height 18
click at [166, 15] on icon "Undo/Redo" at bounding box center [162, 12] width 9 height 9
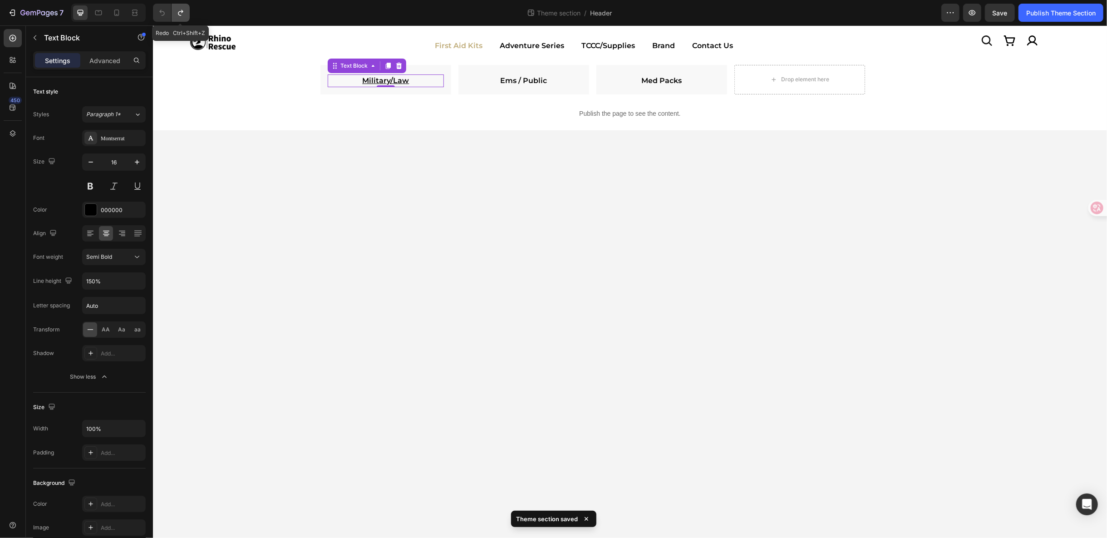
click at [182, 13] on icon "Undo/Redo" at bounding box center [180, 12] width 9 height 9
click at [163, 13] on icon "Undo/Redo" at bounding box center [162, 12] width 9 height 9
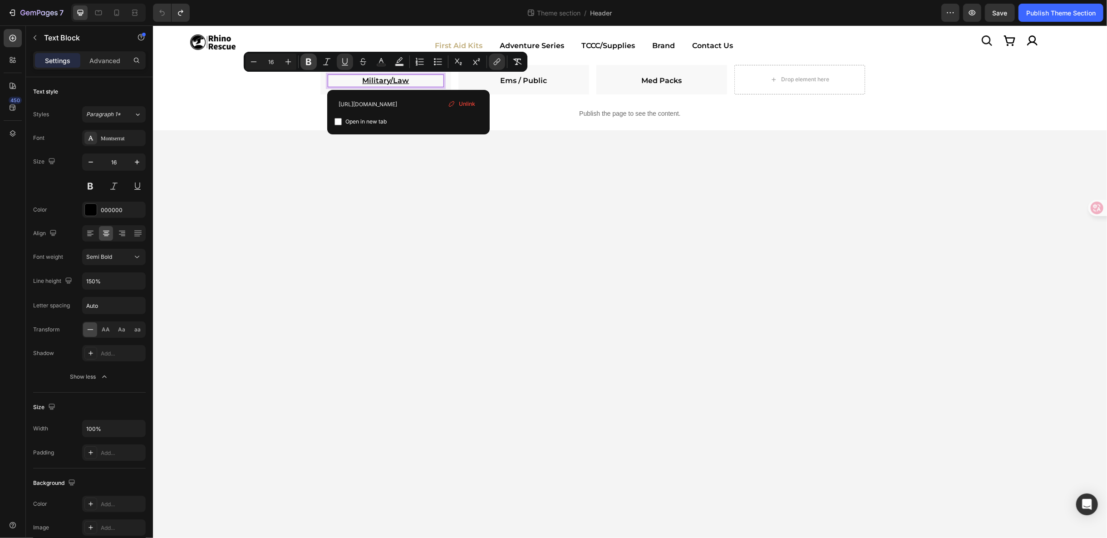
click at [309, 59] on icon "Editor contextual toolbar" at bounding box center [308, 62] width 5 height 7
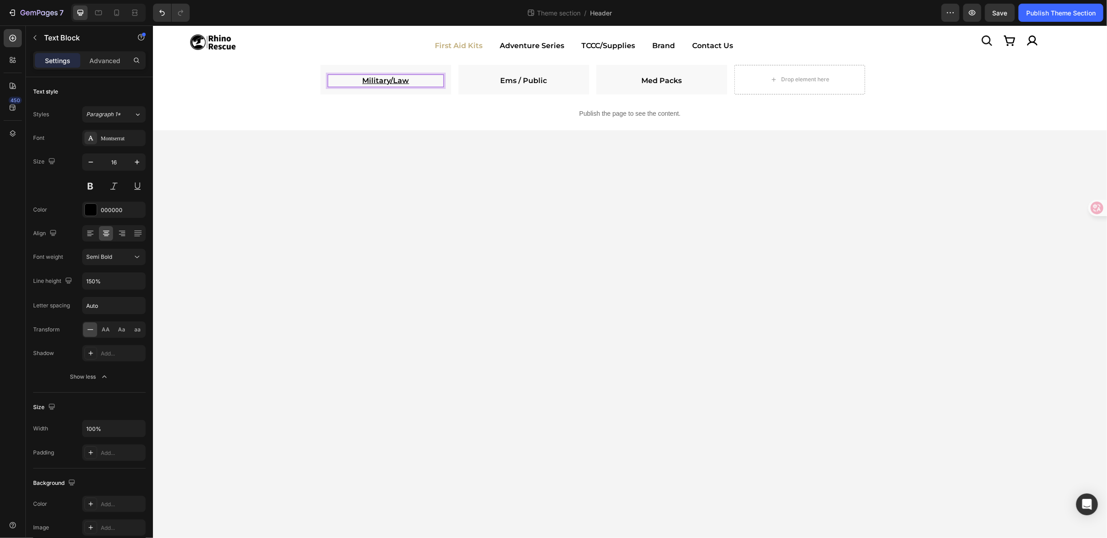
click at [411, 80] on p "Military/Law" at bounding box center [385, 80] width 114 height 11
drag, startPoint x: 411, startPoint y: 79, endPoint x: 343, endPoint y: 76, distance: 68.1
click at [347, 77] on p "Military/Law" at bounding box center [385, 80] width 114 height 11
click at [160, 8] on icon "Undo/Redo" at bounding box center [162, 12] width 9 height 9
click at [163, 13] on icon "Undo/Redo" at bounding box center [162, 12] width 9 height 9
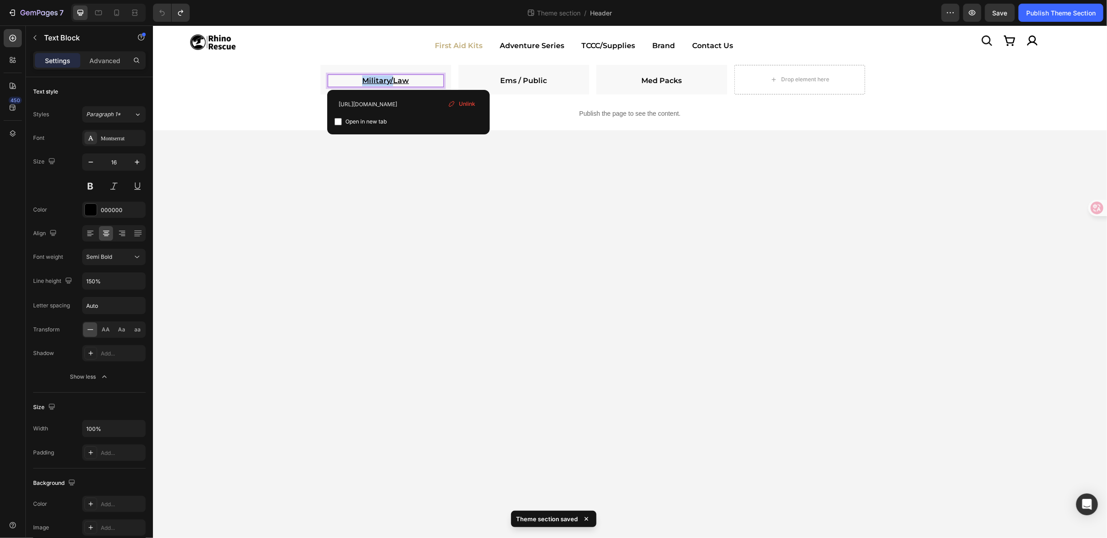
click at [416, 78] on p "Military/Law" at bounding box center [385, 80] width 114 height 11
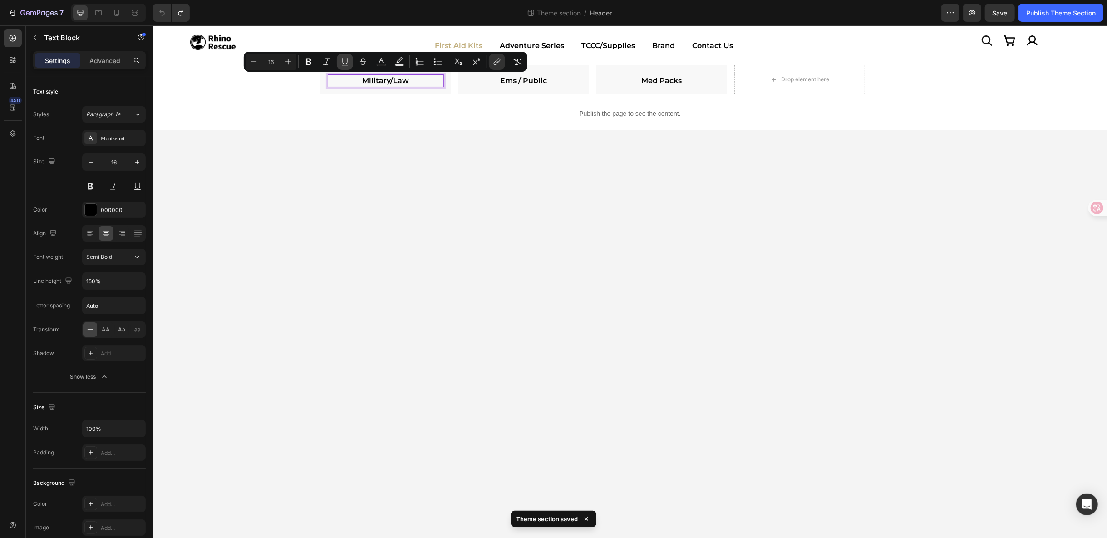
click at [345, 62] on icon "Editor contextual toolbar" at bounding box center [344, 61] width 9 height 9
click at [523, 79] on link "Ems / Public" at bounding box center [523, 80] width 47 height 9
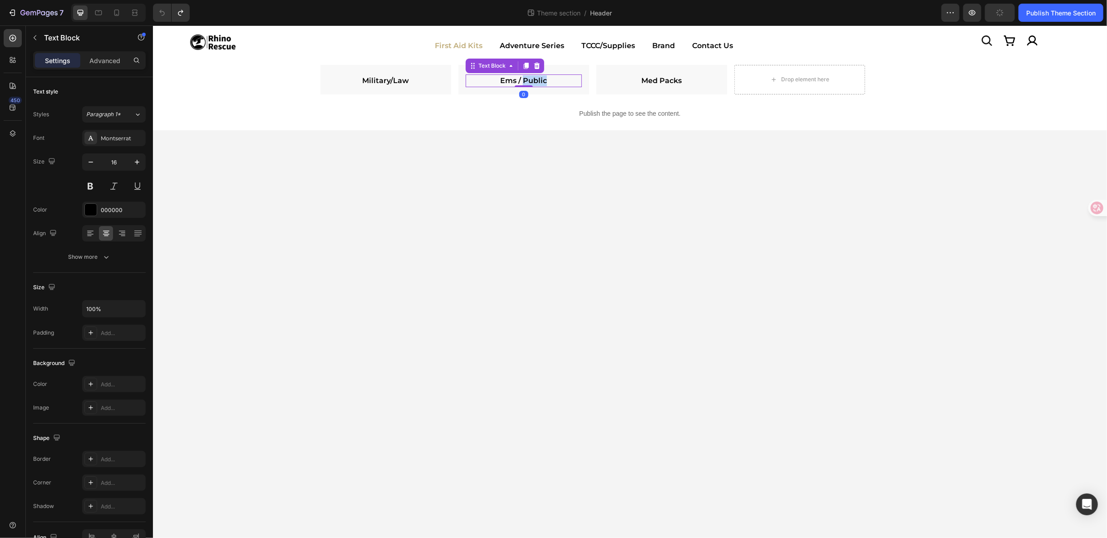
click at [523, 79] on link "Ems / Public" at bounding box center [523, 80] width 47 height 9
click at [388, 75] on p "Military/Law" at bounding box center [385, 80] width 114 height 11
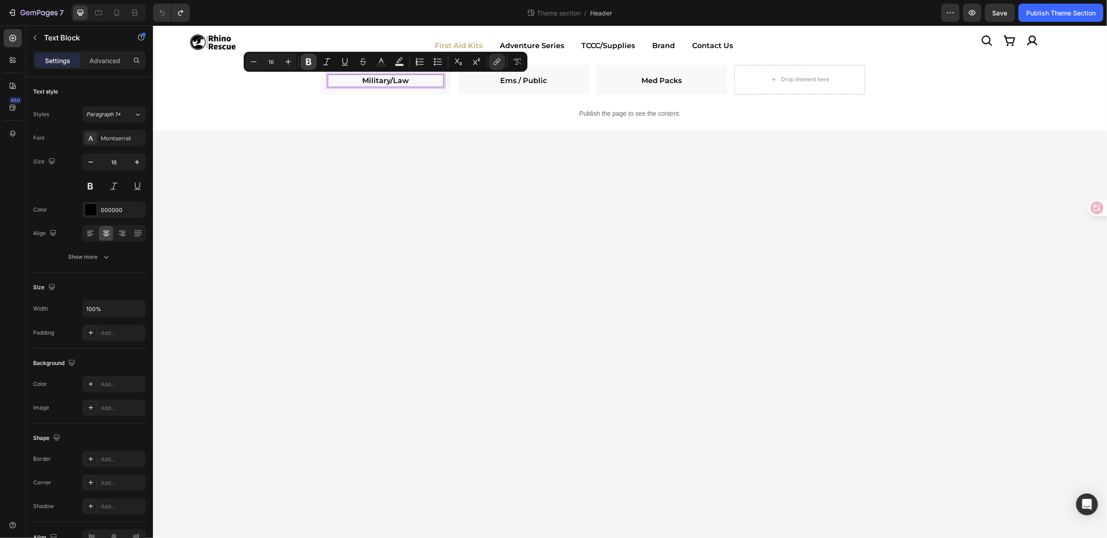
click at [311, 58] on icon "Editor contextual toolbar" at bounding box center [308, 61] width 9 height 9
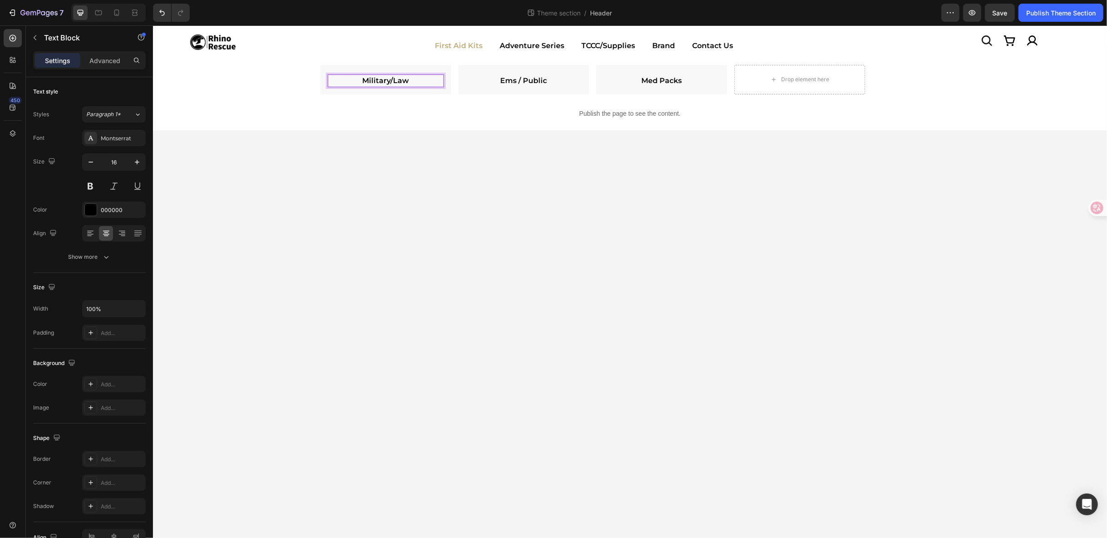
click at [405, 79] on strong "Military/Law" at bounding box center [385, 80] width 47 height 9
drag, startPoint x: 408, startPoint y: 80, endPoint x: 335, endPoint y: 76, distance: 72.7
click at [335, 76] on p "Military/Law" at bounding box center [385, 80] width 114 height 11
click at [967, 17] on button "button" at bounding box center [972, 13] width 18 height 18
click at [1048, 19] on button "Publish Theme Section" at bounding box center [1061, 13] width 85 height 18
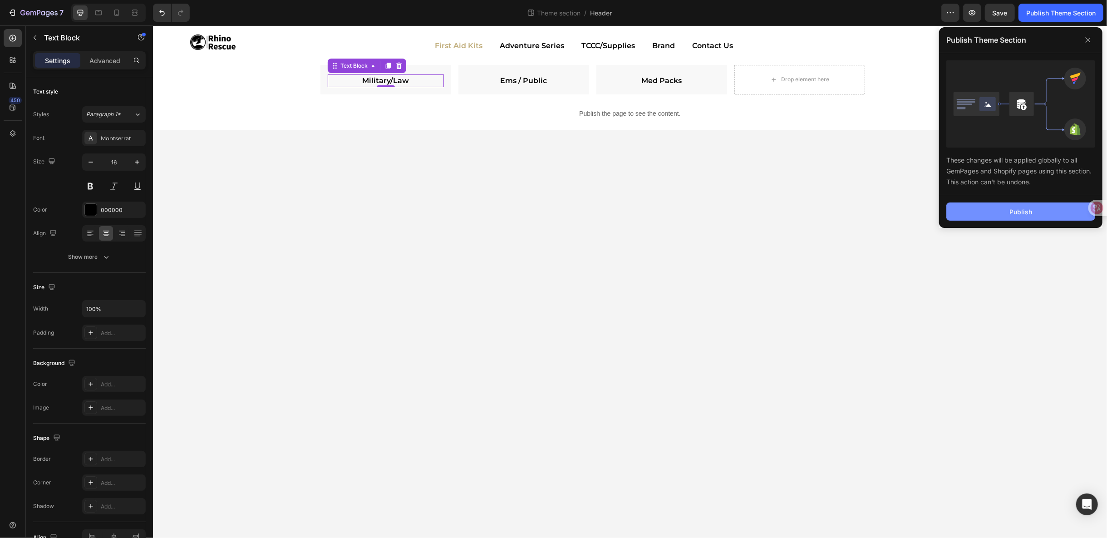
click at [1033, 214] on button "Publish" at bounding box center [1020, 211] width 149 height 18
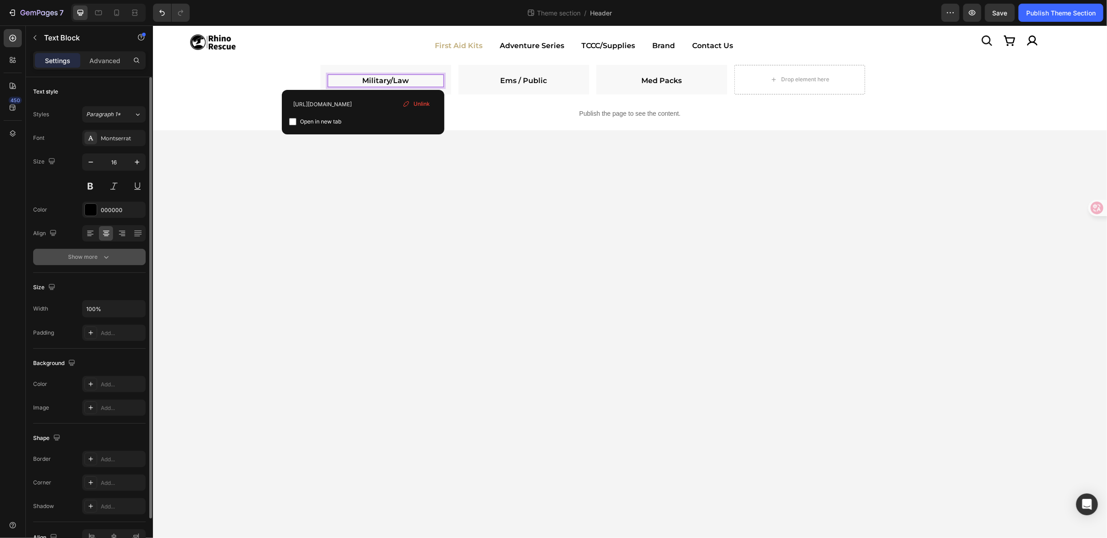
click at [108, 254] on icon "button" at bounding box center [106, 256] width 9 height 9
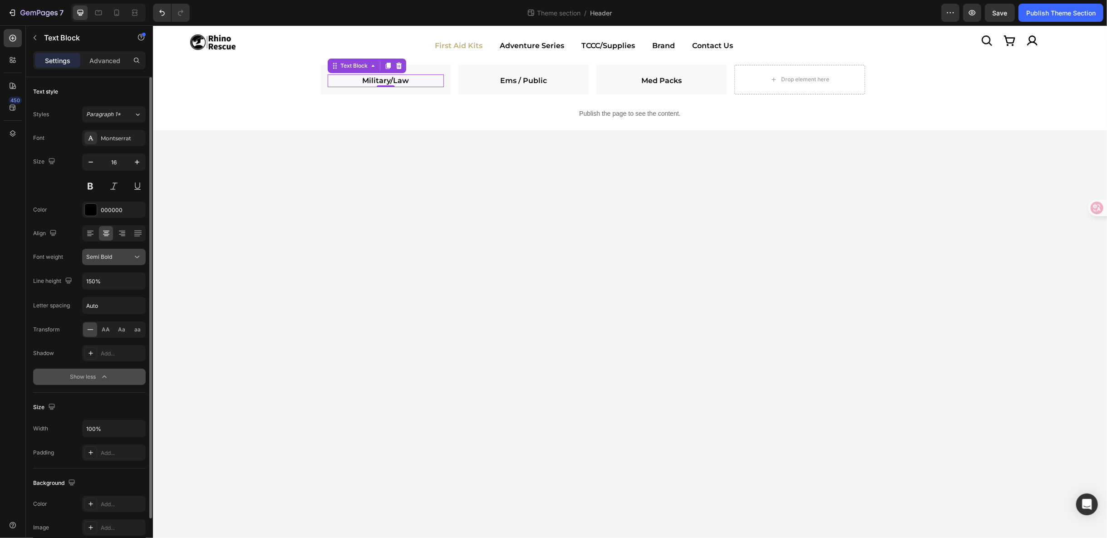
click at [145, 259] on button "Semi Bold" at bounding box center [114, 257] width 64 height 16
click at [144, 258] on button "Semi Bold" at bounding box center [114, 257] width 64 height 16
click at [137, 254] on icon at bounding box center [137, 256] width 9 height 9
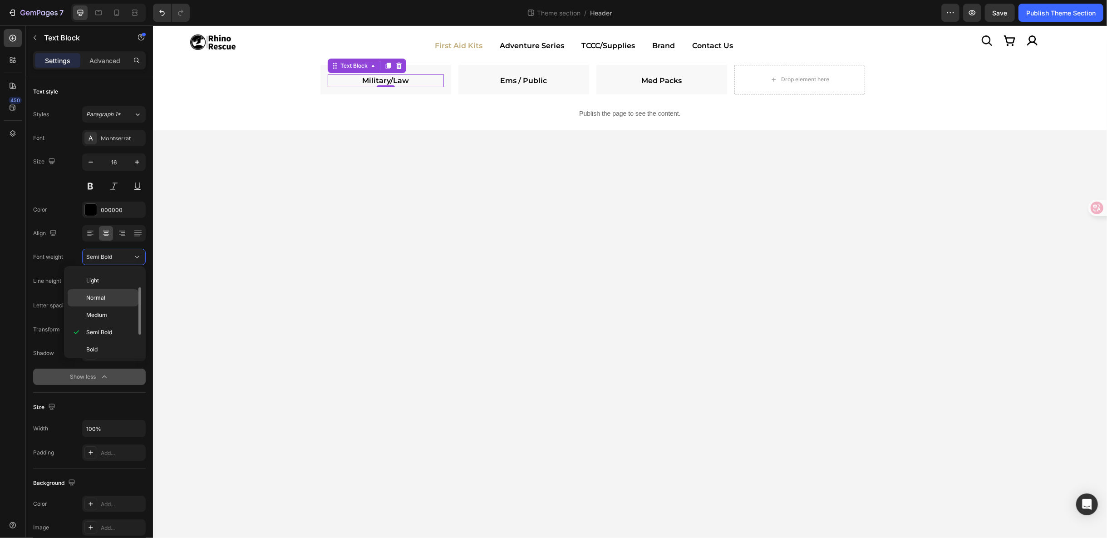
click at [115, 300] on p "Normal" at bounding box center [110, 298] width 48 height 8
click at [384, 63] on icon at bounding box center [387, 65] width 7 height 7
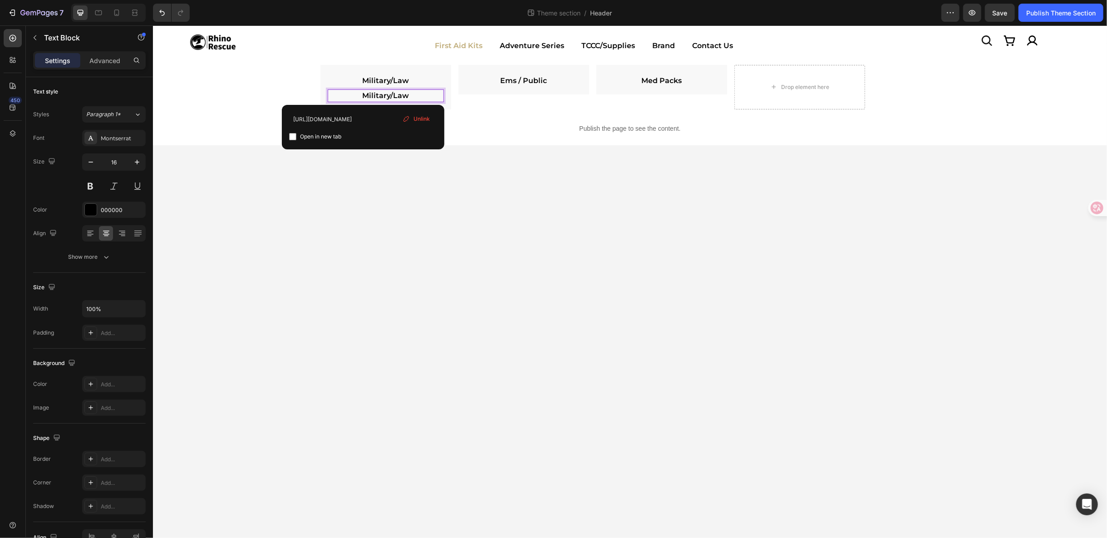
click at [483, 164] on body "Icon Image Icon Icon Row Row Image First Aid Kits Adventure Series TCCC/Supplie…" at bounding box center [630, 281] width 954 height 513
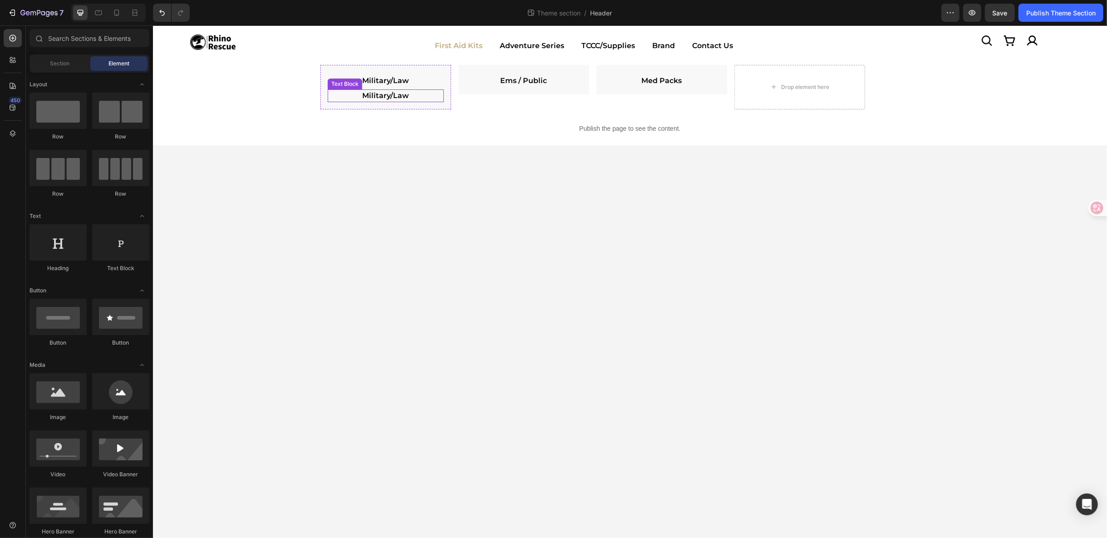
click at [427, 96] on p "Military/Law ⁠⁠⁠⁠⁠⁠⁠" at bounding box center [385, 95] width 114 height 11
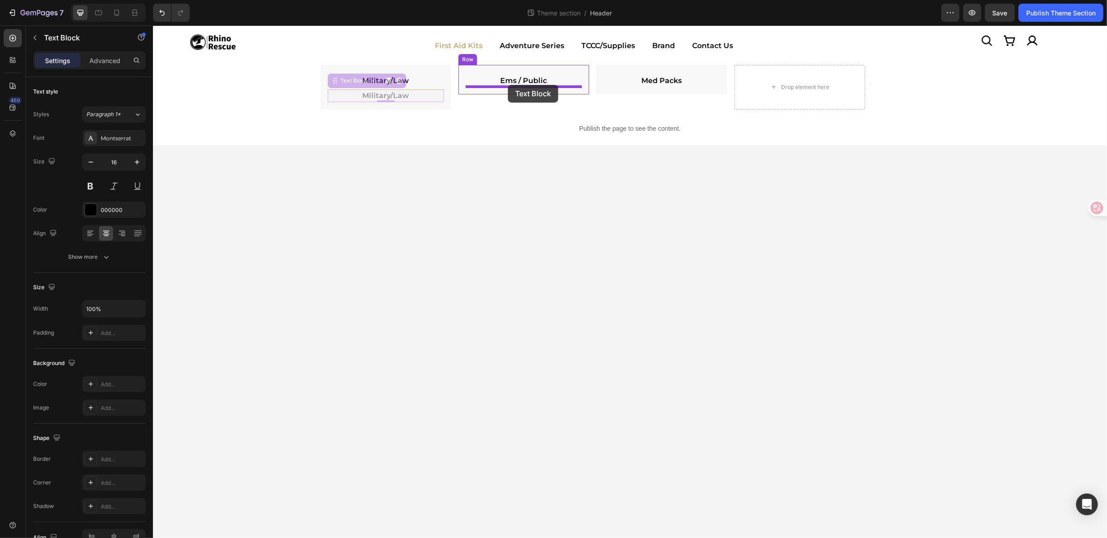
drag, startPoint x: 352, startPoint y: 78, endPoint x: 508, endPoint y: 84, distance: 155.8
click at [537, 79] on icon at bounding box center [536, 80] width 7 height 7
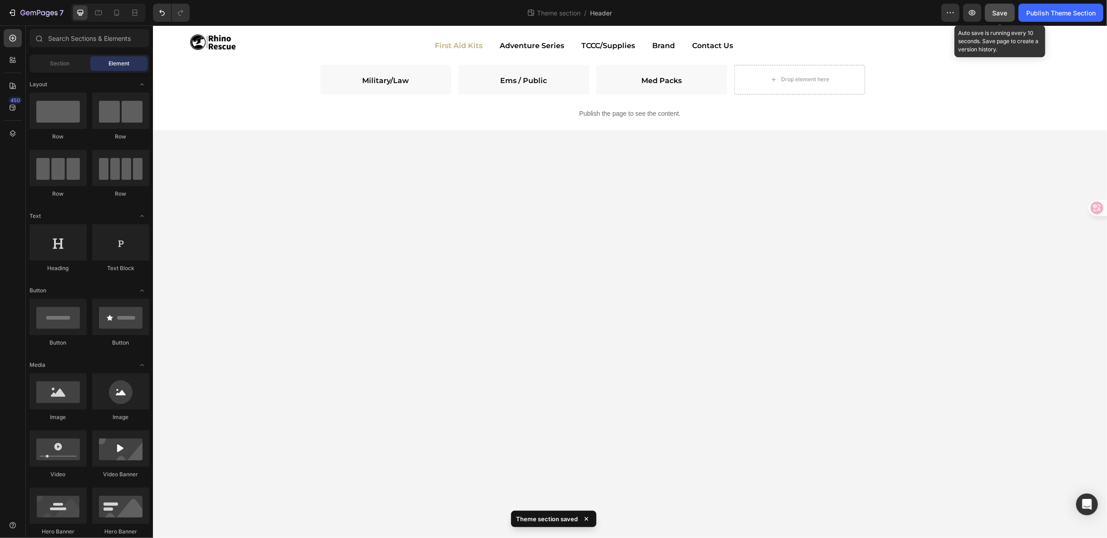
click at [991, 14] on button "Save" at bounding box center [1000, 13] width 30 height 18
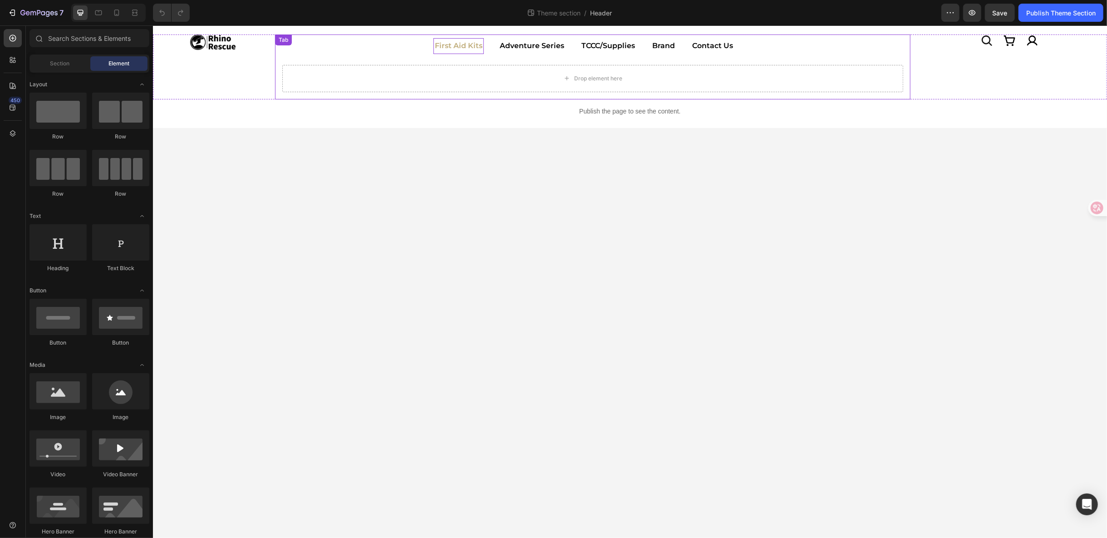
click at [476, 47] on p "First Aid Kits" at bounding box center [458, 45] width 48 height 13
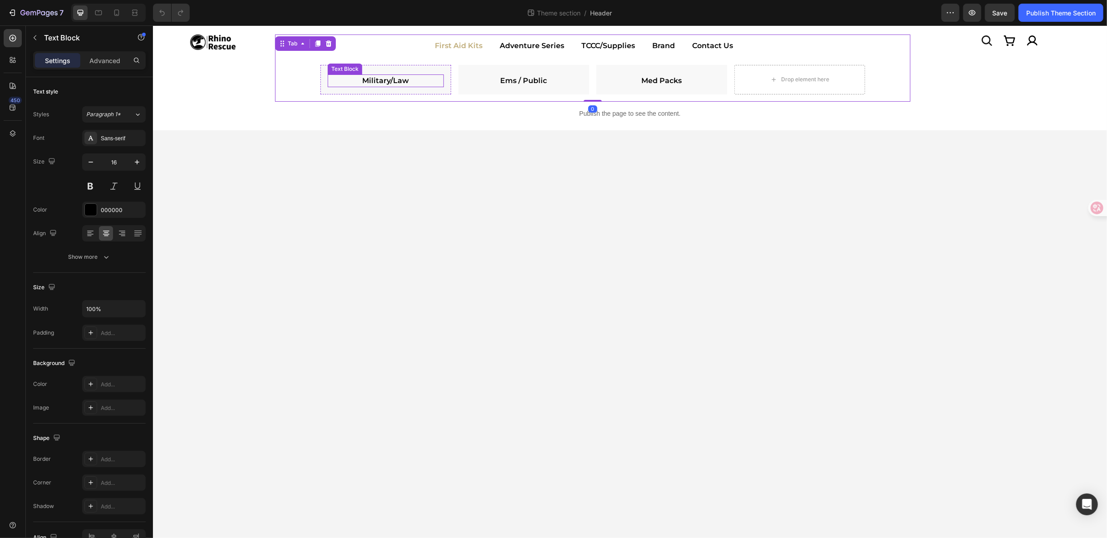
click at [395, 77] on strong "Military/Law" at bounding box center [385, 80] width 47 height 9
click at [485, 83] on p "Ems / Public" at bounding box center [523, 80] width 114 height 11
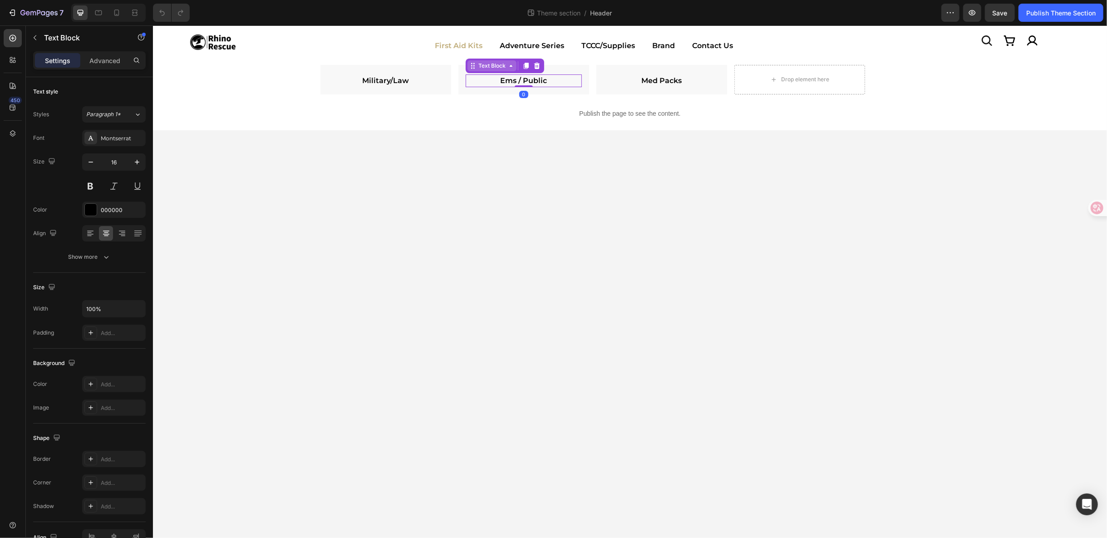
click at [496, 69] on div "Text Block" at bounding box center [491, 65] width 31 height 8
click at [354, 79] on p "Military/Law" at bounding box center [385, 80] width 114 height 11
click at [350, 67] on div "Text Block" at bounding box center [353, 65] width 31 height 8
click at [552, 81] on p "Ems / Public" at bounding box center [523, 80] width 114 height 11
click at [496, 64] on div "Text Block" at bounding box center [491, 65] width 31 height 8
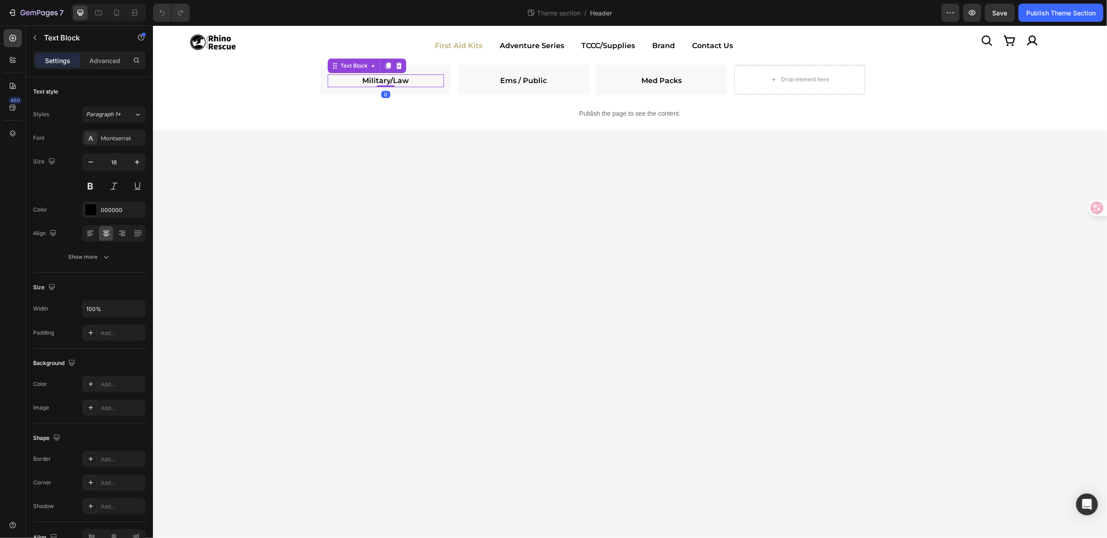
click at [357, 80] on p "Military/Law" at bounding box center [385, 80] width 114 height 11
click at [356, 64] on div "Text Block" at bounding box center [353, 65] width 31 height 8
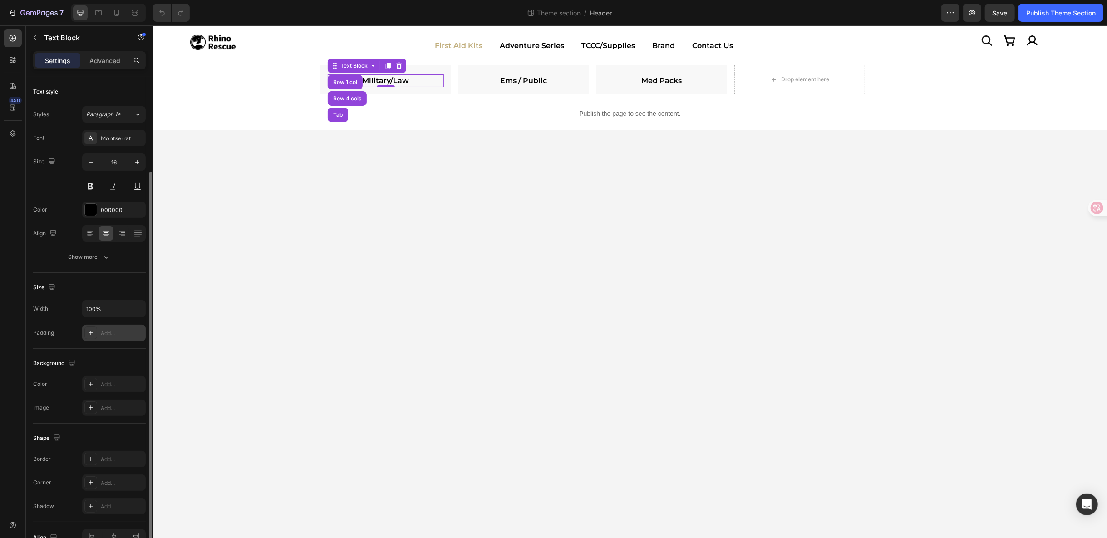
scroll to position [49, 0]
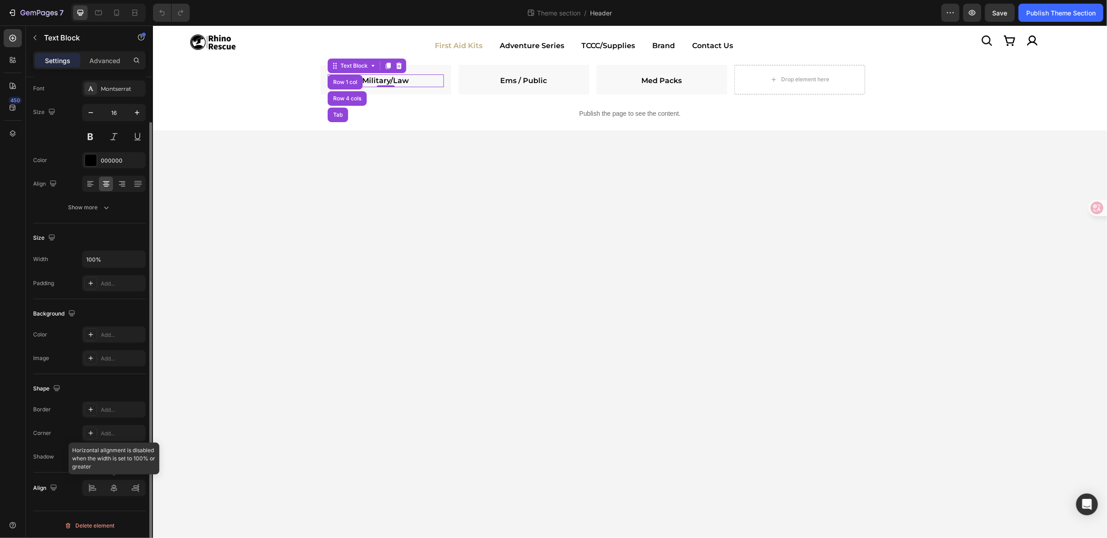
click at [116, 483] on div at bounding box center [114, 488] width 64 height 16
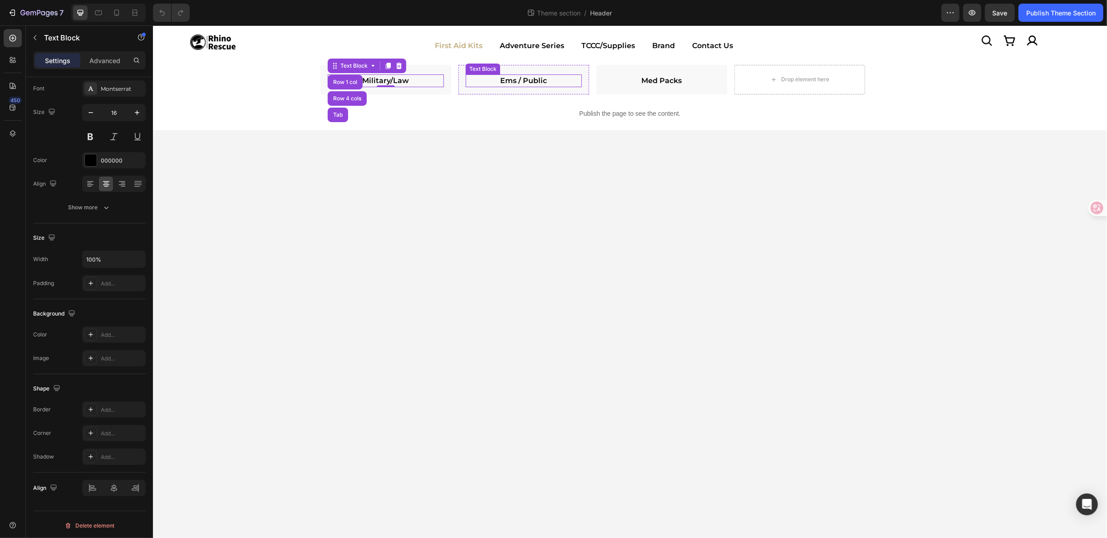
click at [522, 76] on link "Ems / Public" at bounding box center [523, 80] width 47 height 9
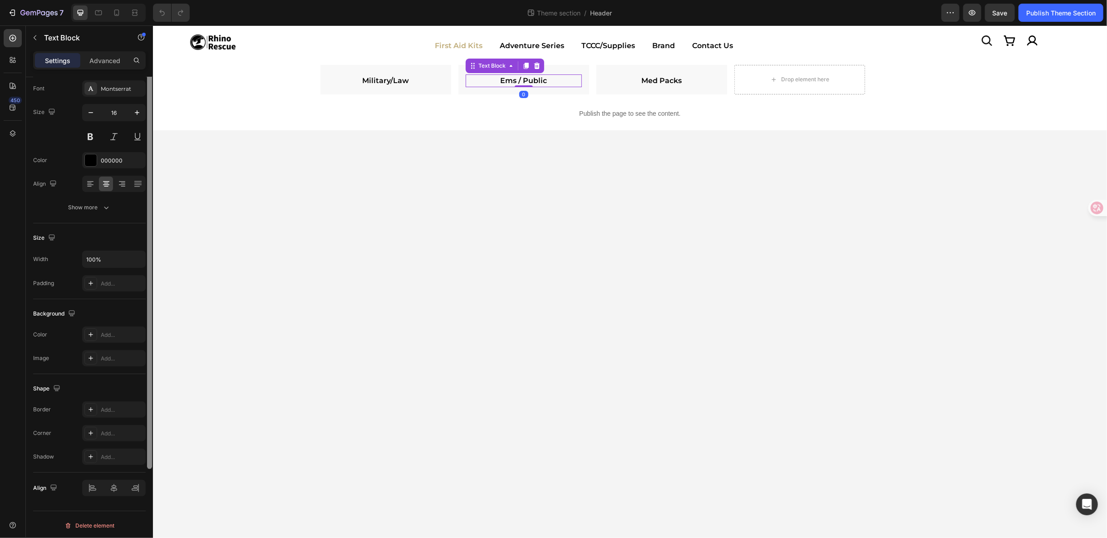
scroll to position [0, 0]
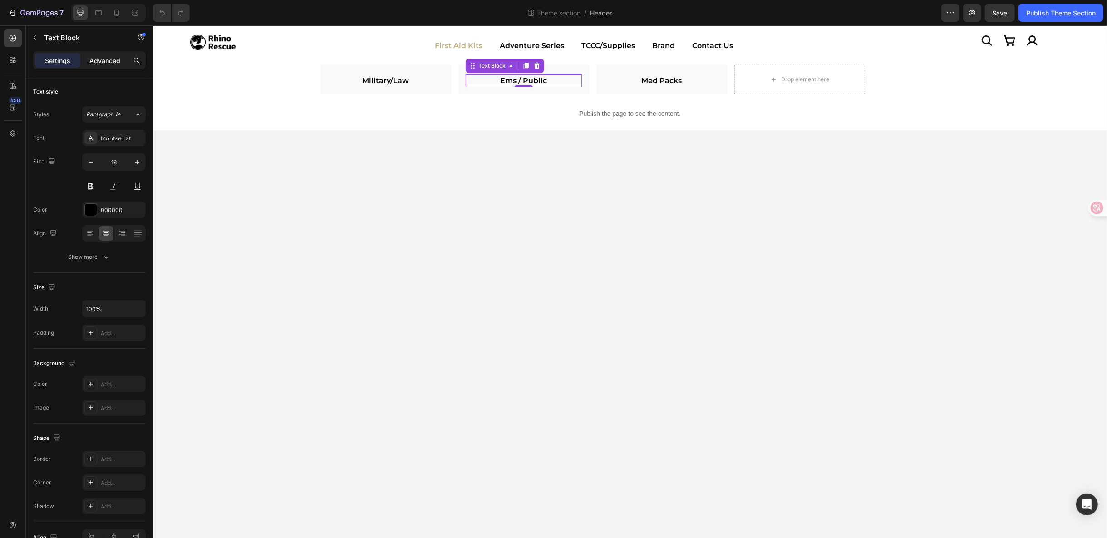
click at [109, 67] on div "Advanced" at bounding box center [104, 60] width 45 height 15
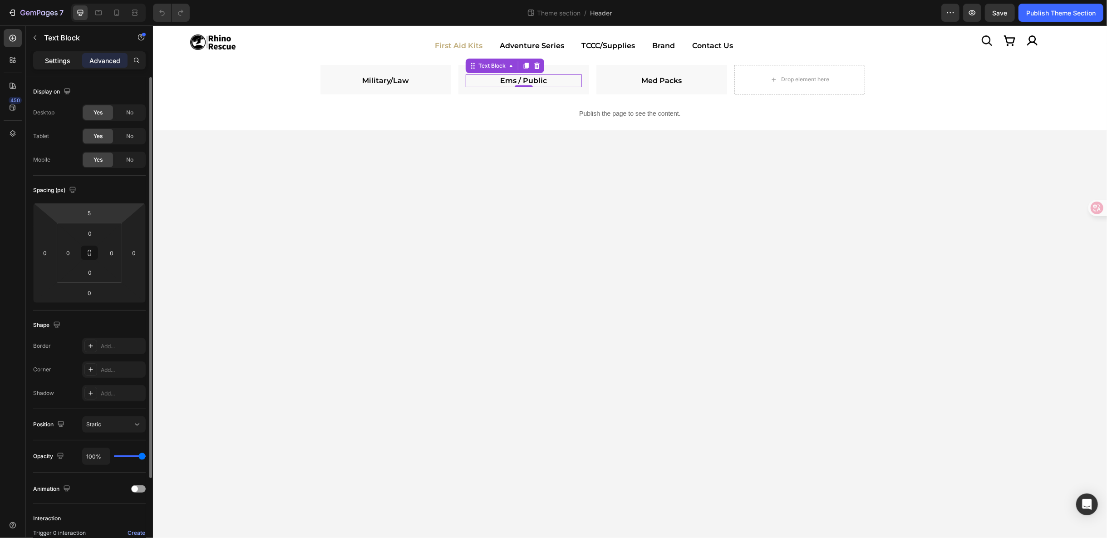
click at [52, 66] on div "Settings" at bounding box center [57, 60] width 45 height 15
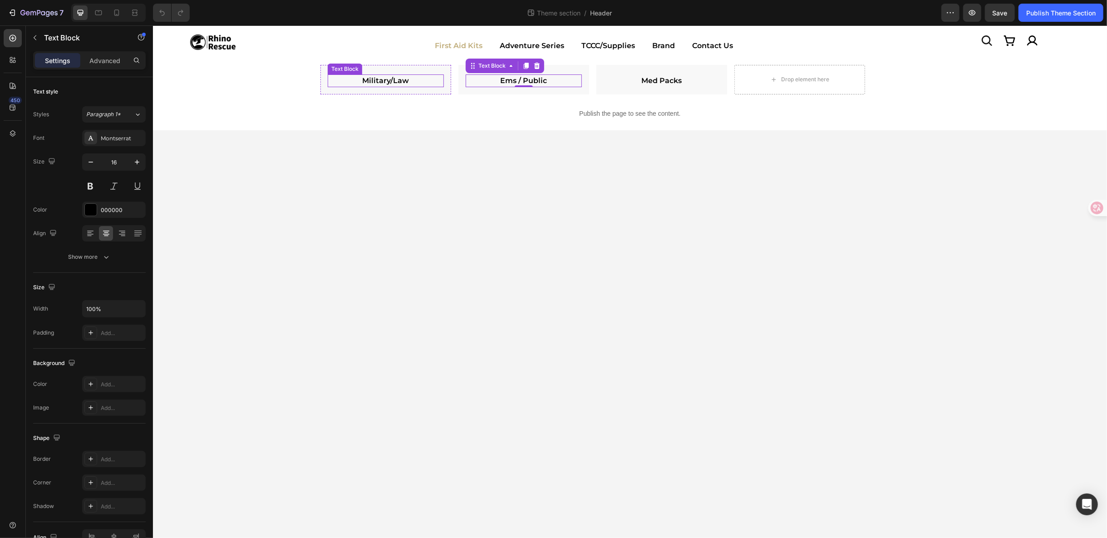
click at [396, 78] on strong "Military/Law" at bounding box center [385, 80] width 47 height 9
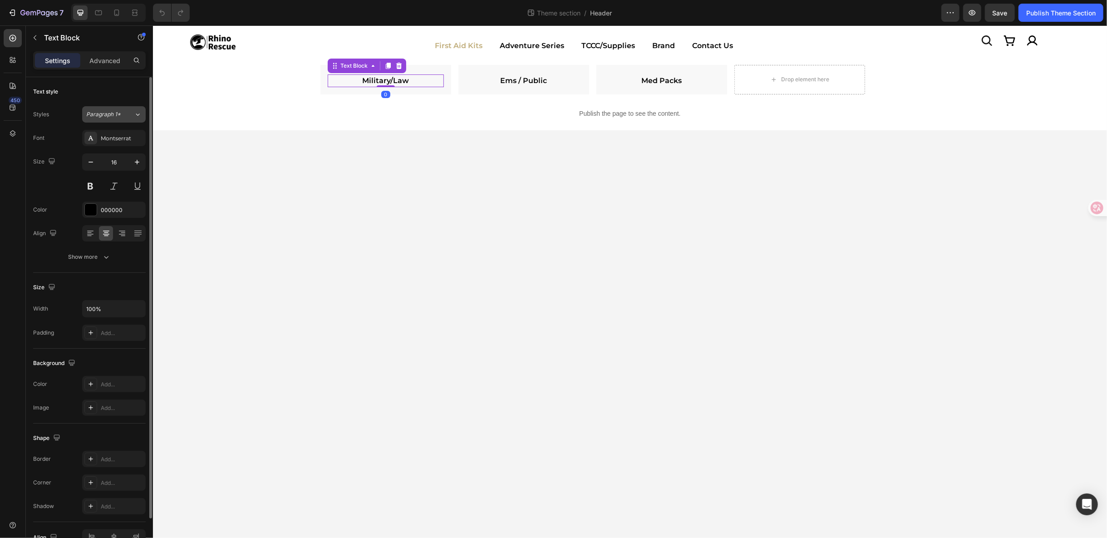
click at [117, 109] on button "Paragraph 1*" at bounding box center [114, 114] width 64 height 16
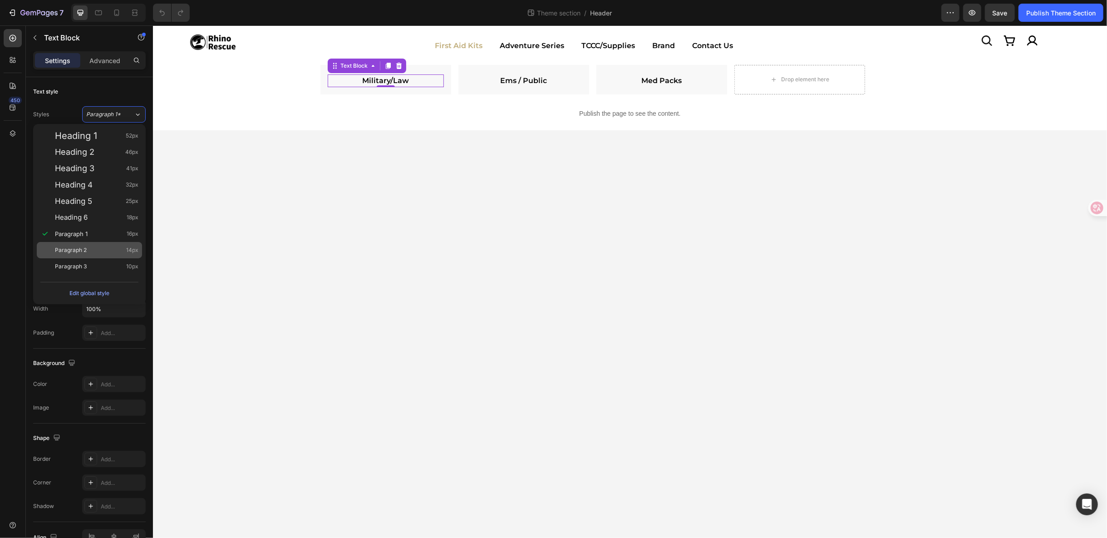
click at [101, 245] on div "Paragraph 2 14px" at bounding box center [89, 250] width 105 height 16
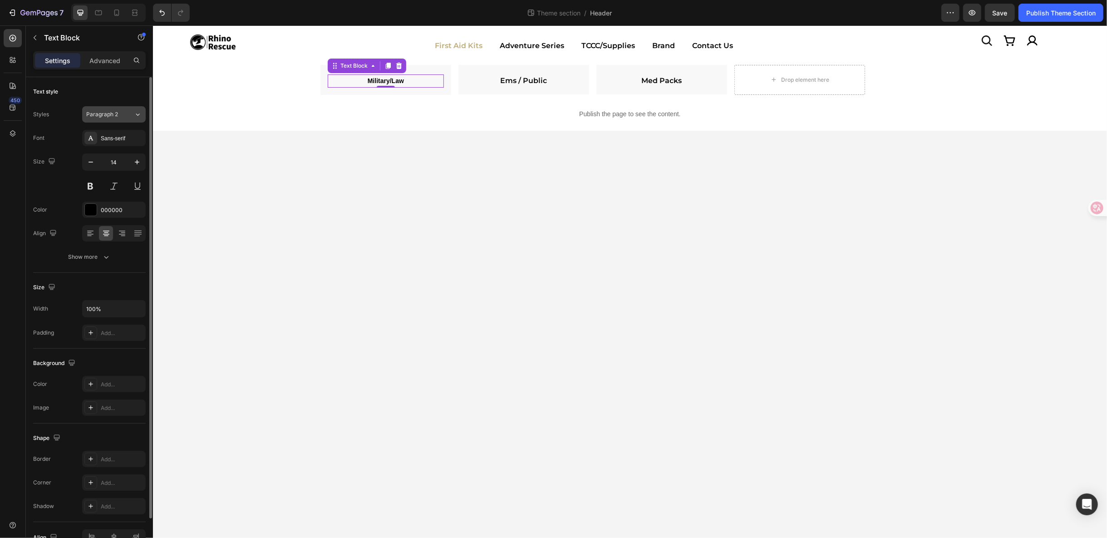
click at [138, 111] on icon at bounding box center [138, 114] width 8 height 9
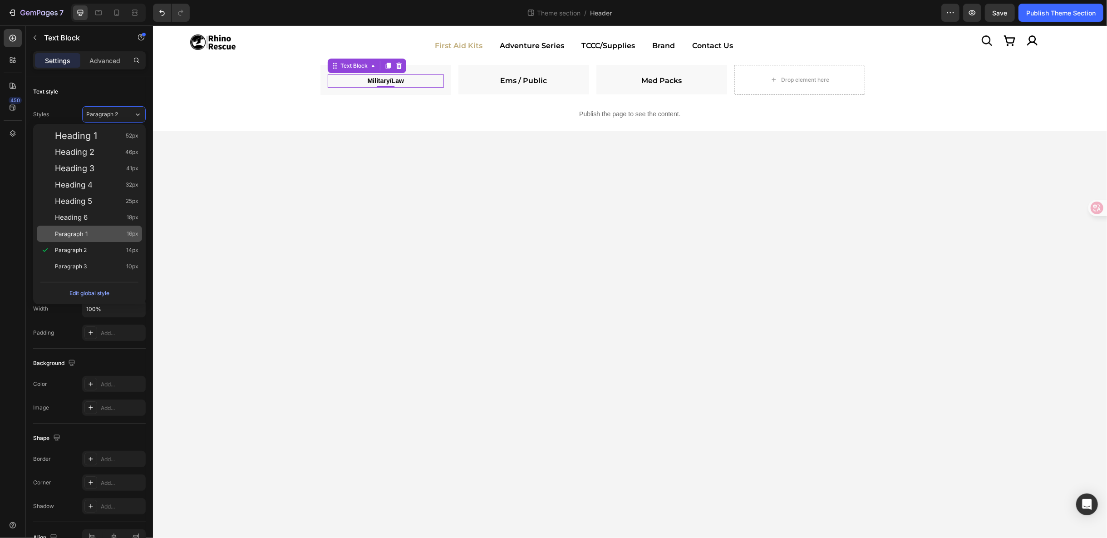
click at [88, 236] on div "Paragraph 1 16px" at bounding box center [97, 233] width 84 height 9
type input "16"
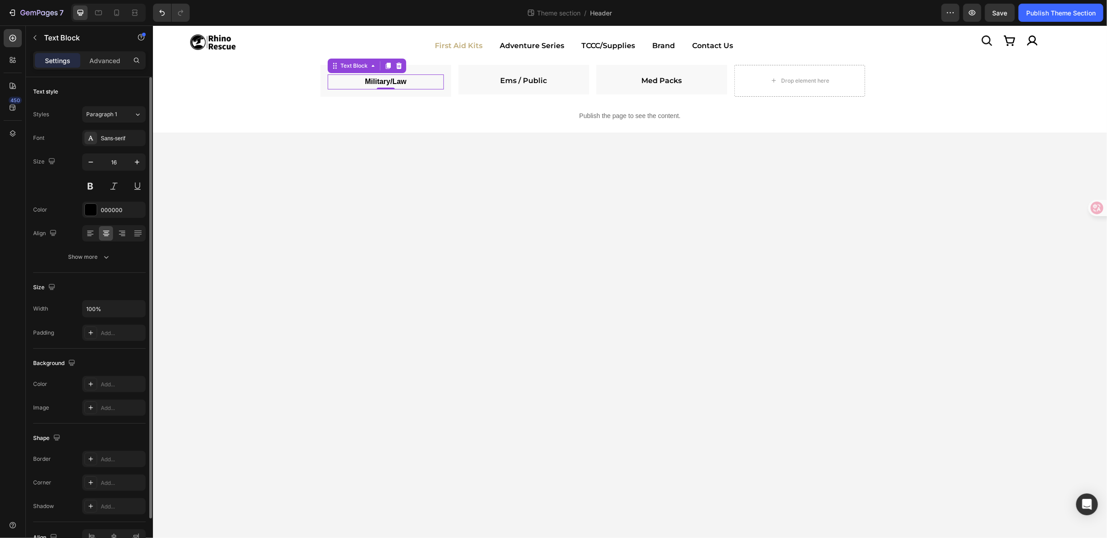
click at [117, 128] on div "Styles Paragraph 1 Font Sans-serif Size 16 Color 000000 Align Show more" at bounding box center [89, 185] width 113 height 159
click at [106, 146] on div "Font Sans-serif Size 16 Color 000000 Align Show more" at bounding box center [89, 197] width 113 height 135
click at [111, 140] on div "Sans-serif" at bounding box center [122, 138] width 43 height 8
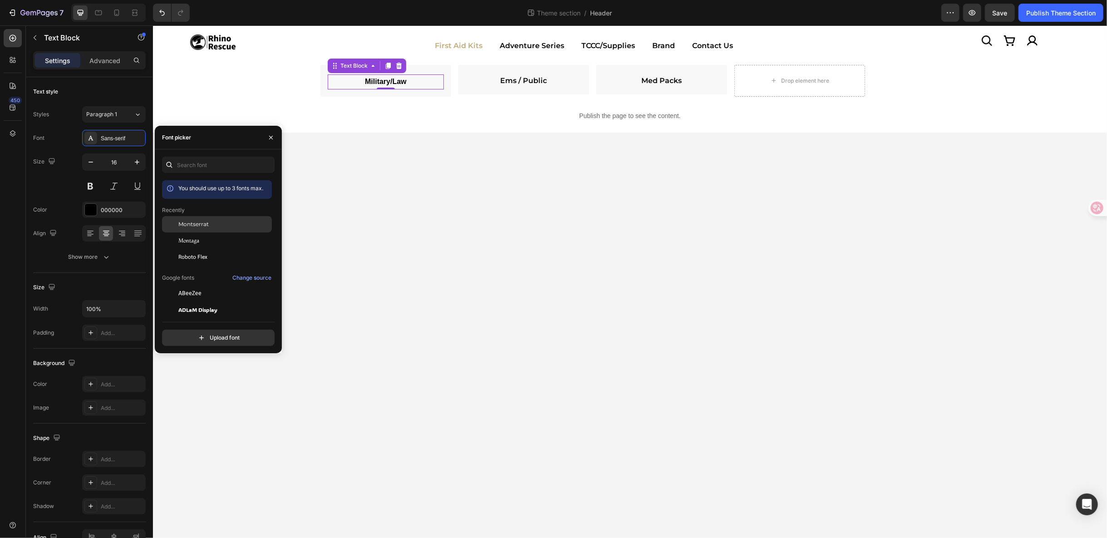
click at [200, 223] on span "Montserrat" at bounding box center [193, 224] width 30 height 8
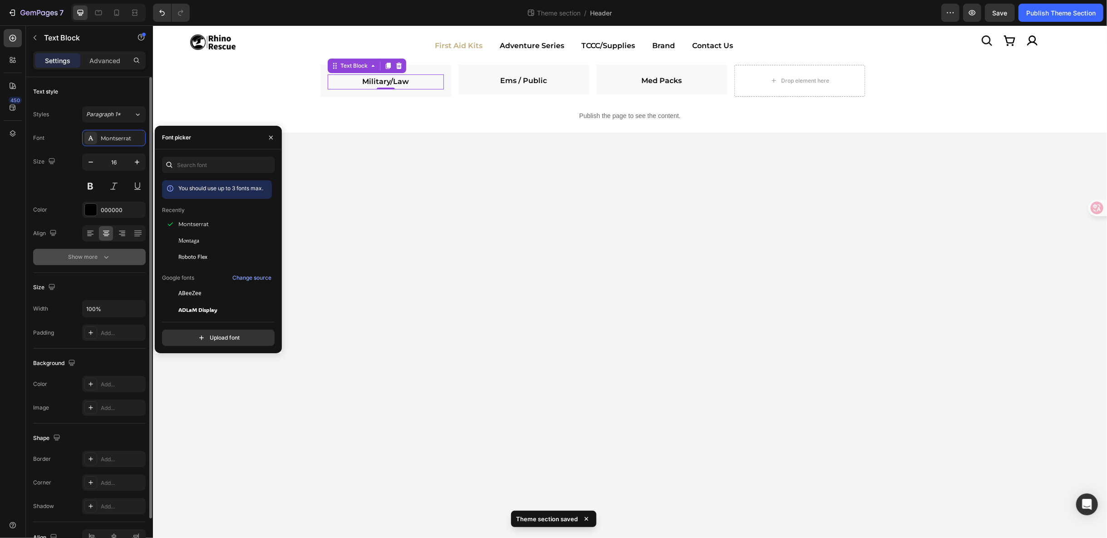
click at [124, 252] on button "Show more" at bounding box center [89, 257] width 113 height 16
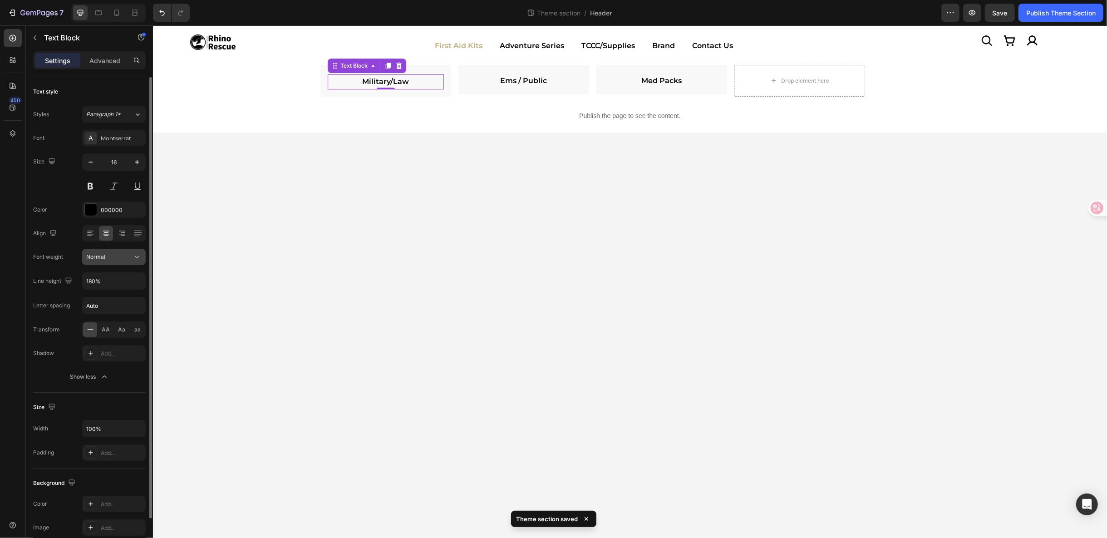
click at [137, 255] on icon at bounding box center [137, 256] width 9 height 9
click at [138, 286] on button "button" at bounding box center [137, 281] width 16 height 16
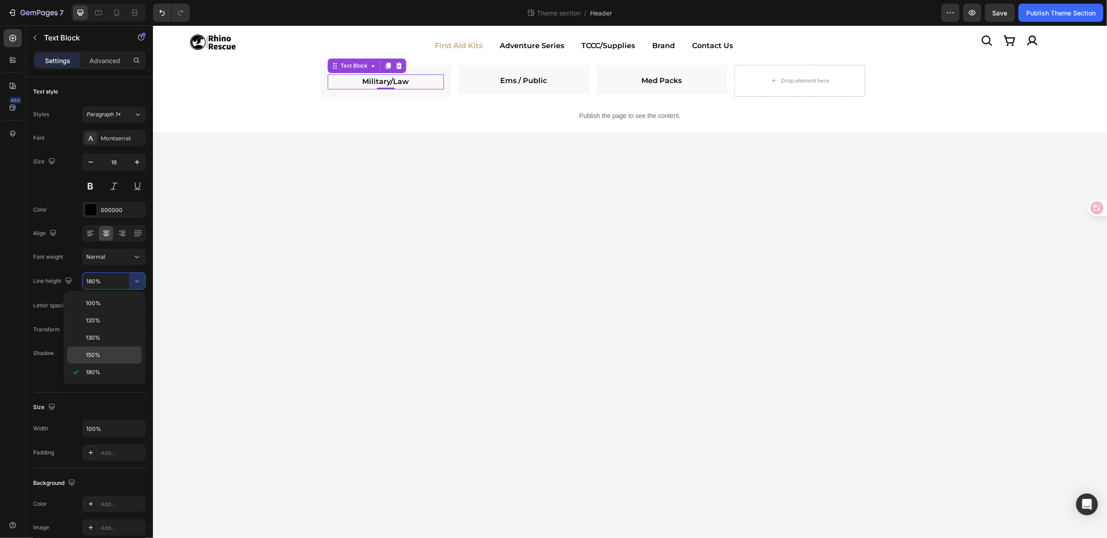
click at [105, 360] on div "150%" at bounding box center [104, 354] width 74 height 17
type input "150%"
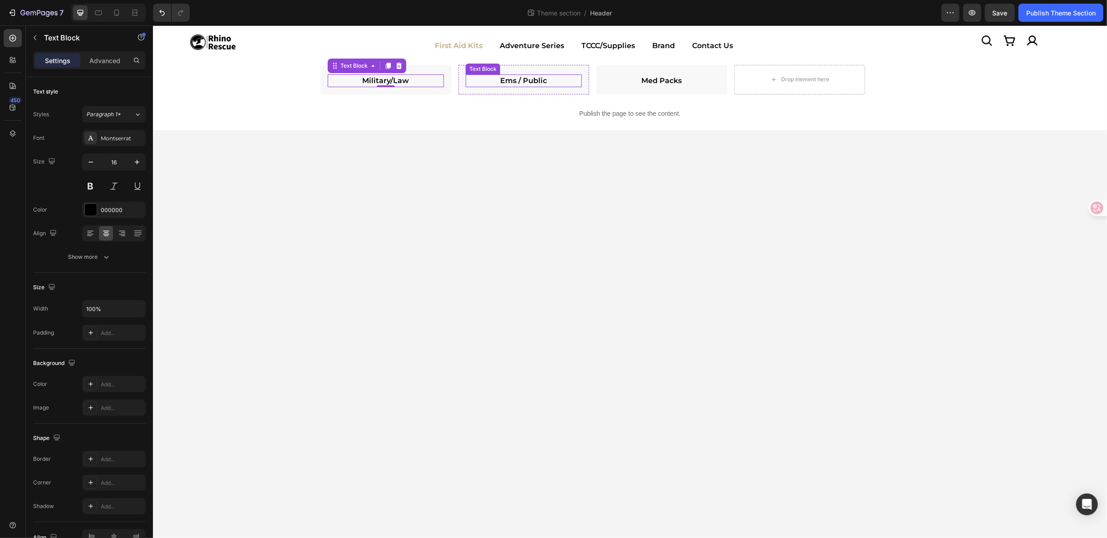
click at [519, 76] on link "Ems / Public" at bounding box center [523, 80] width 47 height 9
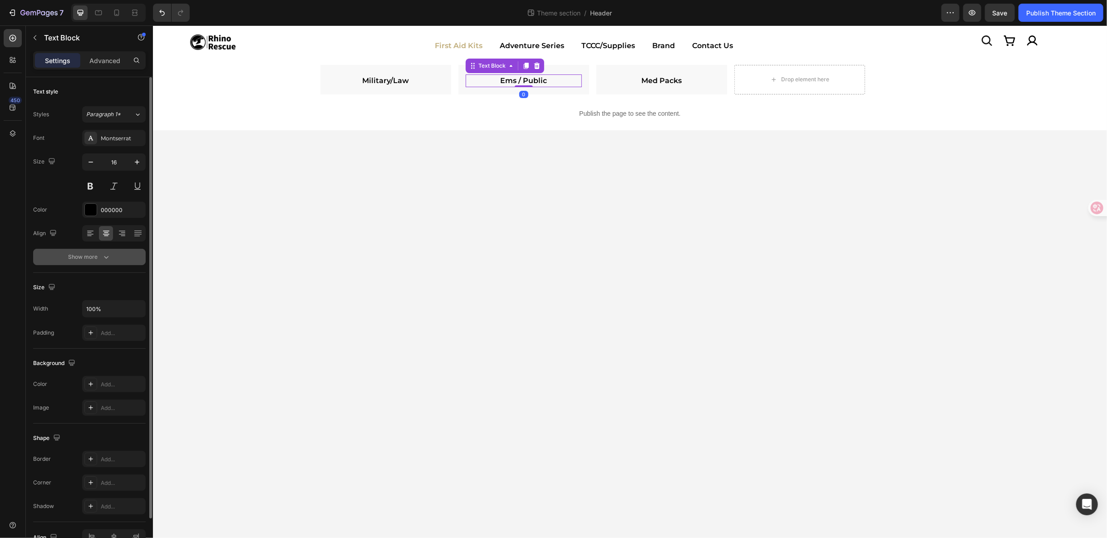
click at [100, 249] on button "Show more" at bounding box center [89, 257] width 113 height 16
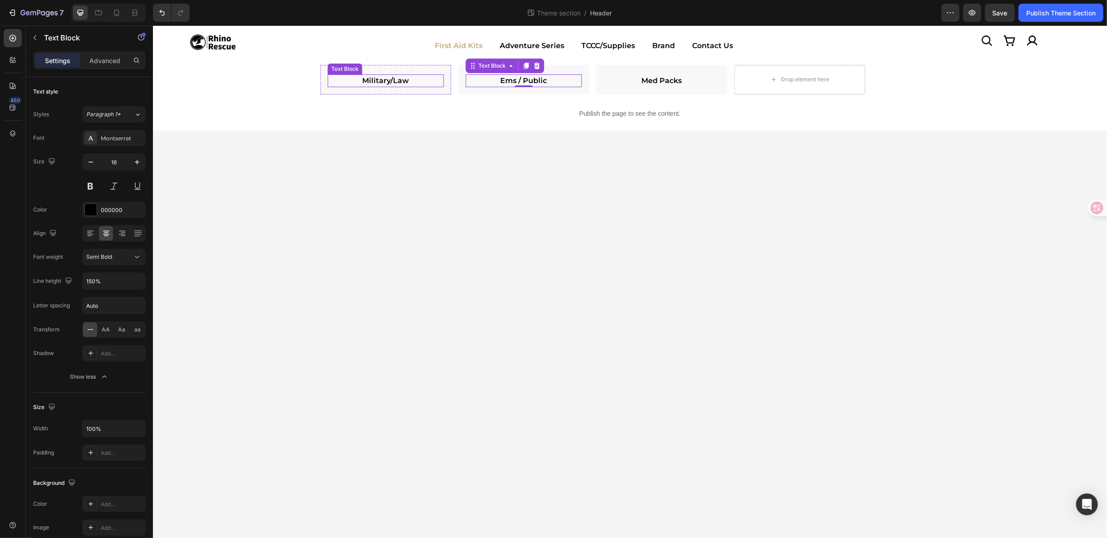
click at [393, 81] on strong "Military/Law" at bounding box center [385, 80] width 47 height 9
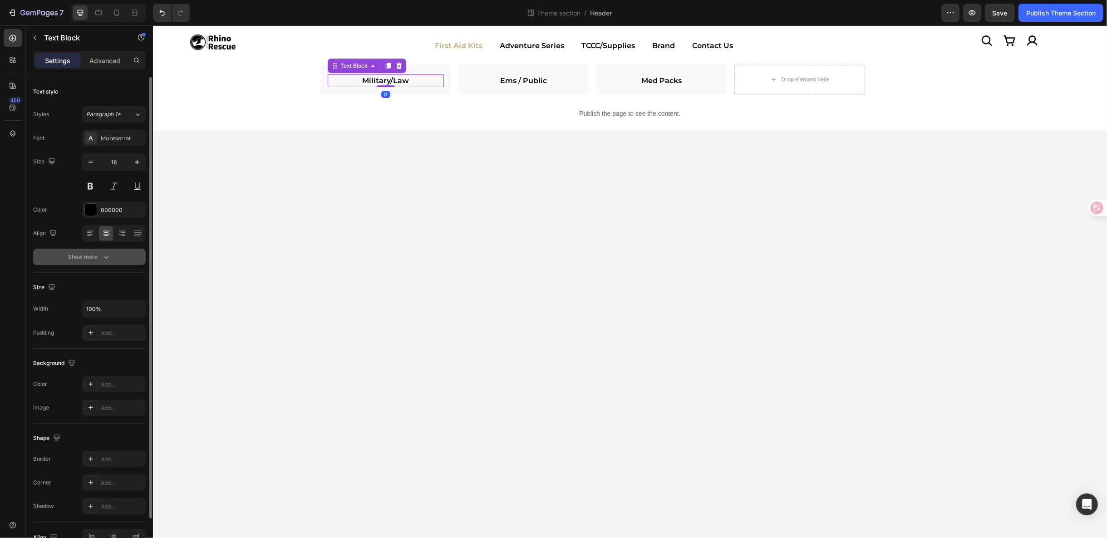
click at [94, 257] on div "Show more" at bounding box center [90, 256] width 42 height 9
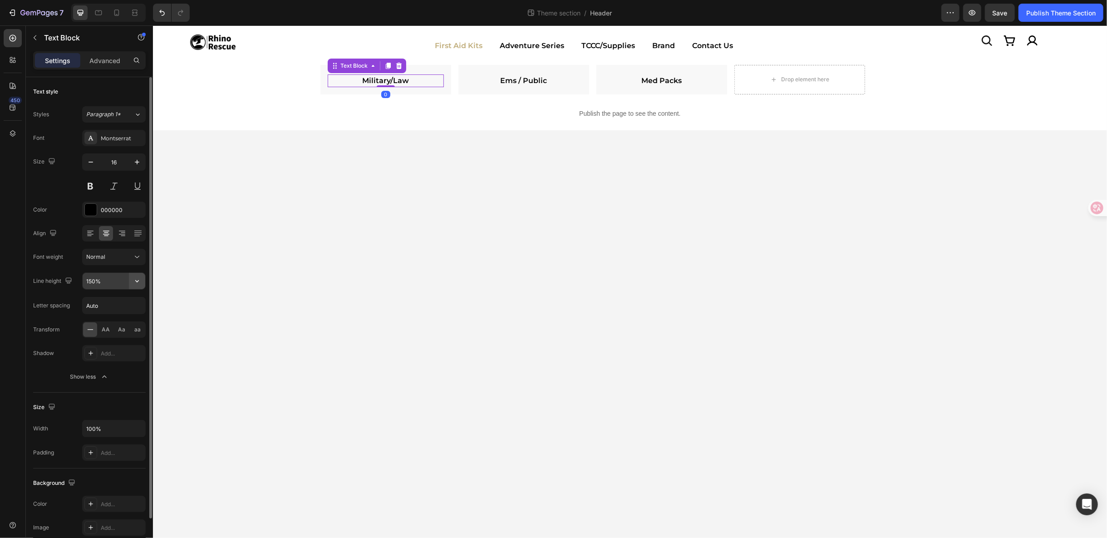
click at [143, 285] on button "button" at bounding box center [137, 281] width 16 height 16
click at [1037, 12] on div "Publish Theme Section" at bounding box center [1060, 13] width 69 height 10
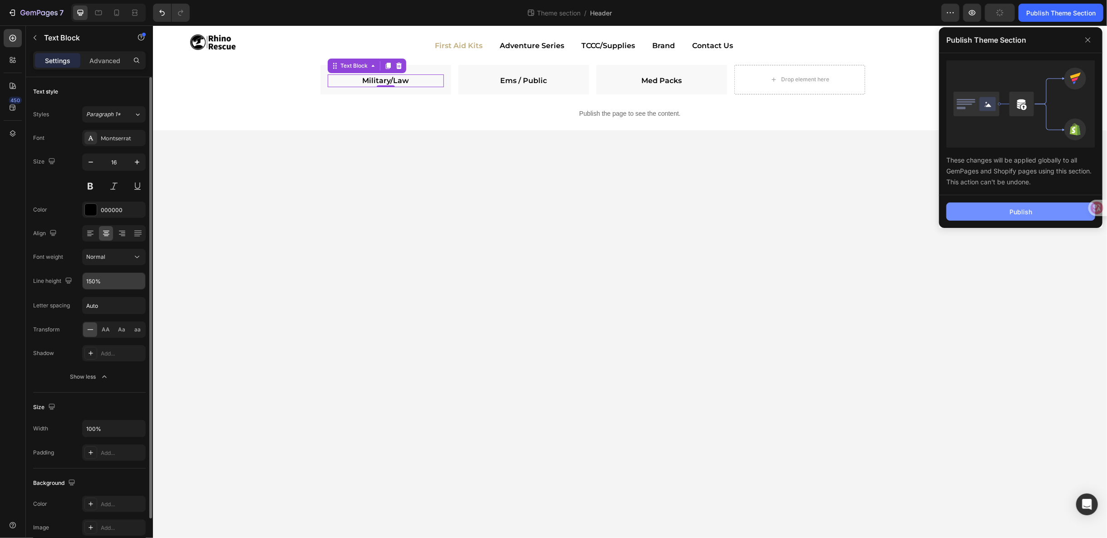
click at [1045, 212] on button "Publish" at bounding box center [1020, 211] width 149 height 18
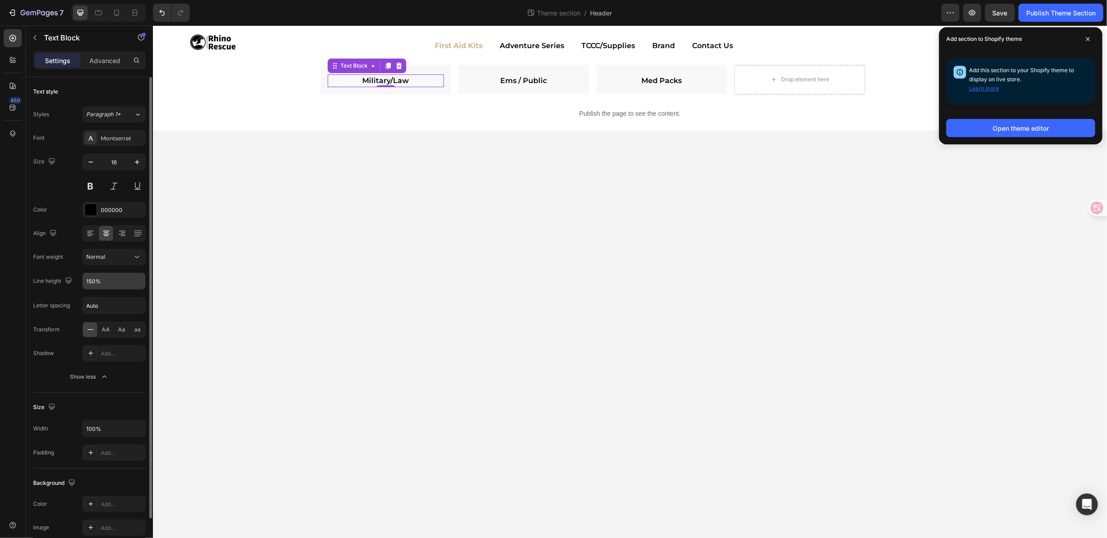
click at [986, 88] on button "Learn more" at bounding box center [984, 88] width 30 height 9
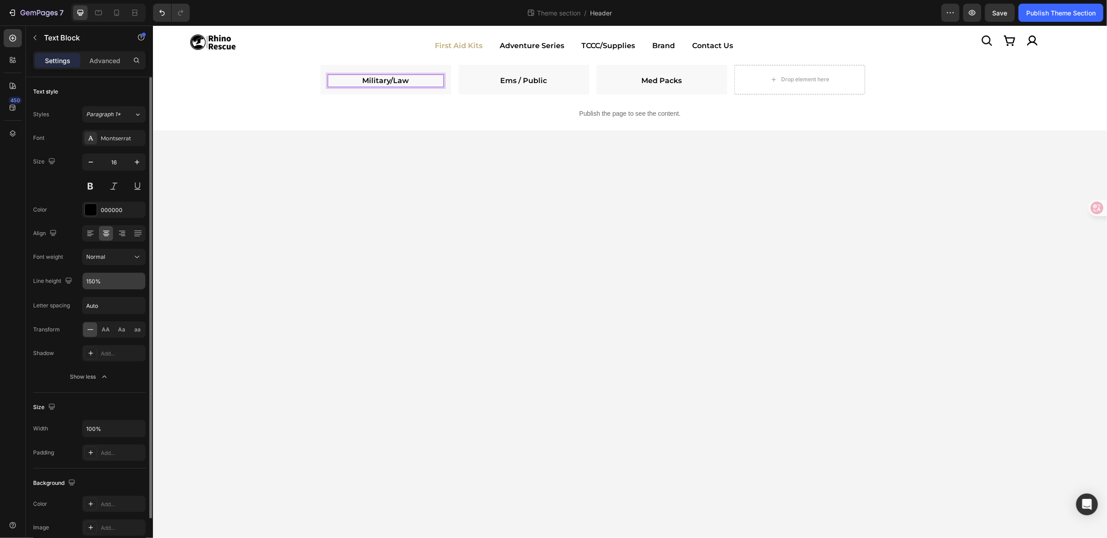
click at [407, 79] on strong "Military/Law" at bounding box center [385, 80] width 47 height 9
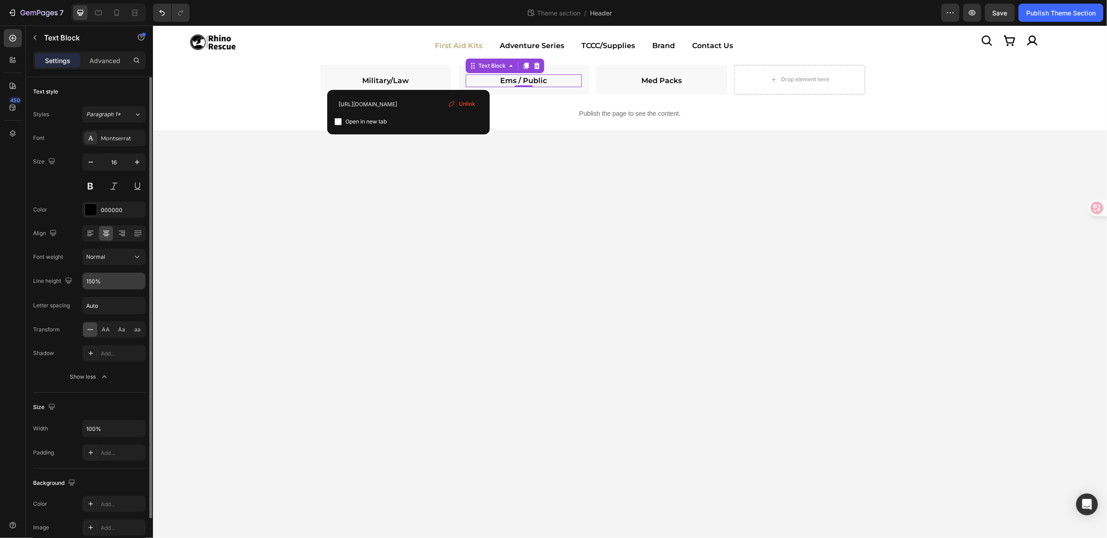
click at [532, 79] on link "Ems / Public" at bounding box center [523, 80] width 47 height 9
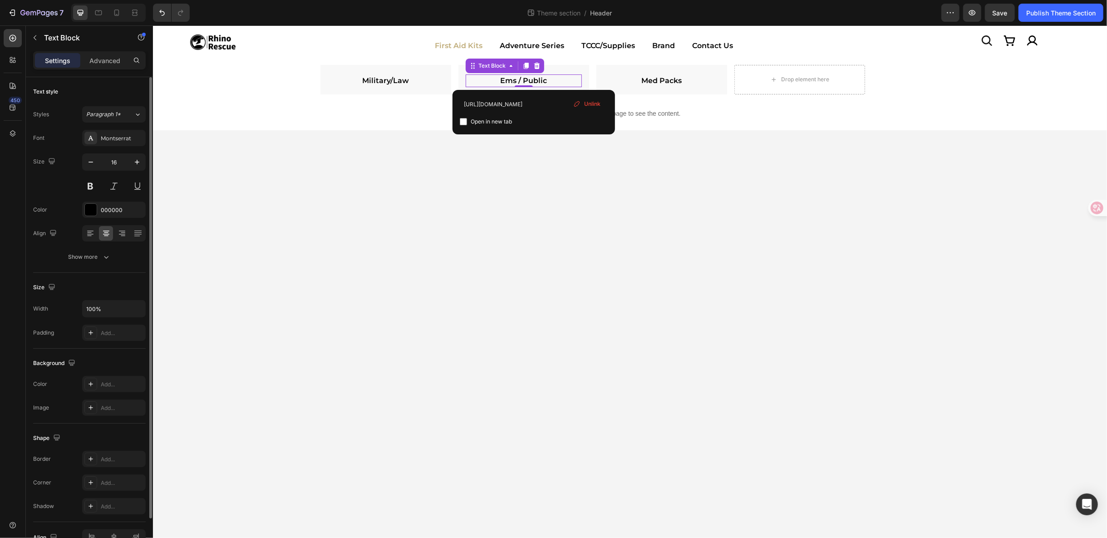
click at [532, 79] on link "Ems / Public" at bounding box center [523, 80] width 47 height 9
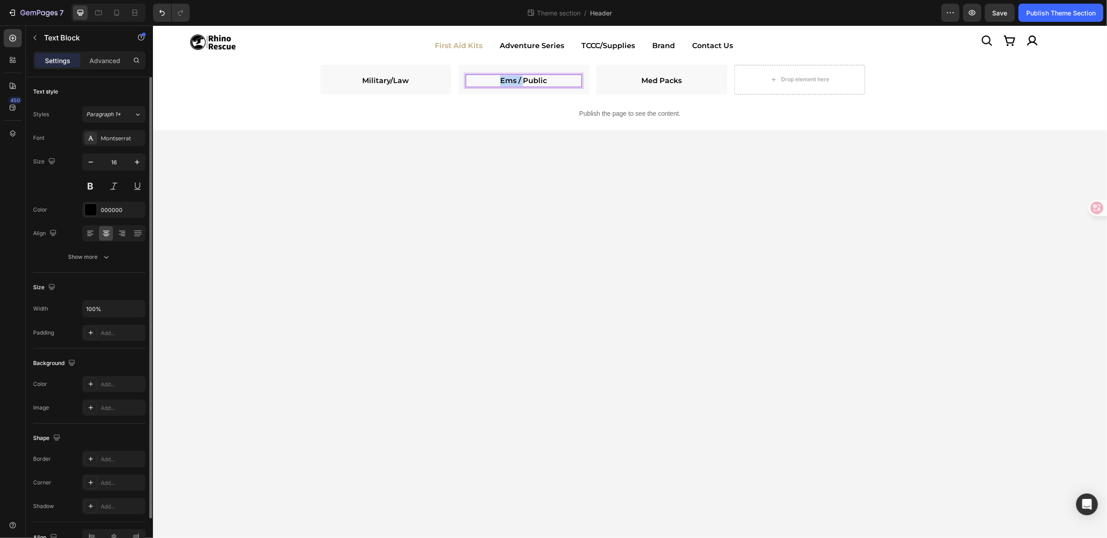
click at [532, 79] on link "Ems / Public" at bounding box center [523, 80] width 47 height 9
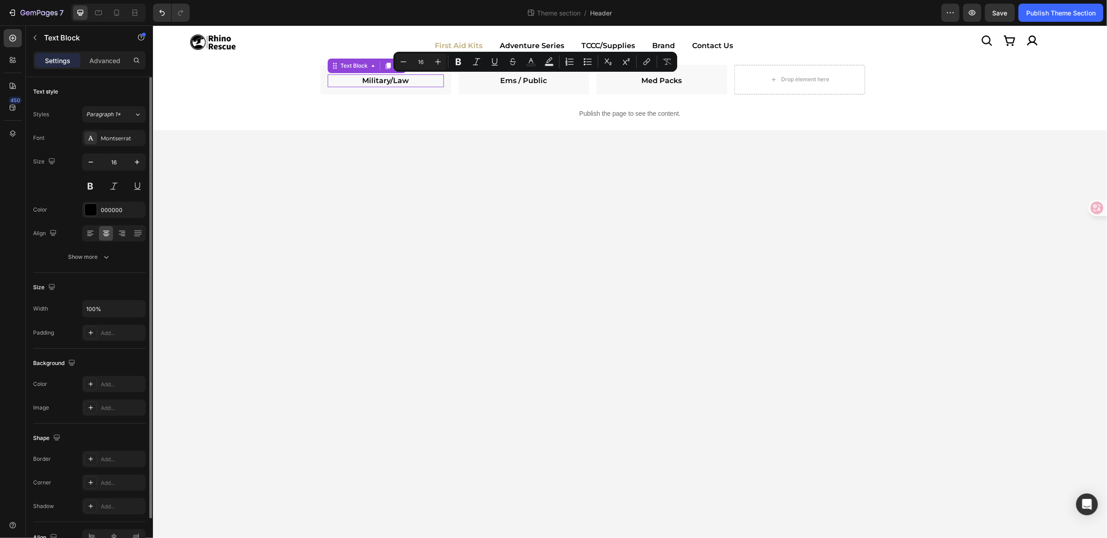
click at [377, 79] on strong "Military/Law" at bounding box center [385, 80] width 47 height 9
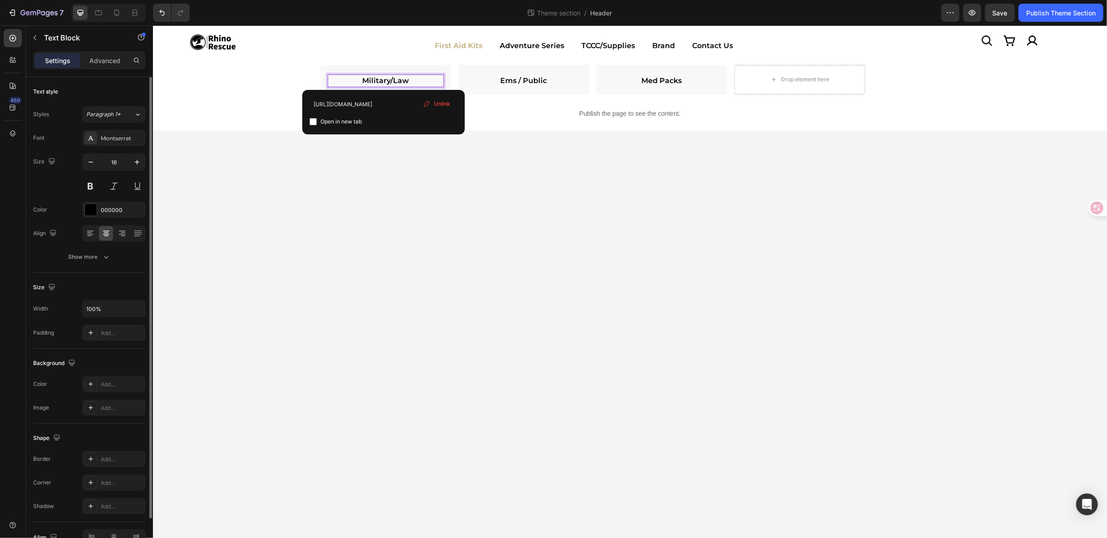
click at [381, 77] on strong "Military/Law" at bounding box center [385, 80] width 47 height 9
click at [382, 77] on strong "Military/Law" at bounding box center [385, 80] width 47 height 9
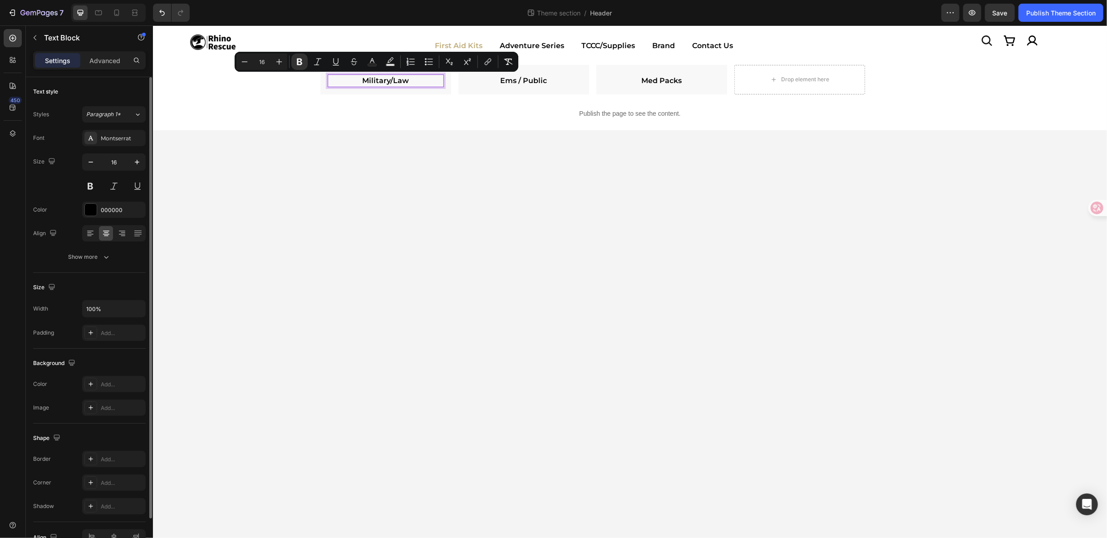
click at [391, 79] on strong "Military/Law" at bounding box center [385, 80] width 47 height 9
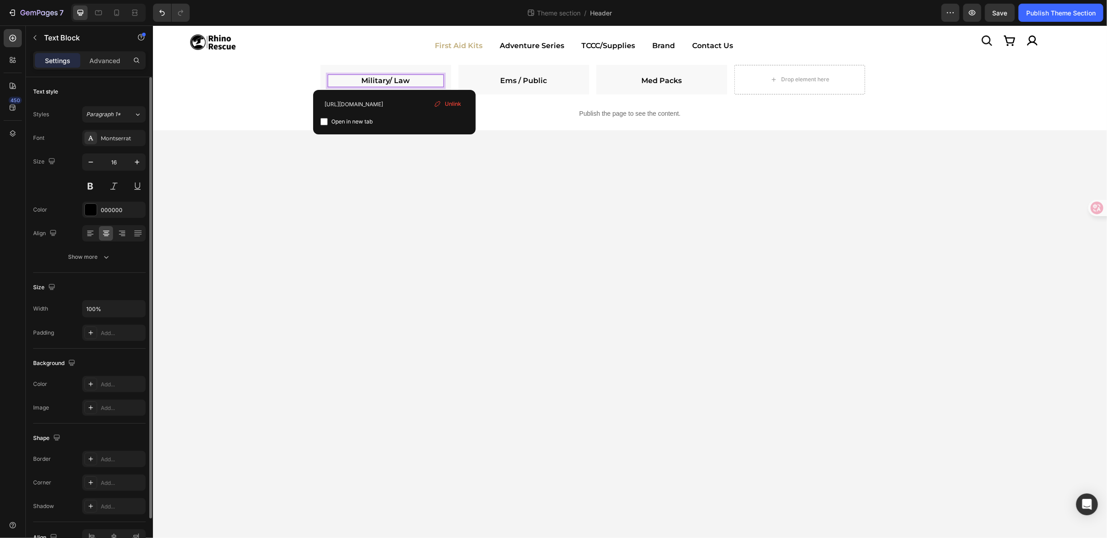
click at [388, 78] on strong "Military/ Law" at bounding box center [385, 80] width 49 height 9
click at [399, 79] on strong "Military / Law" at bounding box center [385, 80] width 51 height 9
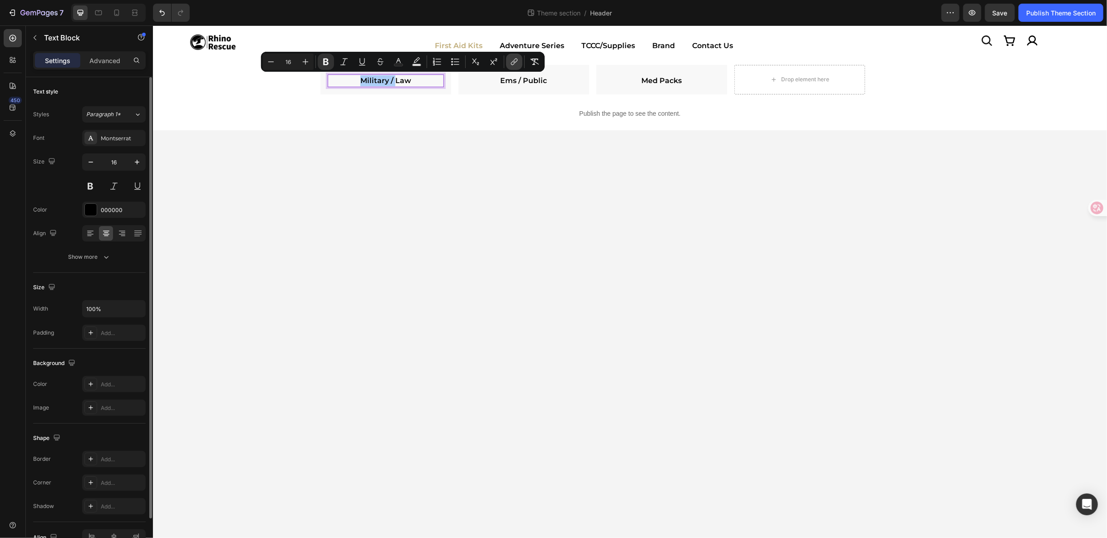
click at [516, 62] on icon "Editor contextual toolbar" at bounding box center [514, 61] width 9 height 9
click at [394, 83] on strong "Military / Law" at bounding box center [385, 80] width 51 height 9
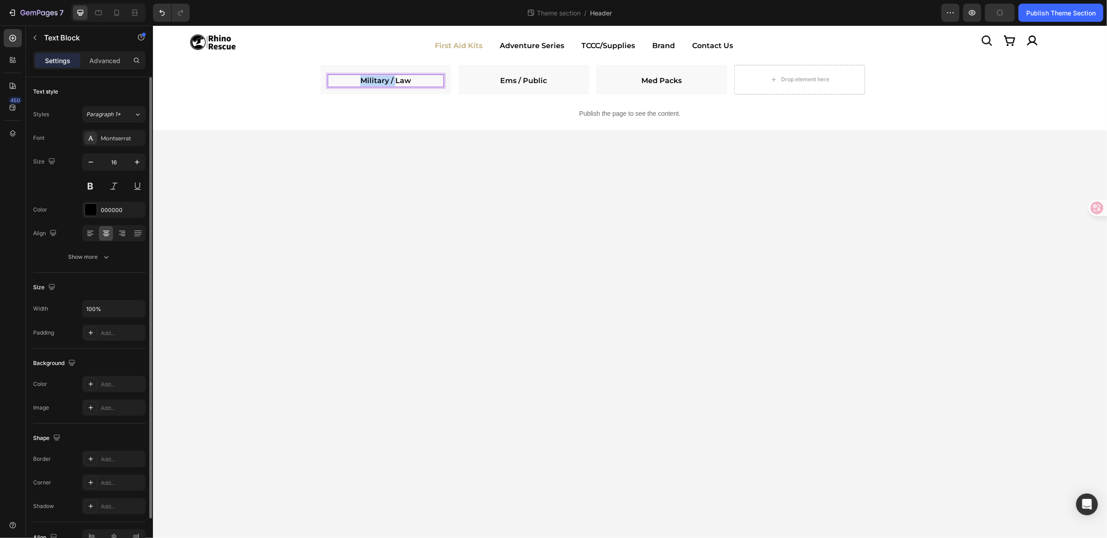
click at [394, 83] on strong "Military / Law" at bounding box center [385, 80] width 51 height 9
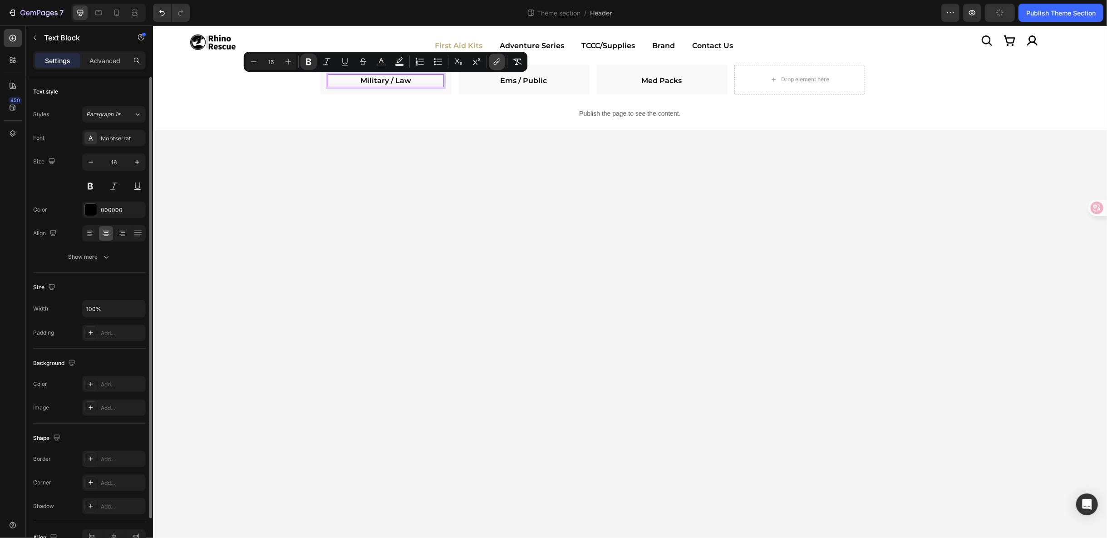
click at [502, 59] on button "link" at bounding box center [497, 62] width 16 height 16
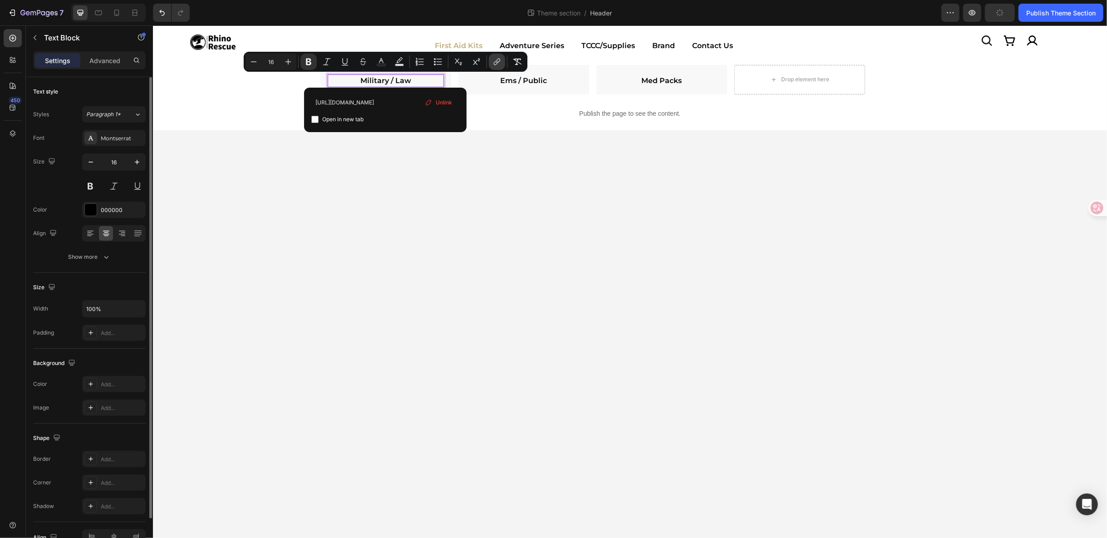
scroll to position [0, 39]
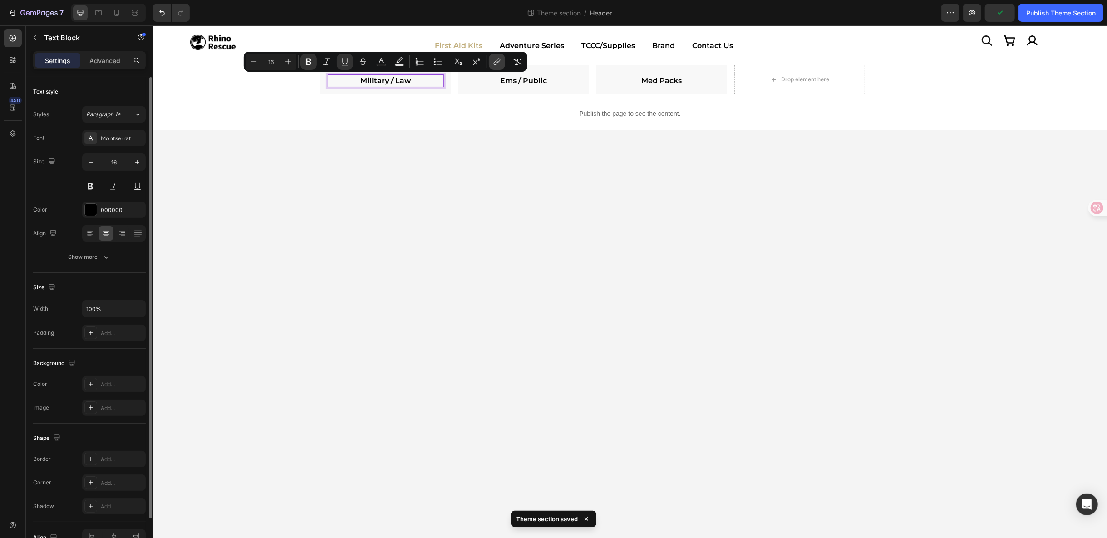
click at [502, 59] on button "link" at bounding box center [497, 62] width 16 height 16
click at [503, 59] on button "link" at bounding box center [497, 62] width 16 height 16
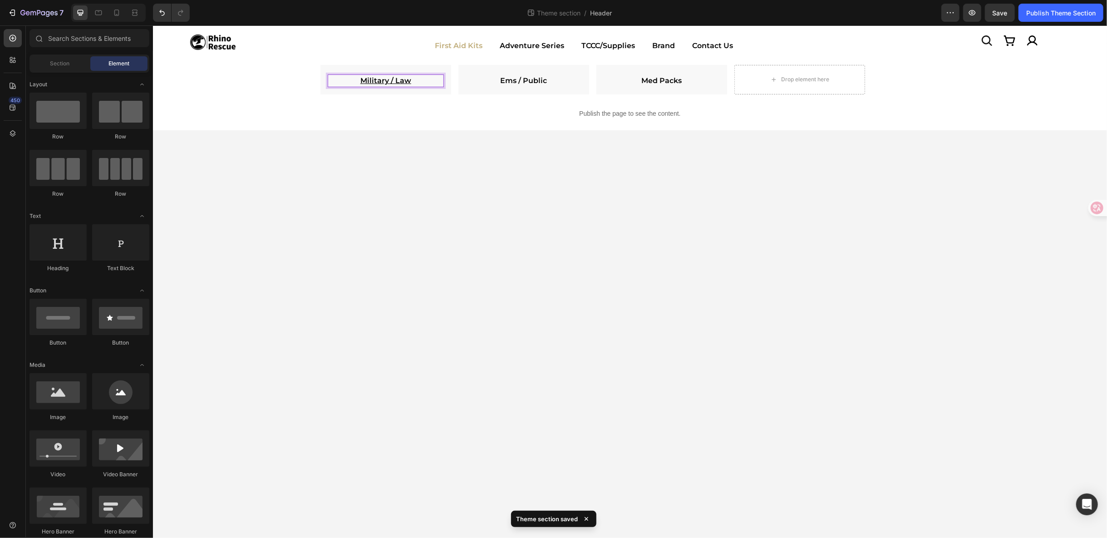
click at [562, 192] on body "Icon Image Icon Icon Row Row Image First Aid Kits Adventure Series TCCC/Supplie…" at bounding box center [630, 281] width 954 height 513
click at [390, 76] on u "Military / Law" at bounding box center [385, 80] width 51 height 9
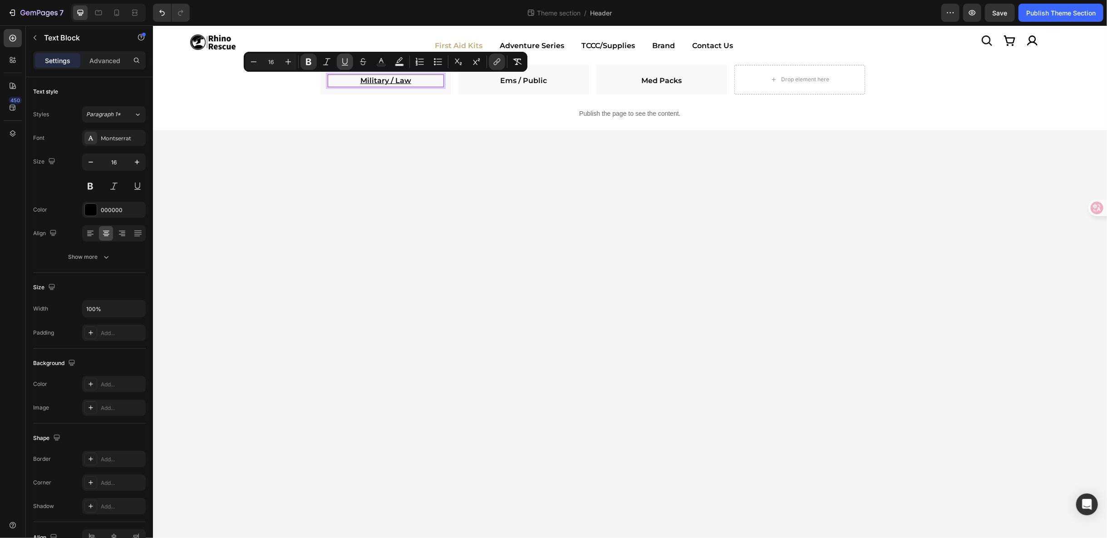
click at [345, 66] on button "Underline" at bounding box center [345, 62] width 16 height 16
click at [306, 63] on icon "Editor contextual toolbar" at bounding box center [308, 62] width 5 height 7
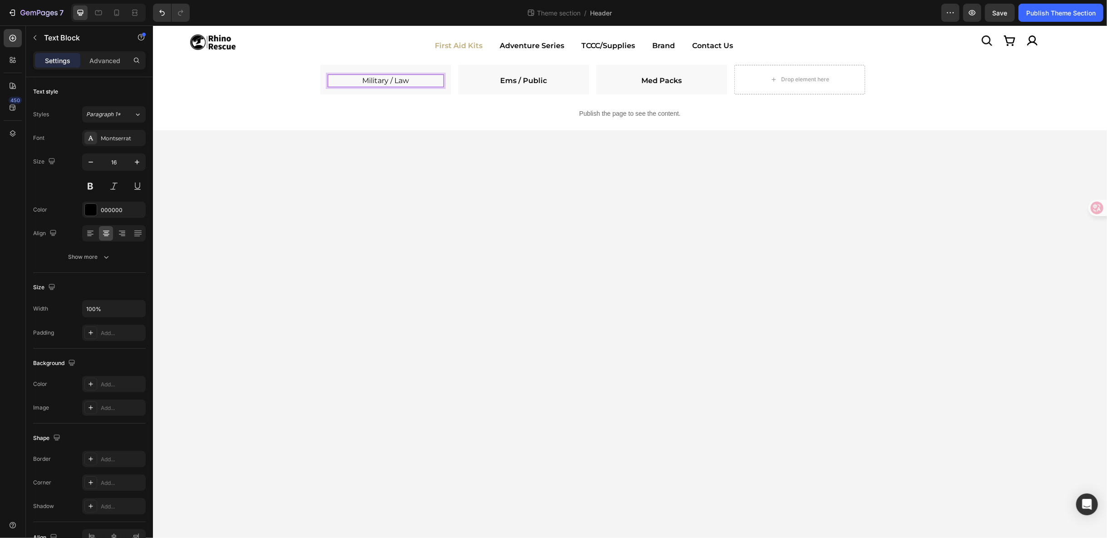
click at [393, 77] on link "Military / Law" at bounding box center [385, 80] width 47 height 9
click at [415, 81] on p "Military / Law" at bounding box center [385, 80] width 114 height 11
drag, startPoint x: 409, startPoint y: 78, endPoint x: 360, endPoint y: 79, distance: 48.6
click at [360, 79] on p "Military / Law ⁠⁠⁠⁠⁠⁠⁠" at bounding box center [385, 80] width 114 height 11
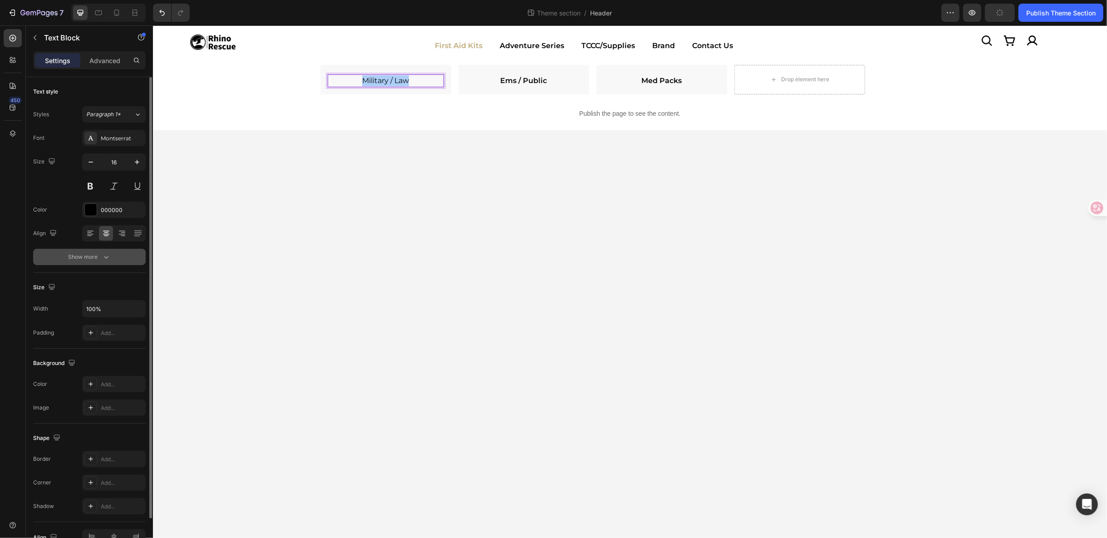
click at [106, 258] on icon "button" at bounding box center [106, 256] width 9 height 9
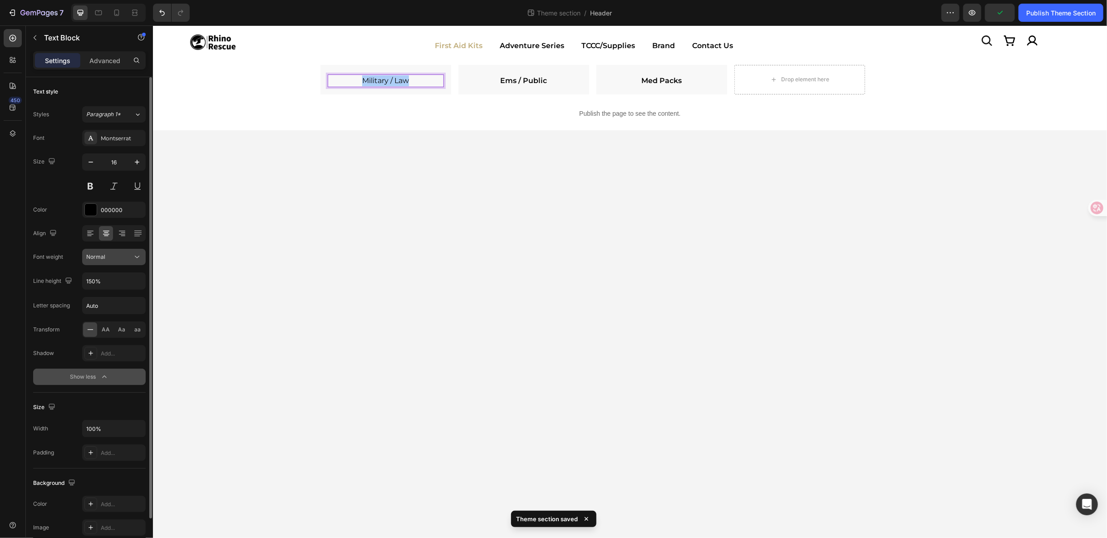
click at [133, 254] on icon at bounding box center [137, 256] width 9 height 9
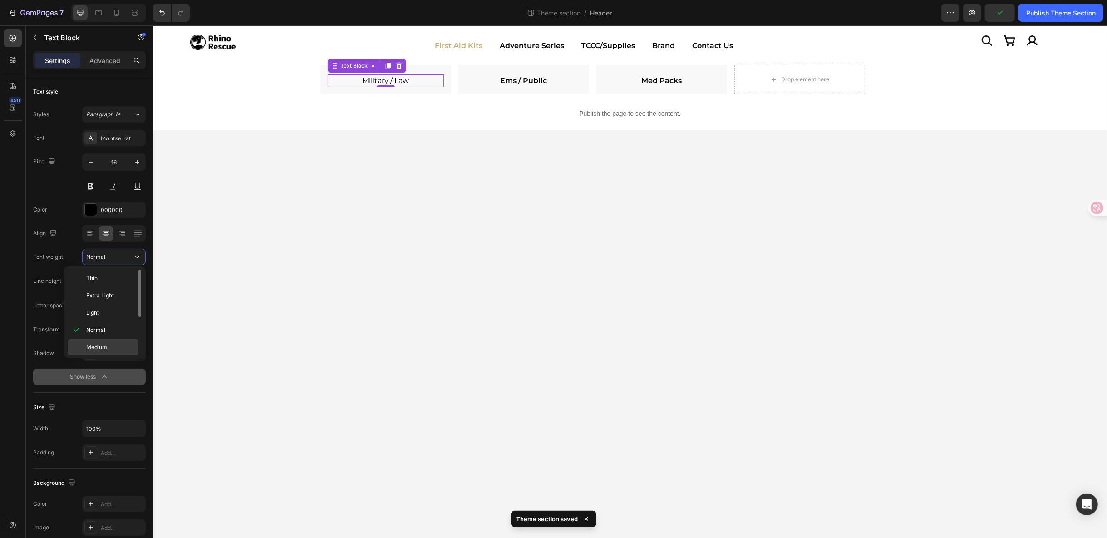
scroll to position [50, 0]
click at [118, 311] on p "Semi Bold" at bounding box center [110, 314] width 48 height 8
click at [1029, 13] on div "Publish Theme Section" at bounding box center [1060, 13] width 69 height 10
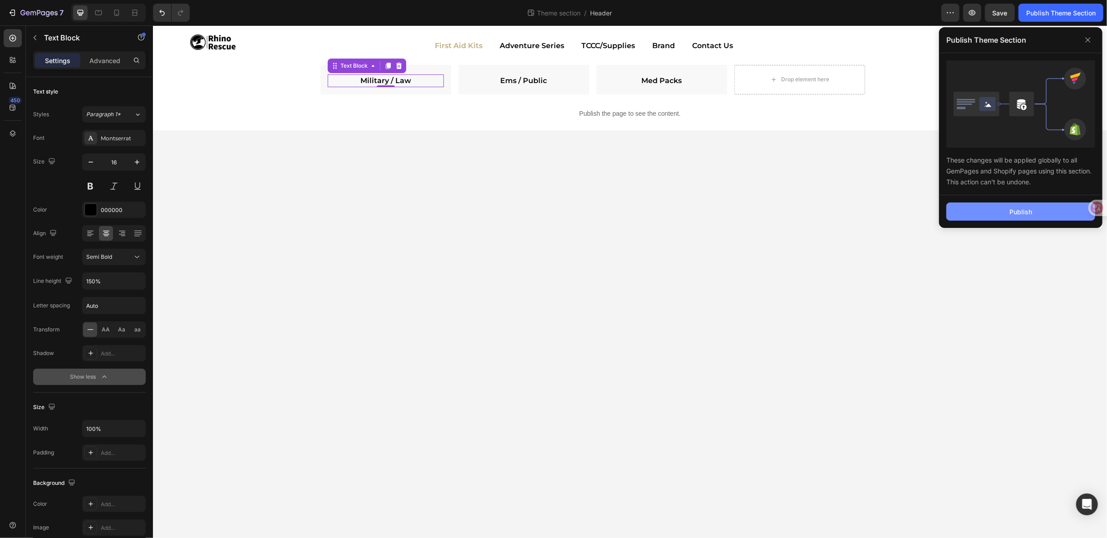
click at [1022, 210] on div "Publish" at bounding box center [1021, 212] width 23 height 10
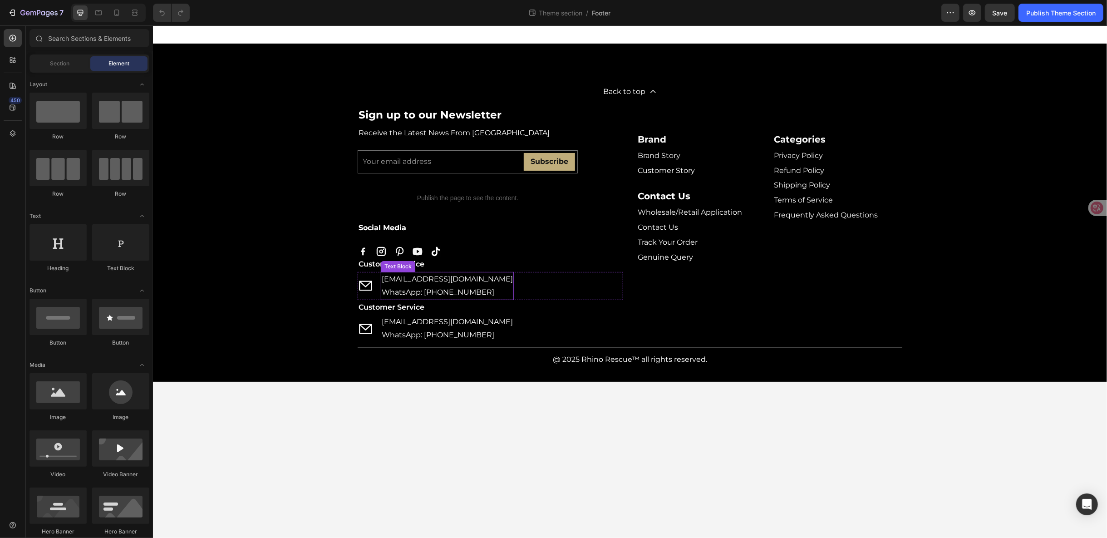
click at [424, 276] on link "[EMAIL_ADDRESS][DOMAIN_NAME]" at bounding box center [446, 278] width 131 height 9
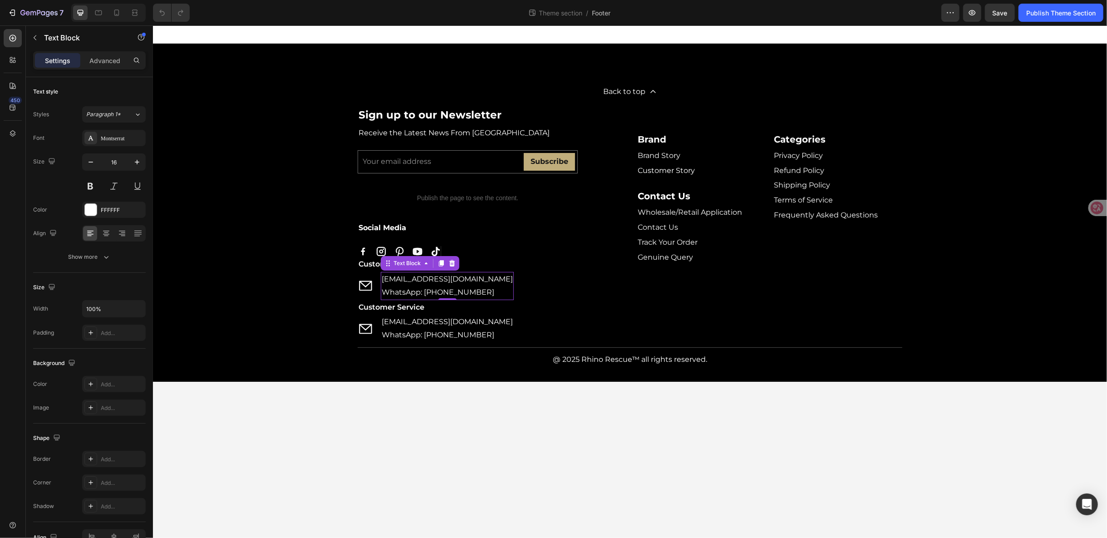
click at [429, 282] on link "[EMAIL_ADDRESS][DOMAIN_NAME]" at bounding box center [446, 278] width 131 height 9
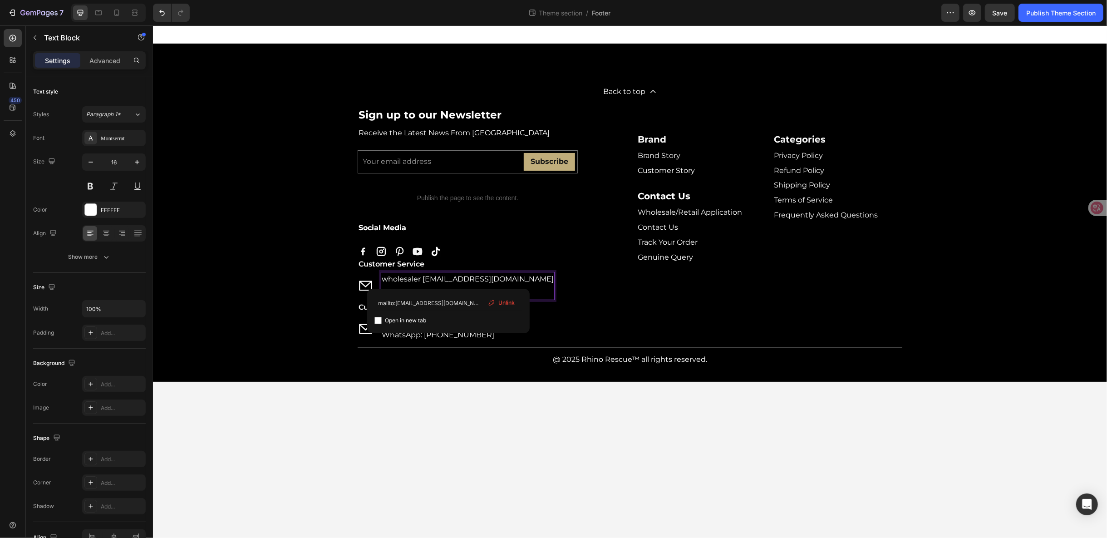
click at [423, 281] on link "wholesaler [EMAIL_ADDRESS][DOMAIN_NAME]" at bounding box center [467, 278] width 172 height 9
click at [434, 278] on link "[EMAIL_ADDRESS][DOMAIN_NAME]" at bounding box center [446, 278] width 131 height 9
click at [489, 429] on body "Back to top Button Sign up to our Newsletter Heading Receive the Latest News Fr…" at bounding box center [630, 281] width 954 height 513
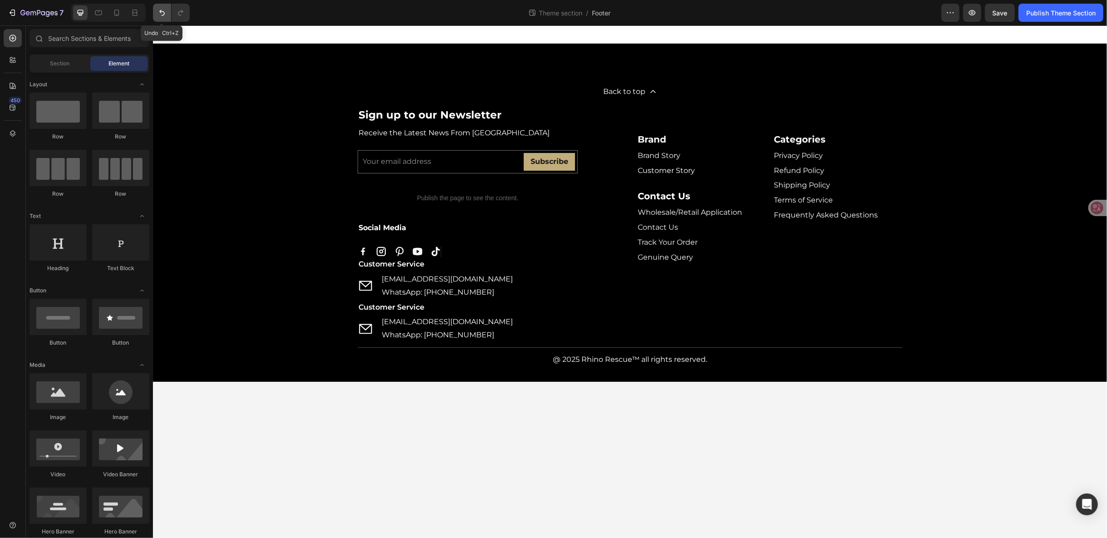
click at [160, 15] on icon "Undo/Redo" at bounding box center [162, 12] width 9 height 9
click at [404, 307] on p "Customer Service" at bounding box center [490, 307] width 264 height 13
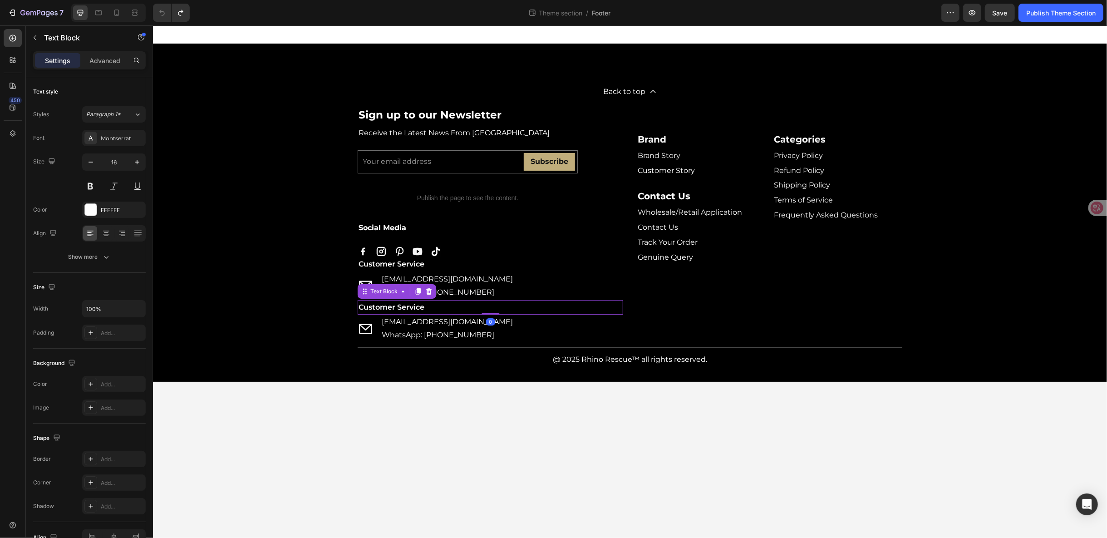
click at [404, 307] on p "Customer Service" at bounding box center [490, 307] width 264 height 13
click at [992, 23] on div "7 Theme section / Footer Preview Save Publish Theme Section" at bounding box center [553, 13] width 1107 height 26
click at [996, 15] on span "Save" at bounding box center [1000, 13] width 15 height 8
click at [1046, 11] on div "Publish Theme Section" at bounding box center [1060, 13] width 69 height 10
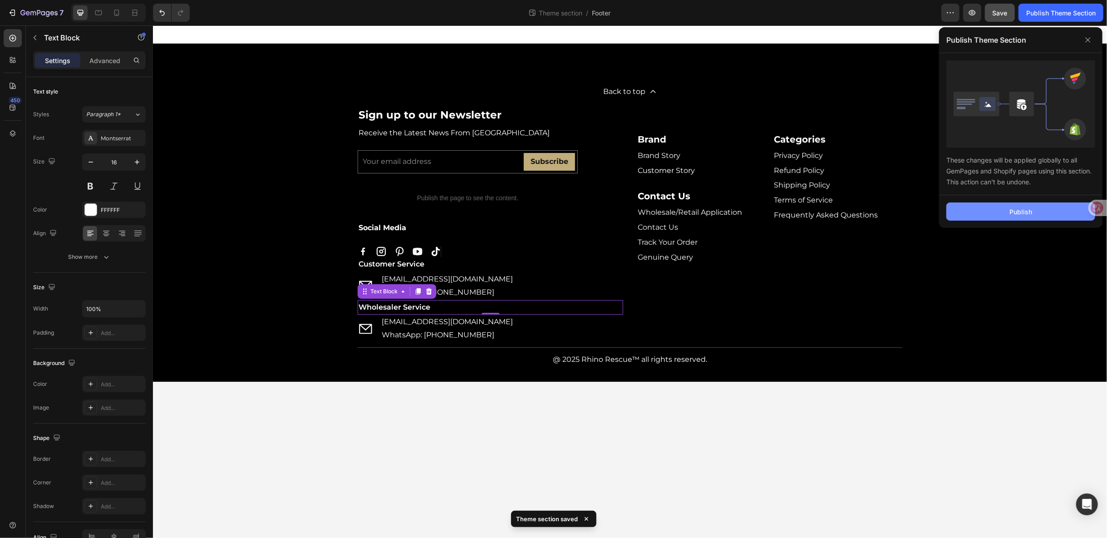
click at [1020, 212] on div "Publish" at bounding box center [1021, 212] width 23 height 10
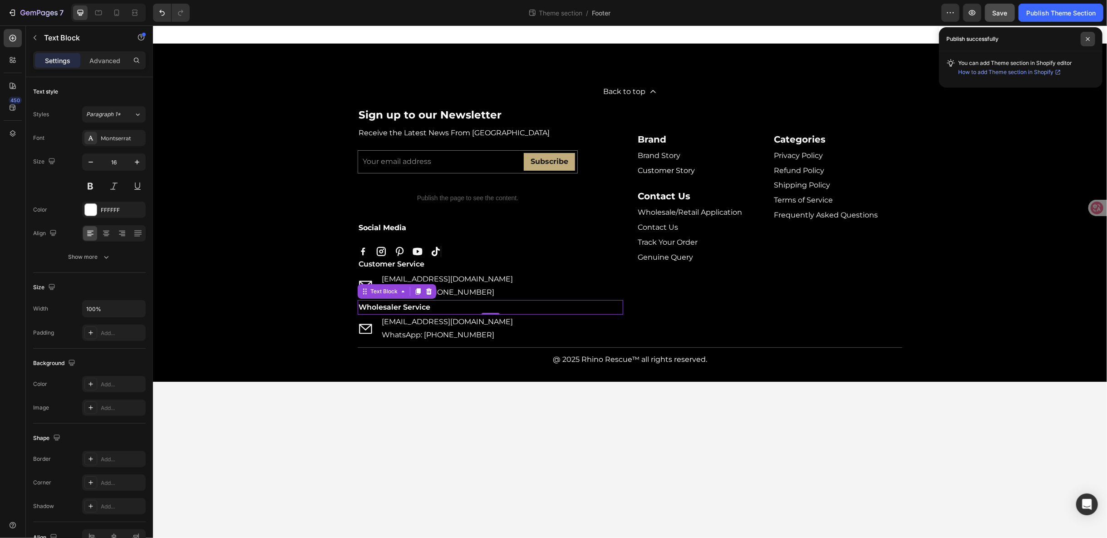
click at [1090, 35] on span at bounding box center [1088, 39] width 15 height 15
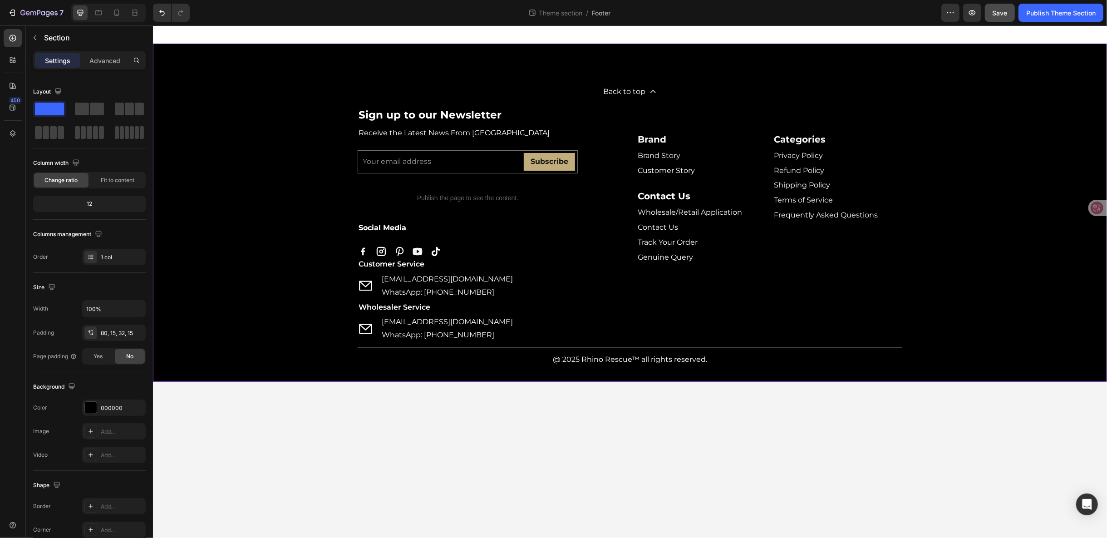
click at [966, 326] on div "Back to top Button Sign up to our Newsletter Heading Receive the Latest News Fr…" at bounding box center [629, 222] width 941 height 287
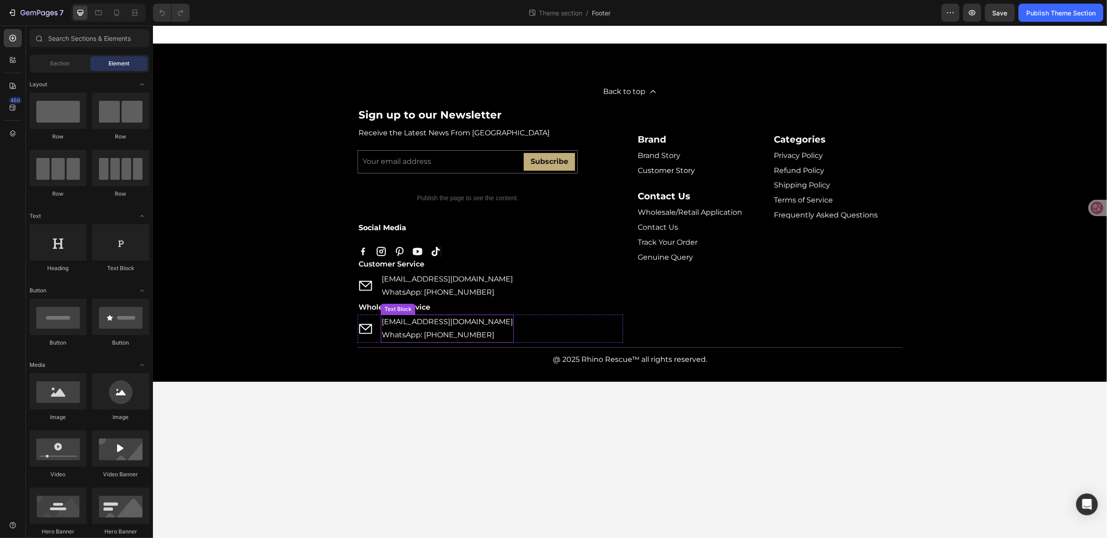
click at [477, 332] on p "WhatsApp: [PHONE_NUMBER]" at bounding box center [446, 334] width 131 height 13
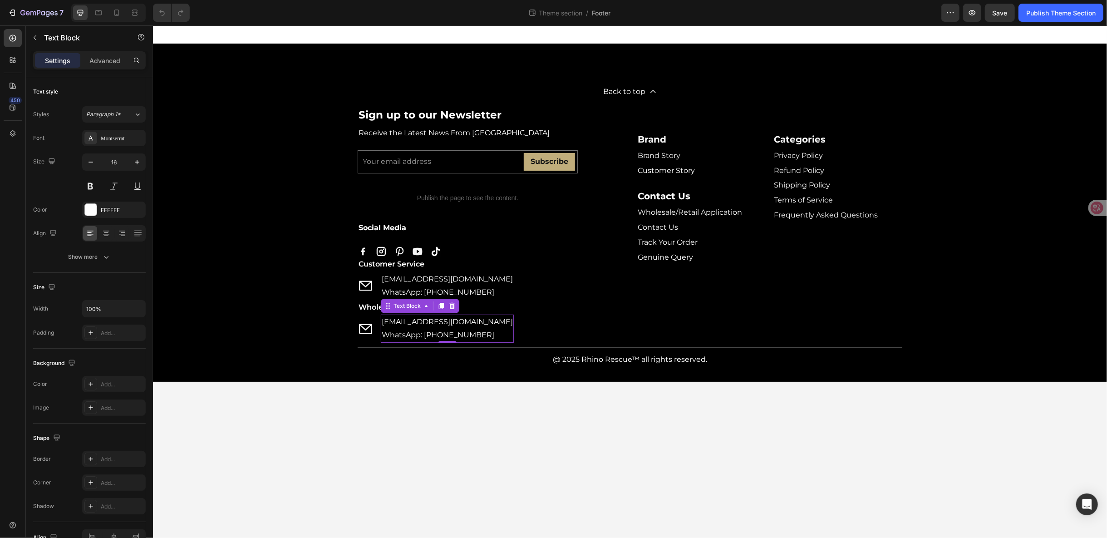
click at [477, 332] on p "WhatsApp: [PHONE_NUMBER]" at bounding box center [446, 334] width 131 height 13
copy p "15261575070"
click at [466, 293] on p "WhatsApp: [PHONE_NUMBER]" at bounding box center [446, 292] width 131 height 13
click at [437, 399] on body "Back to top Button Sign up to our Newsletter Heading Receive the Latest News Fr…" at bounding box center [630, 281] width 954 height 513
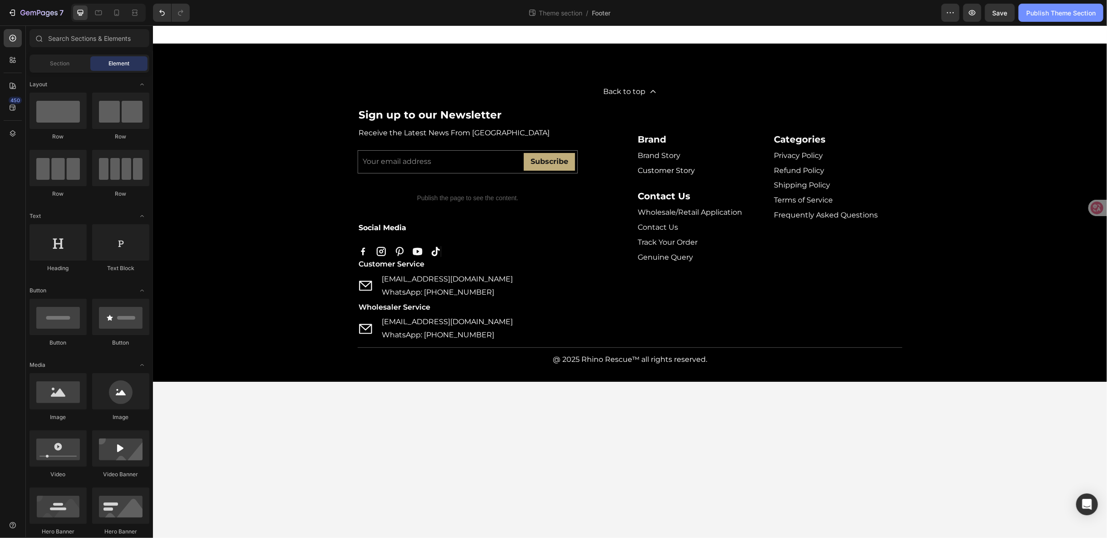
click at [1038, 10] on div "Publish Theme Section" at bounding box center [1060, 13] width 69 height 10
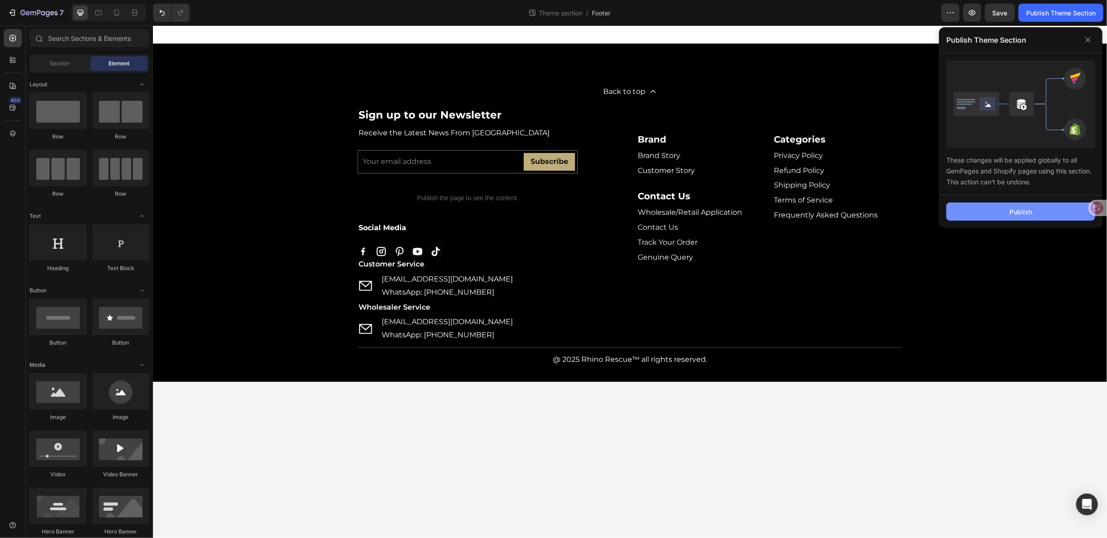
click at [1009, 204] on button "Publish" at bounding box center [1020, 211] width 149 height 18
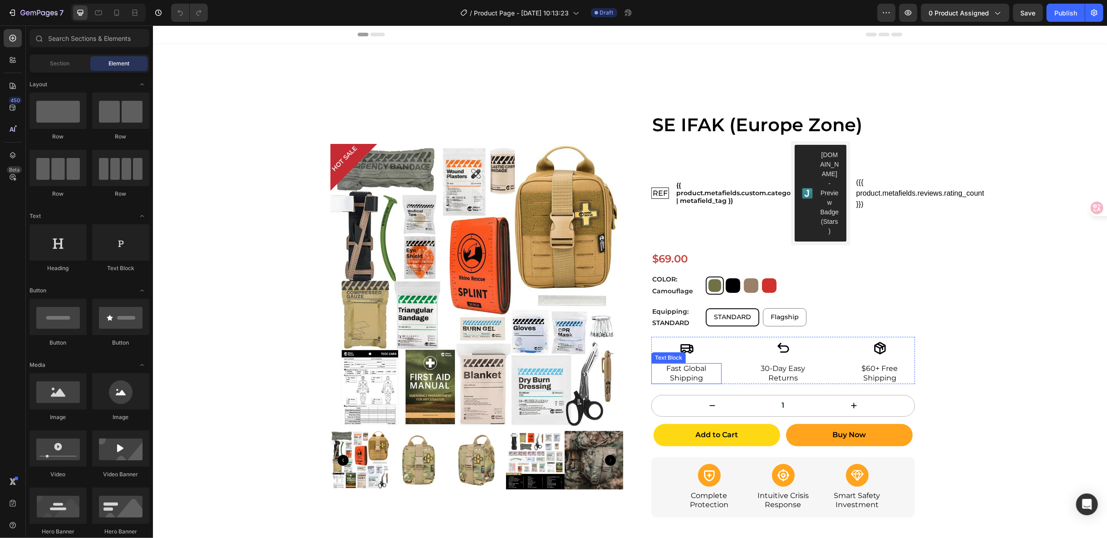
click at [697, 364] on p "Fast Global Shipping" at bounding box center [686, 373] width 69 height 19
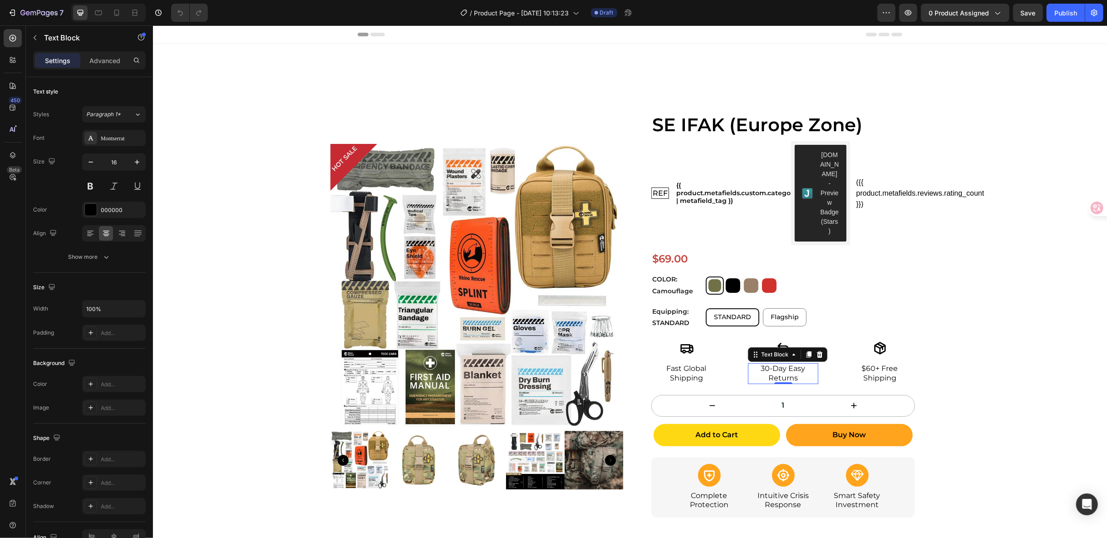
click at [780, 364] on p "30-Day Easy Returns" at bounding box center [783, 373] width 69 height 19
click at [871, 364] on p "$60+ Free Shipping" at bounding box center [879, 373] width 69 height 19
click at [877, 14] on div "/ Product Page - [DATE] 10:13:23 Draft" at bounding box center [546, 13] width 662 height 18
click at [886, 14] on icon "button" at bounding box center [886, 12] width 9 height 9
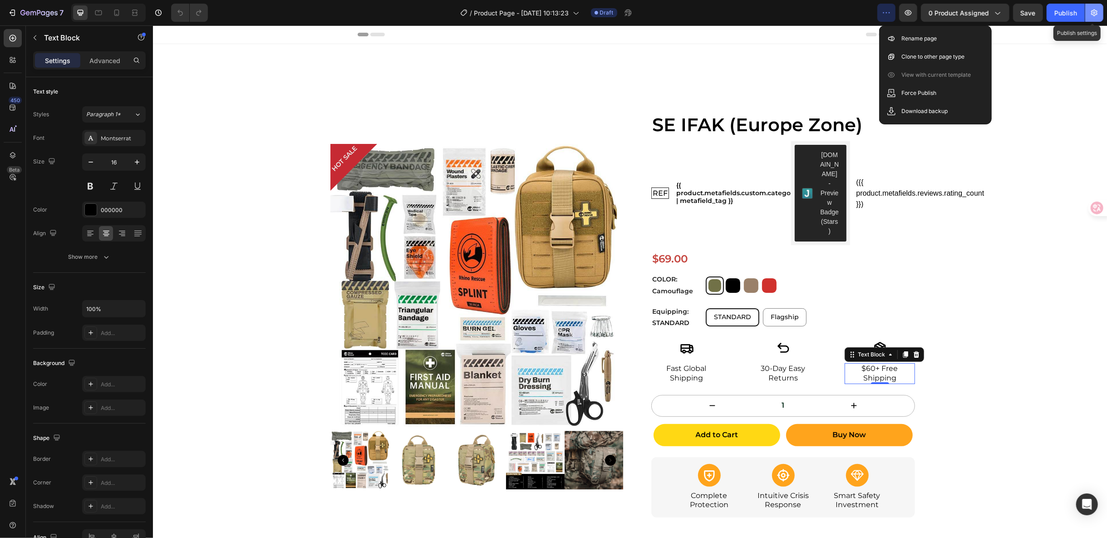
click at [1091, 14] on icon "button" at bounding box center [1094, 12] width 9 height 9
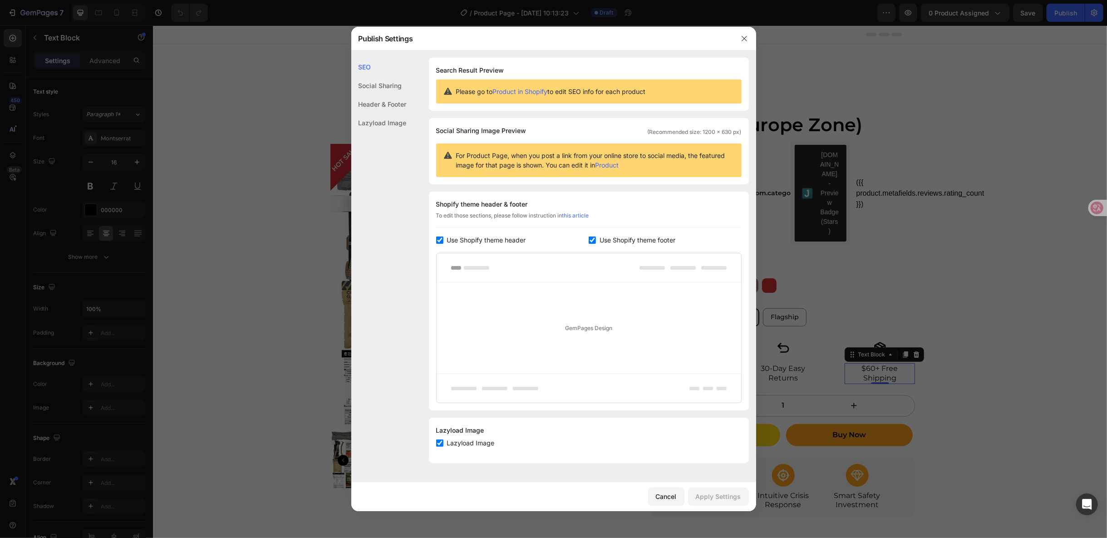
click at [390, 83] on div "Social Sharing" at bounding box center [378, 85] width 55 height 19
click at [390, 96] on div "Header & Footer" at bounding box center [378, 104] width 55 height 19
click at [390, 118] on div "Lazyload Image" at bounding box center [378, 122] width 55 height 19
click at [744, 36] on icon "button" at bounding box center [744, 38] width 7 height 7
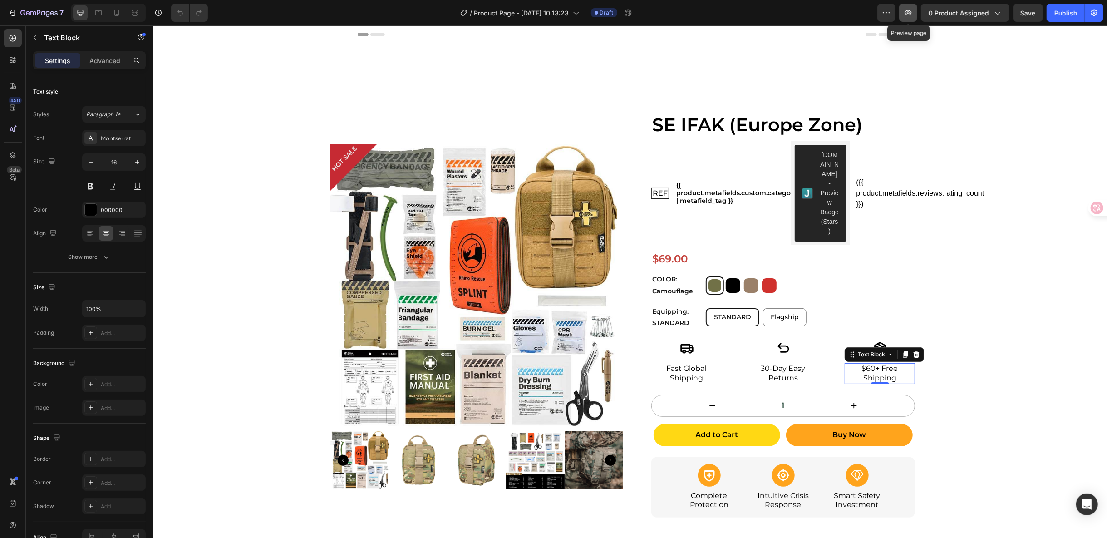
click at [910, 13] on icon "button" at bounding box center [908, 12] width 9 height 9
click at [740, 312] on span "STANDARD" at bounding box center [732, 316] width 37 height 8
click at [705, 307] on input "STANDARD STANDARD STANDARD" at bounding box center [705, 307] width 0 height 0
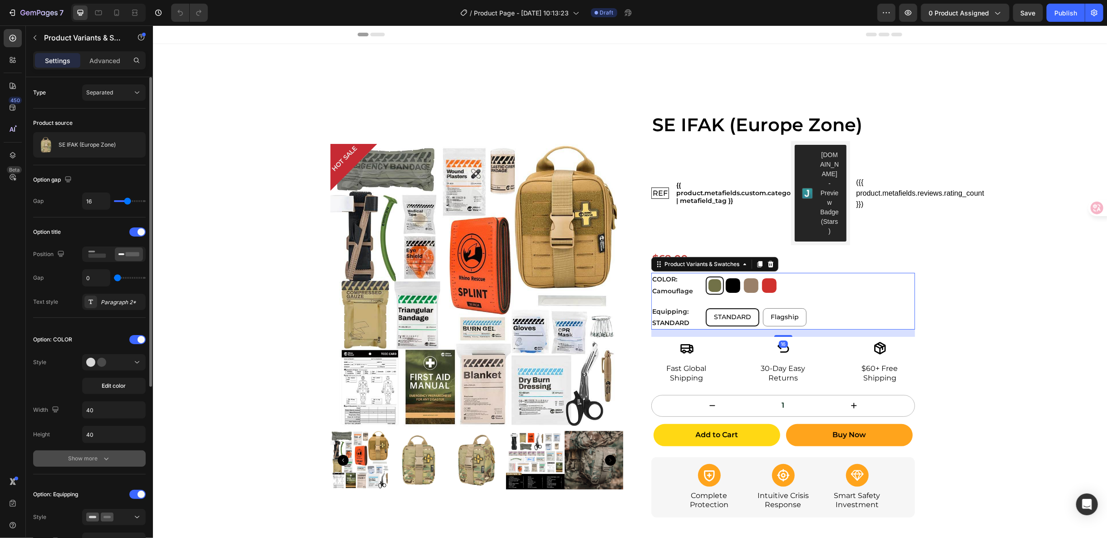
click at [122, 451] on button "Show more" at bounding box center [89, 458] width 113 height 16
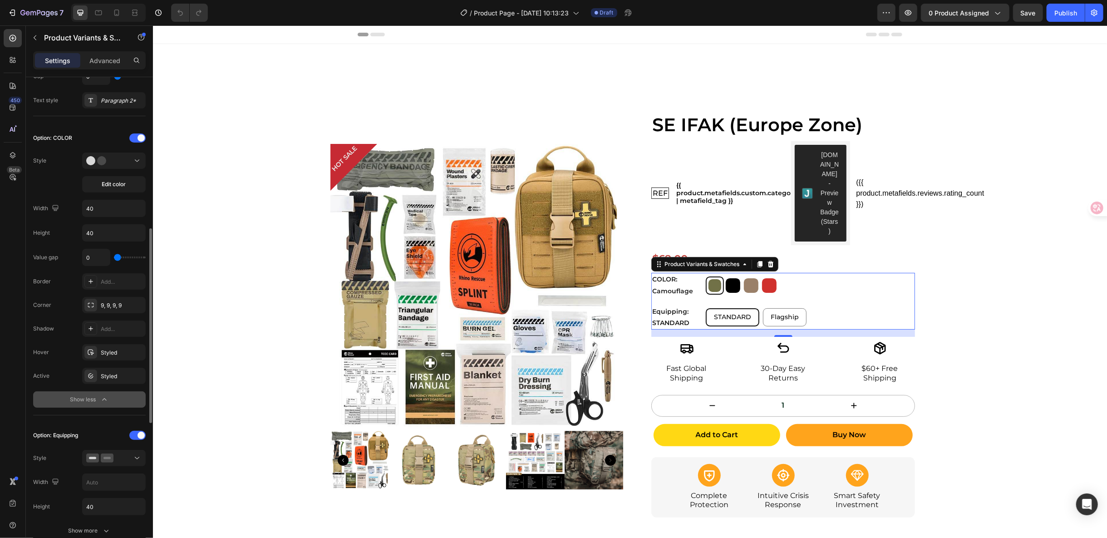
scroll to position [353, 0]
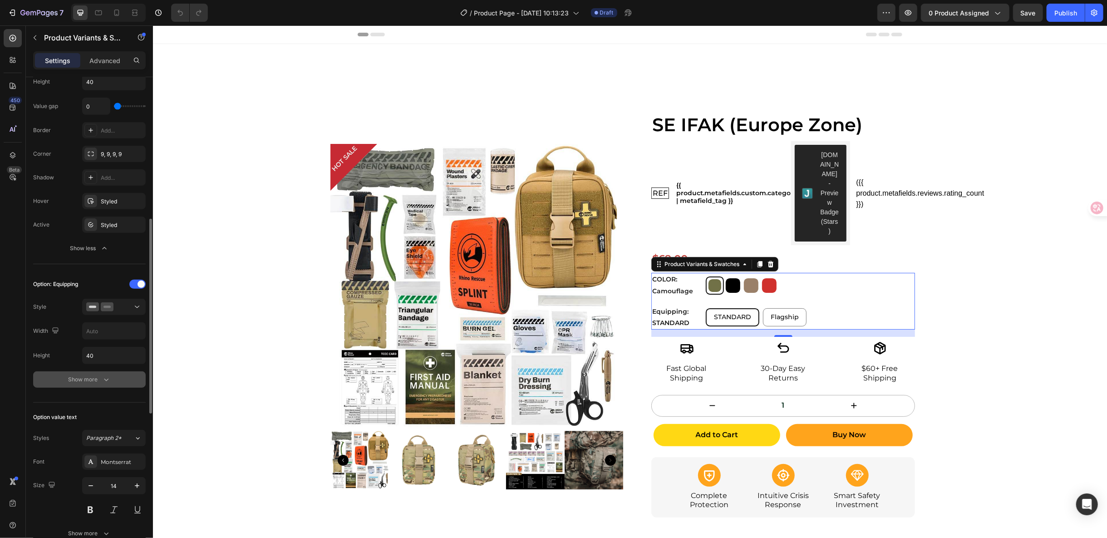
click at [109, 377] on icon "button" at bounding box center [106, 379] width 9 height 9
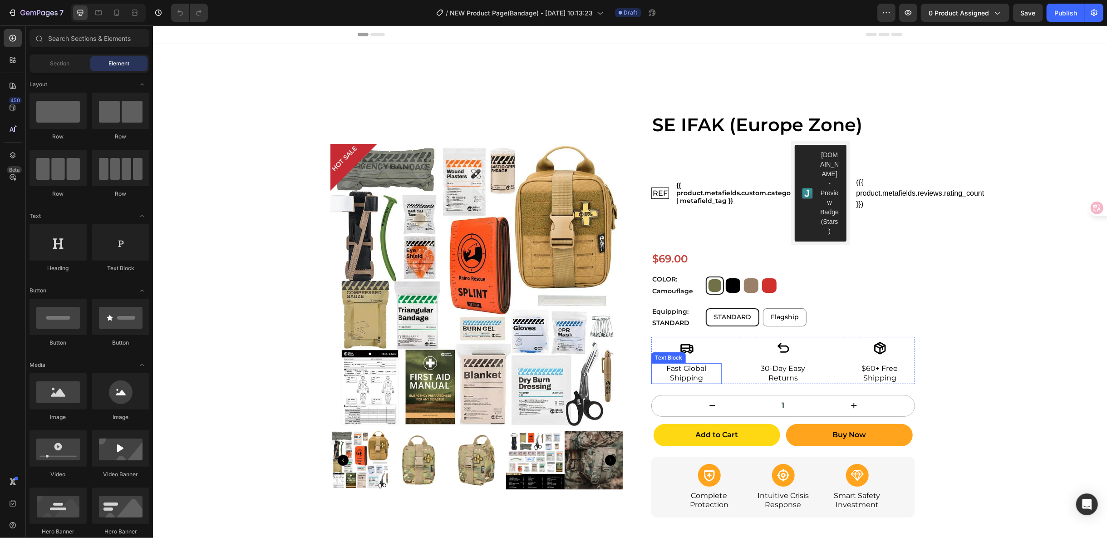
click at [679, 364] on p "Fast Global Shipping" at bounding box center [686, 373] width 69 height 19
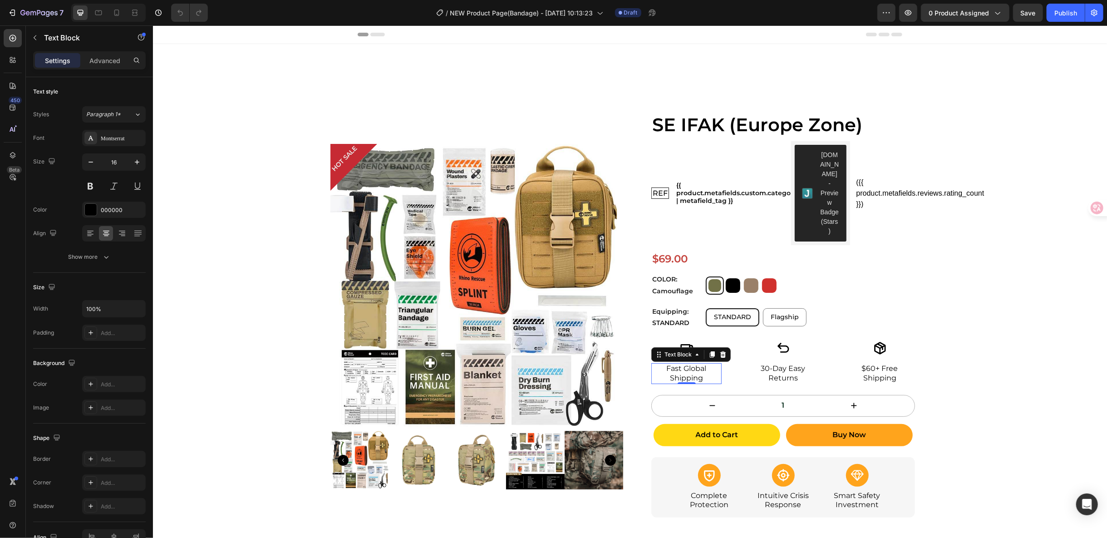
click at [678, 364] on p "Fast Global Shipping" at bounding box center [686, 373] width 69 height 19
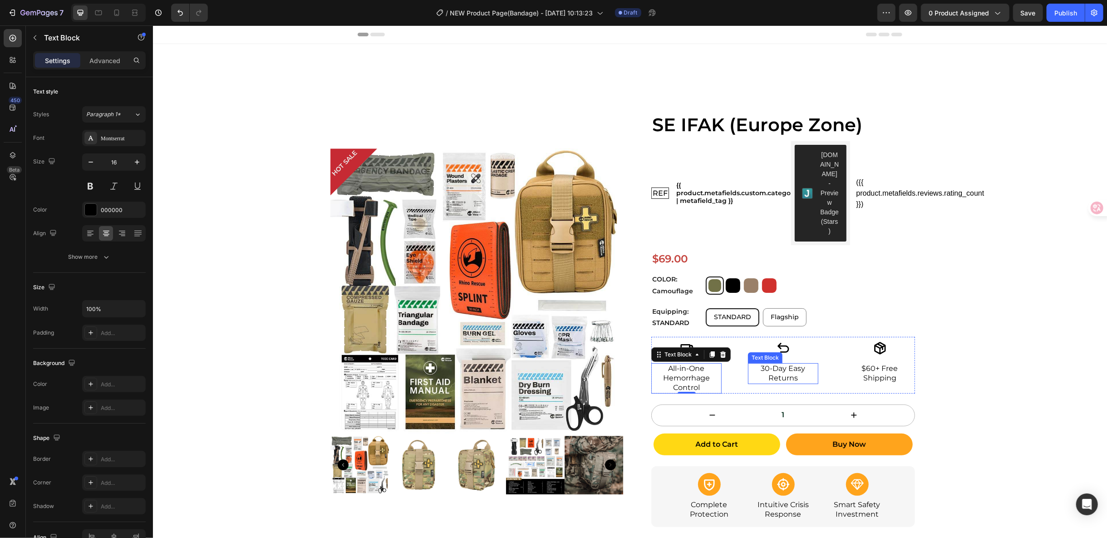
click at [786, 364] on p "30-Day Easy Returns" at bounding box center [783, 373] width 69 height 19
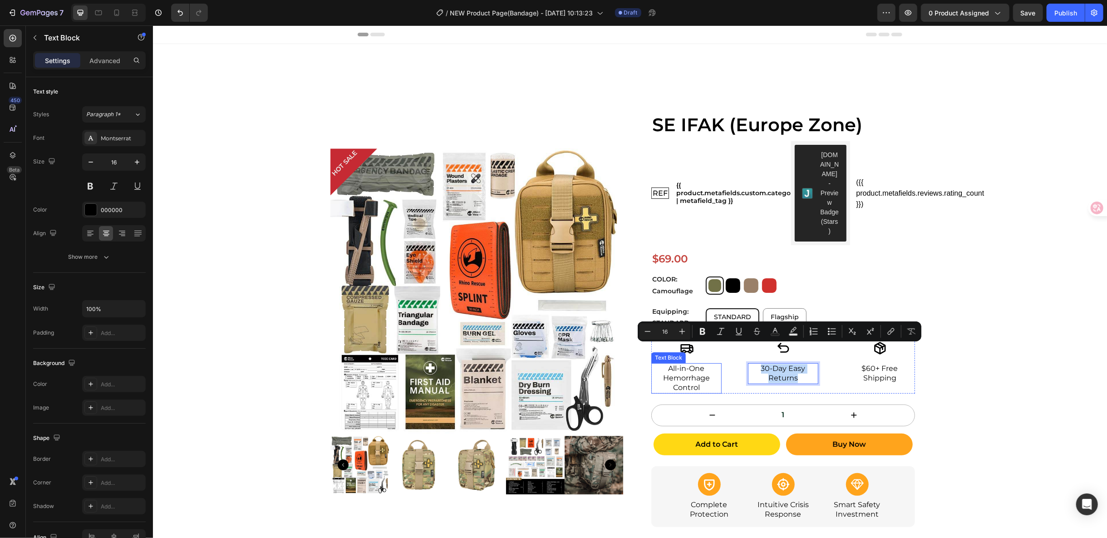
click at [700, 364] on p "All-in-One Hemorrhage Control" at bounding box center [686, 378] width 69 height 28
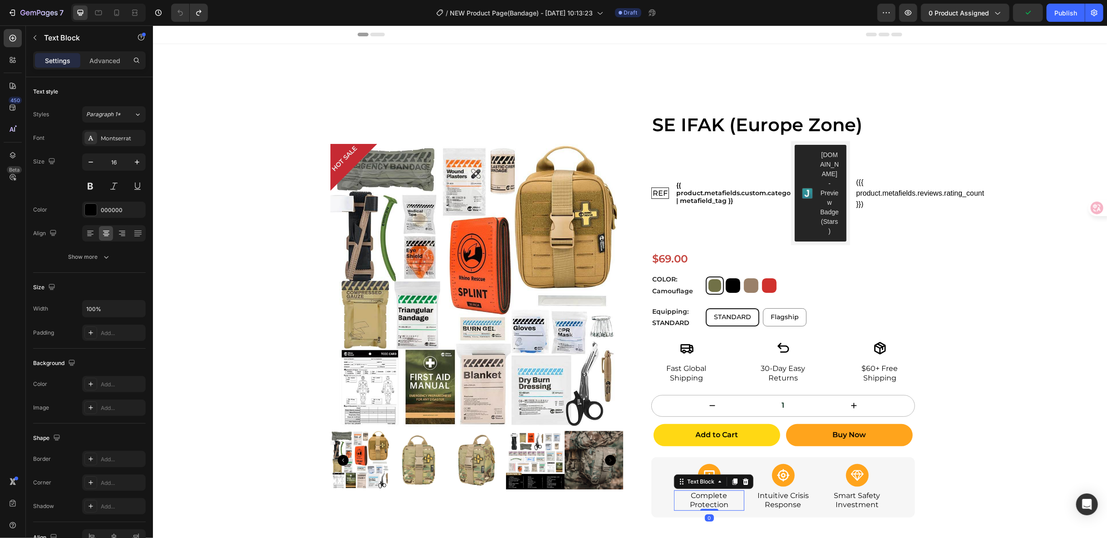
click at [698, 491] on p "Complete Protection" at bounding box center [709, 500] width 69 height 19
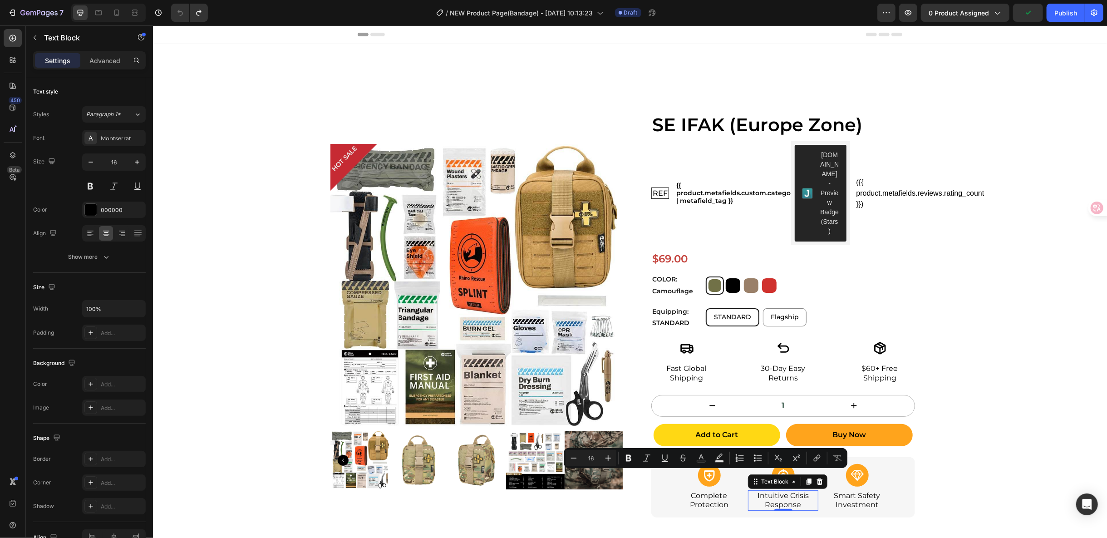
click at [768, 491] on p "Intuitive Crisis Response" at bounding box center [783, 500] width 69 height 19
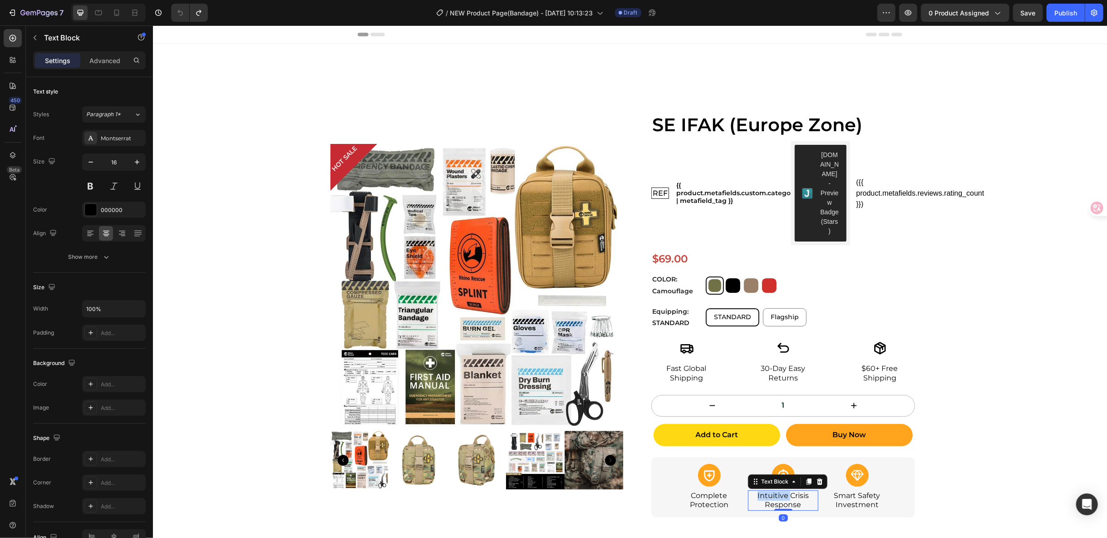
click at [768, 491] on p "Intuitive Crisis Response" at bounding box center [783, 500] width 69 height 19
click at [707, 491] on p "Complete Protection" at bounding box center [709, 500] width 69 height 19
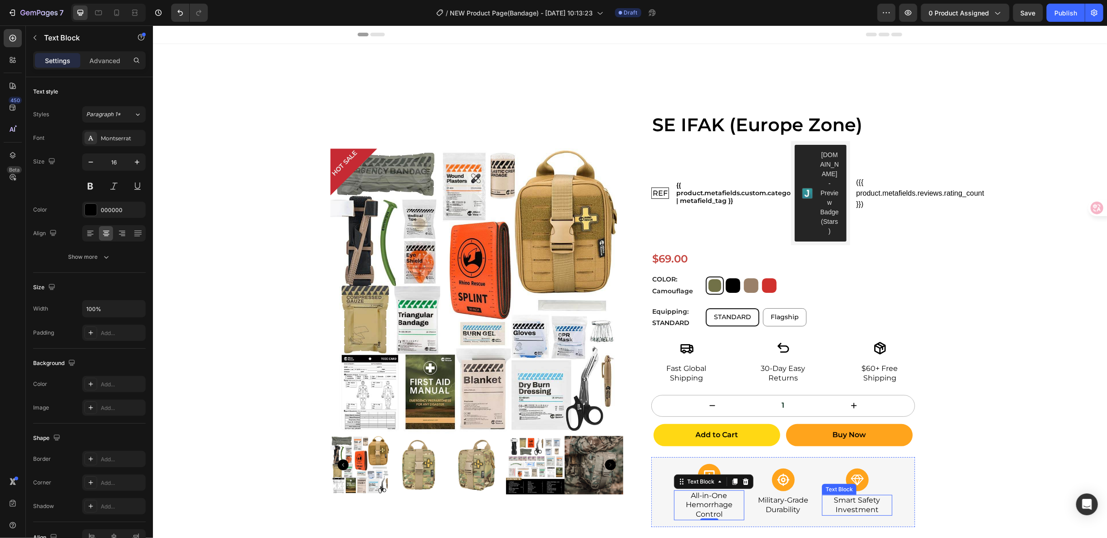
click at [862, 495] on p "Smart Safety Investment" at bounding box center [857, 504] width 69 height 19
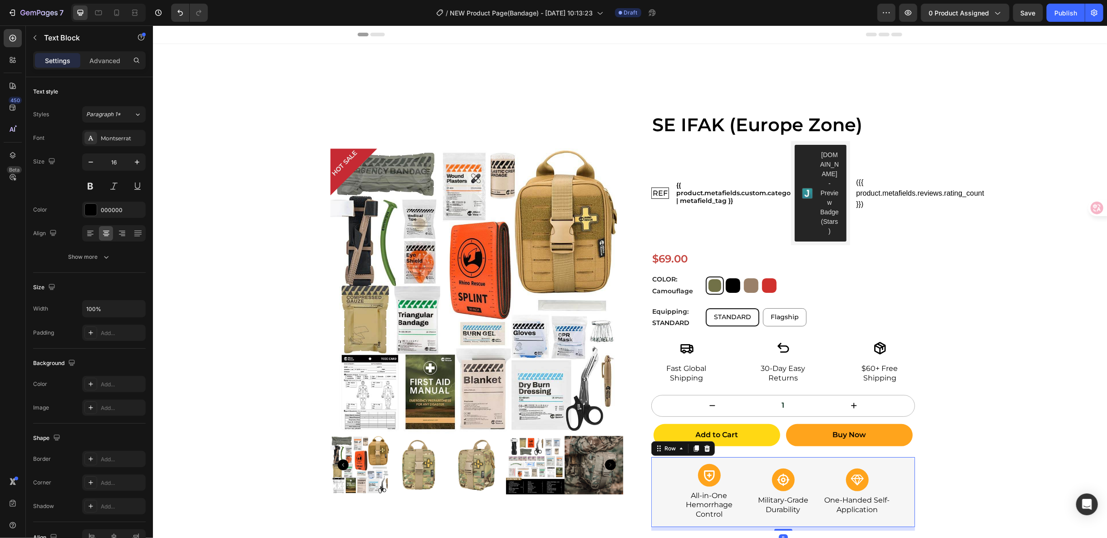
click at [900, 463] on div "Icon All-in-One Hemorrhage Control Text Block Icon Military-Grade Durability Te…" at bounding box center [783, 492] width 264 height 70
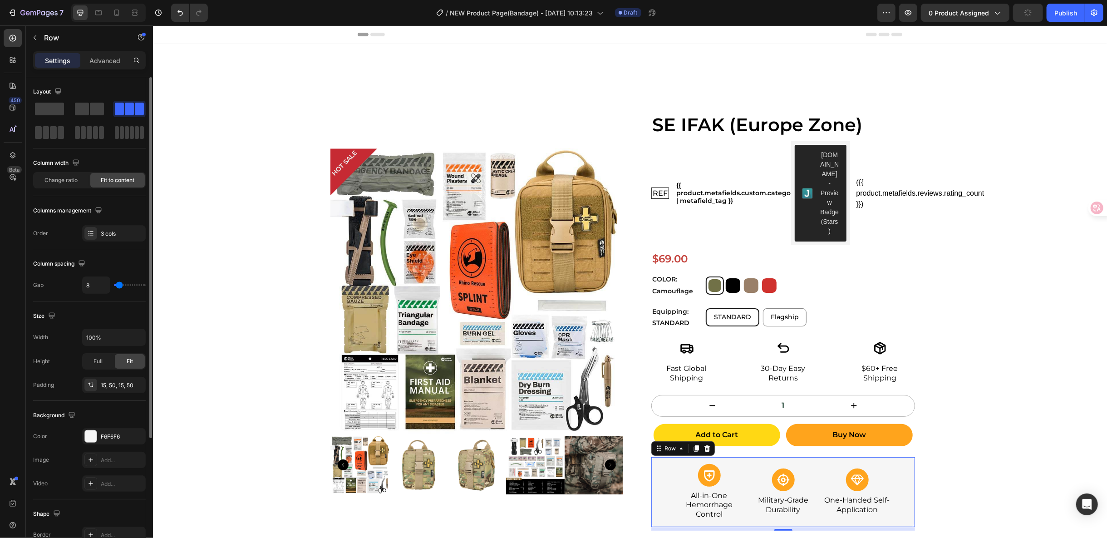
type input "16"
type input "13"
type input "10"
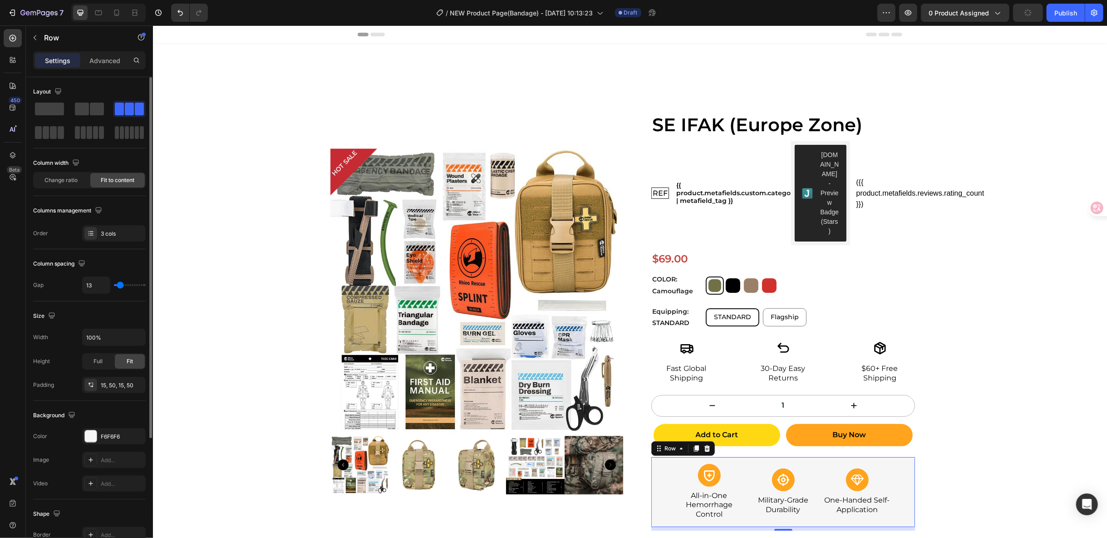
type input "10"
type input "7"
type input "4"
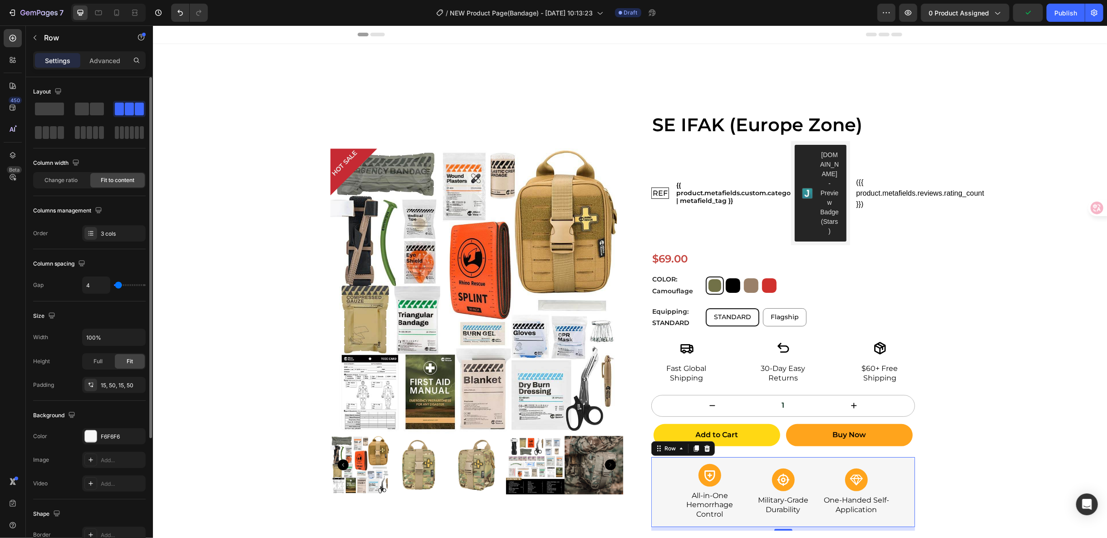
type input "3"
type input "2"
type input "0"
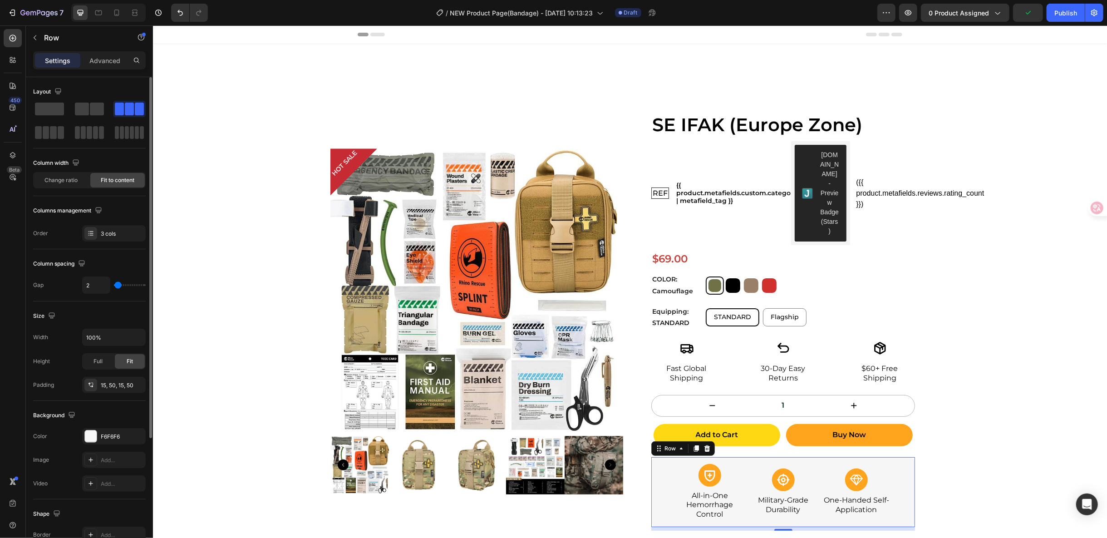
type input "0"
type input "3"
type input "6"
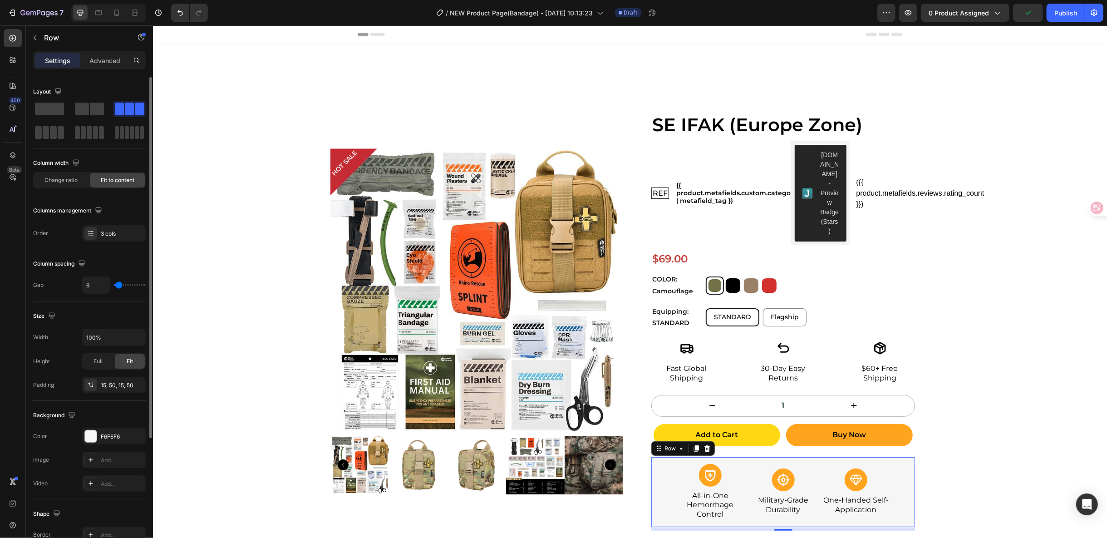
type input "7"
type input "13"
type input "28"
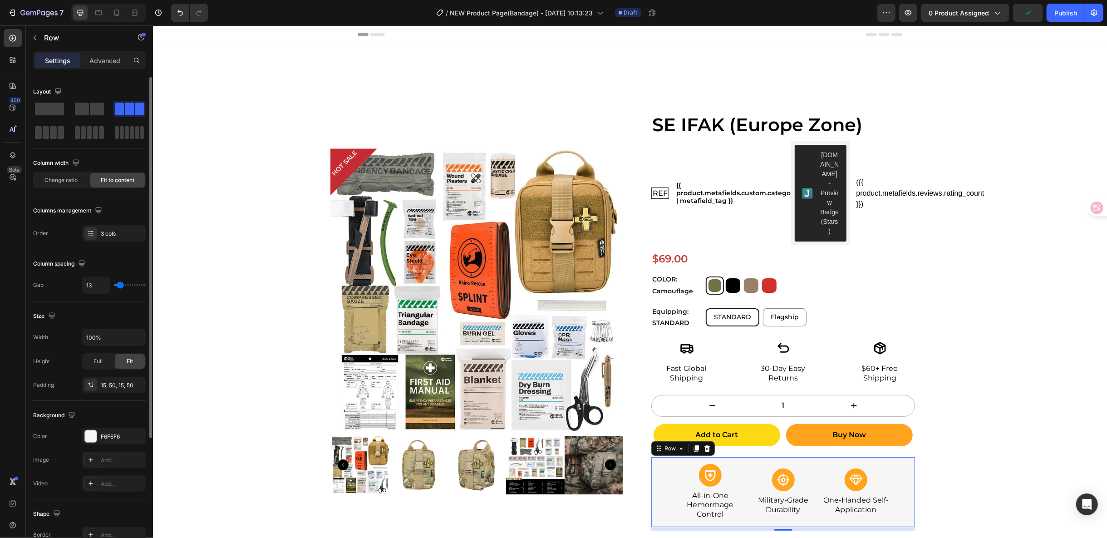
type input "28"
type input "30"
type input "31"
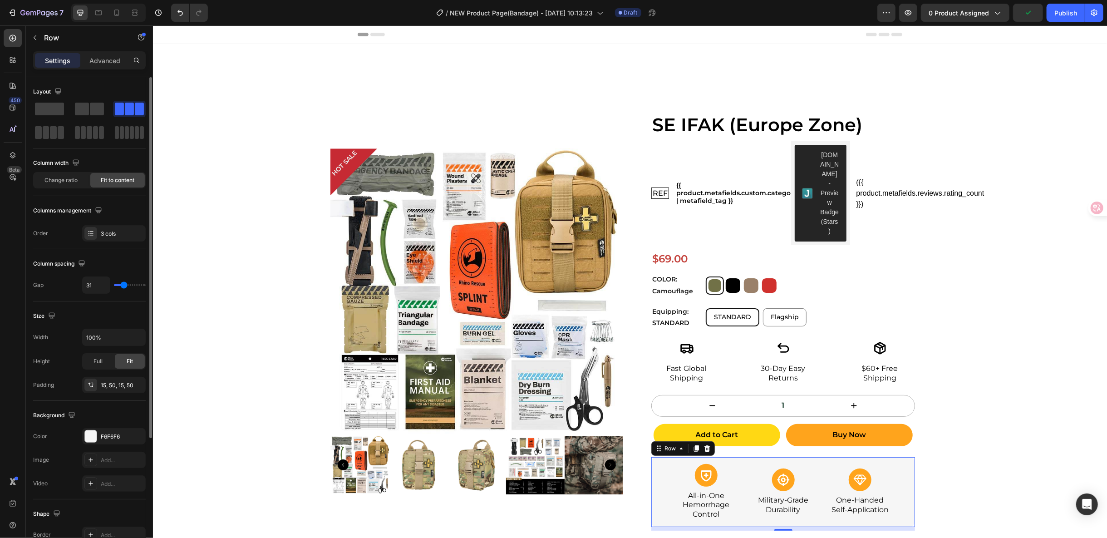
type input "33"
type input "34"
type input "35"
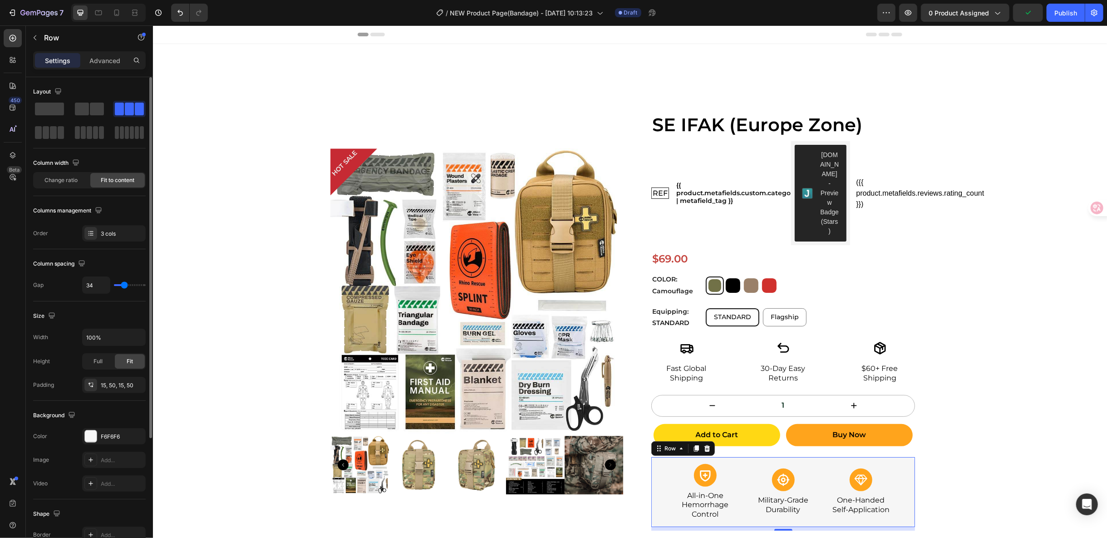
type input "35"
type input "38"
type input "44"
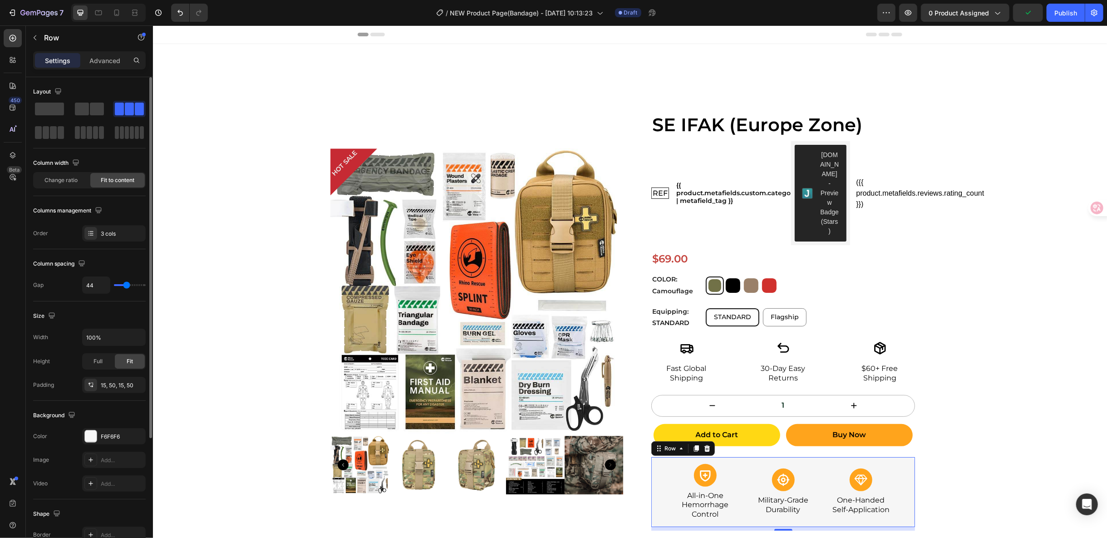
type input "47"
type input "50"
type input "54"
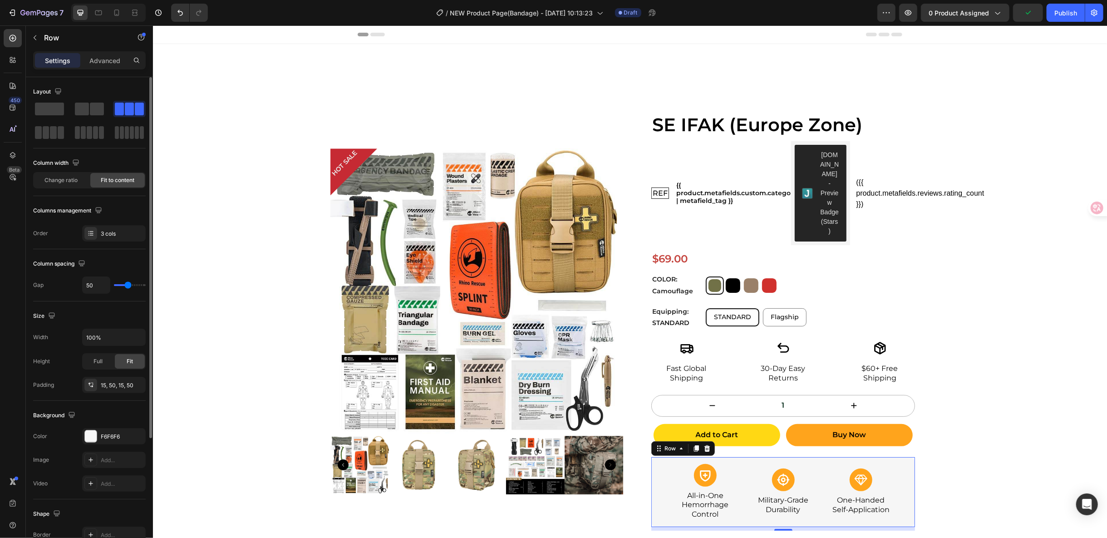
type input "54"
type input "58"
type input "59"
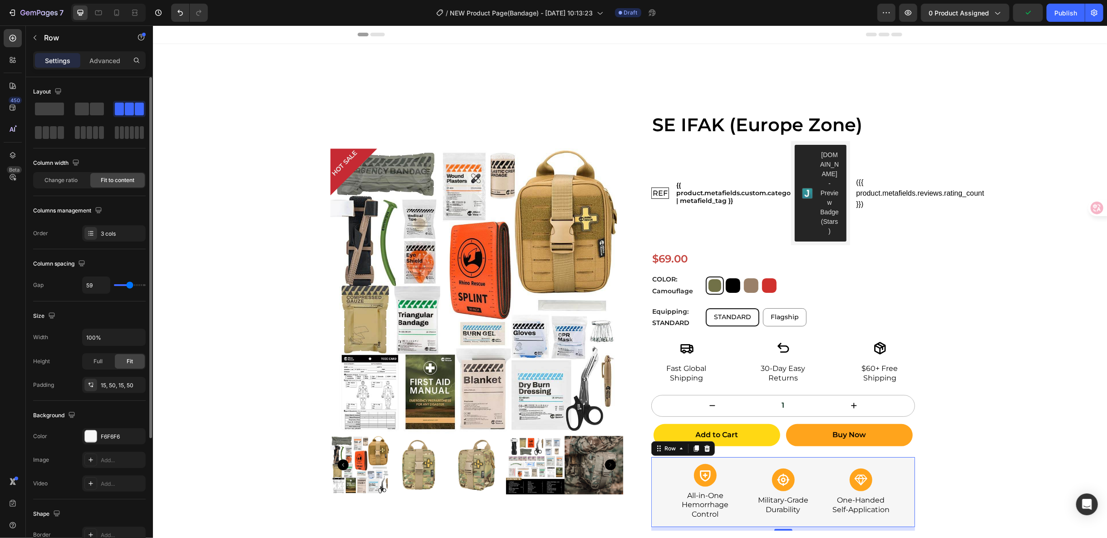
type input "62"
type input "66"
type input "68"
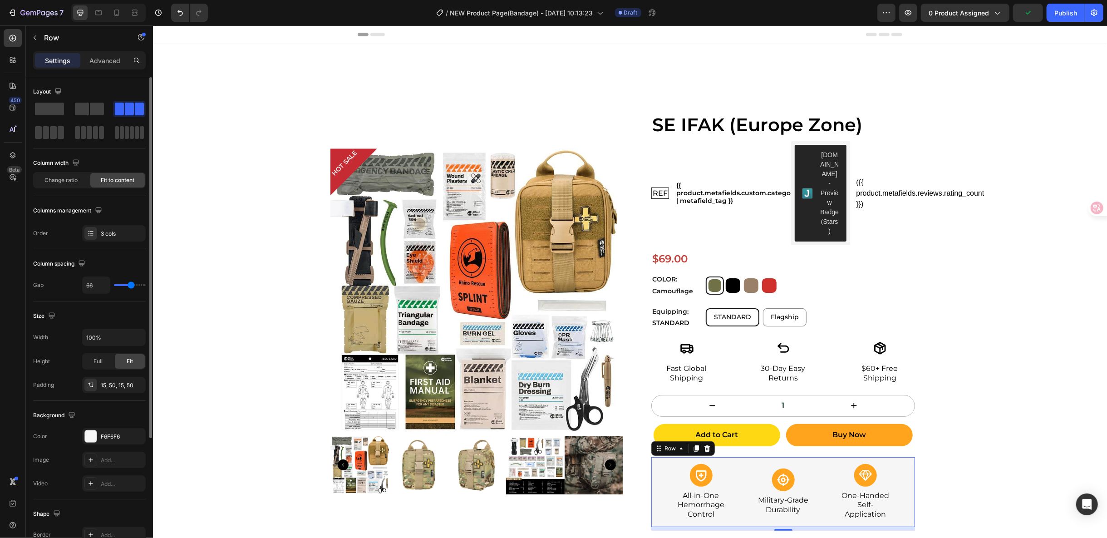
type input "68"
type input "69"
type input "72"
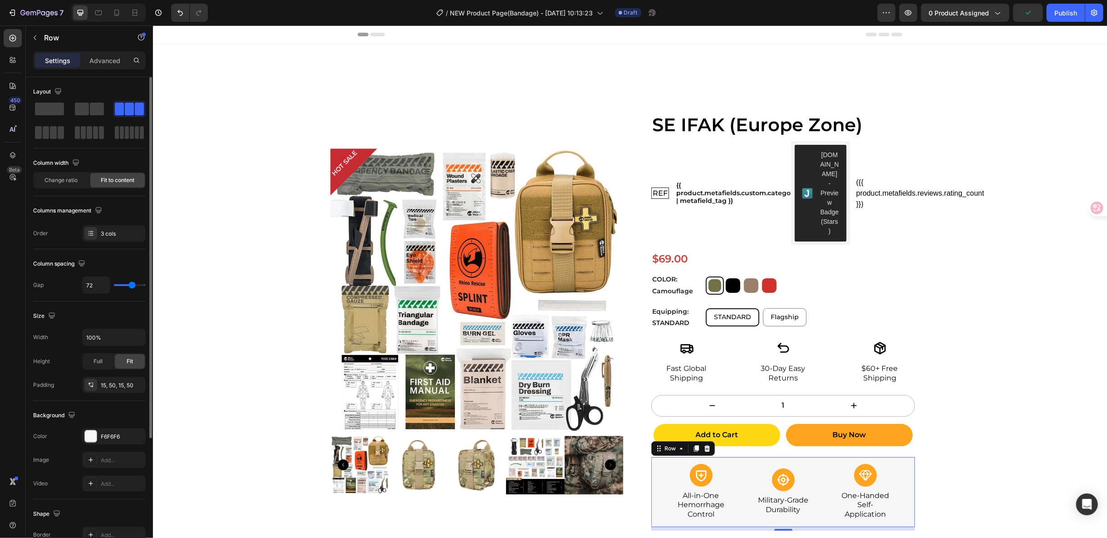
type input "76"
type input "92"
type input "105"
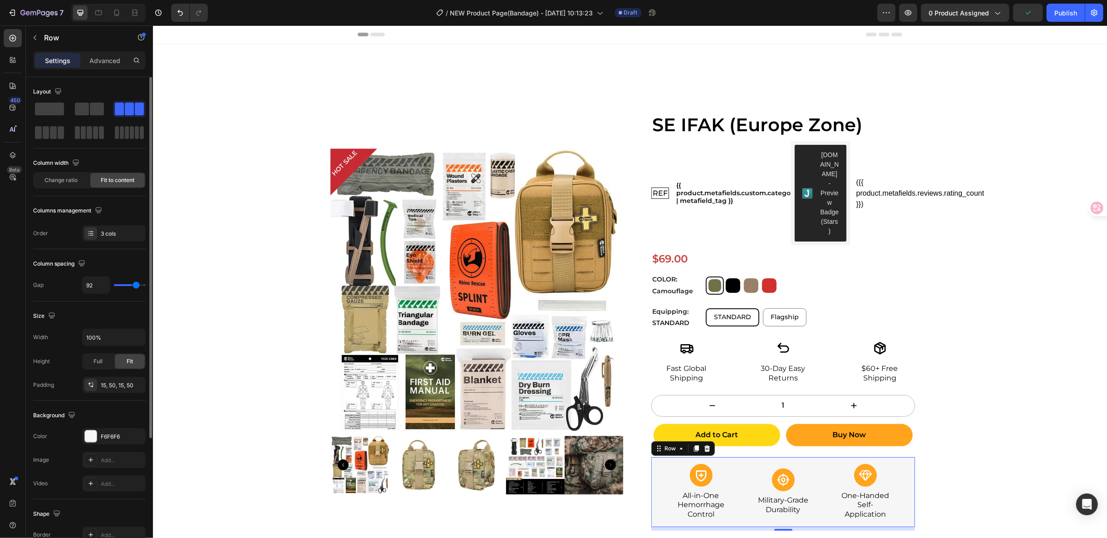
type input "105"
type input "116"
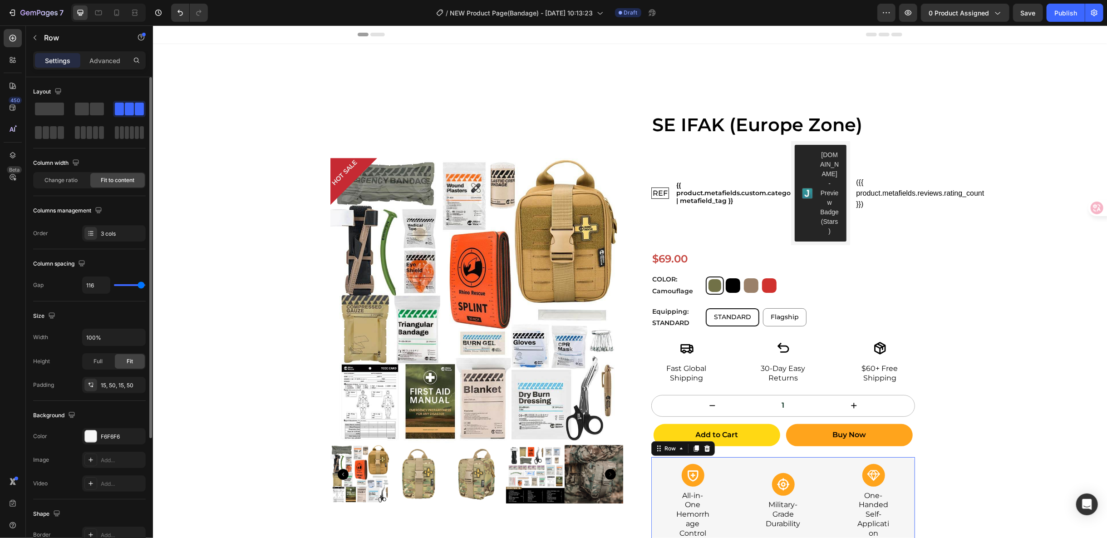
type input "117"
type input "114"
type input "113"
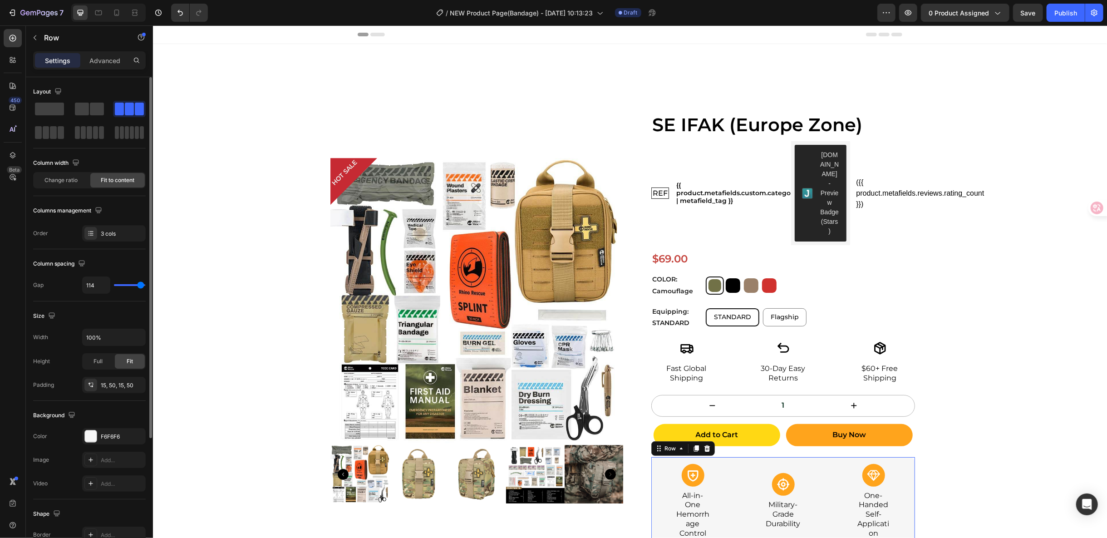
type input "113"
type input "106"
type input "100"
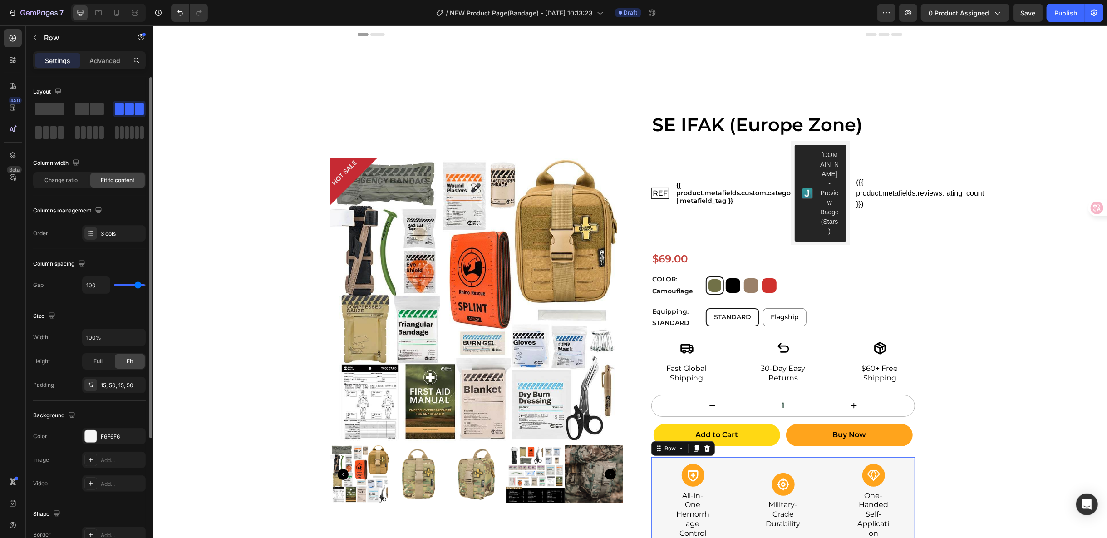
type input "93"
type input "81"
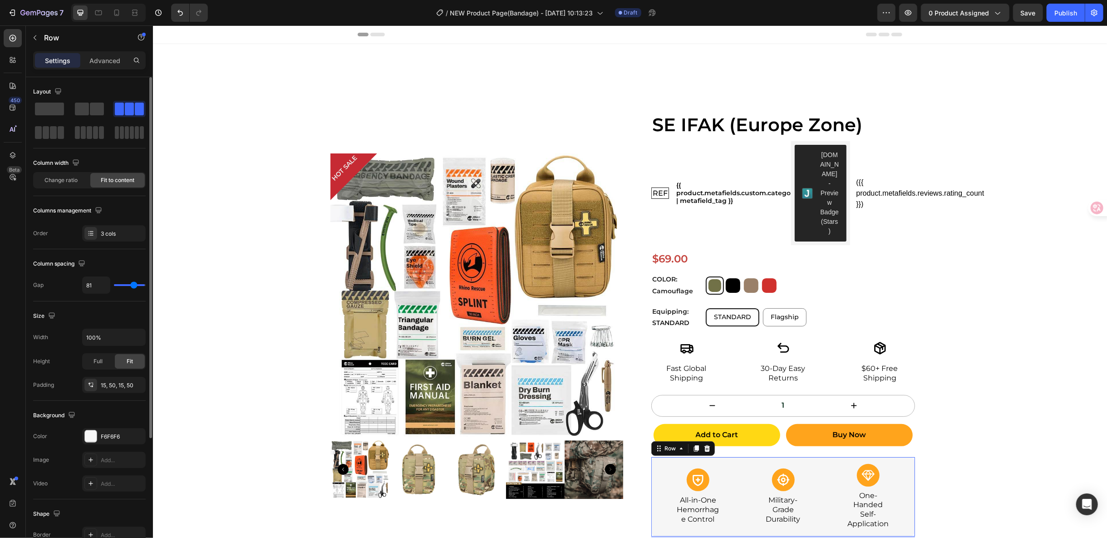
type input "72"
type input "68"
type input "59"
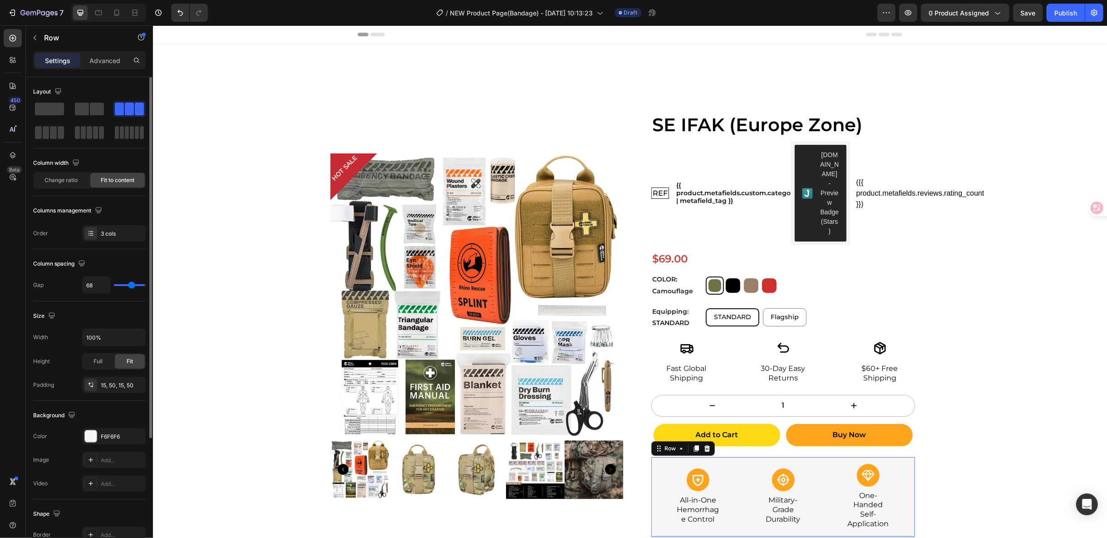
type input "59"
type input "55"
type input "50"
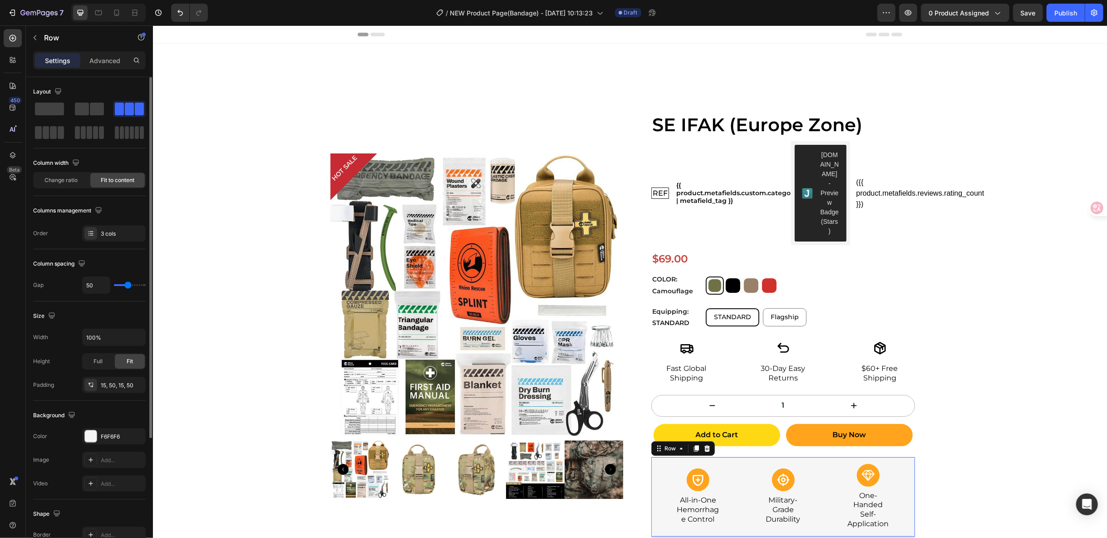
type input "42"
type input "38"
type input "35"
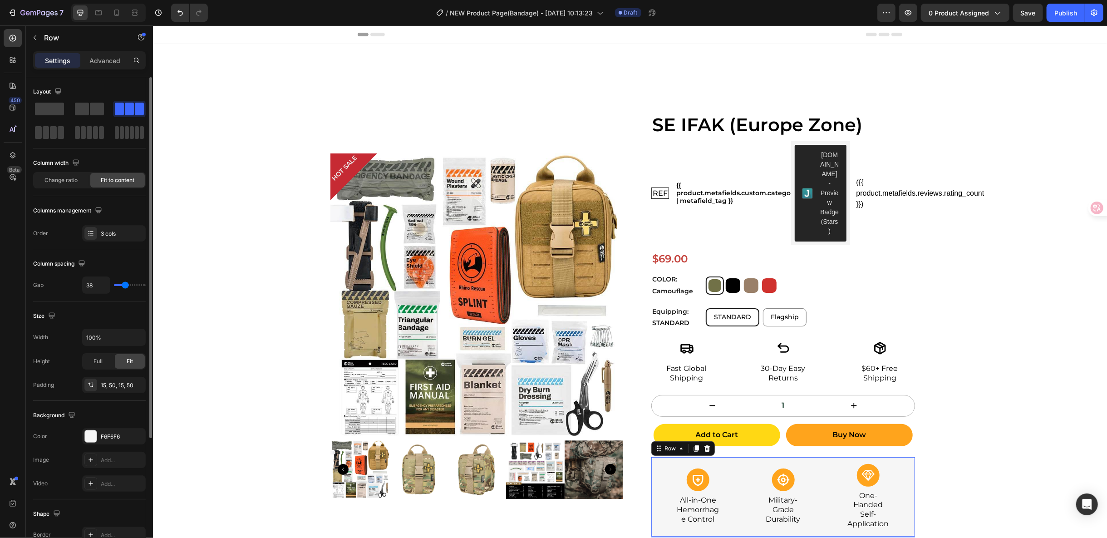
type input "35"
type input "33"
type input "30"
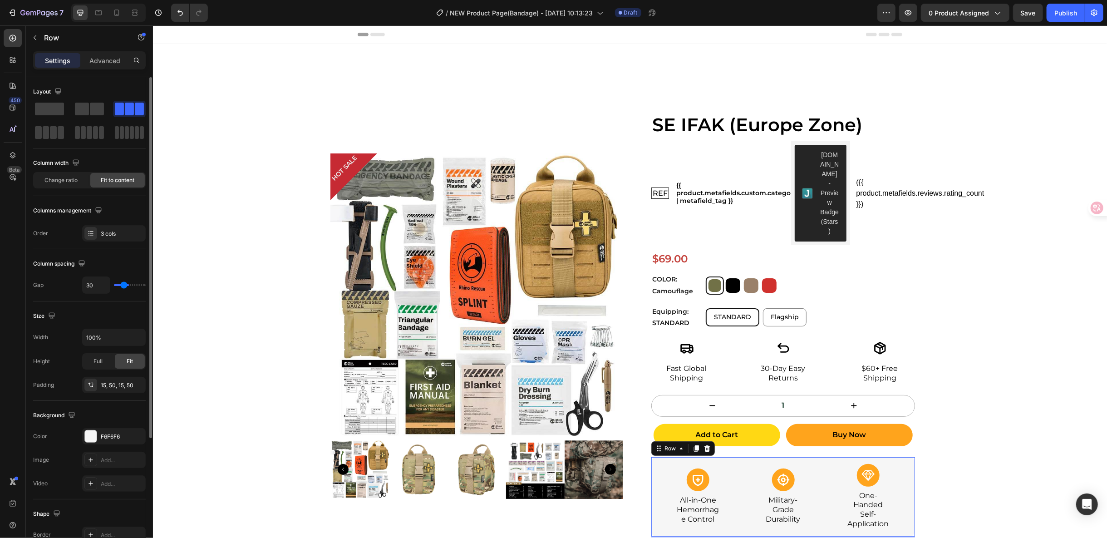
type input "28"
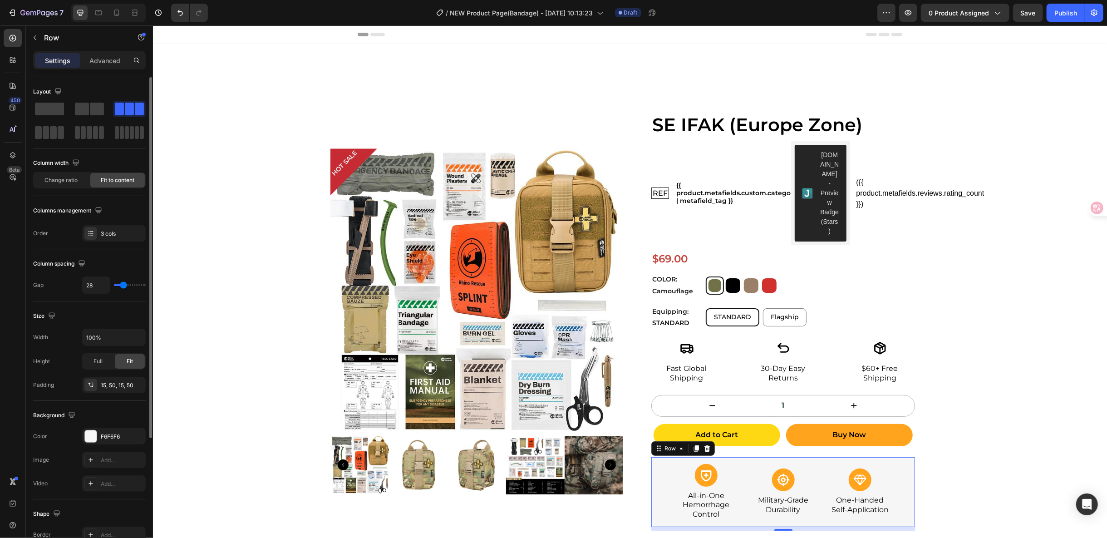
type input "27"
type input "20"
type input "17"
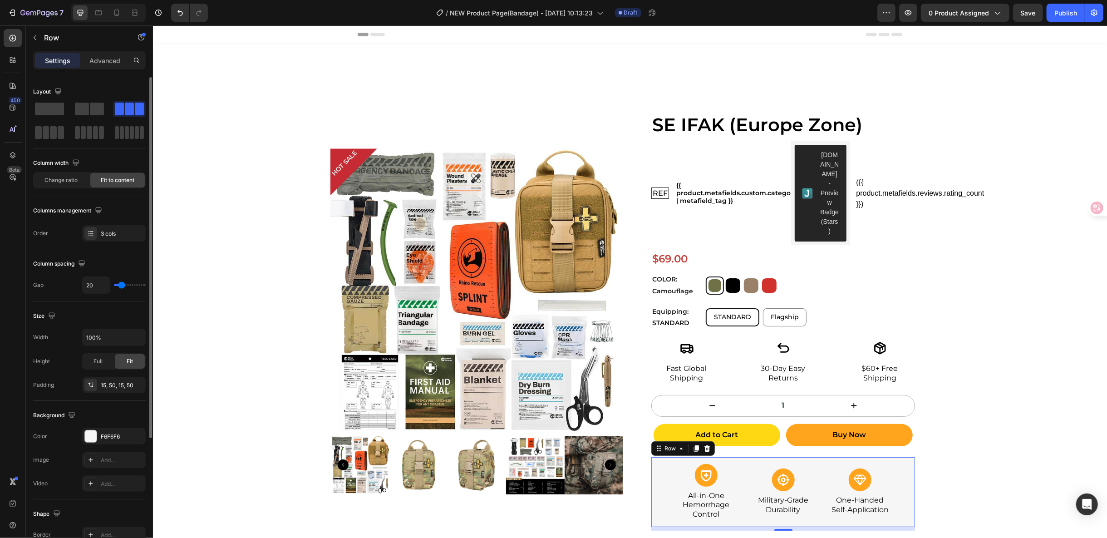
type input "17"
type input "16"
type input "14"
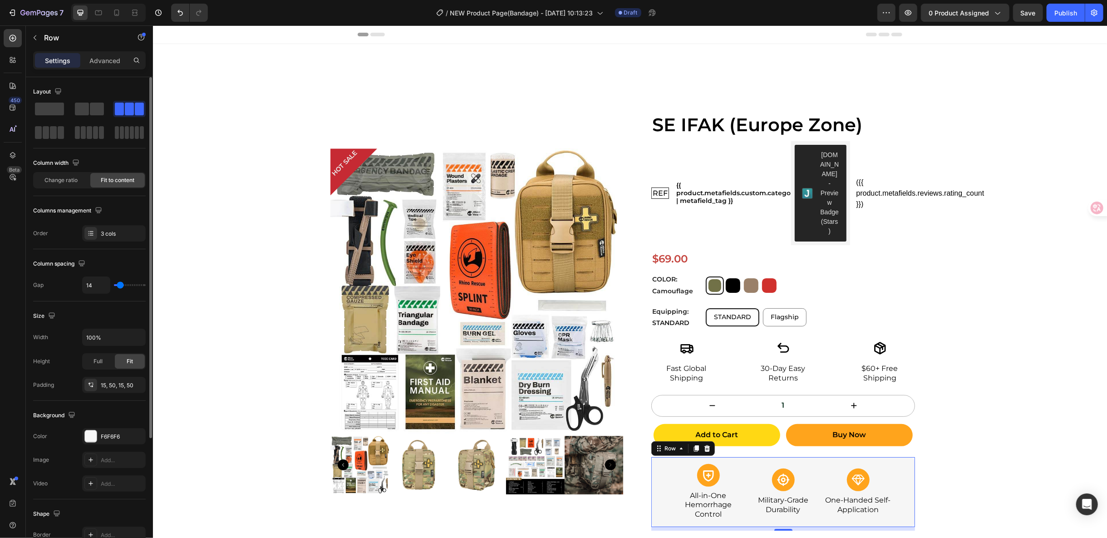
type input "11"
type input "10"
type input "7"
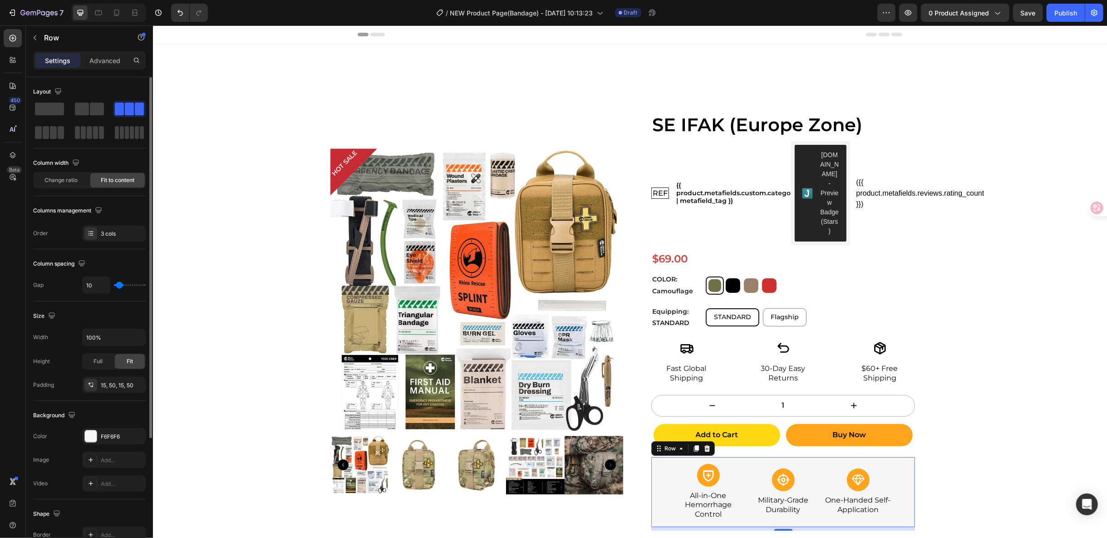
type input "7"
type input "4"
type input "3"
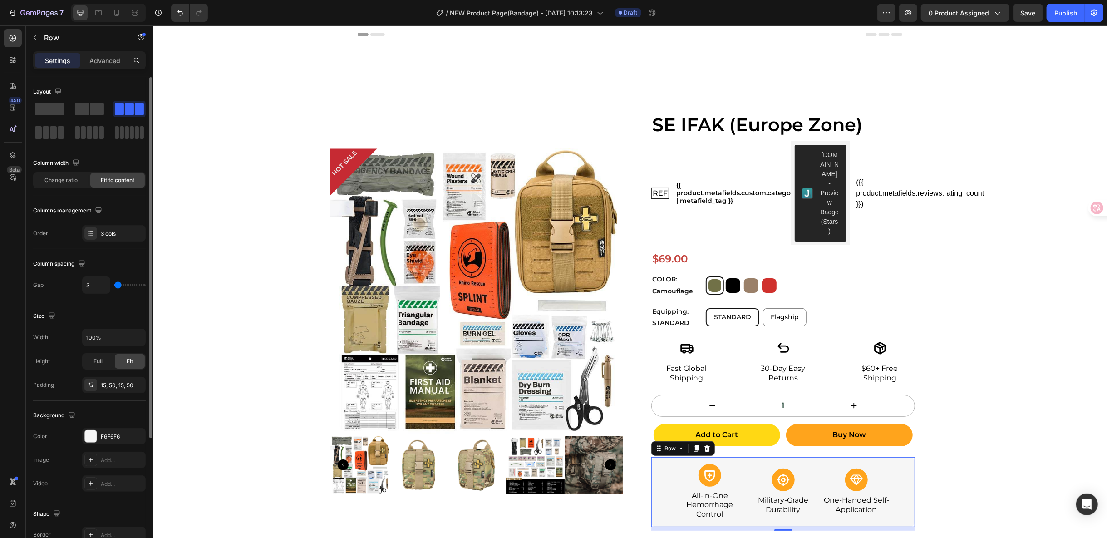
type input "2"
type input "4"
type input "6"
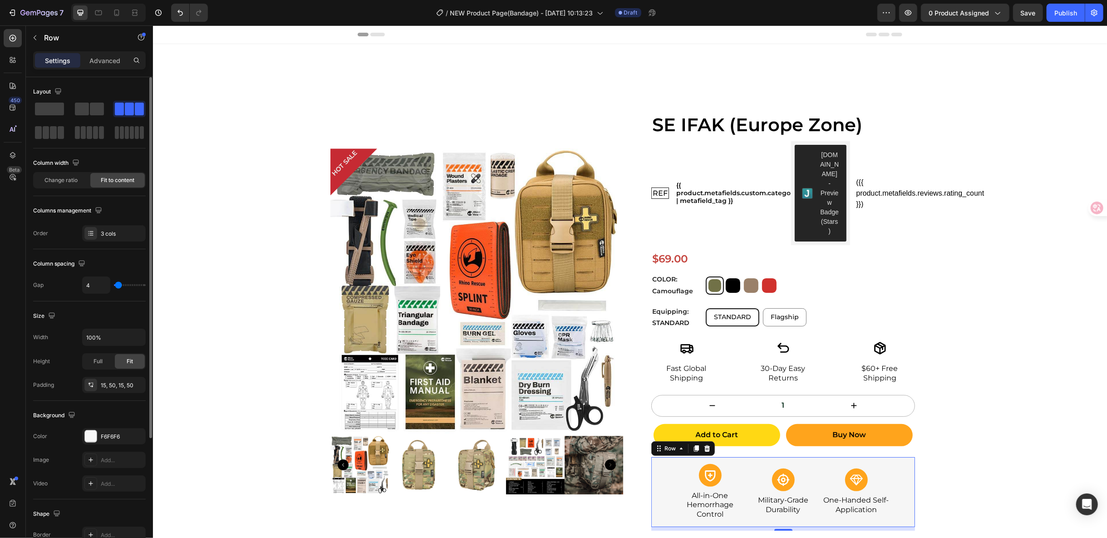
type input "6"
type input "7"
type input "9"
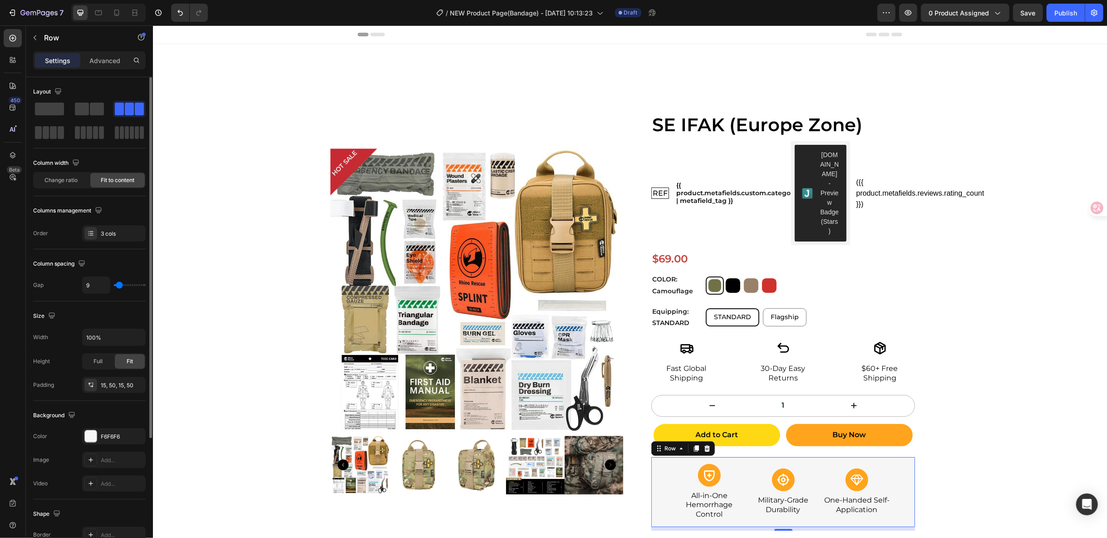
type input "10"
type input "11"
type input "10"
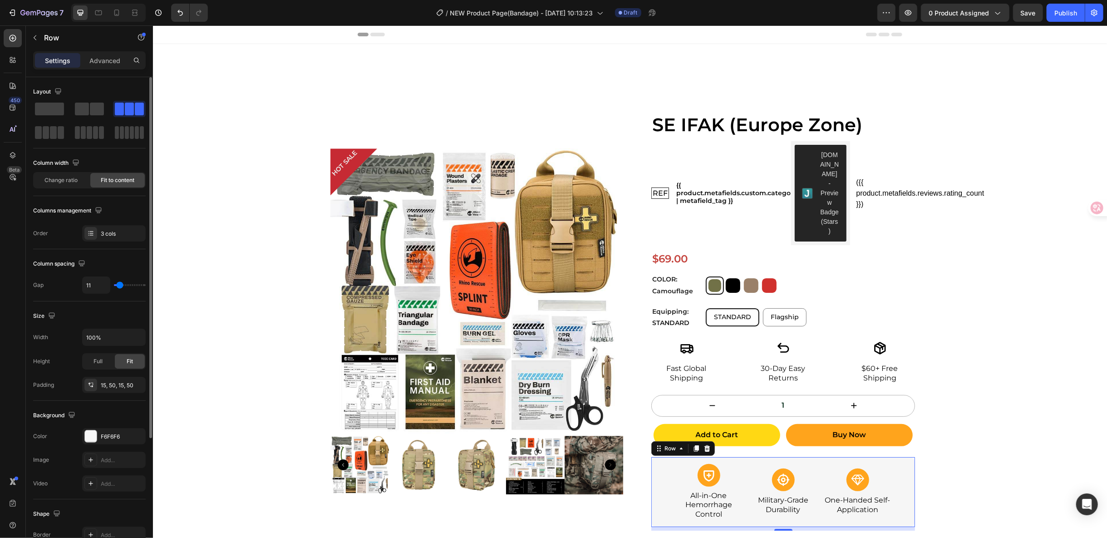
type input "10"
type input "9"
type input "7"
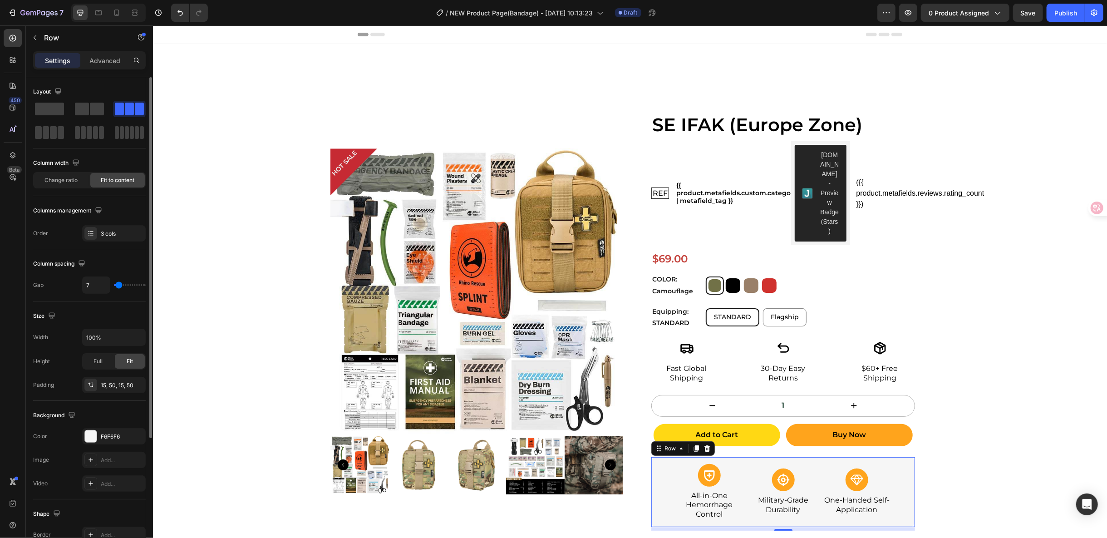
type input "6"
type input "7"
type input "9"
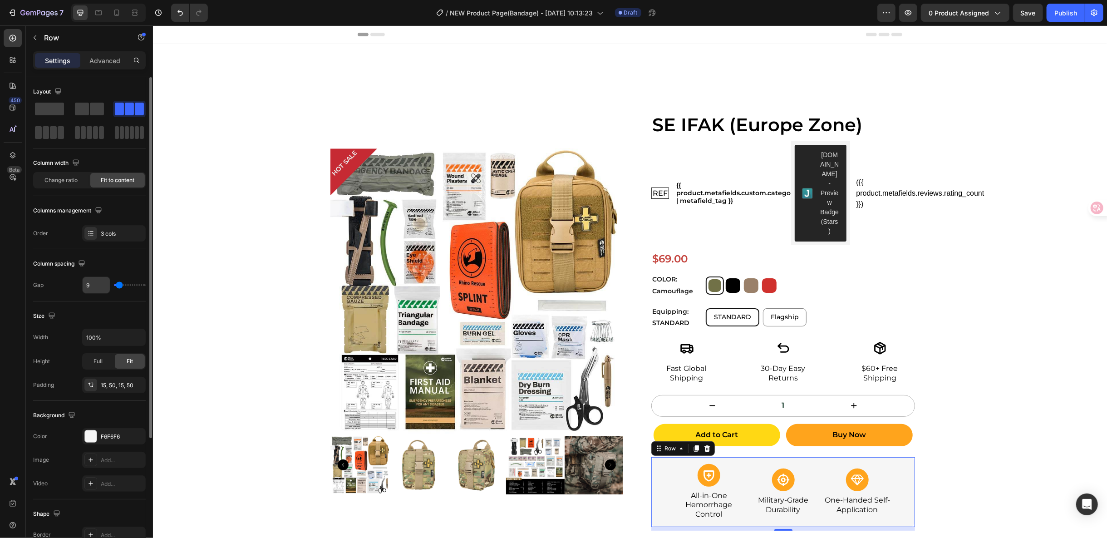
drag, startPoint x: 121, startPoint y: 284, endPoint x: 103, endPoint y: 285, distance: 17.8
type input "3"
click at [118, 284] on input "range" at bounding box center [130, 285] width 32 height 2
click at [103, 285] on input "3" at bounding box center [96, 285] width 27 height 16
type input "8"
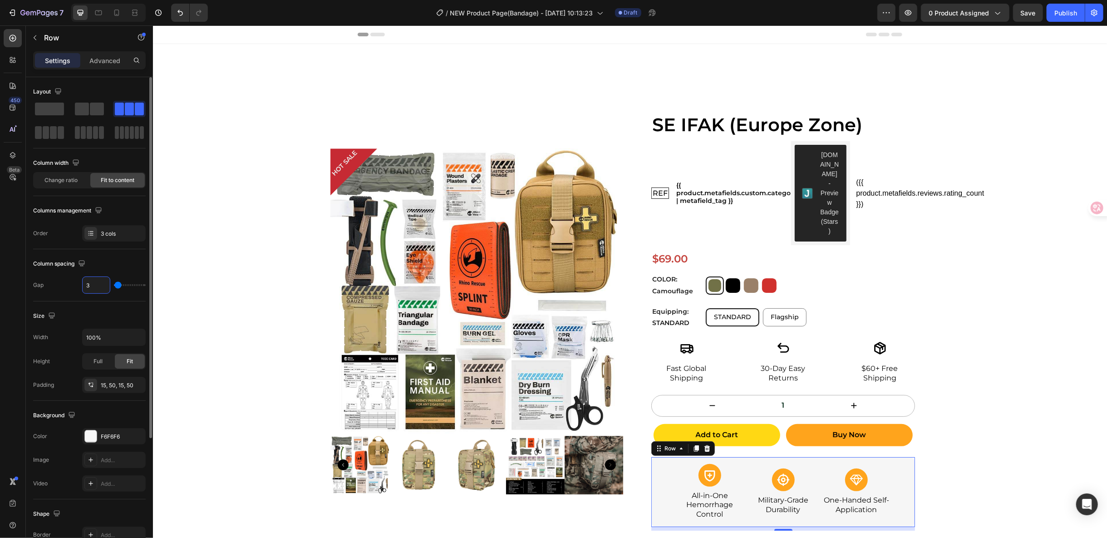
type input "8"
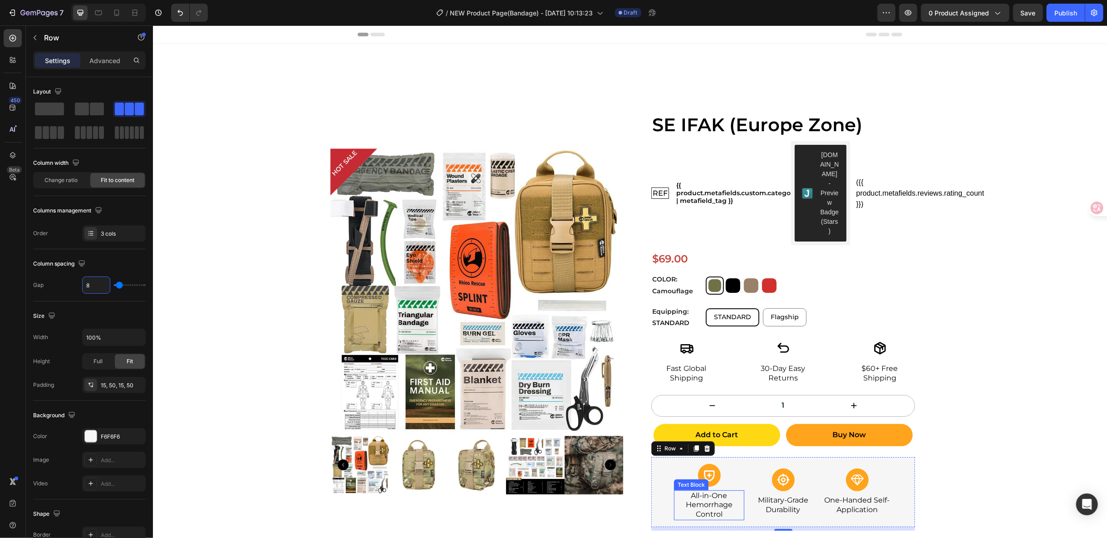
click at [714, 491] on p "All-in-One Hemorrhage Control" at bounding box center [709, 505] width 69 height 28
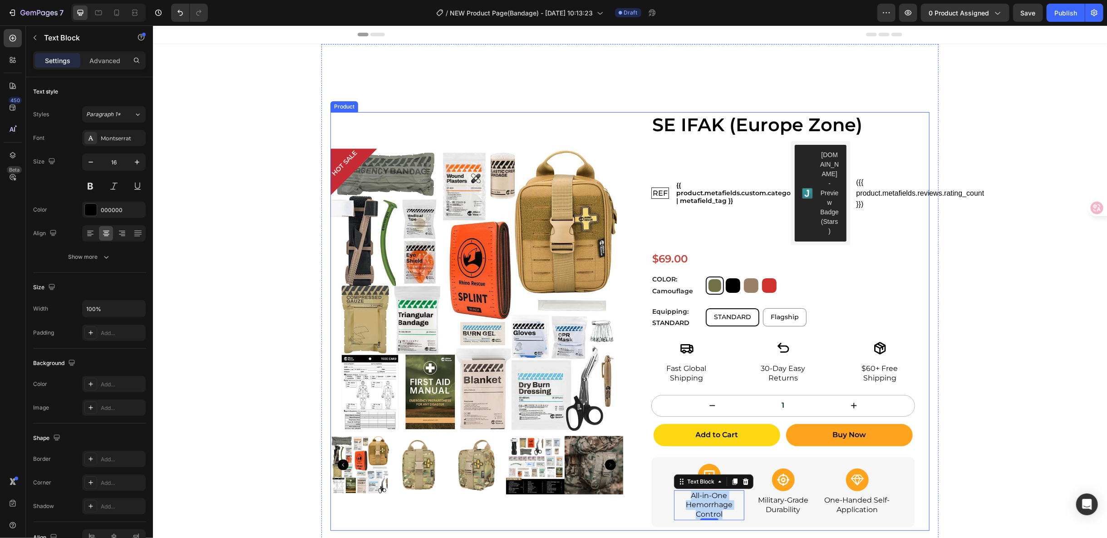
click at [433, 170] on img at bounding box center [473, 291] width 287 height 287
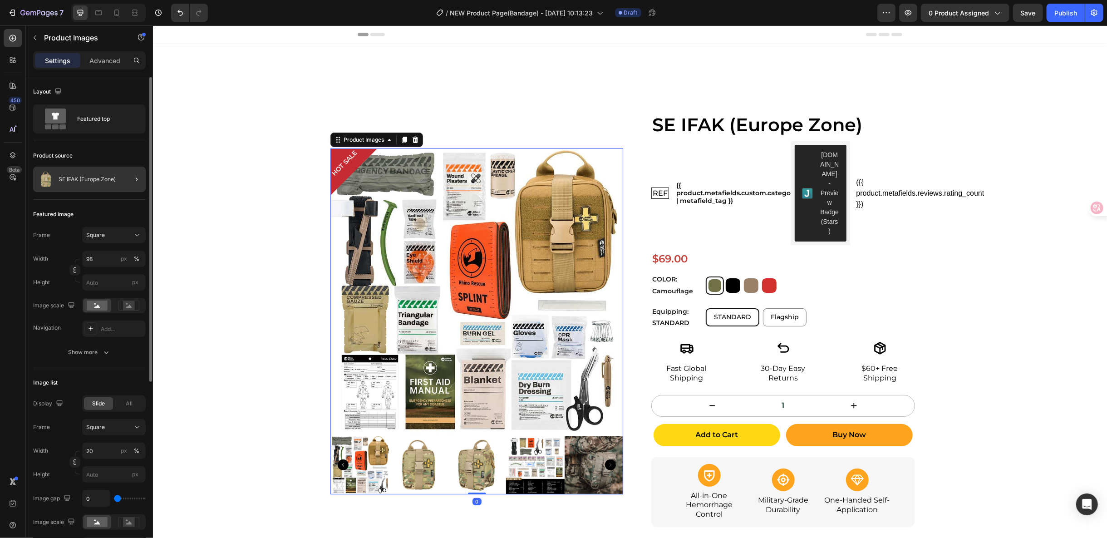
click at [121, 188] on div at bounding box center [132, 179] width 25 height 25
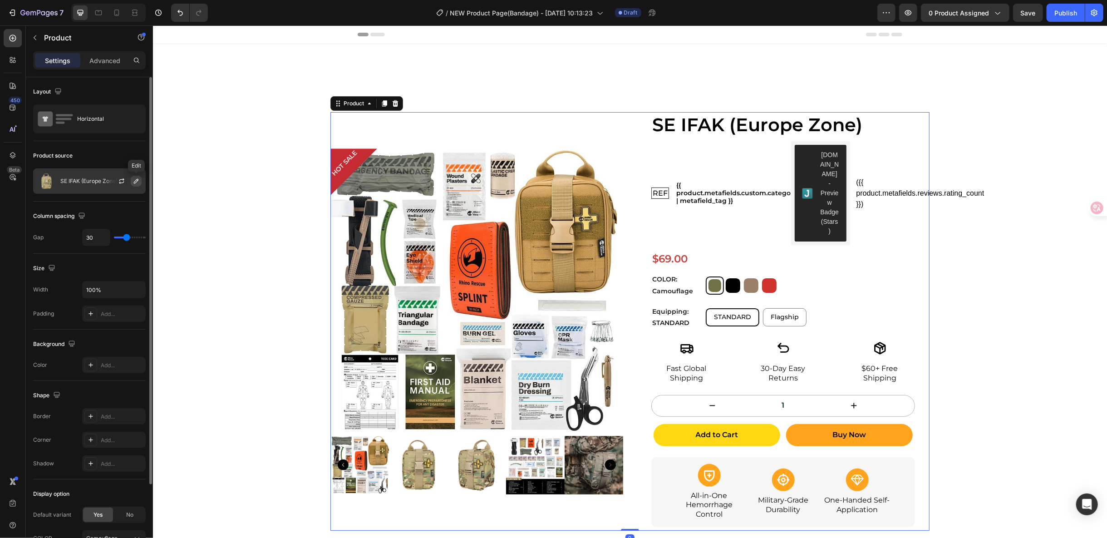
click at [138, 182] on icon "button" at bounding box center [136, 180] width 7 height 7
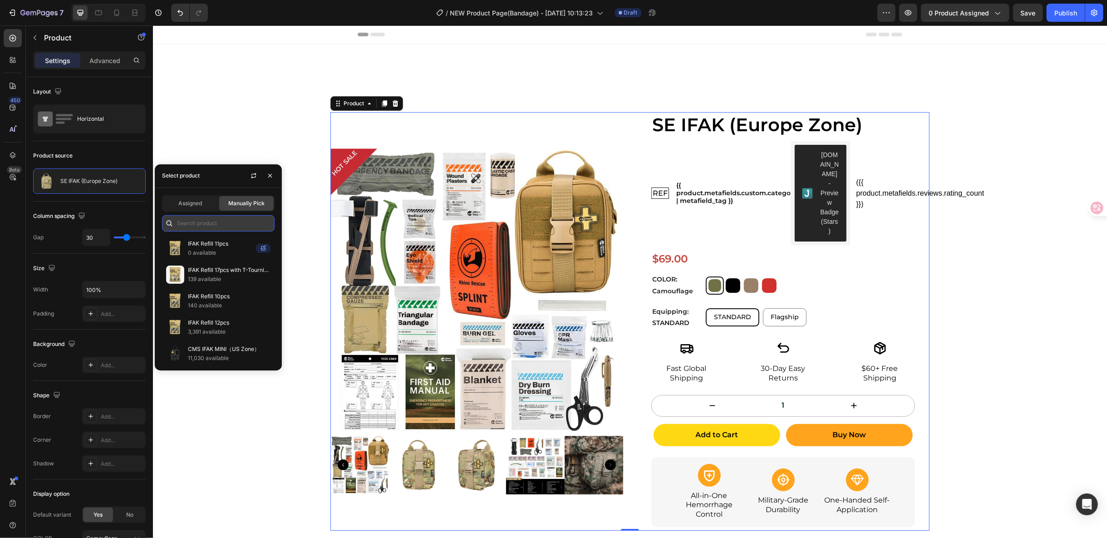
click at [202, 222] on input "text" at bounding box center [218, 223] width 113 height 16
paste input "Bandage"
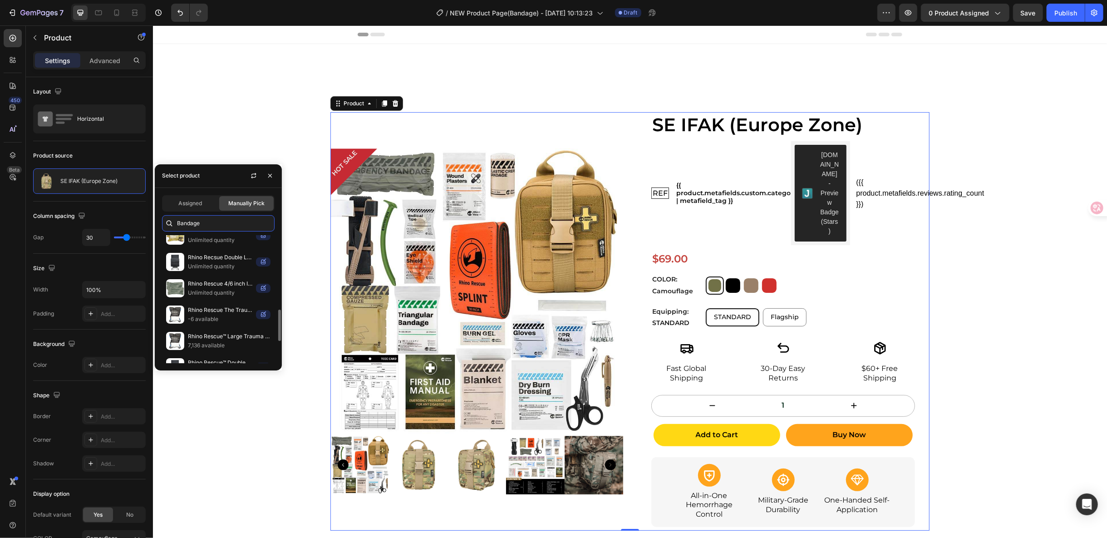
scroll to position [353, 0]
type input "Bandage"
click at [236, 343] on p "63,106 available" at bounding box center [229, 347] width 83 height 9
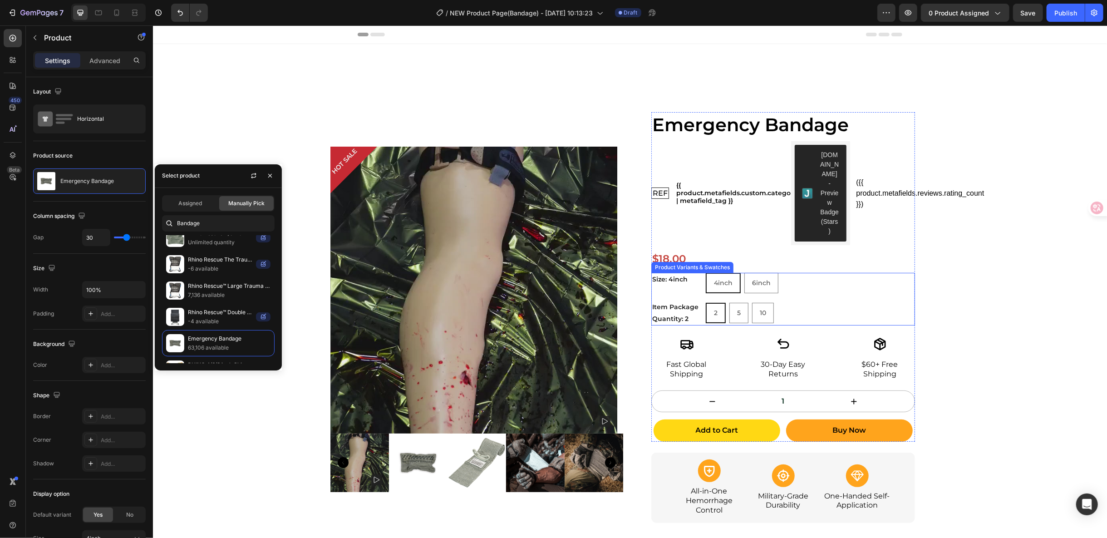
click at [808, 300] on div "2 2 2 5 5 5 10 10 10" at bounding box center [809, 312] width 209 height 25
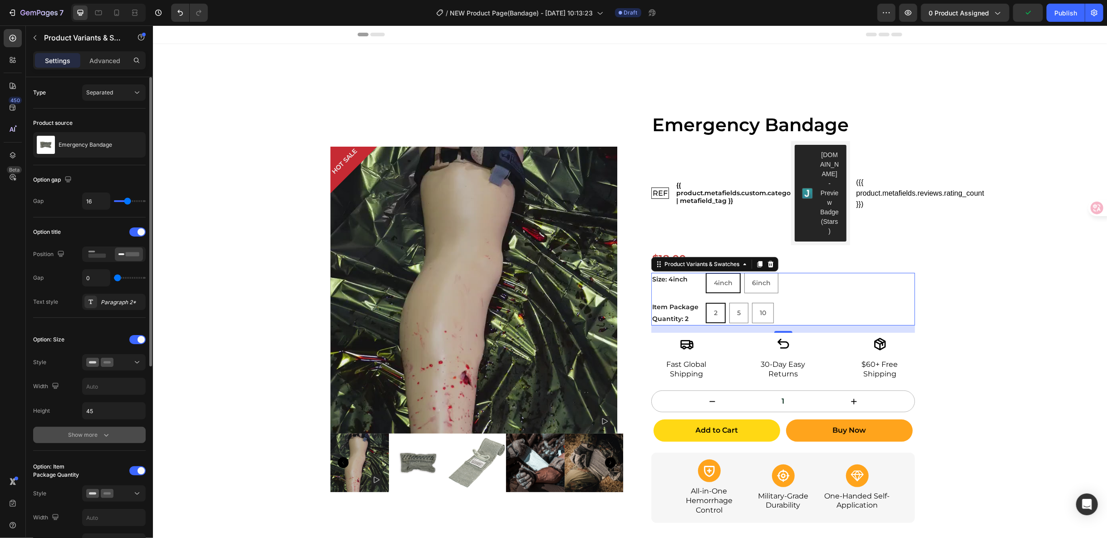
click at [91, 435] on div "Show more" at bounding box center [90, 434] width 42 height 9
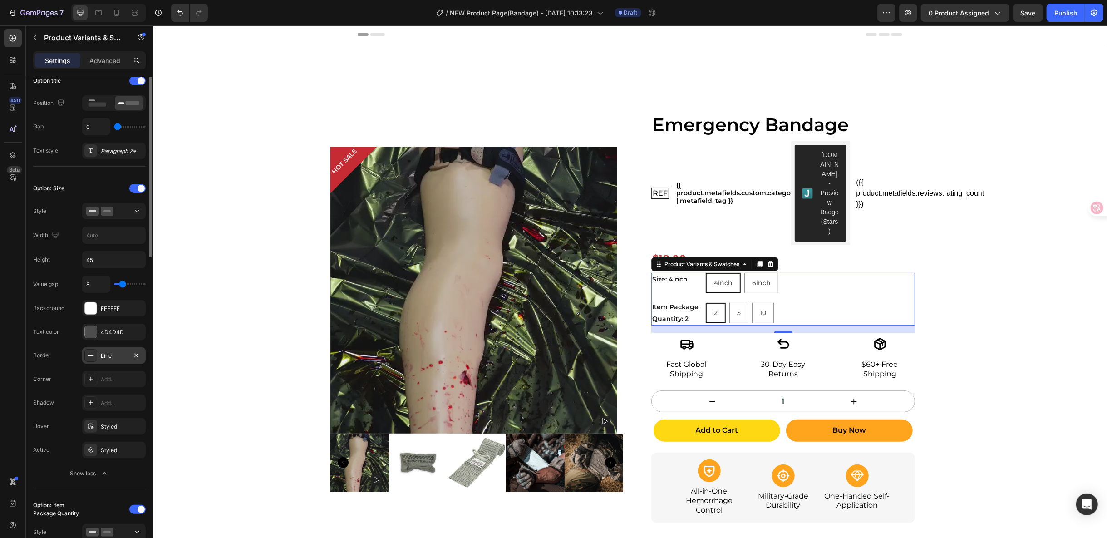
scroll to position [202, 0]
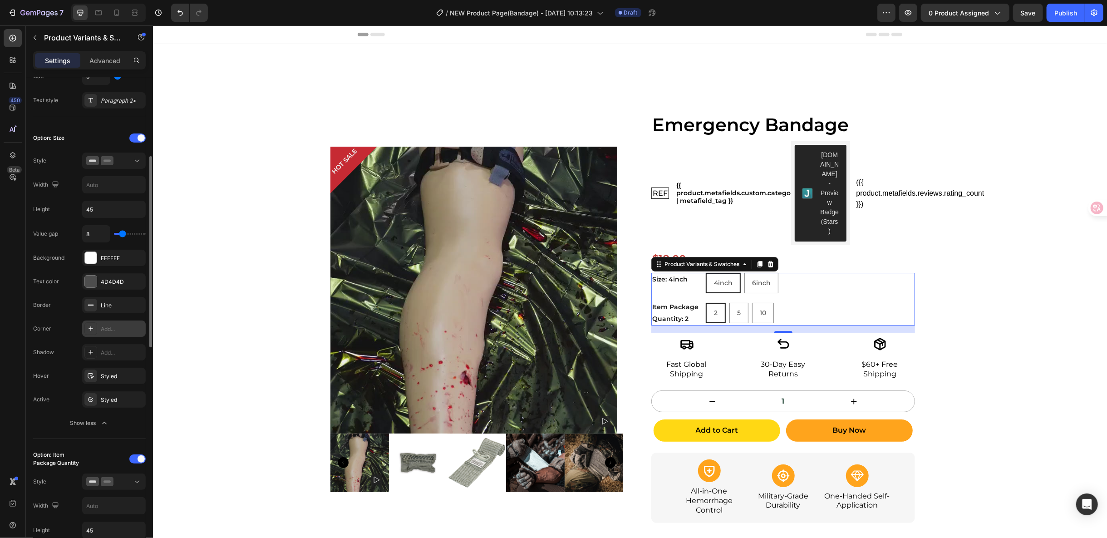
click at [126, 325] on div "Add..." at bounding box center [122, 329] width 43 height 8
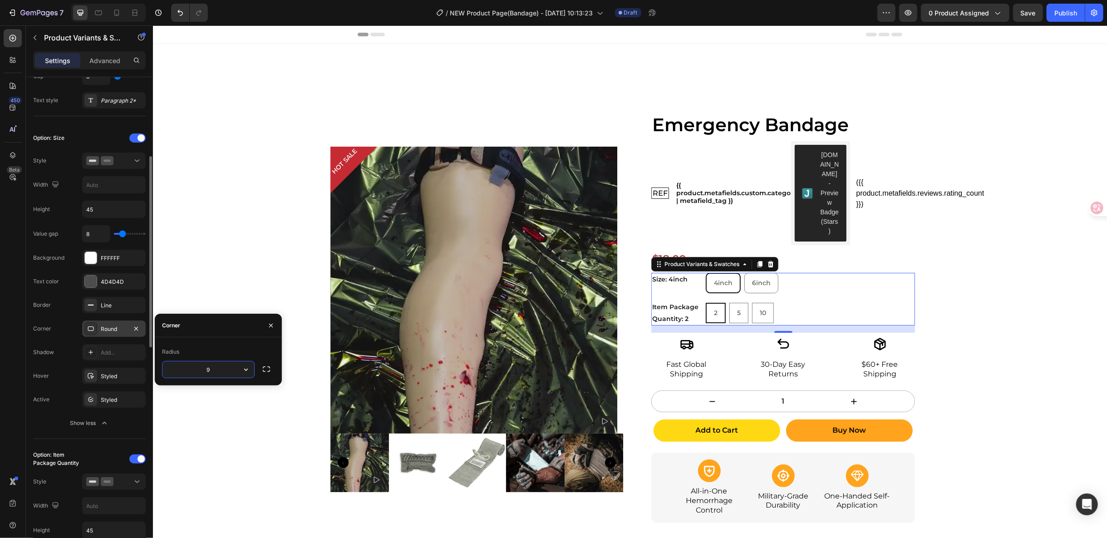
scroll to position [403, 0]
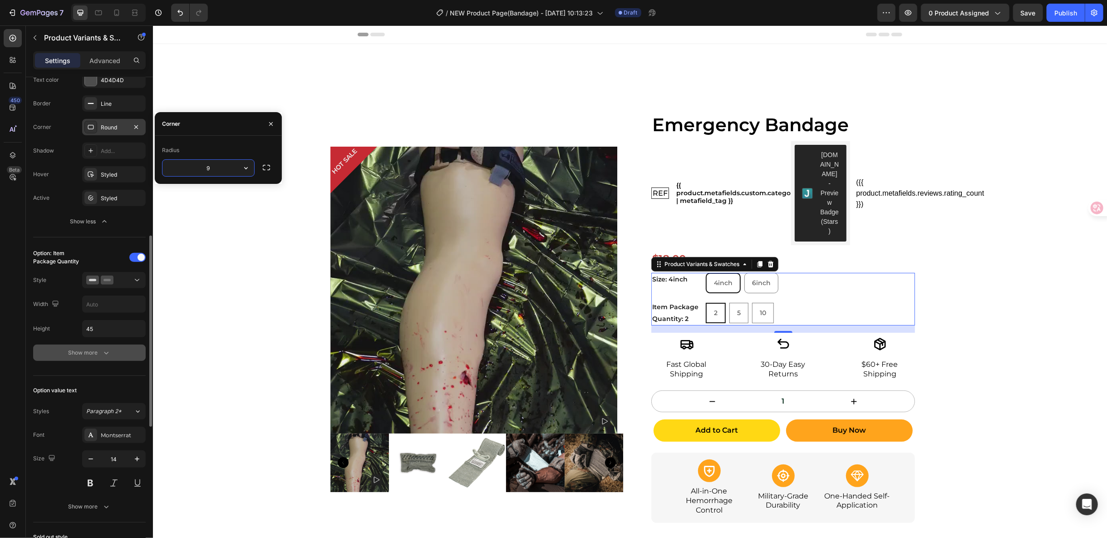
type input "9"
click at [121, 346] on button "Show more" at bounding box center [89, 353] width 113 height 16
click at [113, 444] on div "Add..." at bounding box center [122, 448] width 43 height 8
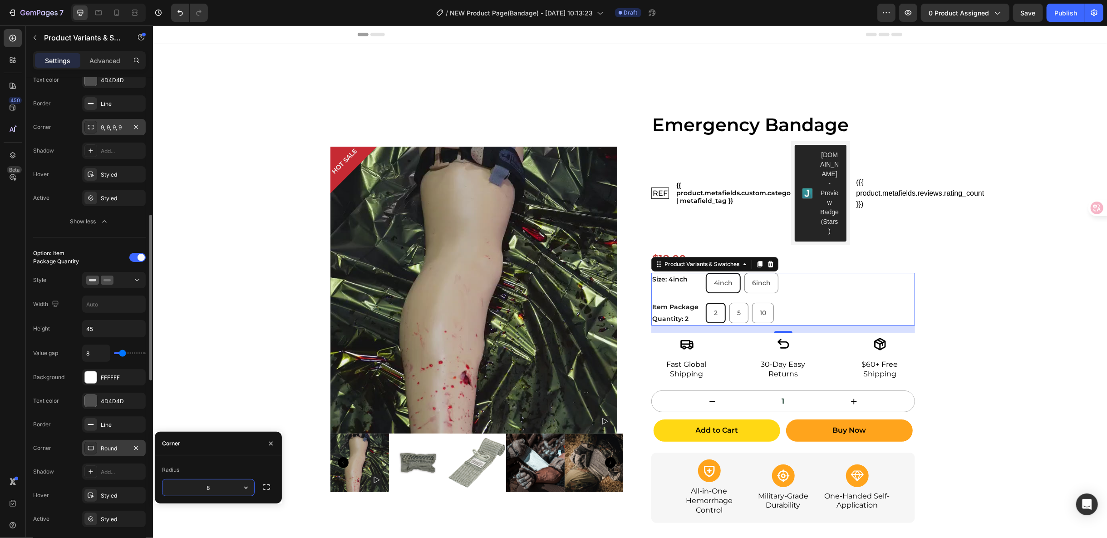
type input "9"
click at [946, 296] on div "HOT SALE Product Badge Product Images Icon Fast Global Shipping Text Block Icon…" at bounding box center [630, 290] width 954 height 492
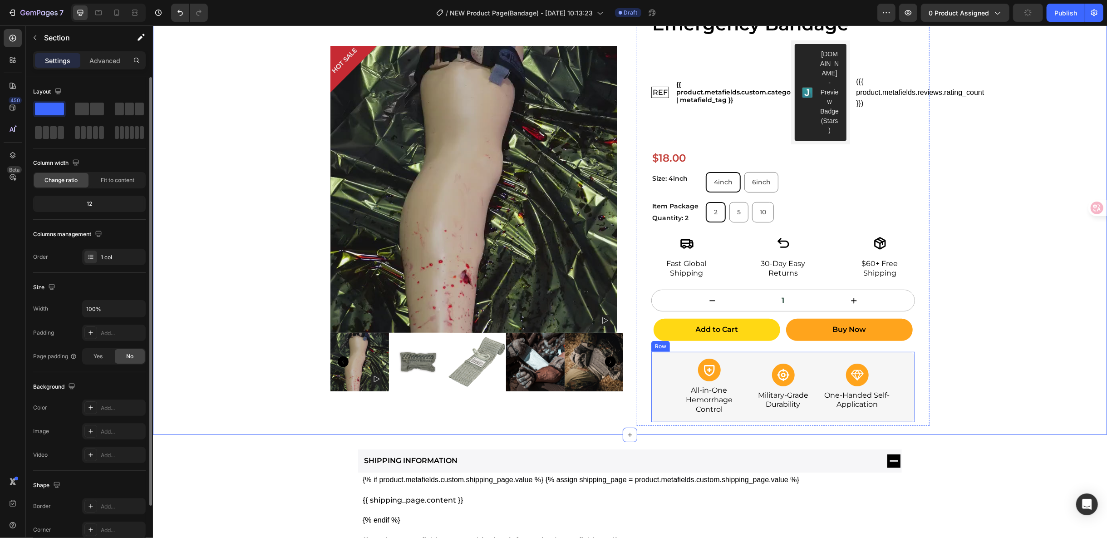
scroll to position [0, 0]
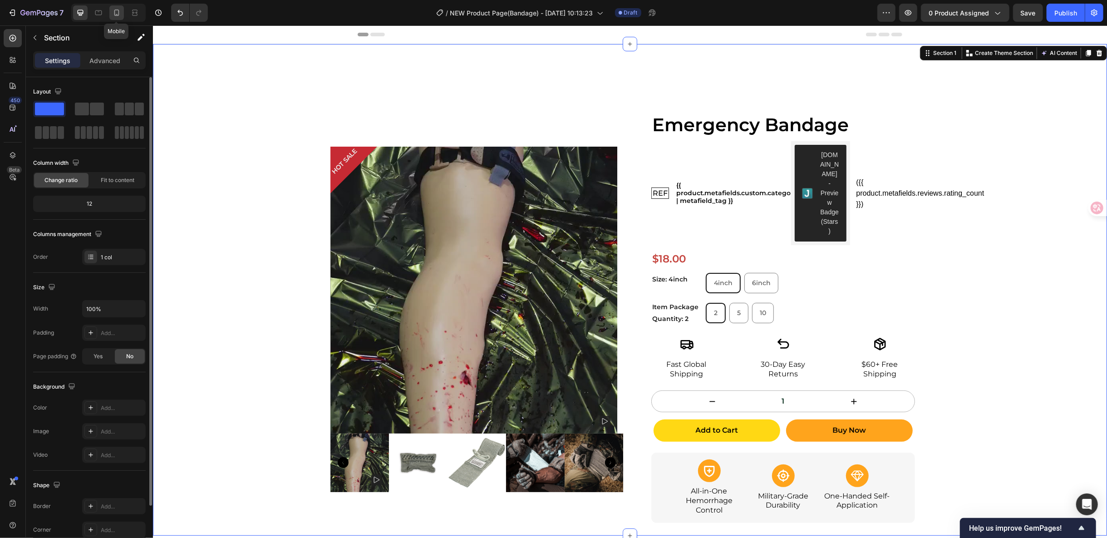
click at [116, 10] on icon at bounding box center [116, 13] width 5 height 6
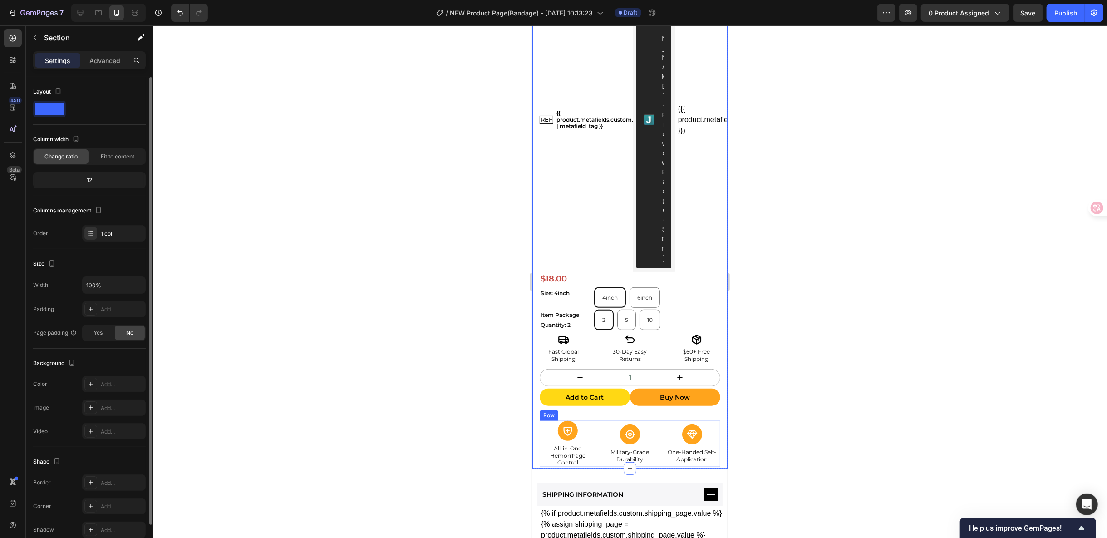
scroll to position [252, 0]
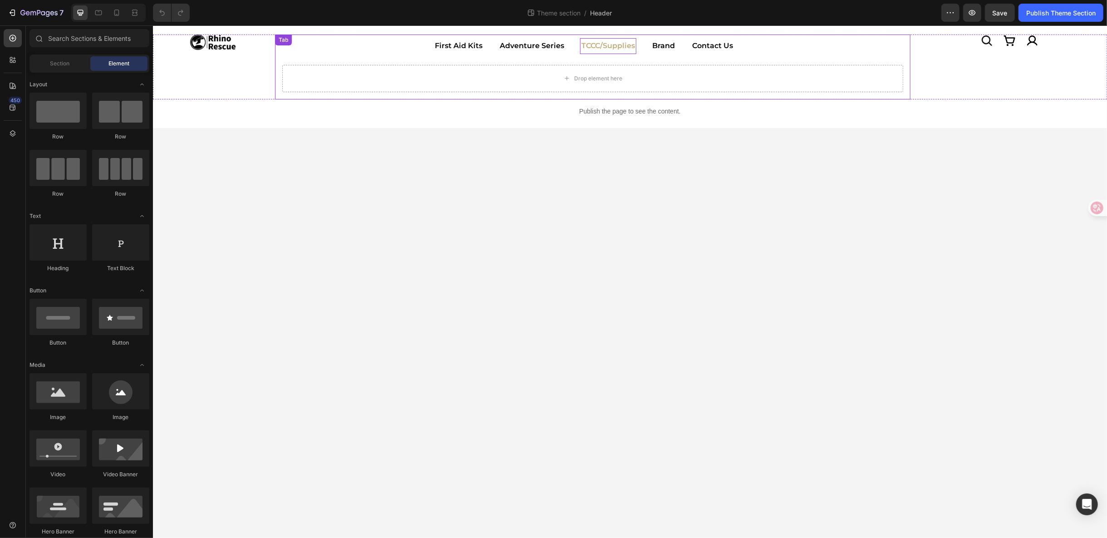
click at [610, 40] on p "TCCC/Supplies" at bounding box center [608, 45] width 54 height 13
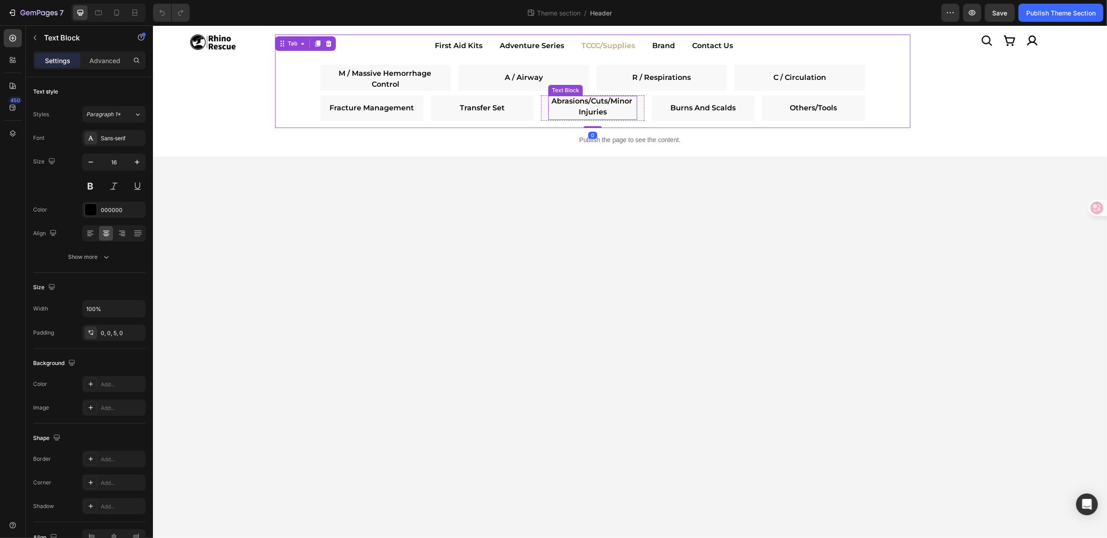
click at [598, 106] on p "Abrasions/Cuts/Minor Injuries" at bounding box center [592, 106] width 89 height 22
click at [579, 110] on link "Abrasions/Cuts/Minor Injuries" at bounding box center [592, 106] width 83 height 20
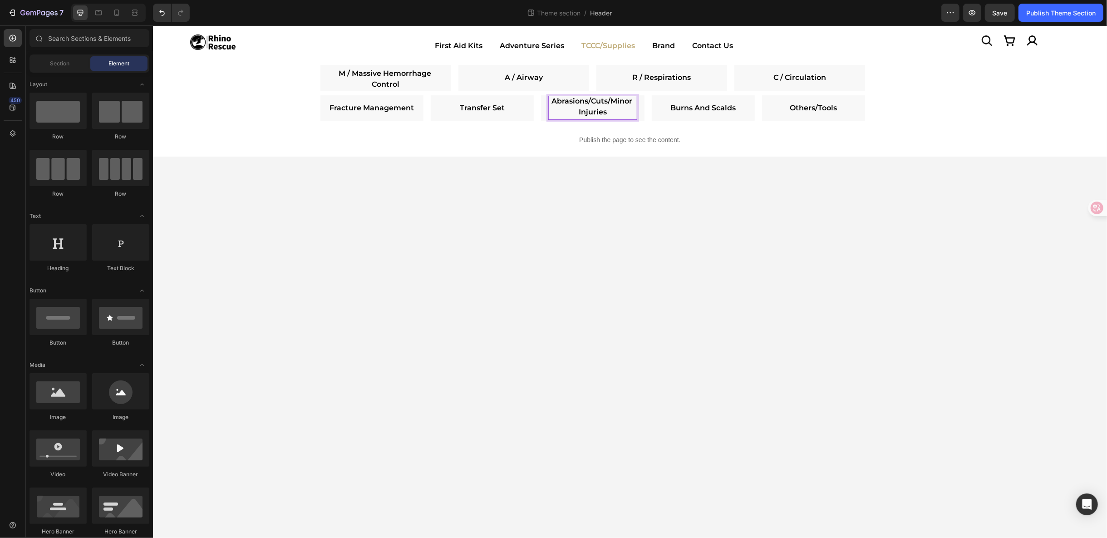
click at [752, 199] on body "Icon Image Icon Icon Row Row Image First Aid Kits Adventure Series TCCC/Supplie…" at bounding box center [630, 281] width 954 height 513
click at [627, 104] on link "Abrasions/Cuts/Minor Injuries" at bounding box center [592, 106] width 83 height 20
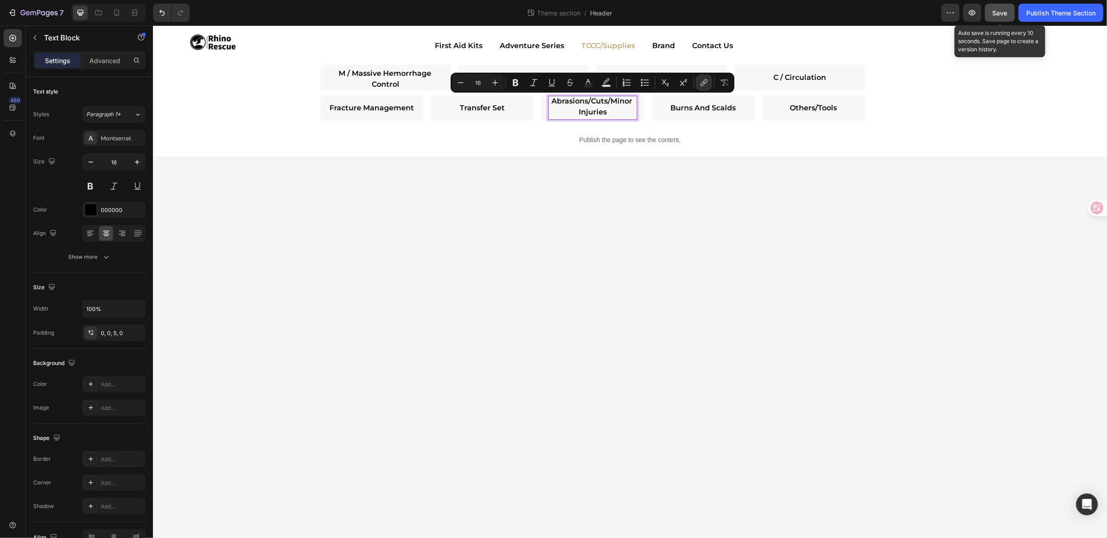
click at [998, 9] on span "Save" at bounding box center [1000, 13] width 15 height 8
click at [591, 99] on link "Abrasions/Cuts/Minor Injuries" at bounding box center [592, 106] width 83 height 20
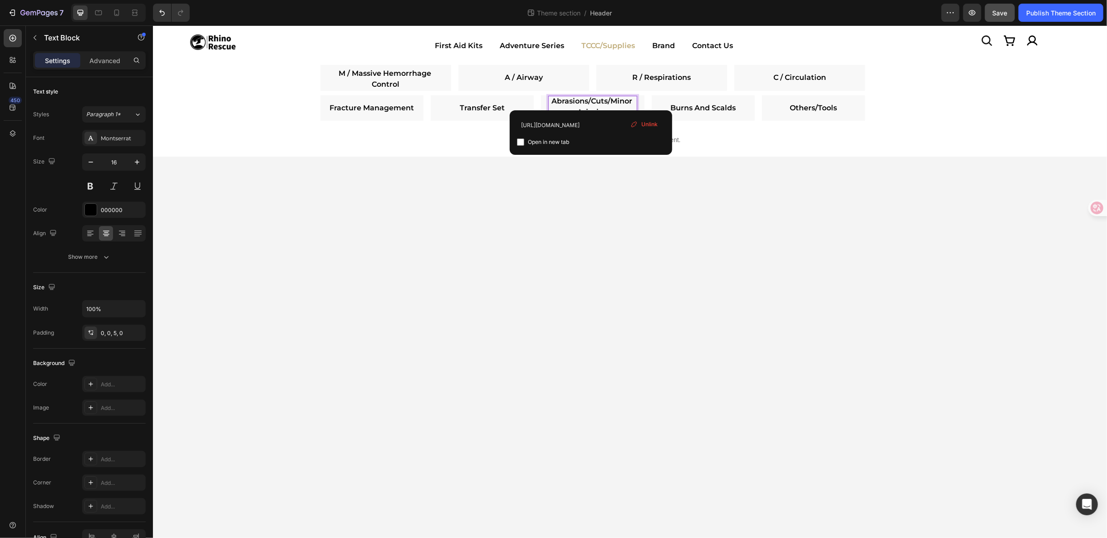
click at [589, 101] on link "Abrasions/Cuts/Minor Injuries" at bounding box center [592, 106] width 83 height 20
click at [588, 99] on link "Abrasions/Cuts/Minor Injuries" at bounding box center [592, 106] width 83 height 20
click at [609, 99] on link "Abrasions /Cuts/Minor Injuries" at bounding box center [592, 106] width 84 height 20
click at [591, 100] on link "Abrasions /Cuts /Minor Injuries" at bounding box center [592, 106] width 86 height 20
click at [616, 101] on link "Abrasions / Cuts /Minor Injuries" at bounding box center [592, 106] width 88 height 20
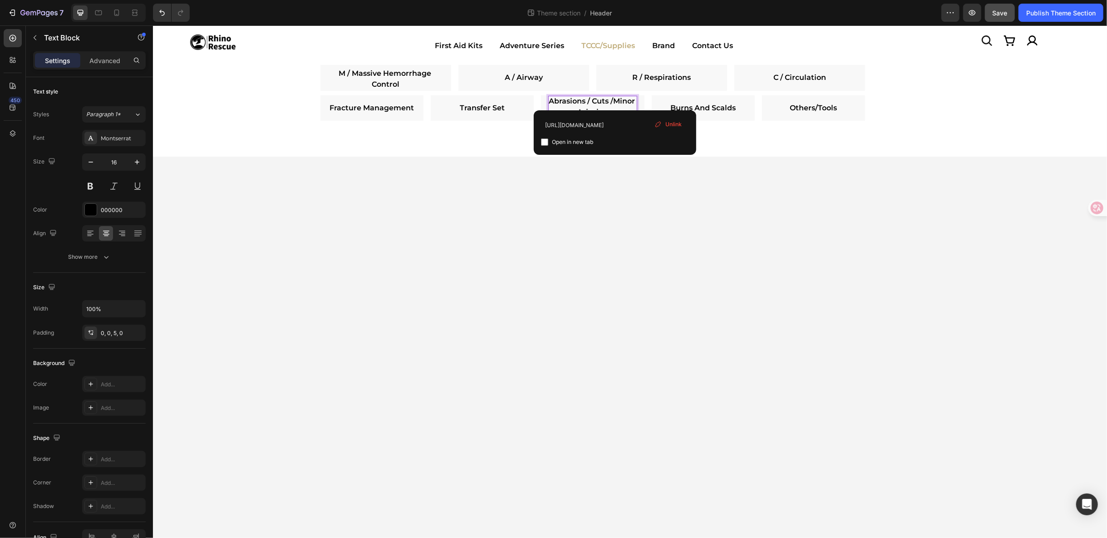
click at [604, 96] on link "Abrasions / Cuts /Minor Injuries" at bounding box center [592, 106] width 88 height 20
click at [714, 186] on body "Icon Image Icon Icon Row Row Image First Aid Kits Adventure Series TCCC/Supplie…" at bounding box center [630, 281] width 954 height 513
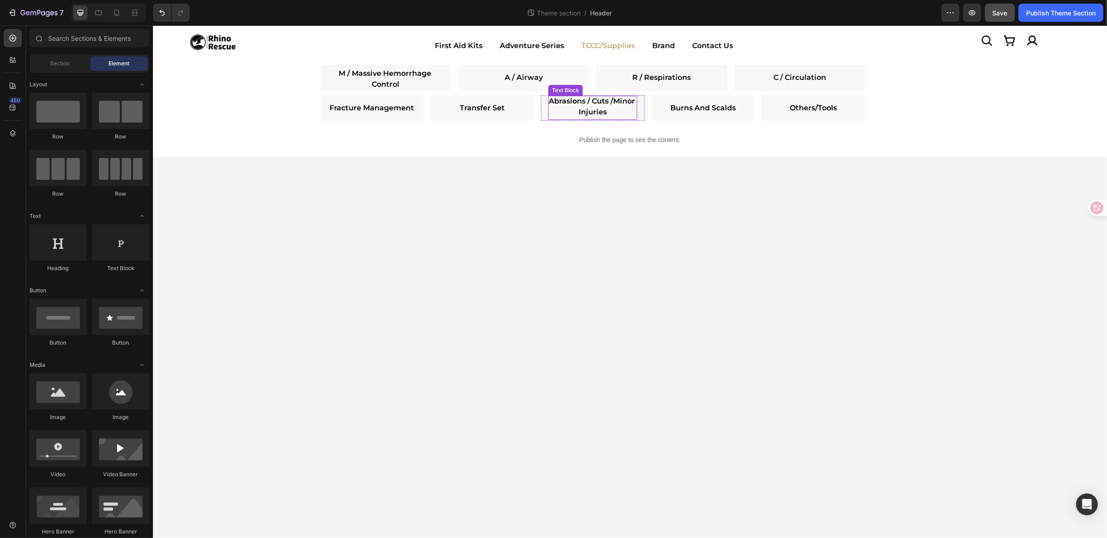
click at [569, 108] on link "Abrasions / Cuts /Minor Injuries" at bounding box center [592, 106] width 88 height 20
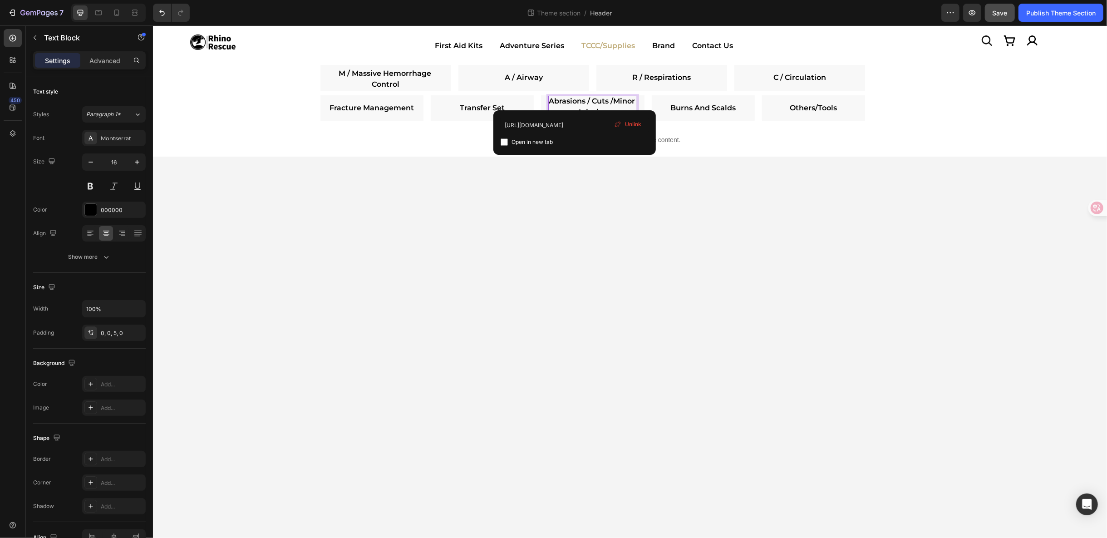
click at [576, 101] on link "Abrasions / Cuts /Minor Injuries" at bounding box center [592, 106] width 88 height 20
click at [606, 100] on link "Abrasions / Cuts /Minor Injuries" at bounding box center [592, 106] width 88 height 20
click at [615, 98] on link "Abrasions / Cuts /Minor Injuries" at bounding box center [592, 106] width 88 height 20
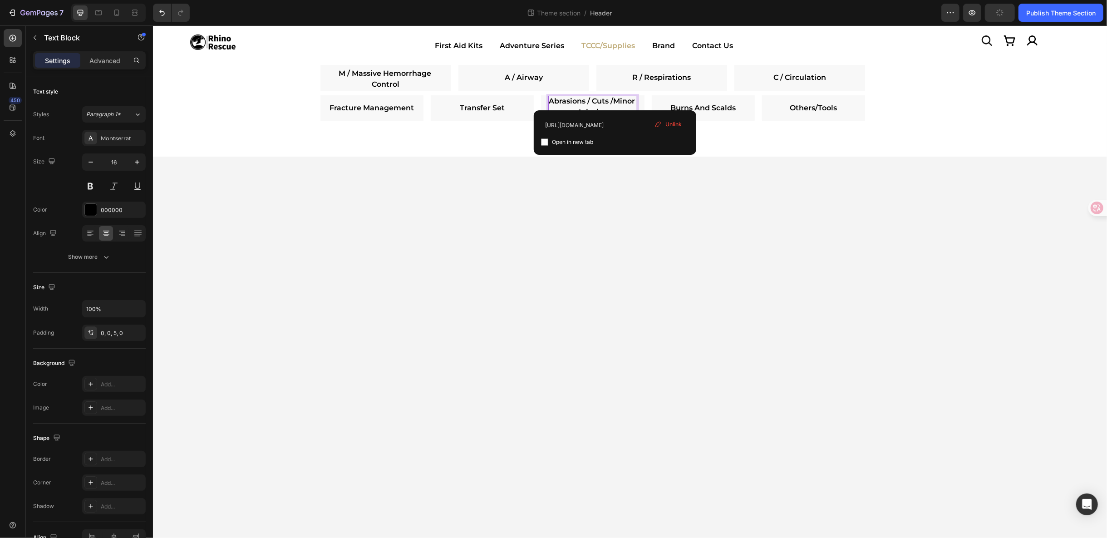
click at [577, 106] on p "Abrasions / Cuts /Minor Injuries" at bounding box center [592, 106] width 89 height 22
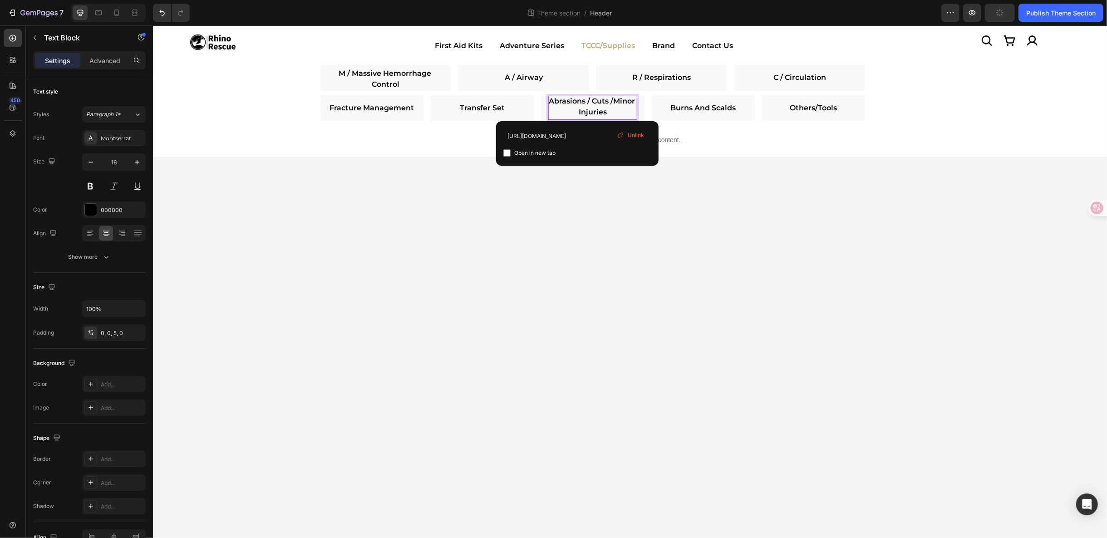
click at [624, 100] on p "Abrasions / Cuts /Minor Injuries" at bounding box center [592, 106] width 89 height 22
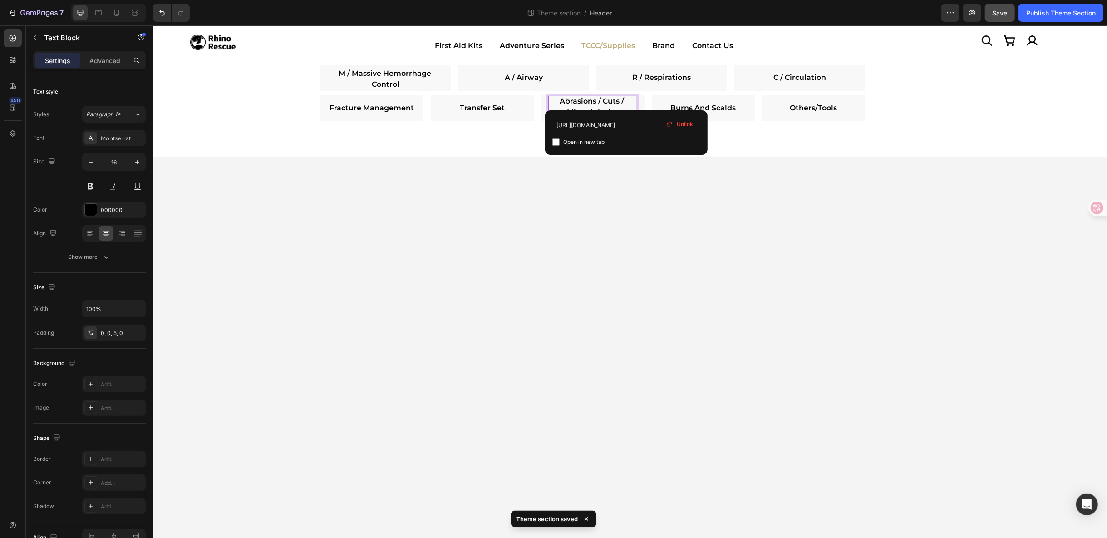
click at [666, 221] on body "Icon Image Icon Icon Row Row Image First Aid Kits Adventure Series TCCC/Supplie…" at bounding box center [630, 281] width 954 height 513
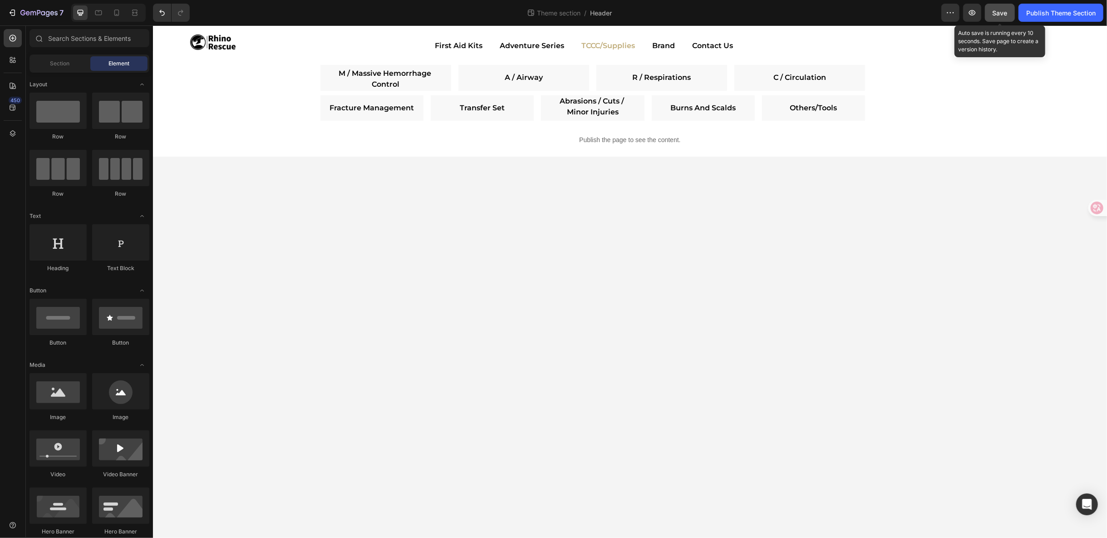
click at [996, 15] on span "Save" at bounding box center [1000, 13] width 15 height 8
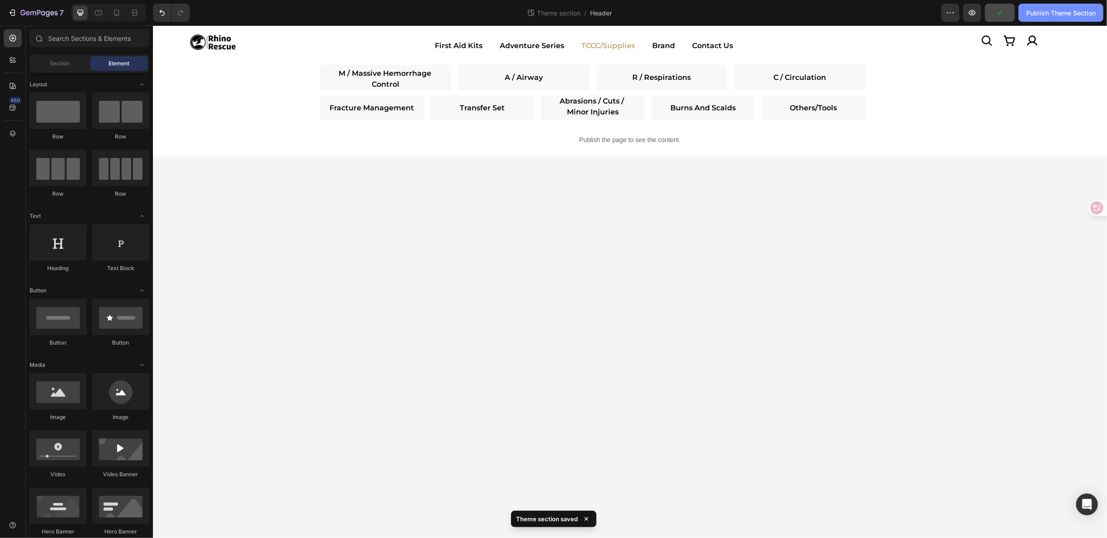
click at [1048, 17] on button "Publish Theme Section" at bounding box center [1061, 13] width 85 height 18
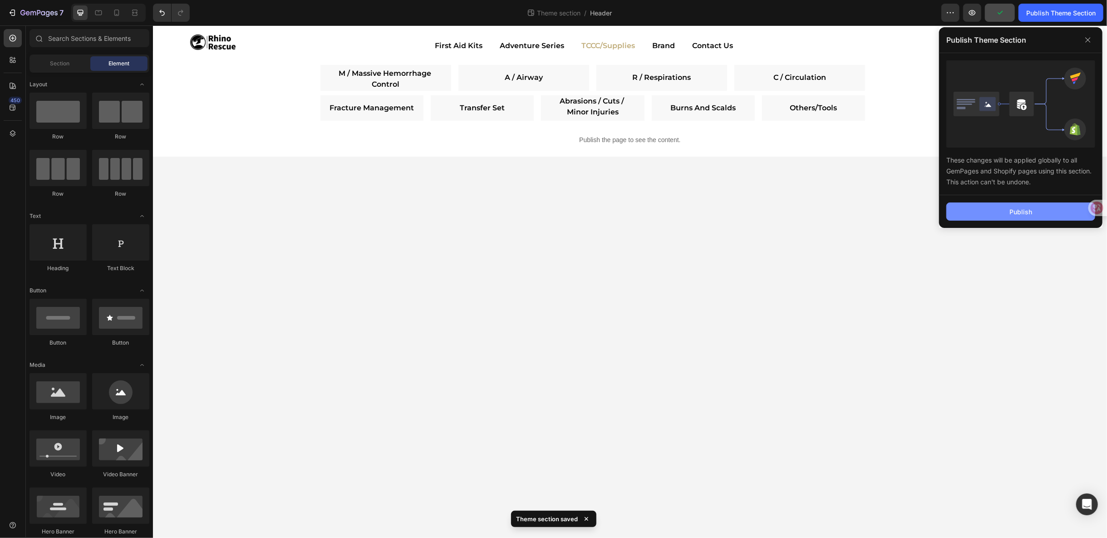
click at [1035, 214] on button "Publish" at bounding box center [1020, 211] width 149 height 18
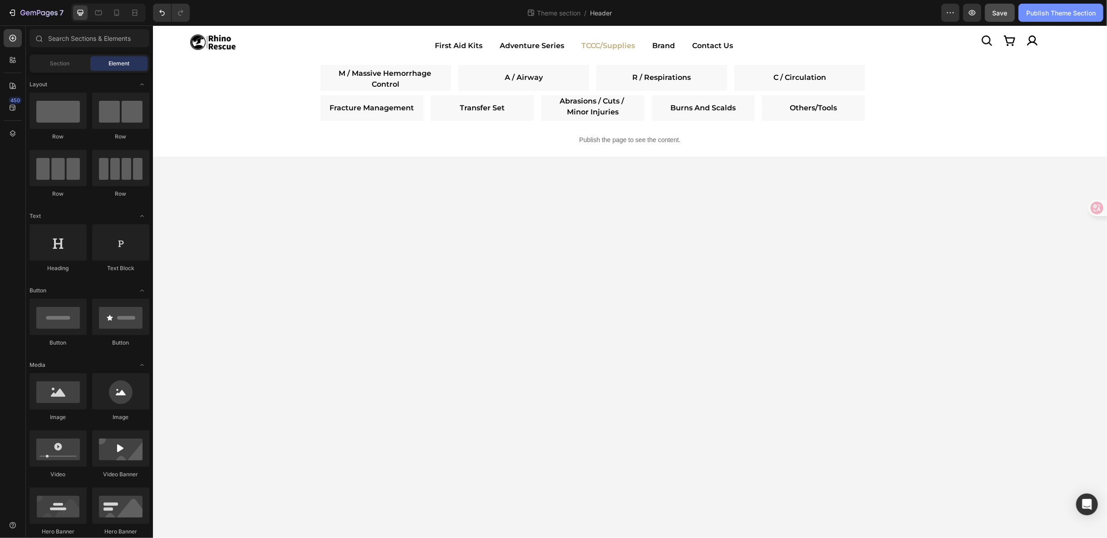
click at [1073, 12] on div "Publish Theme Section" at bounding box center [1060, 13] width 69 height 10
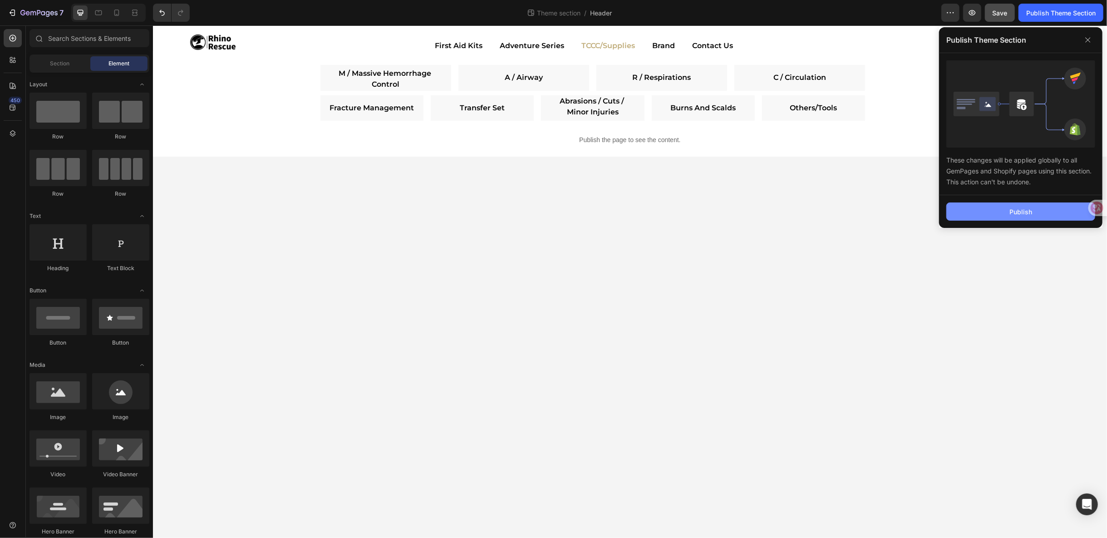
click at [1042, 204] on button "Publish" at bounding box center [1020, 211] width 149 height 18
